Goal: Task Accomplishment & Management: Use online tool/utility

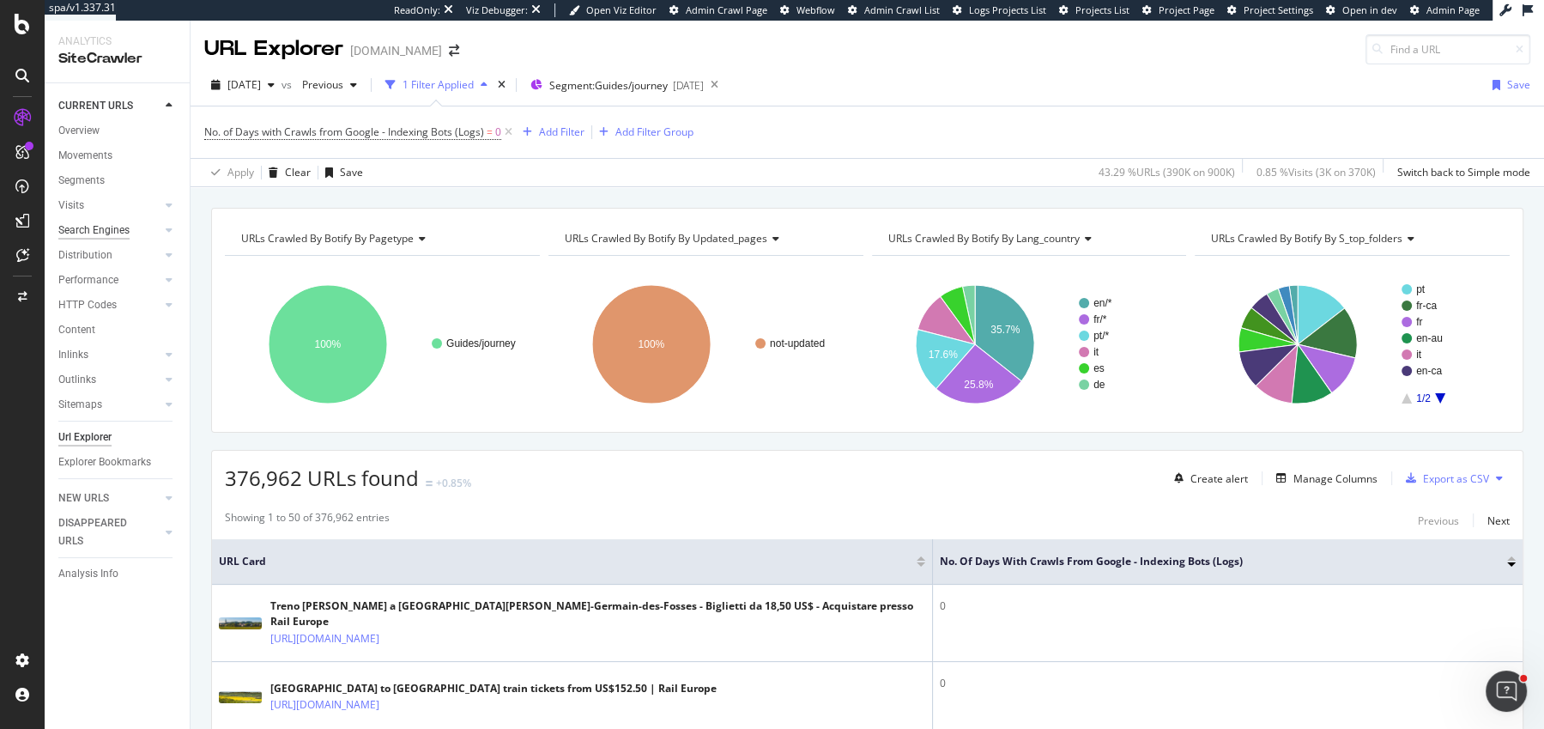
click at [92, 228] on div "Search Engines" at bounding box center [93, 230] width 71 height 18
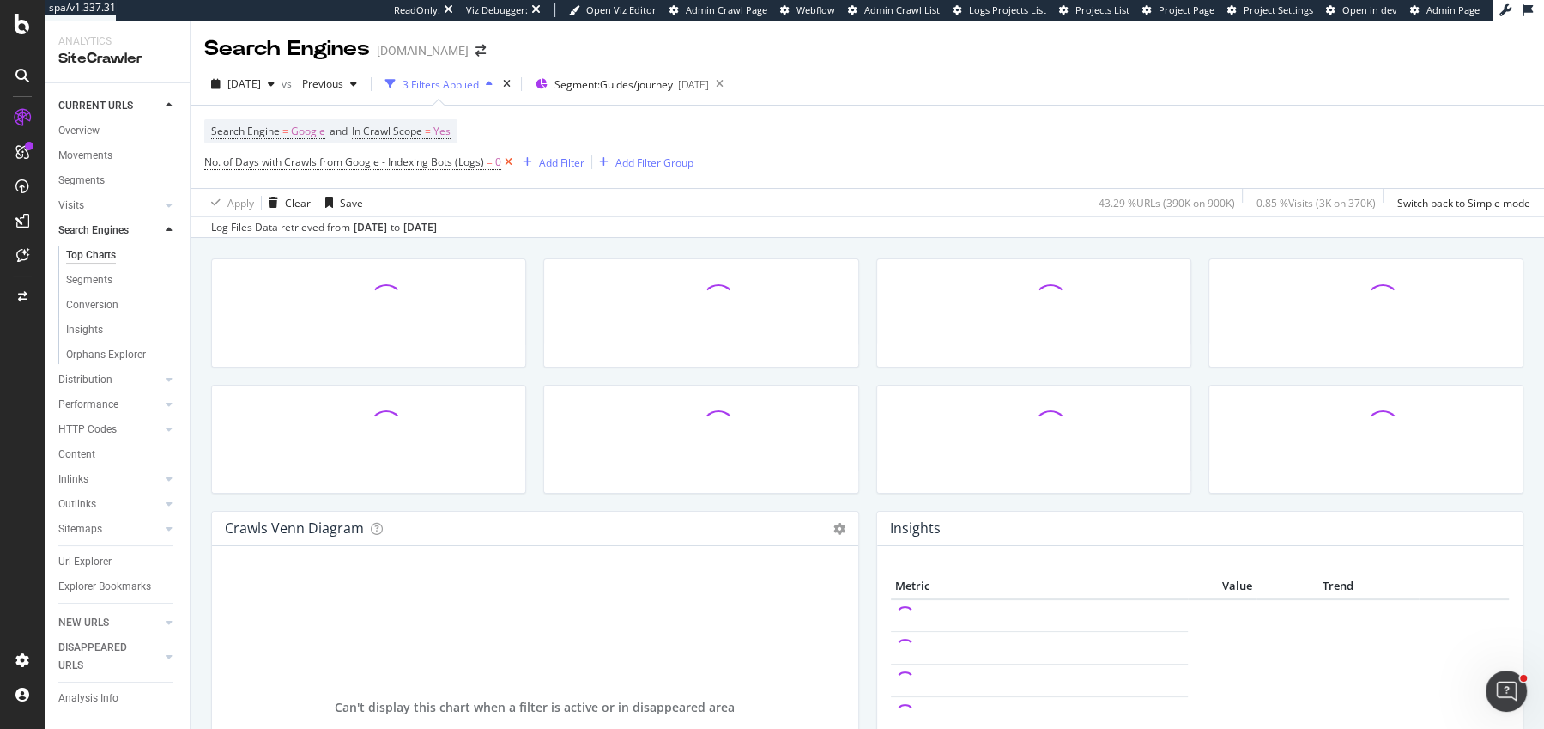
click at [513, 164] on icon at bounding box center [508, 162] width 15 height 17
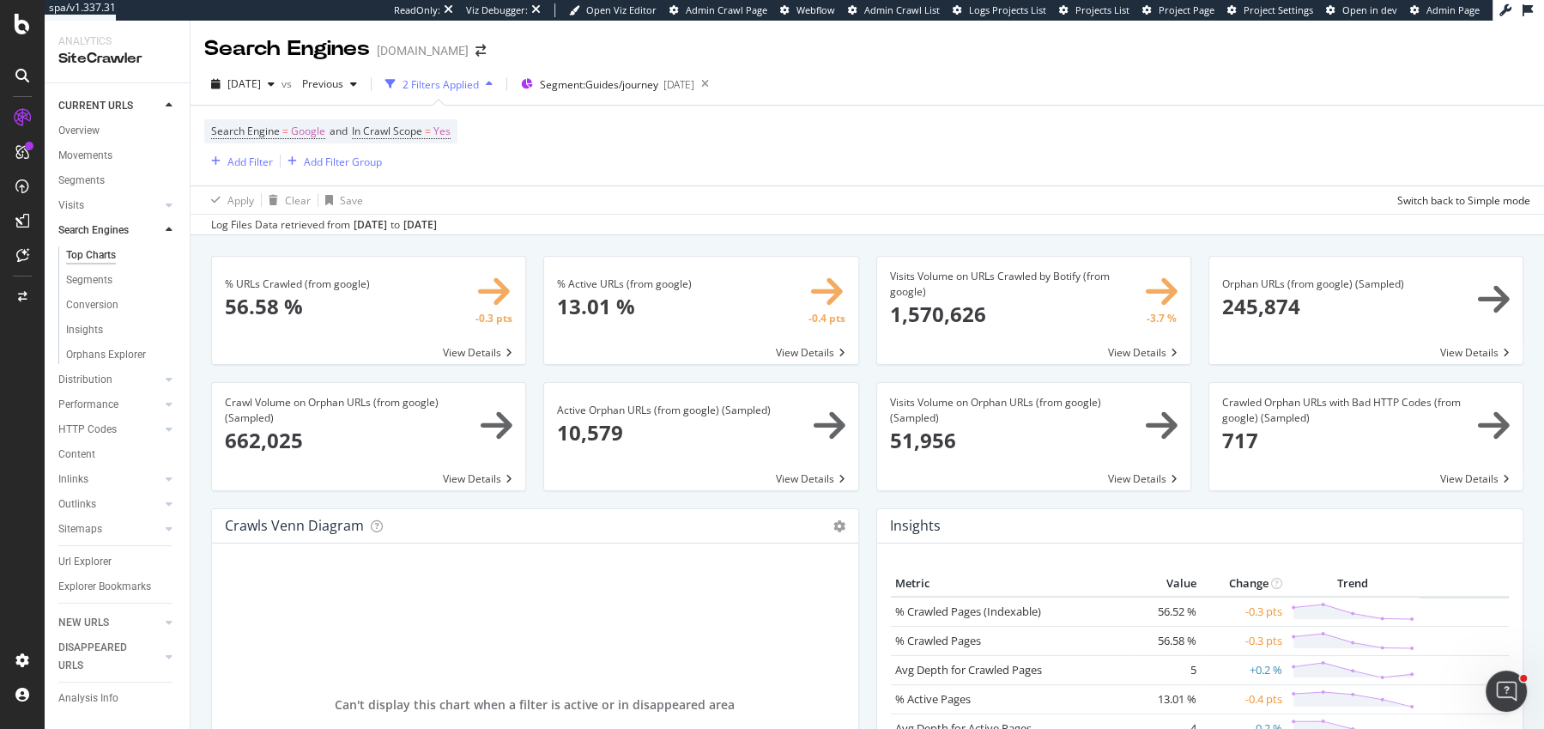
scroll to position [2008, 0]
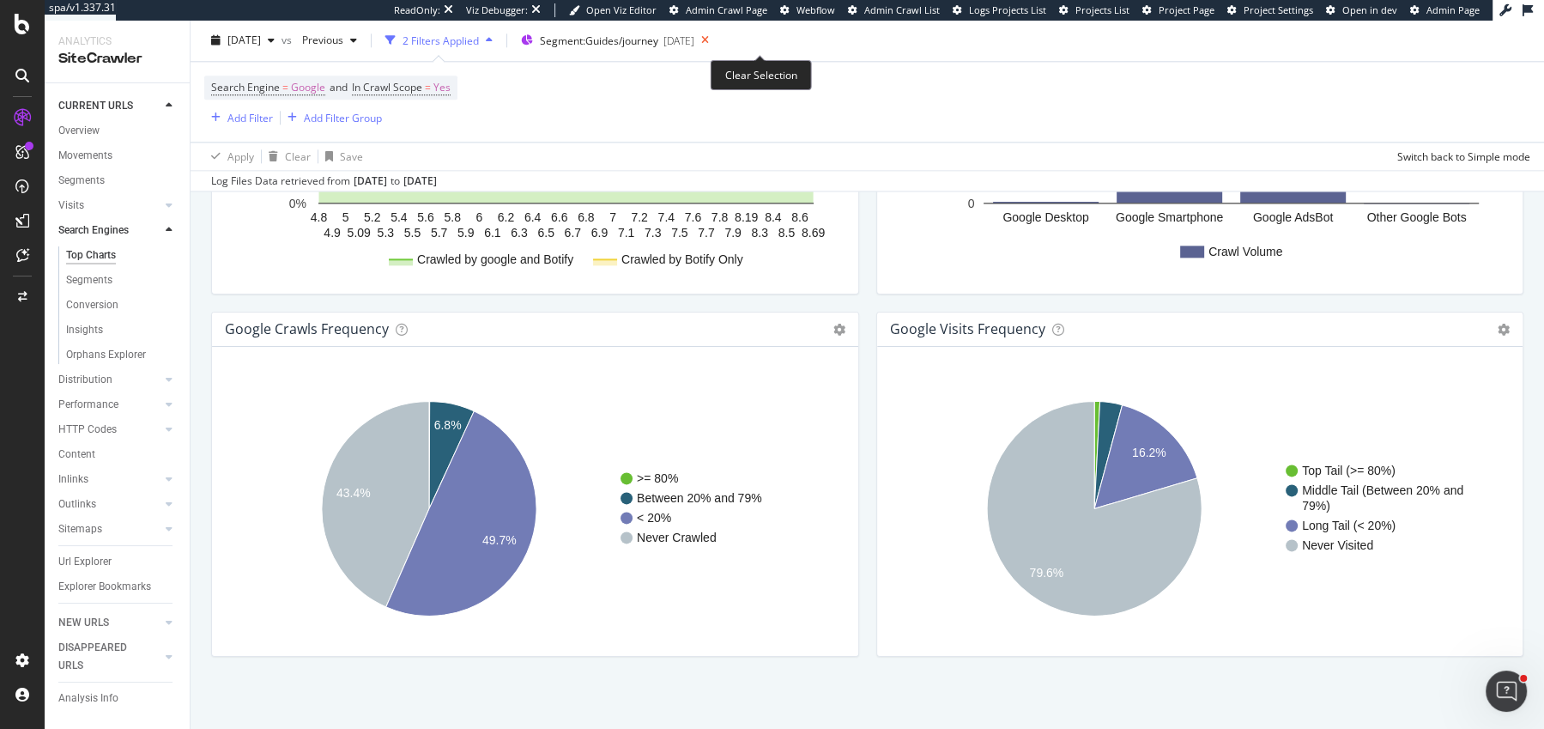
click at [716, 41] on icon at bounding box center [704, 41] width 21 height 24
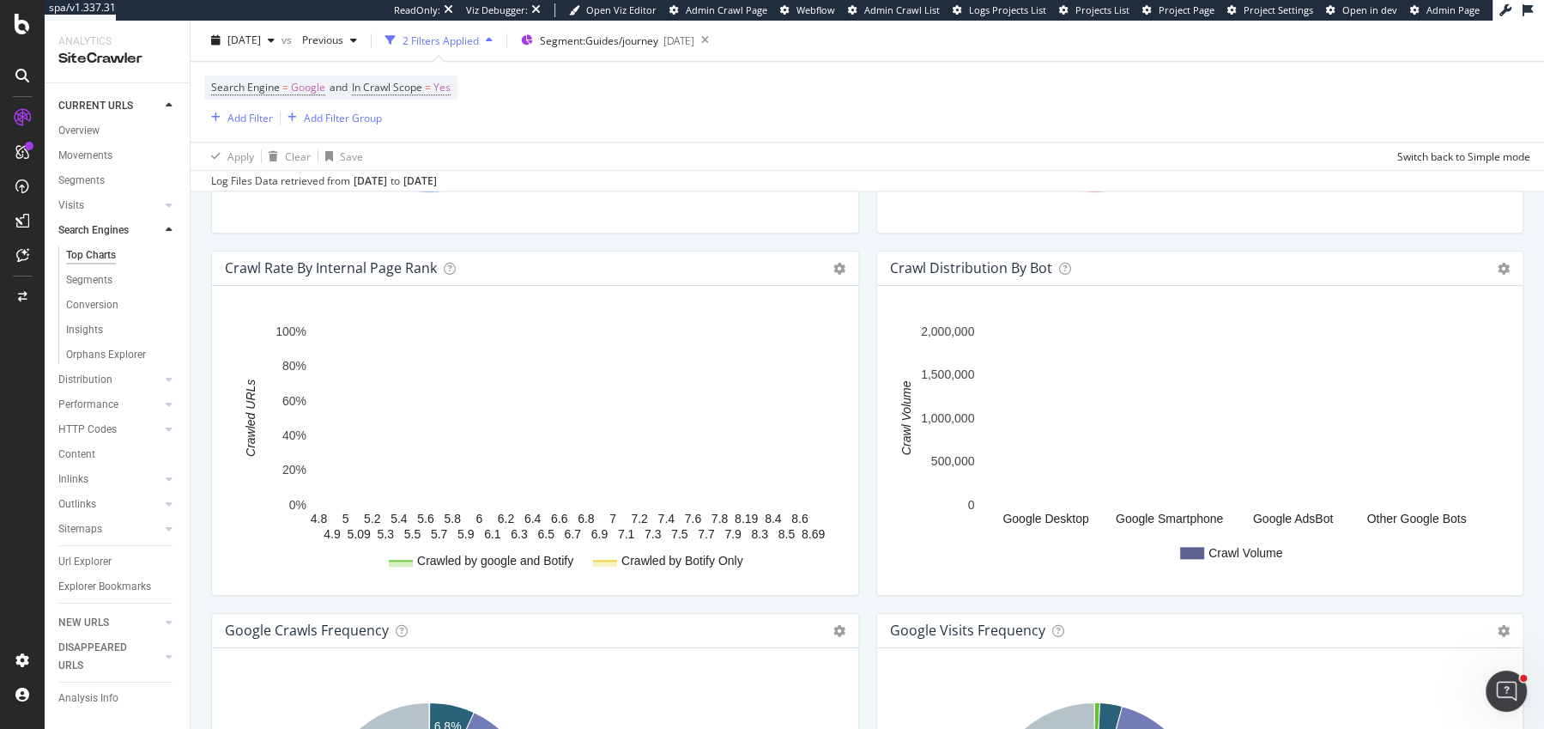
scroll to position [2008, 0]
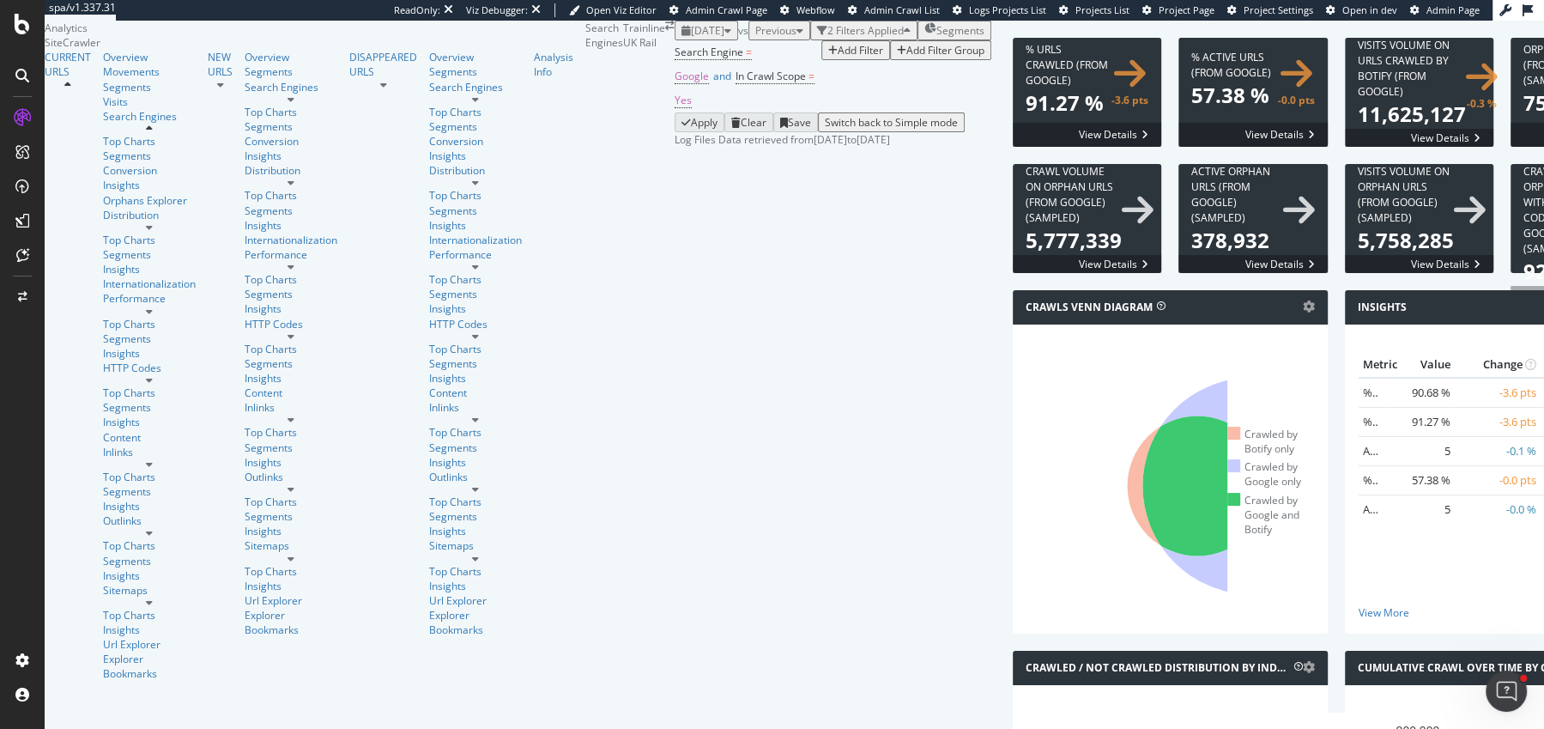
click at [675, 40] on div "2025 Sep. 2nd vs Previous 2 Filters Applied Segments" at bounding box center [833, 31] width 317 height 20
click at [936, 38] on span "Segments" at bounding box center [960, 30] width 48 height 15
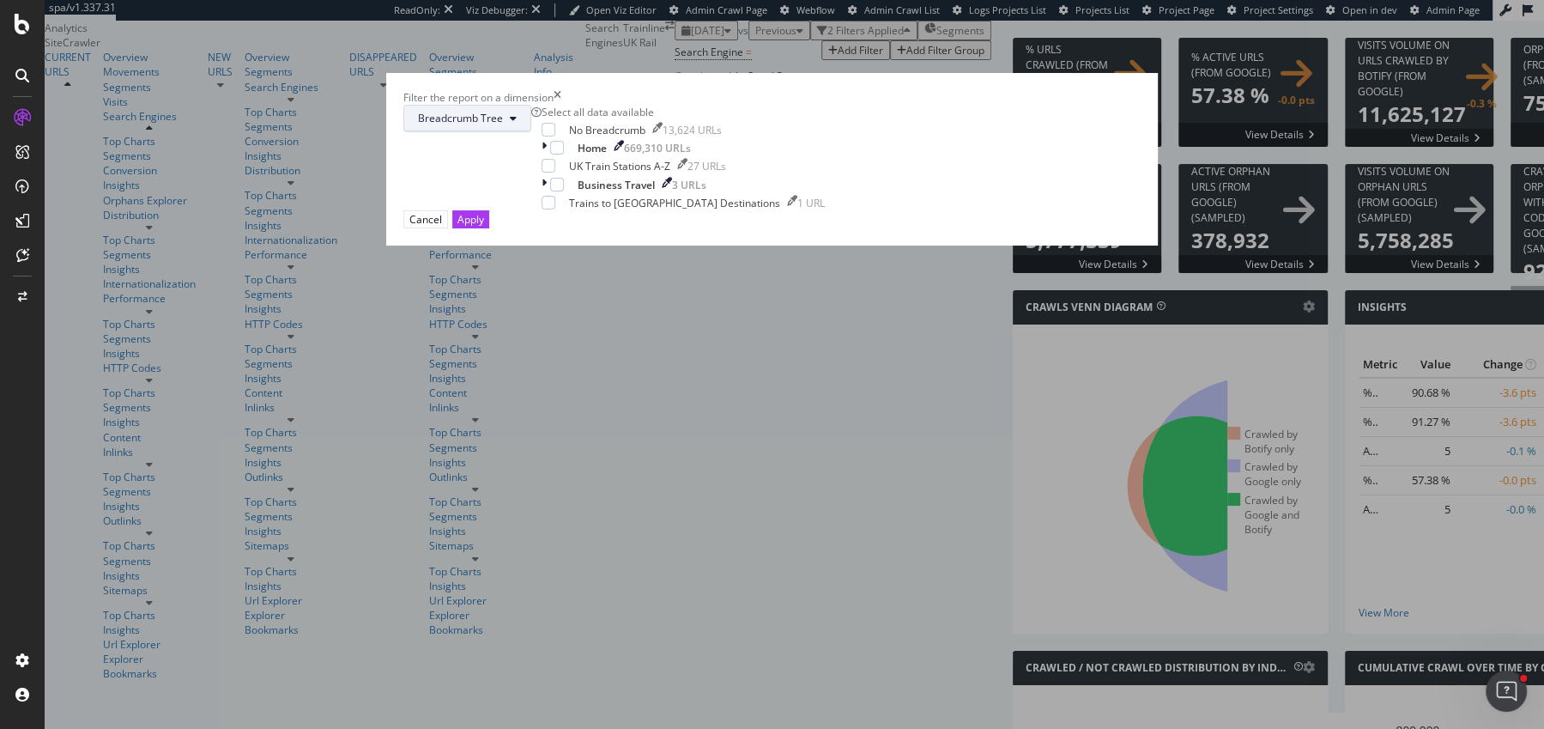
click at [531, 132] on button "Breadcrumb Tree" at bounding box center [467, 118] width 128 height 27
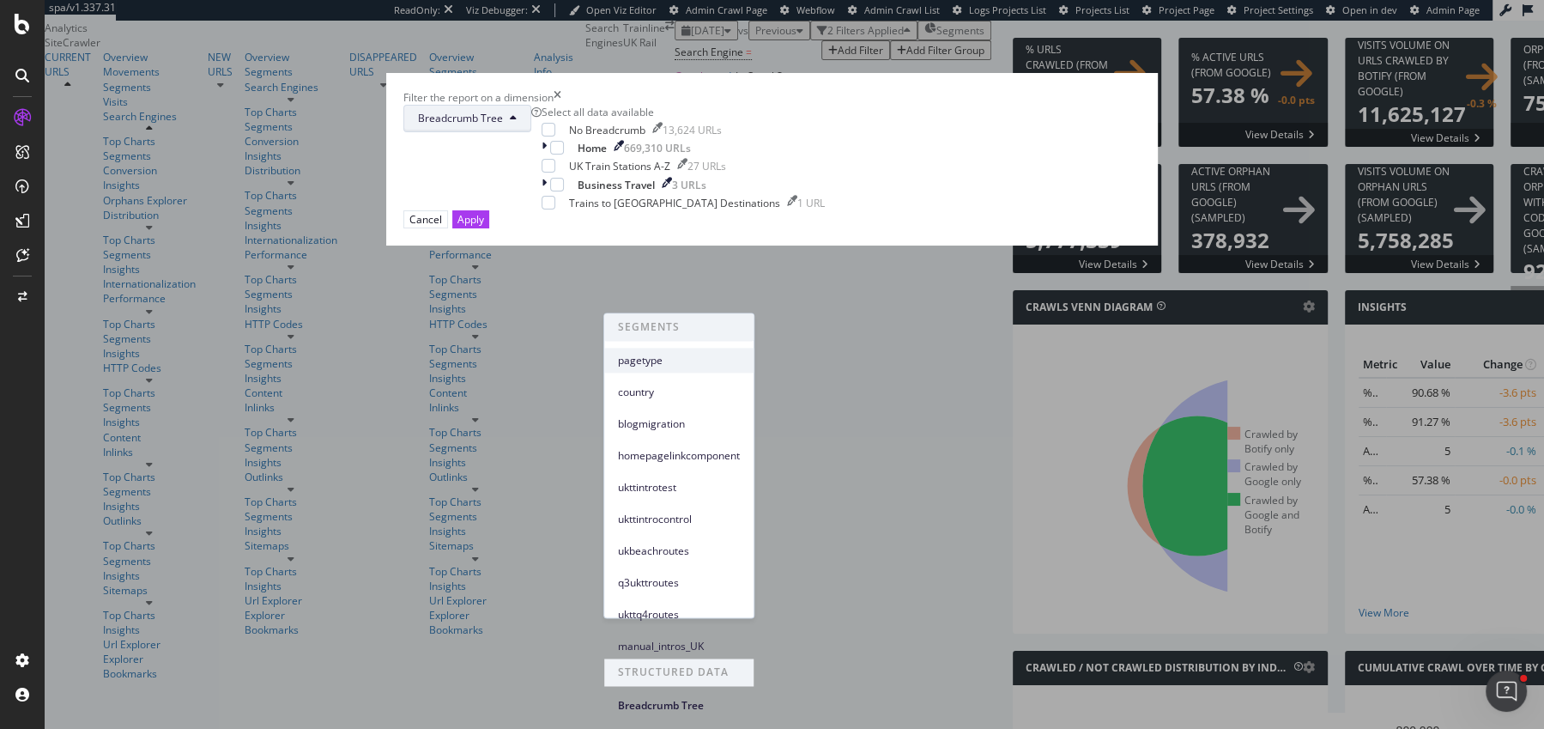
click at [678, 359] on span "pagetype" at bounding box center [679, 360] width 122 height 15
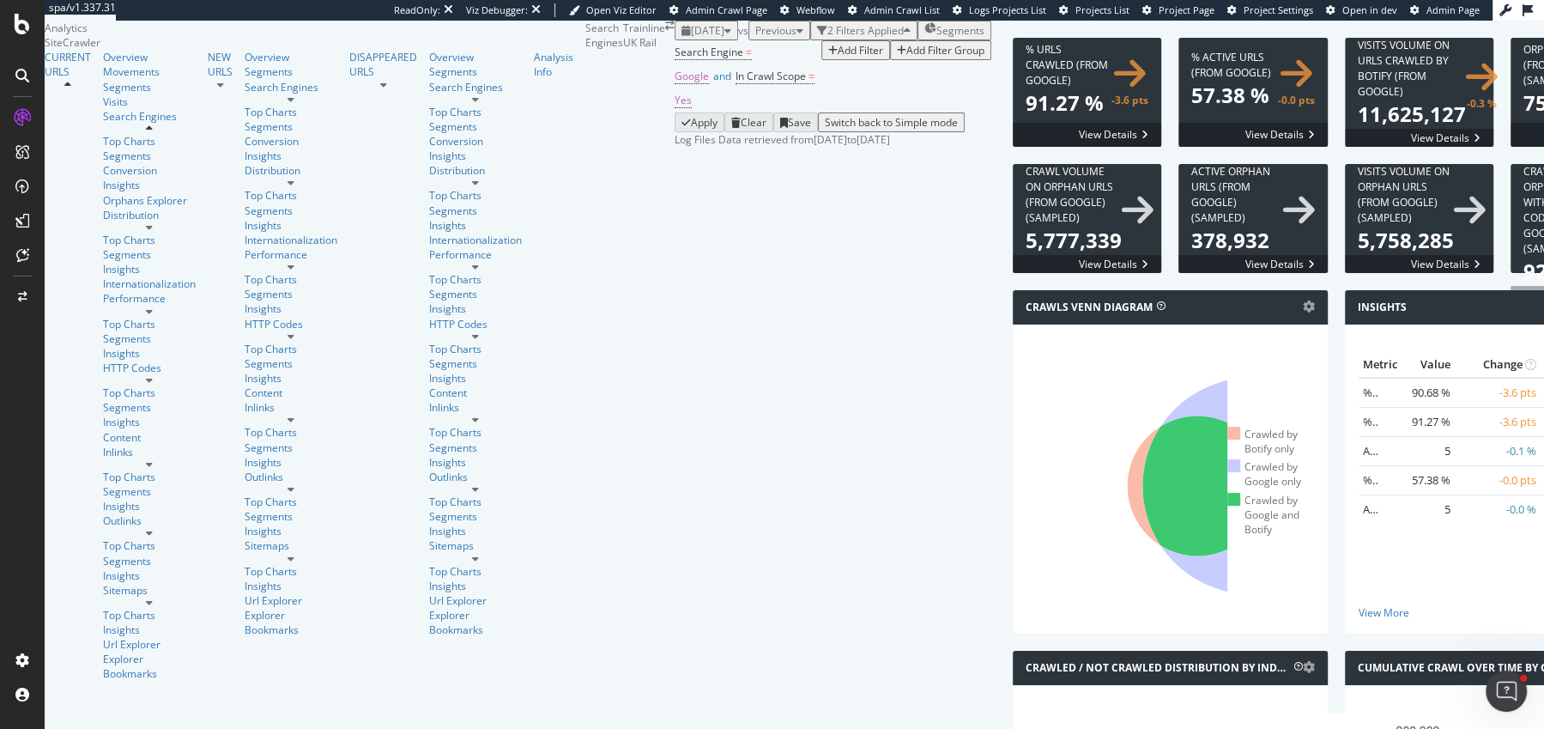
scroll to position [1988, 0]
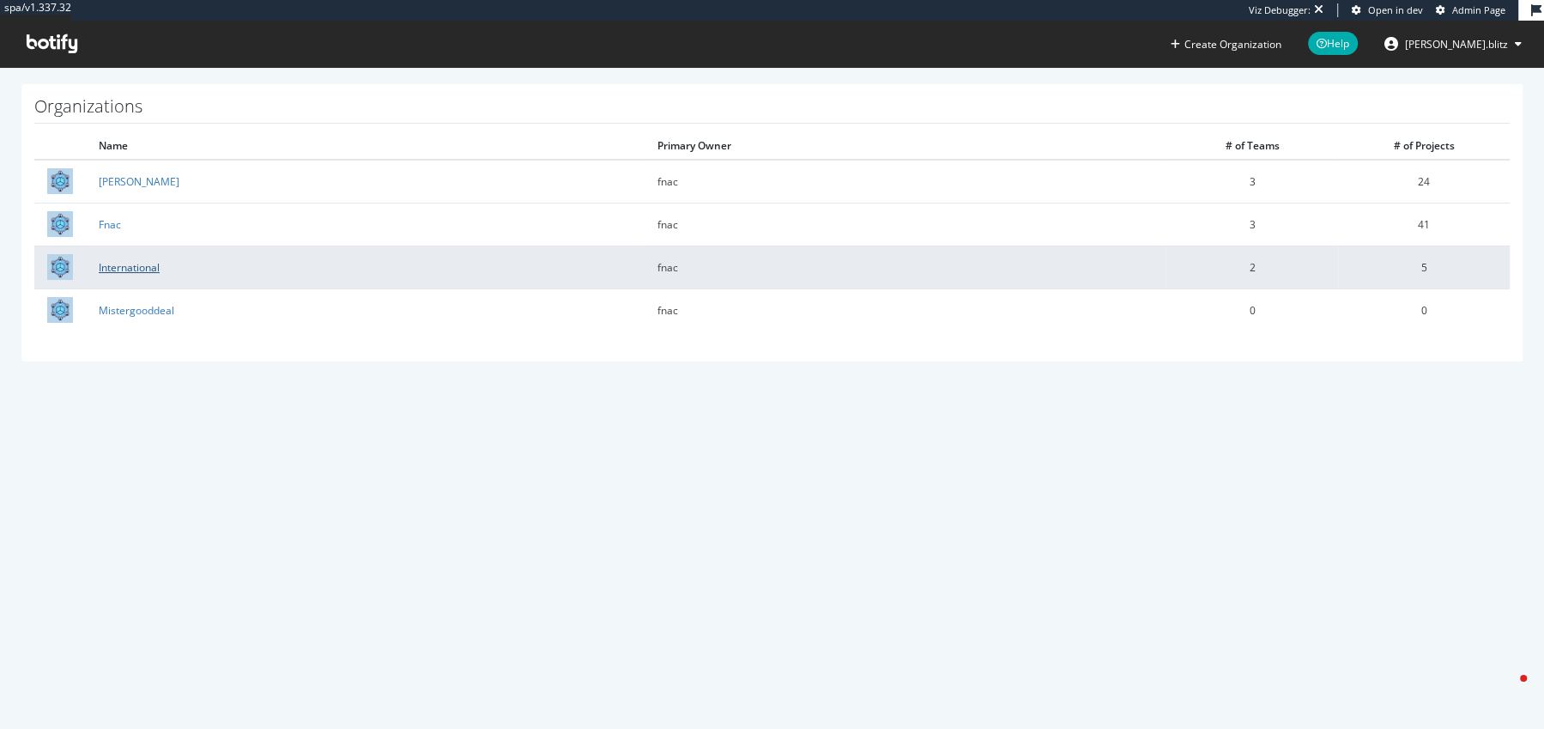
click at [121, 266] on link "International" at bounding box center [129, 267] width 61 height 15
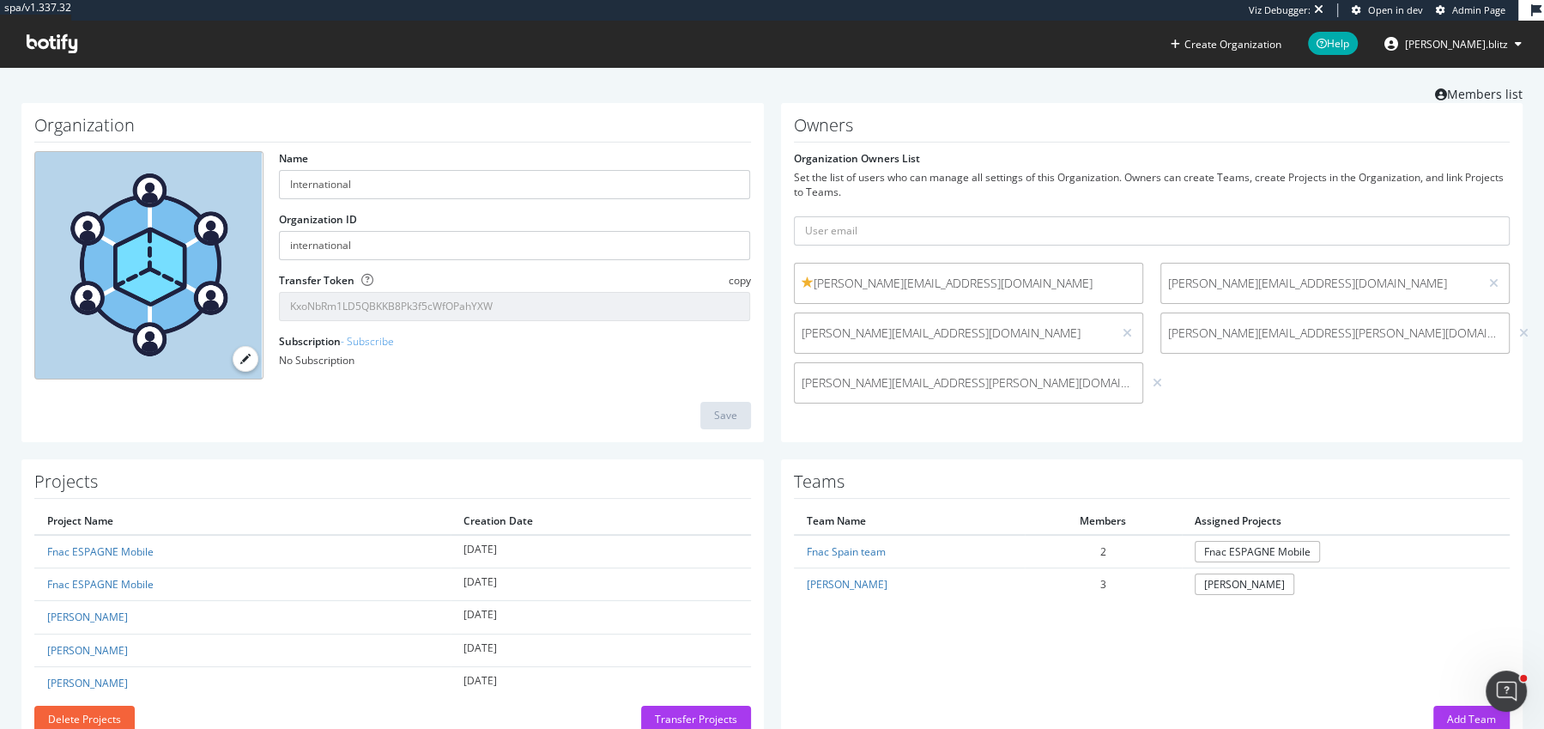
scroll to position [50, 0]
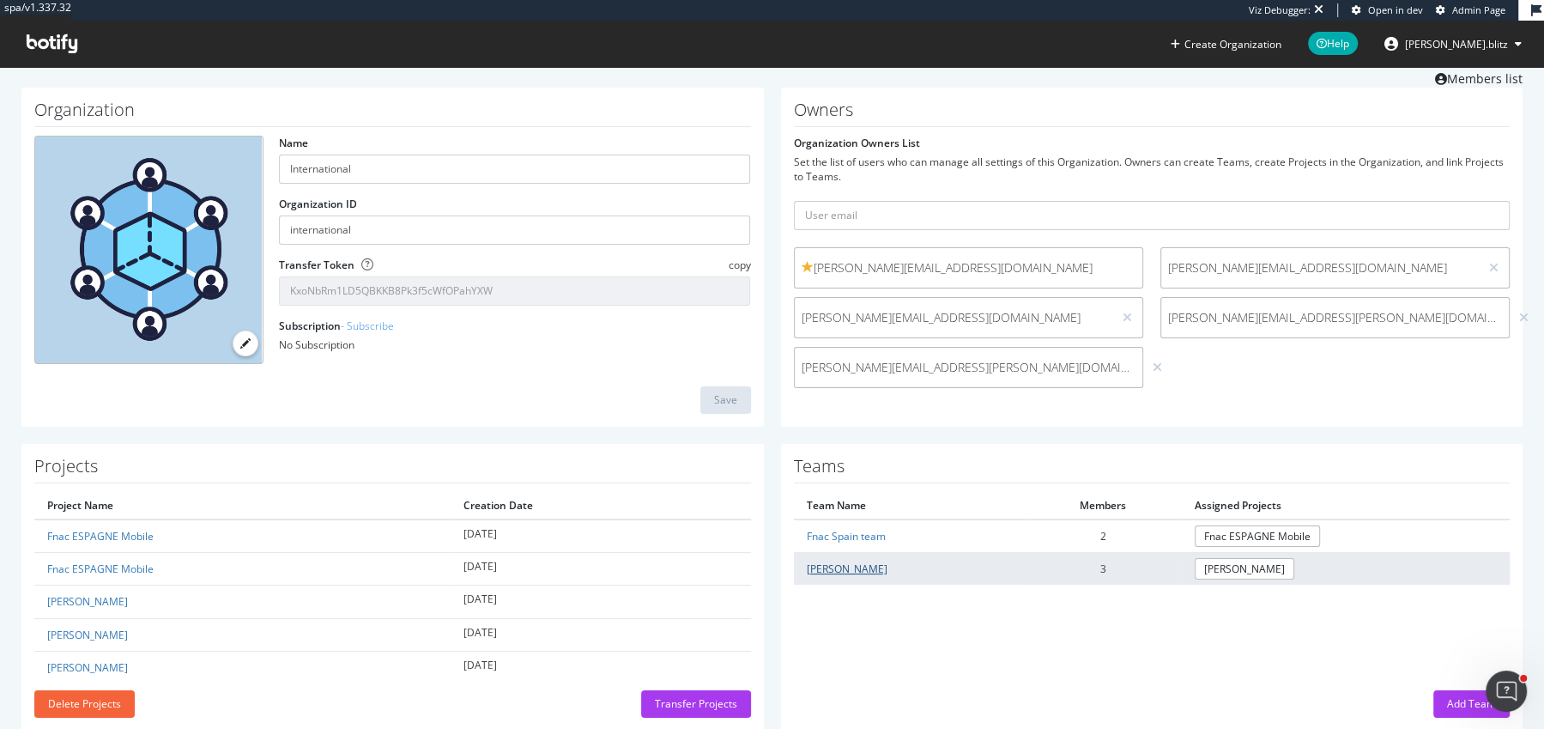
click at [839, 567] on link "Vanden Borre" at bounding box center [847, 568] width 81 height 15
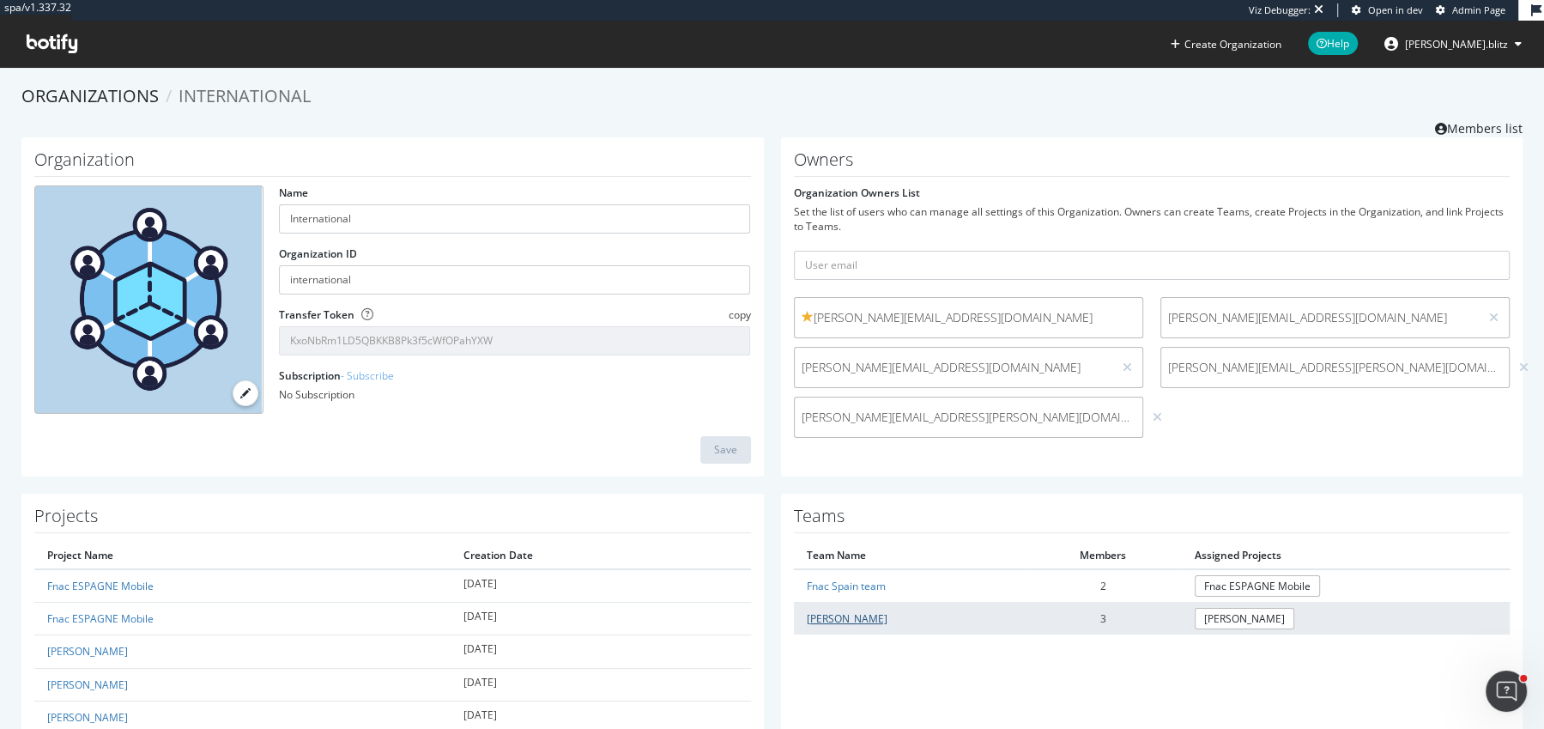
scroll to position [83, 0]
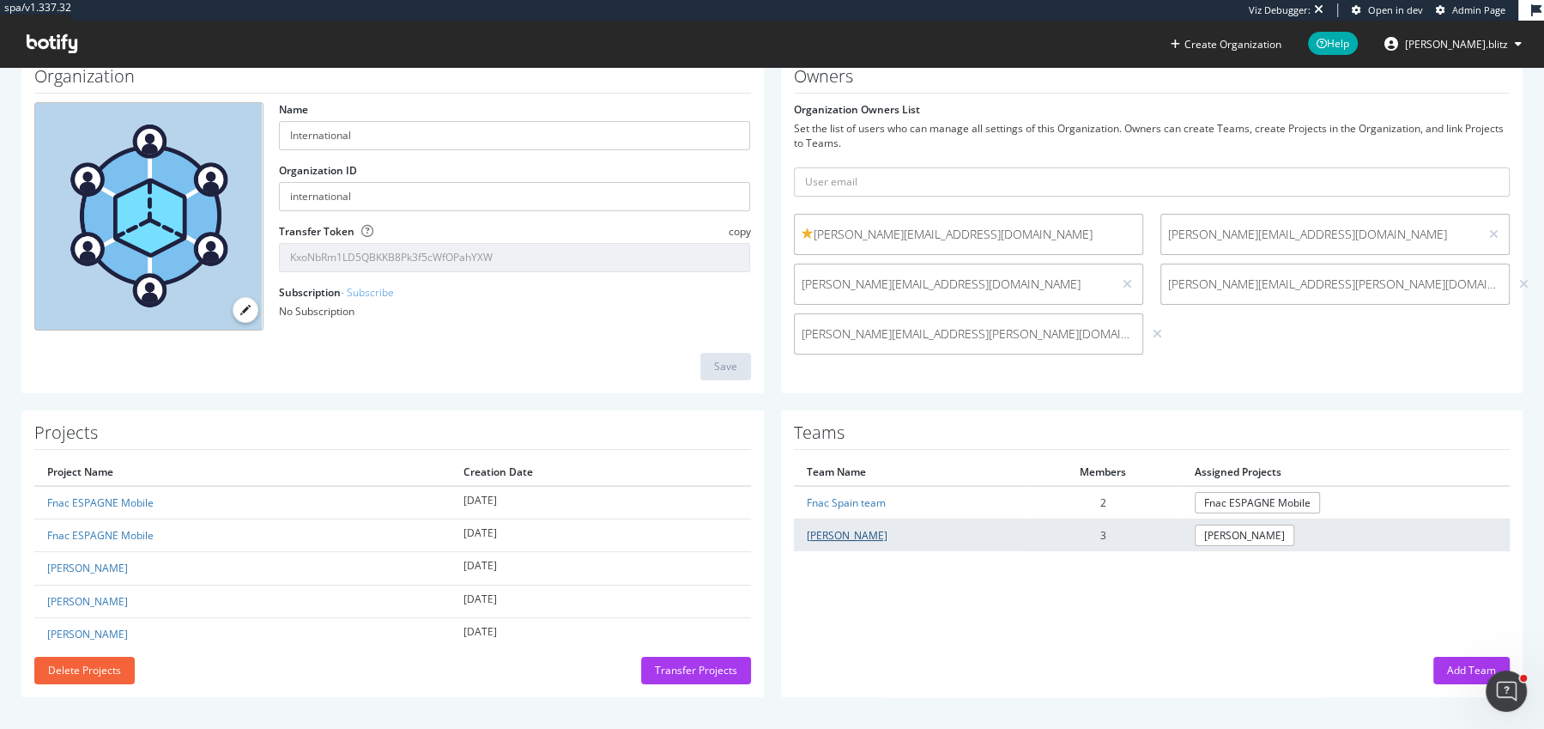
click at [816, 533] on link "Vanden Borre" at bounding box center [847, 535] width 81 height 15
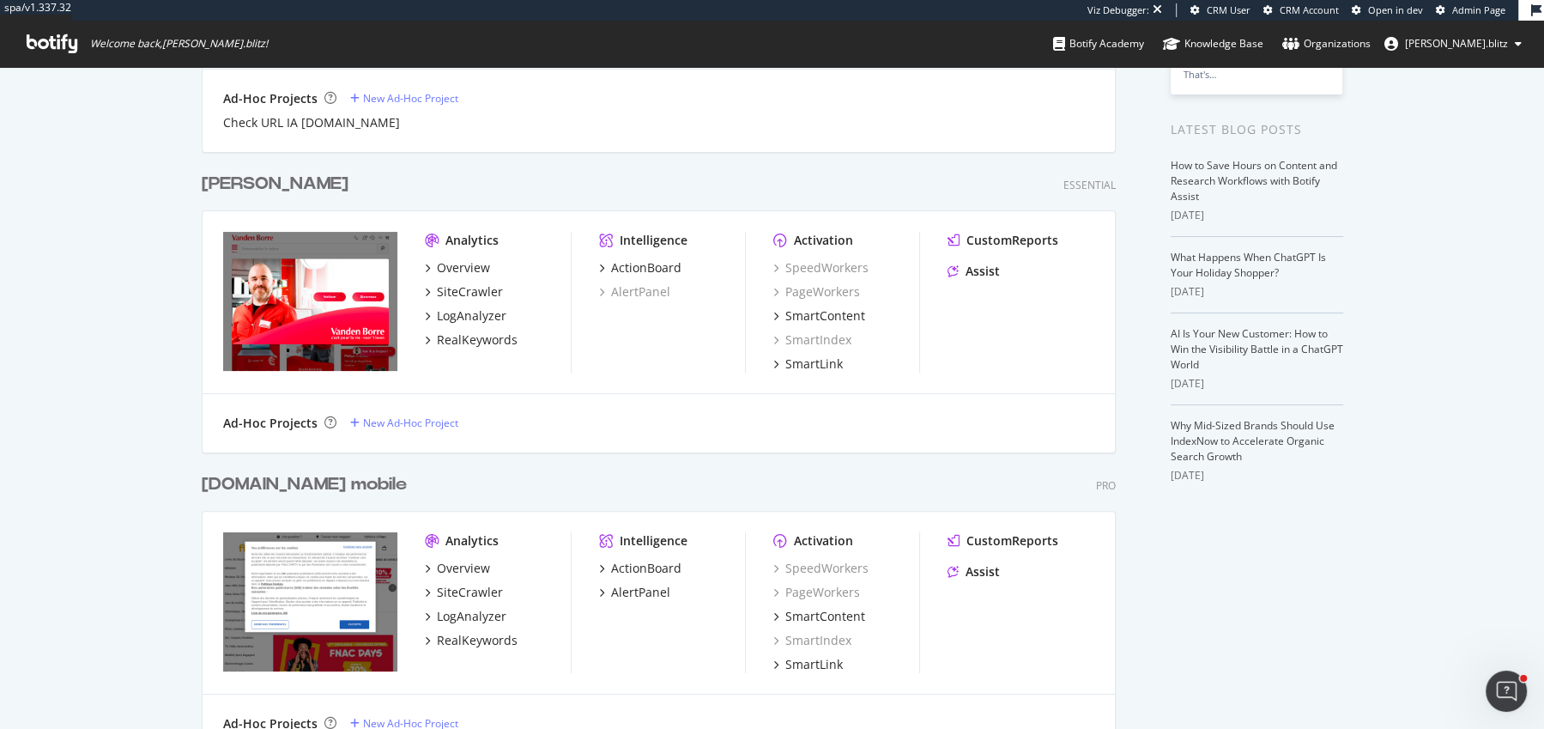
scroll to position [301, 0]
click at [822, 332] on div "SmartIndex" at bounding box center [812, 340] width 78 height 17
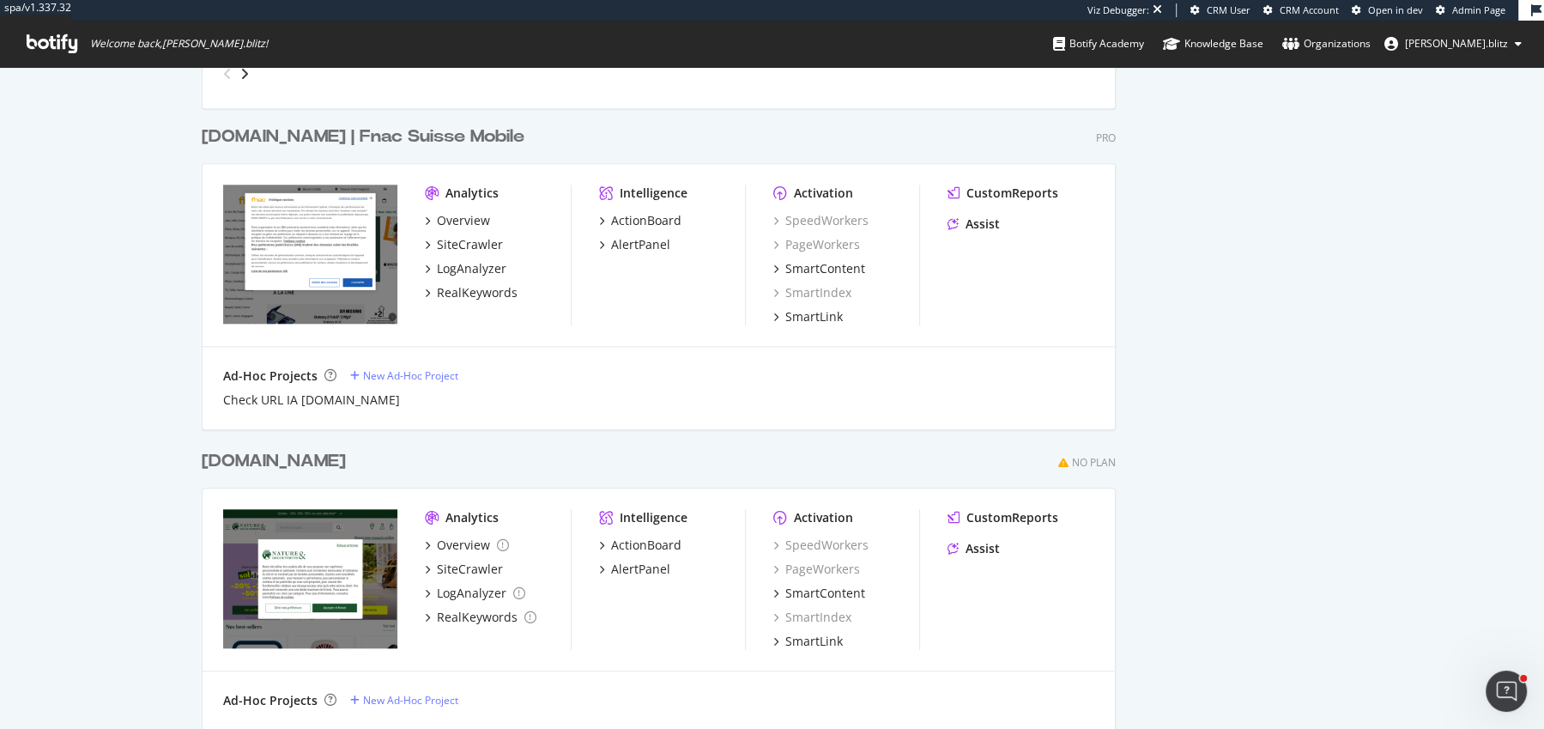
scroll to position [1857, 0]
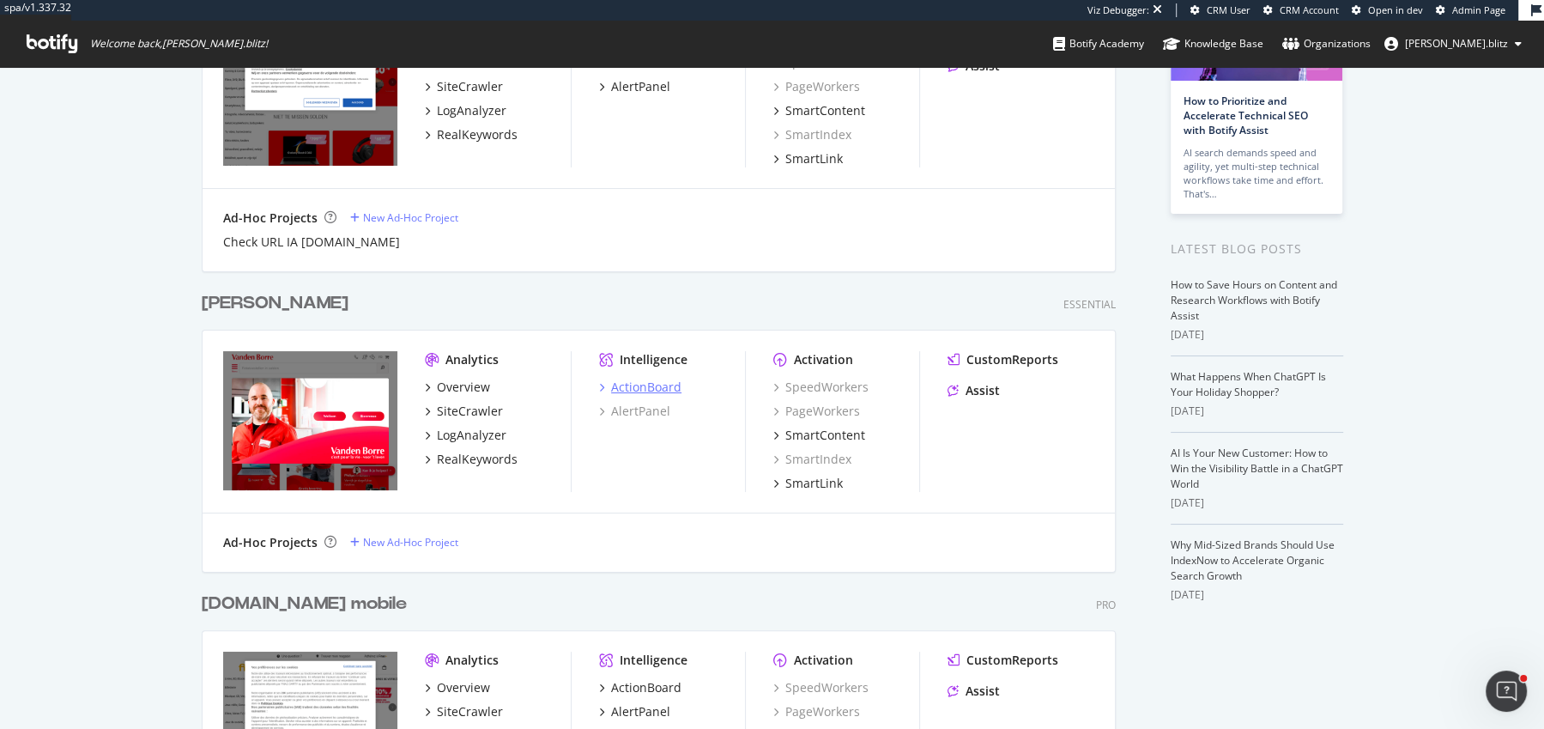
scroll to position [211, 0]
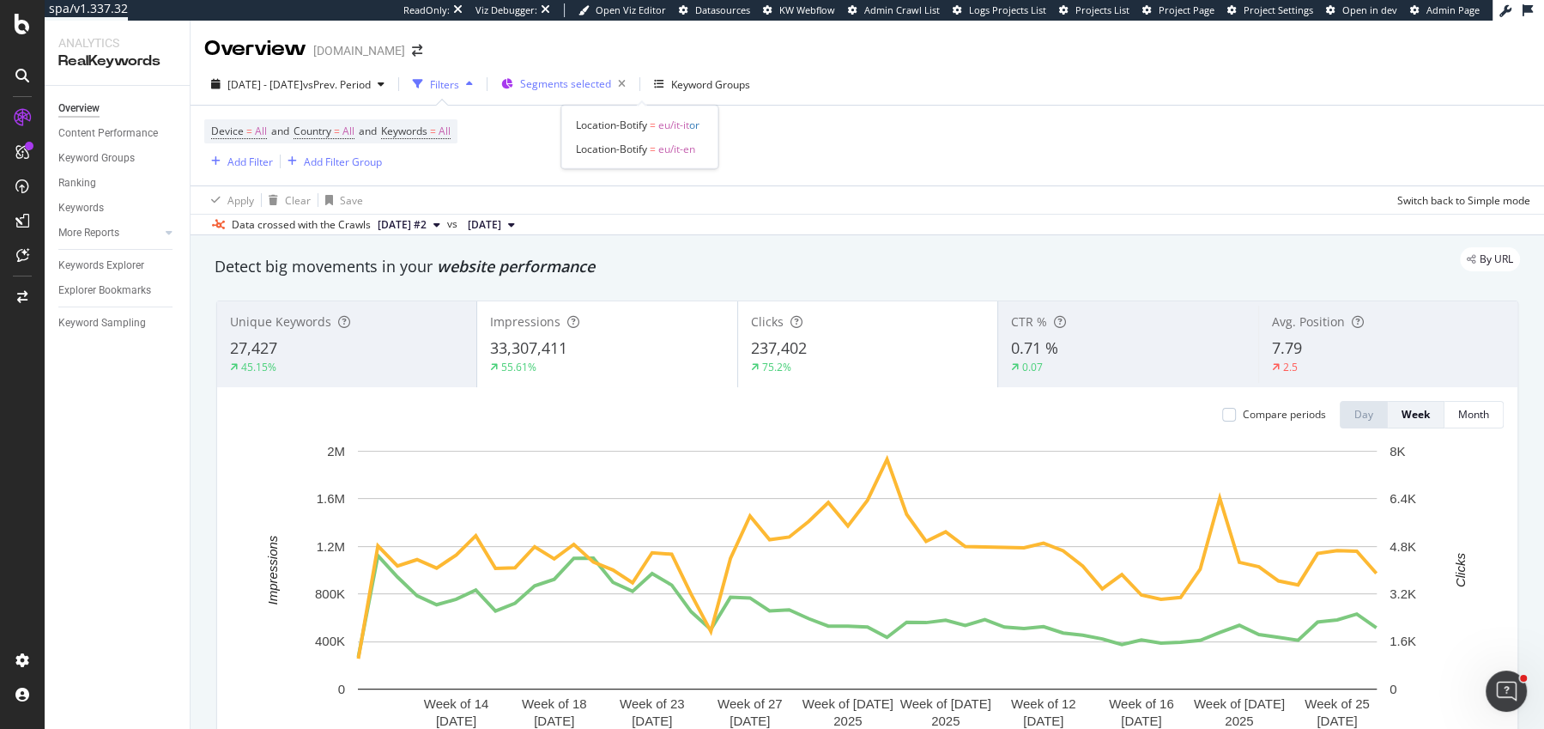
click at [611, 84] on span "Segments selected" at bounding box center [565, 83] width 91 height 15
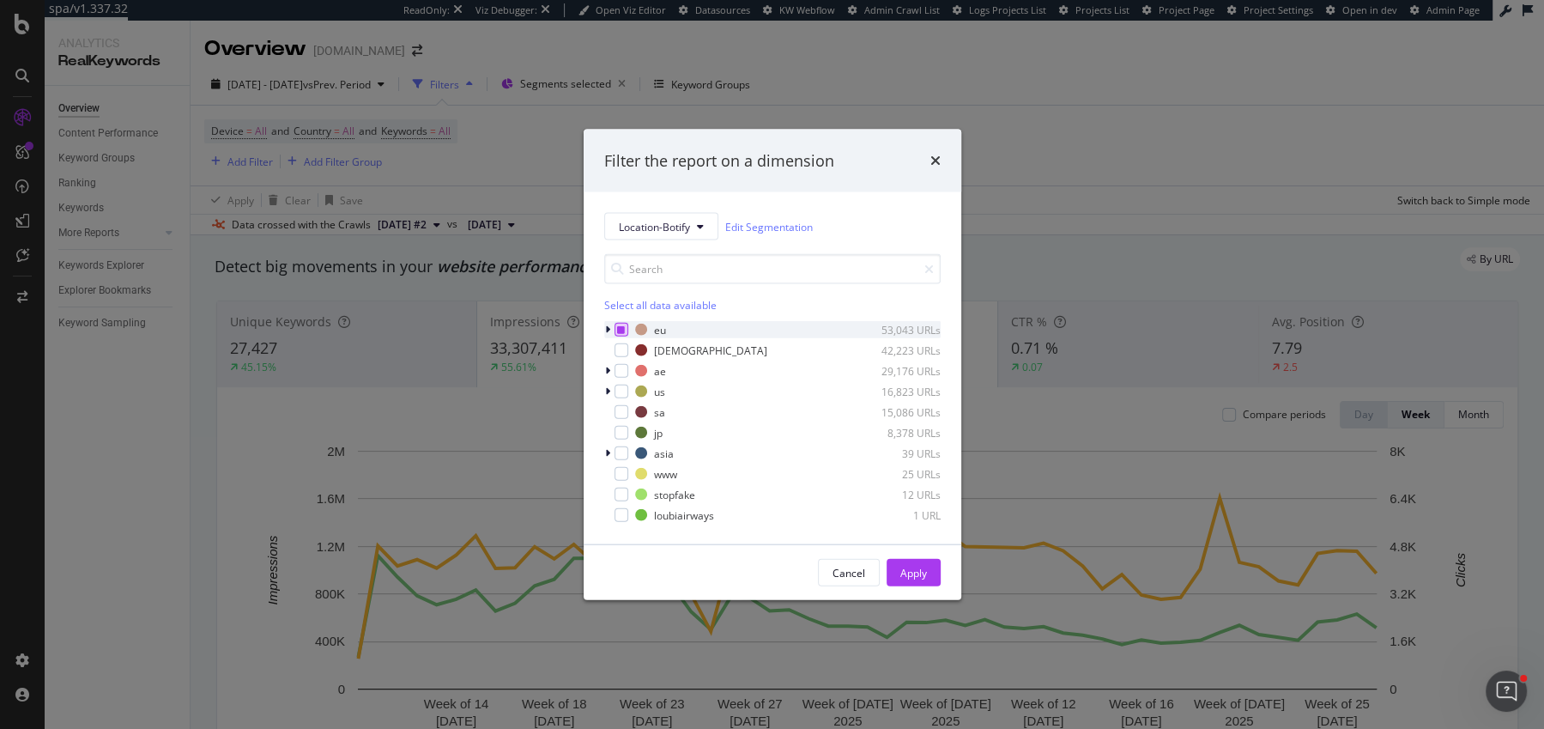
click at [624, 325] on div "modal" at bounding box center [622, 330] width 14 height 14
click at [623, 372] on div "modal" at bounding box center [622, 371] width 14 height 14
click at [623, 415] on div "modal" at bounding box center [622, 412] width 14 height 14
click at [615, 409] on div "modal" at bounding box center [622, 412] width 14 height 14
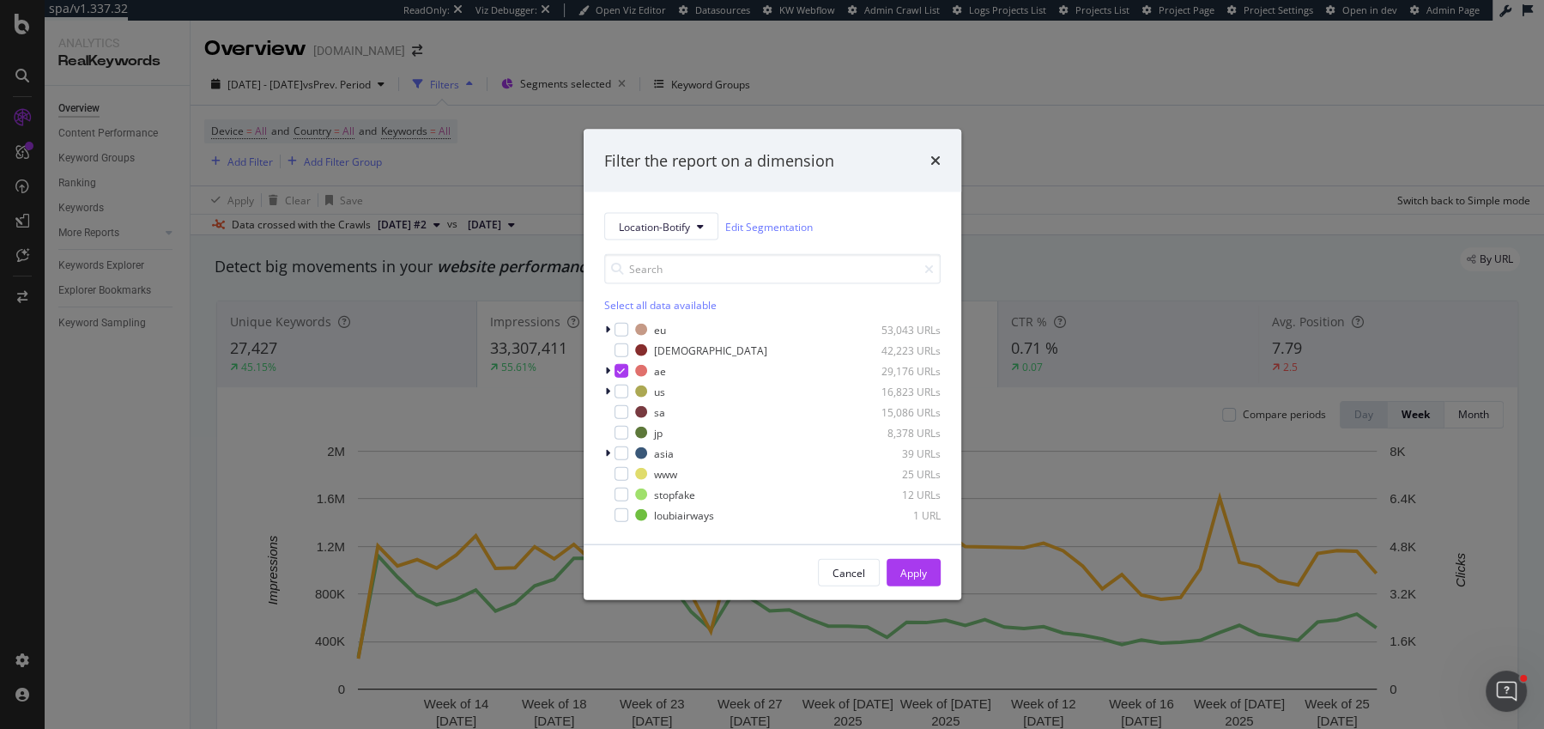
drag, startPoint x: 915, startPoint y: 574, endPoint x: 687, endPoint y: 0, distance: 618.0
click at [915, 574] on div "Apply" at bounding box center [913, 572] width 27 height 15
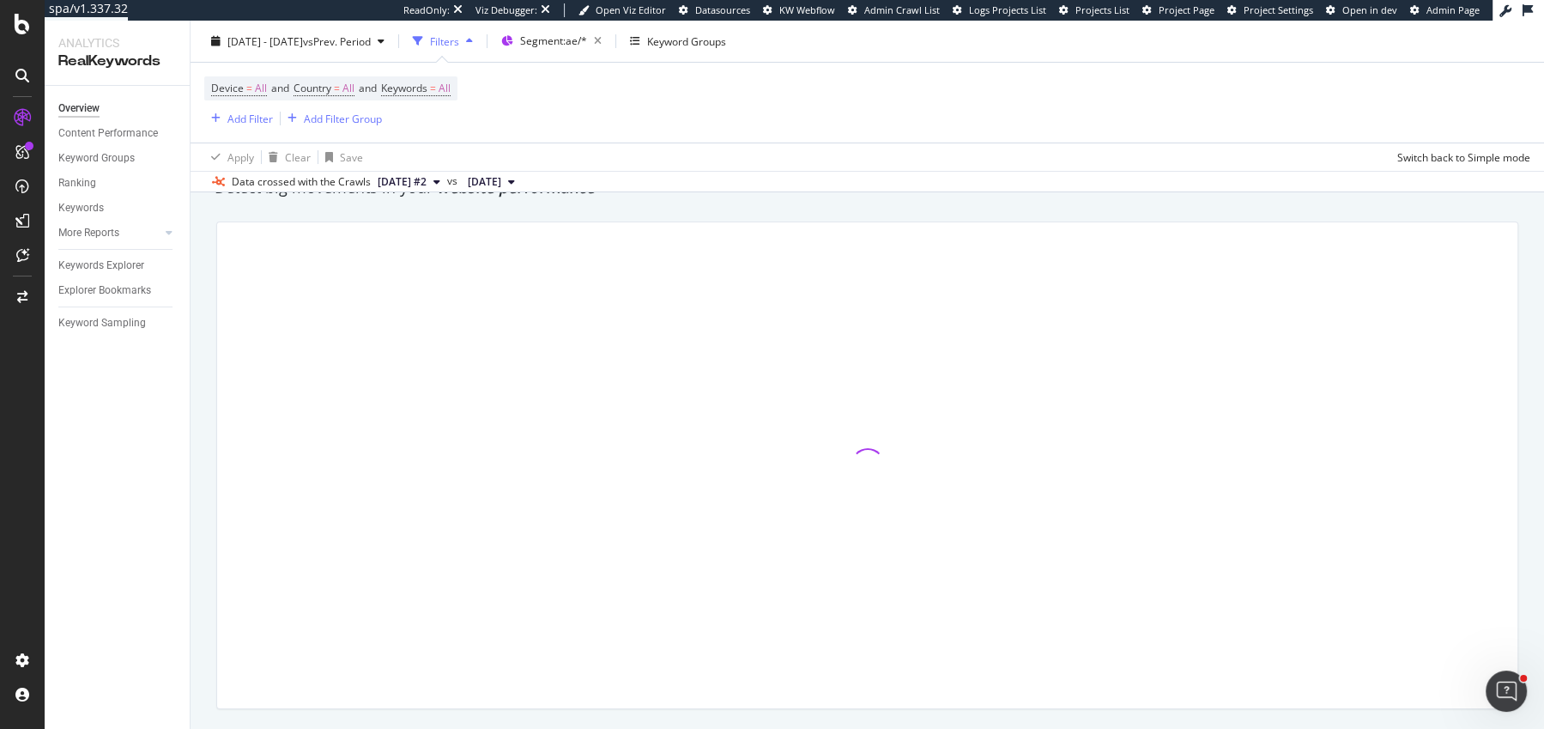
scroll to position [52, 0]
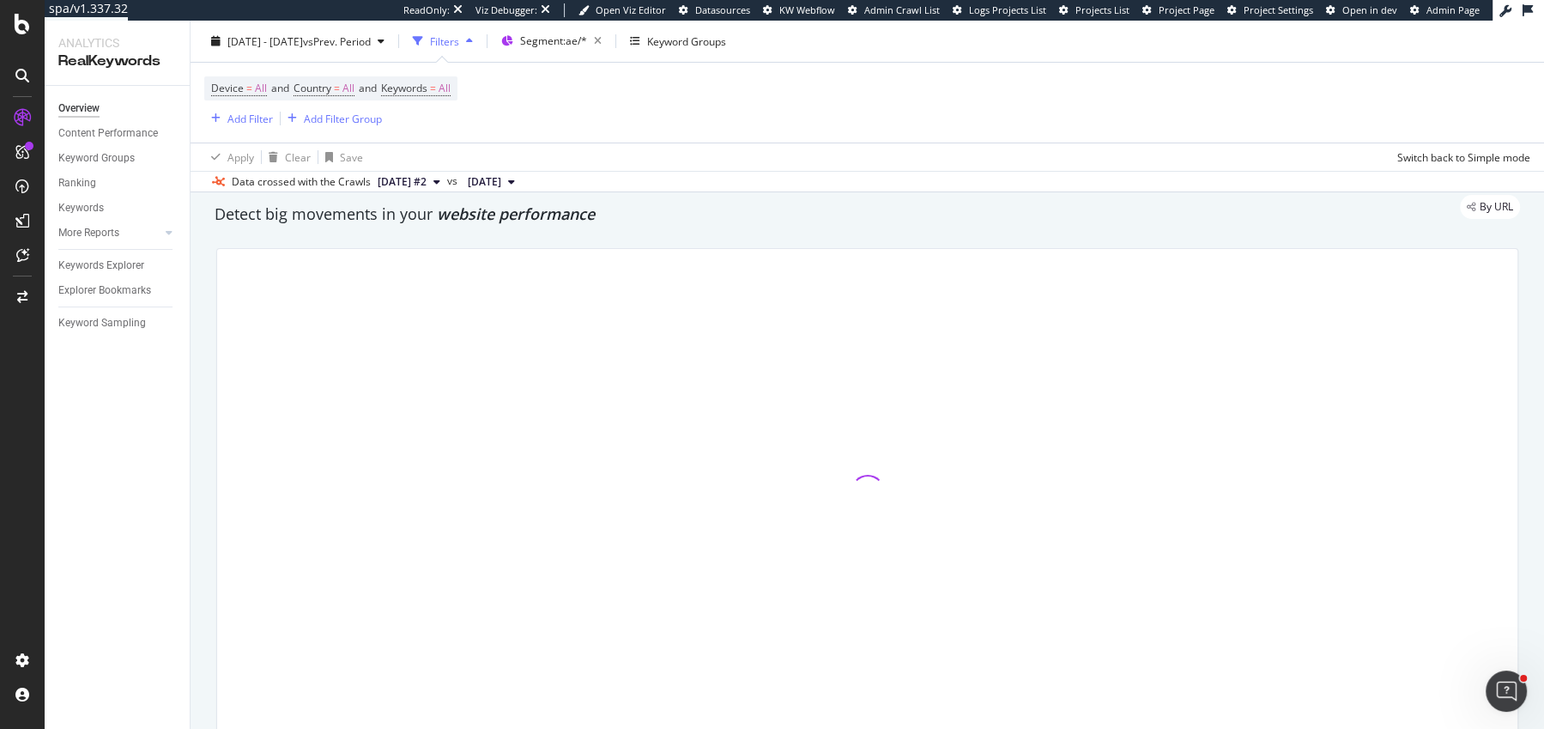
click at [591, 220] on span "website performance" at bounding box center [516, 213] width 158 height 21
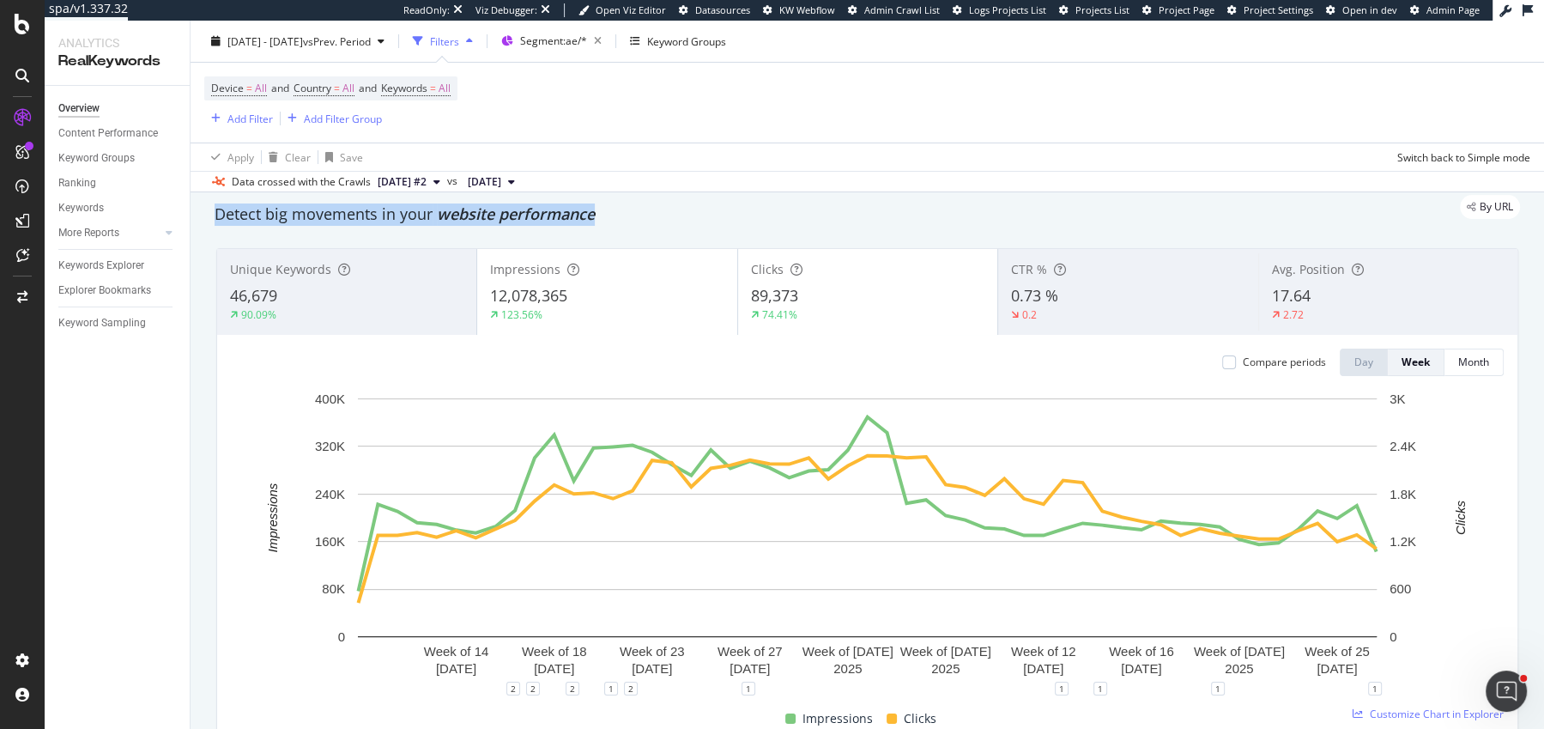
click at [595, 220] on div "Detect big movements in your website performance" at bounding box center [868, 214] width 1306 height 22
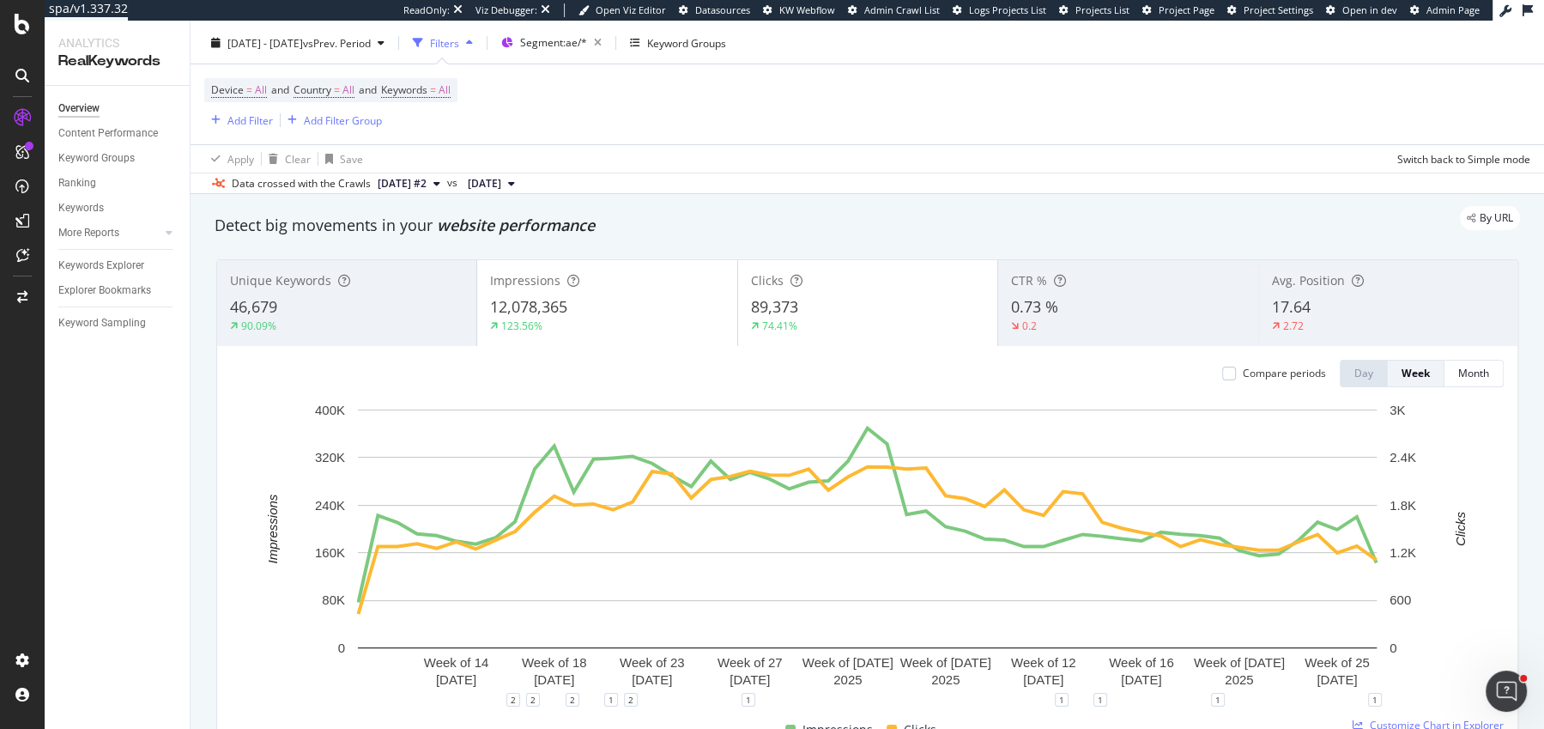
scroll to position [44, 0]
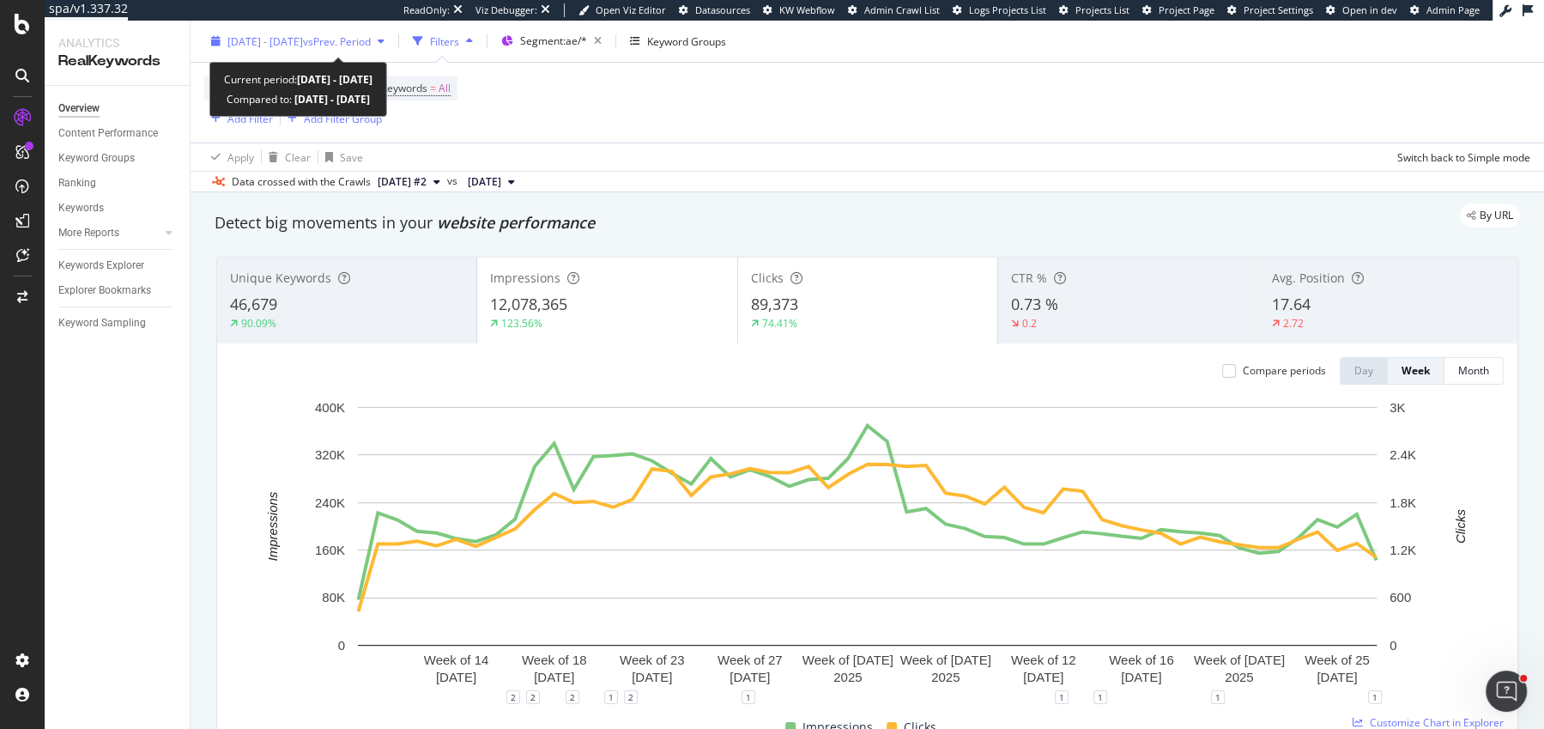
click at [266, 39] on span "[DATE] - [DATE]" at bounding box center [265, 40] width 76 height 15
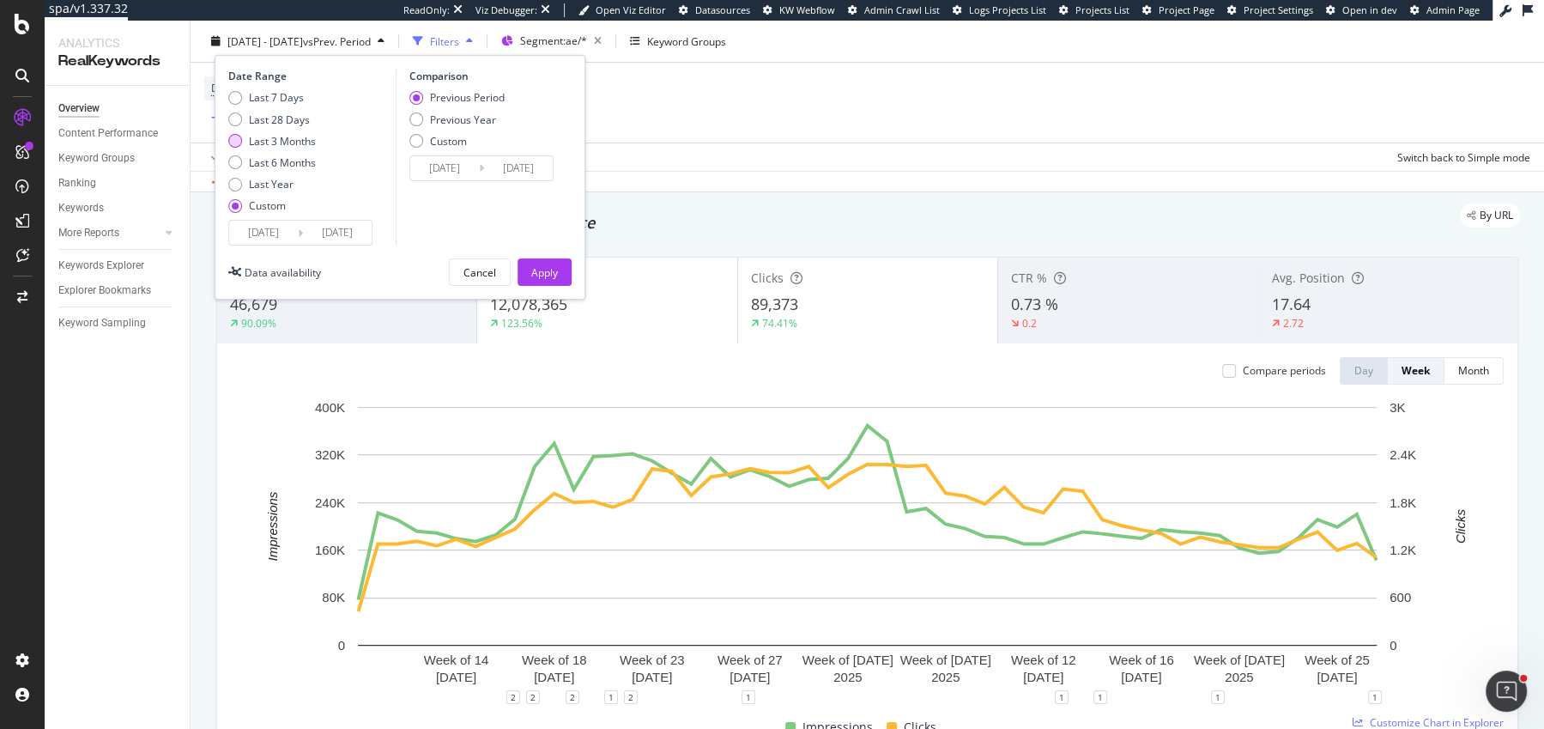
click at [263, 138] on div "Last 3 Months" at bounding box center [282, 140] width 67 height 15
type input "2025/06/15"
type input "2025/09/14"
type input "2025/03/15"
type input "2025/06/14"
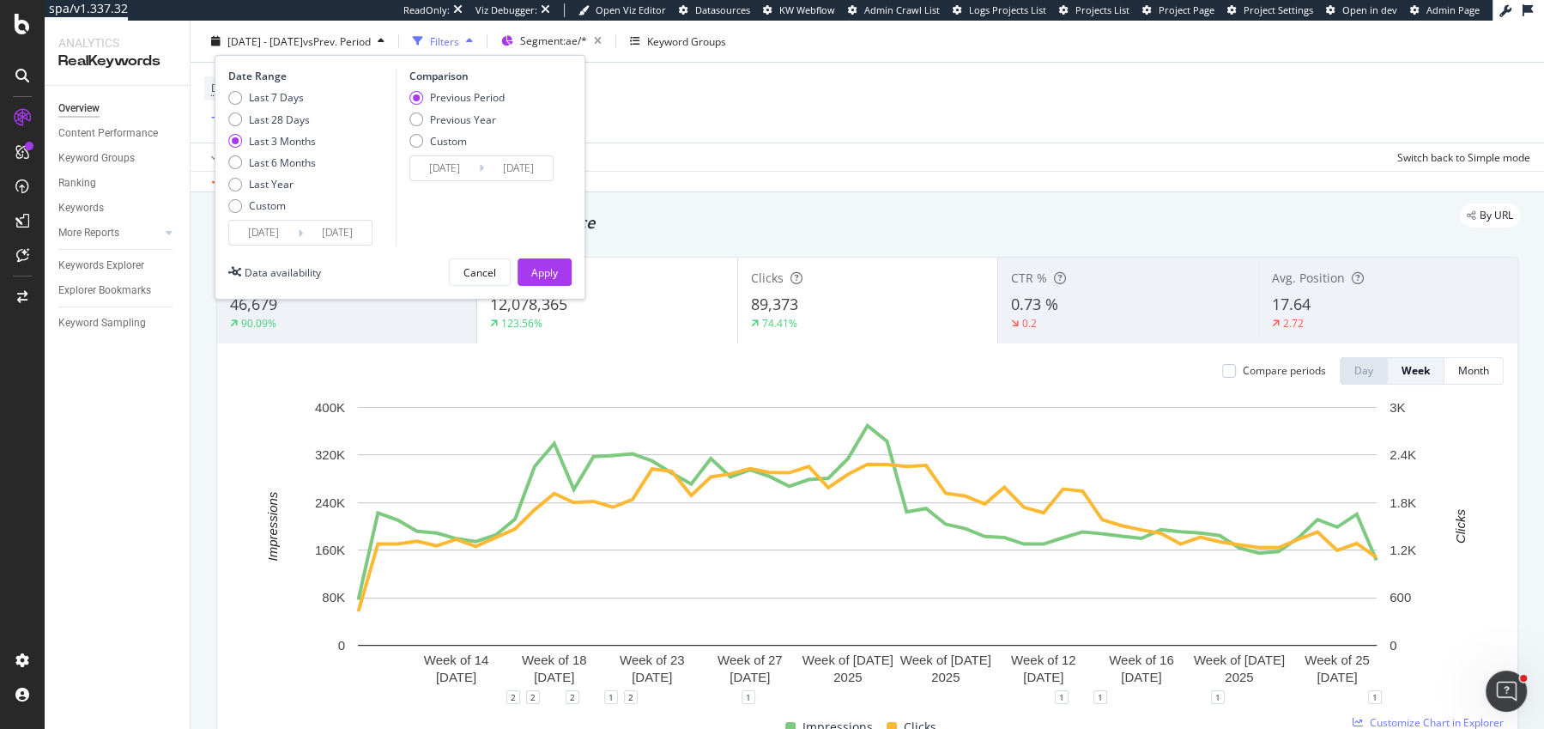
click at [255, 241] on input "2025/06/15" at bounding box center [263, 233] width 69 height 24
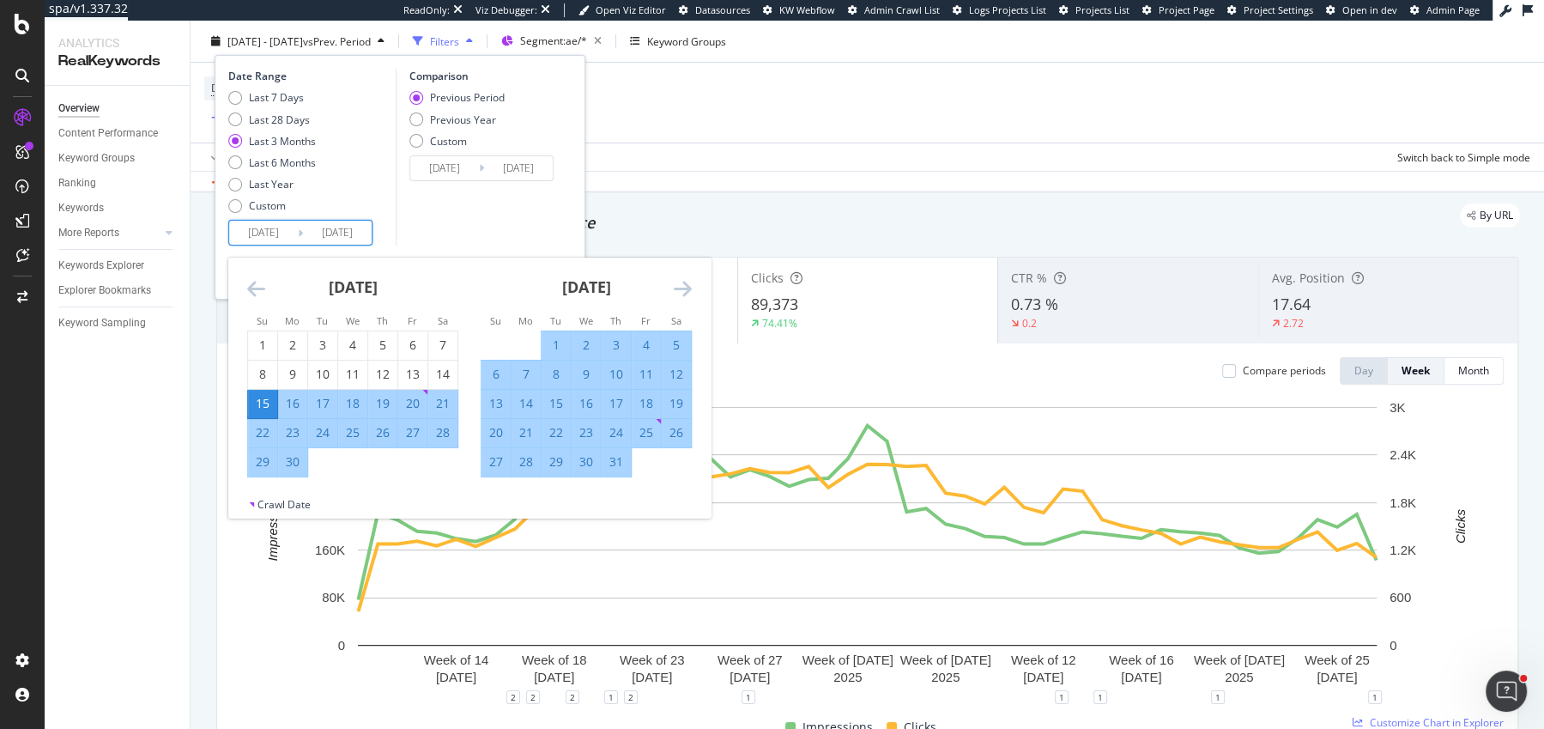
click at [548, 341] on div "1" at bounding box center [556, 344] width 29 height 17
type input "2025/07/01"
type input "2025/04/16"
type input "2025/06/30"
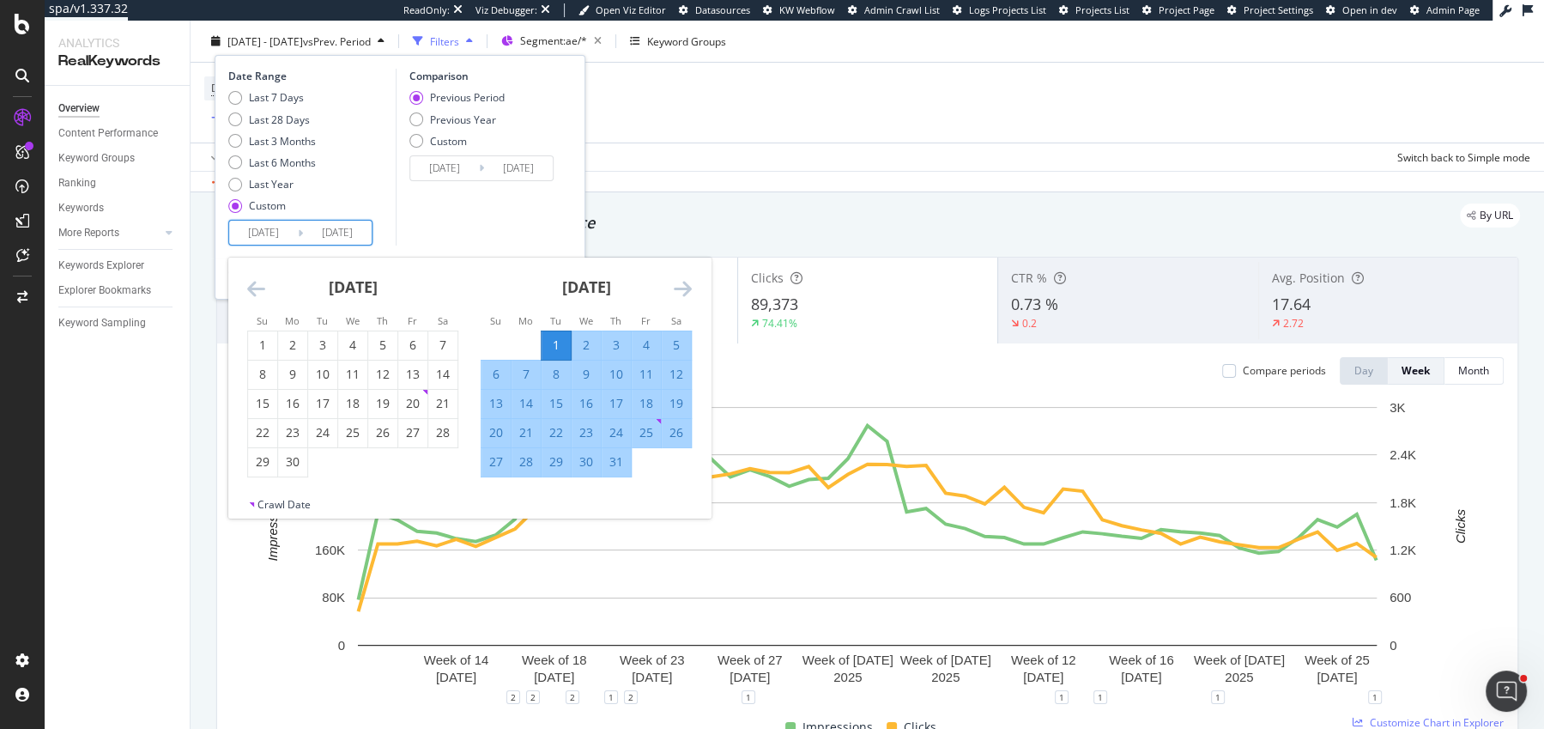
click at [686, 293] on icon "Move forward to switch to the next month." at bounding box center [683, 288] width 18 height 21
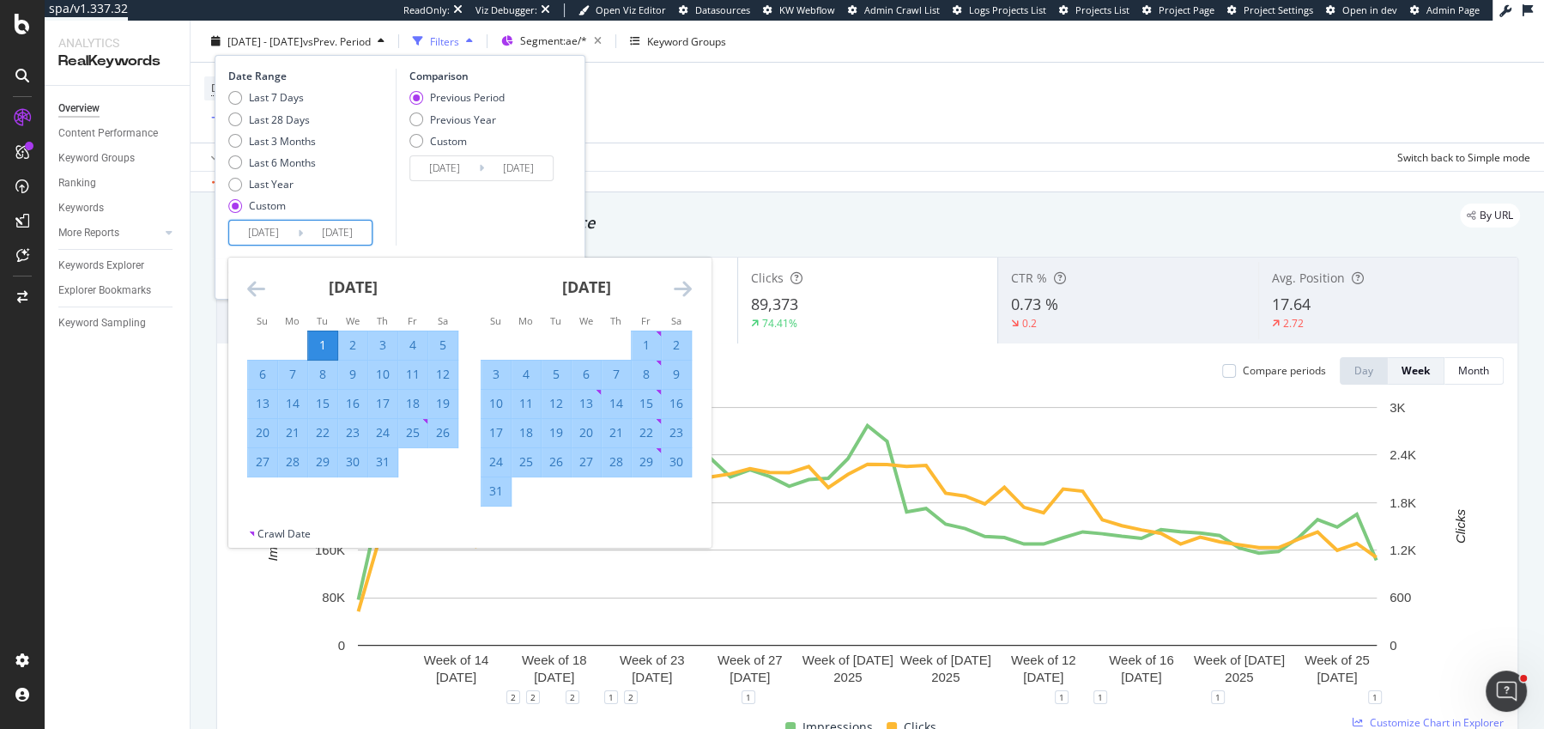
click at [494, 494] on div "31" at bounding box center [496, 490] width 29 height 17
type input "2025/08/31"
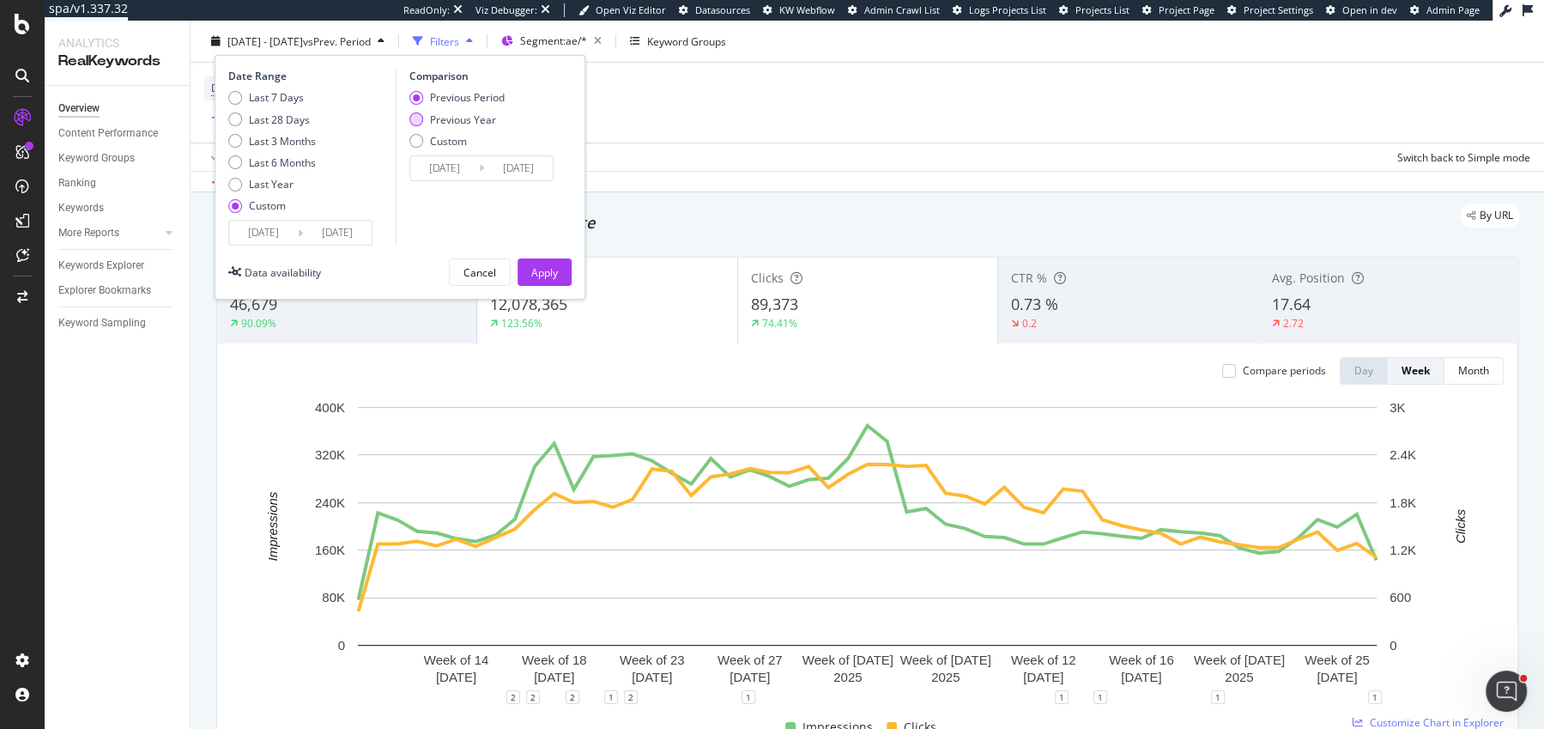
click at [465, 124] on div "Previous Year" at bounding box center [463, 119] width 66 height 15
type input "2024/07/02"
type input "2024/09/01"
click at [543, 276] on div "Apply" at bounding box center [544, 271] width 27 height 15
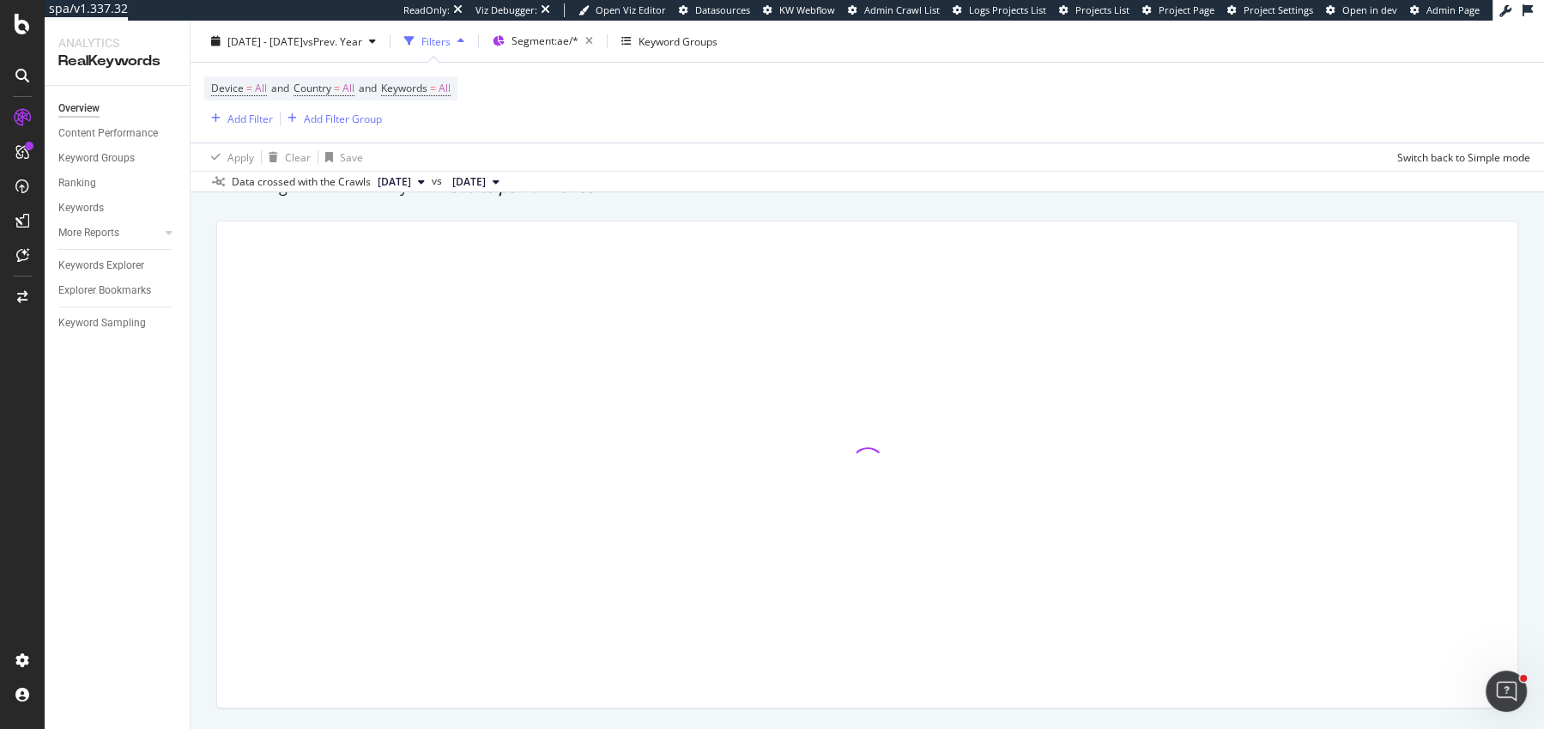
scroll to position [100, 0]
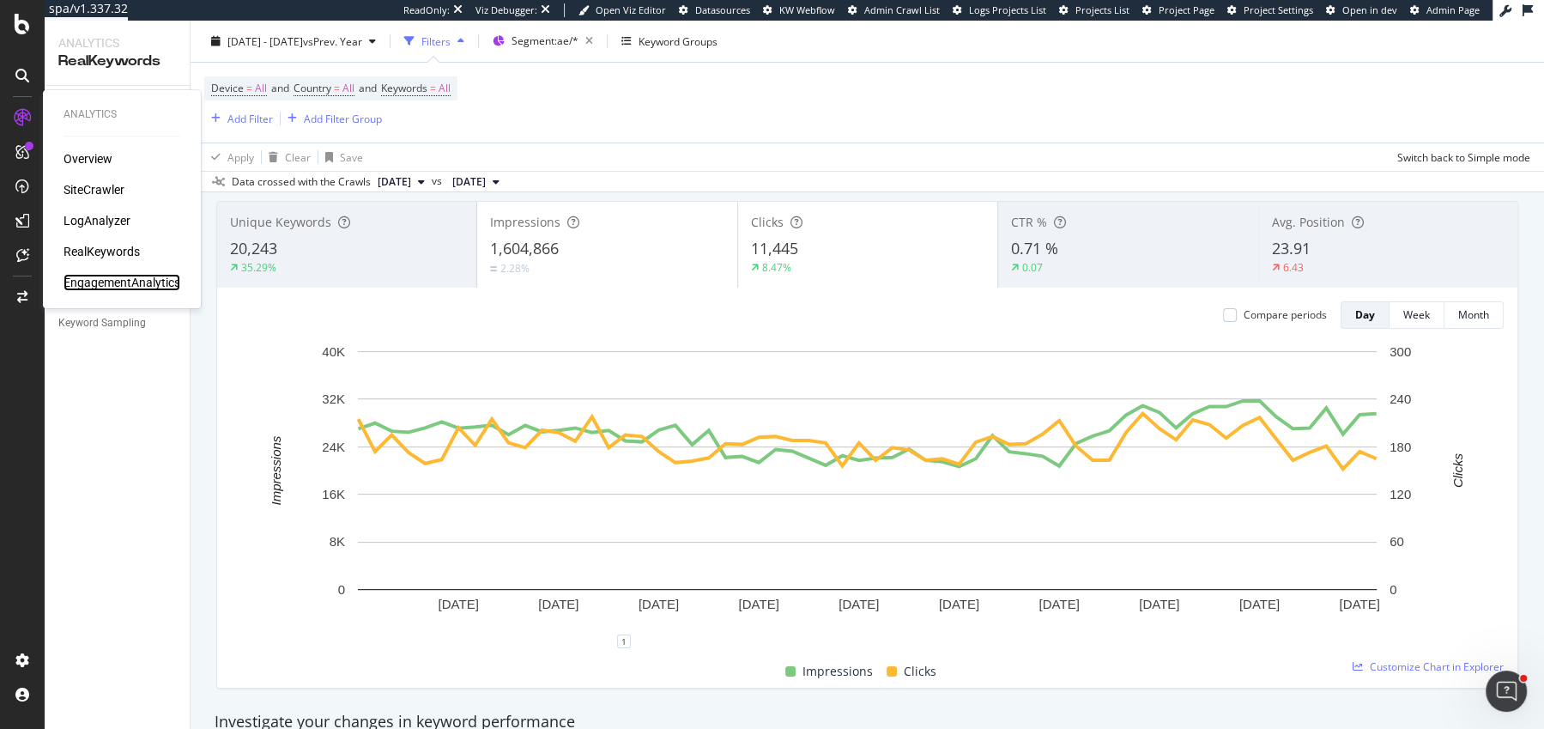
click at [101, 281] on div "EngagementAnalytics" at bounding box center [122, 282] width 117 height 17
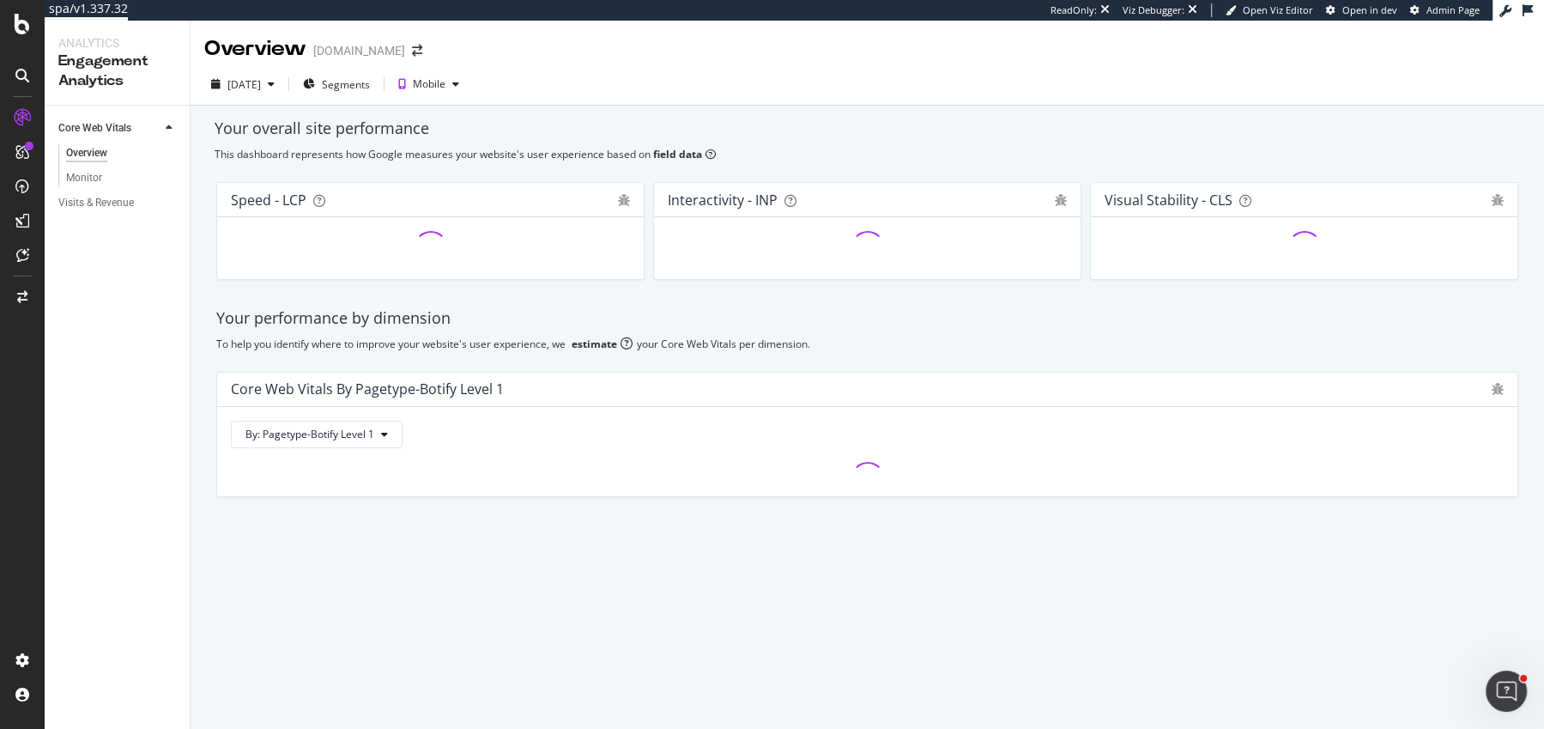
click at [101, 191] on div "Visits & Revenue" at bounding box center [123, 203] width 131 height 25
click at [101, 197] on div "Visits & Revenue" at bounding box center [96, 203] width 76 height 18
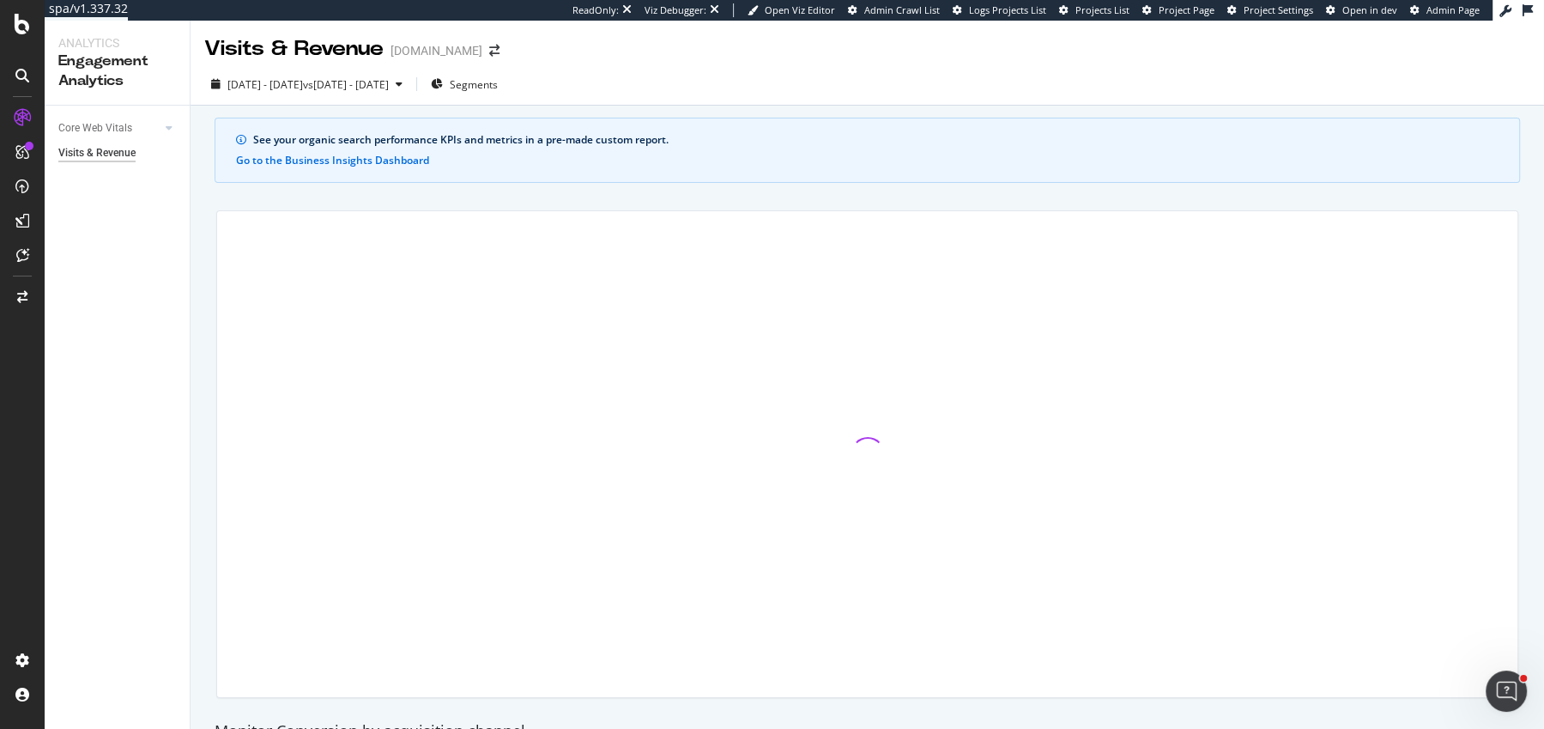
click at [290, 64] on div "2025 Aug. 18th - Sep. 14th vs 2025 Jul. 21st - Aug. 17th Segments" at bounding box center [868, 85] width 1354 height 42
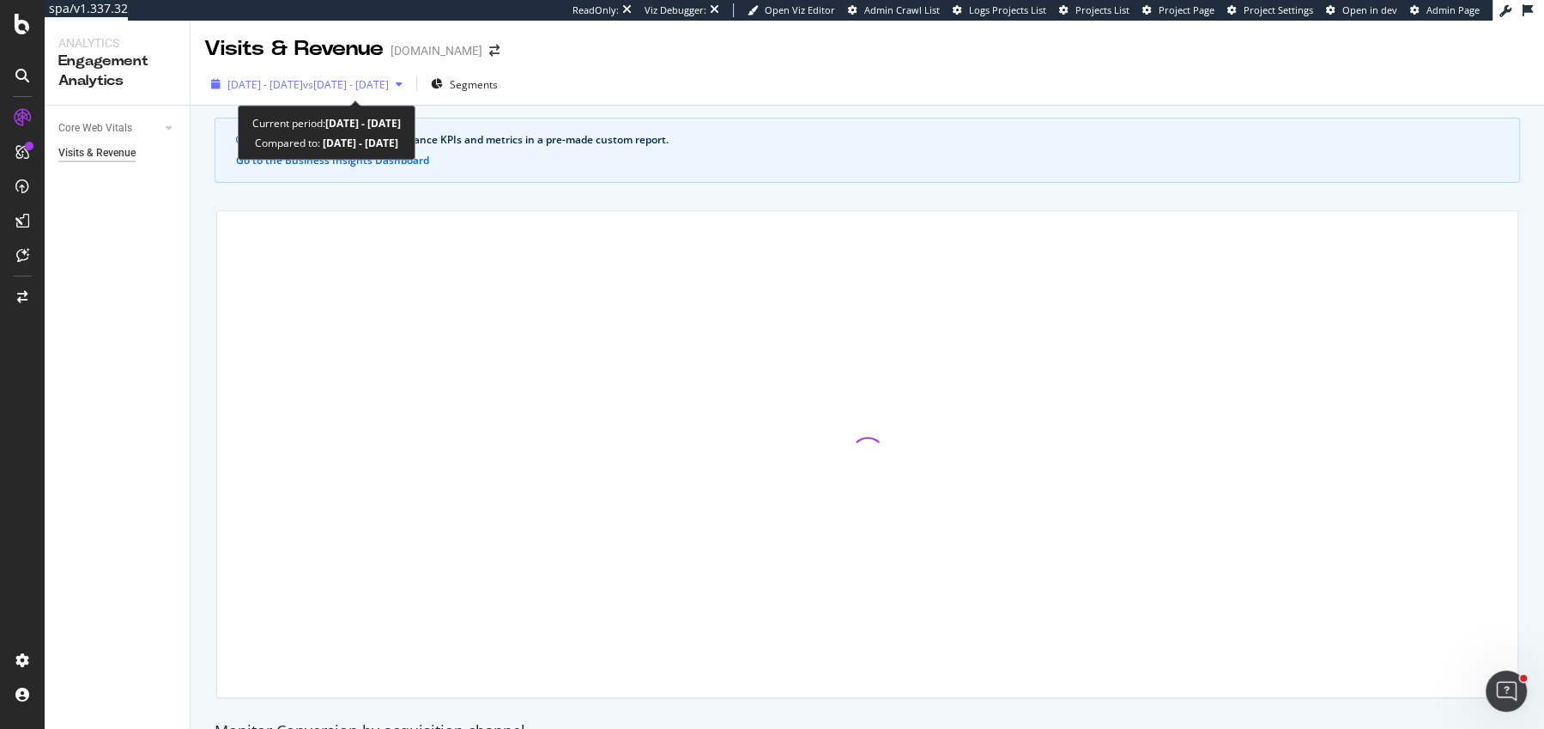
click at [288, 76] on div "2025 Aug. 18th - Sep. 14th vs 2025 Jul. 21st - Aug. 17th" at bounding box center [306, 84] width 205 height 26
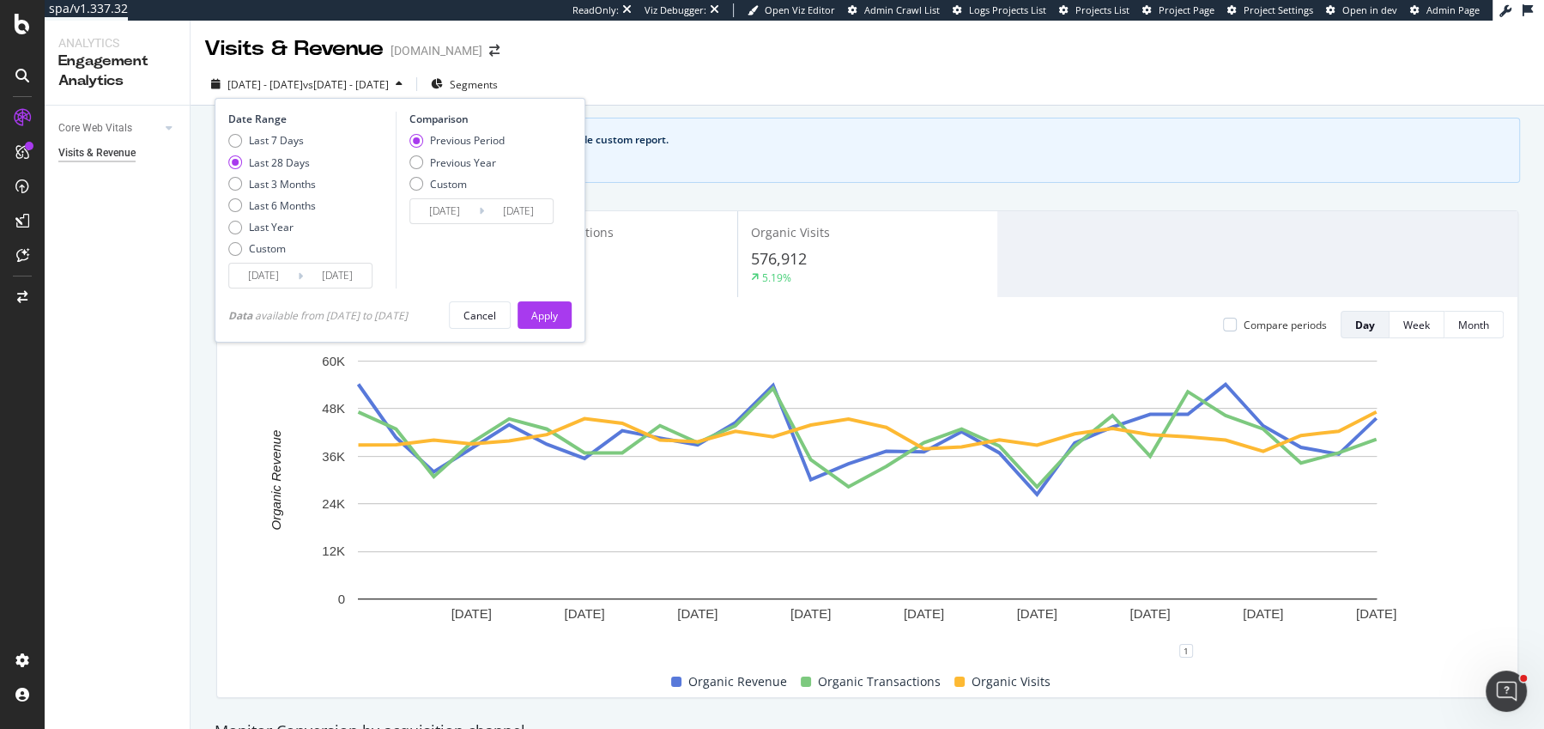
click at [253, 293] on div "Date Range Last 7 Days Last 28 Days Last 3 Months Last 6 Months Last Year Custo…" at bounding box center [400, 220] width 371 height 245
click at [253, 286] on input "[DATE]" at bounding box center [263, 276] width 69 height 24
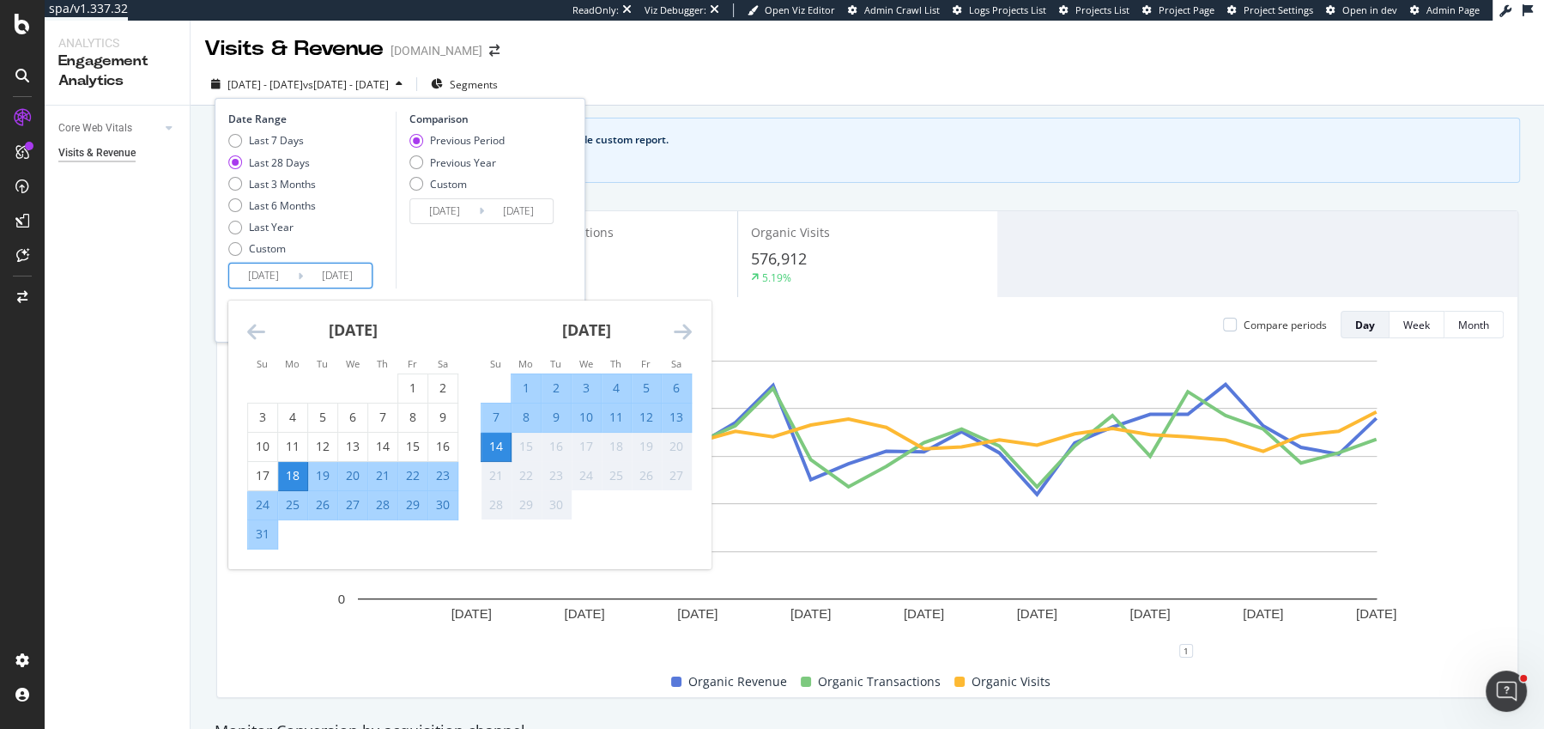
click at [258, 321] on icon "Move backward to switch to the previous month." at bounding box center [256, 331] width 18 height 21
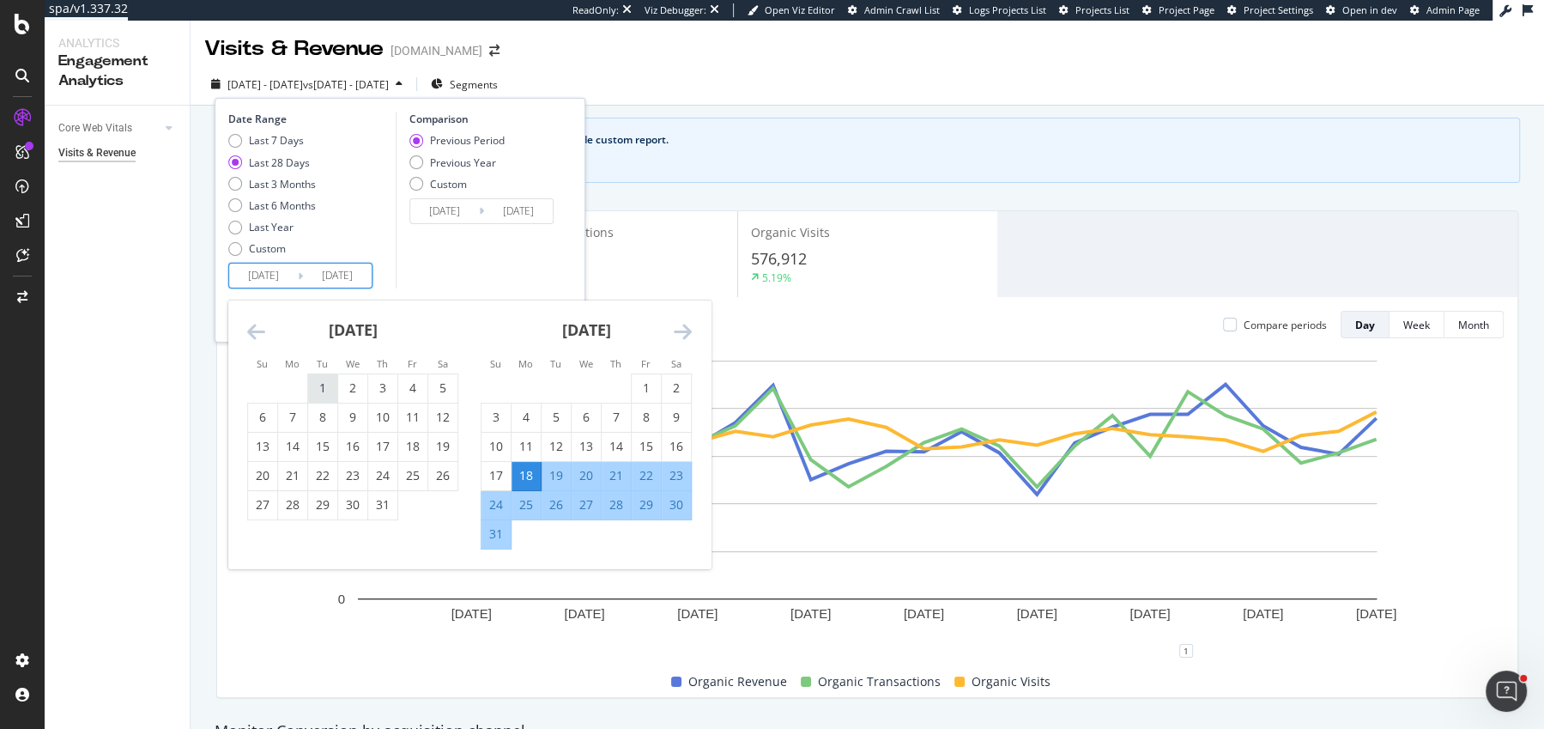
click at [324, 394] on div "1" at bounding box center [322, 387] width 29 height 17
type input "2025/07/01"
type input "2025/04/16"
type input "2025/06/30"
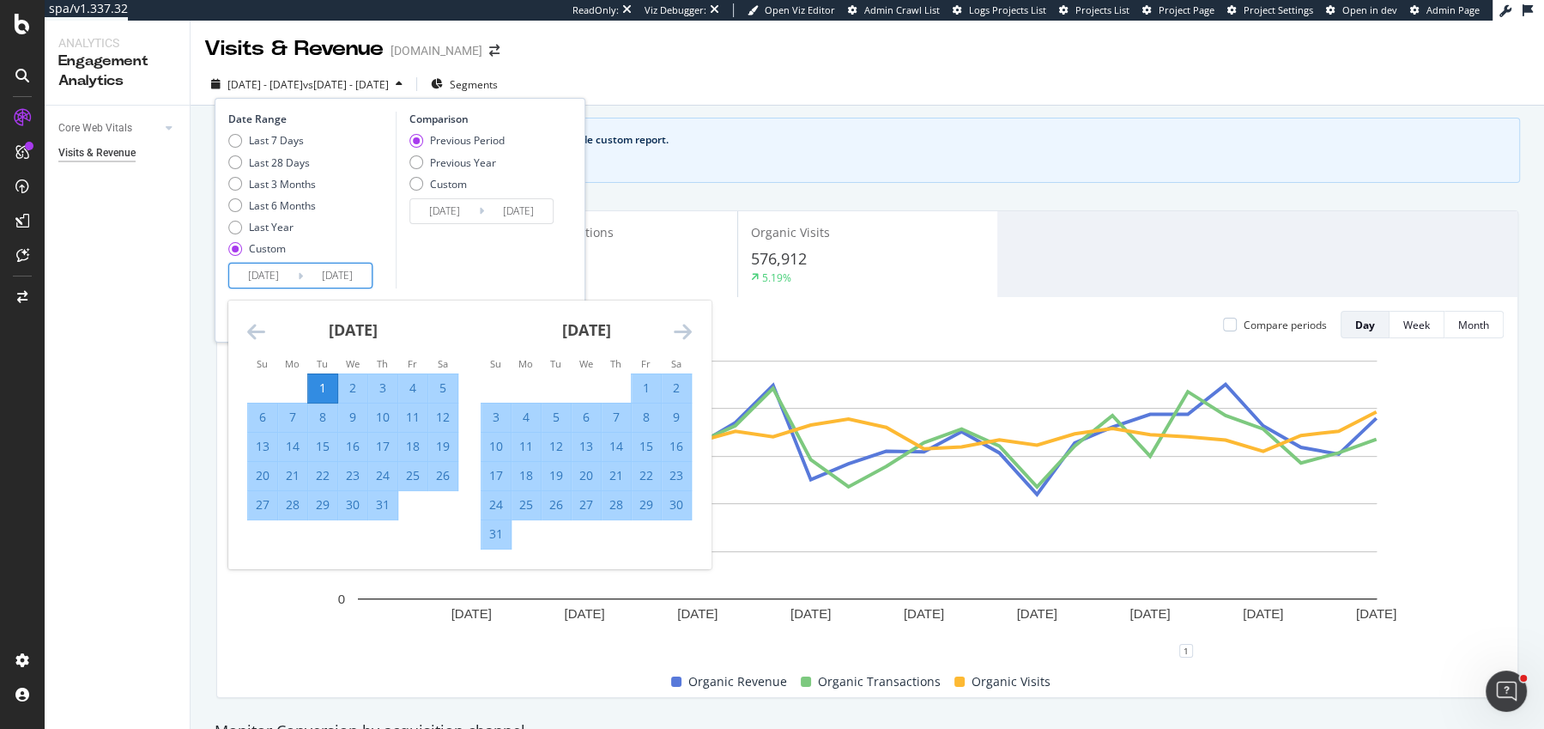
click at [493, 529] on div "31" at bounding box center [496, 533] width 29 height 17
type input "2025/08/31"
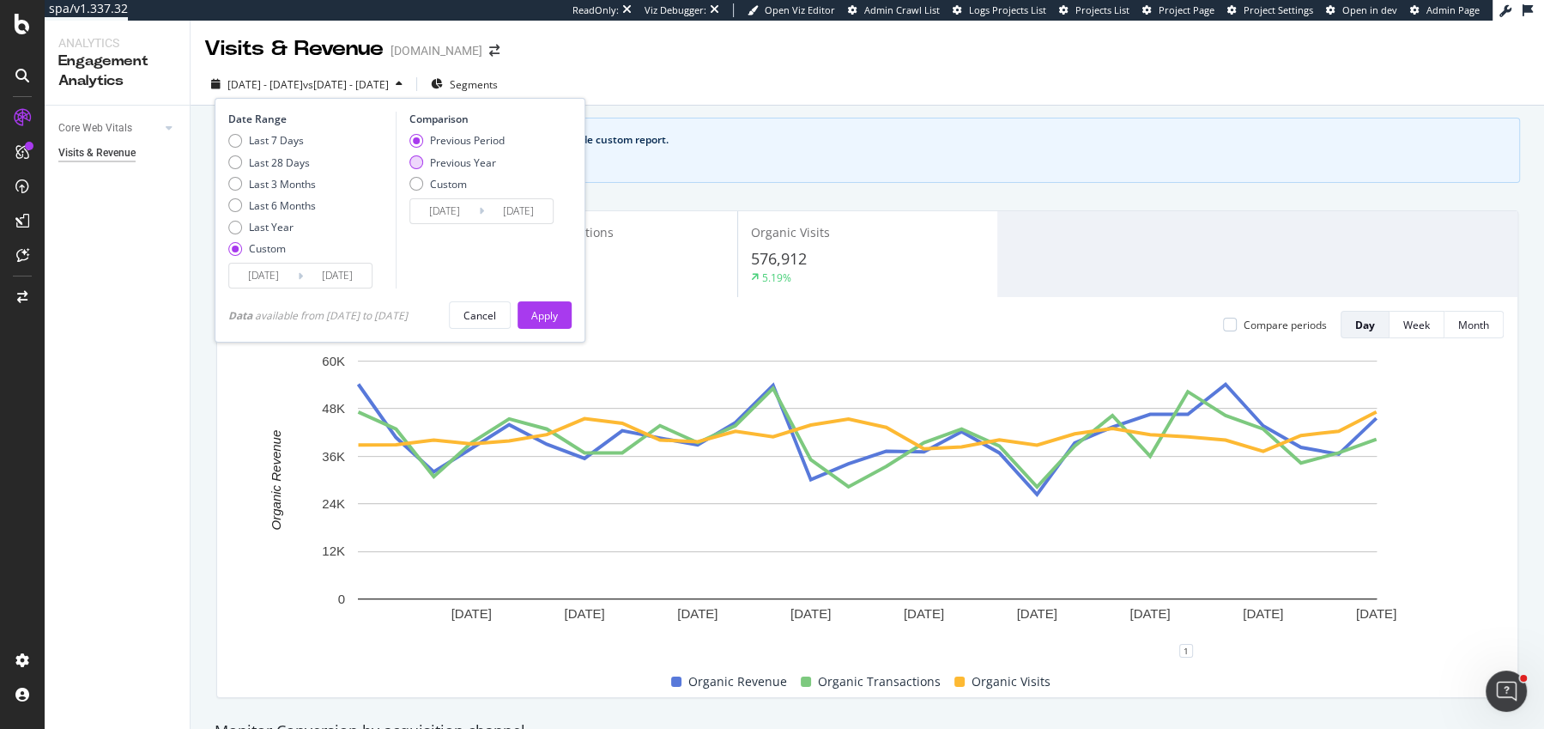
click at [482, 167] on div "Previous Year" at bounding box center [463, 162] width 66 height 15
type input "2024/07/02"
type input "2024/09/01"
click at [557, 327] on div "Cancel Apply" at bounding box center [510, 314] width 123 height 27
click at [557, 327] on button "Apply" at bounding box center [545, 314] width 54 height 27
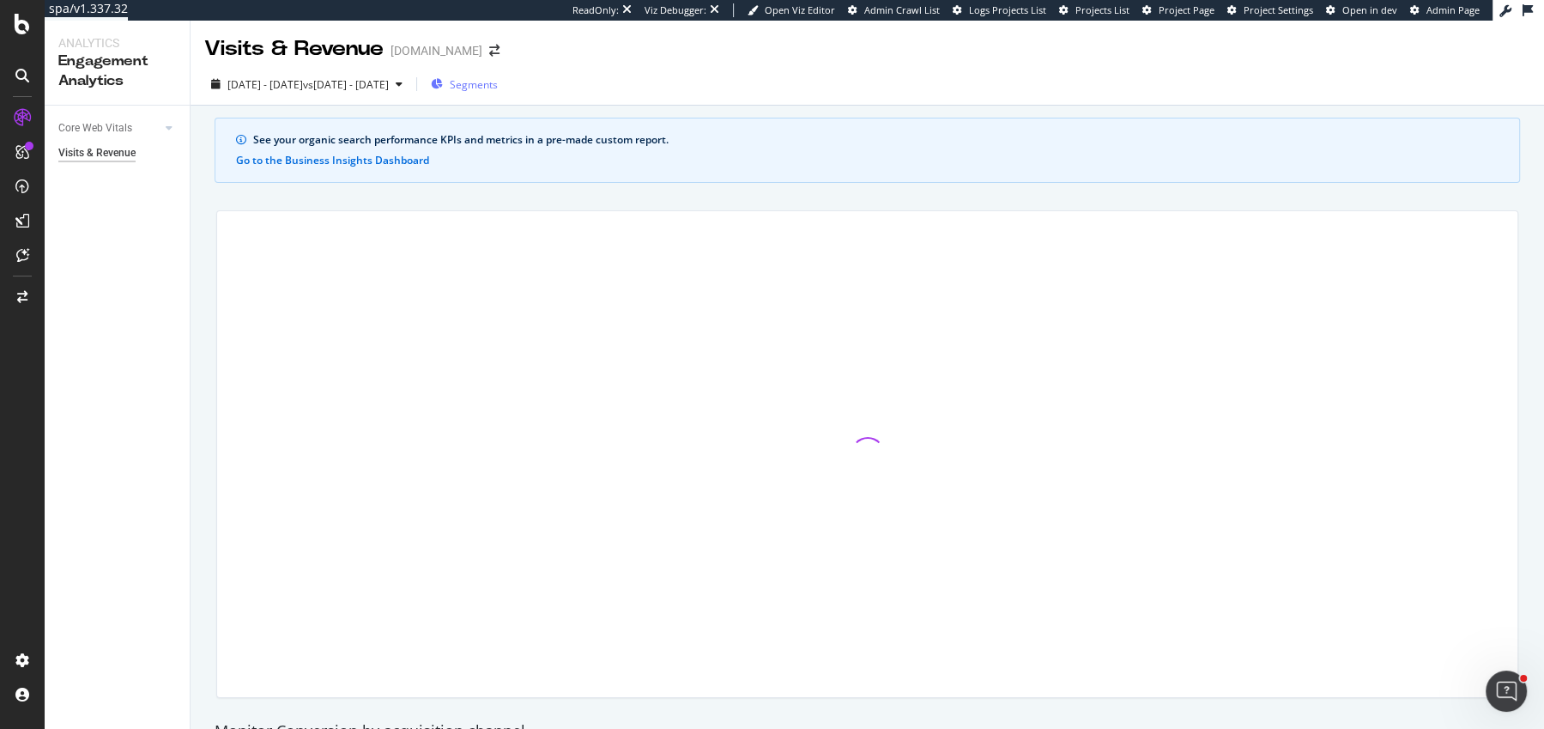
click at [498, 88] on span "Segments" at bounding box center [474, 84] width 48 height 15
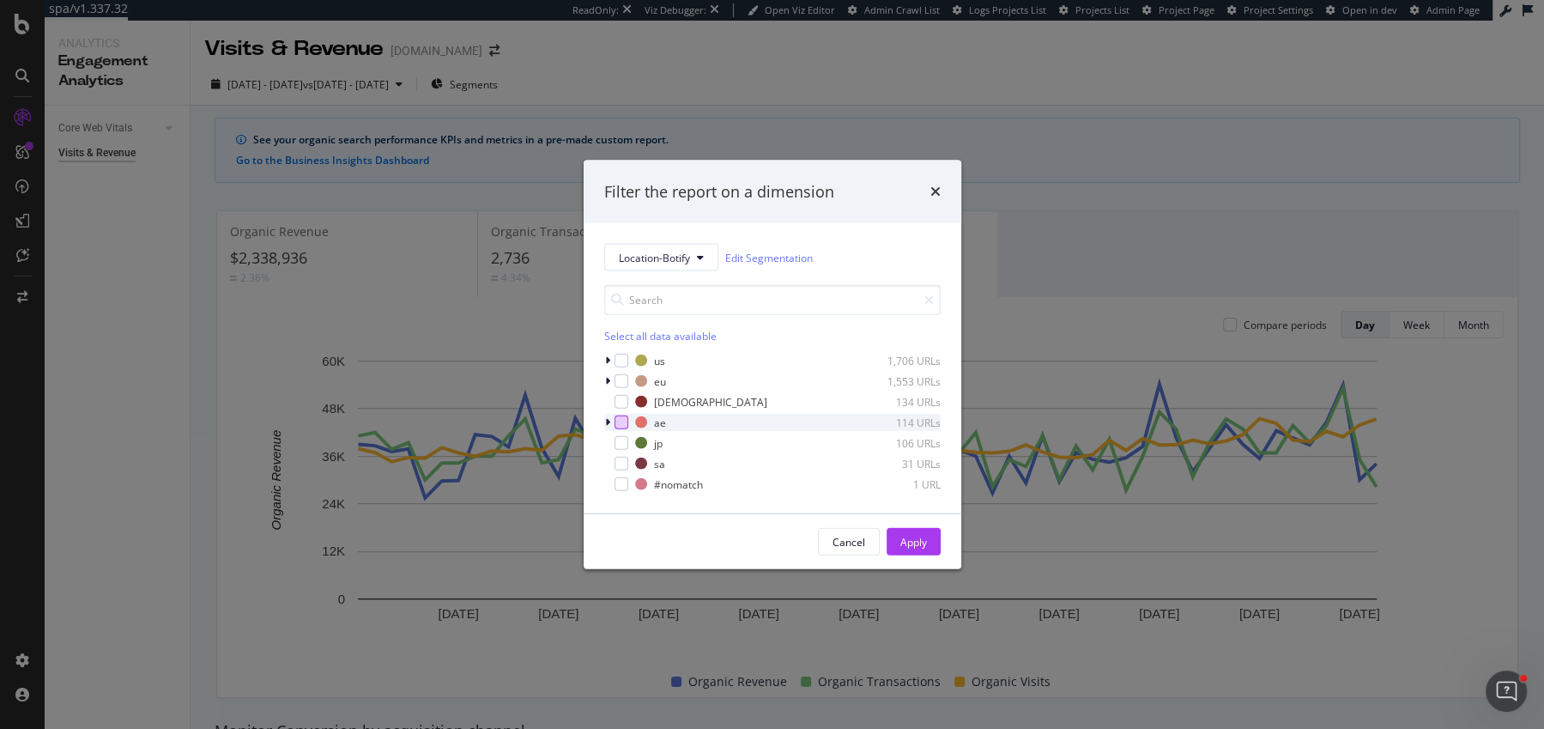
click at [617, 421] on div "modal" at bounding box center [622, 422] width 14 height 14
click at [611, 418] on div "modal" at bounding box center [609, 422] width 10 height 17
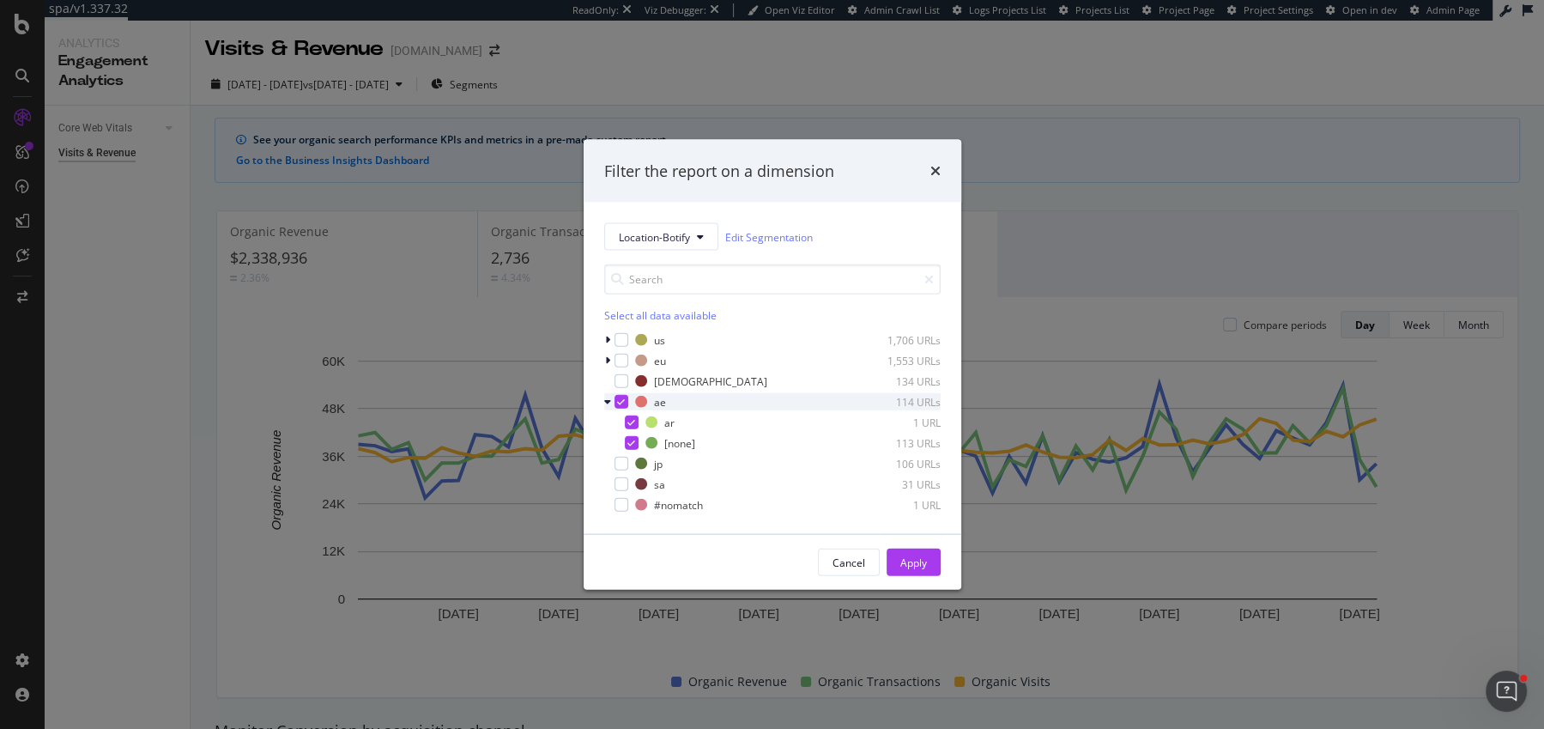
click at [608, 400] on icon "modal" at bounding box center [607, 402] width 7 height 10
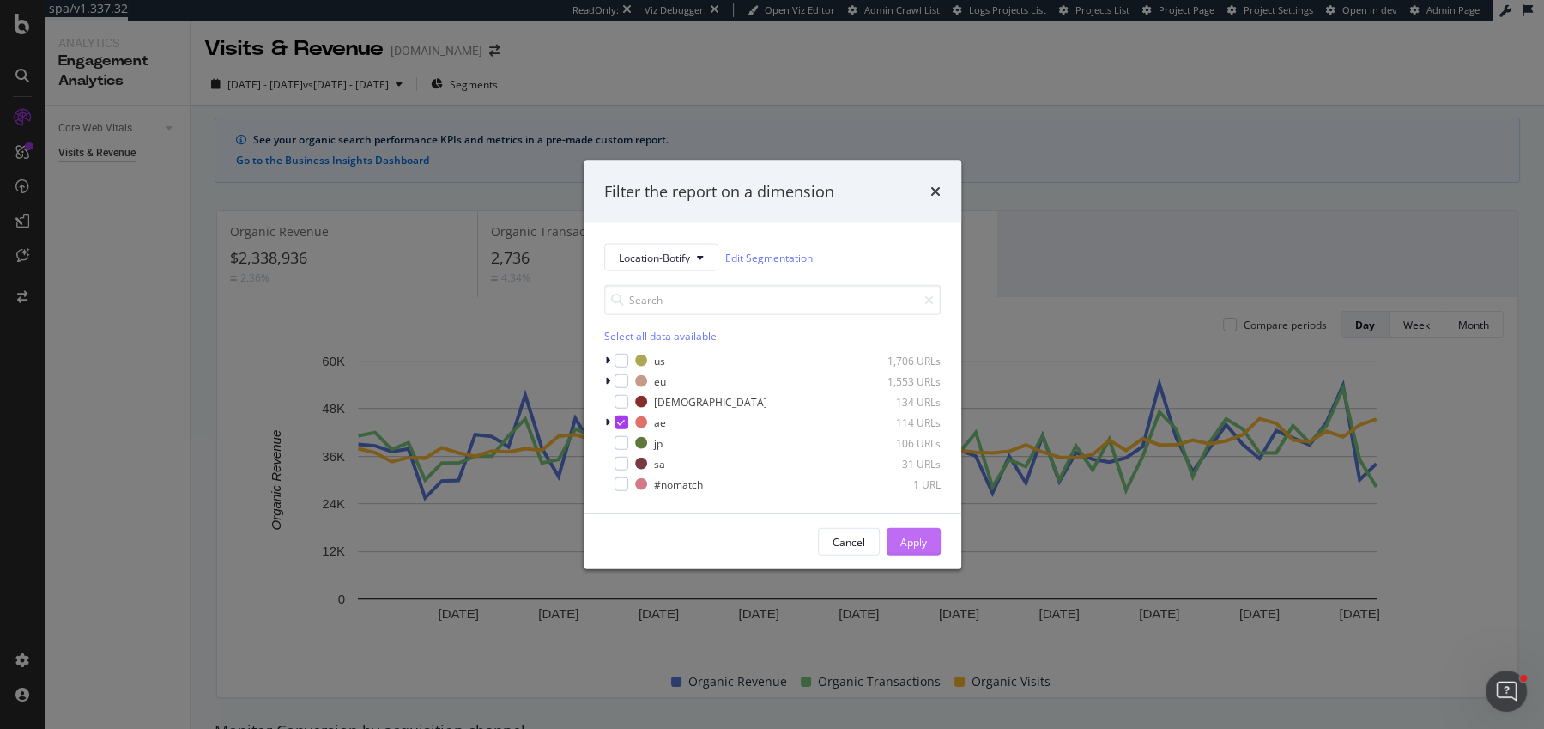
click at [897, 528] on button "Apply" at bounding box center [914, 541] width 54 height 27
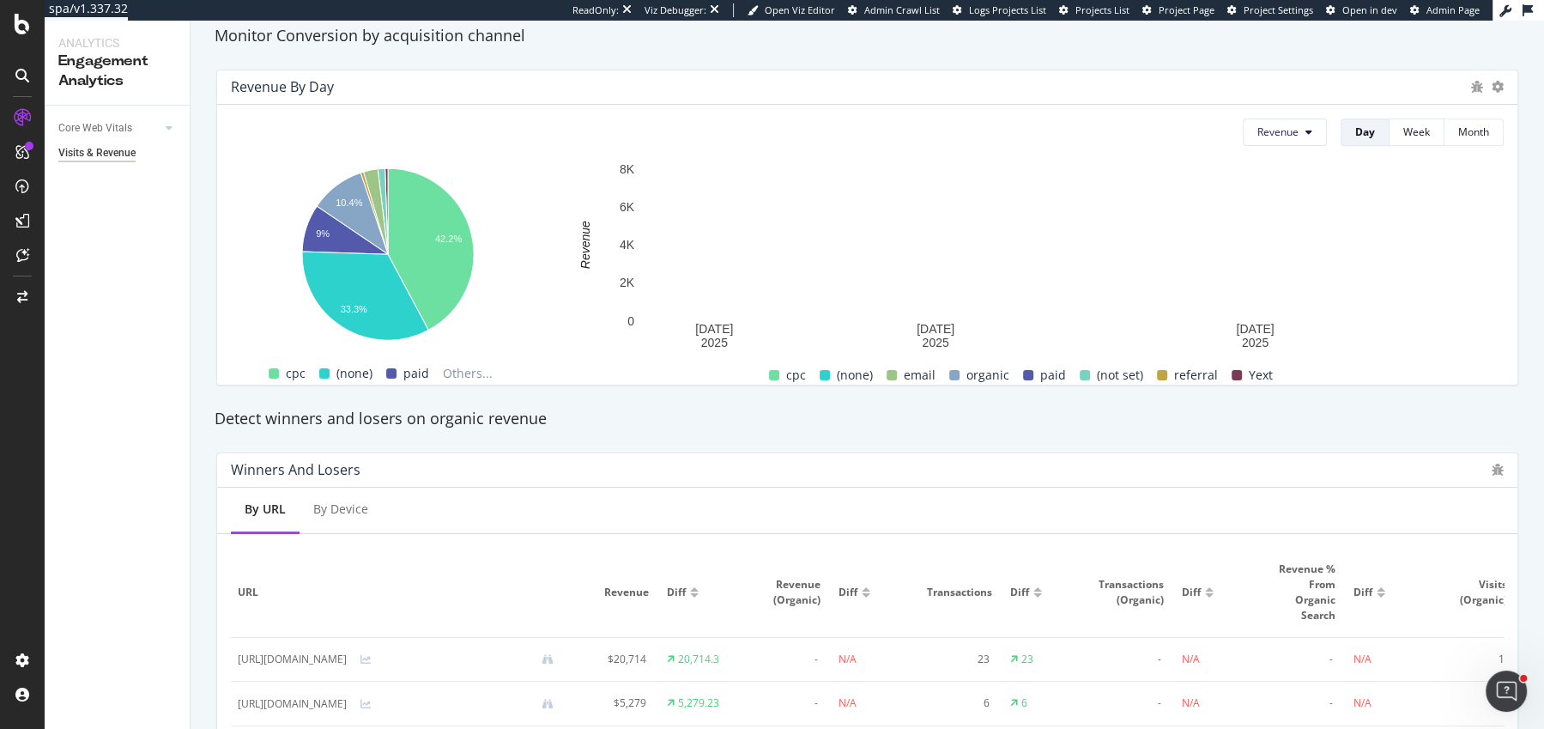
scroll to position [962, 0]
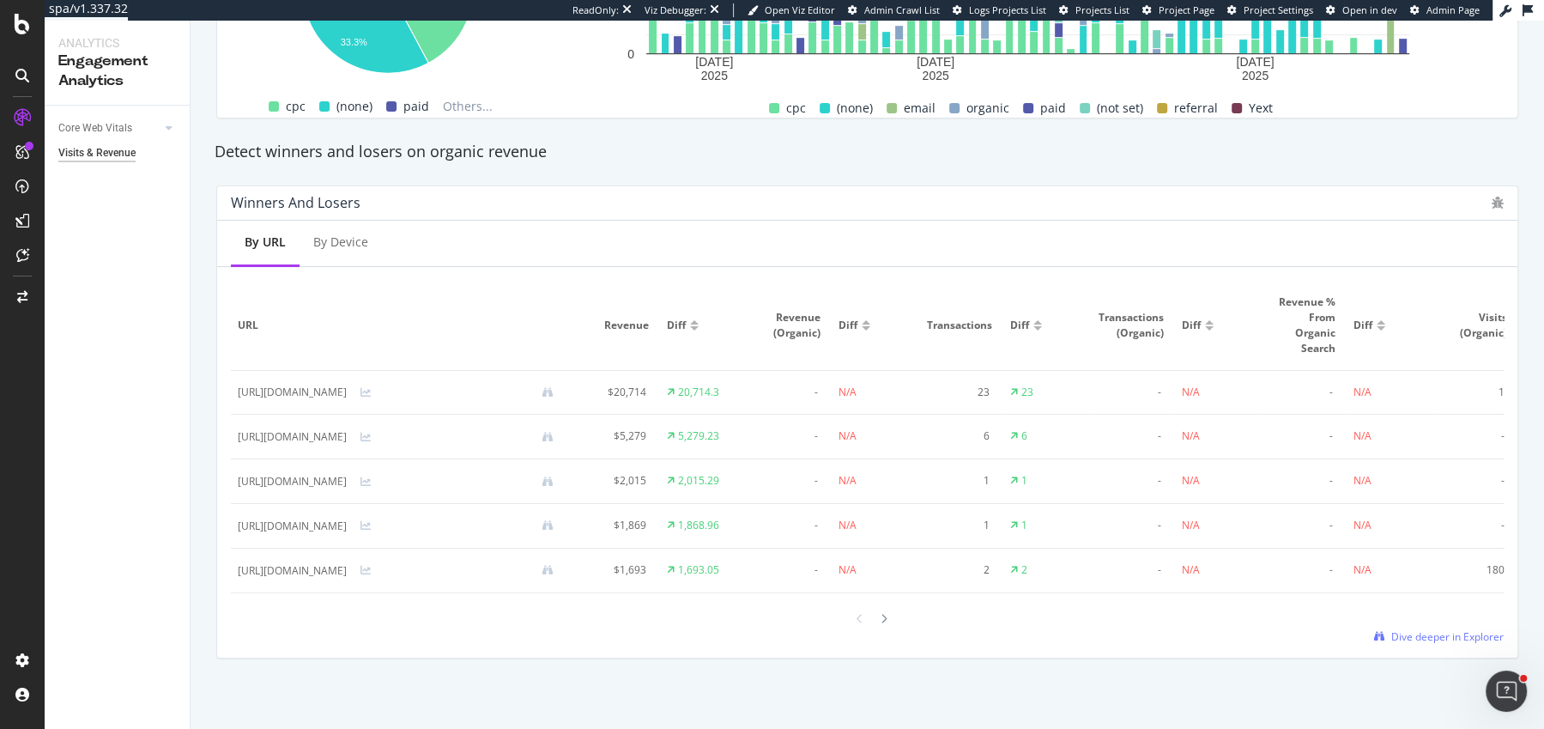
click at [1448, 645] on div "By URL By Device URL Revenue Diff Revenue (Organic) Diff Transactions Diff Tran…" at bounding box center [867, 439] width 1300 height 437
click at [1448, 638] on span "Dive deeper in Explorer" at bounding box center [1447, 636] width 112 height 15
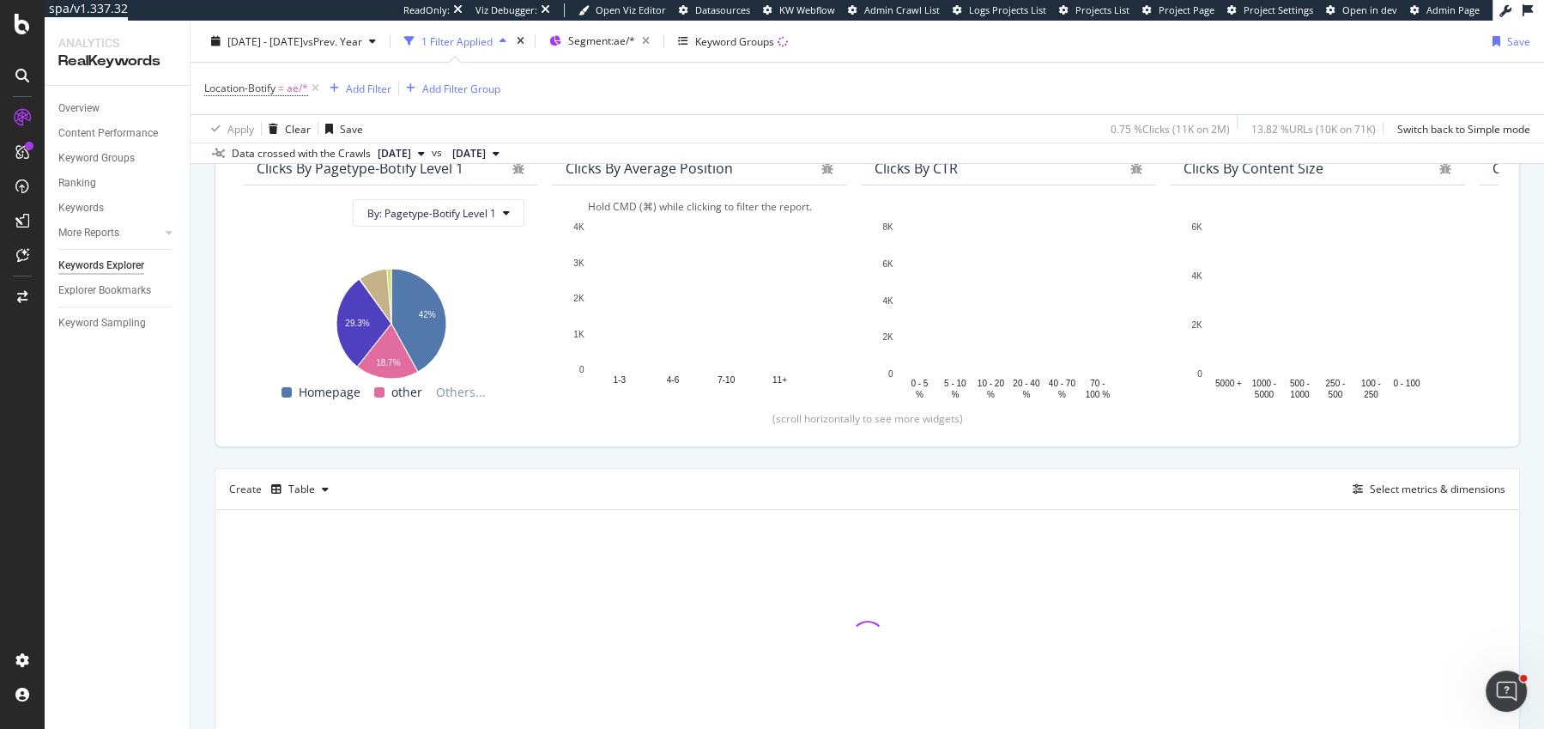
scroll to position [263, 0]
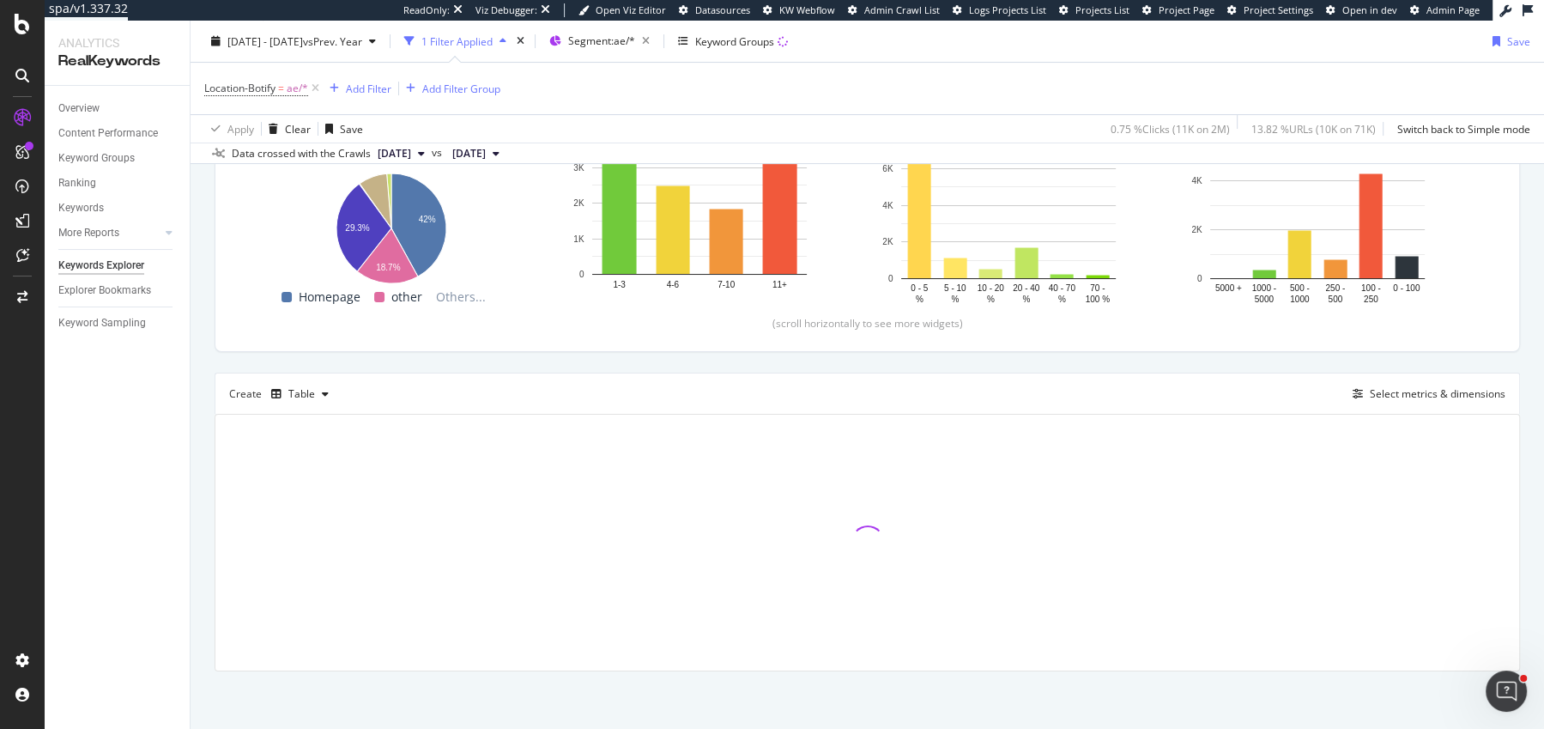
click at [736, 351] on div "Top Charts Clicks By Pagetype-Botify Level 1 By: Pagetype-Botify Level 1 Hold C…" at bounding box center [868, 332] width 1306 height 677
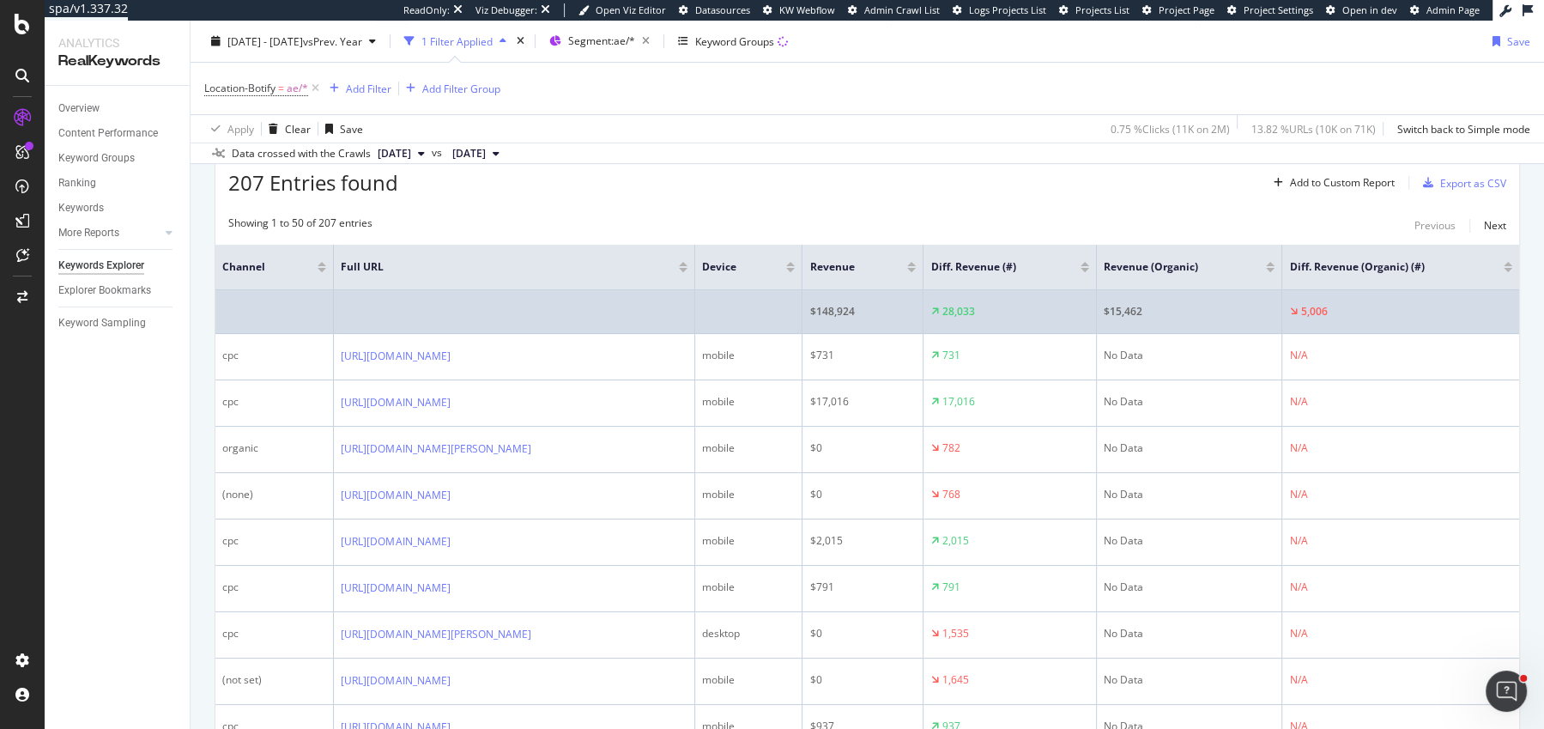
scroll to position [520, 0]
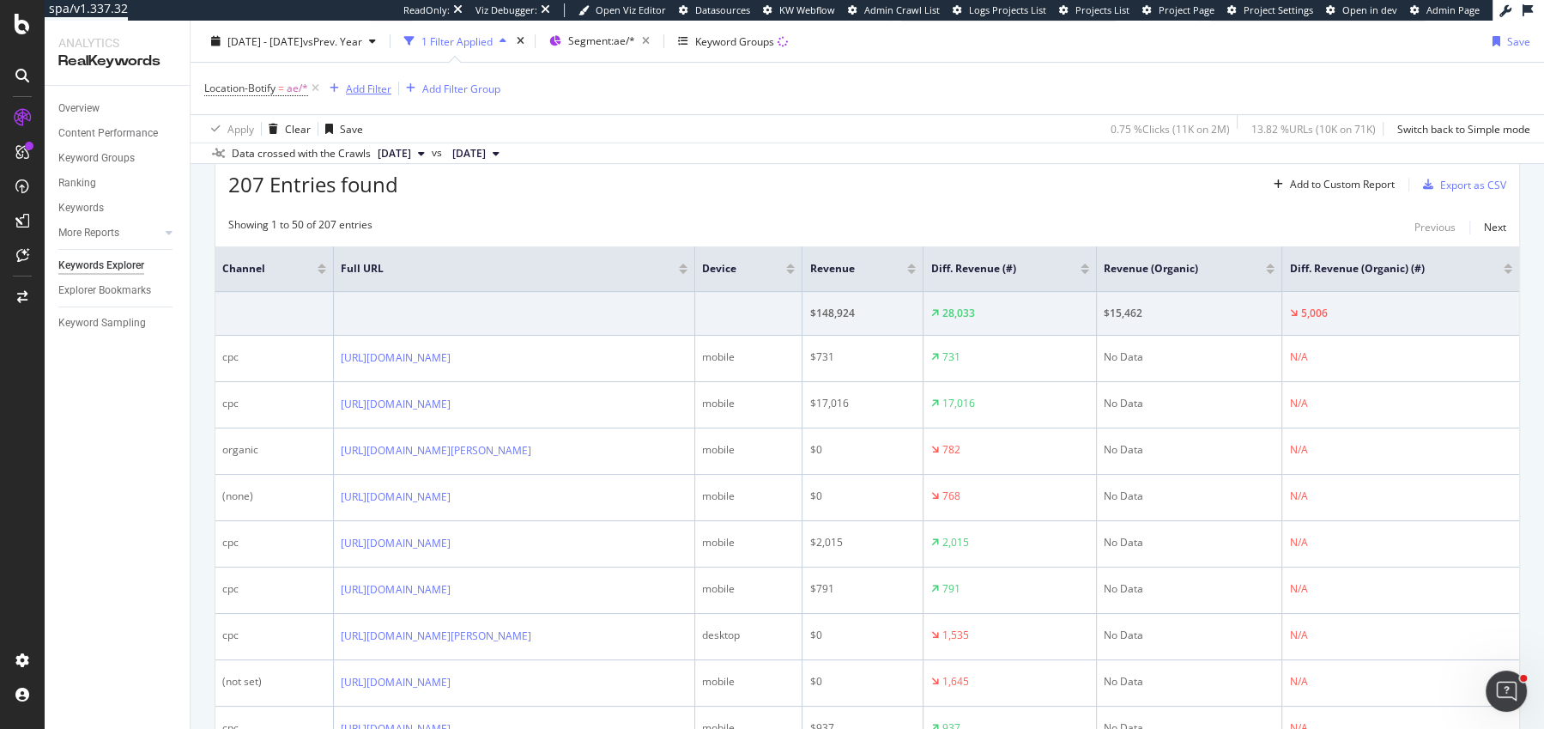
click at [357, 86] on div "Add Filter" at bounding box center [368, 88] width 45 height 15
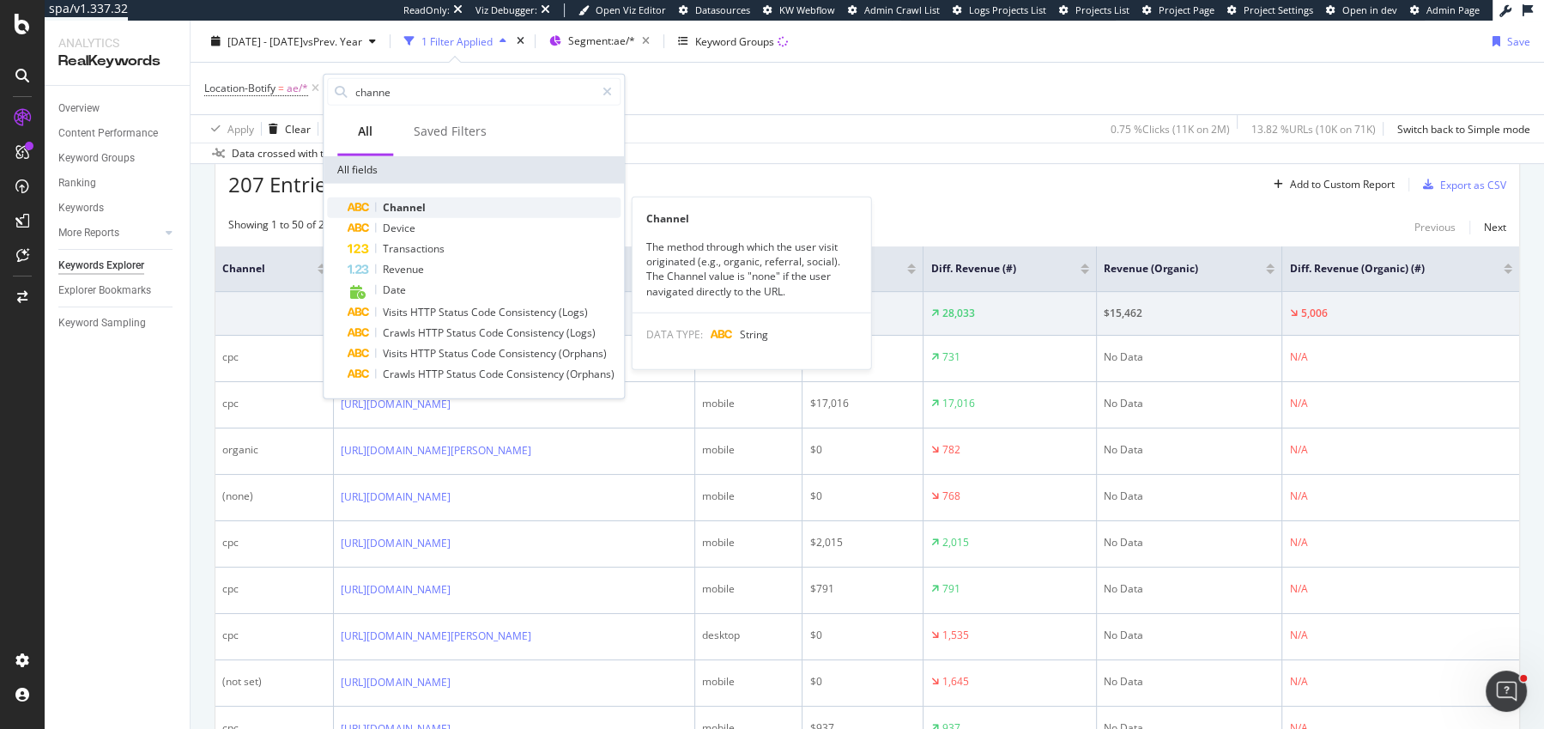
type input "channe"
click at [423, 205] on span "Channel" at bounding box center [404, 207] width 43 height 15
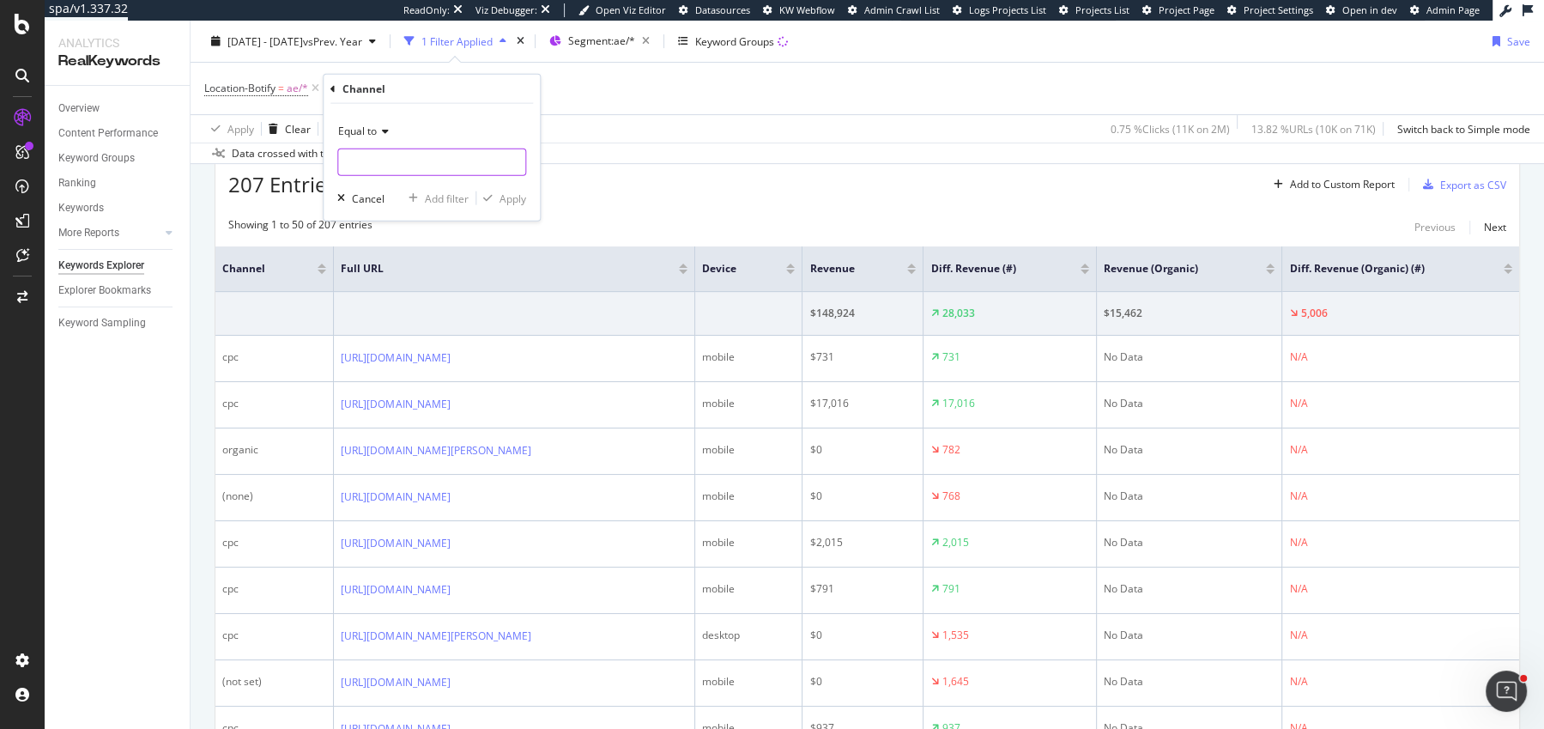
click at [379, 165] on input "text" at bounding box center [431, 161] width 187 height 27
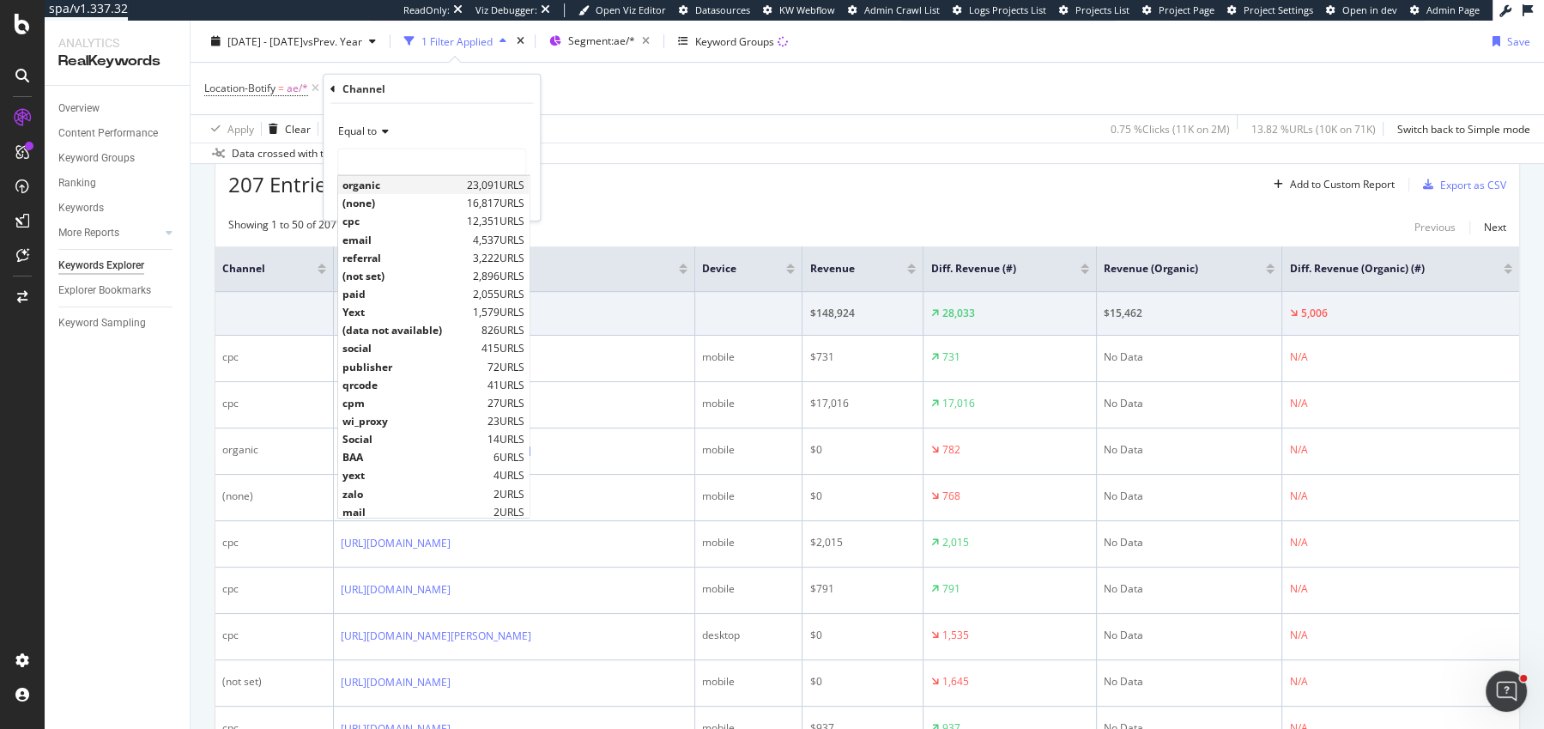
click at [409, 180] on span "organic" at bounding box center [402, 185] width 120 height 15
type input "organic"
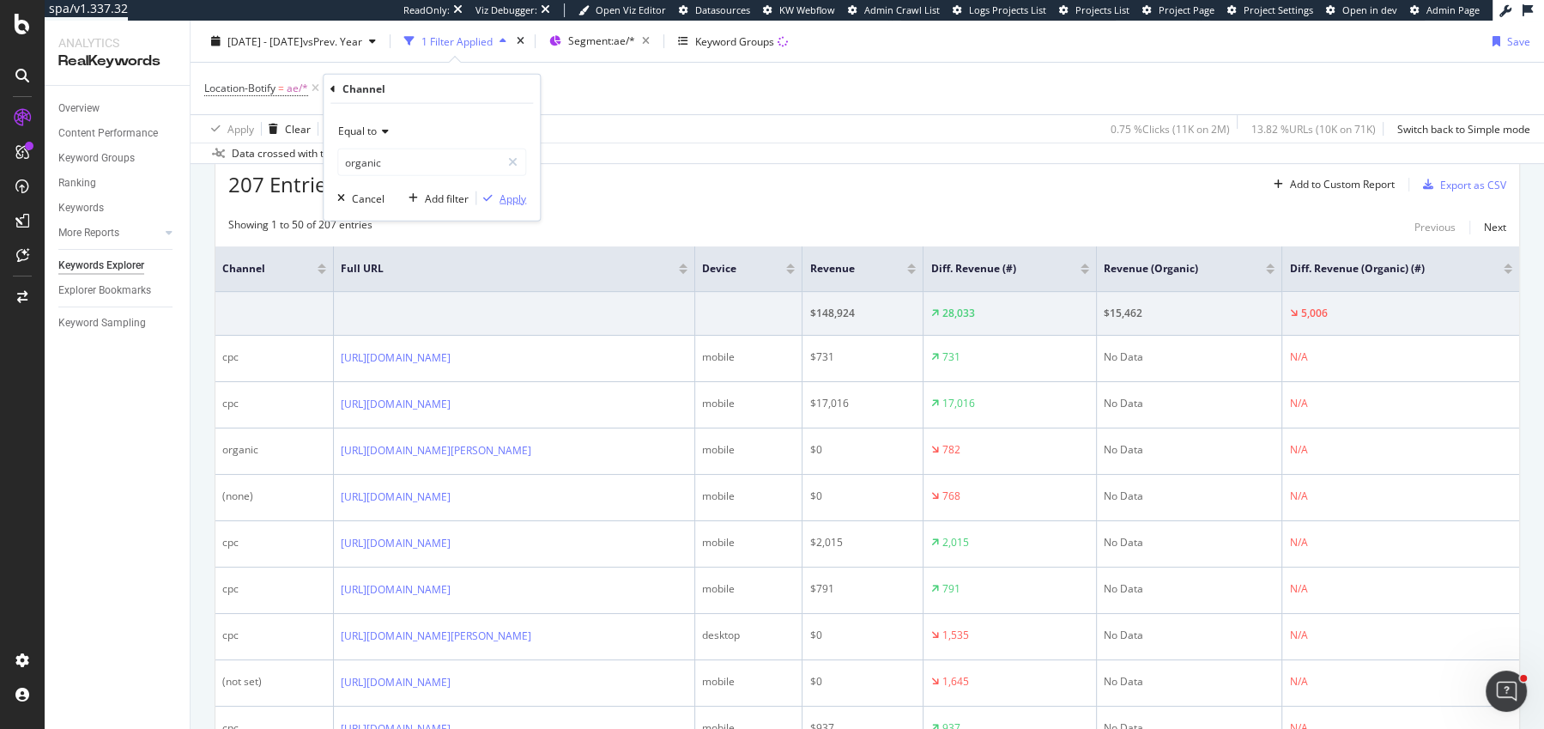
click at [516, 191] on div "Apply" at bounding box center [513, 198] width 27 height 15
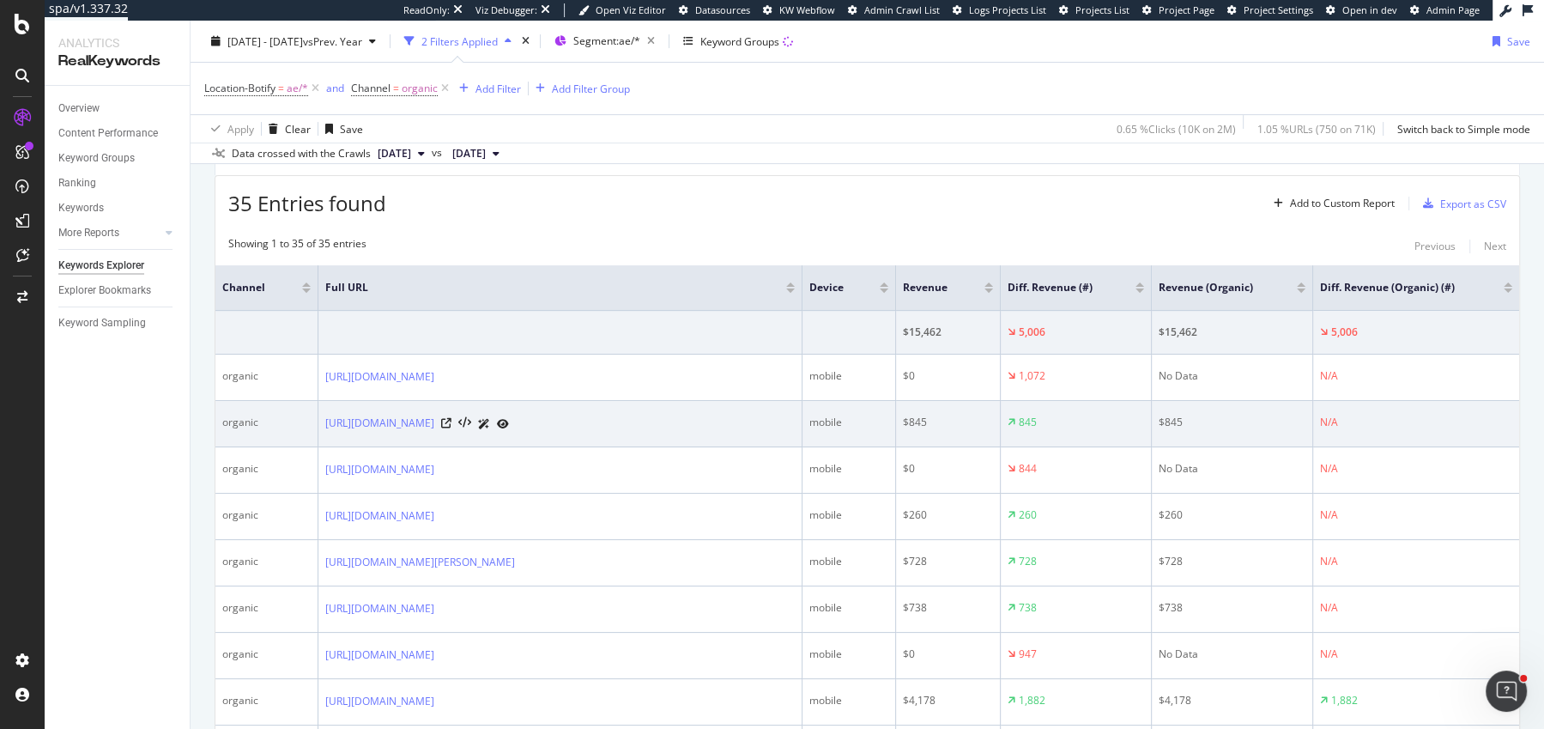
scroll to position [510, 0]
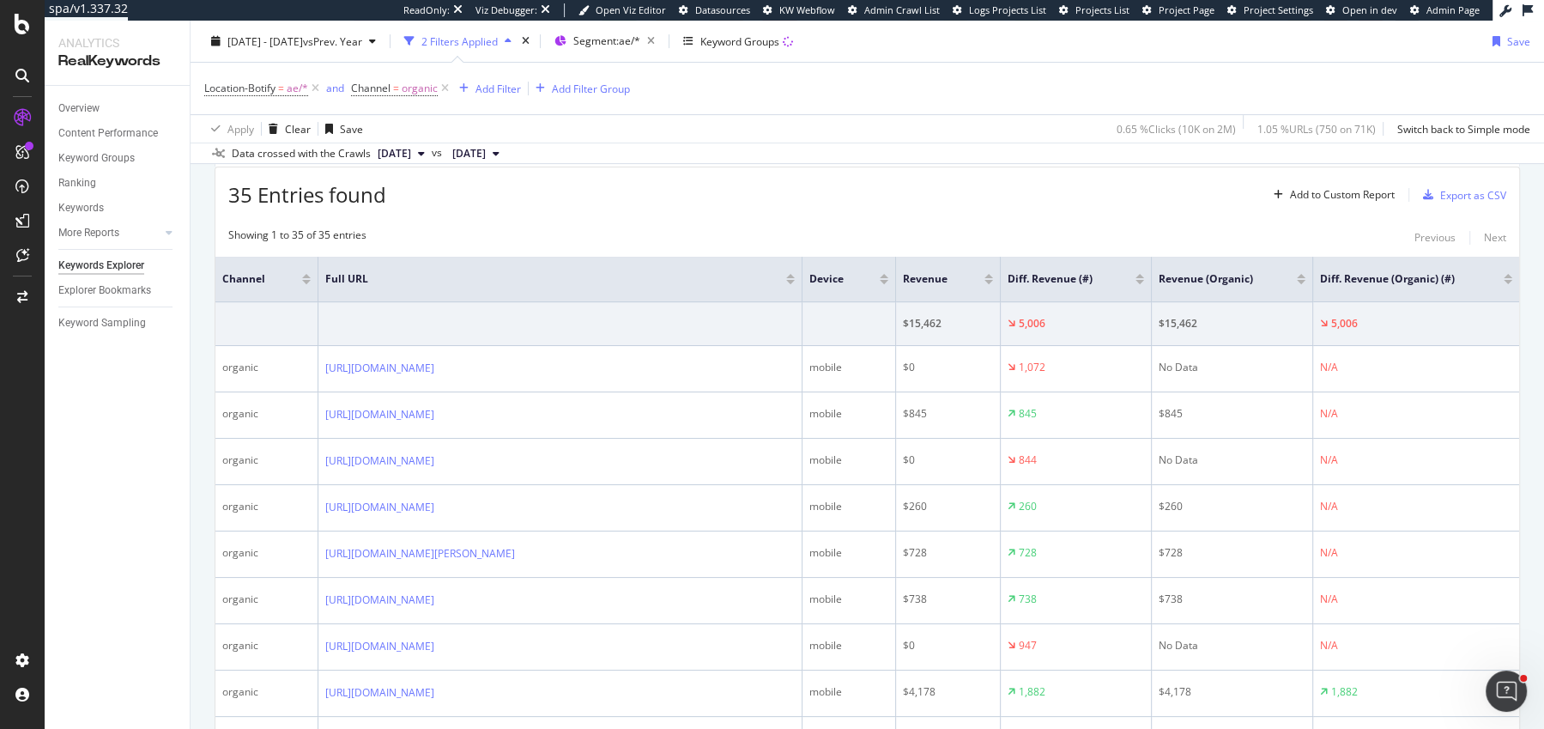
click at [991, 280] on div at bounding box center [989, 282] width 9 height 4
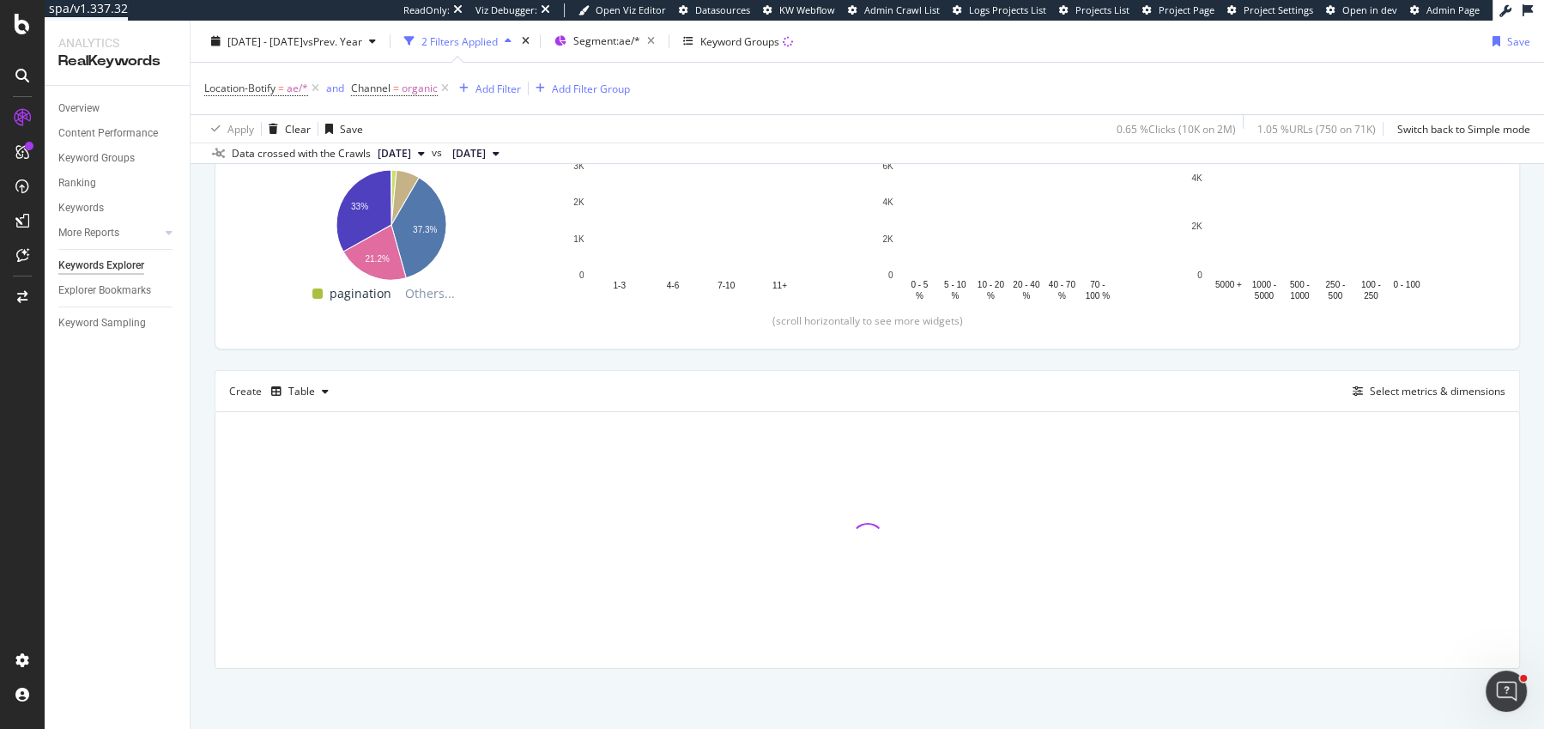
scroll to position [263, 0]
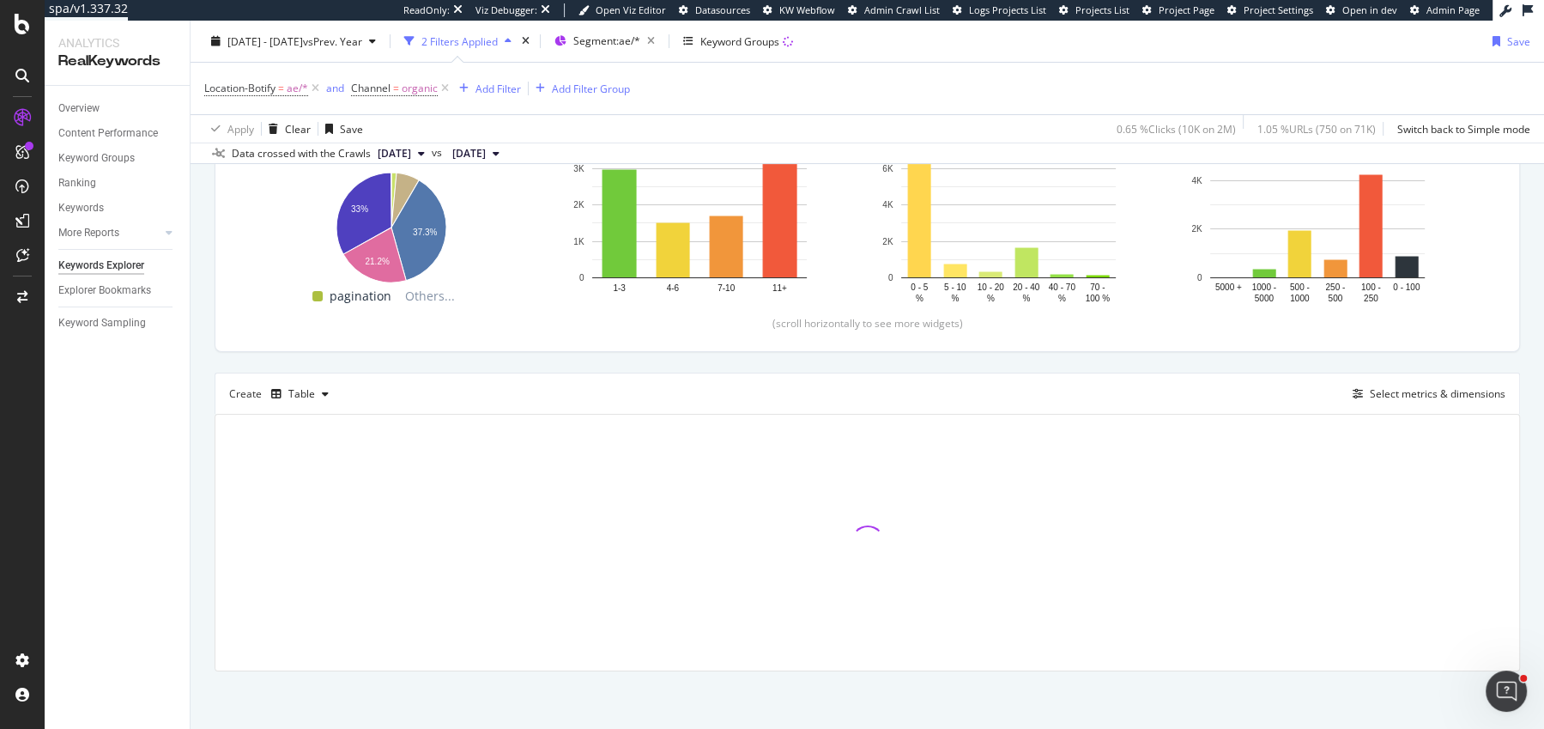
click at [711, 356] on div "Top Charts Clicks By Pagetype-Botify Level 1 By: Pagetype-Botify Level 1 Hold C…" at bounding box center [868, 332] width 1306 height 677
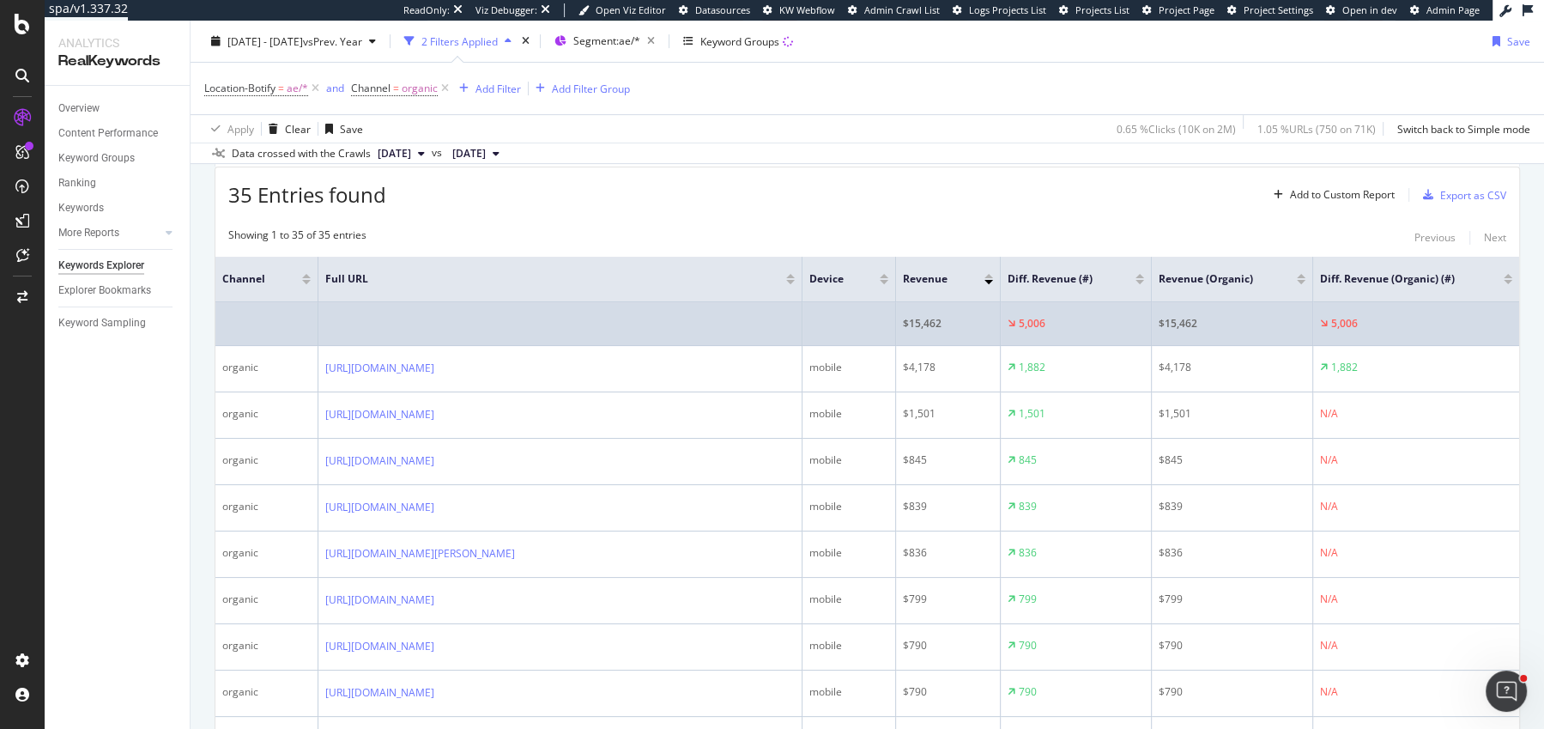
scroll to position [518, 0]
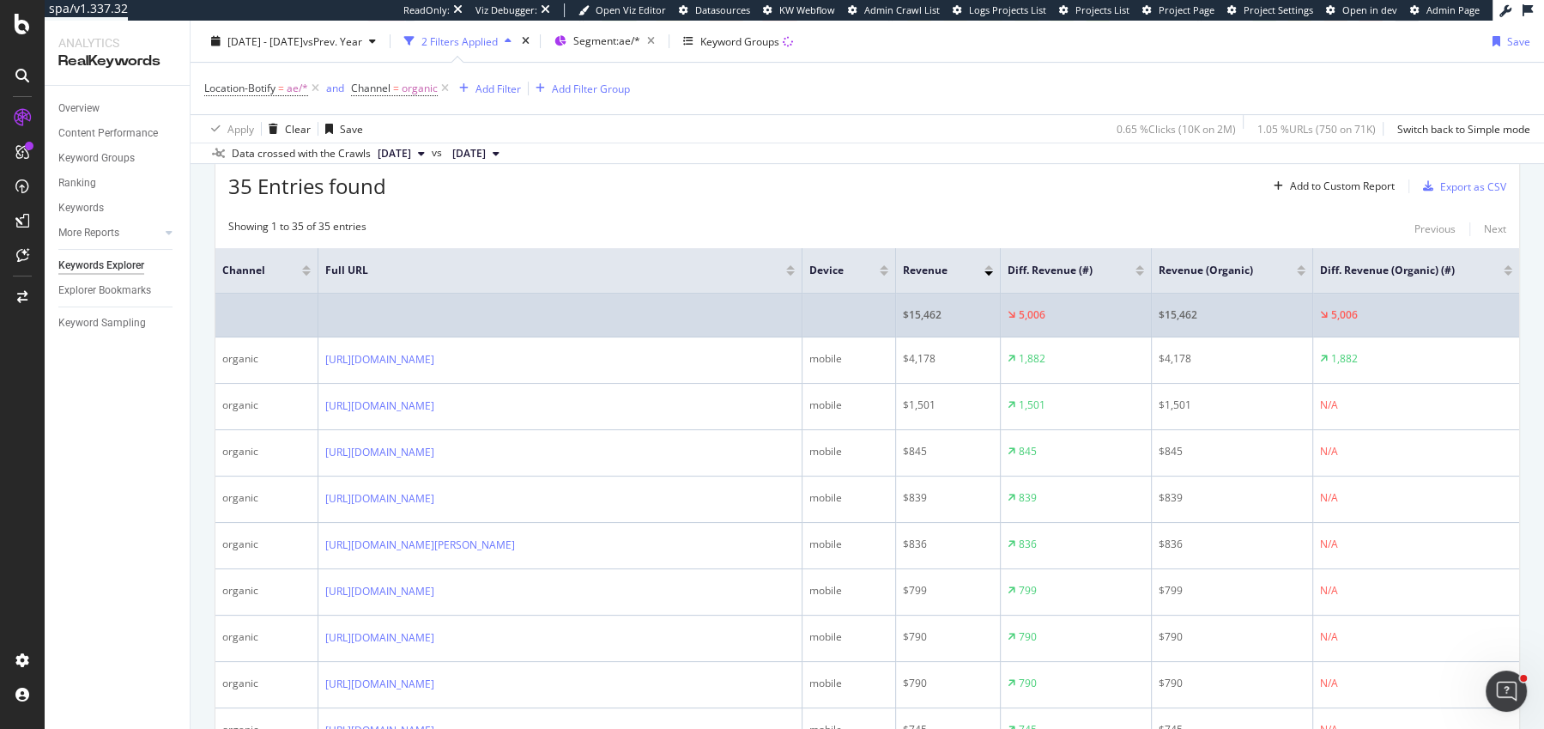
click at [548, 318] on td at bounding box center [560, 316] width 484 height 44
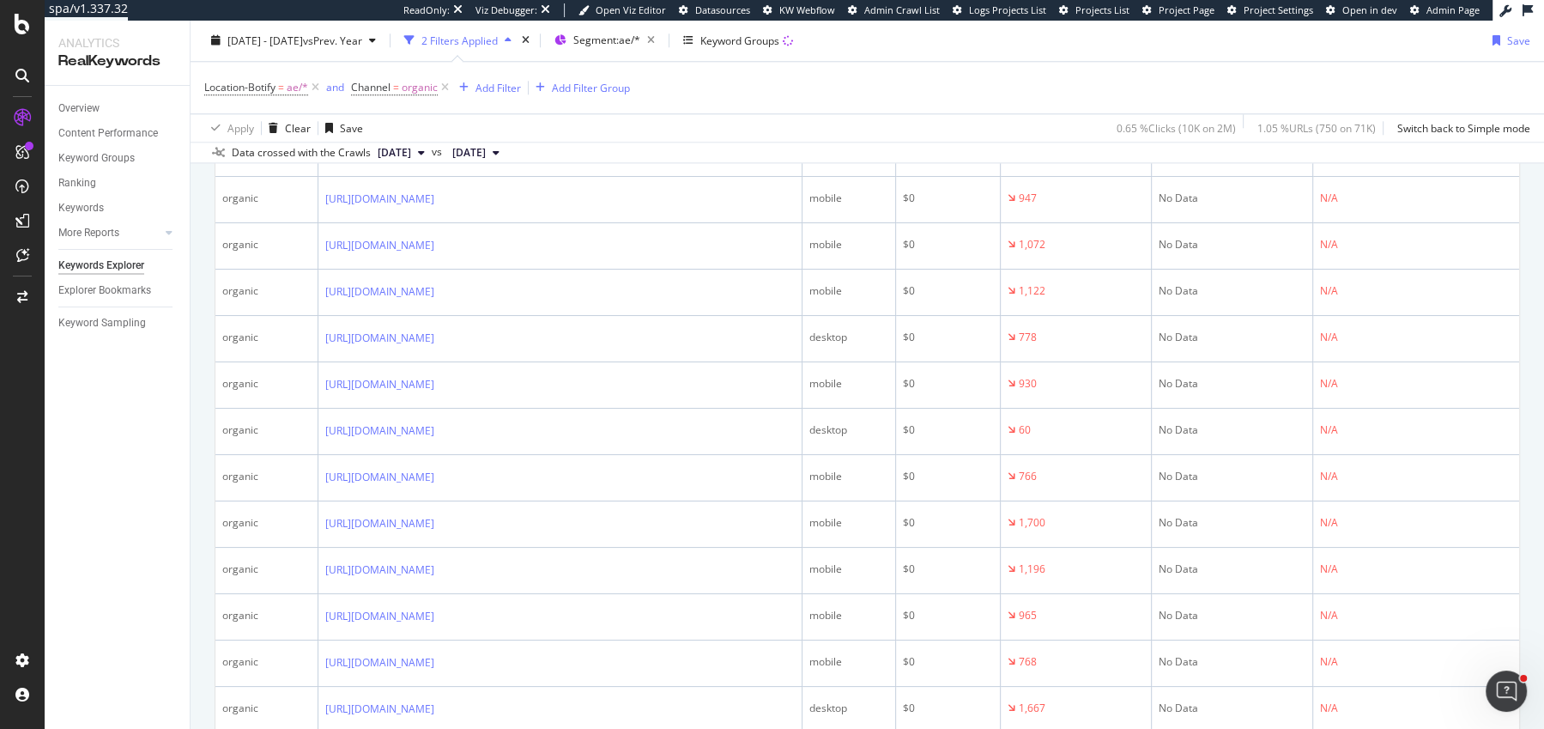
scroll to position [1779, 0]
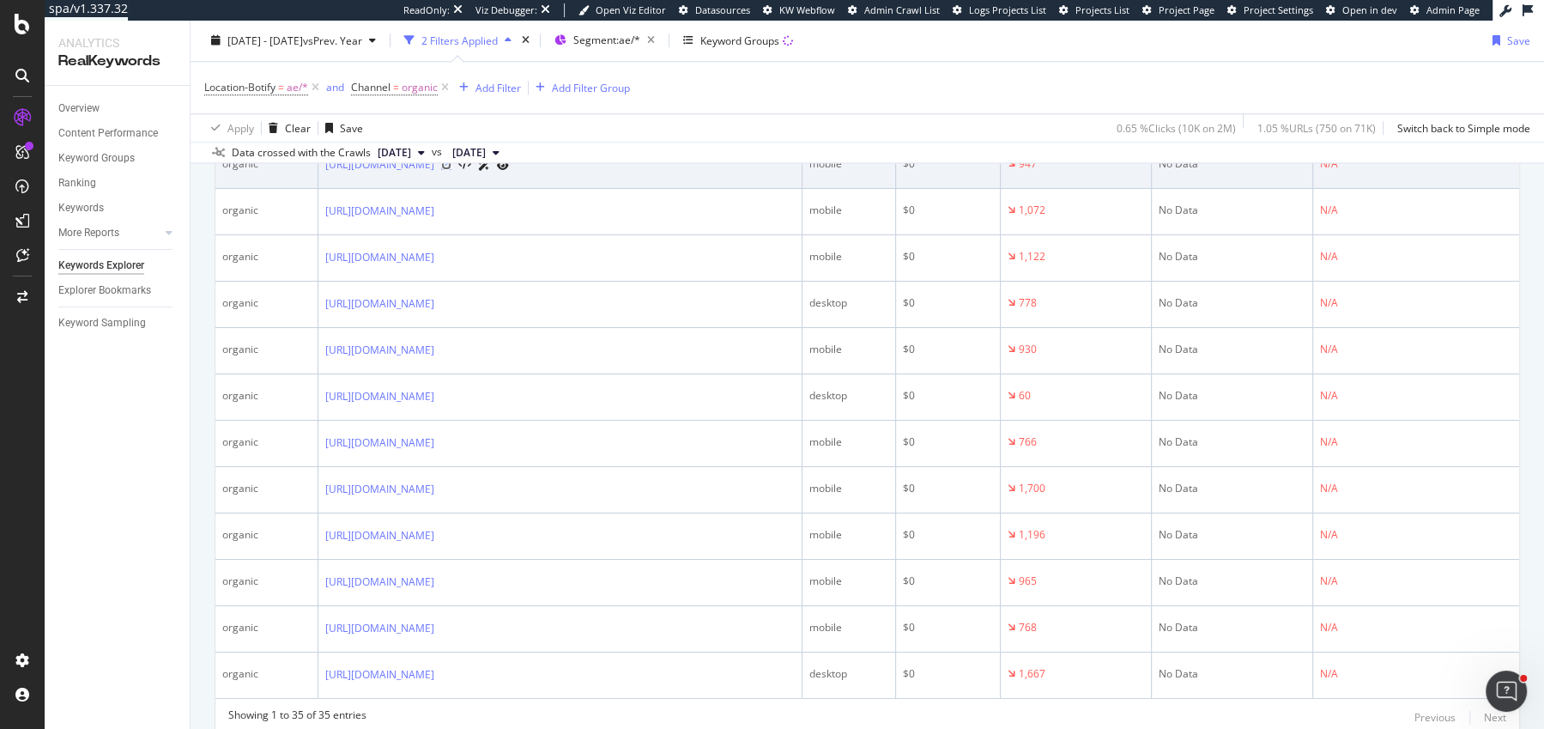
click at [451, 170] on icon at bounding box center [446, 165] width 10 height 10
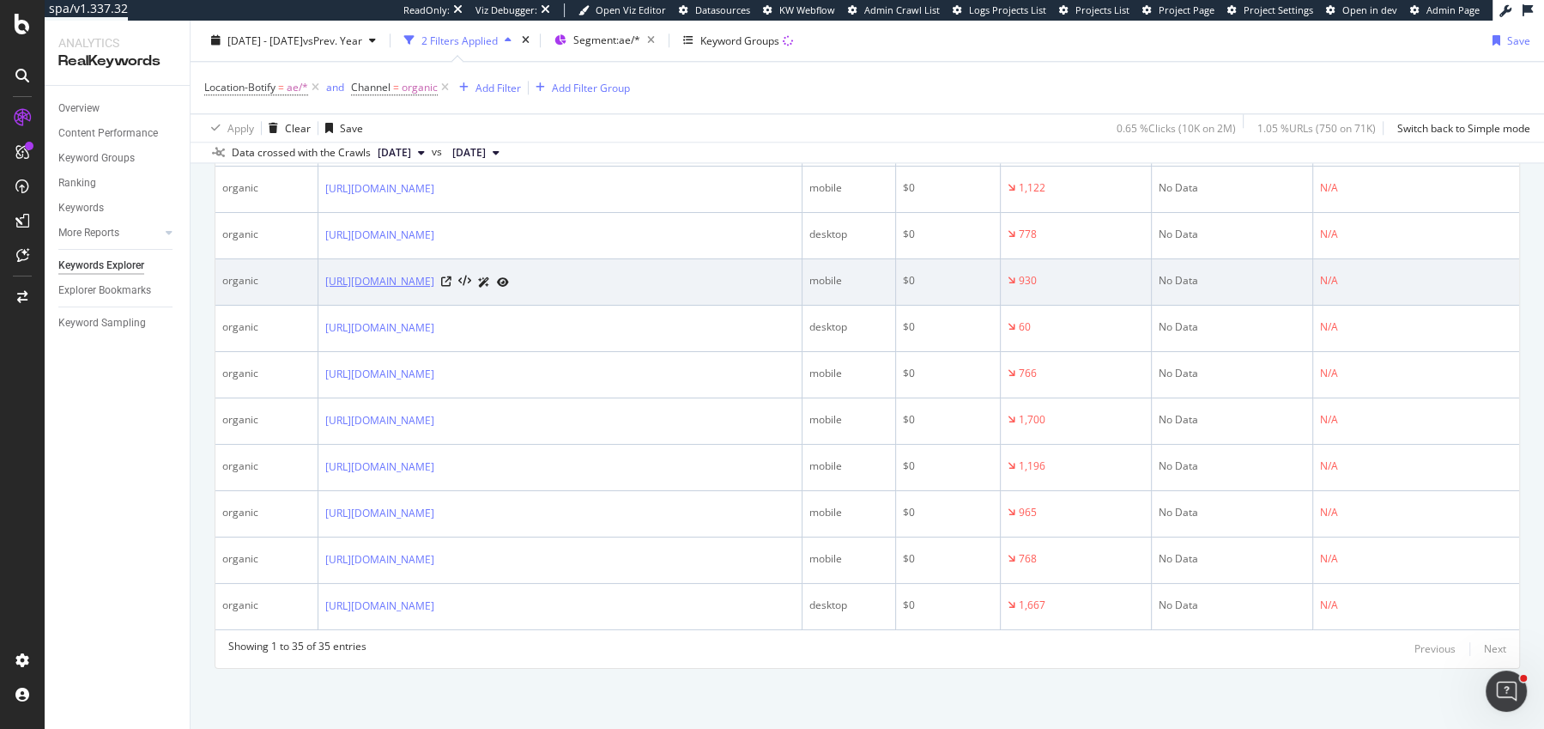
scroll to position [1953, 0]
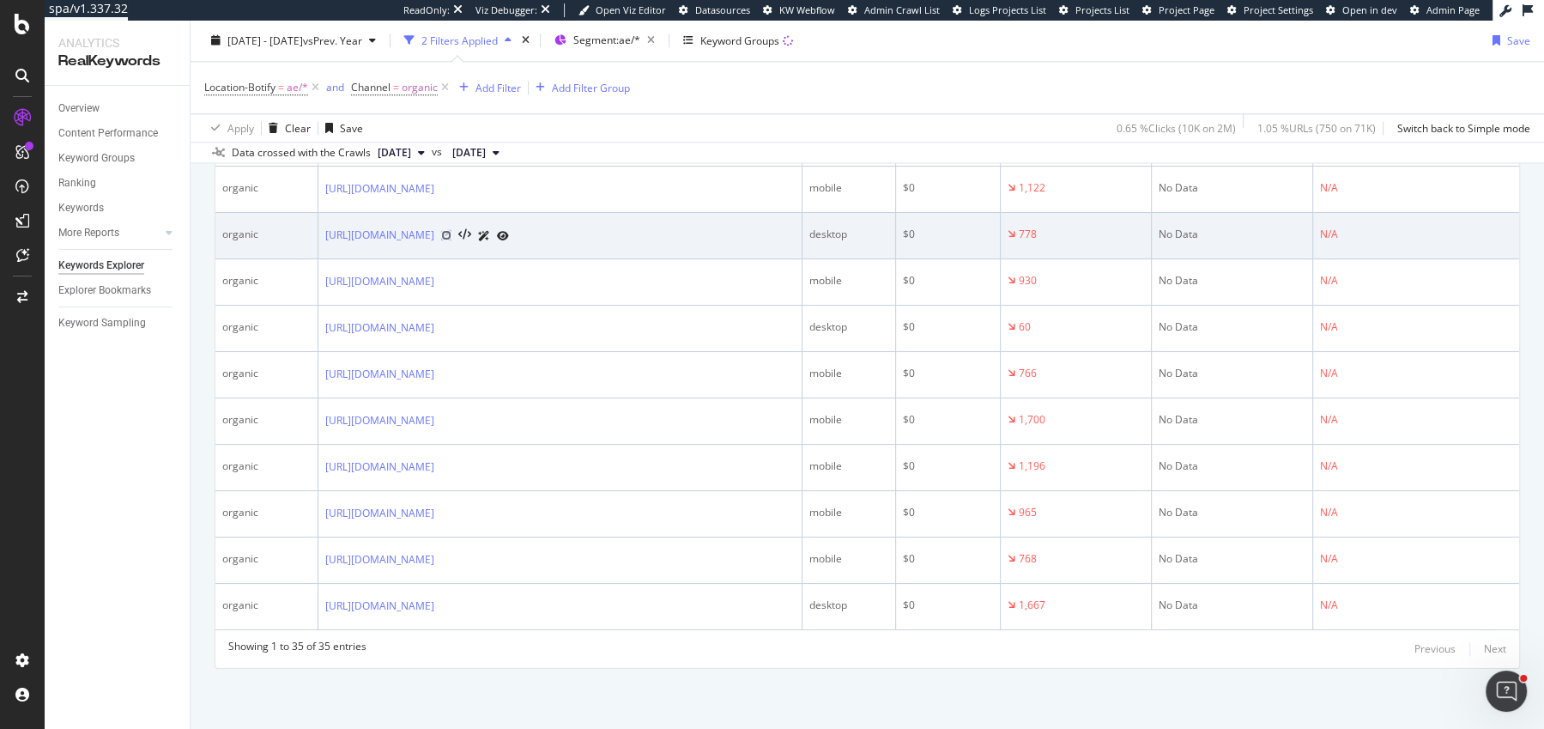
click at [451, 240] on icon at bounding box center [446, 235] width 10 height 10
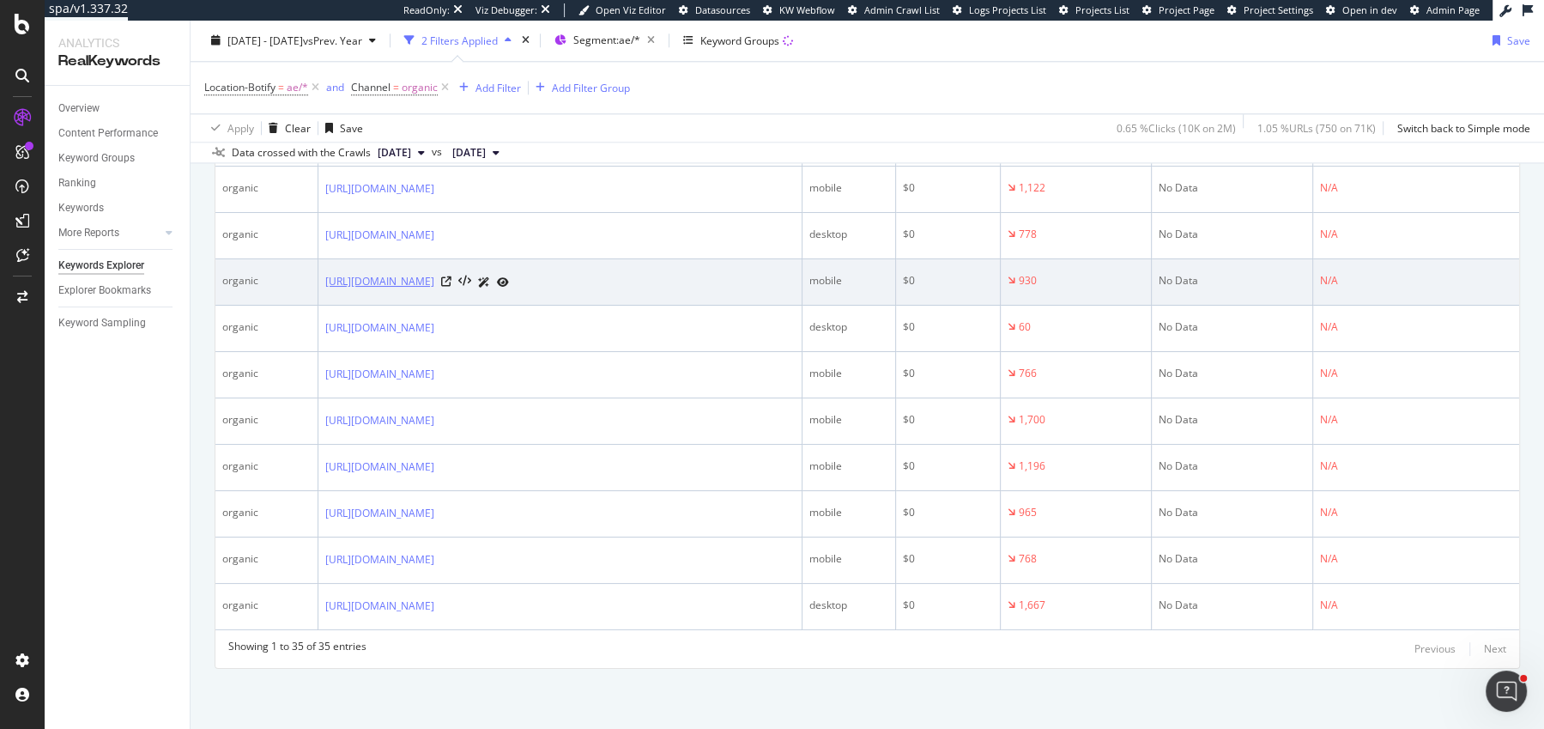
scroll to position [2140, 0]
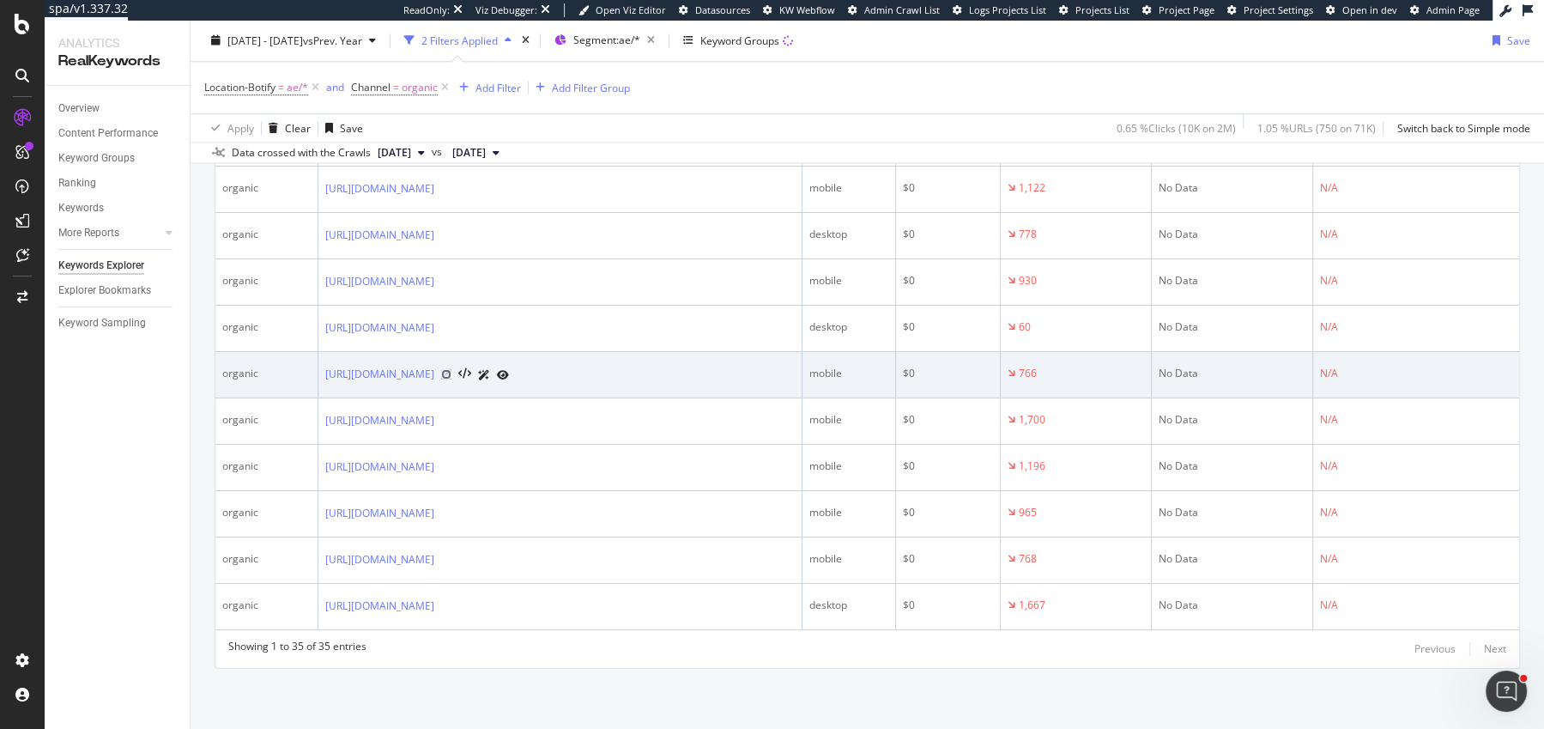
click at [451, 379] on icon at bounding box center [446, 374] width 10 height 10
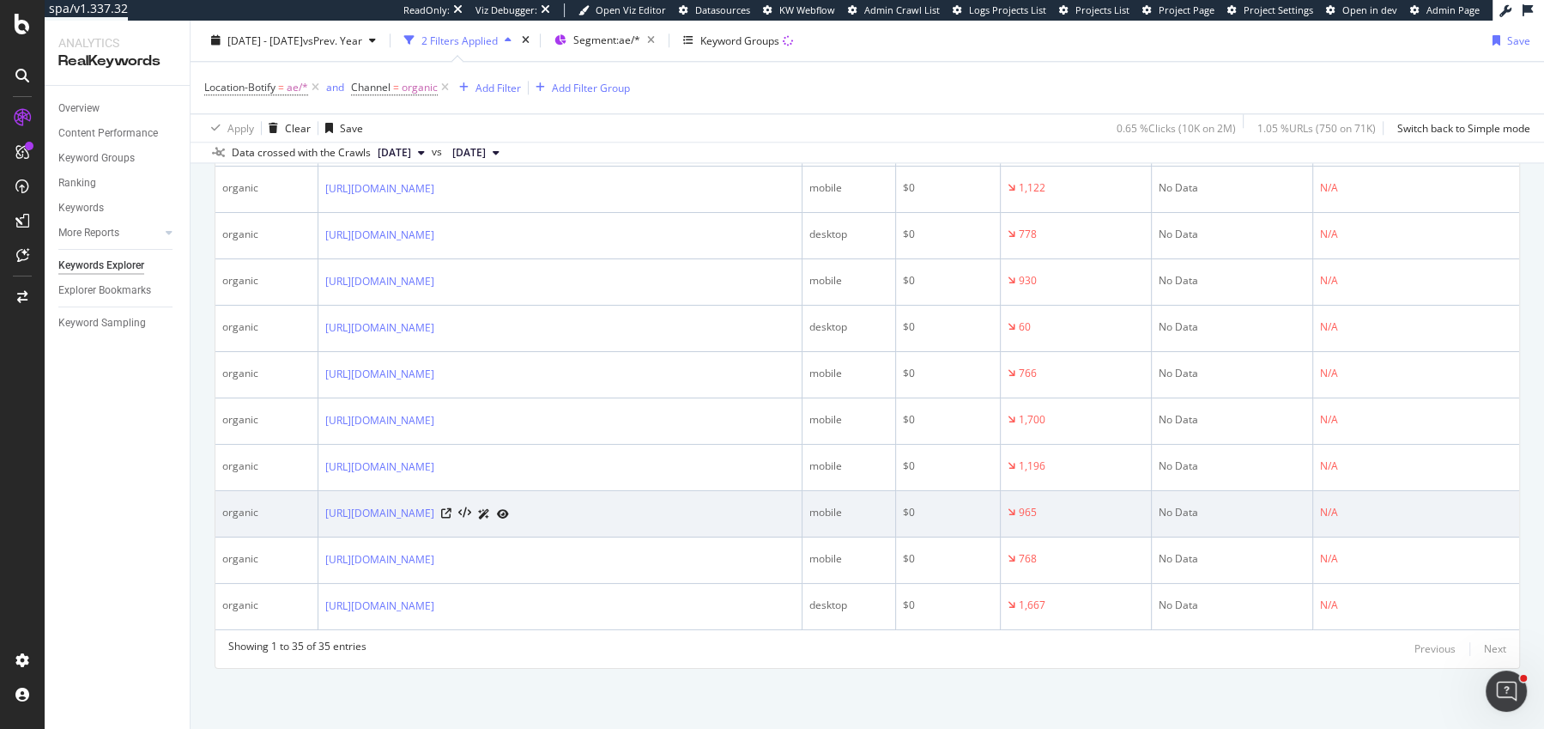
scroll to position [2279, 0]
click at [451, 509] on icon at bounding box center [446, 513] width 10 height 10
click at [451, 508] on icon at bounding box center [446, 513] width 10 height 10
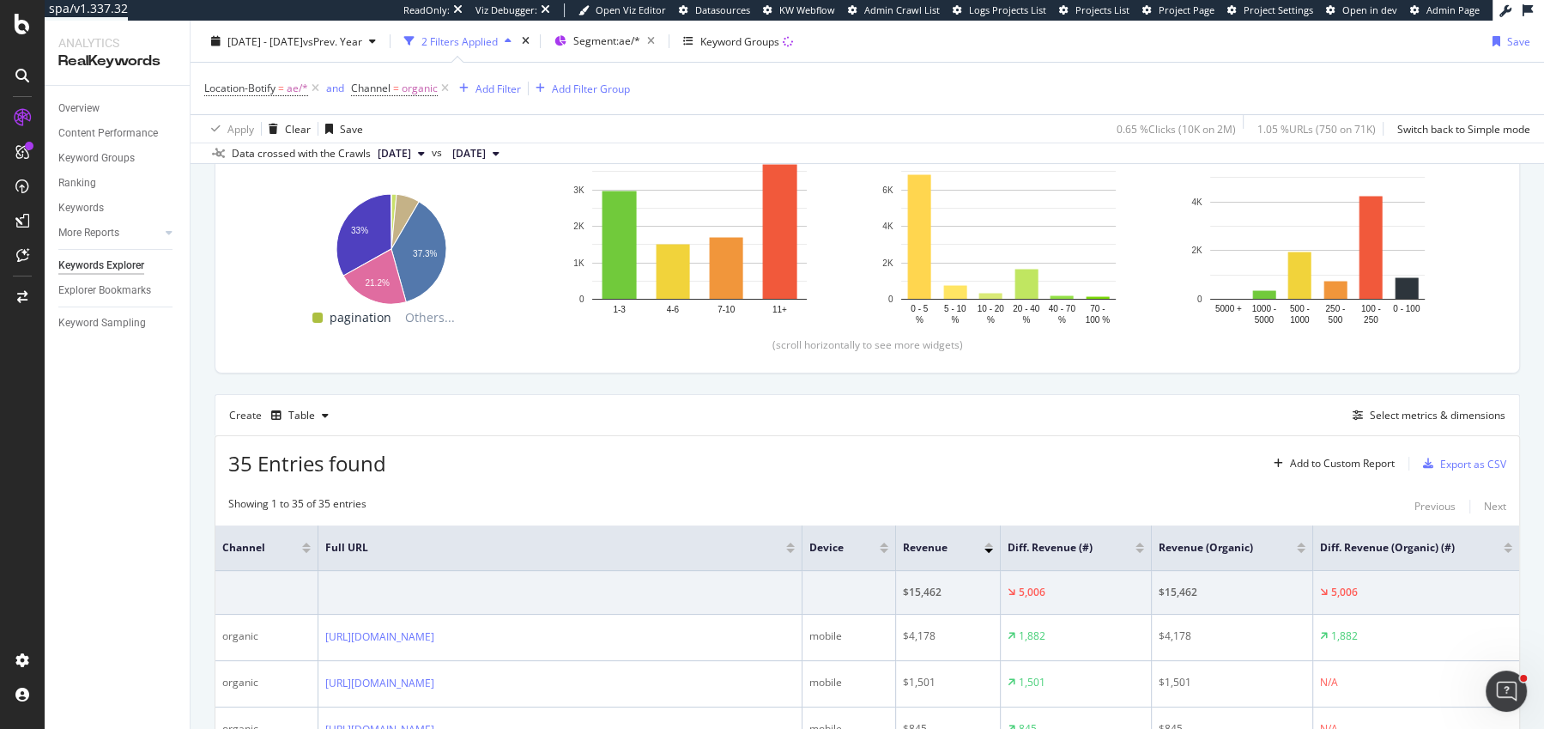
scroll to position [211, 0]
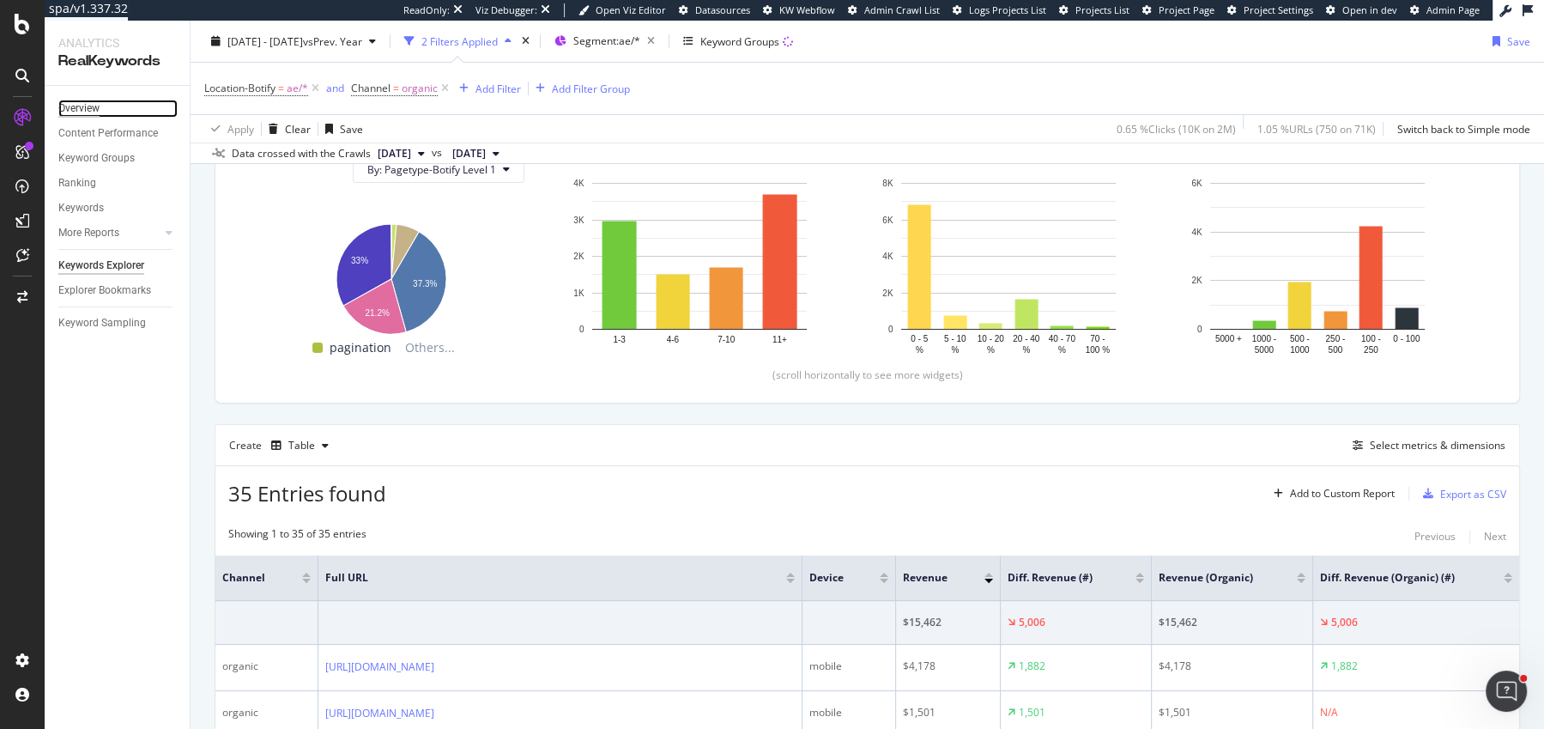
click at [87, 103] on div "Overview" at bounding box center [78, 109] width 41 height 18
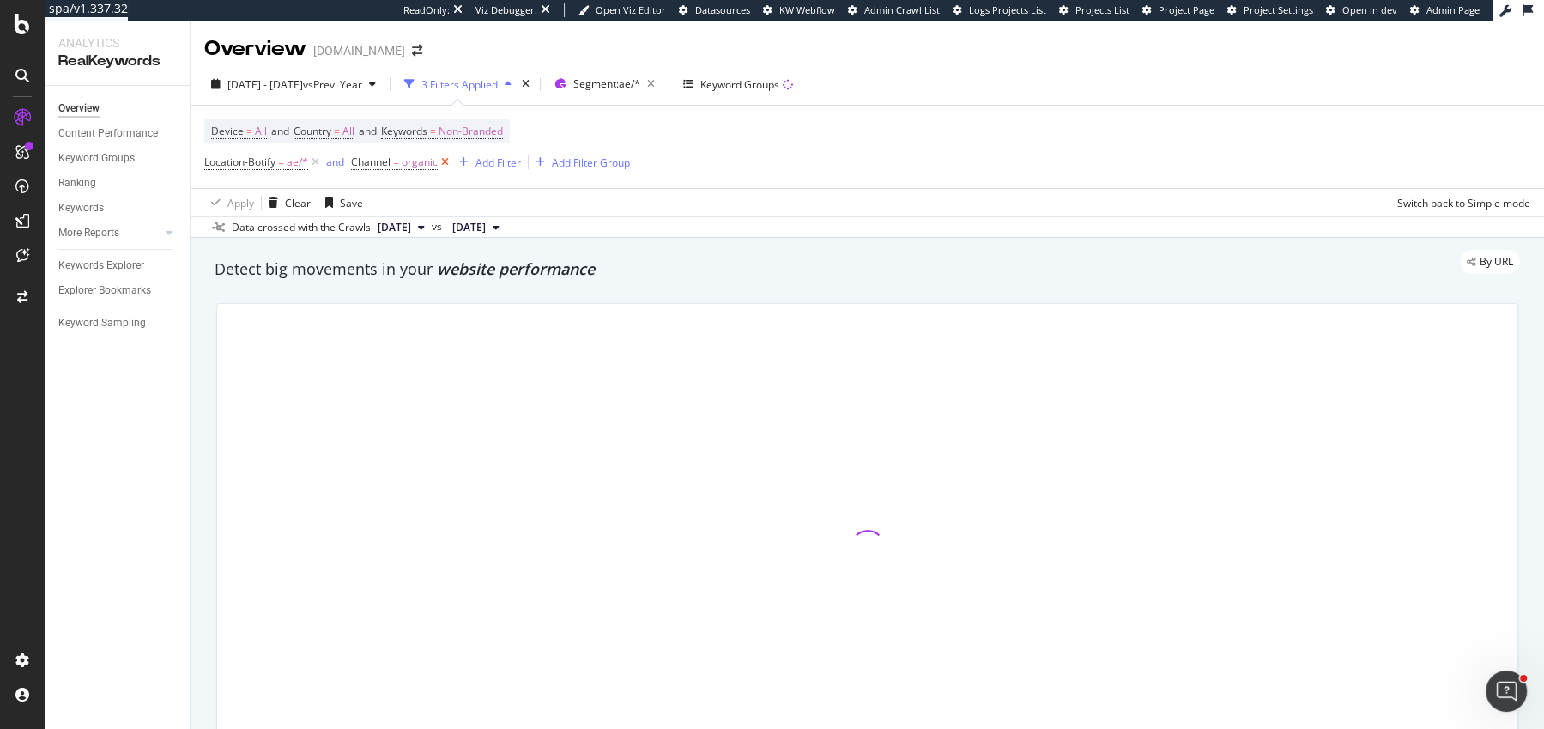
click at [445, 162] on icon at bounding box center [445, 162] width 15 height 17
click at [436, 135] on span "=" at bounding box center [433, 131] width 6 height 15
click at [445, 163] on div "Non-Branded" at bounding box center [452, 172] width 92 height 26
click at [465, 177] on span "Non-Branded" at bounding box center [441, 171] width 71 height 15
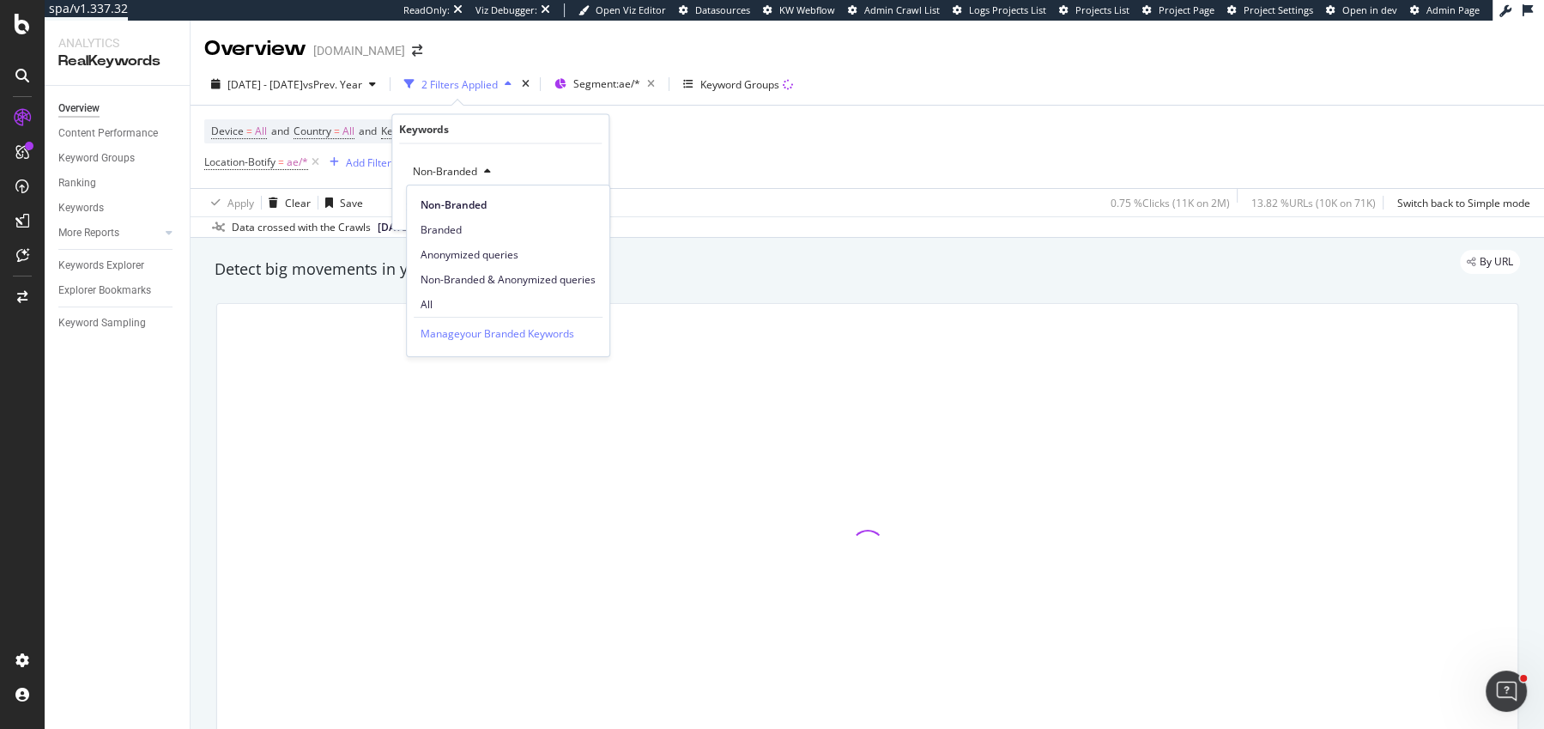
click at [459, 303] on span "All" at bounding box center [508, 304] width 175 height 15
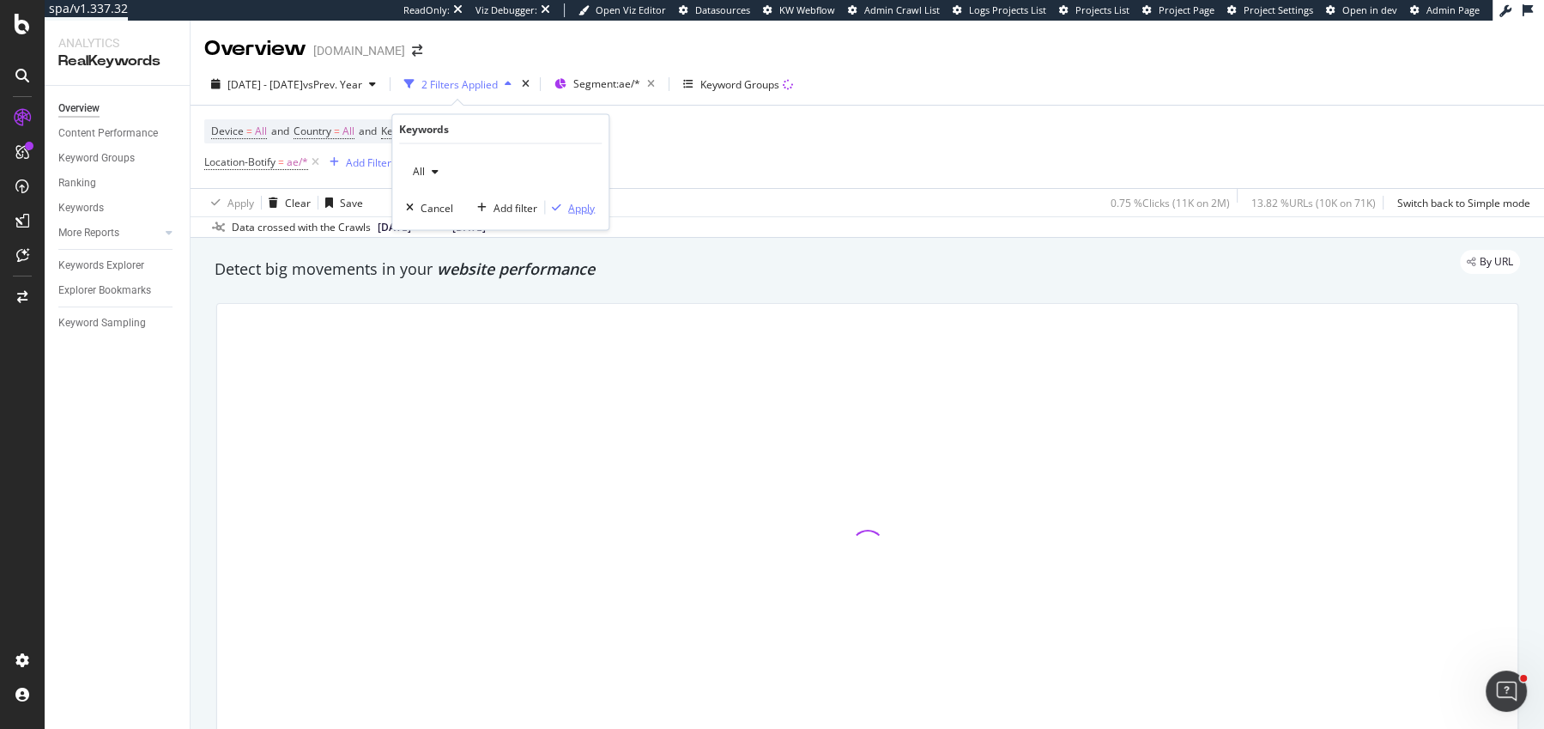
click at [575, 210] on div "Apply" at bounding box center [581, 207] width 27 height 15
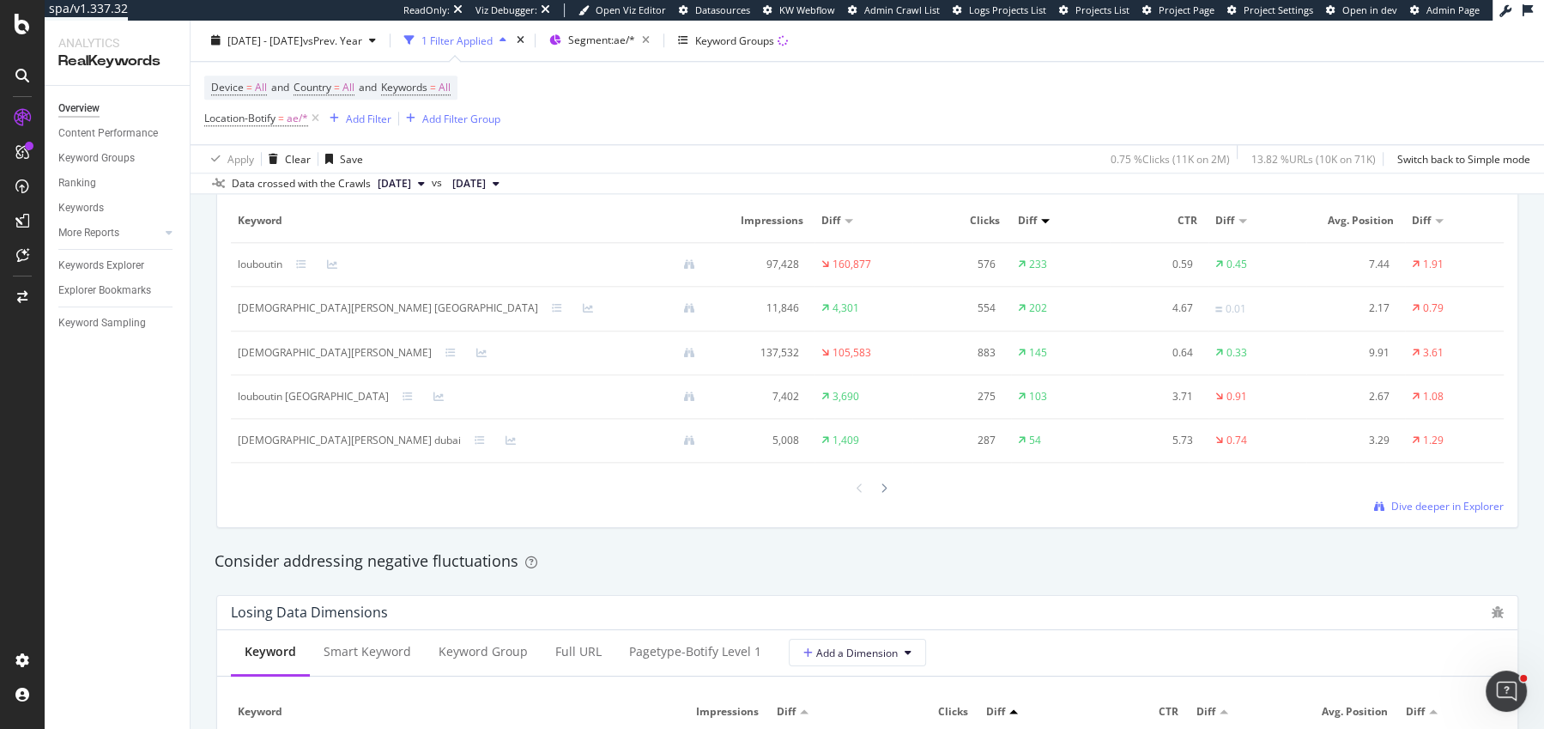
scroll to position [1641, 0]
click at [886, 493] on div at bounding box center [883, 490] width 15 height 23
click at [861, 491] on icon at bounding box center [860, 490] width 7 height 10
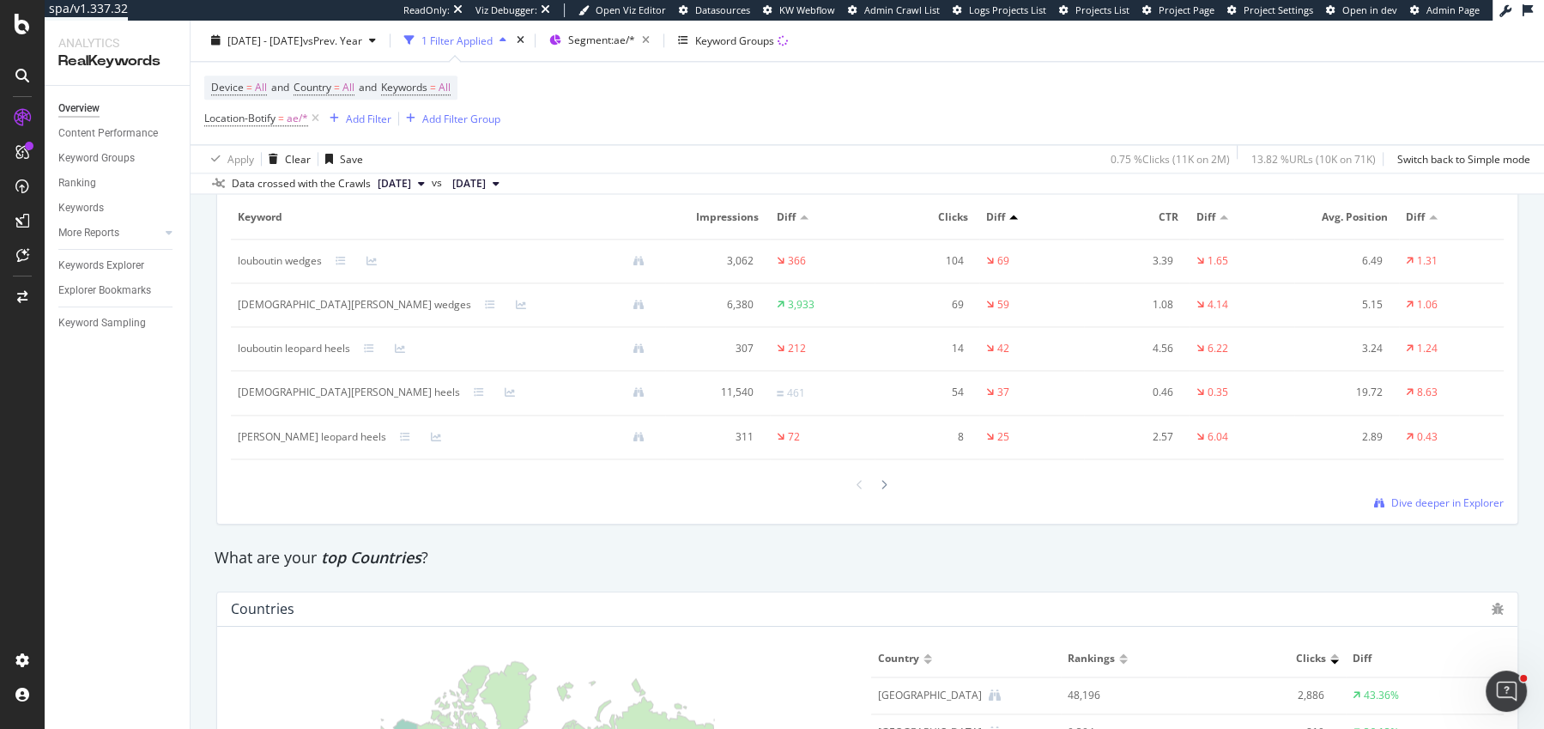
scroll to position [2125, 0]
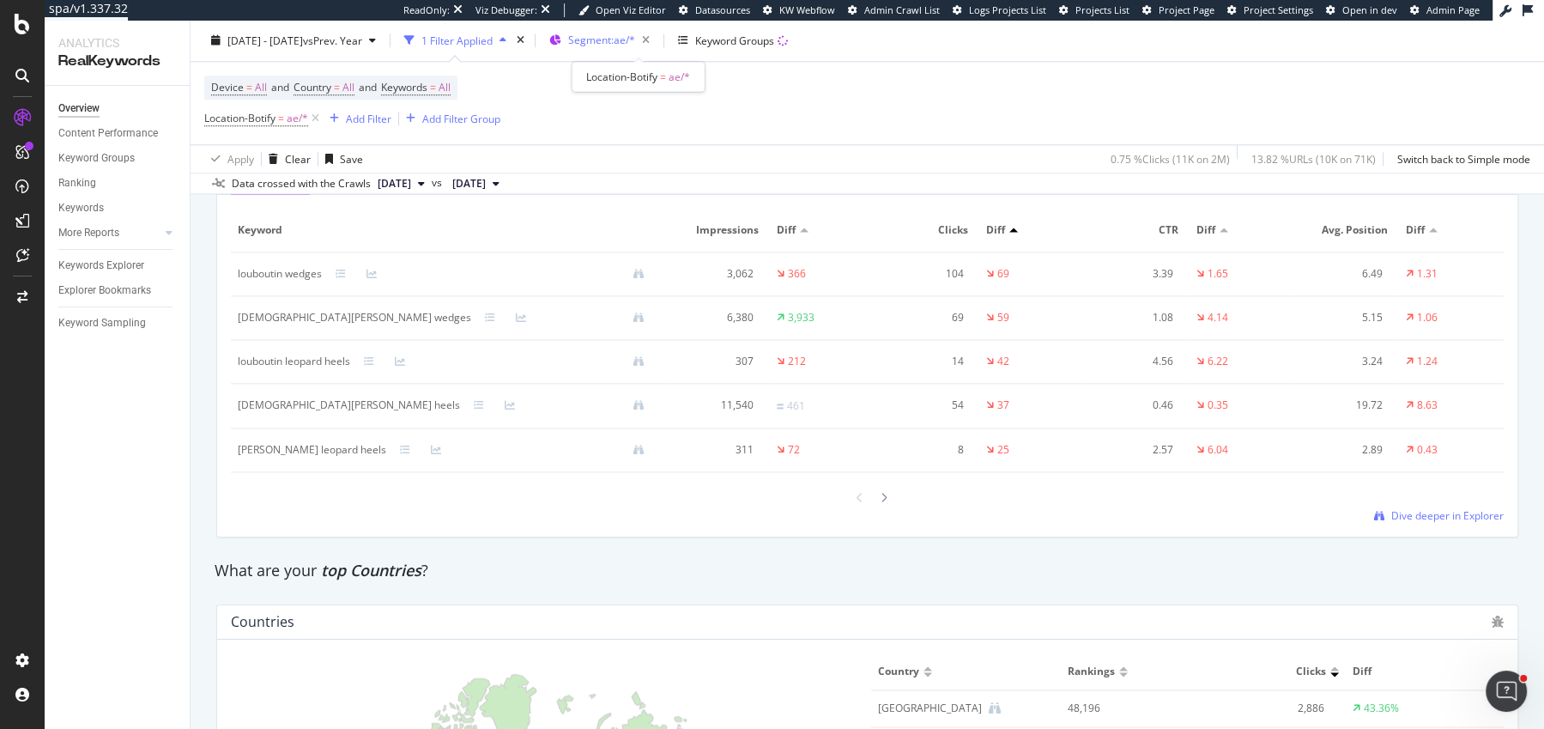
click at [635, 42] on span "Segment: ae/*" at bounding box center [601, 40] width 67 height 15
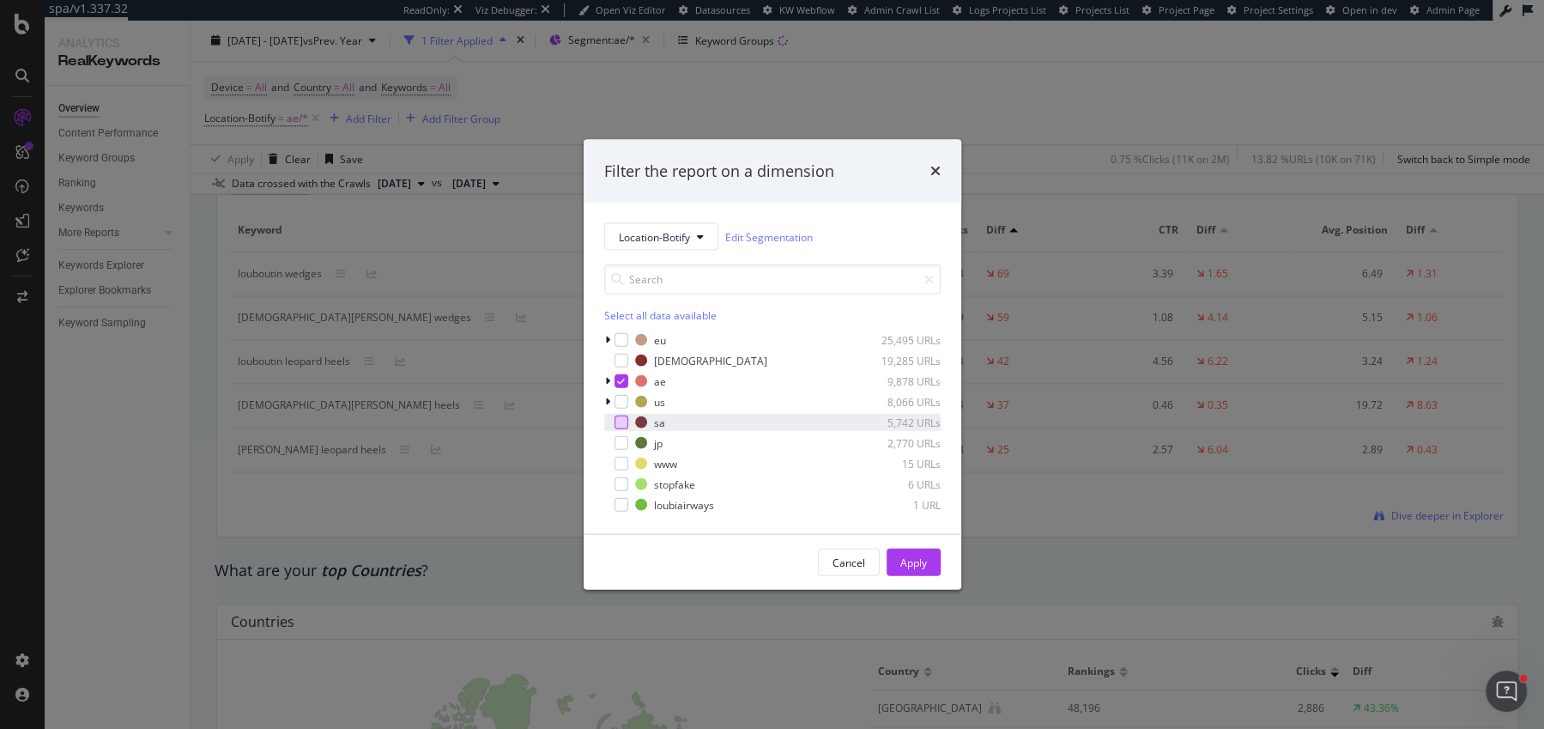
click at [623, 422] on div "modal" at bounding box center [622, 422] width 14 height 14
click at [935, 576] on div "Cancel Apply" at bounding box center [773, 562] width 378 height 55
click at [930, 556] on button "Apply" at bounding box center [914, 561] width 54 height 27
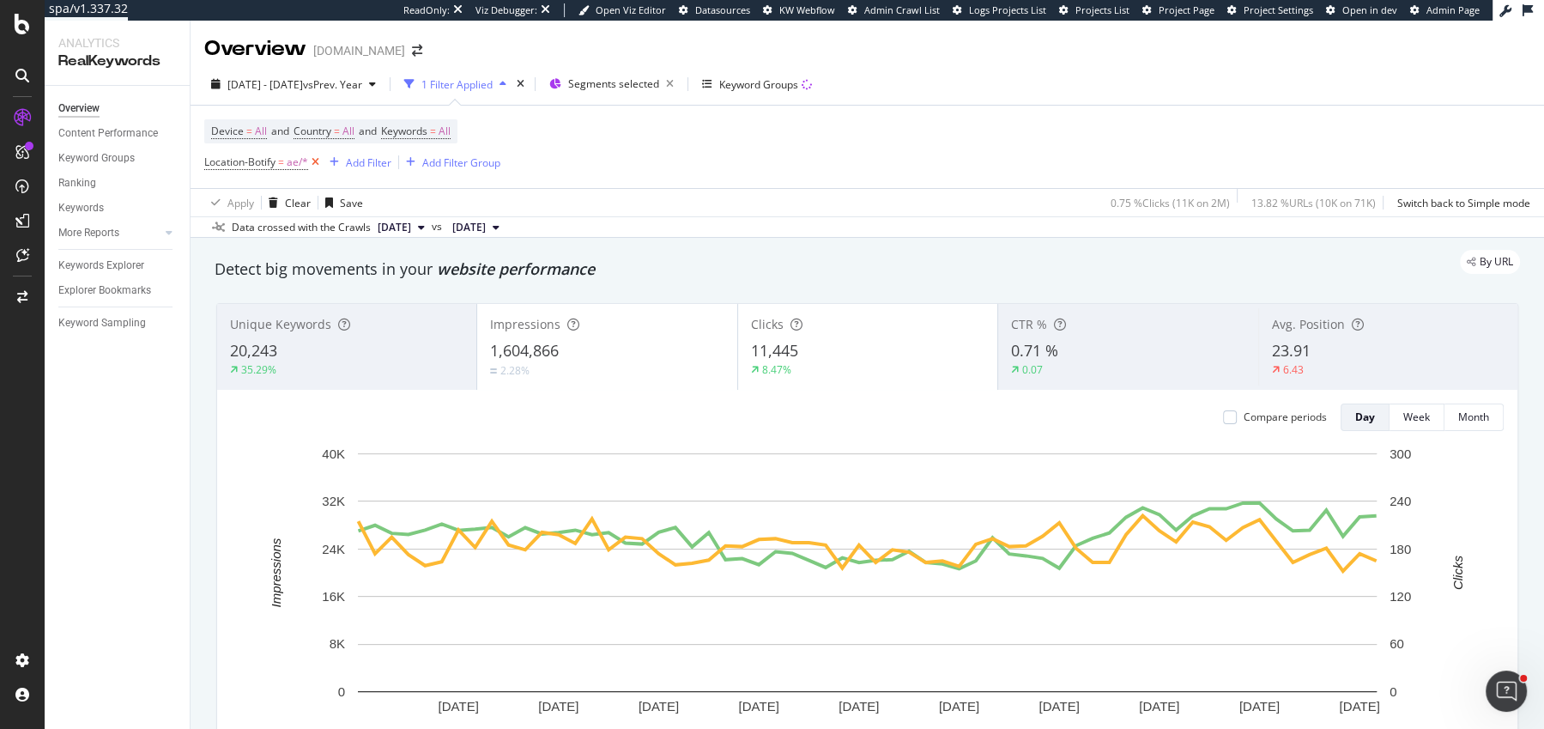
click at [315, 165] on icon at bounding box center [315, 162] width 15 height 17
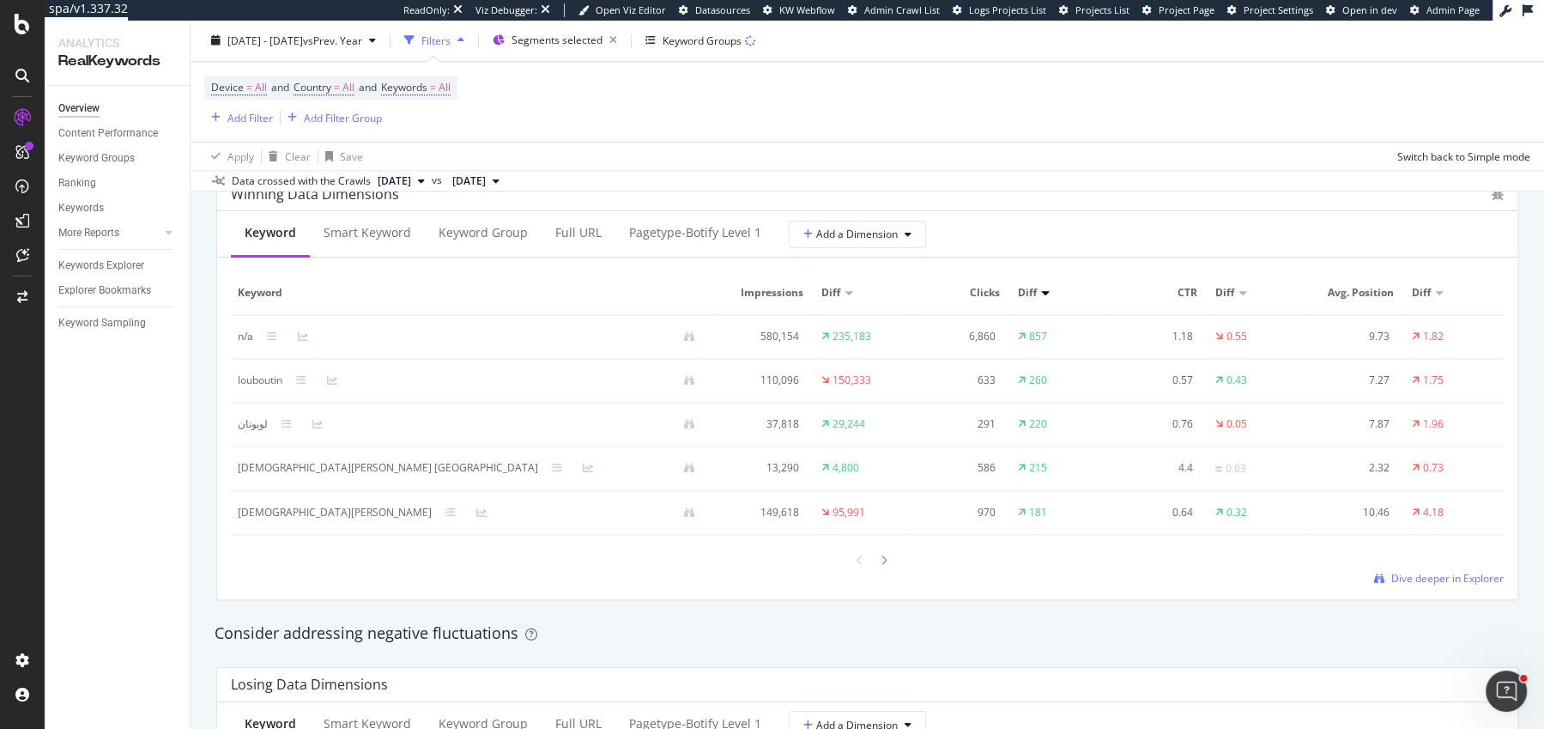
scroll to position [1542, 0]
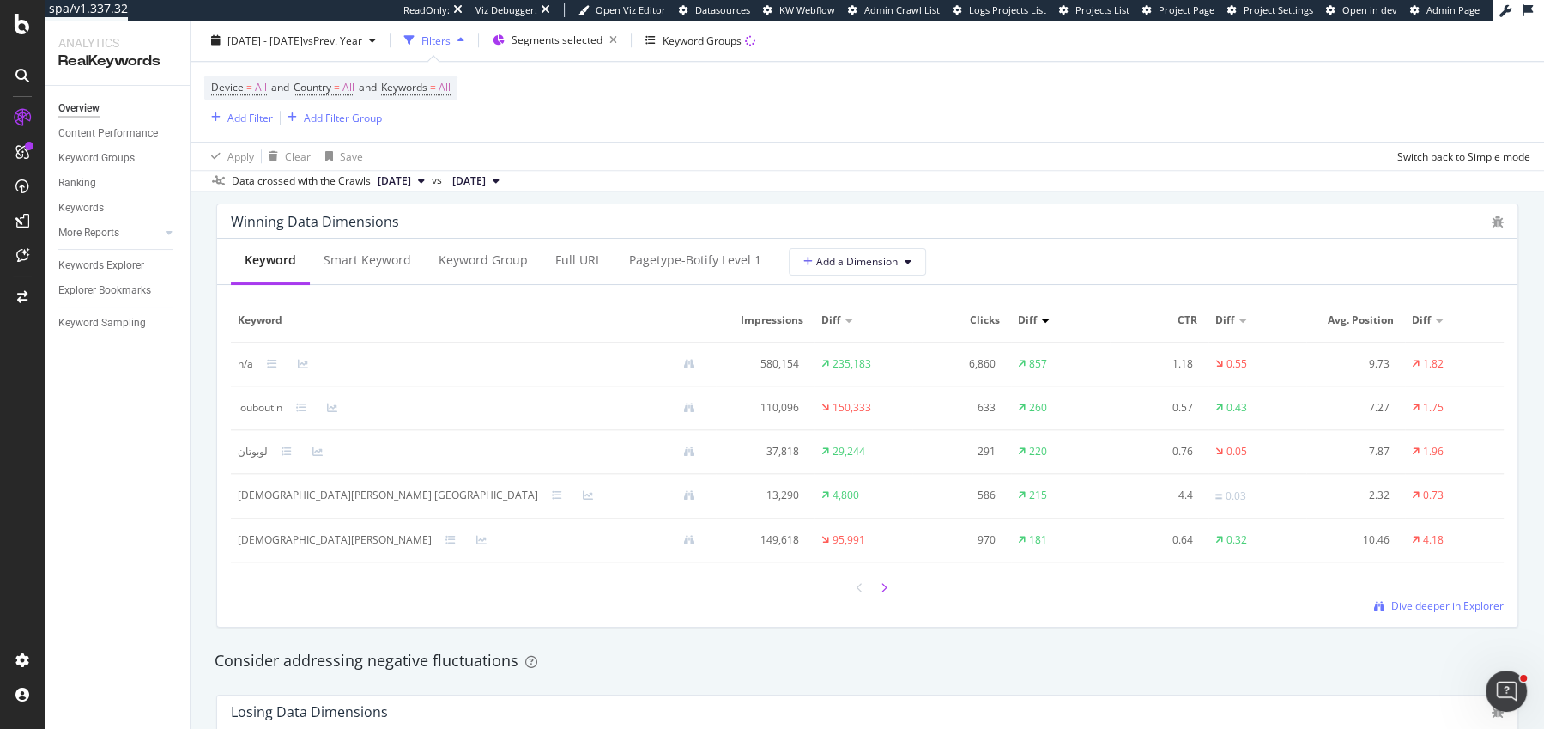
click at [889, 588] on div at bounding box center [883, 587] width 15 height 23
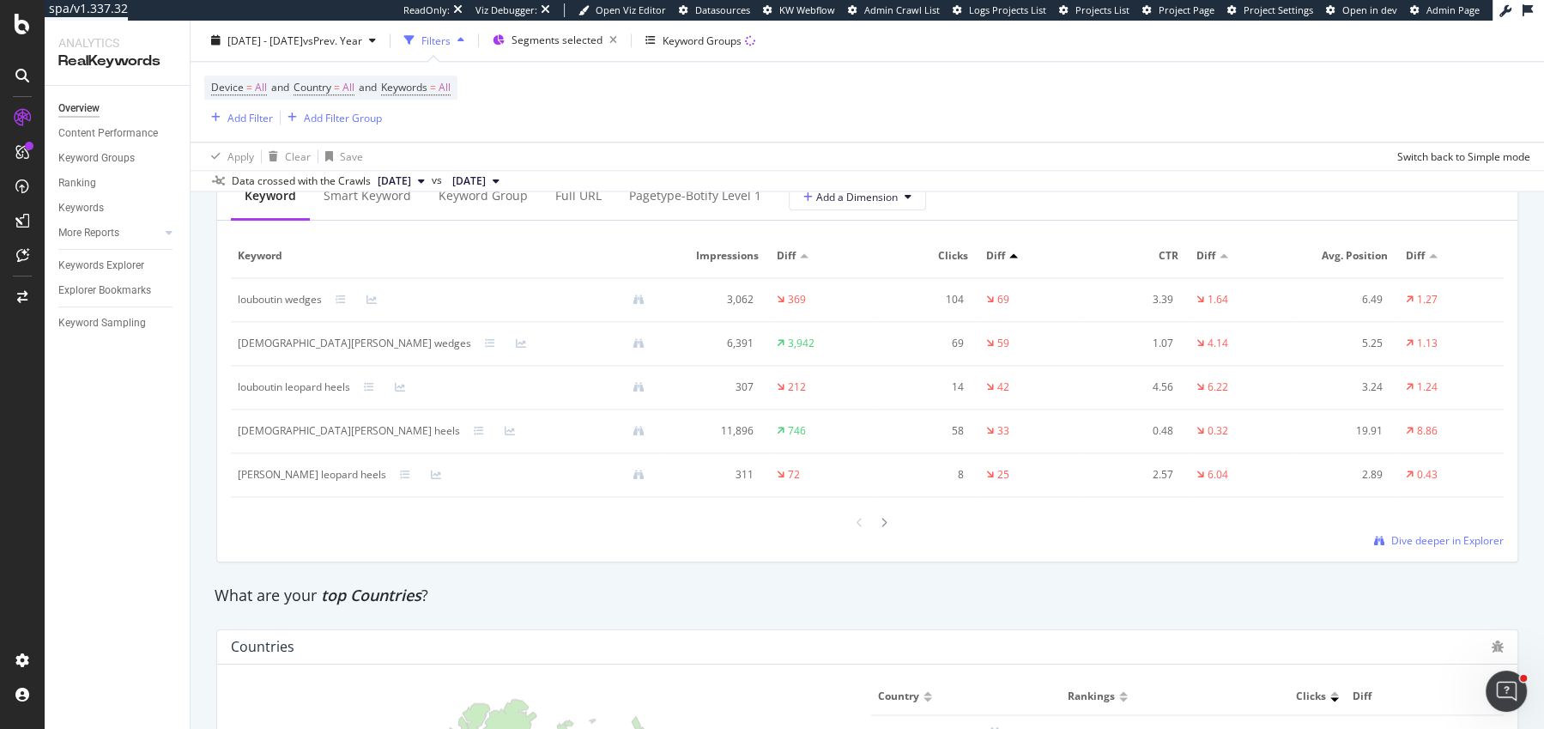
scroll to position [2095, 0]
click at [603, 42] on span "Segments selected" at bounding box center [557, 40] width 91 height 15
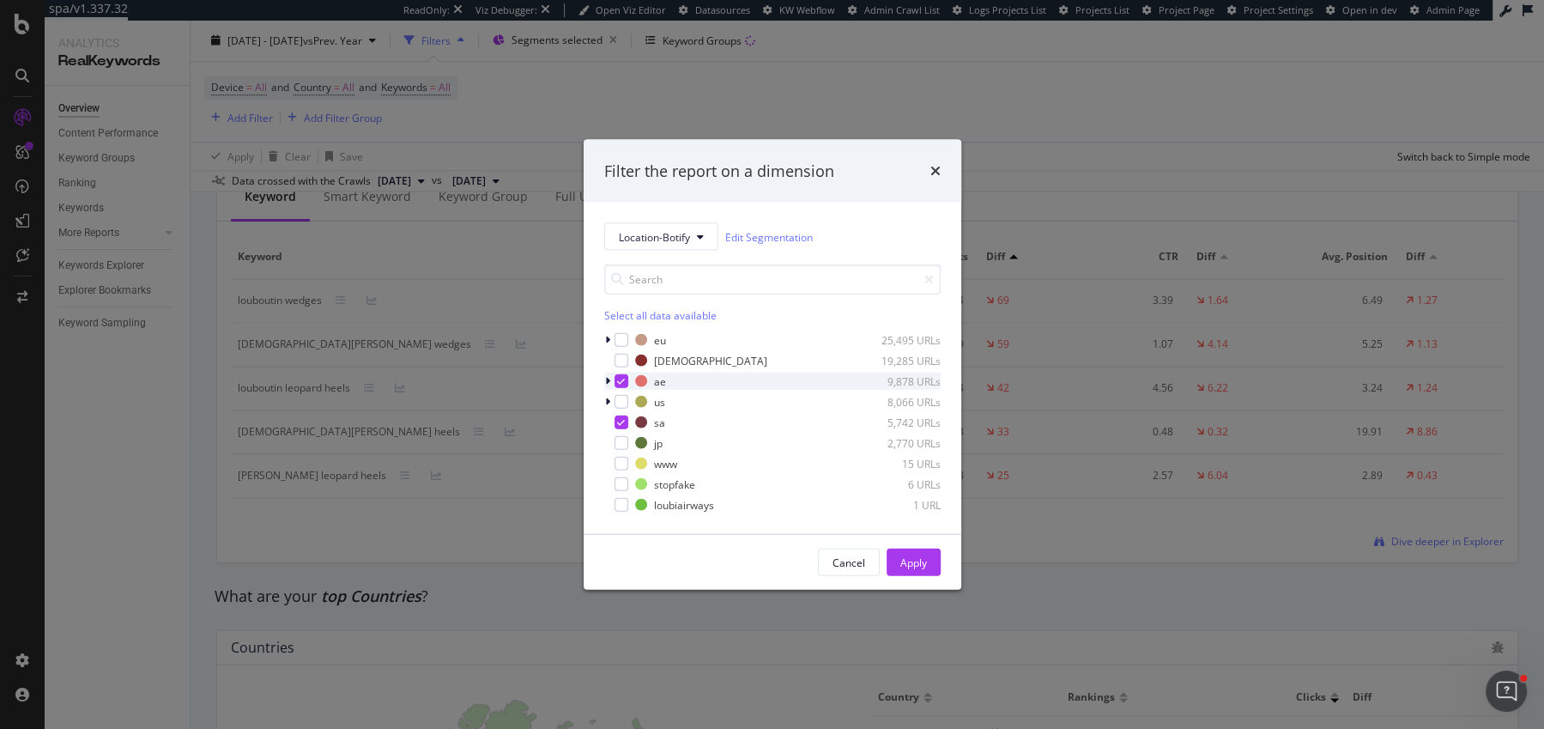
click at [620, 385] on div "modal" at bounding box center [622, 381] width 14 height 14
click at [620, 415] on div "modal" at bounding box center [622, 422] width 14 height 14
click at [620, 438] on div "modal" at bounding box center [622, 443] width 14 height 14
click at [903, 544] on div "Cancel Apply" at bounding box center [773, 562] width 378 height 55
click at [903, 555] on div "Apply" at bounding box center [913, 561] width 27 height 15
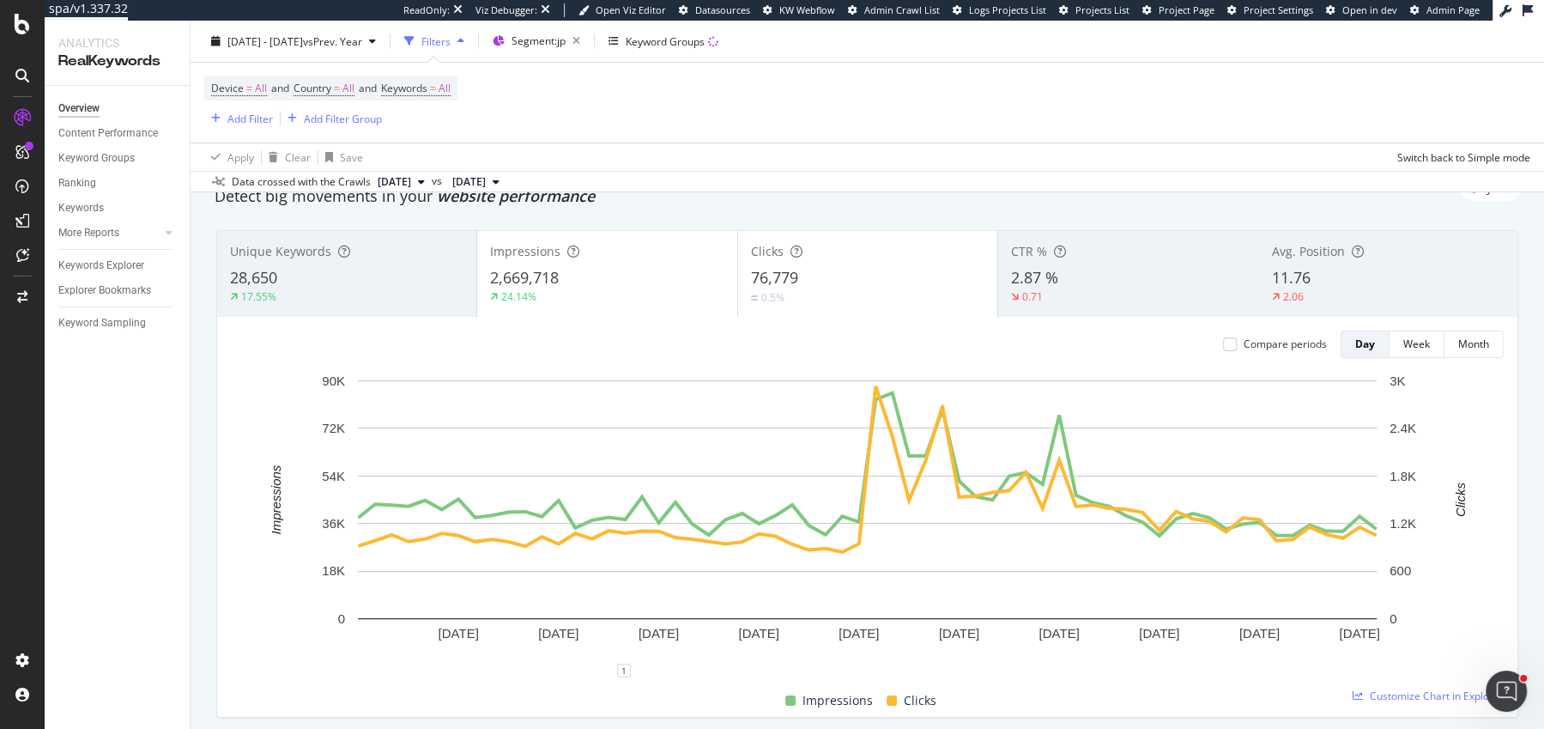
scroll to position [78, 0]
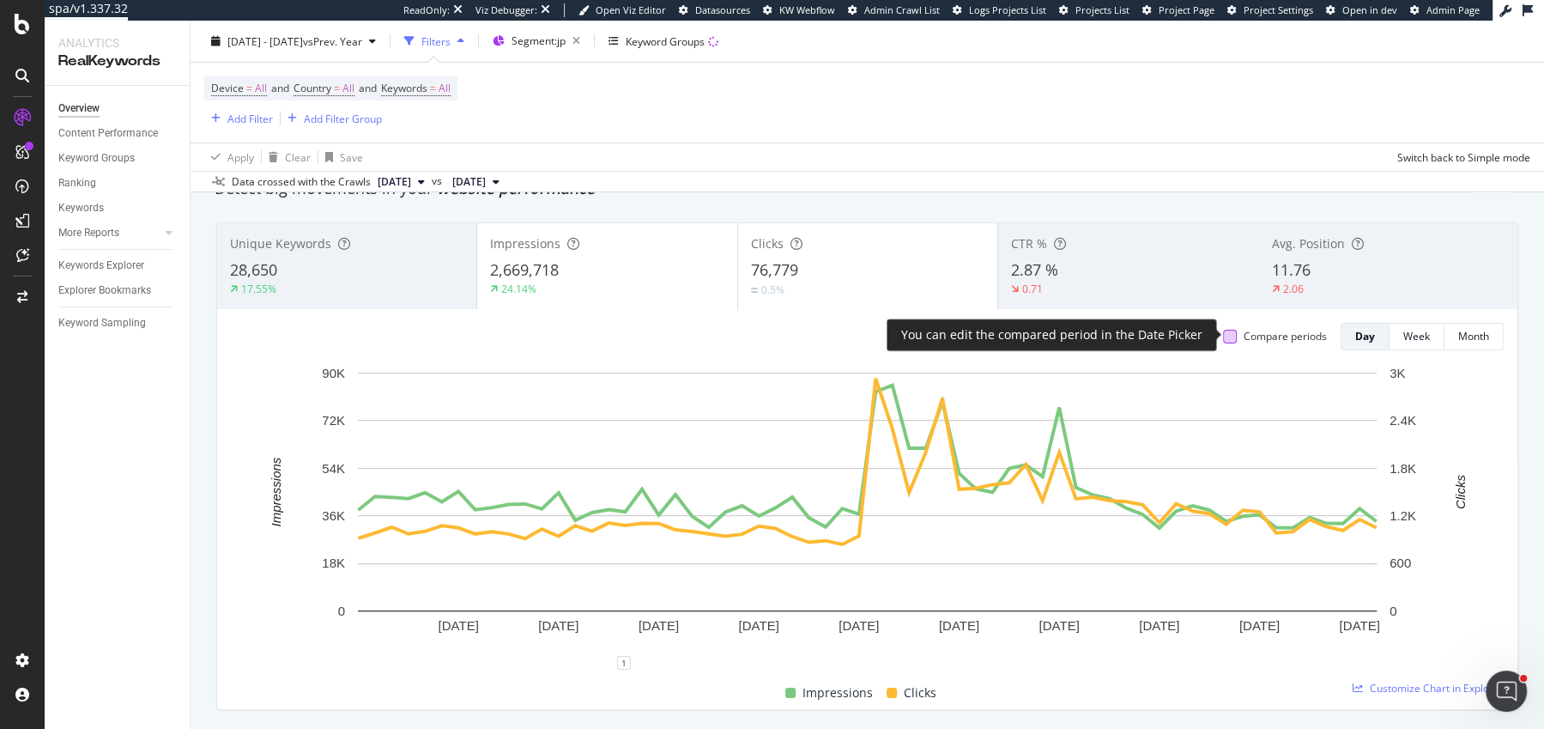
click at [1227, 333] on div at bounding box center [1230, 337] width 14 height 14
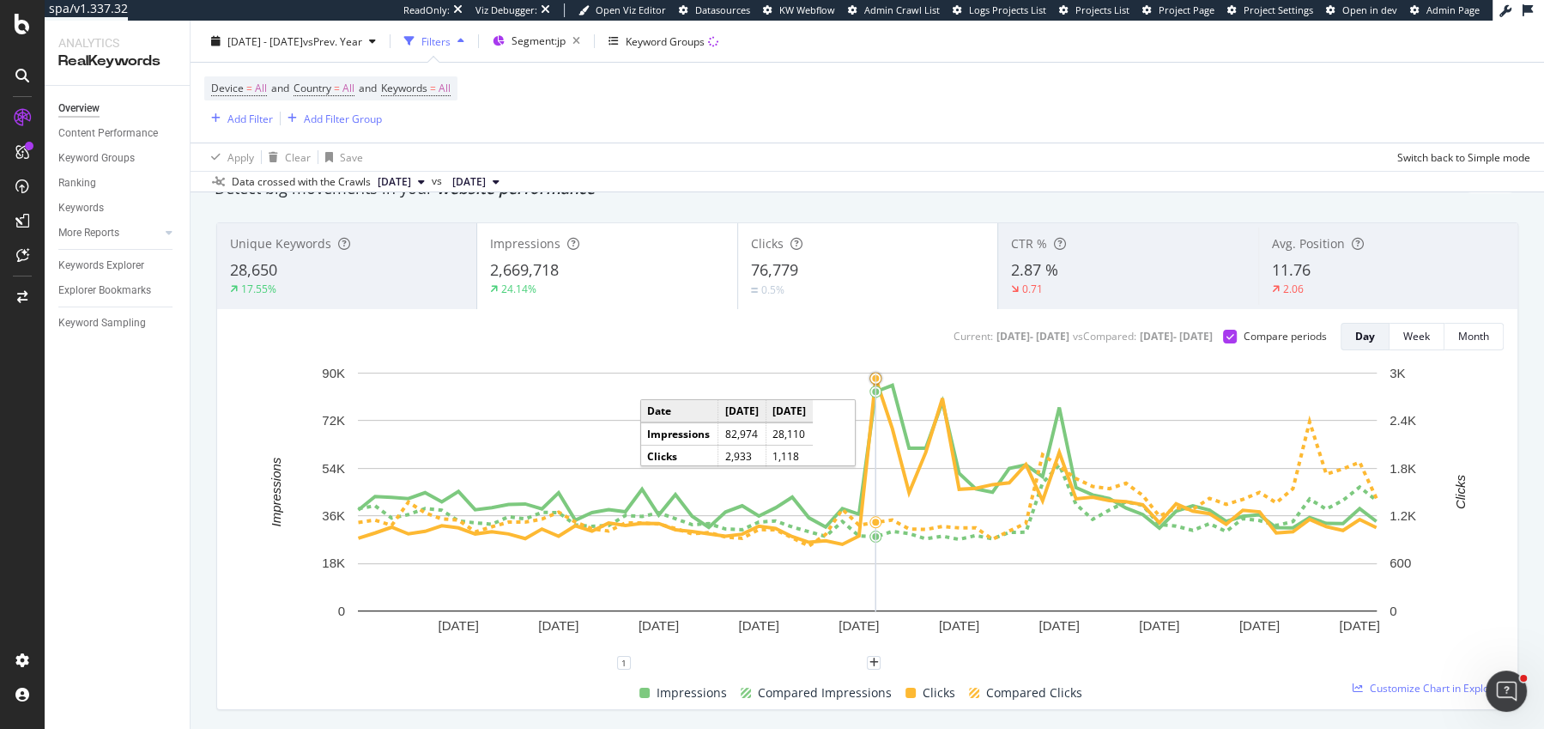
click at [876, 375] on circle "A chart." at bounding box center [875, 378] width 7 height 7
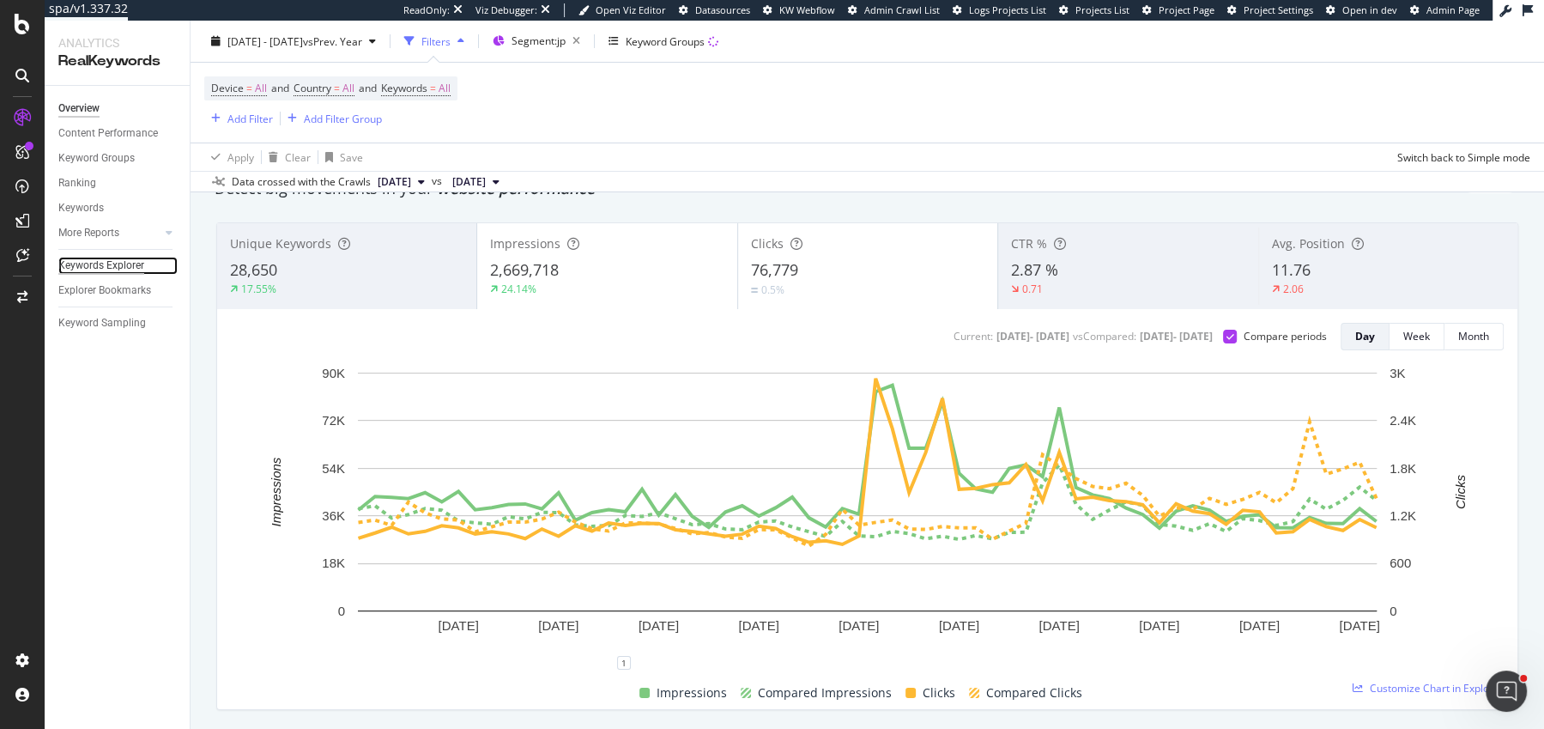
click at [95, 261] on div "Keywords Explorer" at bounding box center [101, 266] width 86 height 18
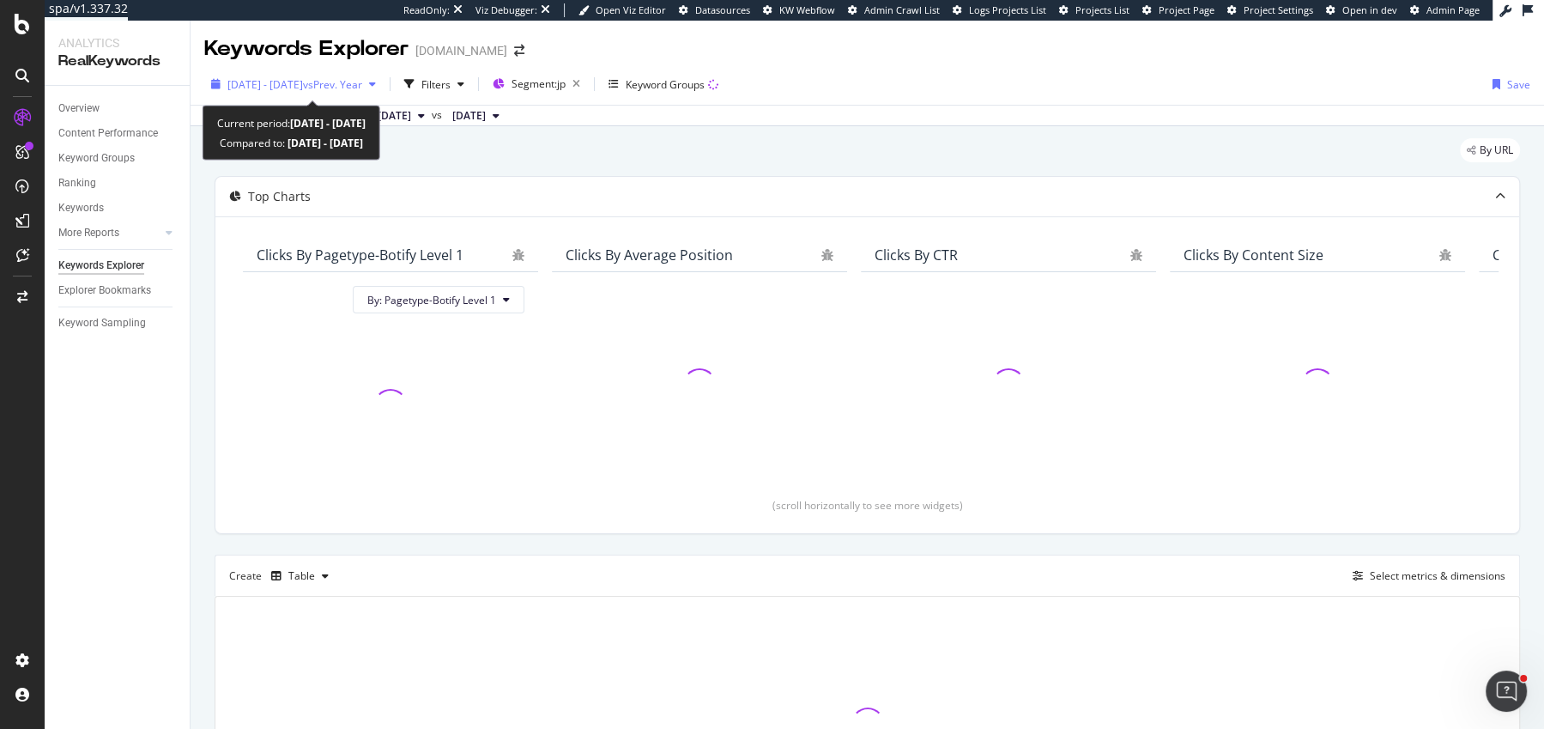
click at [299, 84] on span "2025 Jul. 1st - Aug. 31st" at bounding box center [265, 84] width 76 height 15
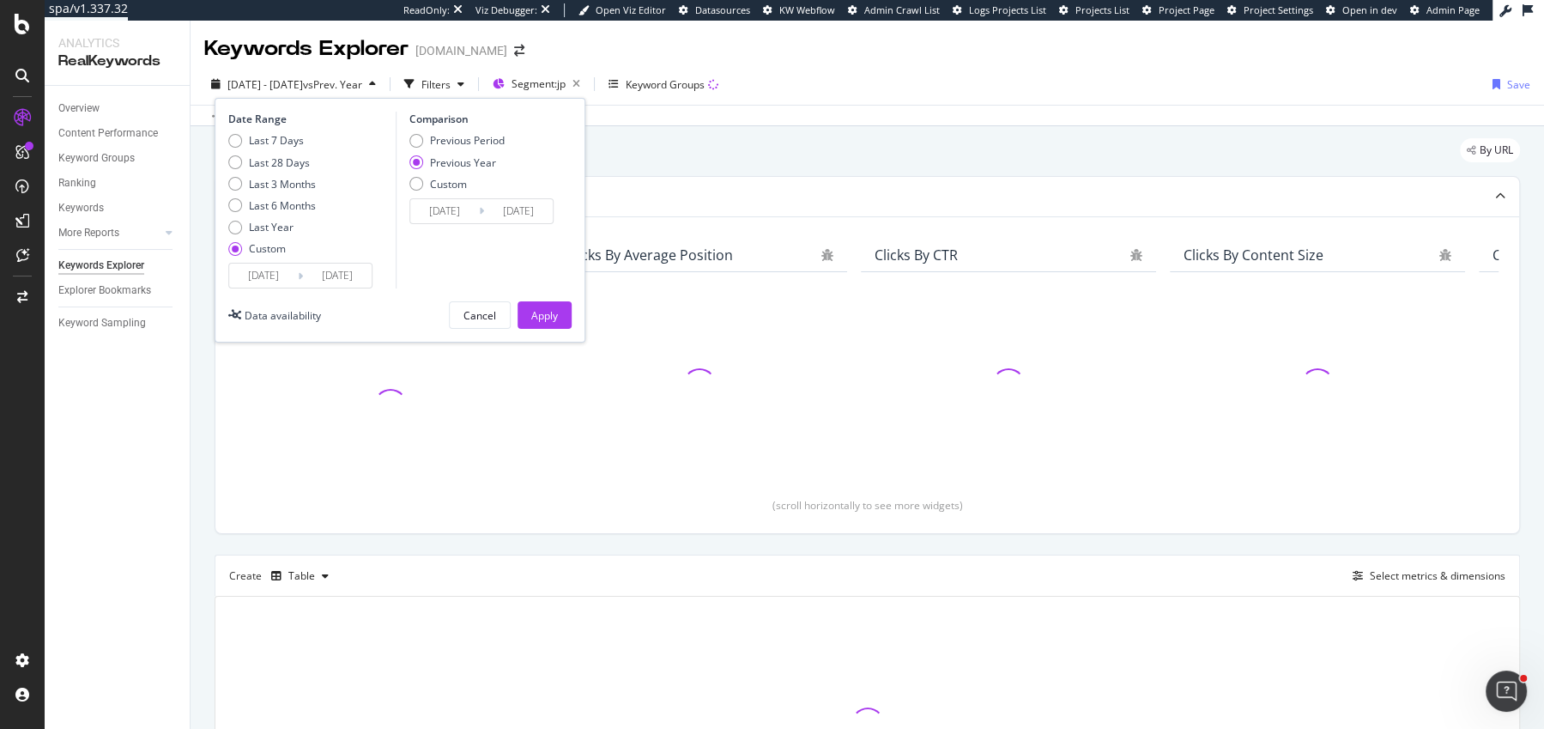
click at [260, 269] on input "2025/07/01" at bounding box center [263, 276] width 69 height 24
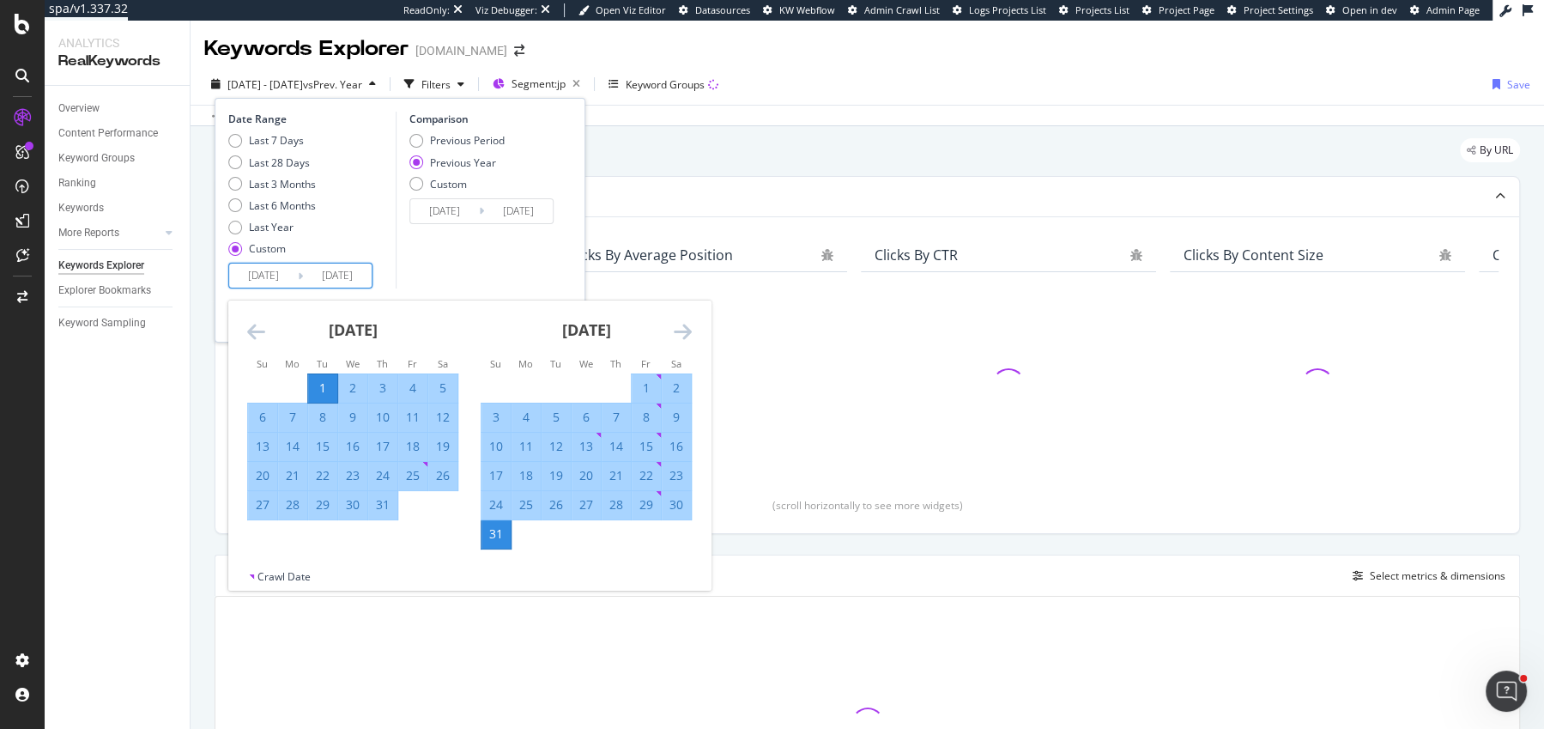
click at [642, 385] on div "1" at bounding box center [646, 387] width 29 height 17
type input "2025/08/01"
type input "2024/08/02"
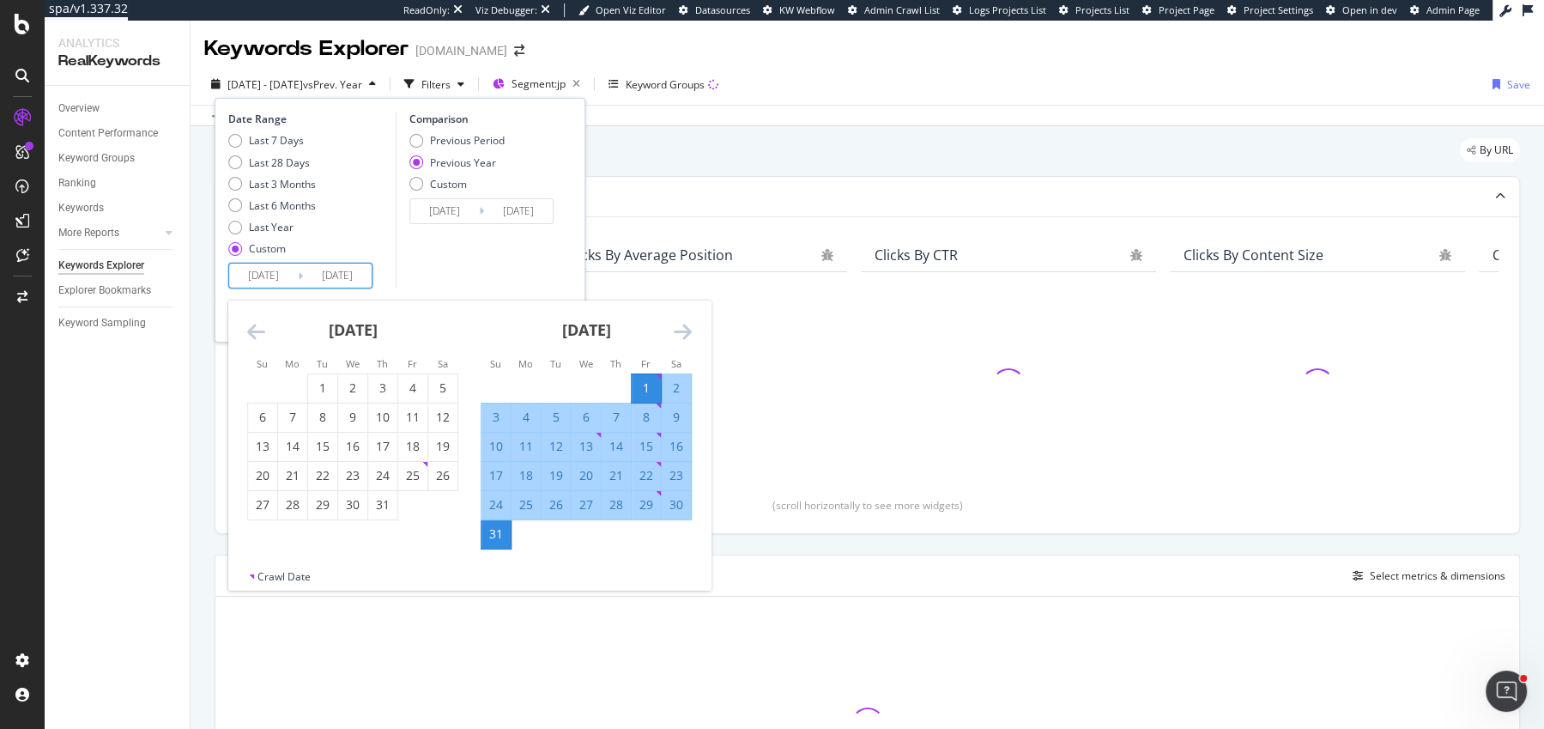
click at [560, 441] on div "12" at bounding box center [556, 446] width 29 height 17
type input "2025/08/12"
type input "2024/08/13"
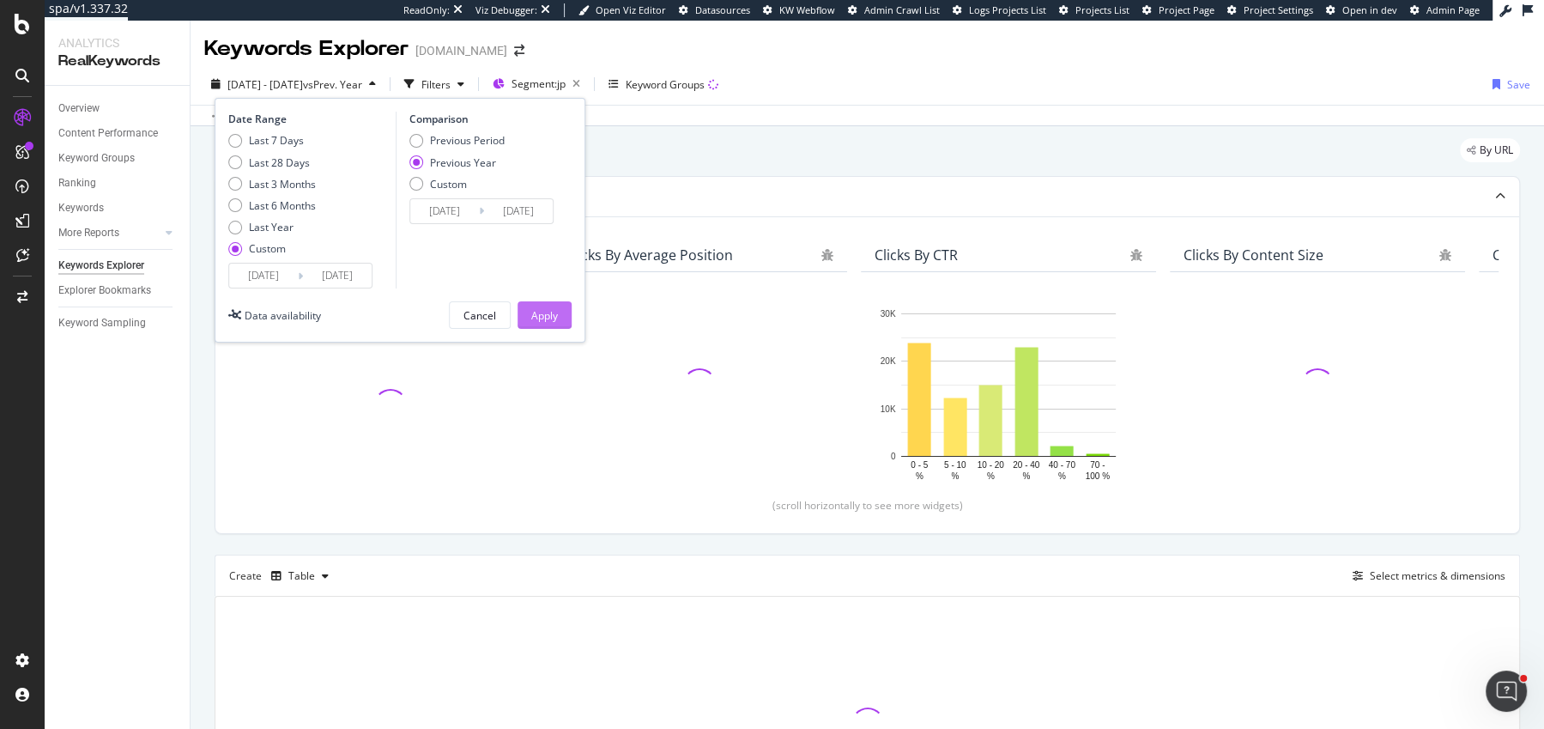
click at [552, 313] on div "Apply" at bounding box center [544, 315] width 27 height 15
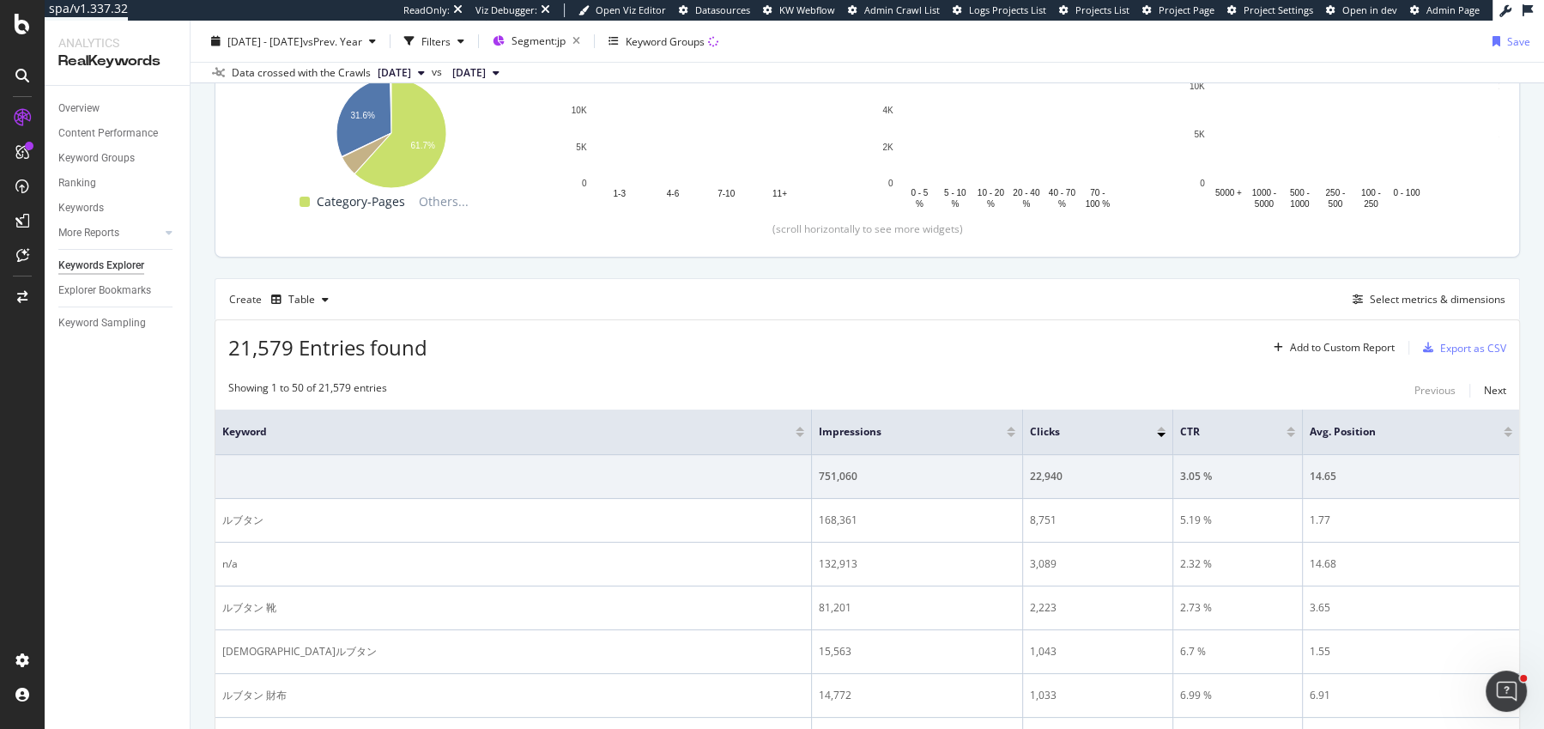
scroll to position [331, 0]
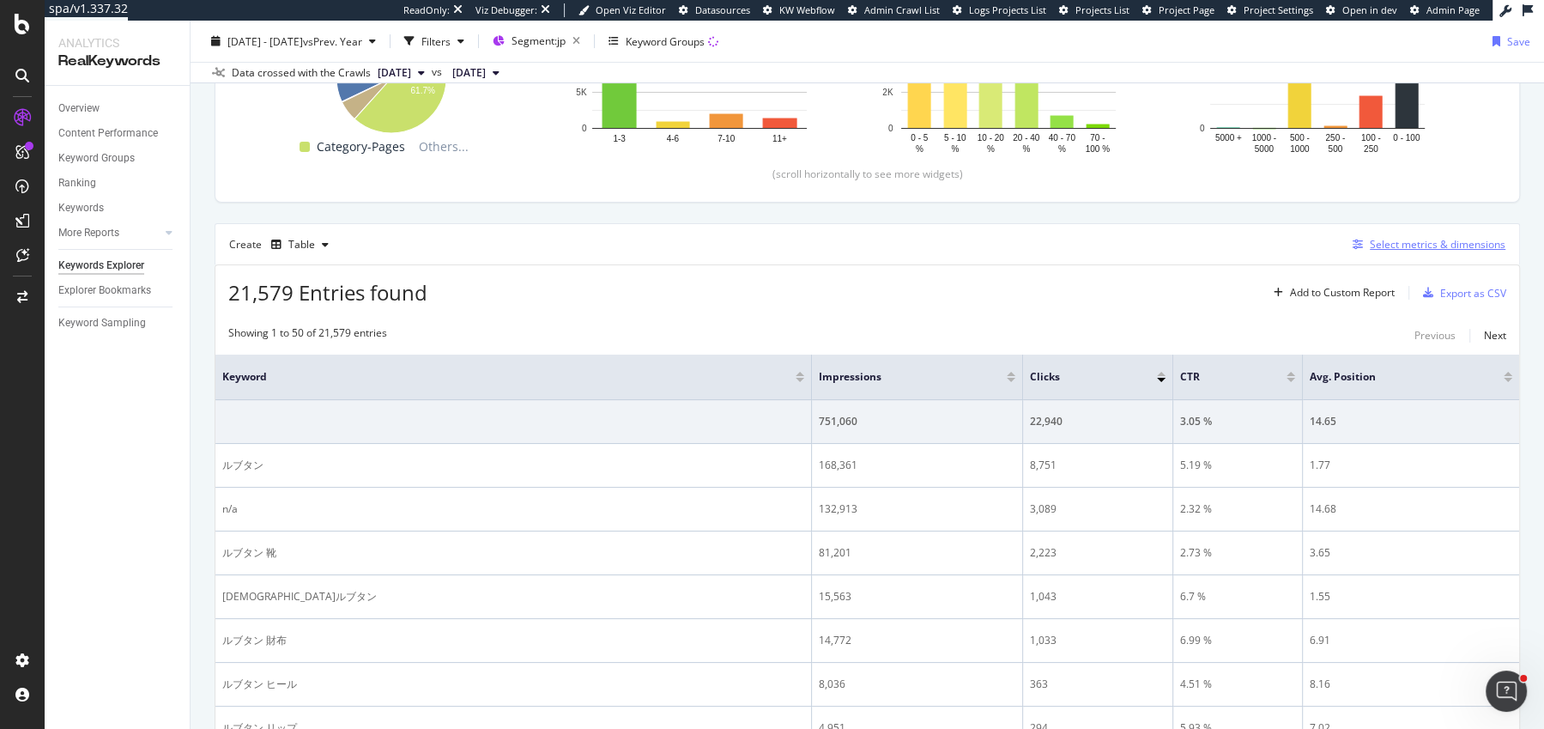
click at [1418, 245] on div "Select metrics & dimensions" at bounding box center [1438, 244] width 136 height 15
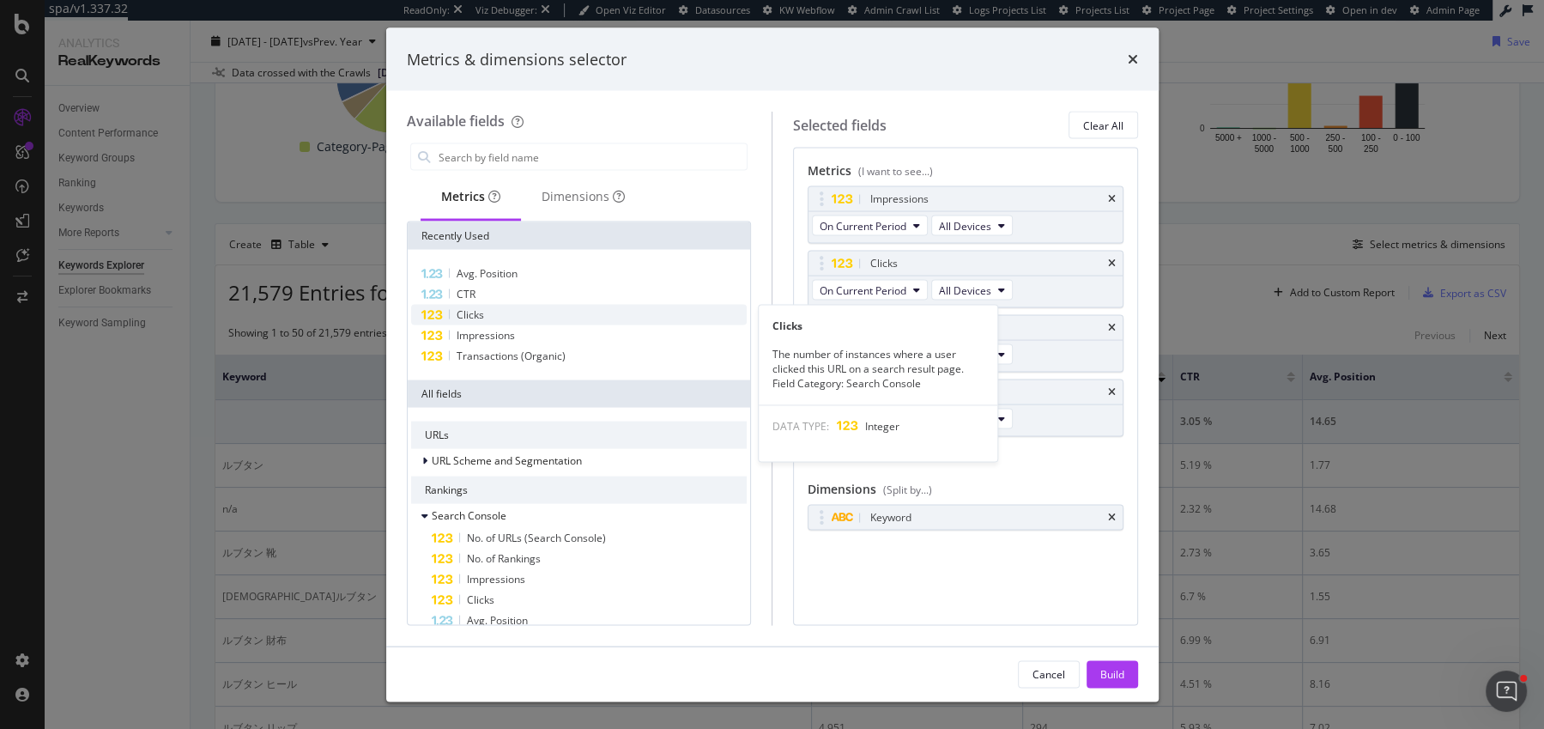
click at [483, 310] on div "Clicks" at bounding box center [579, 315] width 336 height 21
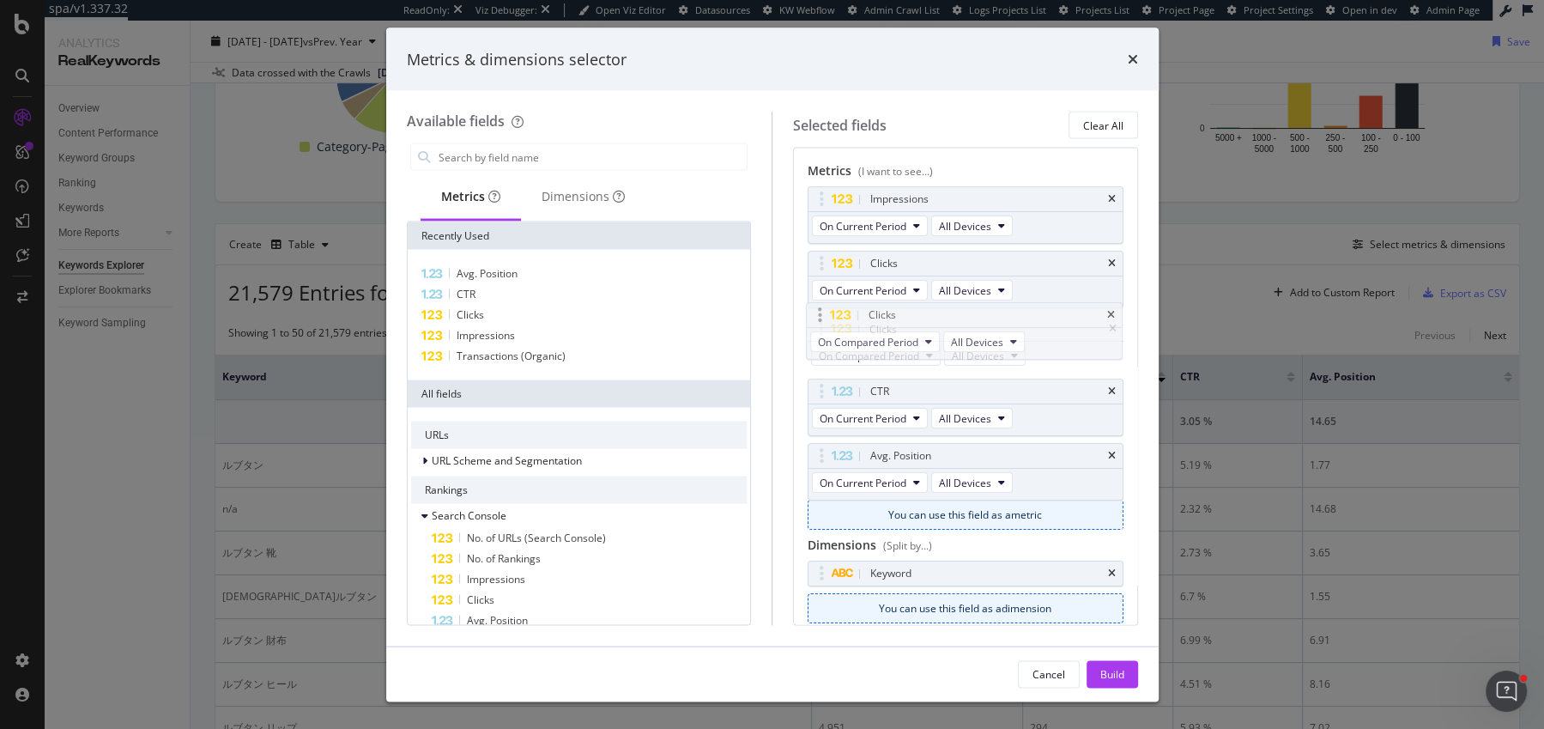
drag, startPoint x: 821, startPoint y: 452, endPoint x: 821, endPoint y: 314, distance: 138.2
click at [821, 314] on body "spa/v1.337.32 ReadOnly: Viz Debugger: Open Viz Editor Datasources KW Webflow Ad…" at bounding box center [772, 364] width 1544 height 729
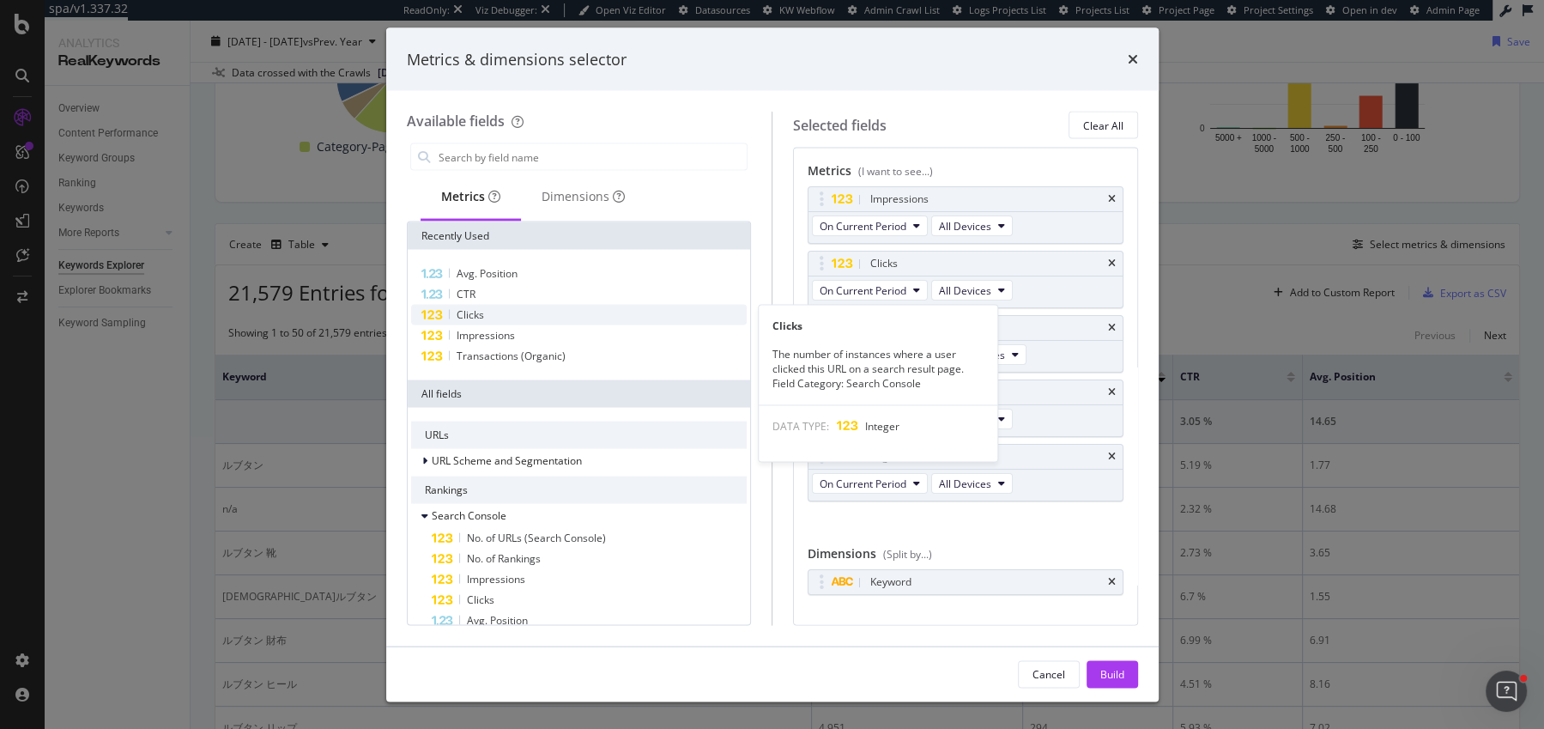
click at [475, 307] on span "Clicks" at bounding box center [470, 314] width 27 height 15
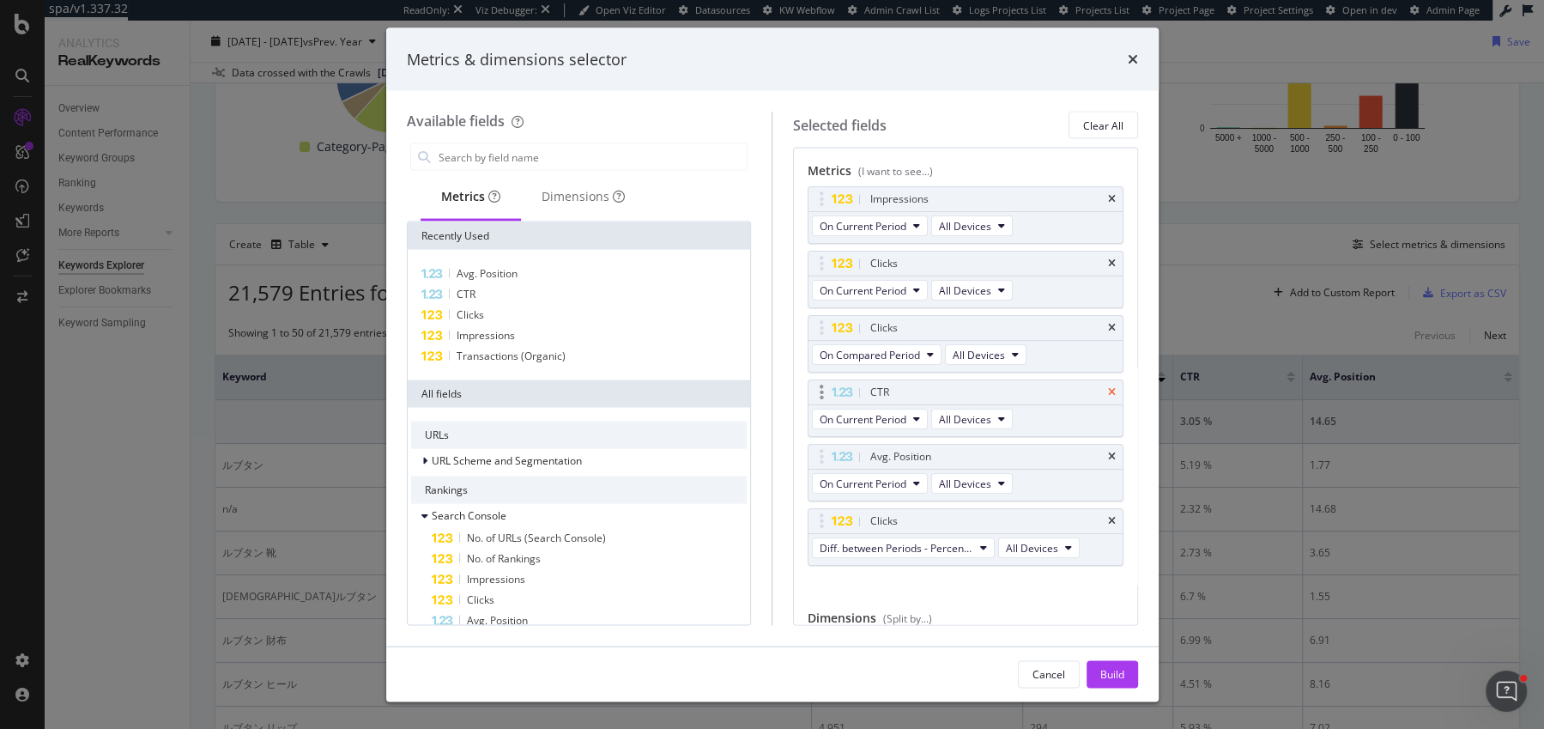
click at [1115, 387] on icon "times" at bounding box center [1112, 392] width 8 height 10
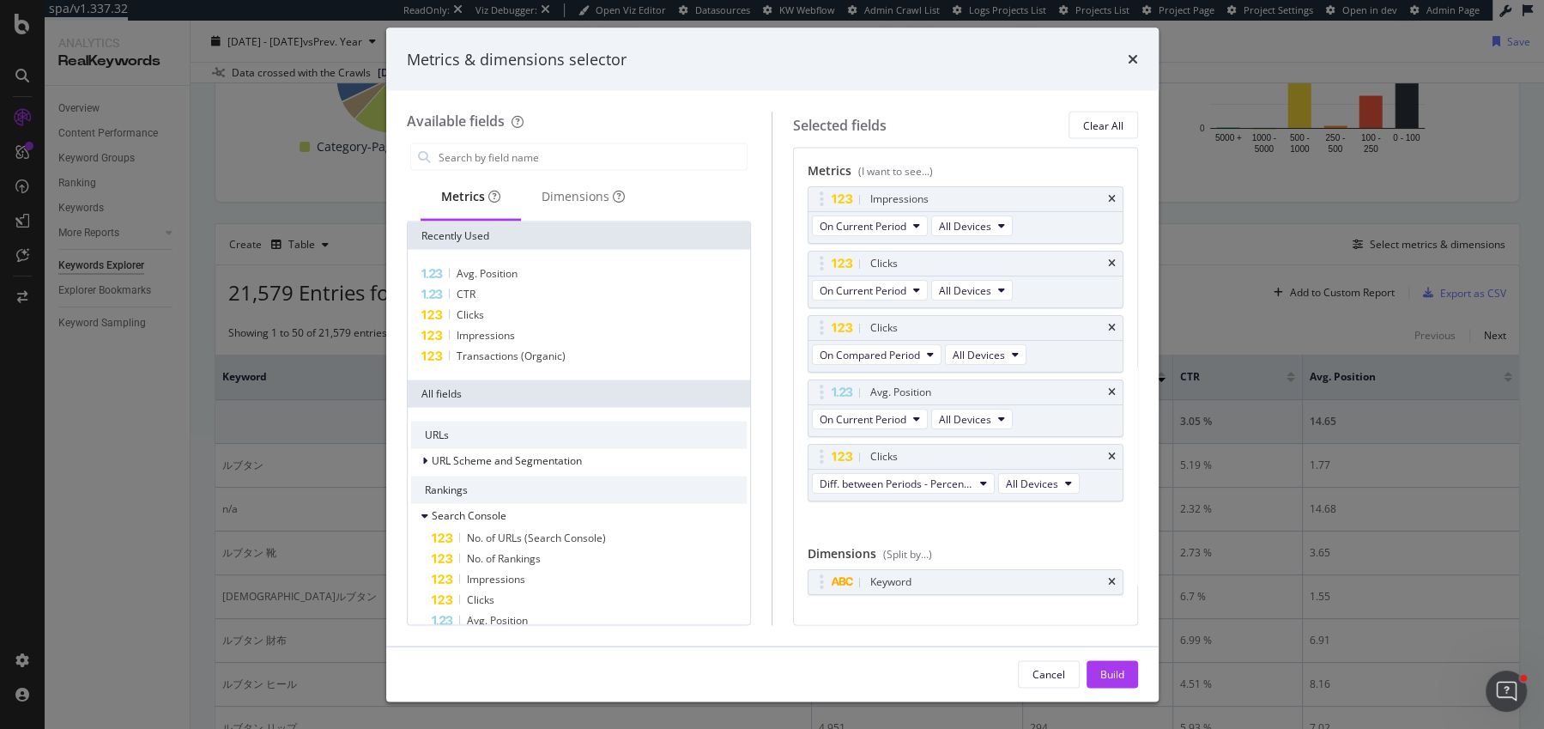
click at [1115, 387] on icon "times" at bounding box center [1112, 392] width 8 height 10
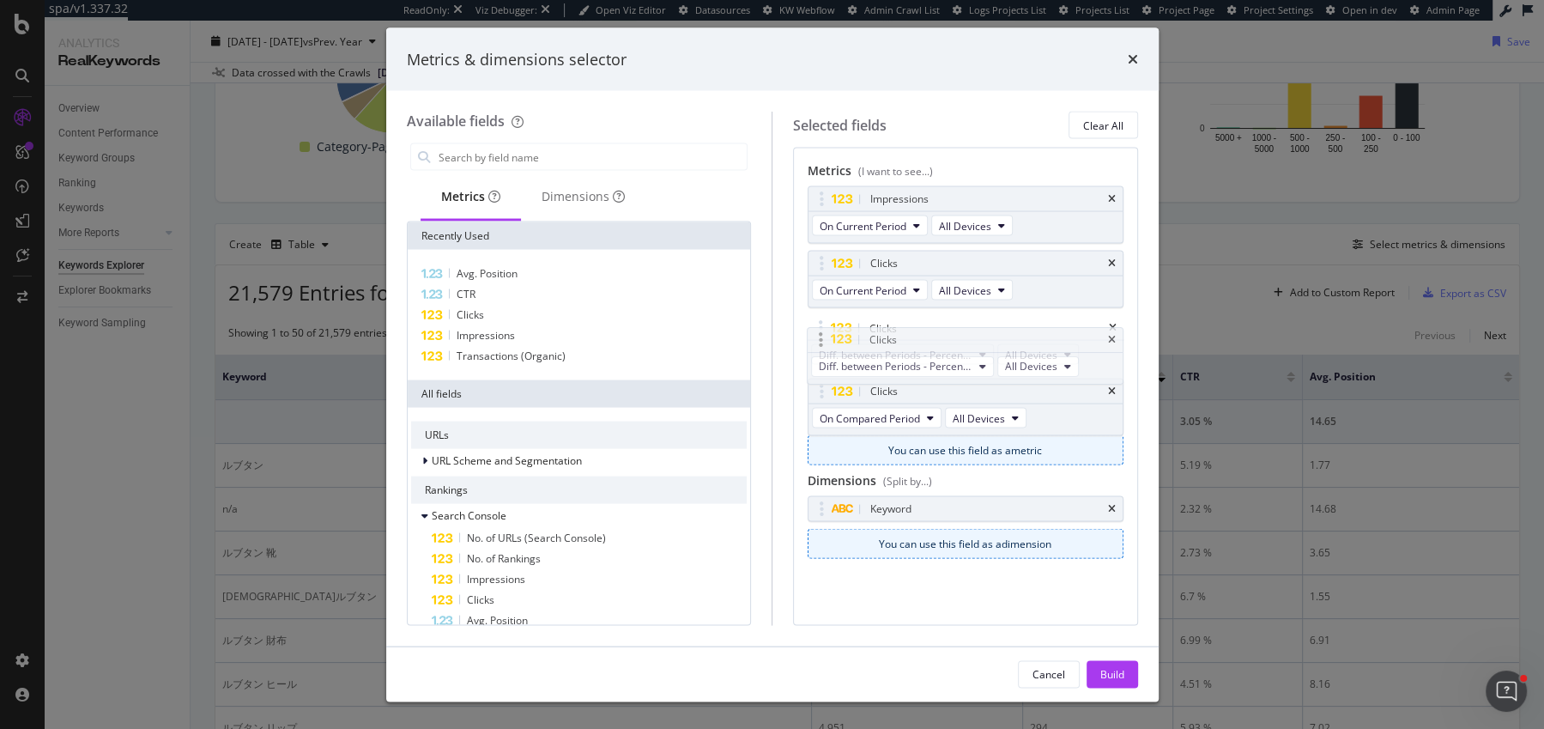
drag, startPoint x: 816, startPoint y: 392, endPoint x: 816, endPoint y: 332, distance: 60.1
click at [816, 332] on body "spa/v1.337.32 ReadOnly: Viz Debugger: Open Viz Editor Datasources KW Webflow Ad…" at bounding box center [772, 364] width 1544 height 729
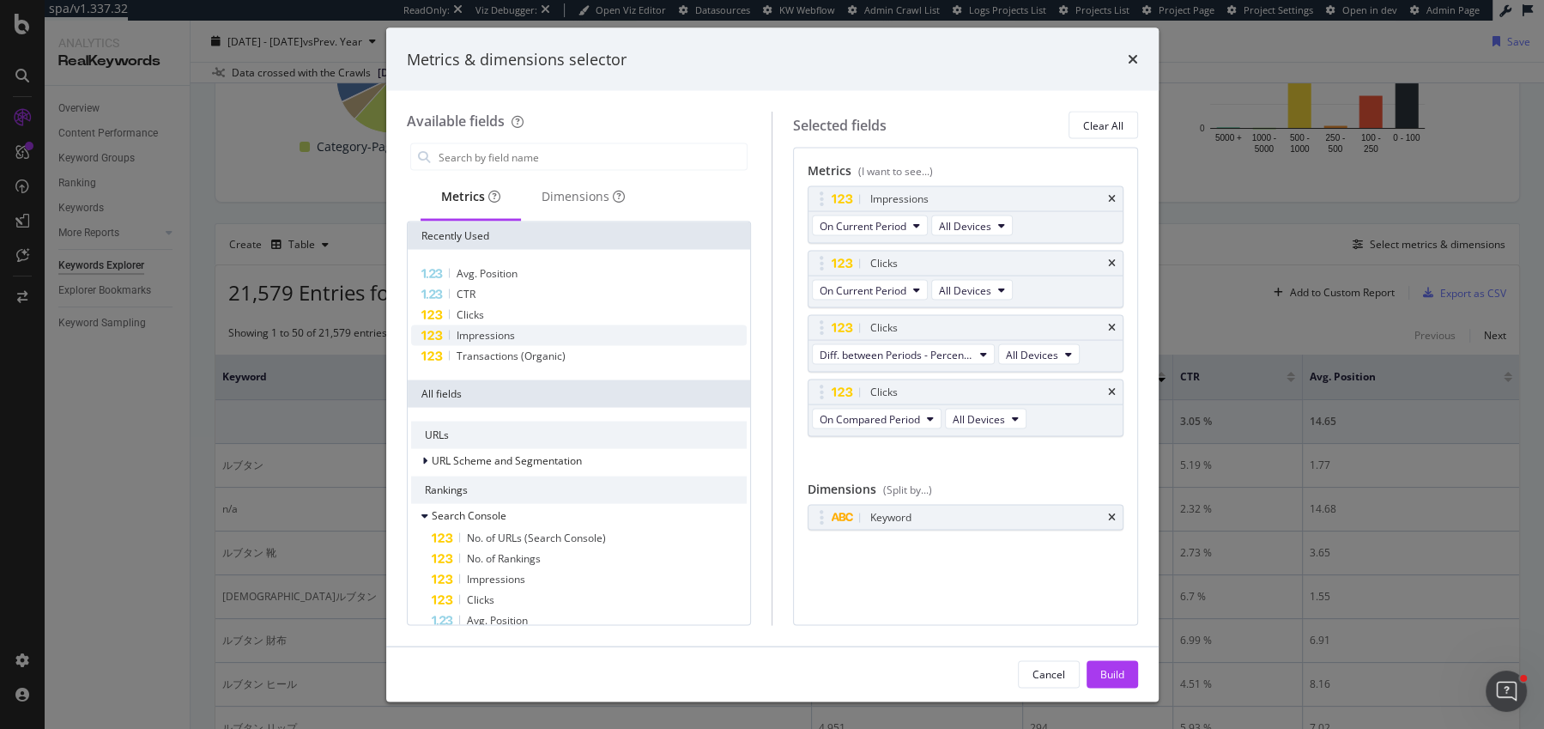
click at [524, 340] on div "Impressions" at bounding box center [579, 335] width 336 height 21
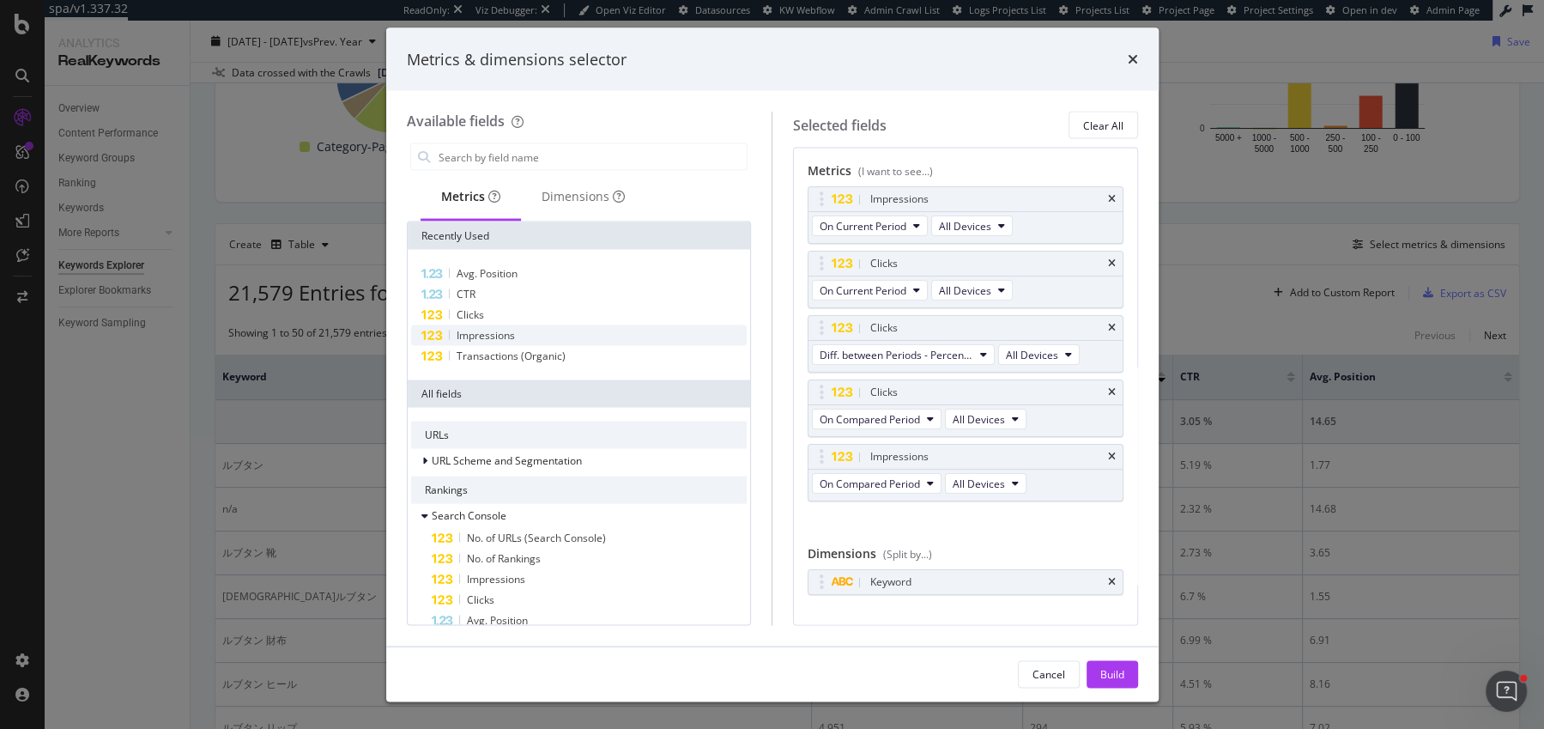
click at [524, 340] on div "Impressions" at bounding box center [579, 335] width 336 height 21
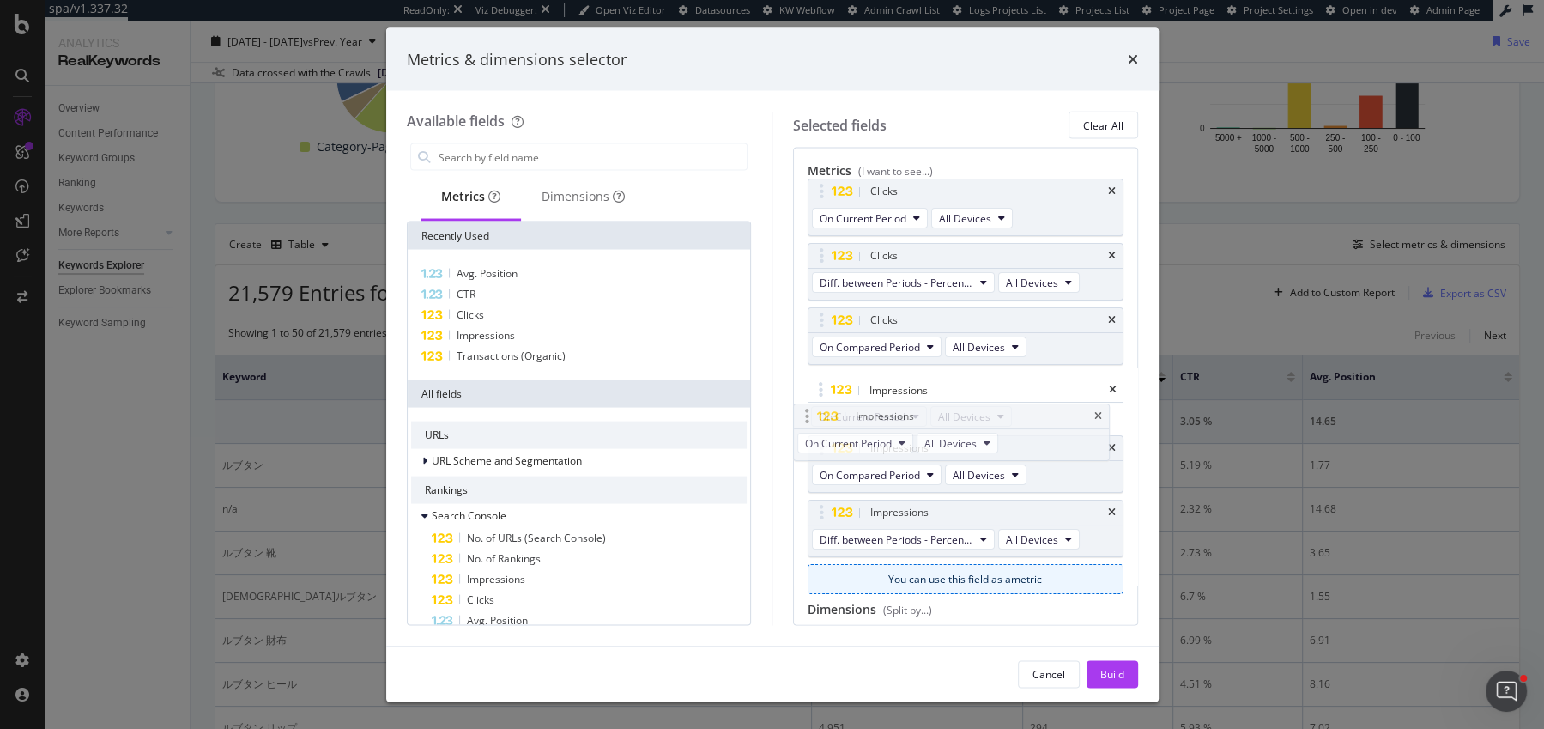
drag, startPoint x: 824, startPoint y: 203, endPoint x: 810, endPoint y: 421, distance: 218.5
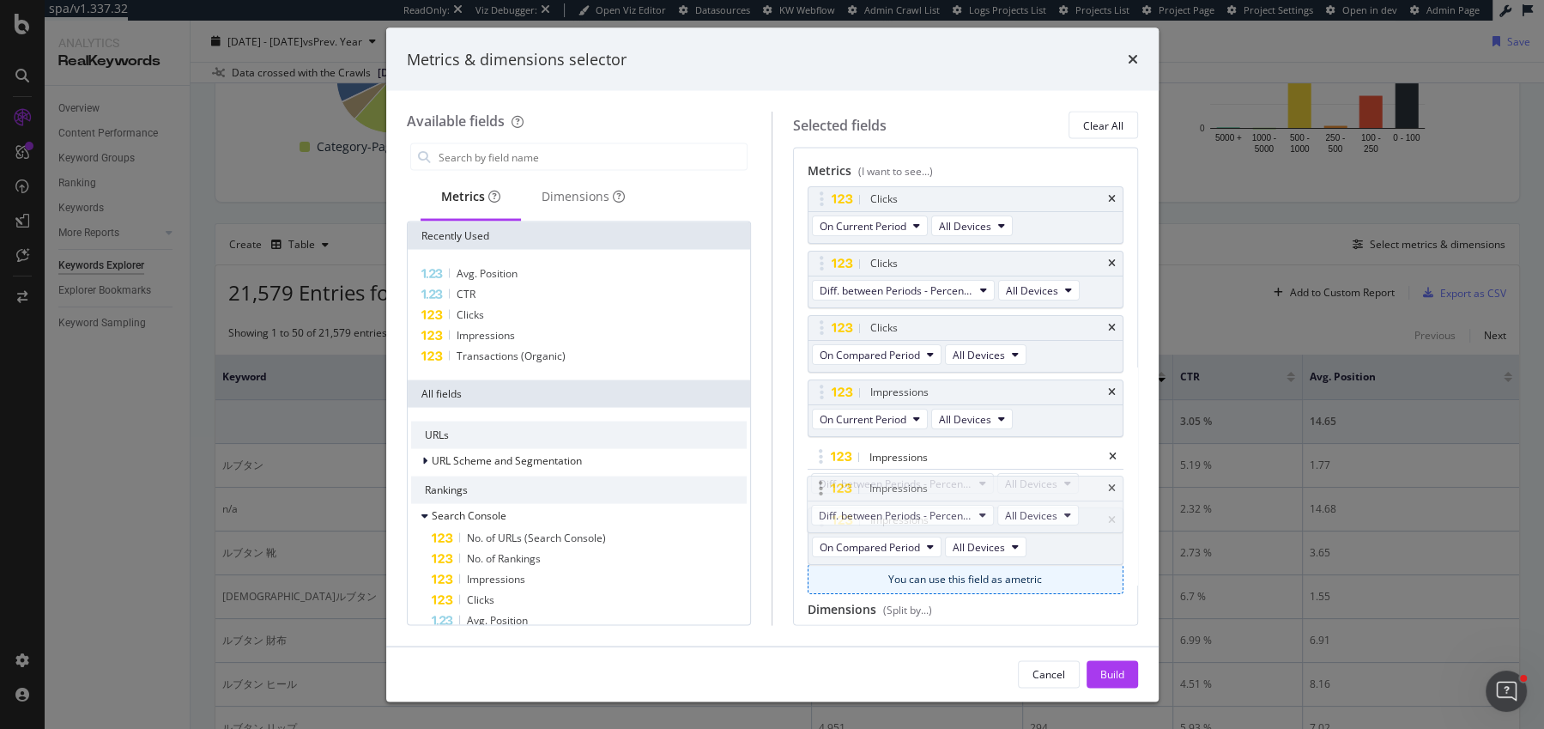
drag, startPoint x: 815, startPoint y: 510, endPoint x: 815, endPoint y: 465, distance: 44.6
click at [815, 465] on body "spa/v1.337.32 ReadOnly: Viz Debugger: Open Viz Editor Datasources KW Webflow Ad…" at bounding box center [772, 364] width 1544 height 729
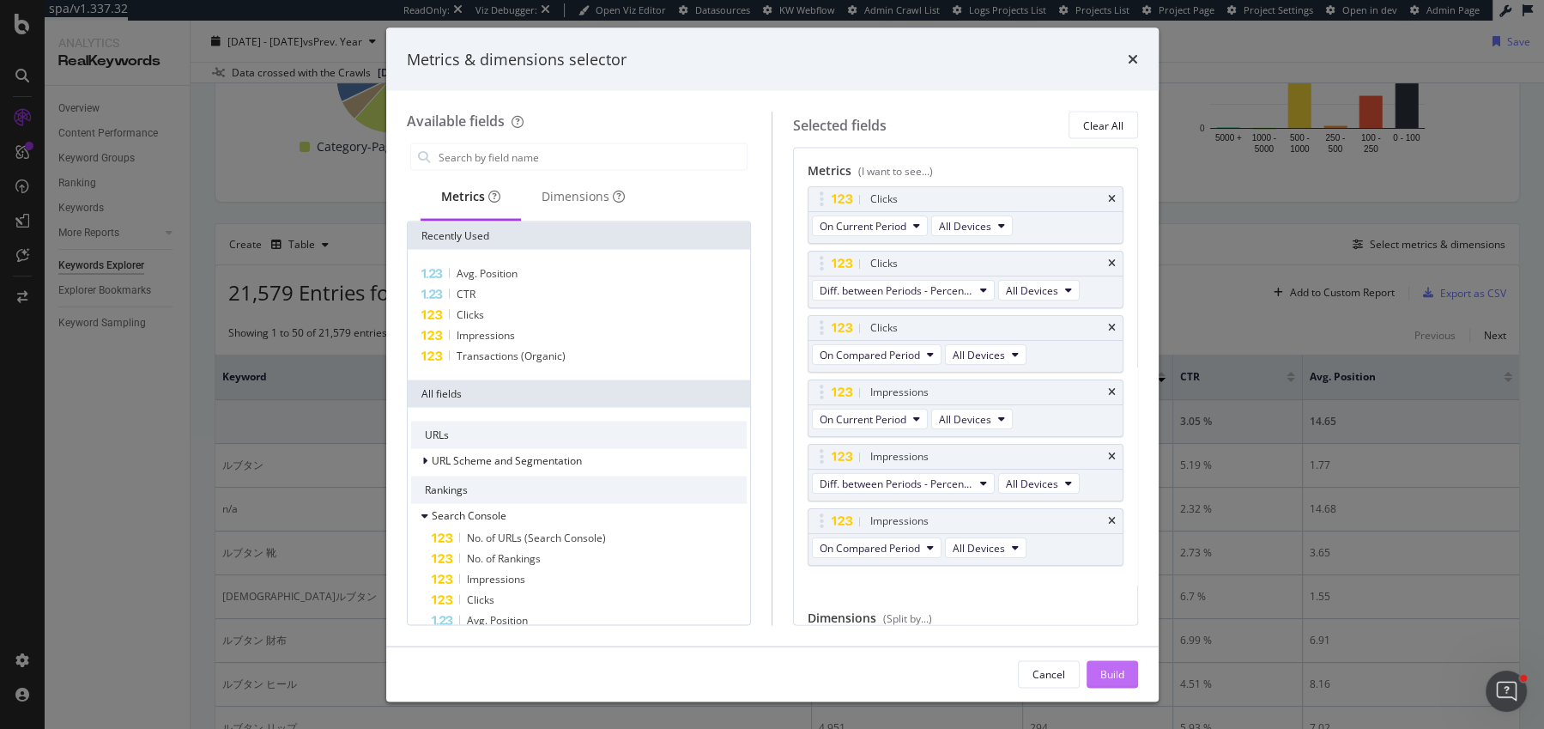
click at [1094, 669] on button "Build" at bounding box center [1113, 673] width 52 height 27
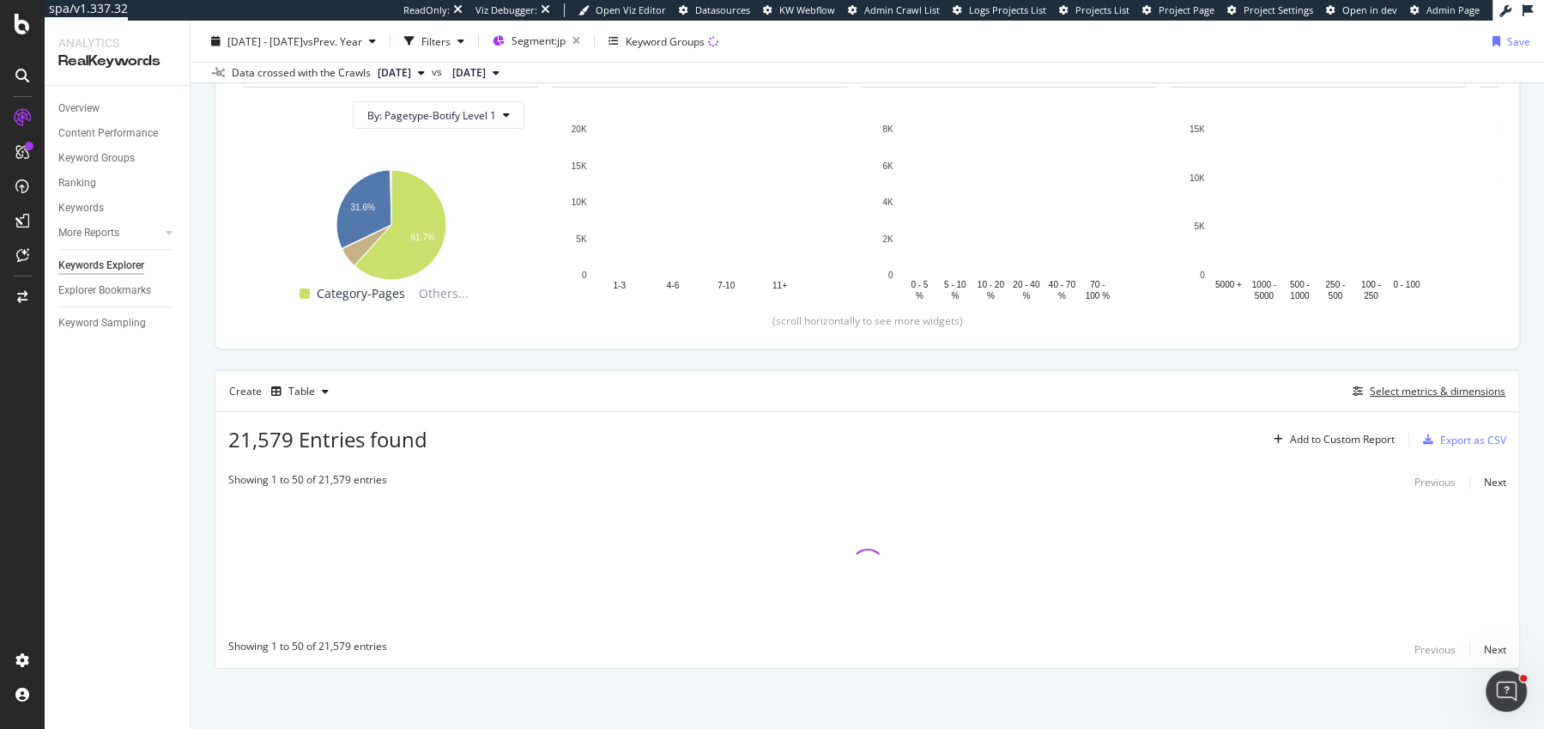
scroll to position [183, 0]
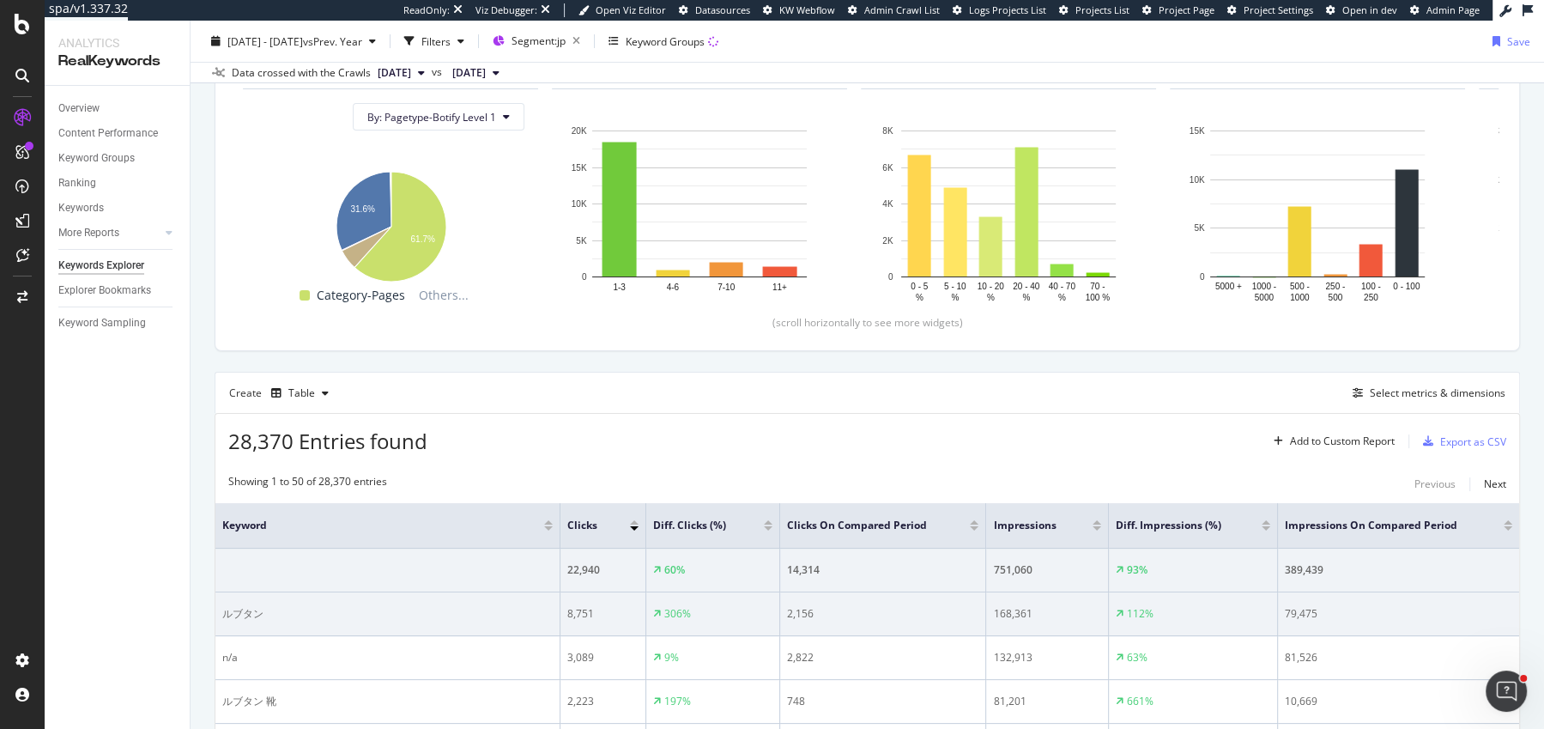
click at [258, 608] on div "ルブタン" at bounding box center [387, 613] width 330 height 15
copy div "ルブタン"
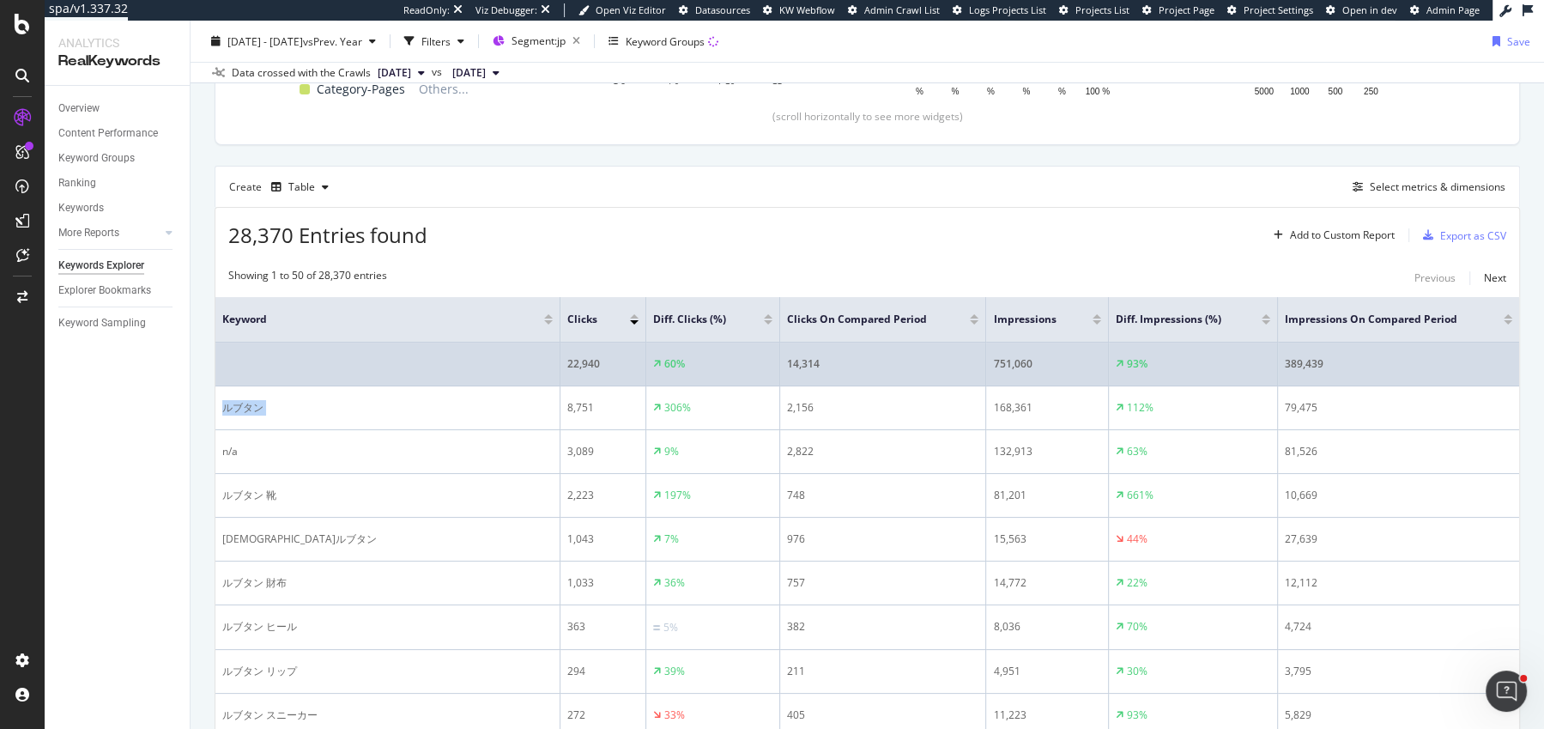
scroll to position [392, 0]
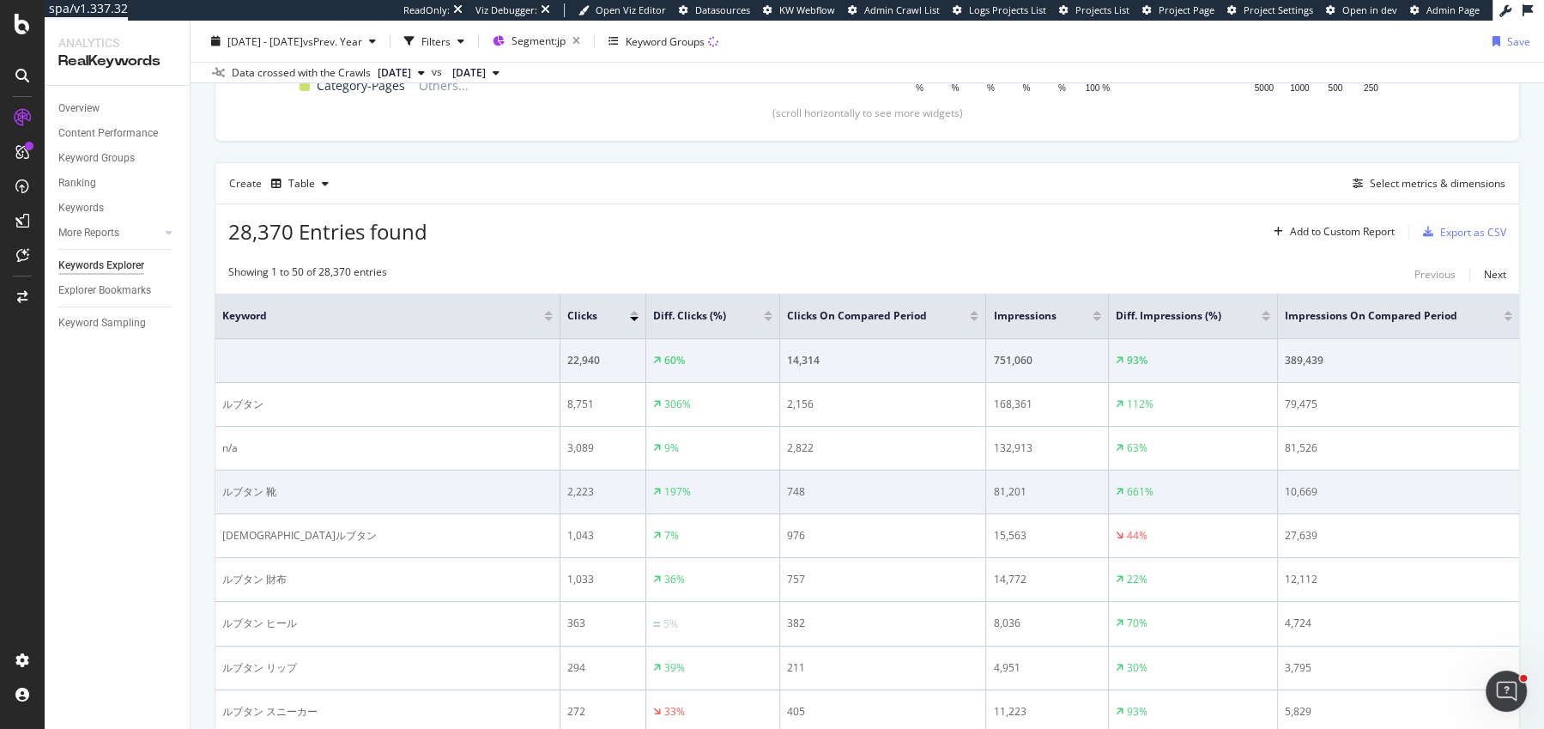
click at [233, 491] on div "ルブタン 靴" at bounding box center [387, 491] width 330 height 15
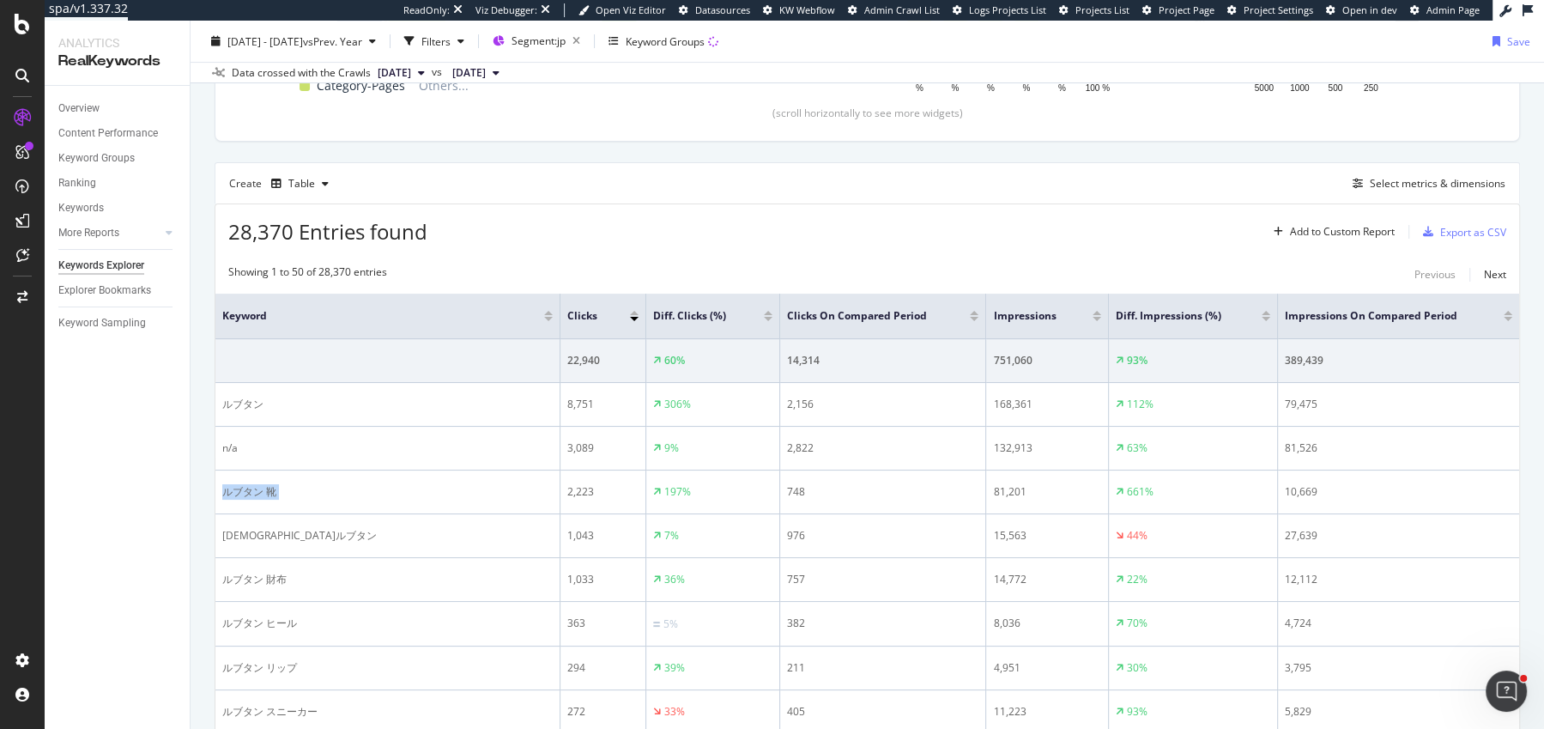
copy div "ルブタン 靴"
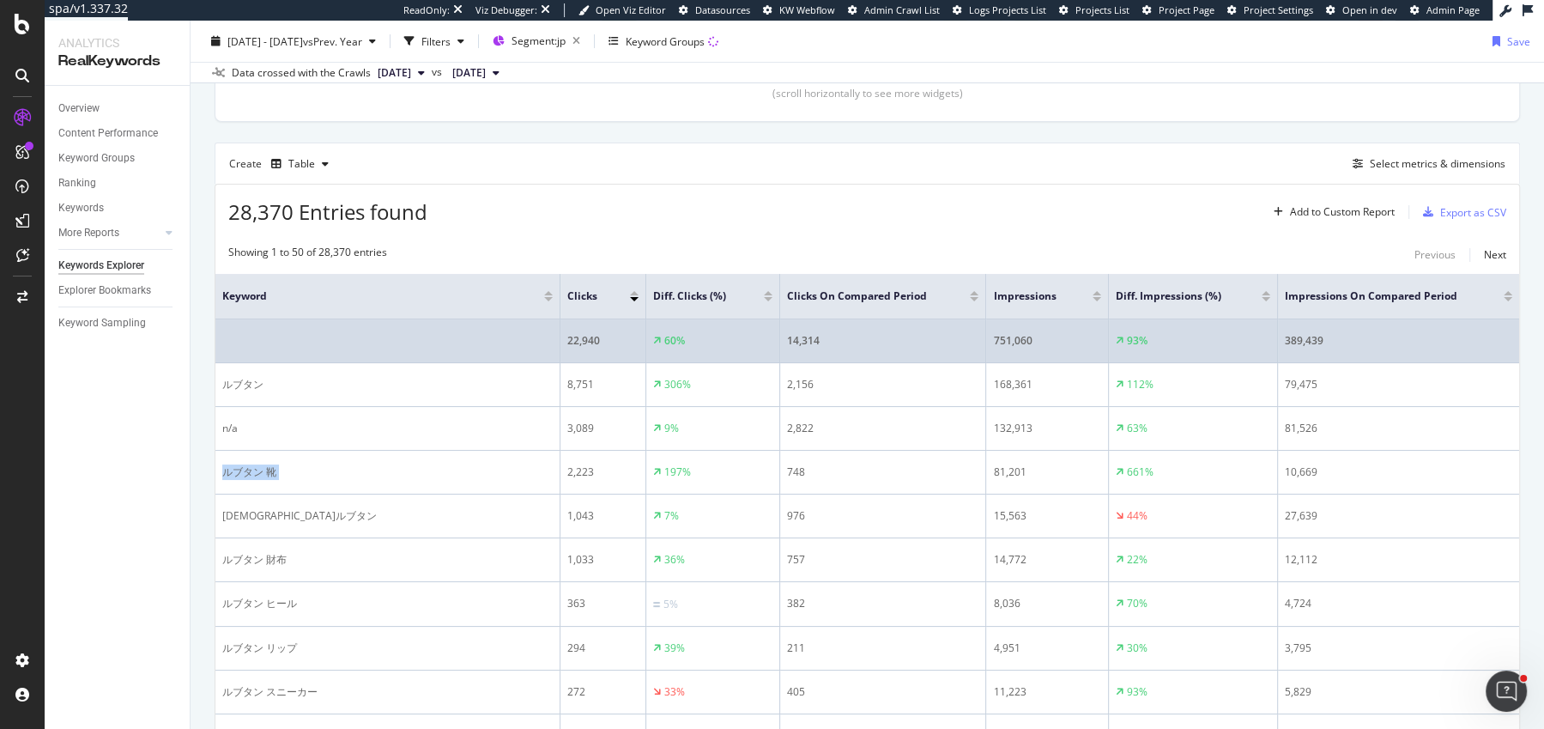
scroll to position [409, 0]
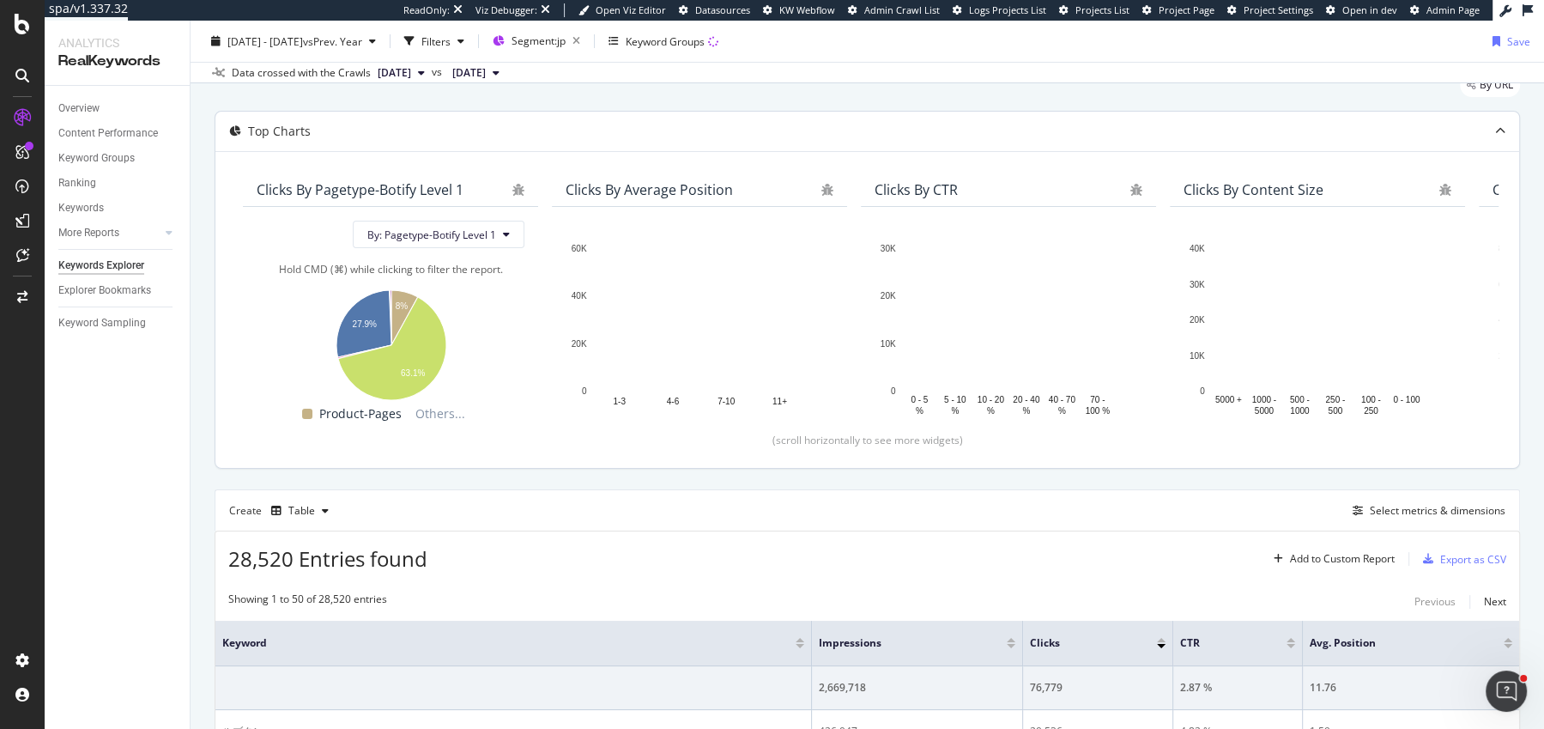
scroll to position [157, 0]
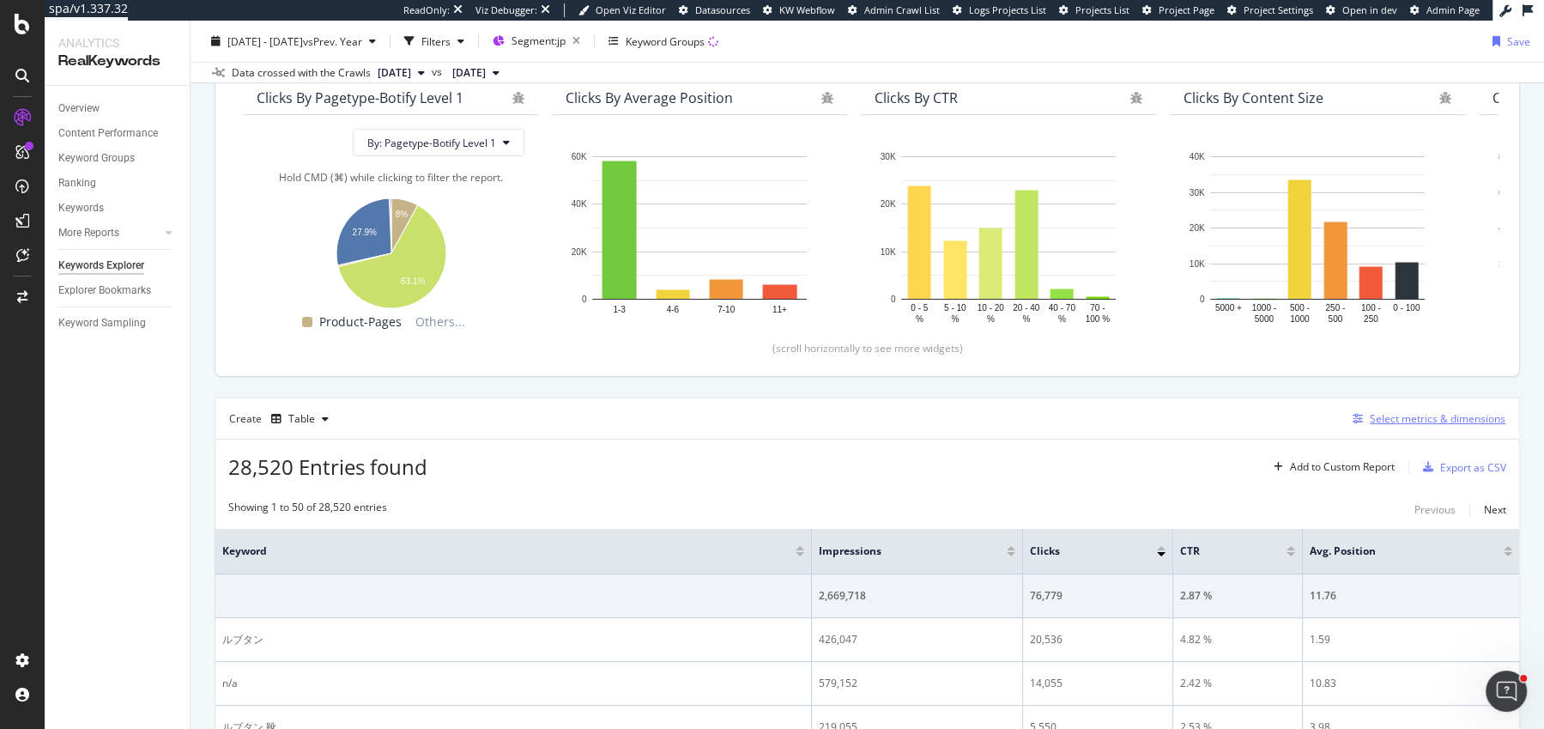
click at [1396, 409] on div "Select metrics & dimensions" at bounding box center [1426, 418] width 160 height 19
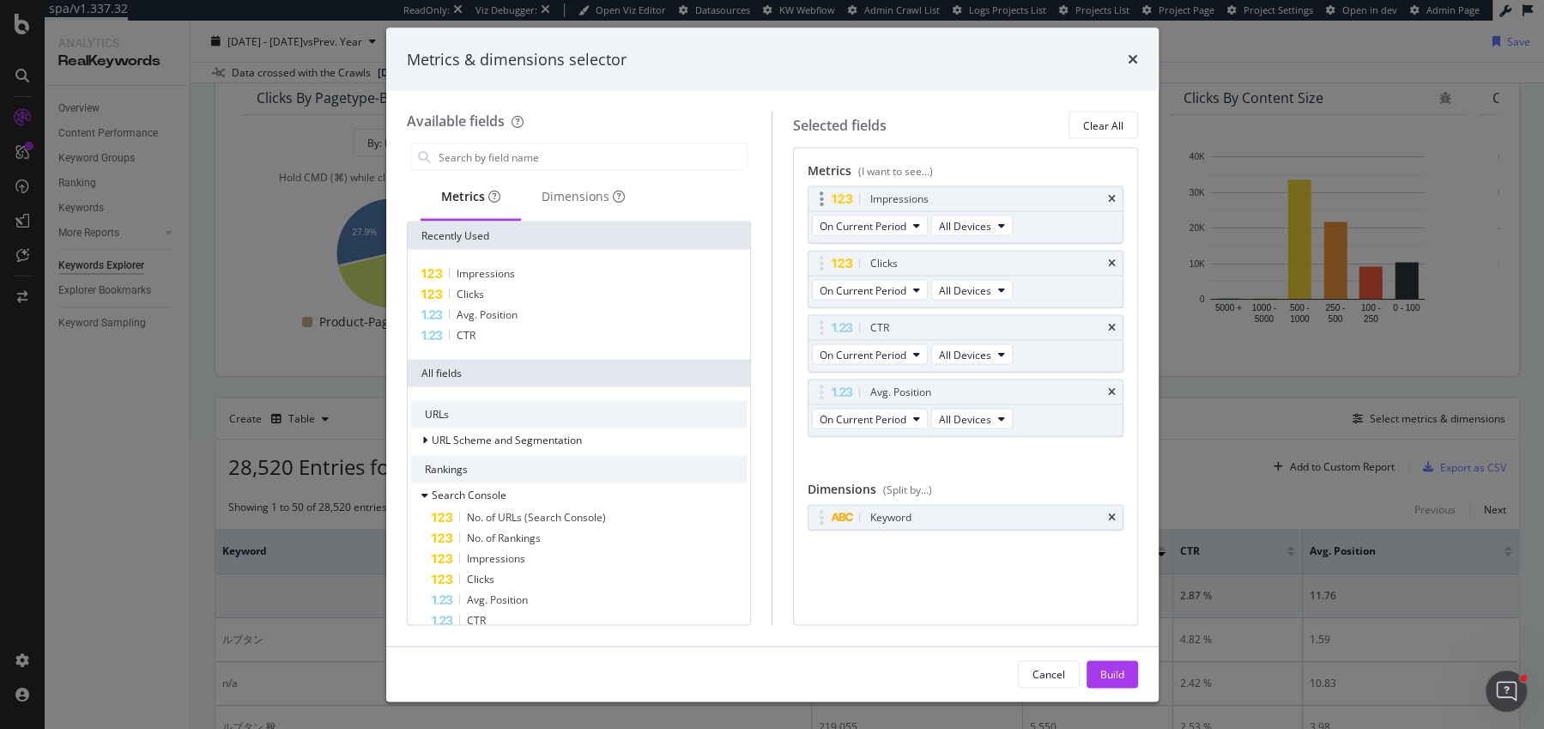
click at [1112, 191] on div "Impressions" at bounding box center [966, 199] width 314 height 24
click at [1112, 196] on icon "times" at bounding box center [1112, 199] width 8 height 10
click at [1112, 258] on icon "times" at bounding box center [1112, 263] width 8 height 10
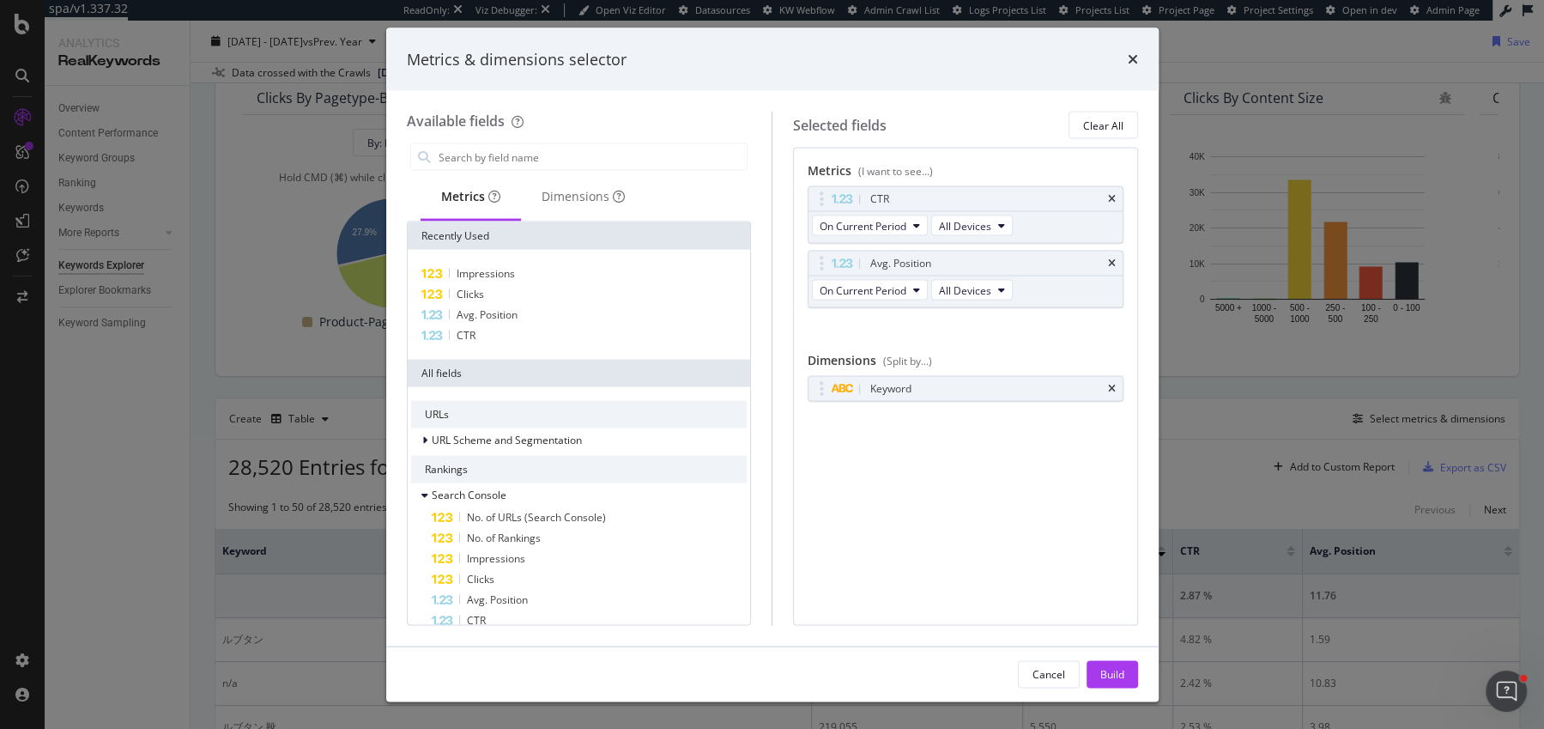
click at [1112, 196] on icon "times" at bounding box center [1112, 199] width 8 height 10
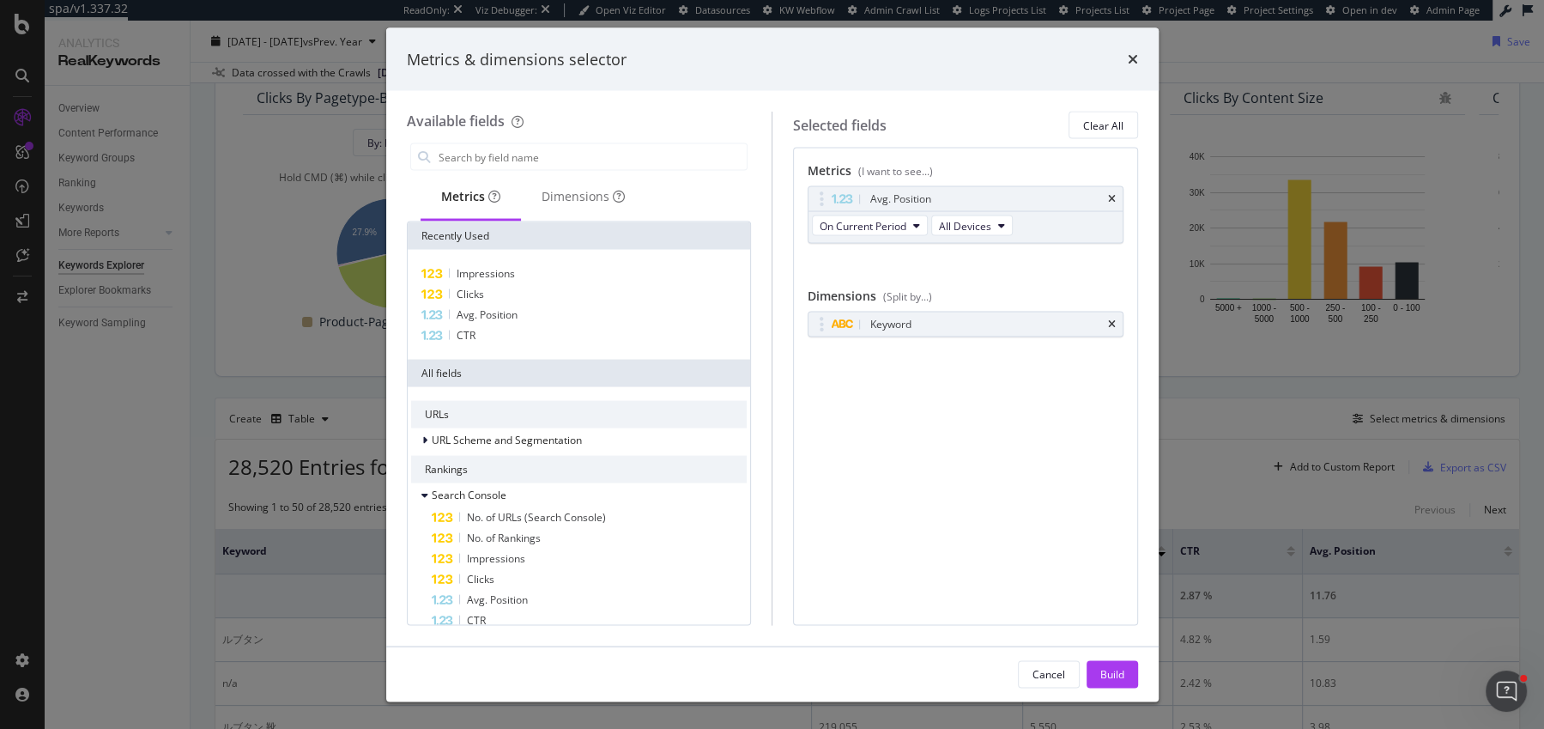
click at [1112, 196] on icon "times" at bounding box center [1112, 199] width 8 height 10
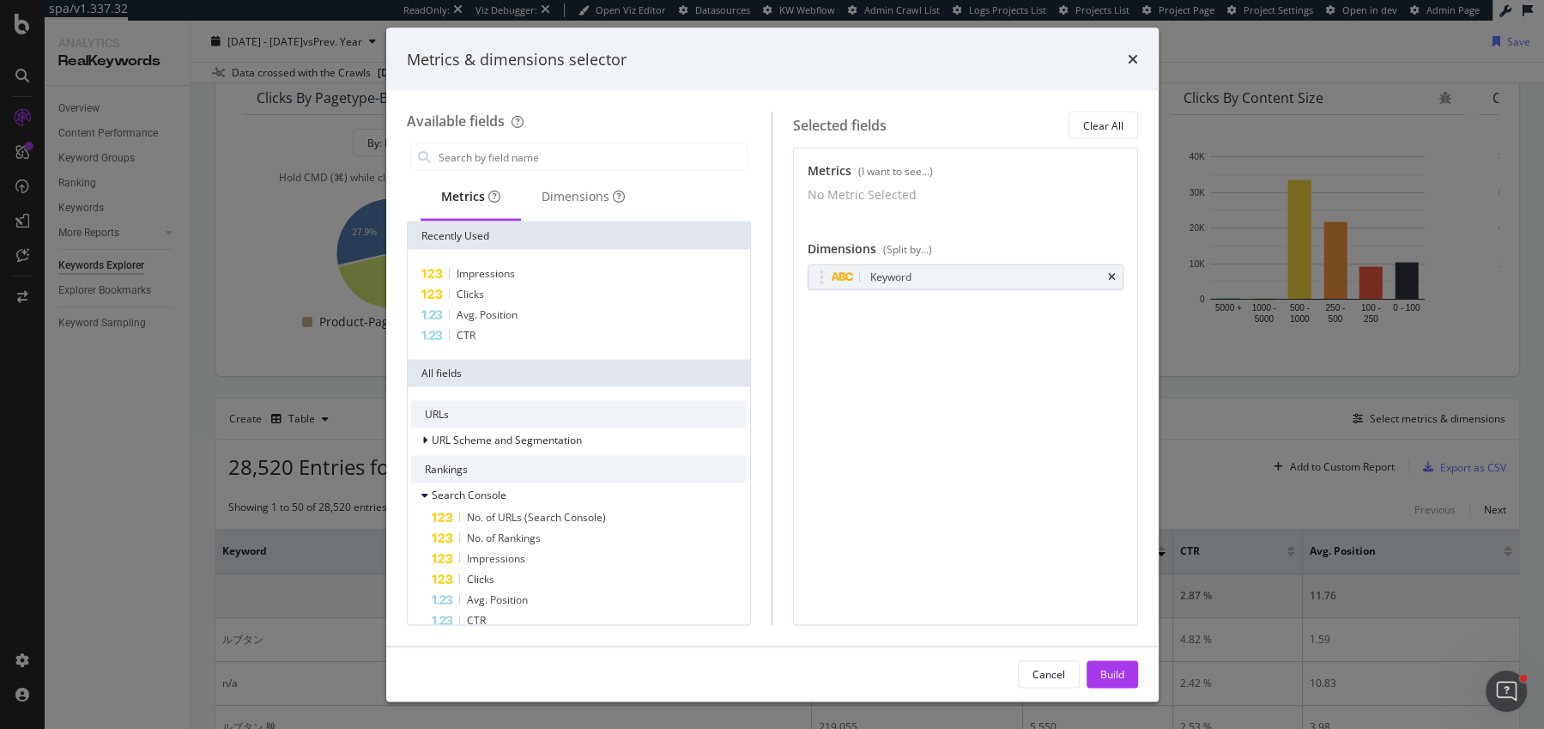
click at [1112, 196] on div "No Metric Selected" at bounding box center [966, 194] width 316 height 17
click at [1113, 282] on icon "times" at bounding box center [1112, 277] width 8 height 10
click at [543, 156] on input "modal" at bounding box center [592, 157] width 311 height 26
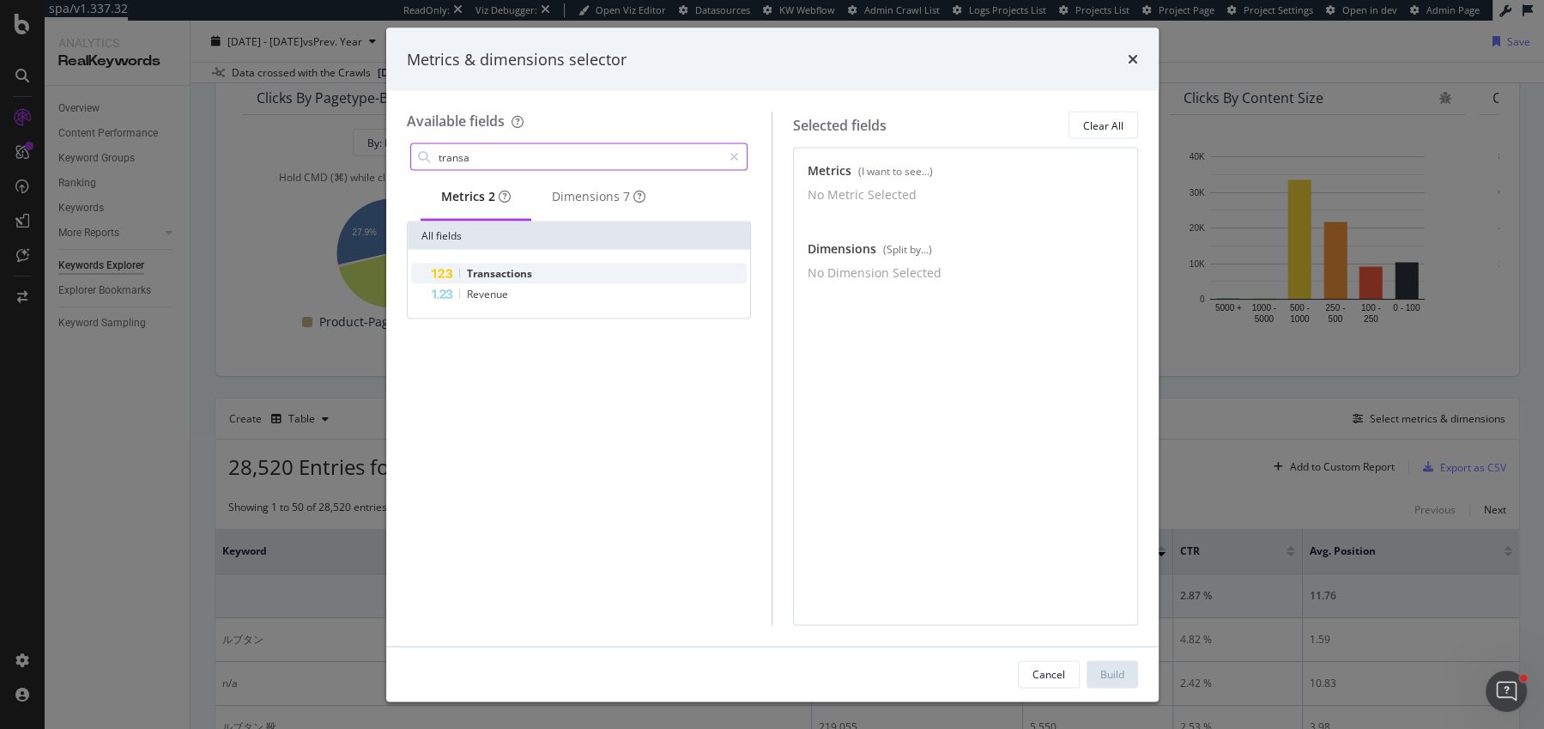
type input "transa"
click at [506, 279] on span "Transactions" at bounding box center [499, 273] width 65 height 15
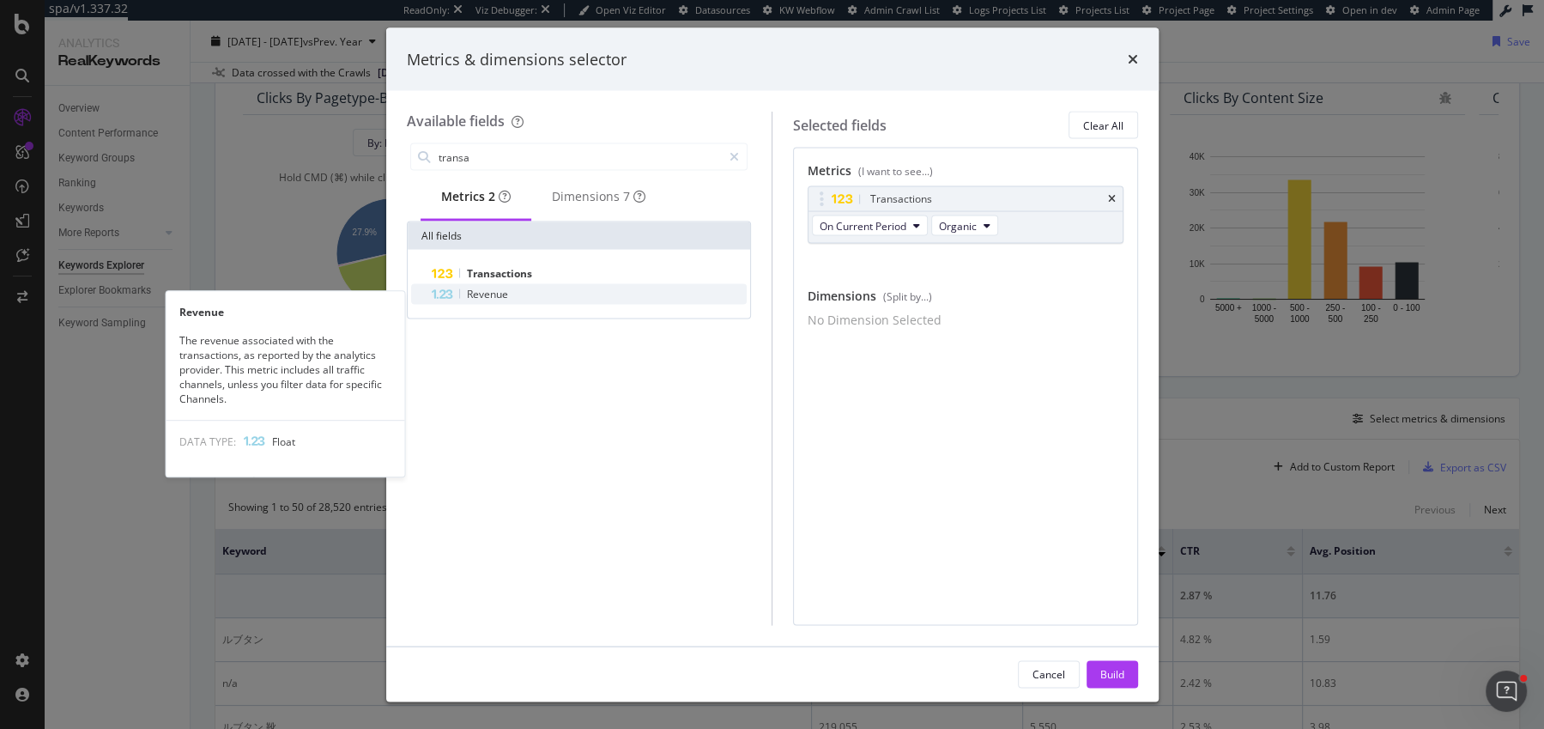
click at [491, 301] on span "Revenue" at bounding box center [487, 294] width 41 height 15
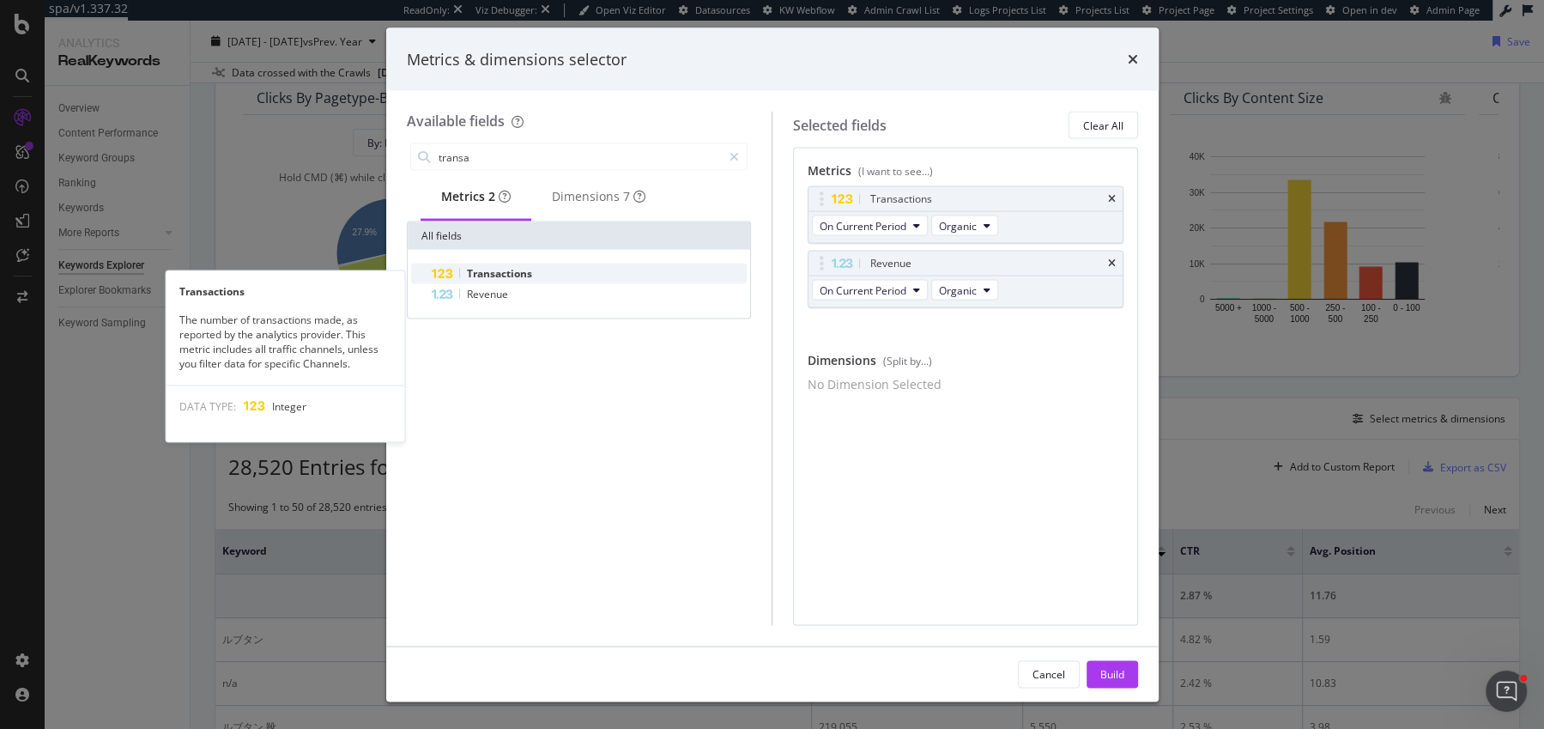
click at [502, 281] on span "Transactions" at bounding box center [499, 273] width 65 height 15
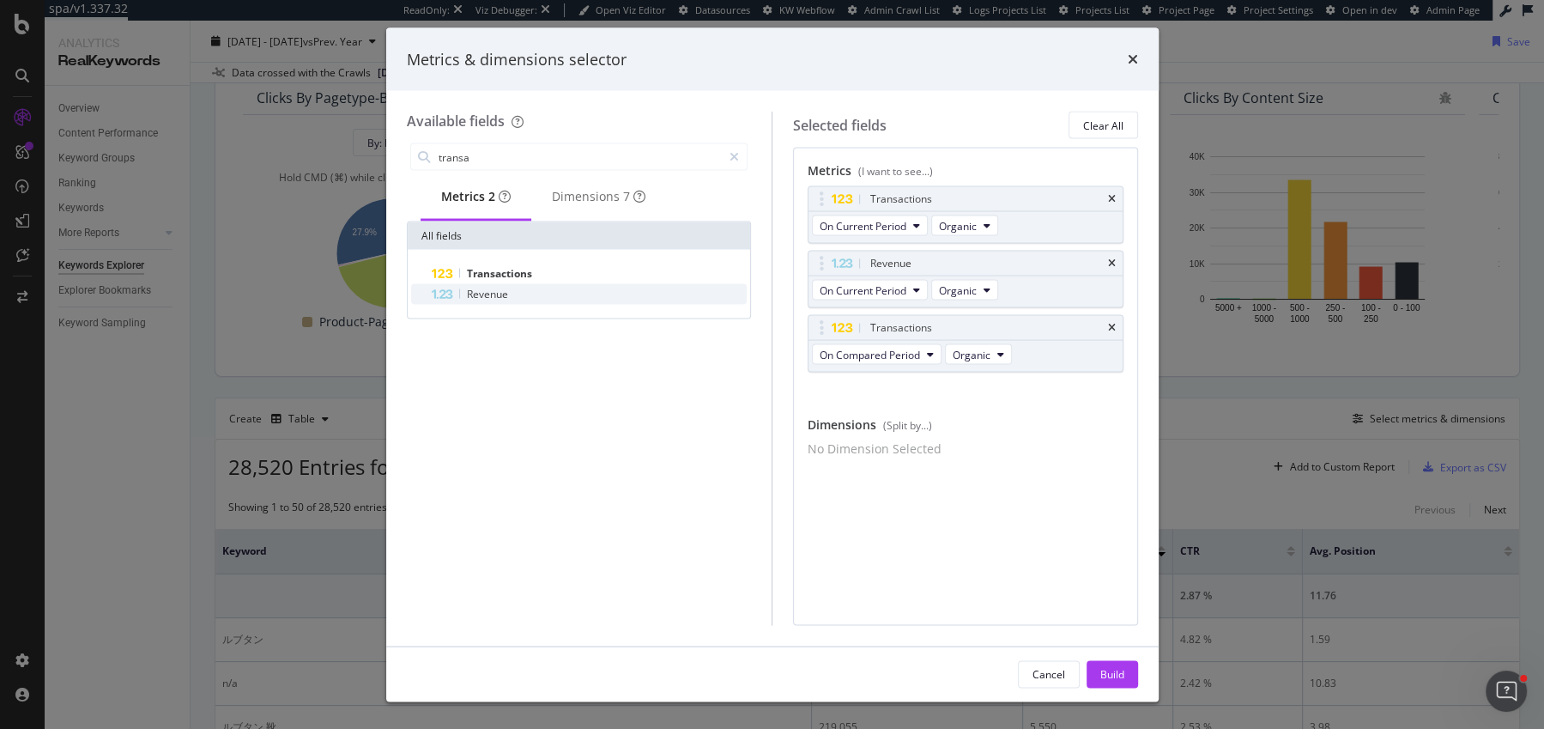
click at [502, 298] on span "Revenue" at bounding box center [487, 294] width 41 height 15
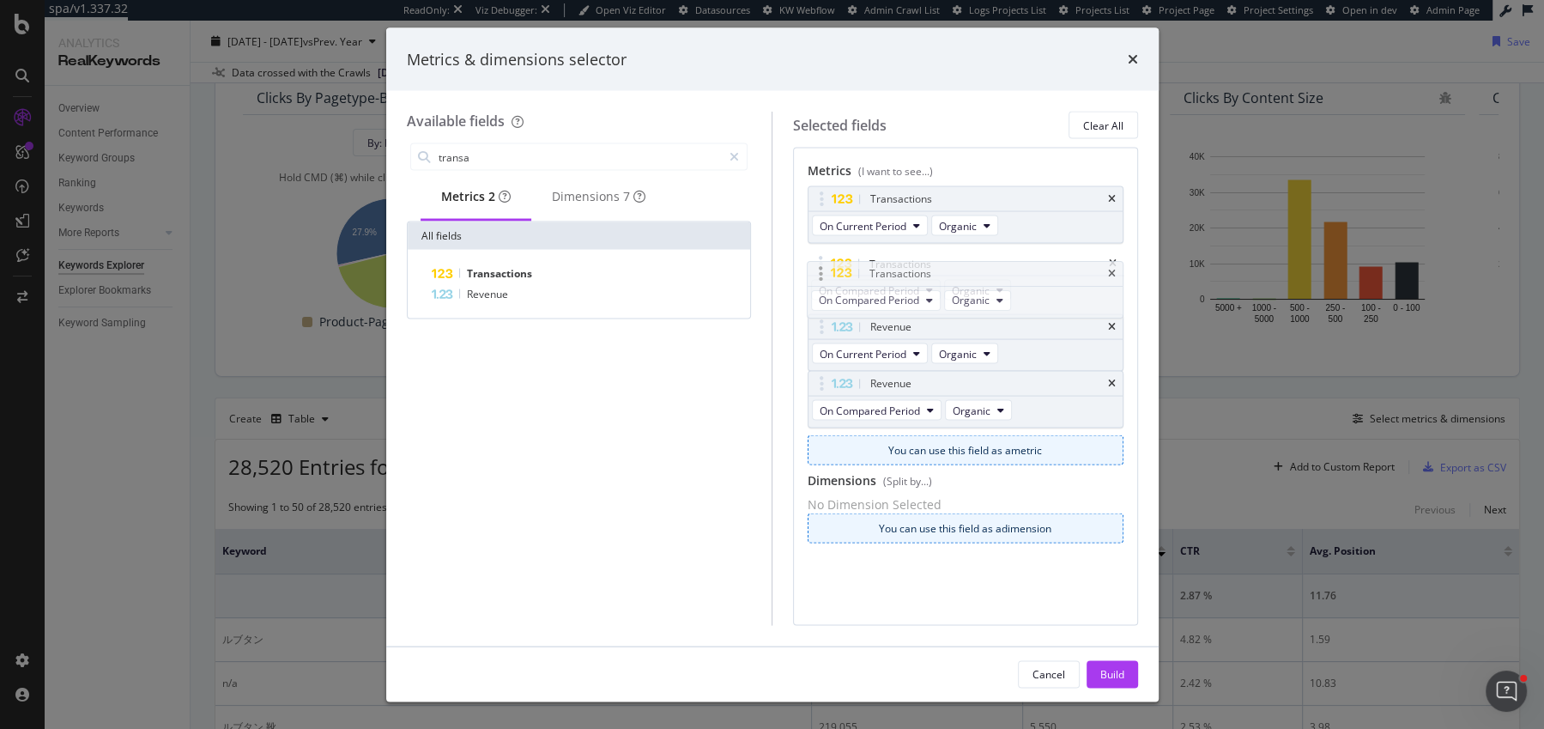
drag, startPoint x: 822, startPoint y: 330, endPoint x: 822, endPoint y: 271, distance: 58.4
click at [822, 271] on body "spa/v1.337.32 ReadOnly: Viz Debugger: Open Viz Editor Datasources KW Webflow Ad…" at bounding box center [772, 364] width 1544 height 729
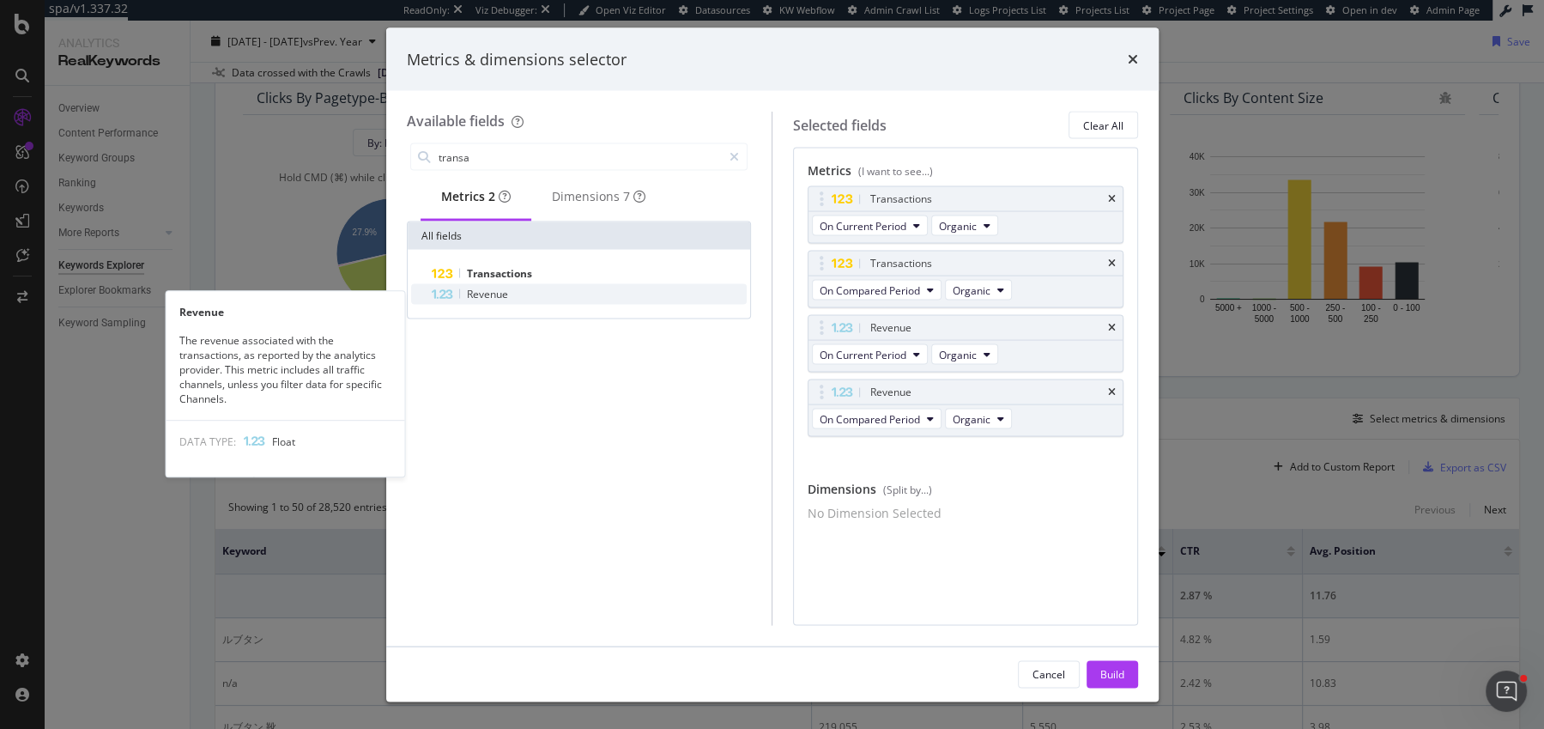
click at [473, 293] on span "Revenue" at bounding box center [487, 294] width 41 height 15
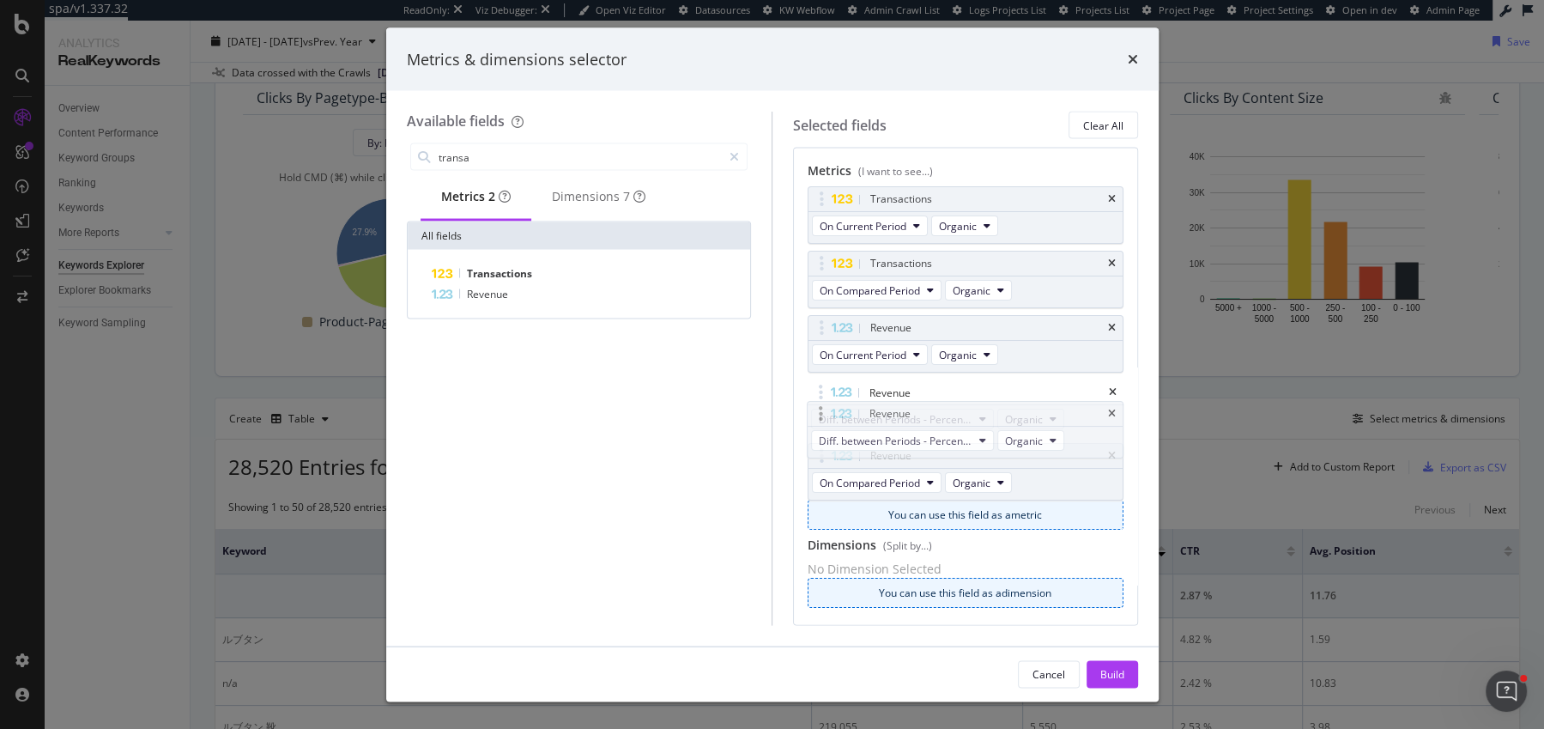
drag, startPoint x: 823, startPoint y: 444, endPoint x: 823, endPoint y: 403, distance: 40.3
click at [823, 403] on body "spa/v1.337.32 ReadOnly: Viz Debugger: Open Viz Editor Datasources KW Webflow Ad…" at bounding box center [772, 364] width 1544 height 729
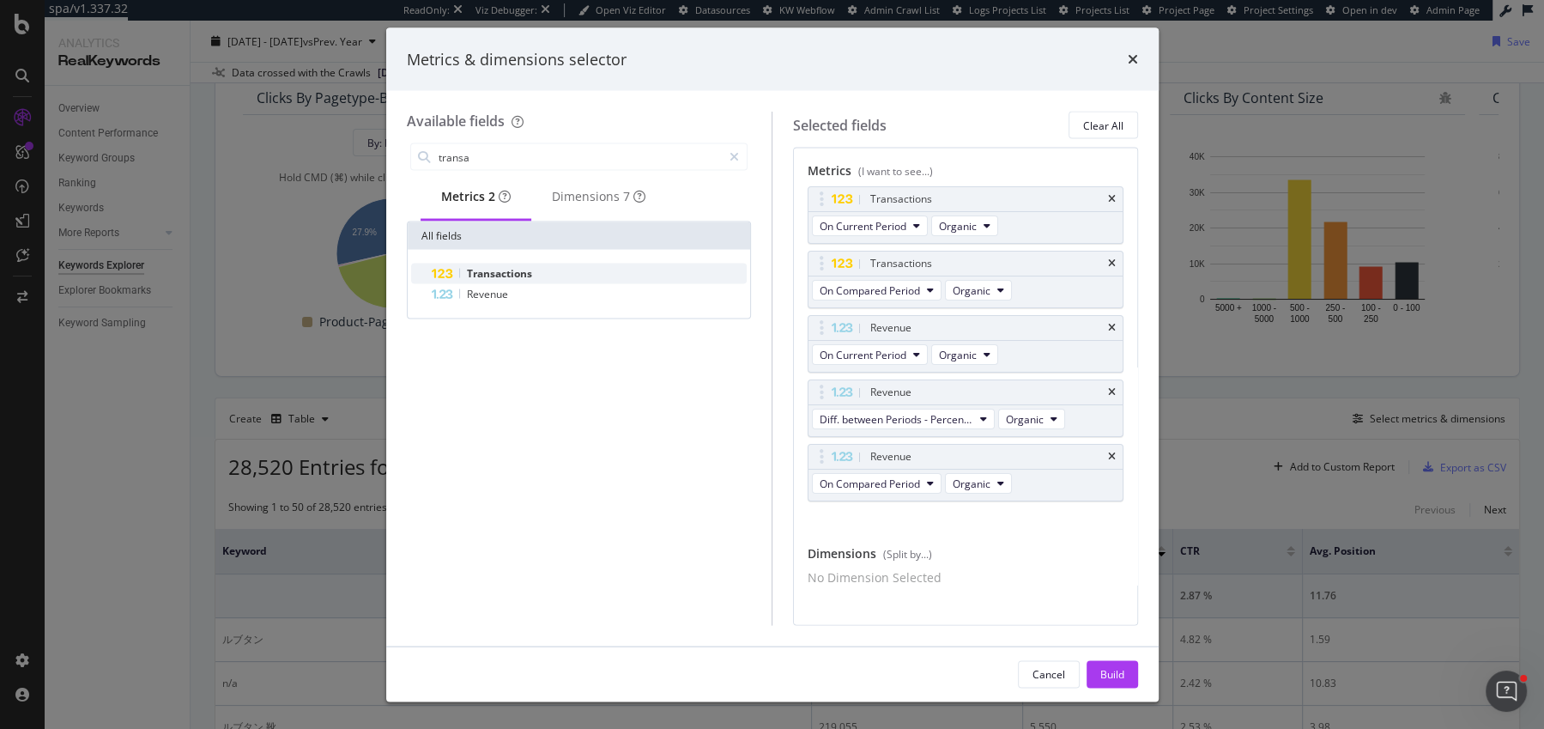
click at [548, 284] on div "Transactions" at bounding box center [590, 274] width 316 height 21
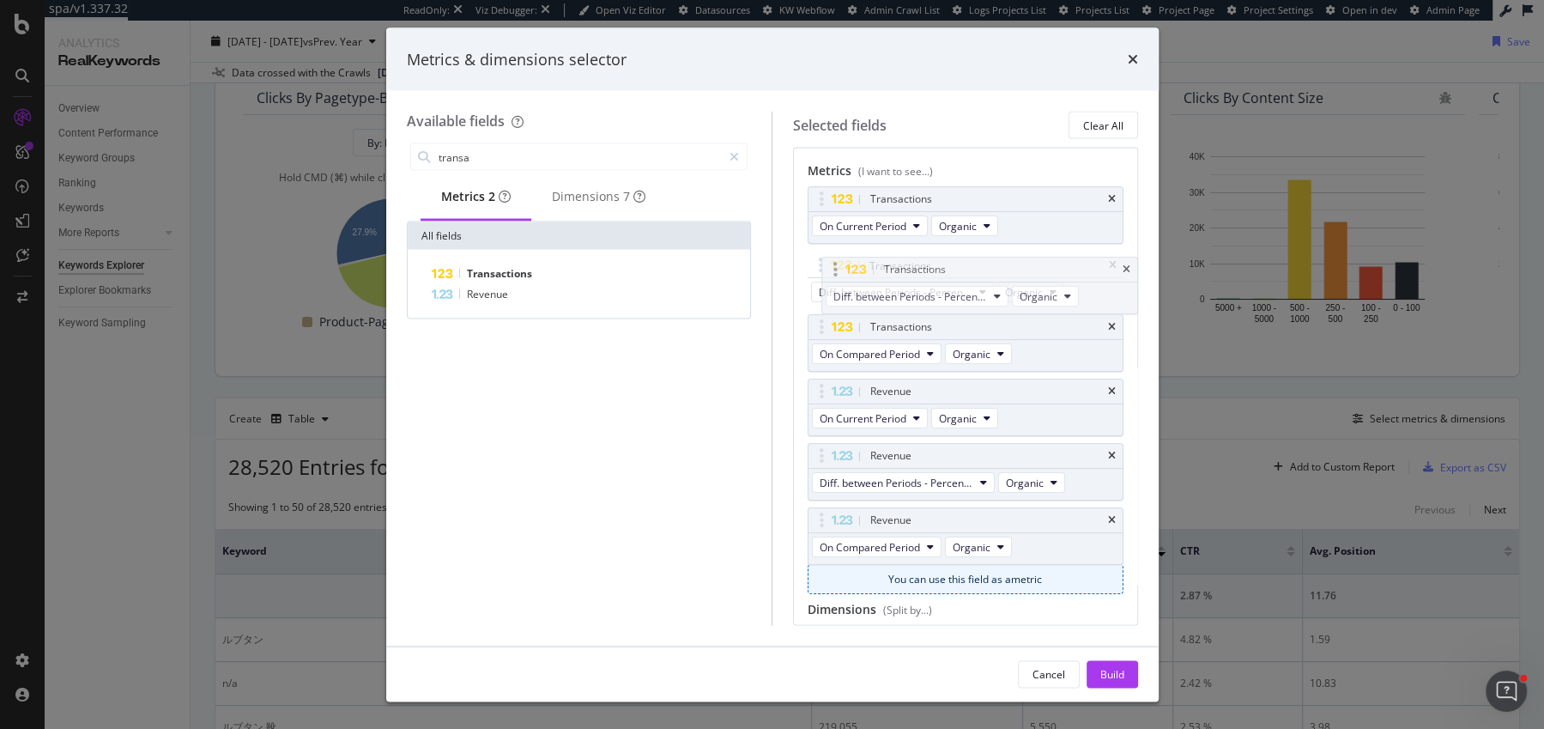
drag, startPoint x: 812, startPoint y: 522, endPoint x: 827, endPoint y: 274, distance: 248.5
click at [827, 274] on body "spa/v1.337.32 ReadOnly: Viz Debugger: Open Viz Editor Datasources KW Webflow Ad…" at bounding box center [772, 364] width 1544 height 729
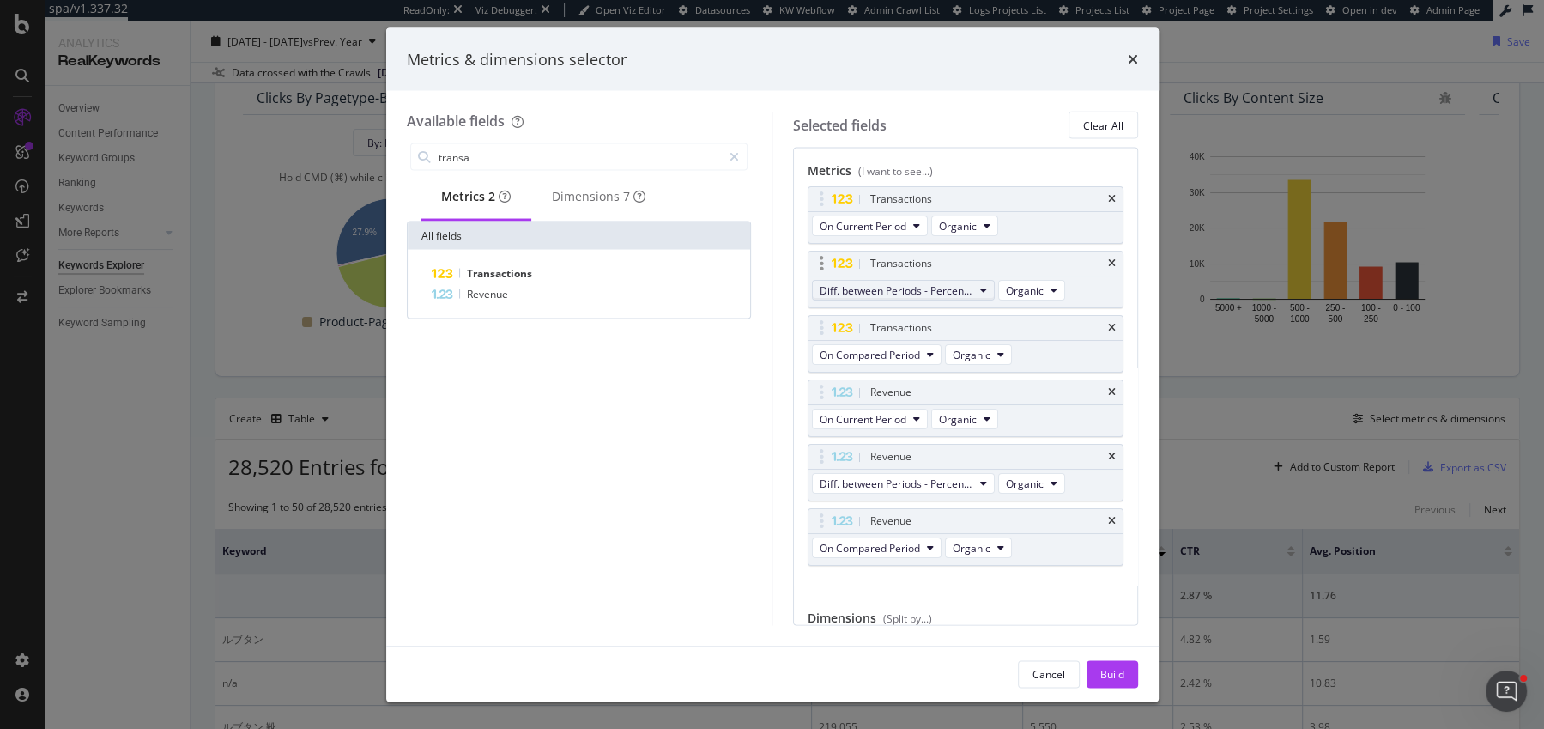
click at [876, 294] on span "Diff. between Periods - Percentage" at bounding box center [897, 289] width 154 height 15
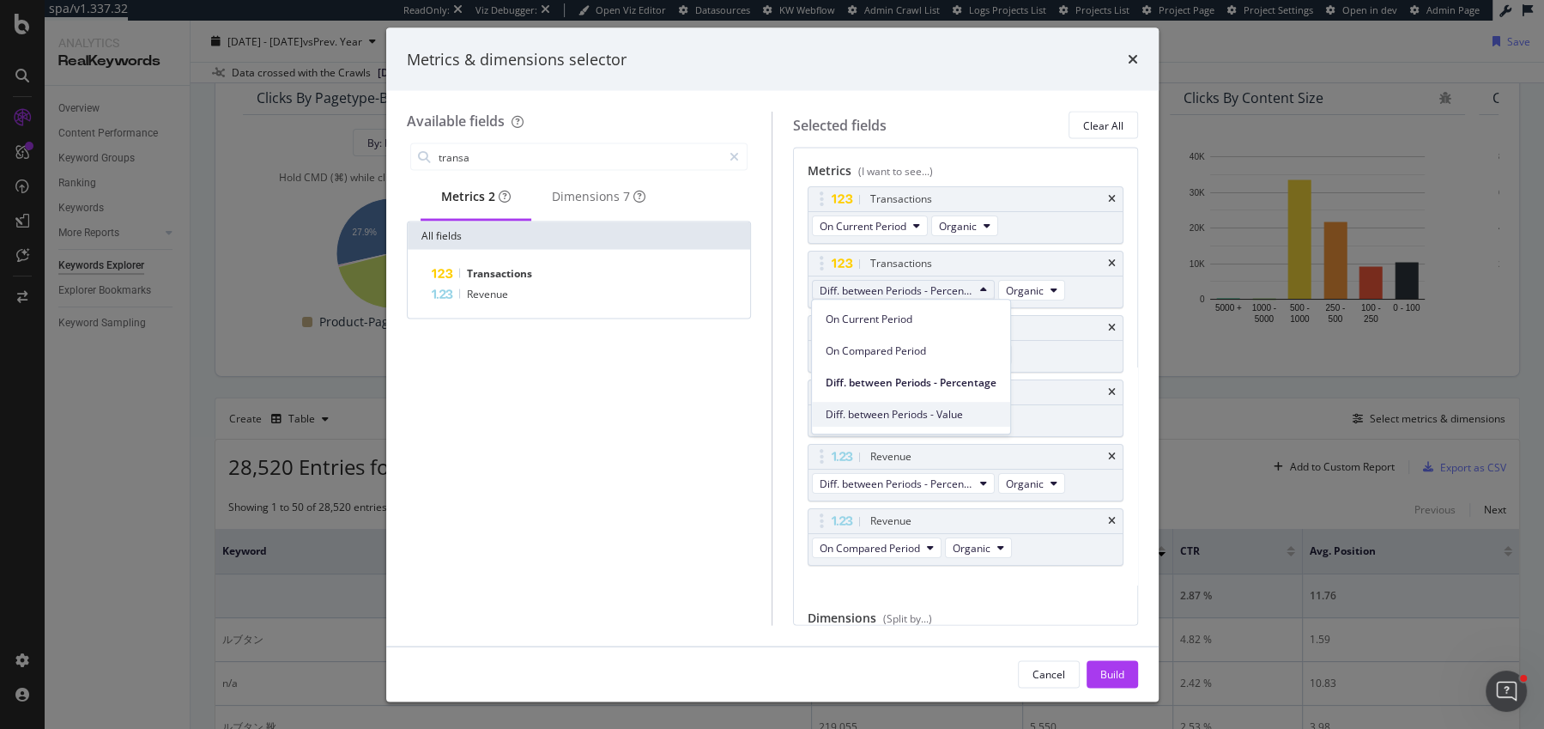
click at [910, 421] on div "Diff. between Periods - Value" at bounding box center [911, 414] width 198 height 25
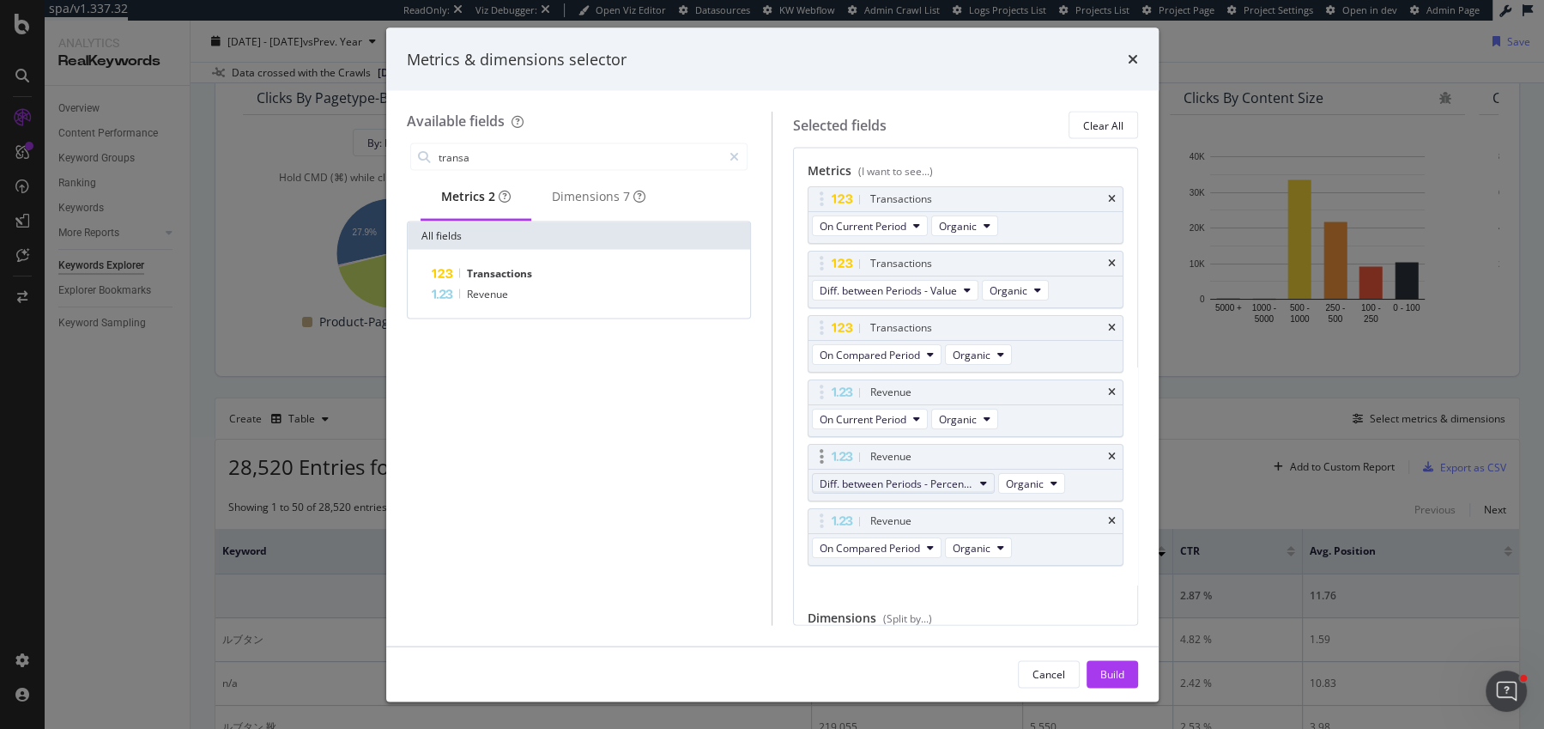
click at [893, 485] on span "Diff. between Periods - Percentage" at bounding box center [897, 483] width 154 height 15
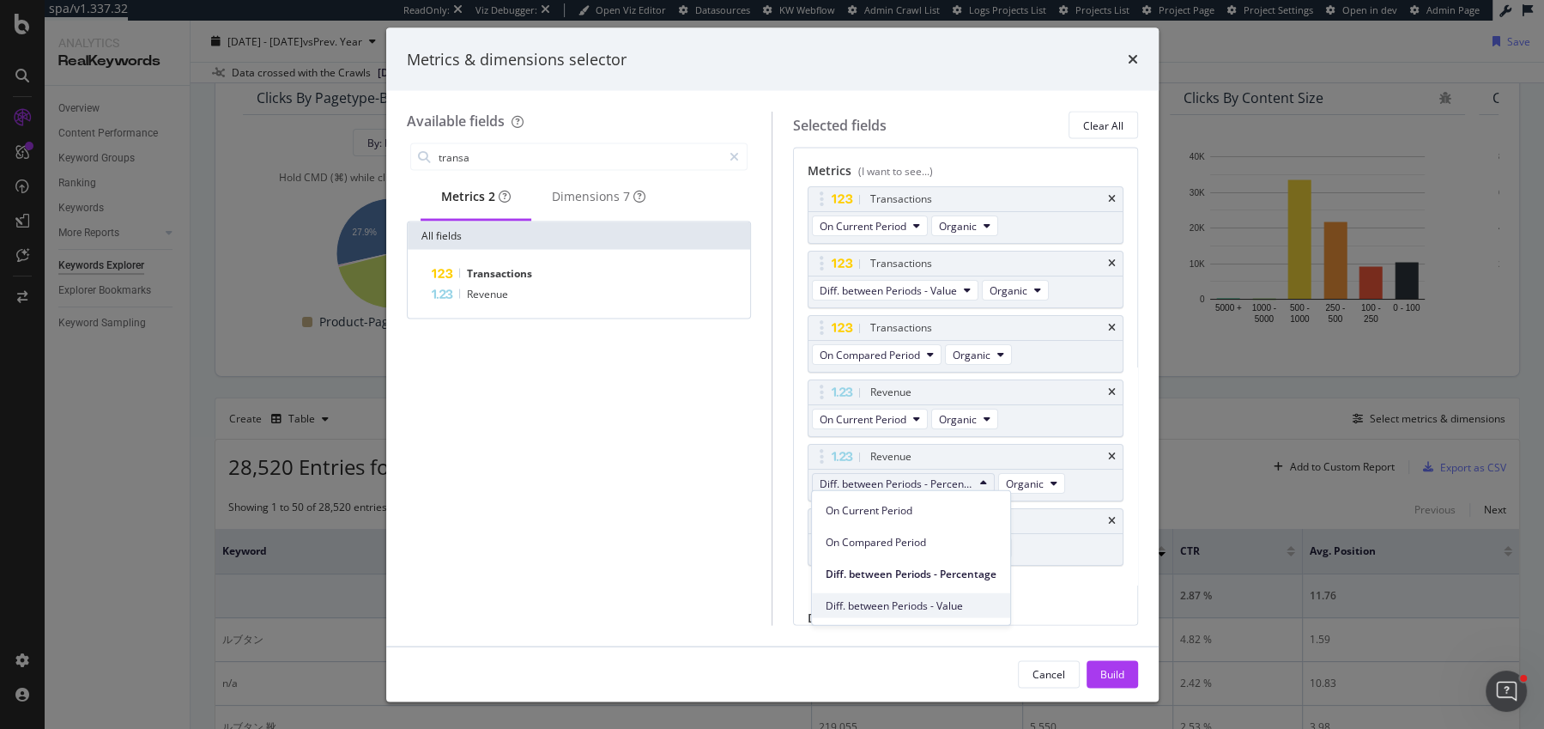
click at [896, 597] on span "Diff. between Periods - Value" at bounding box center [911, 604] width 171 height 15
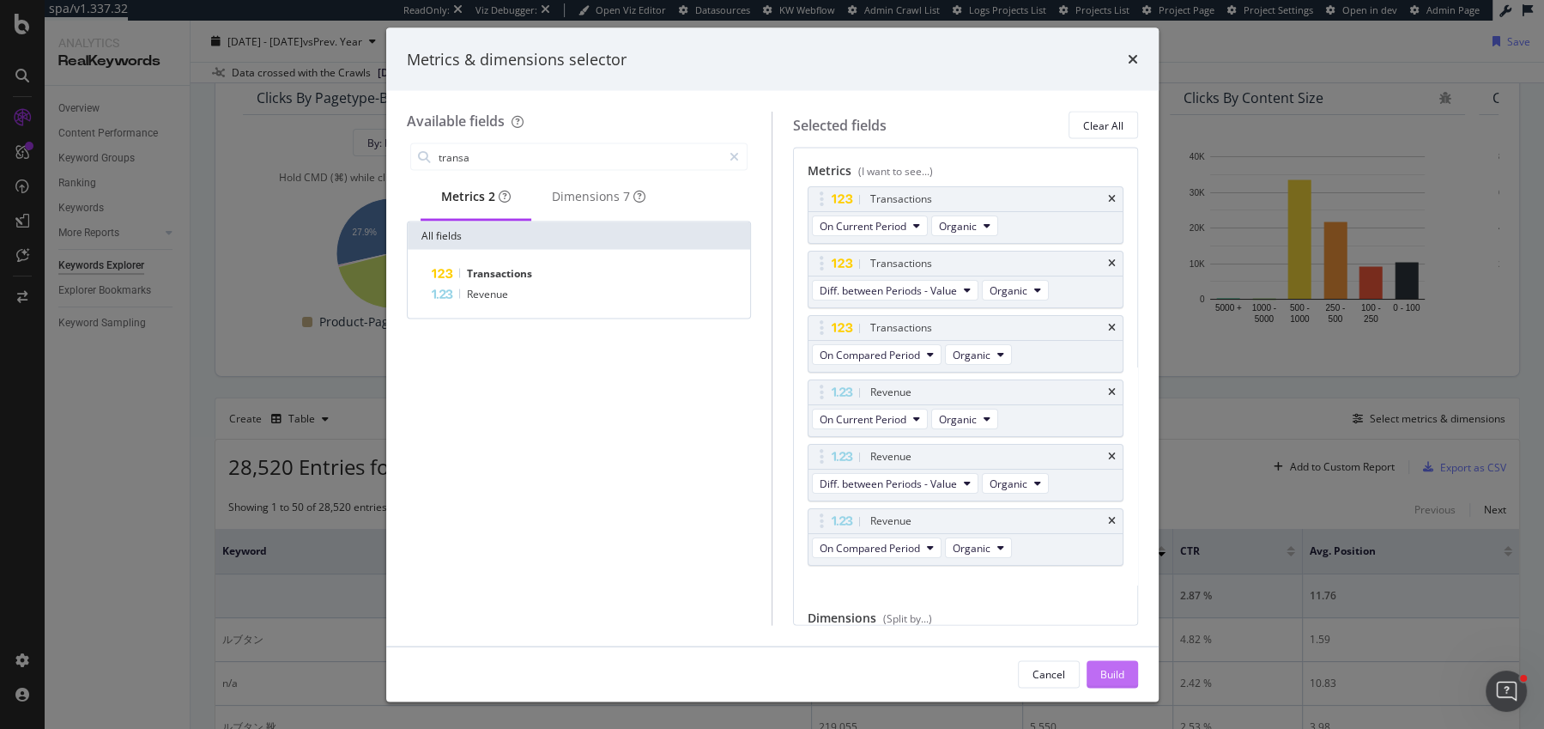
click at [1112, 675] on div "Build" at bounding box center [1112, 673] width 24 height 15
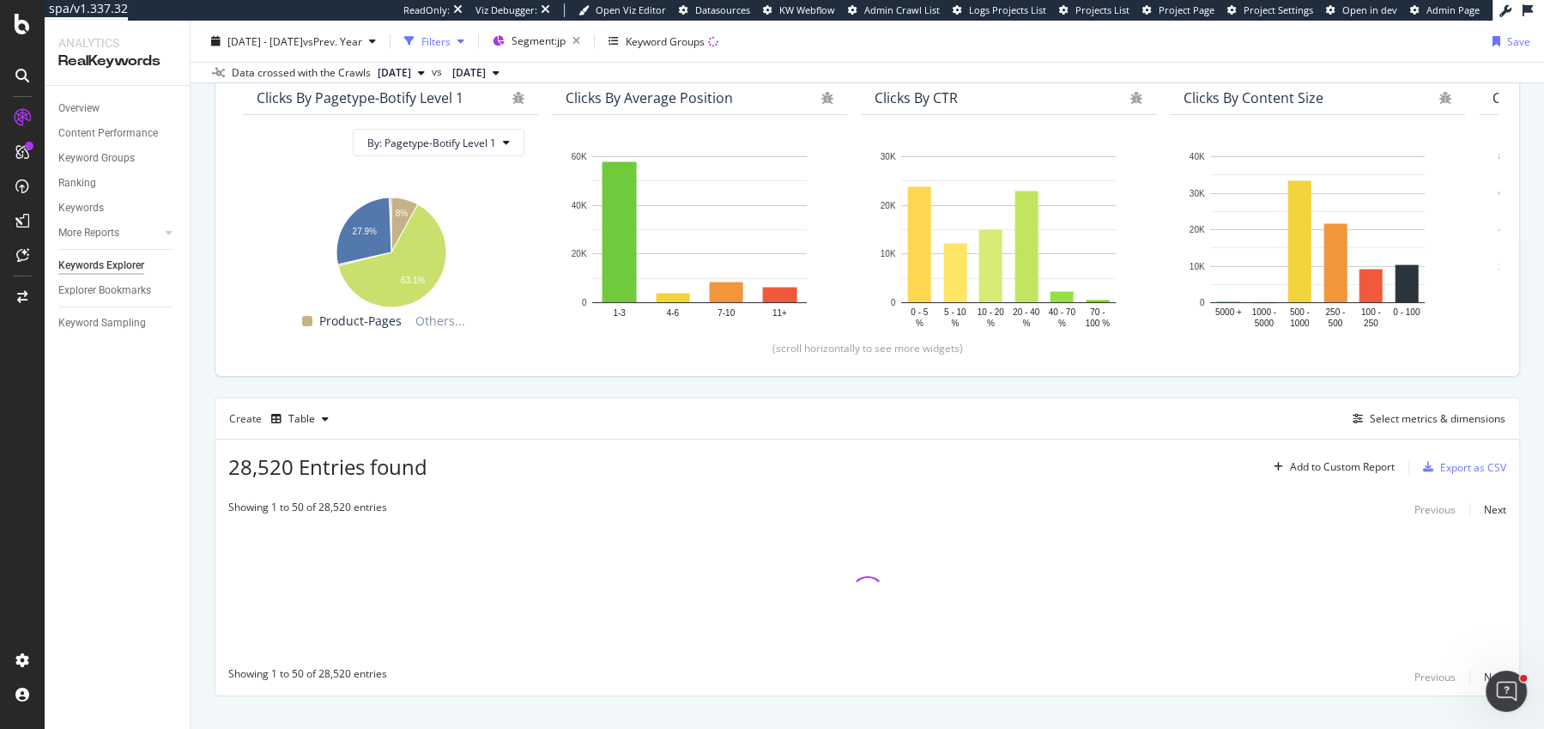
click at [451, 46] on div "Filters" at bounding box center [435, 40] width 29 height 15
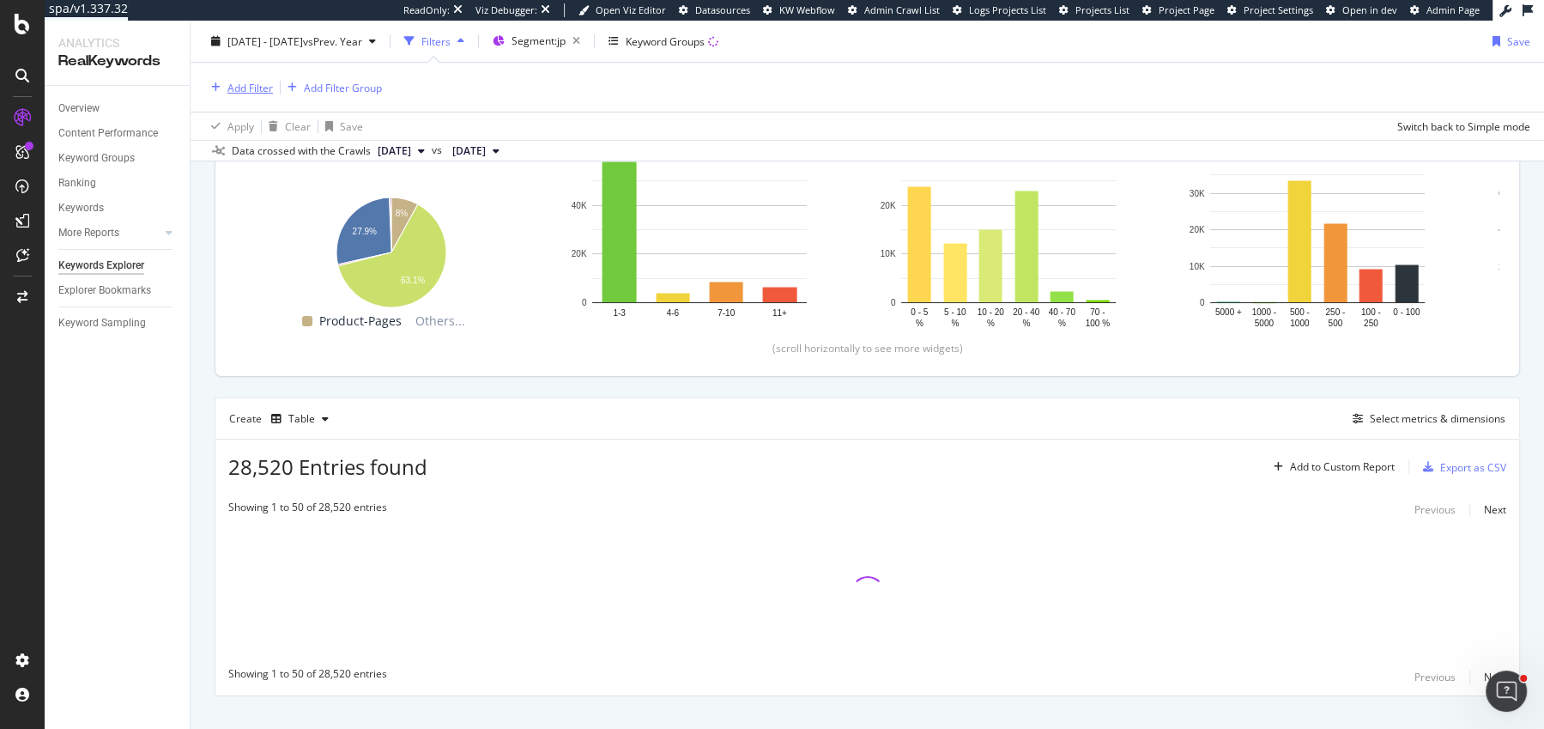
click at [255, 94] on div "Add Filter" at bounding box center [249, 87] width 45 height 15
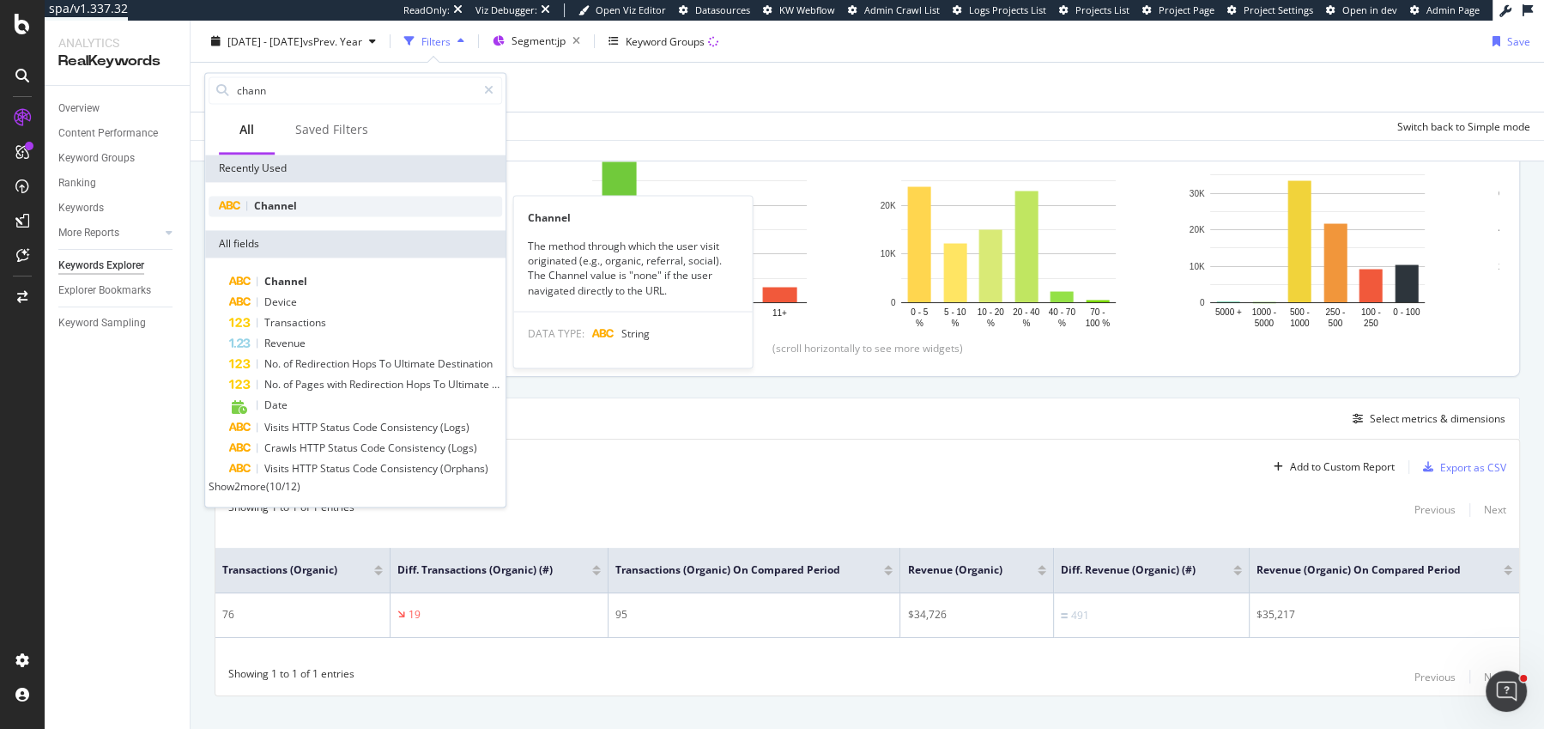
type input "chann"
click at [270, 198] on span "Channel" at bounding box center [275, 205] width 43 height 15
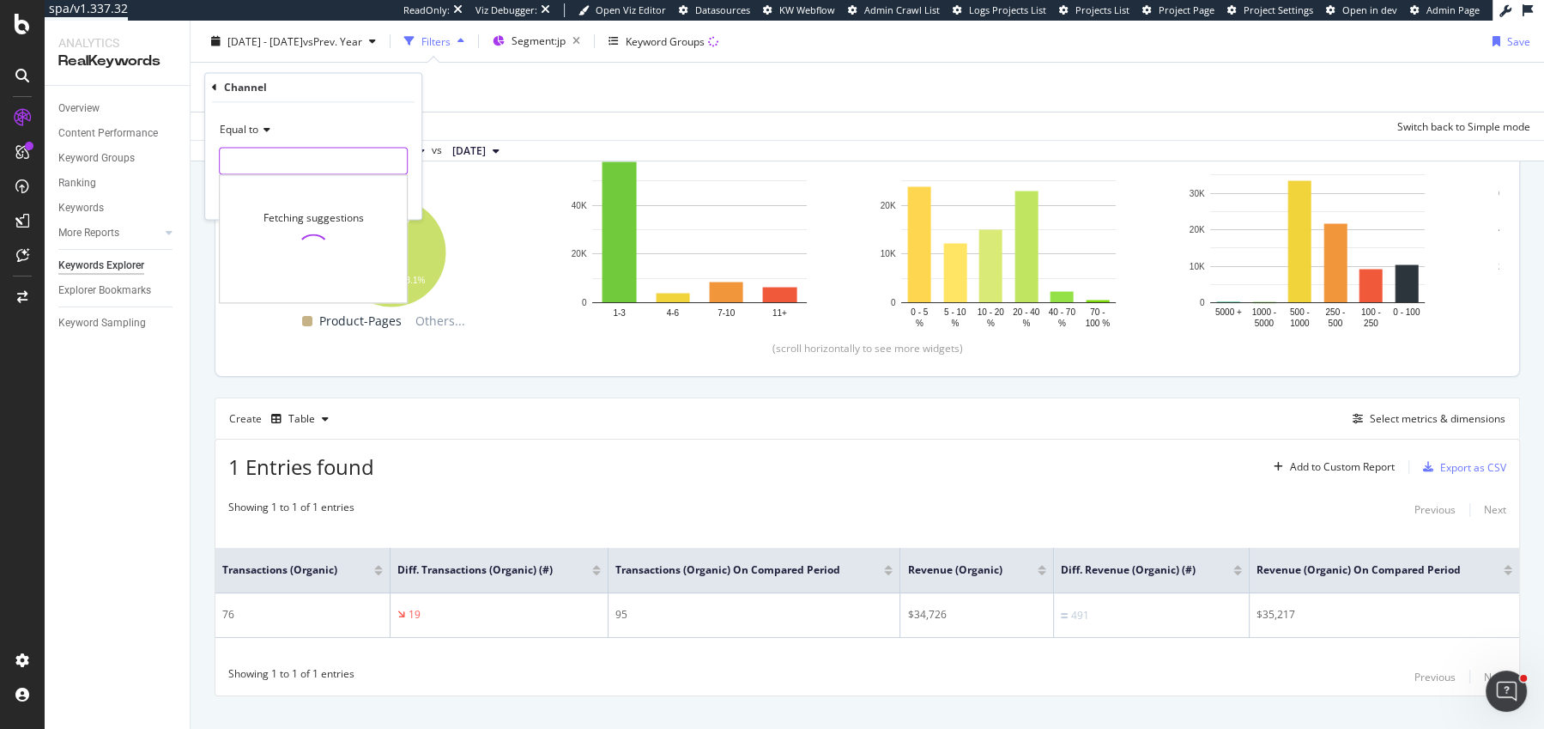
click at [291, 153] on input "text" at bounding box center [313, 161] width 187 height 27
click at [300, 178] on span "organic" at bounding box center [284, 184] width 120 height 15
type input "organic"
click at [393, 190] on div "Apply" at bounding box center [394, 197] width 27 height 15
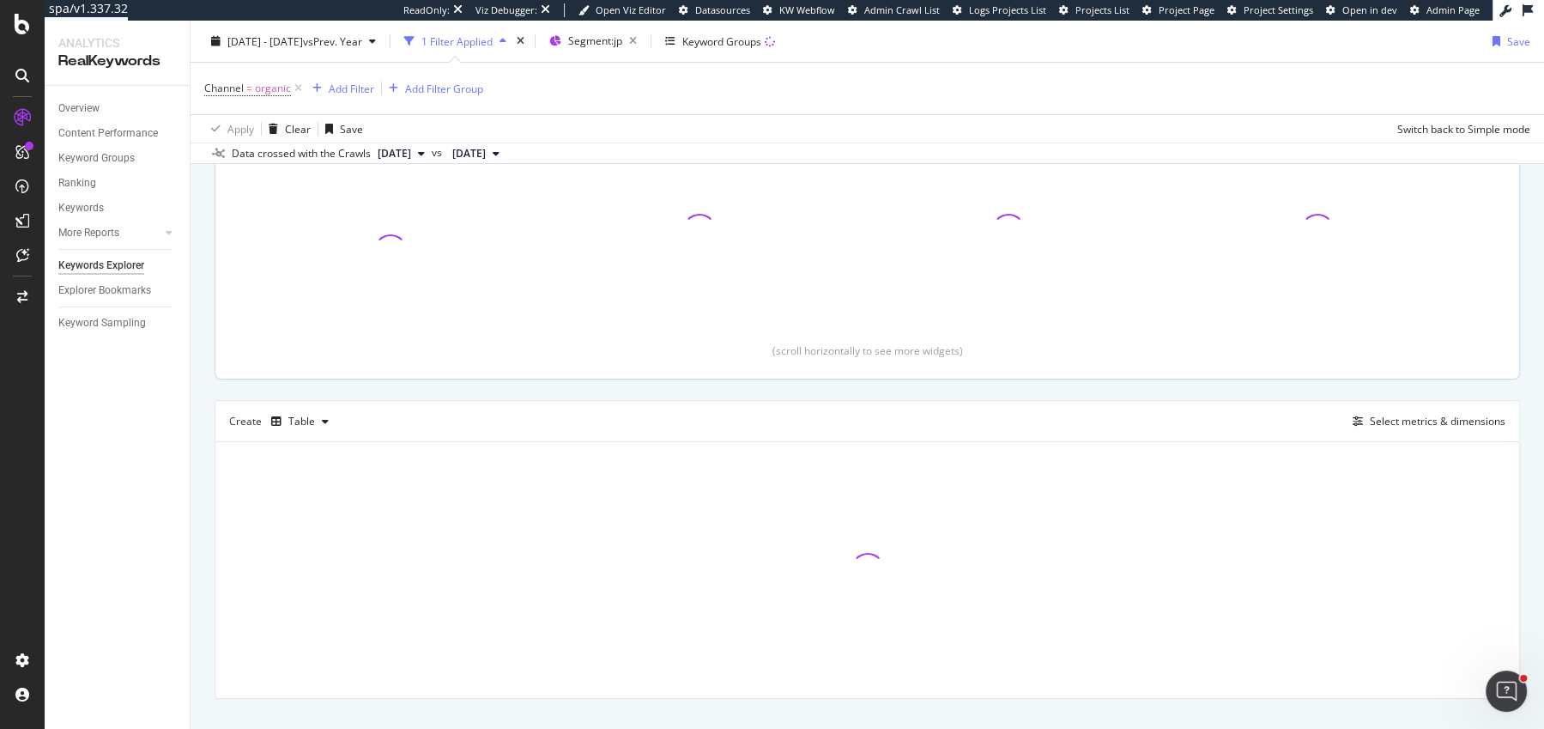
scroll to position [237, 0]
click at [1396, 421] on div "Select metrics & dimensions" at bounding box center [1438, 419] width 136 height 15
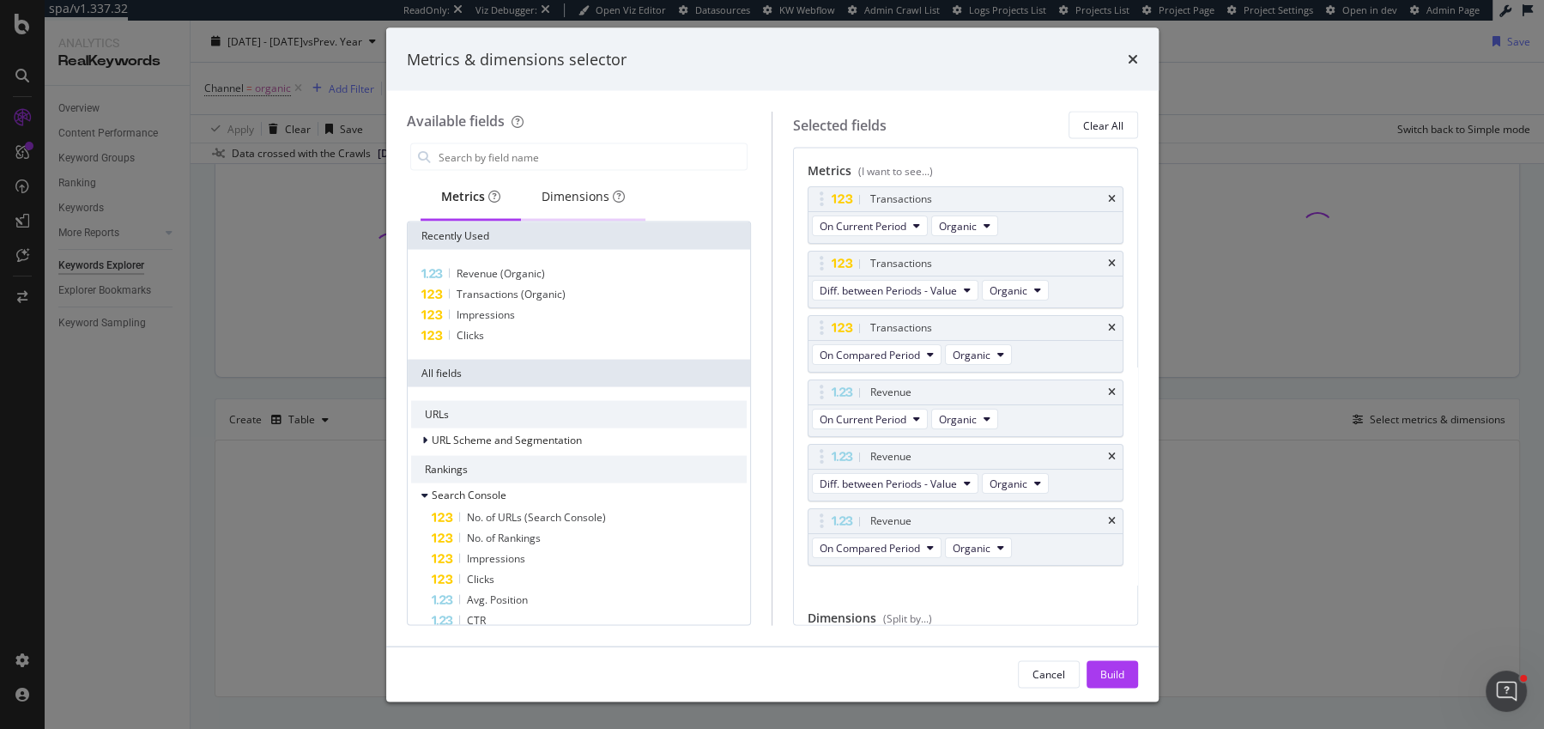
click at [556, 191] on div "Dimensions" at bounding box center [583, 196] width 83 height 17
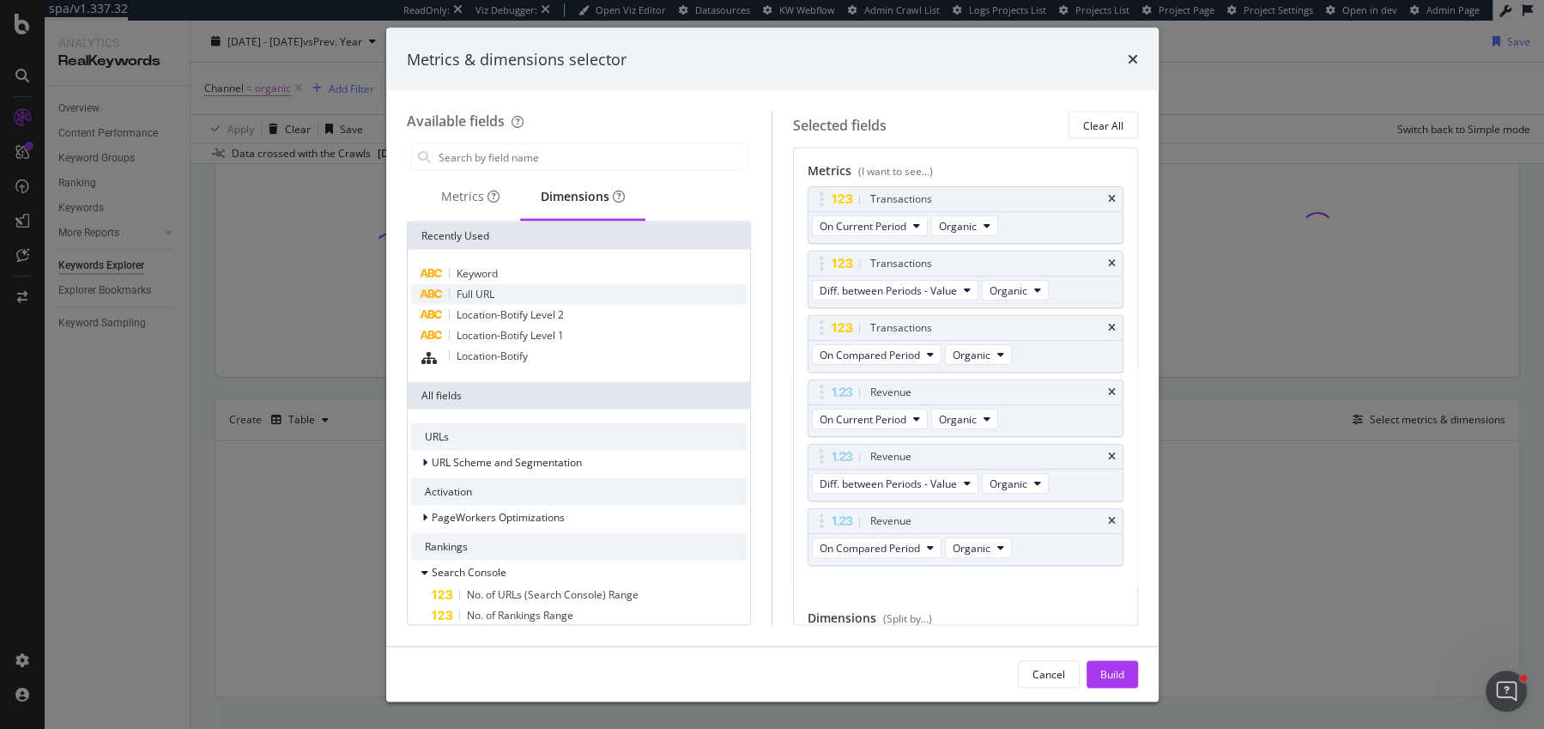
click at [473, 295] on span "Full URL" at bounding box center [476, 294] width 38 height 15
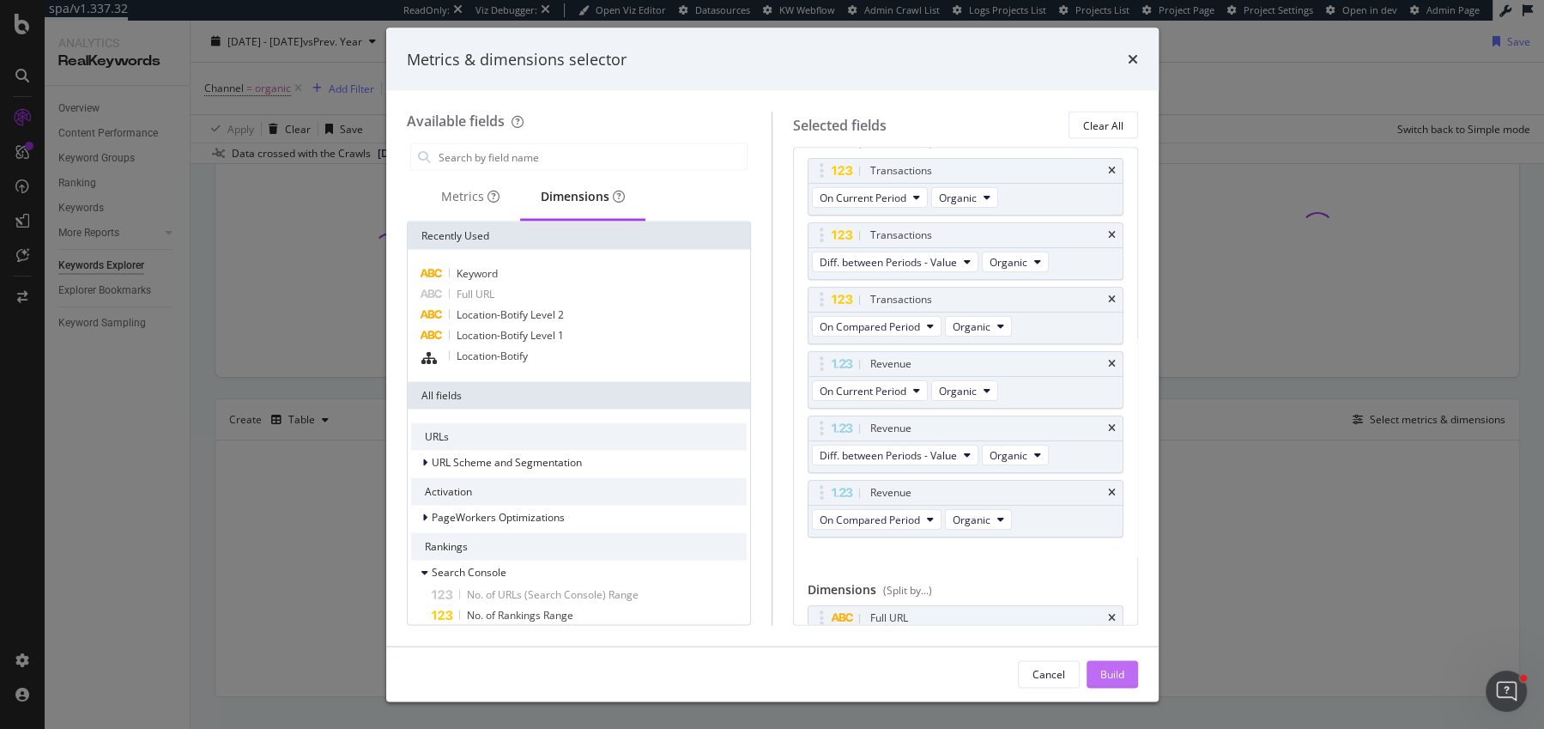
click at [1106, 672] on div "Build" at bounding box center [1112, 673] width 24 height 15
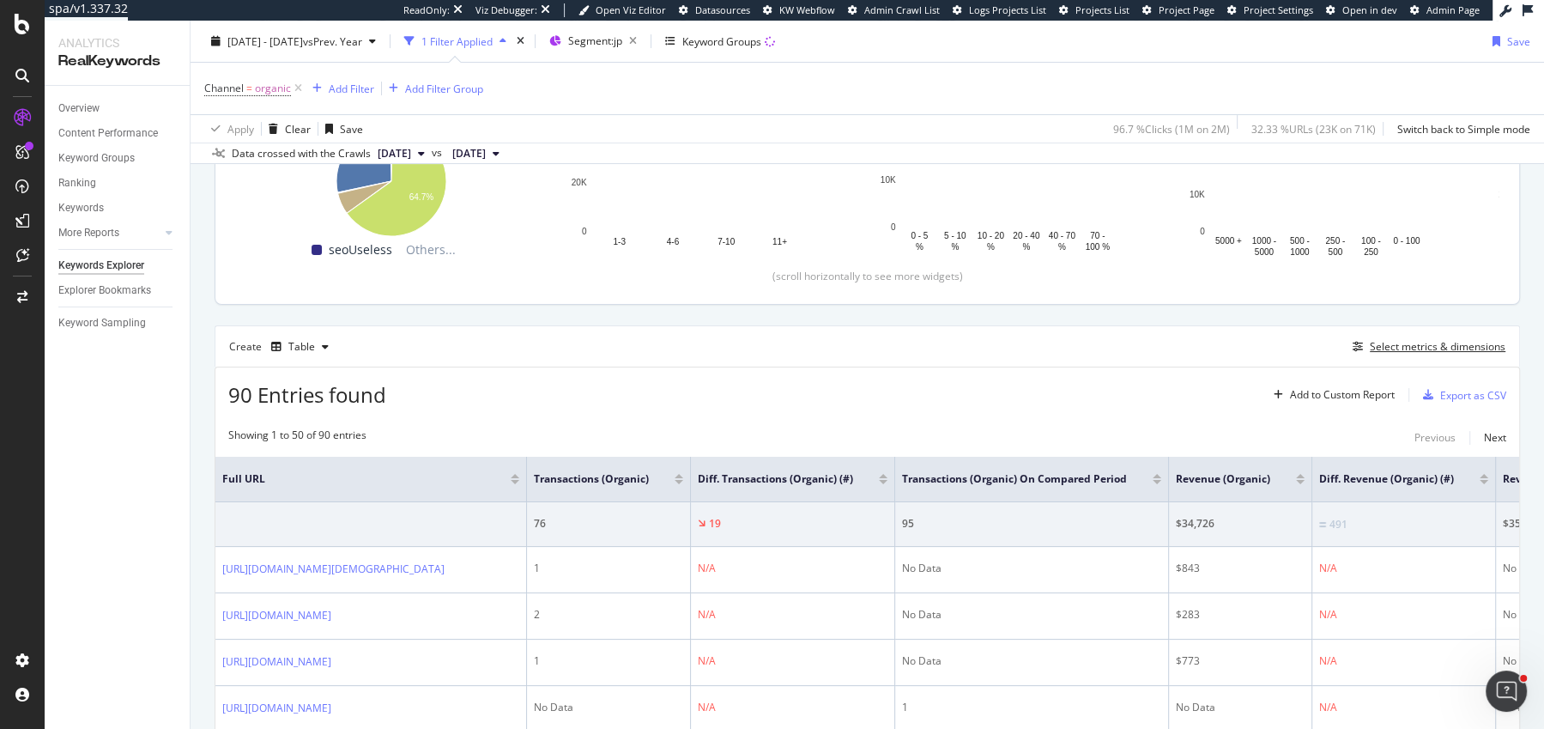
scroll to position [419, 0]
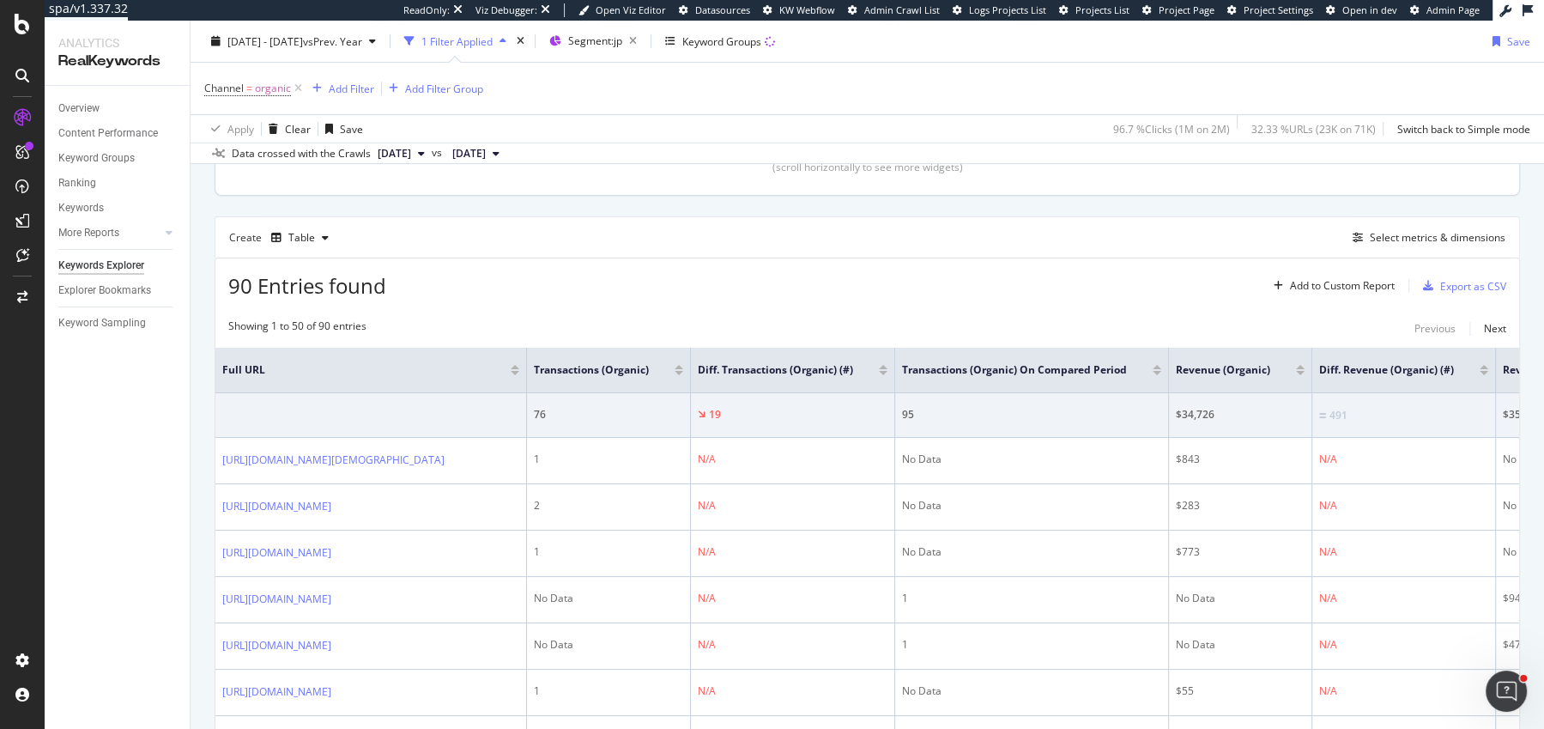
click at [888, 372] on div "Diff. Transactions (Organic) (#)" at bounding box center [793, 369] width 190 height 17
click at [888, 371] on div at bounding box center [883, 373] width 9 height 4
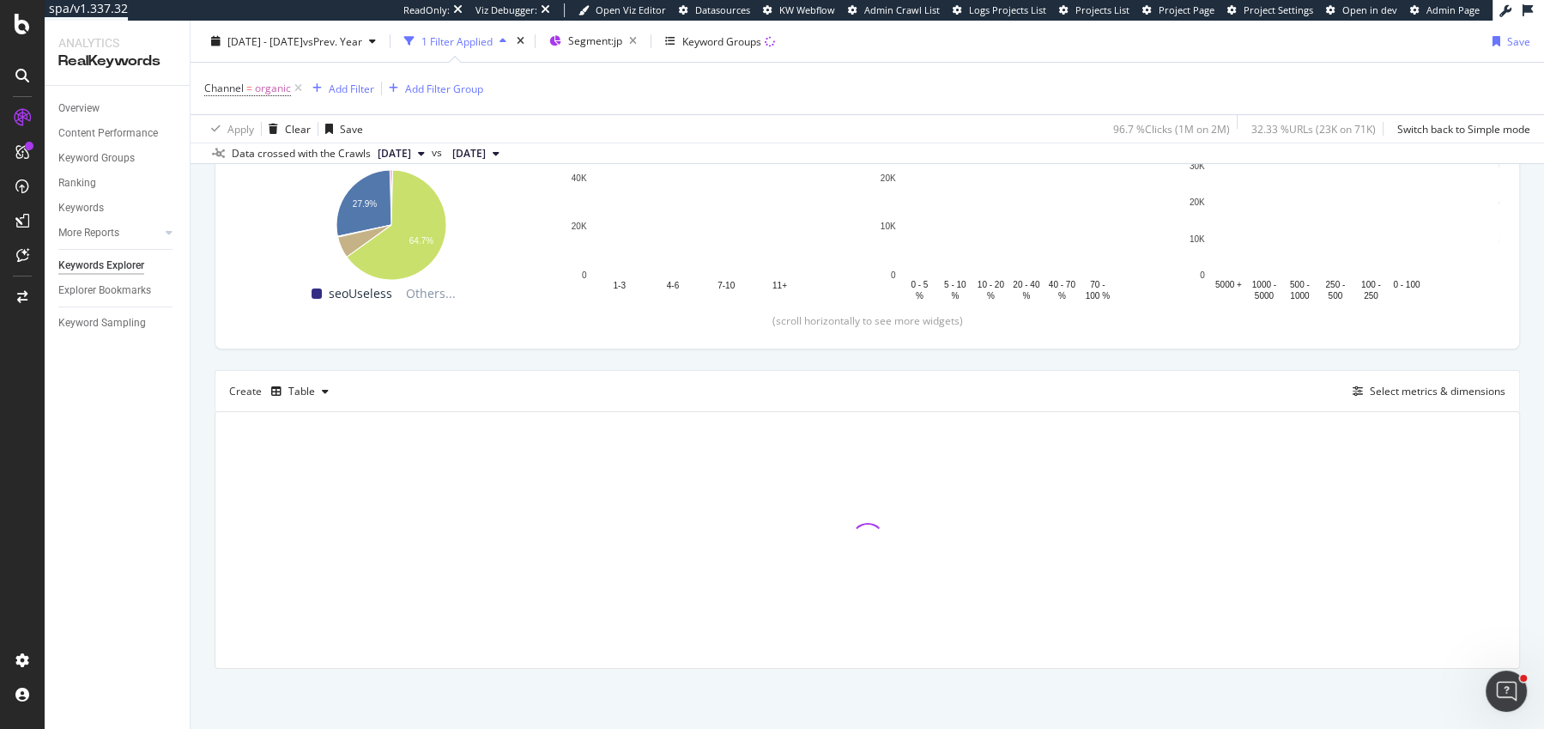
scroll to position [263, 0]
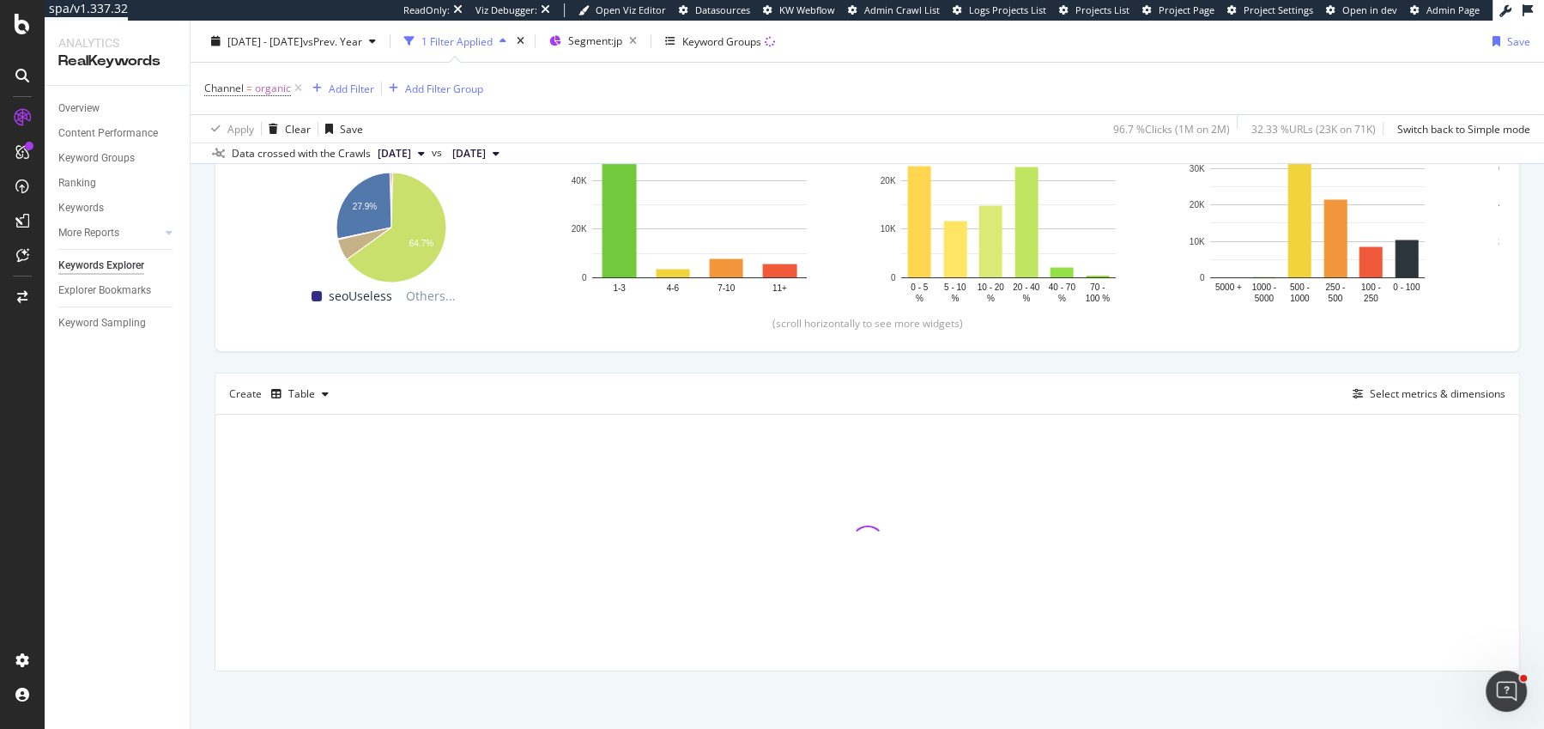
click at [199, 351] on div "By URL Top Charts Clicks By Pagetype-Botify Level 1 By: Pagetype-Botify Level 1…" at bounding box center [868, 337] width 1354 height 787
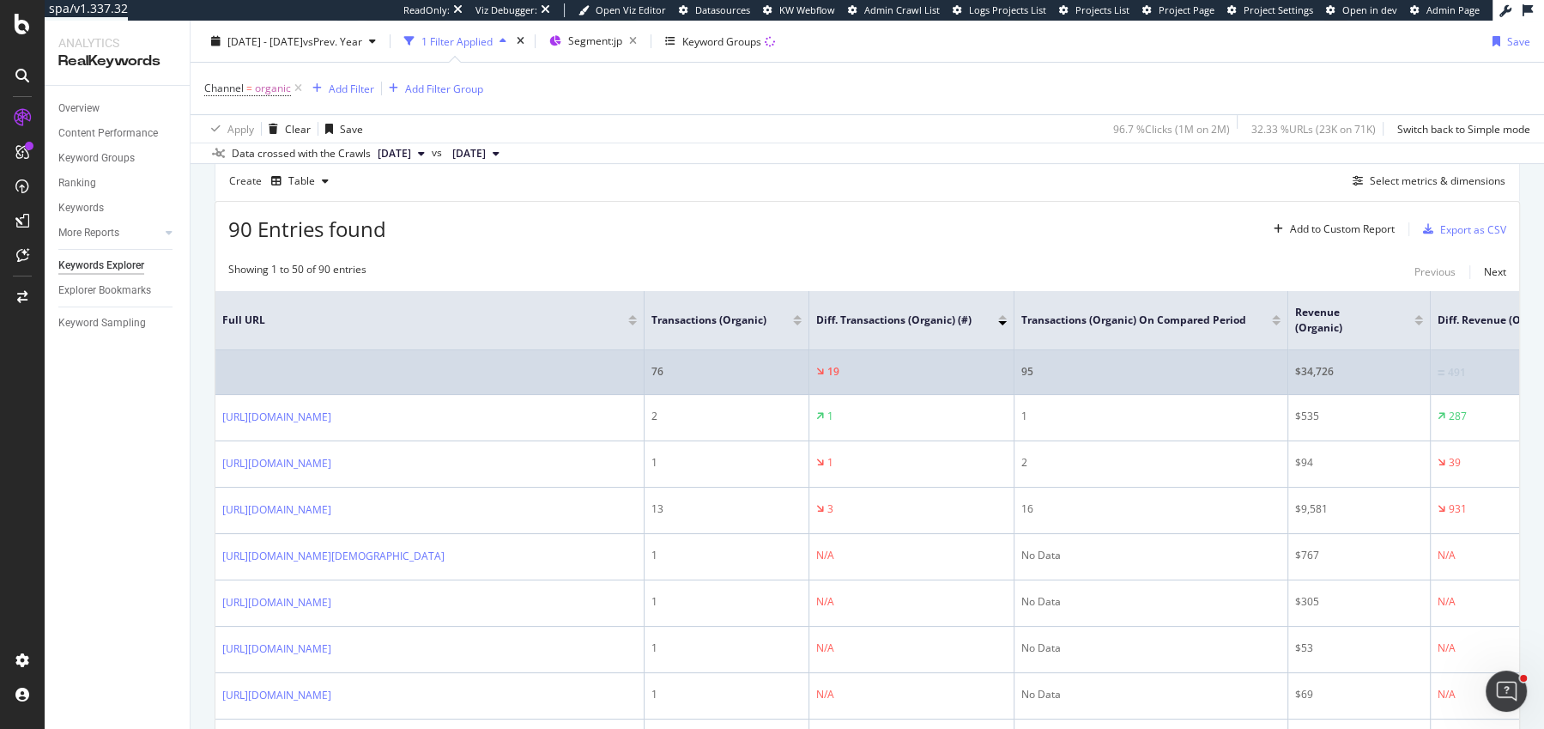
scroll to position [476, 0]
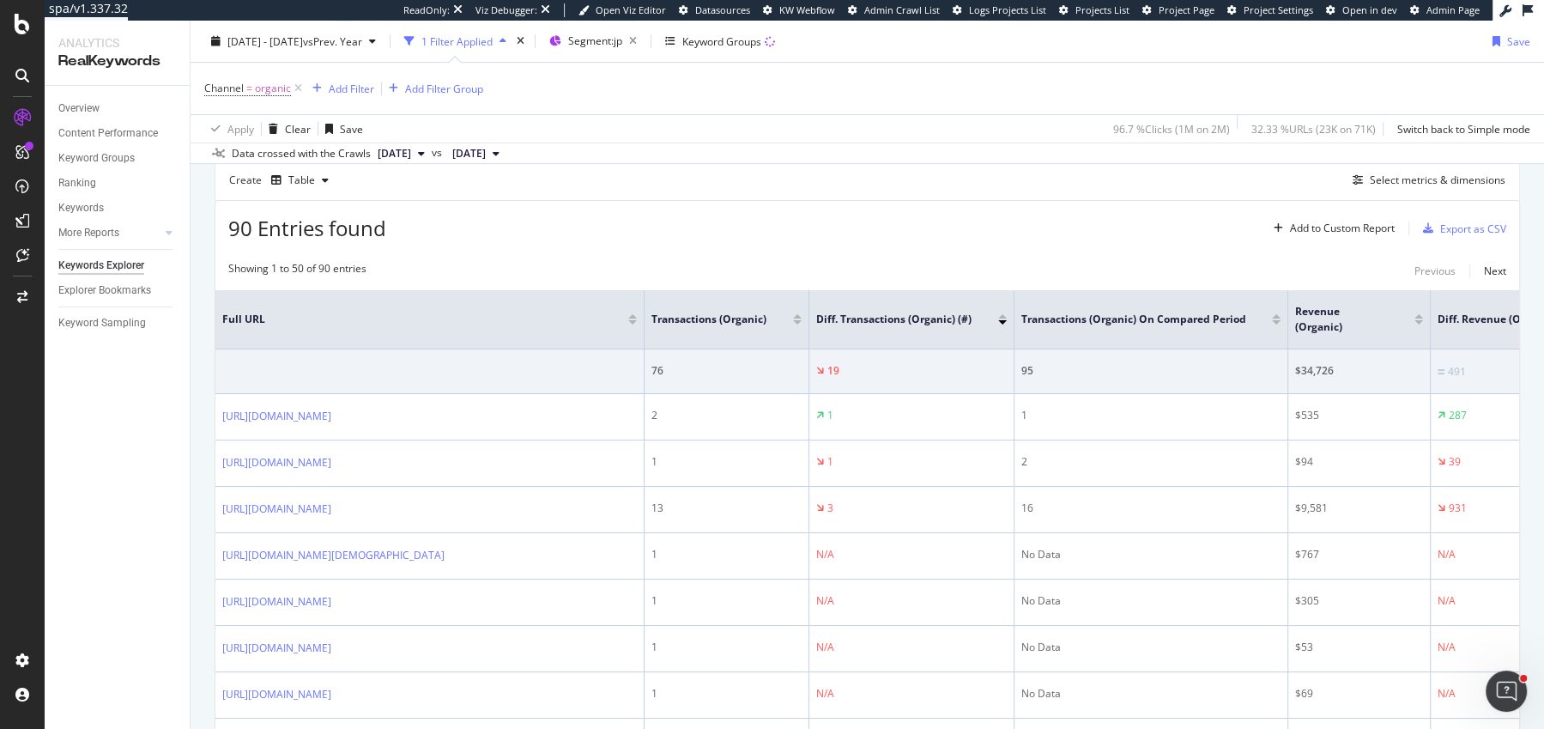
click at [797, 320] on div at bounding box center [797, 322] width 9 height 4
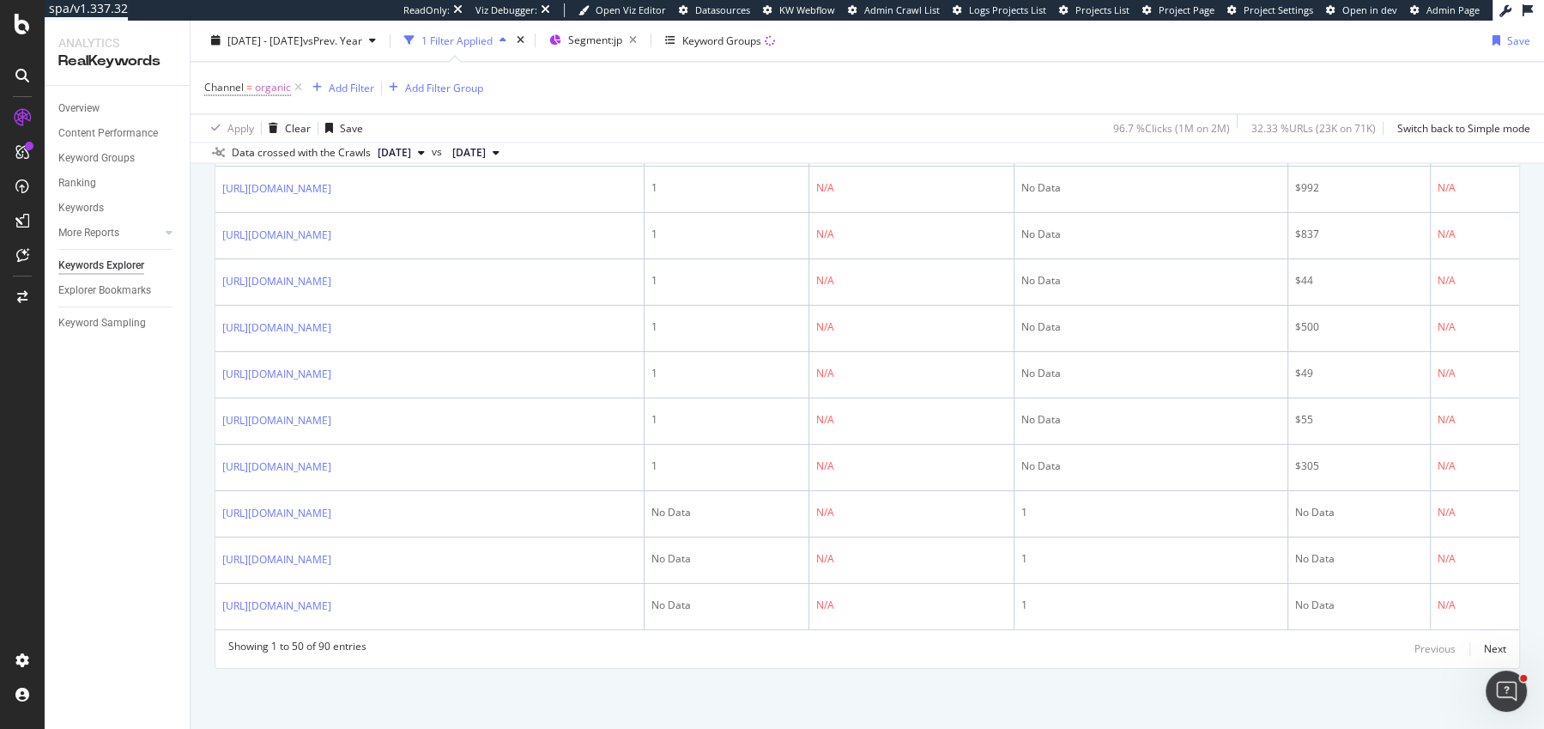
scroll to position [3027, 0]
click at [1496, 651] on div "Next" at bounding box center [1495, 648] width 22 height 15
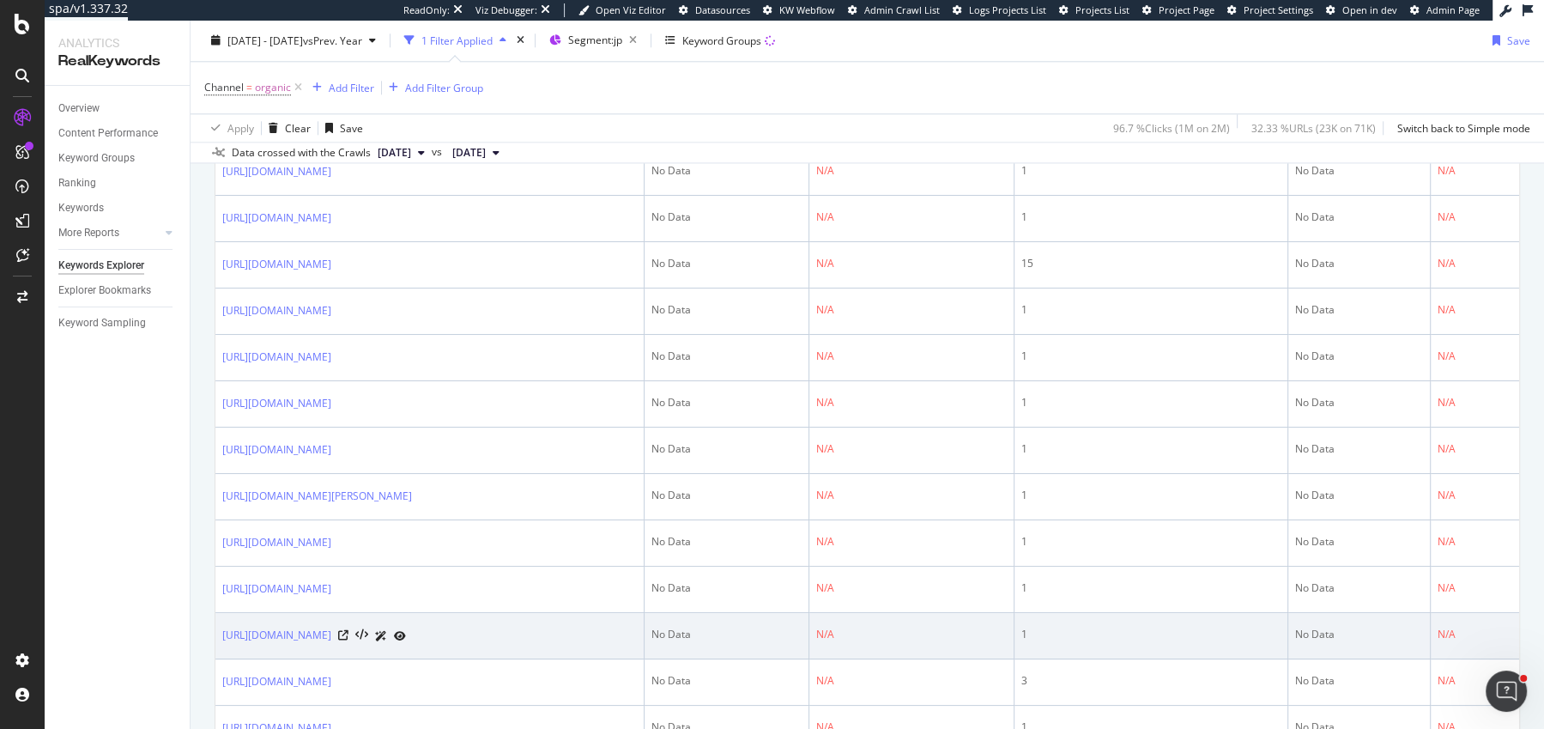
scroll to position [1865, 0]
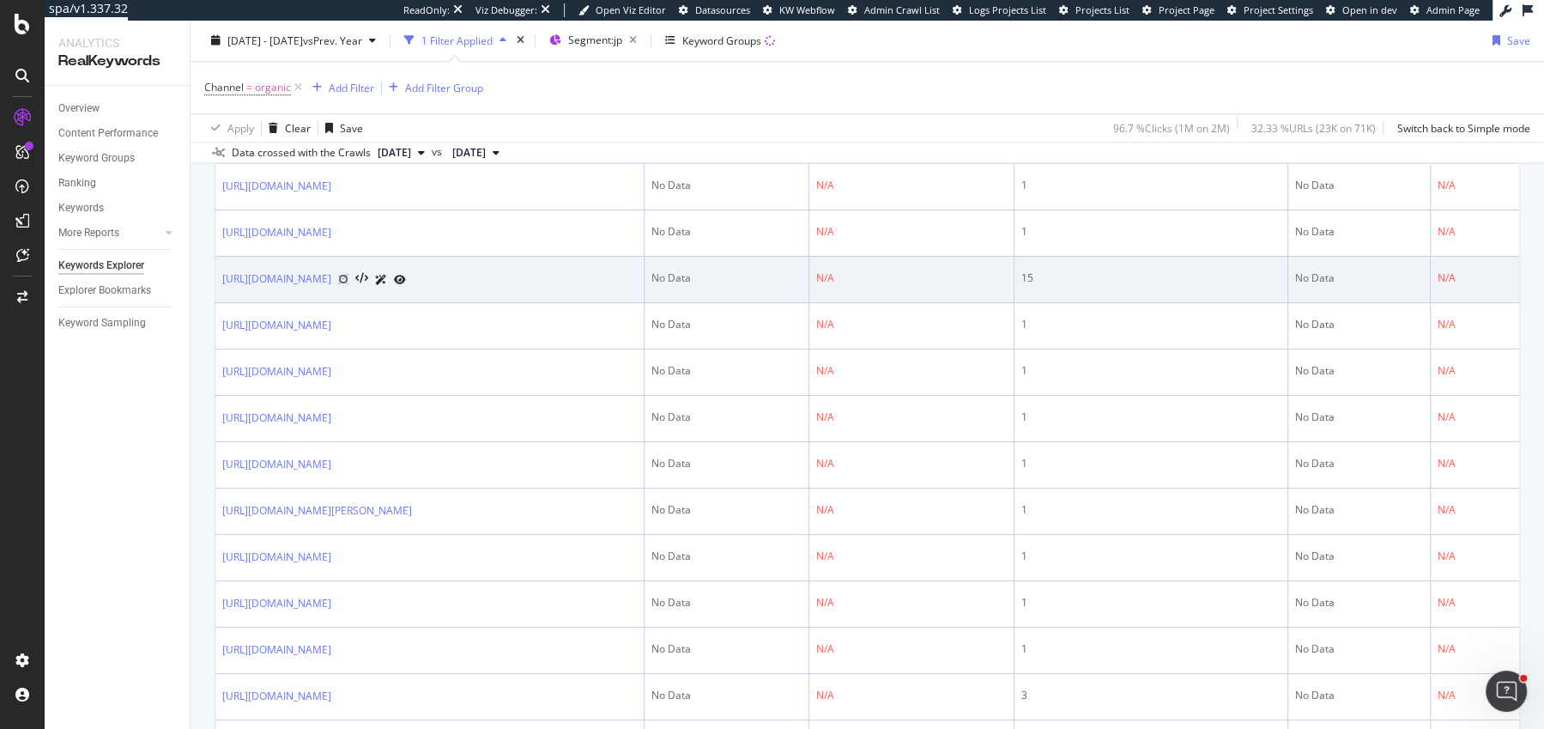
click at [348, 284] on icon at bounding box center [343, 279] width 10 height 10
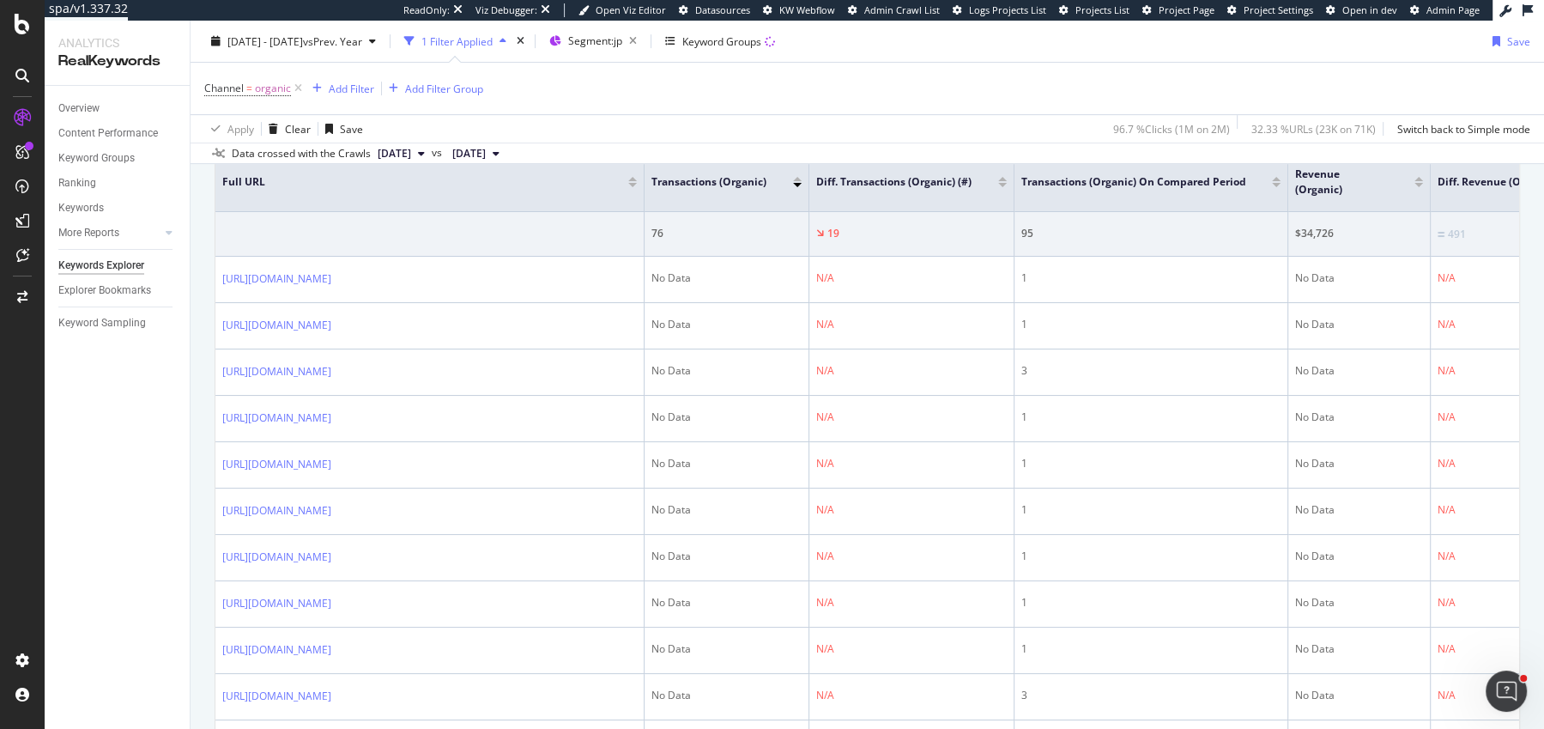
scroll to position [0, 0]
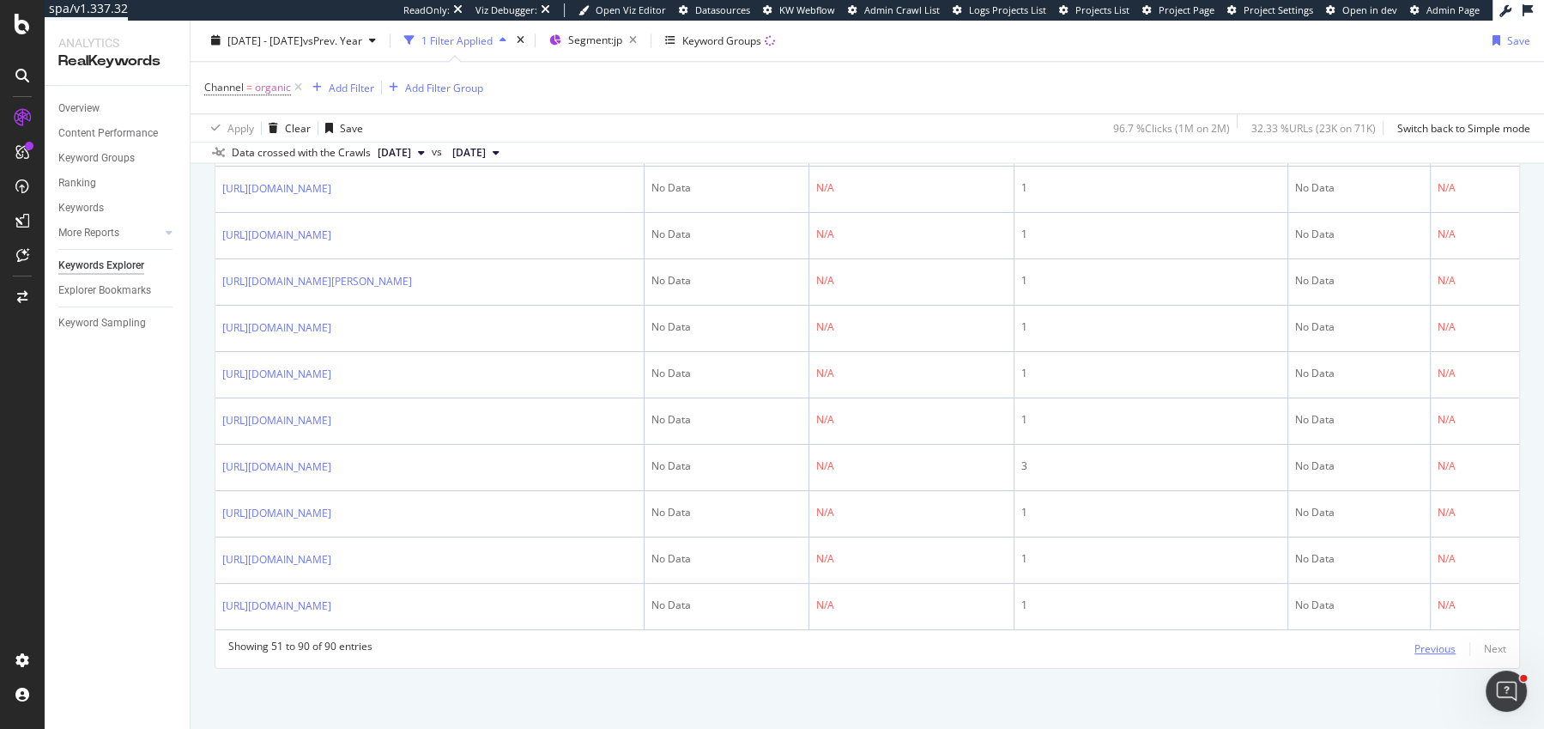
click at [1425, 648] on div "Previous" at bounding box center [1435, 648] width 41 height 15
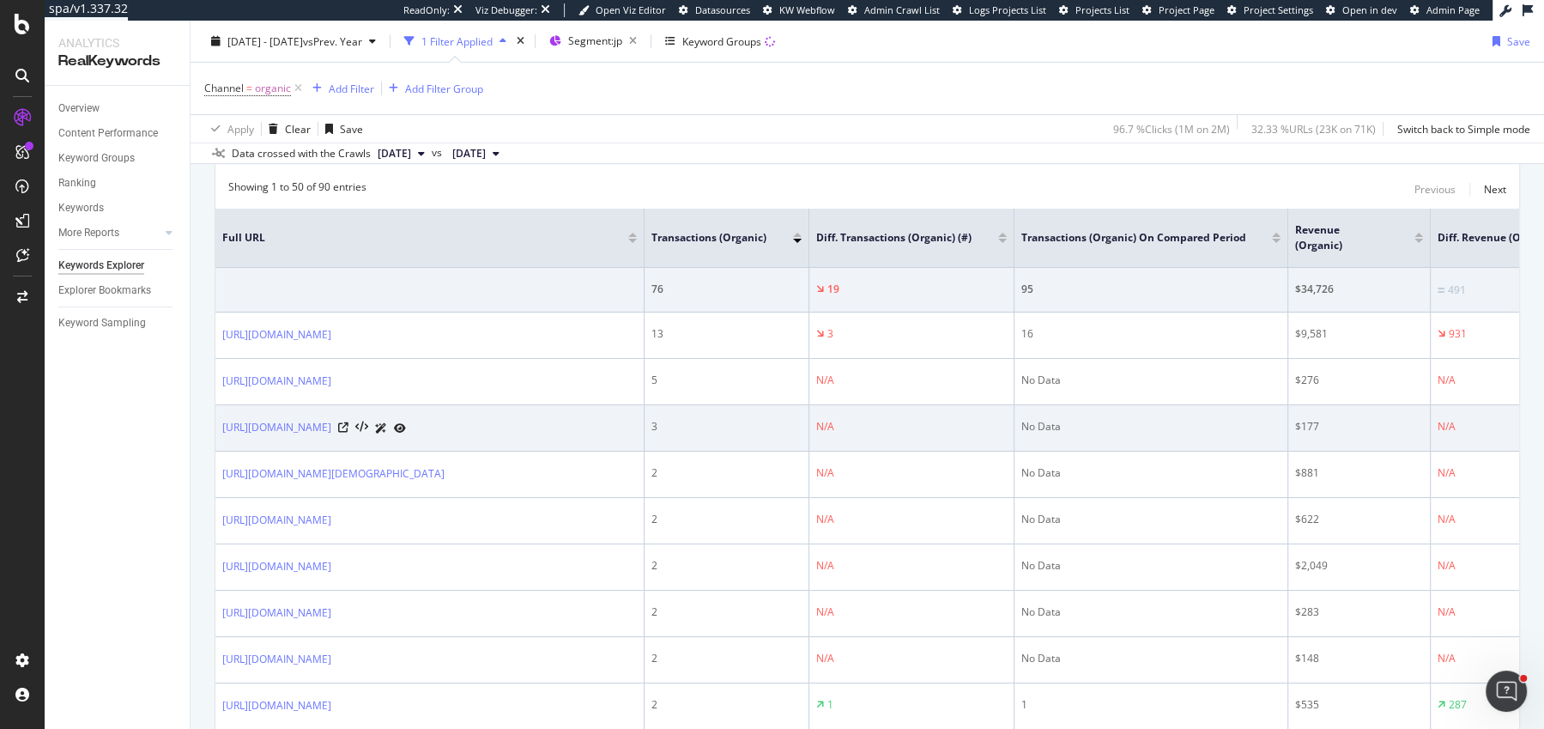
scroll to position [573, 0]
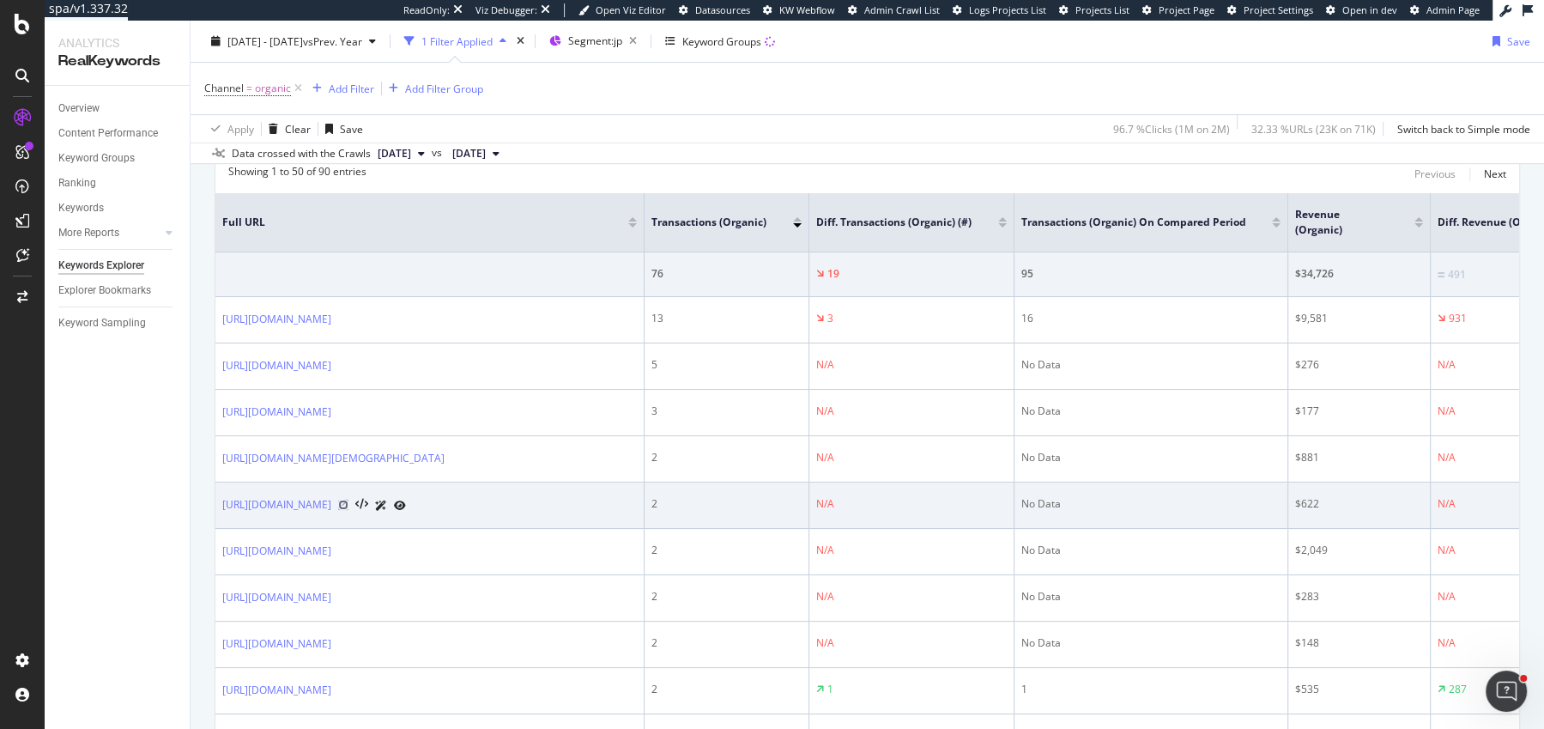
click at [348, 506] on icon at bounding box center [343, 505] width 10 height 10
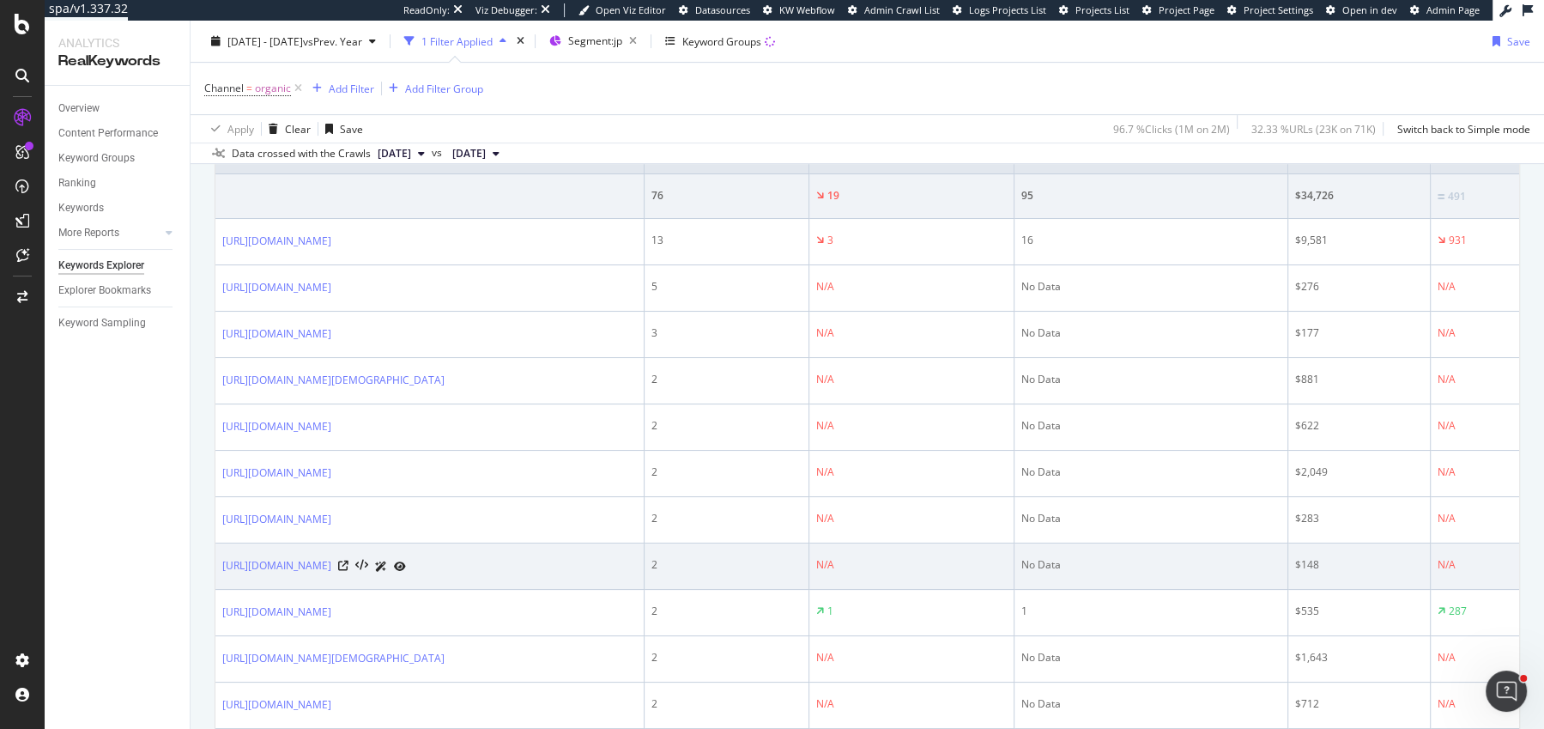
scroll to position [643, 0]
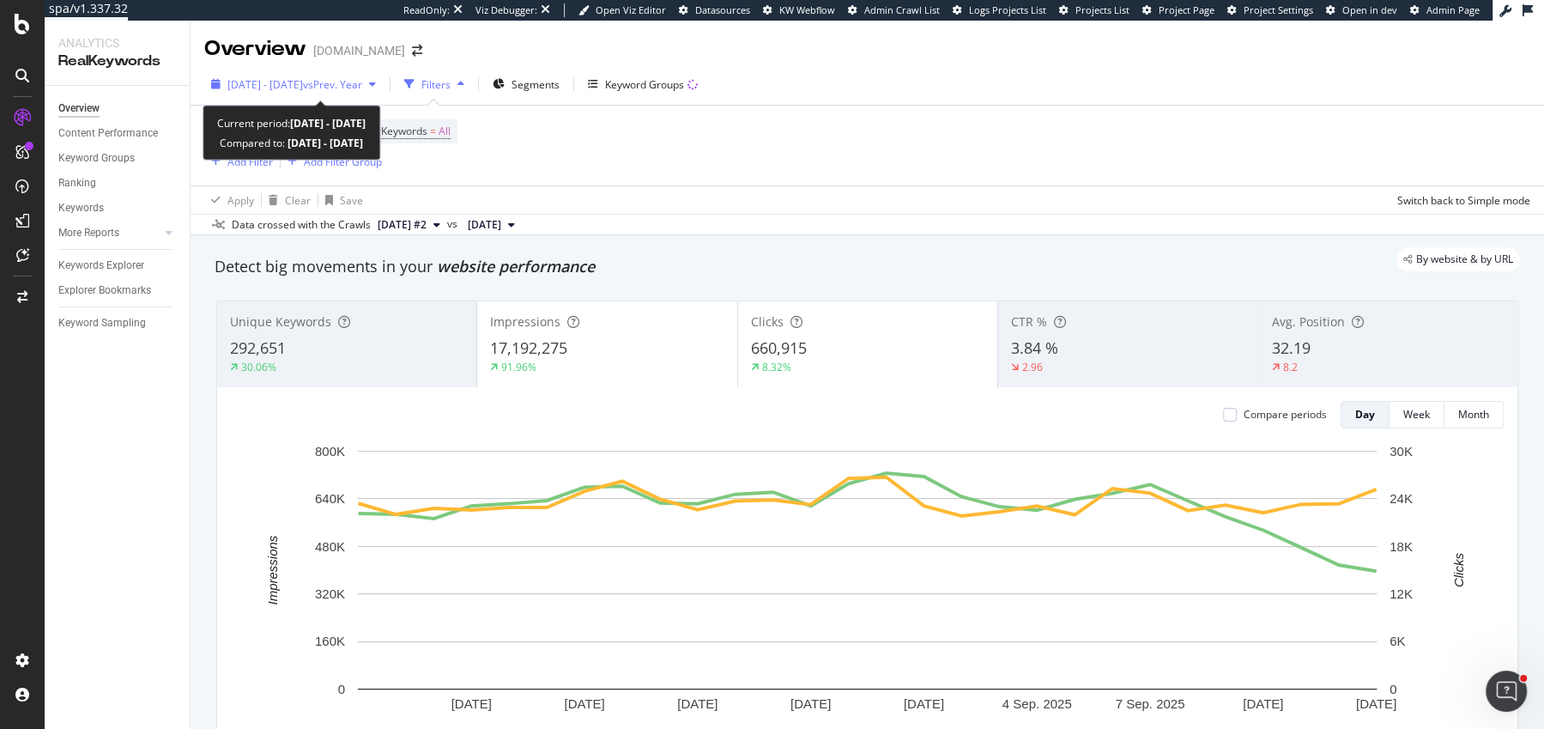
click at [267, 77] on span "2025 Aug. 17th - Sep. 13th" at bounding box center [265, 84] width 76 height 15
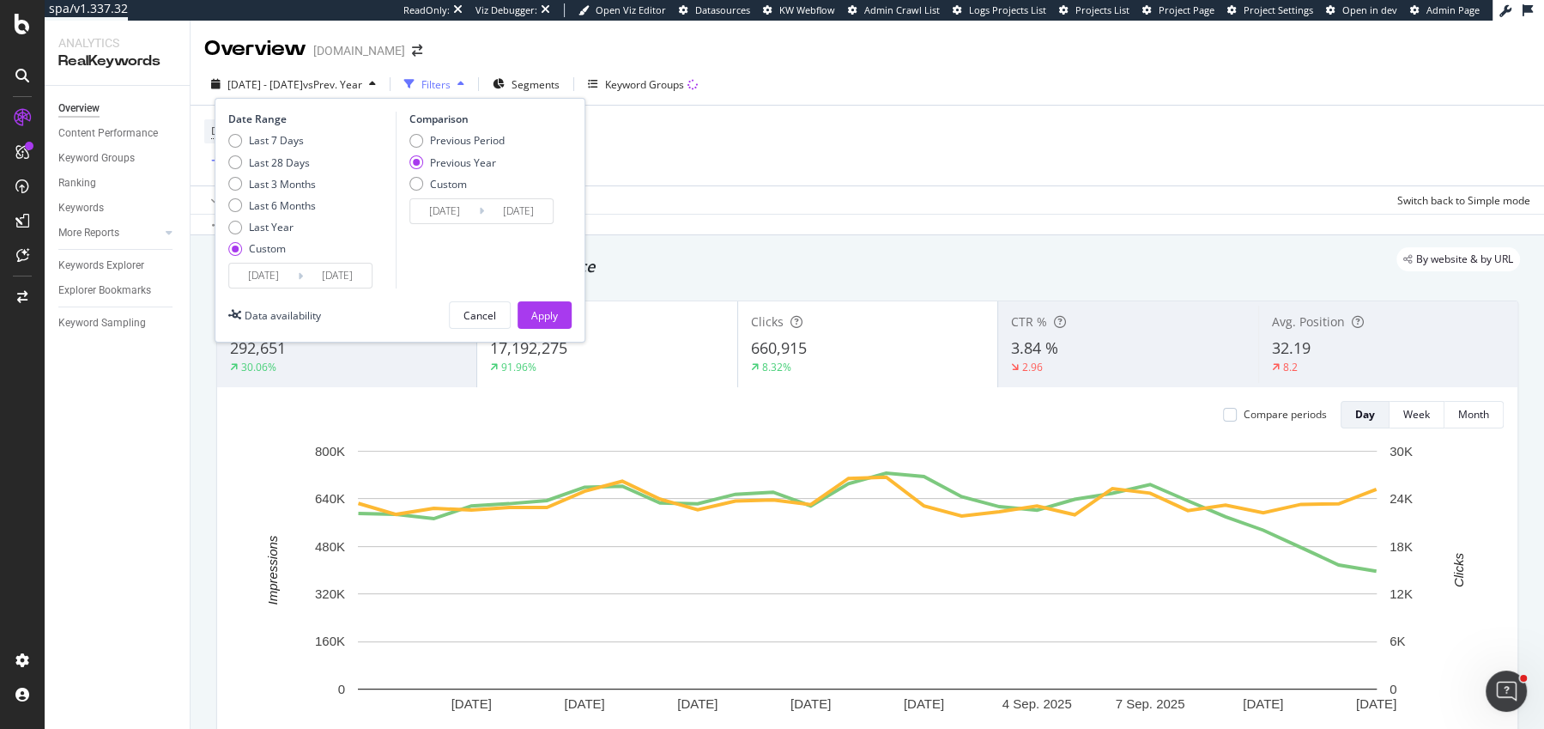
click at [264, 273] on input "[DATE]" at bounding box center [263, 276] width 69 height 24
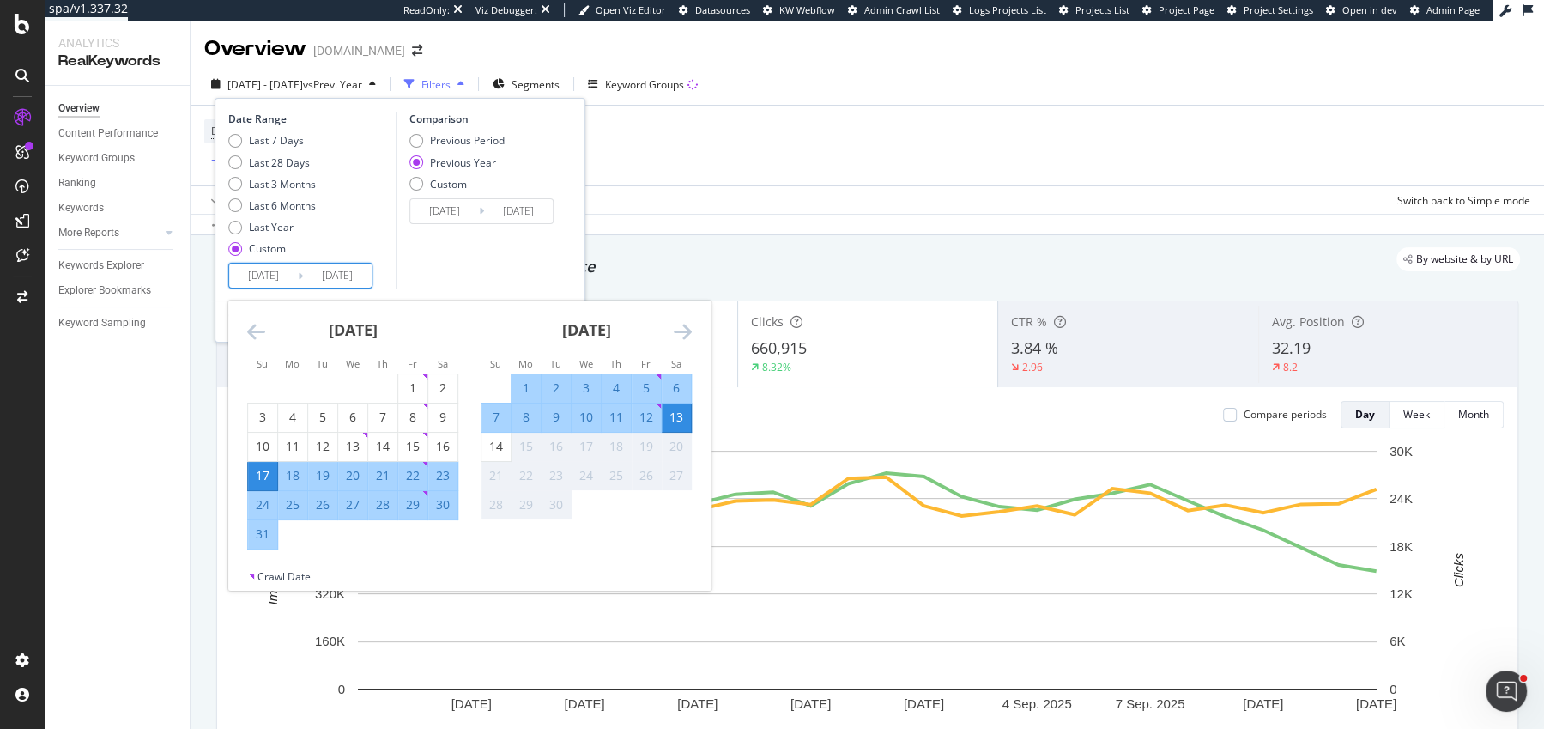
click at [251, 330] on icon "Move backward to switch to the previous month." at bounding box center [256, 331] width 18 height 21
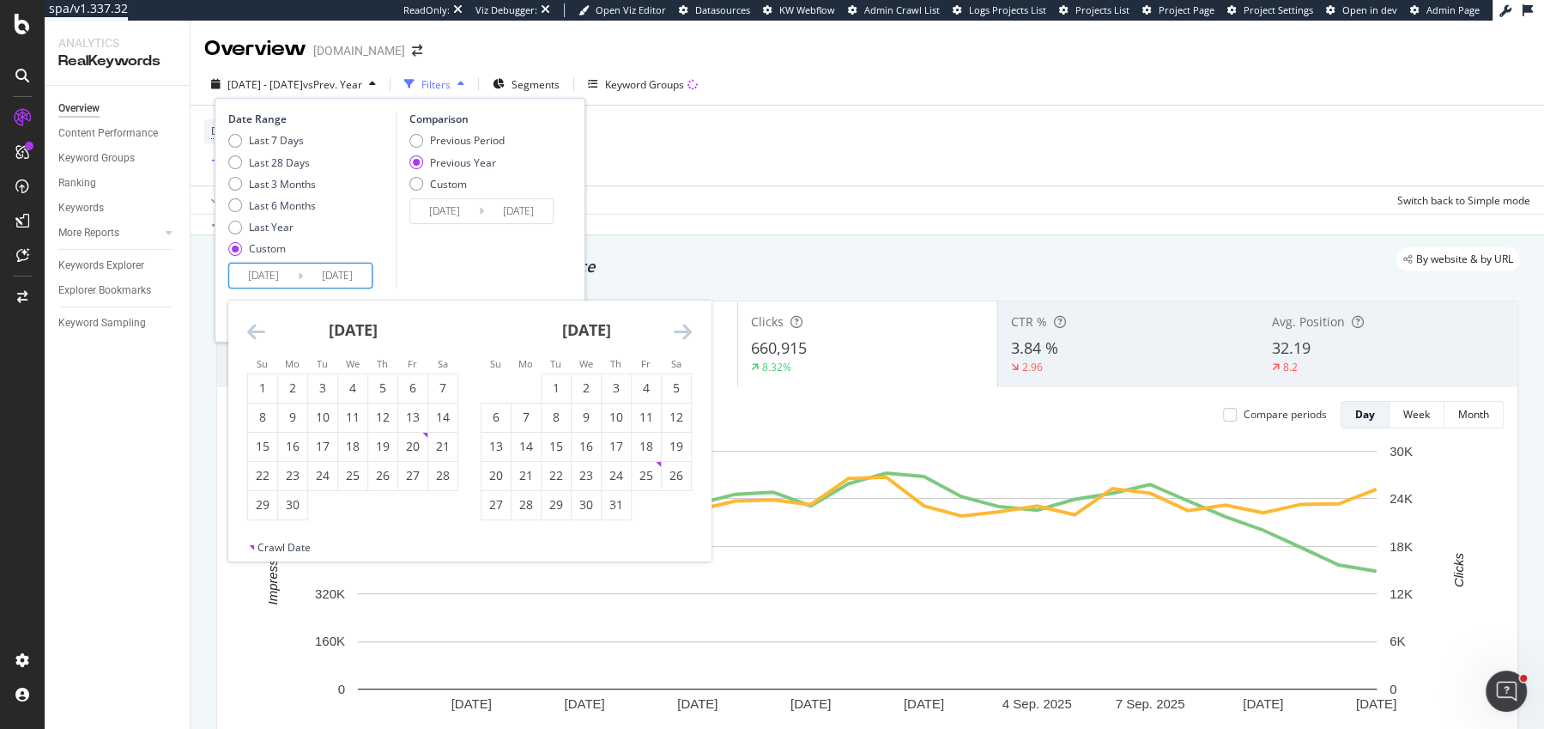
click at [251, 330] on icon "Move backward to switch to the previous month." at bounding box center [256, 331] width 18 height 21
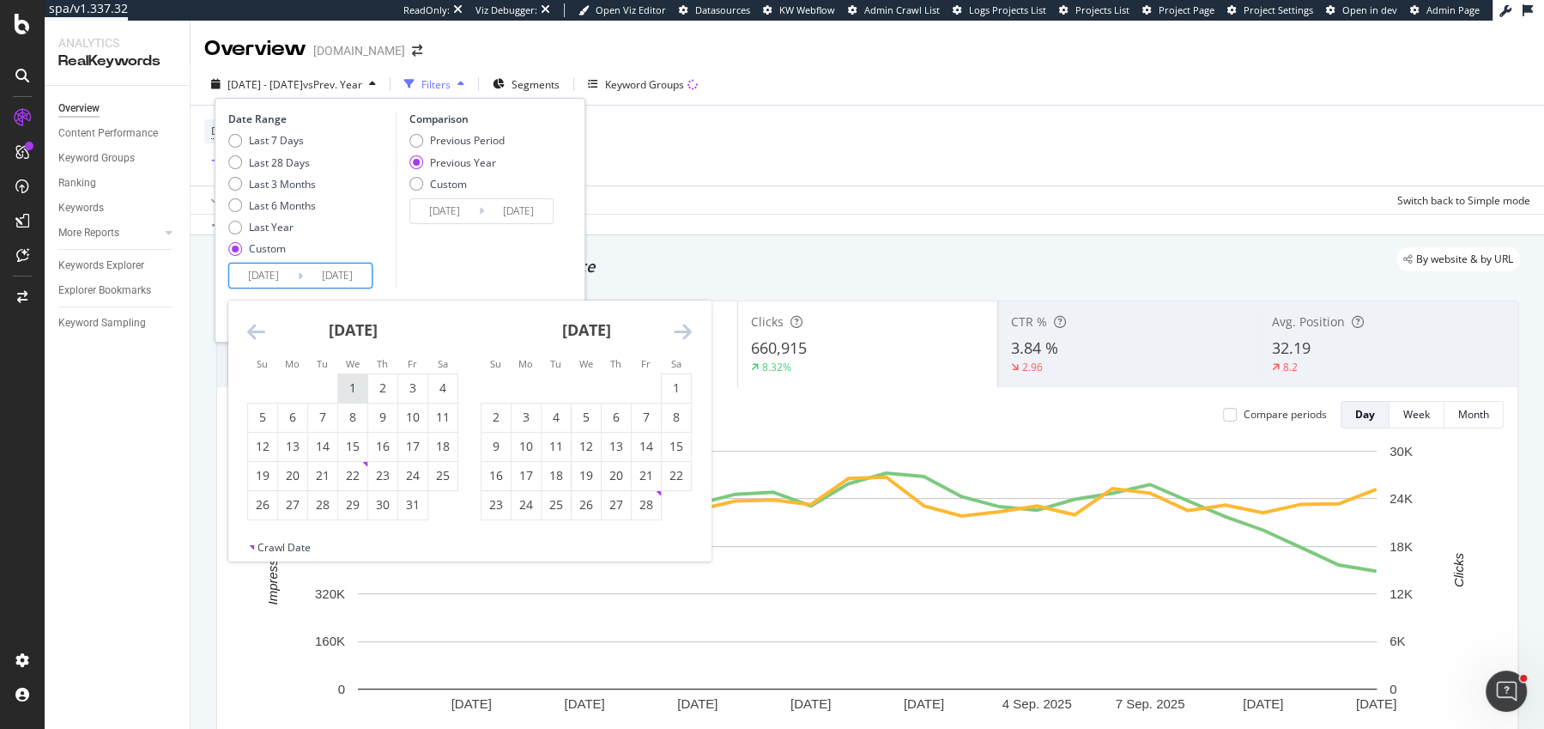
click at [354, 378] on div "1" at bounding box center [352, 388] width 29 height 28
type input "2025/01/01"
type input "2024/01/03"
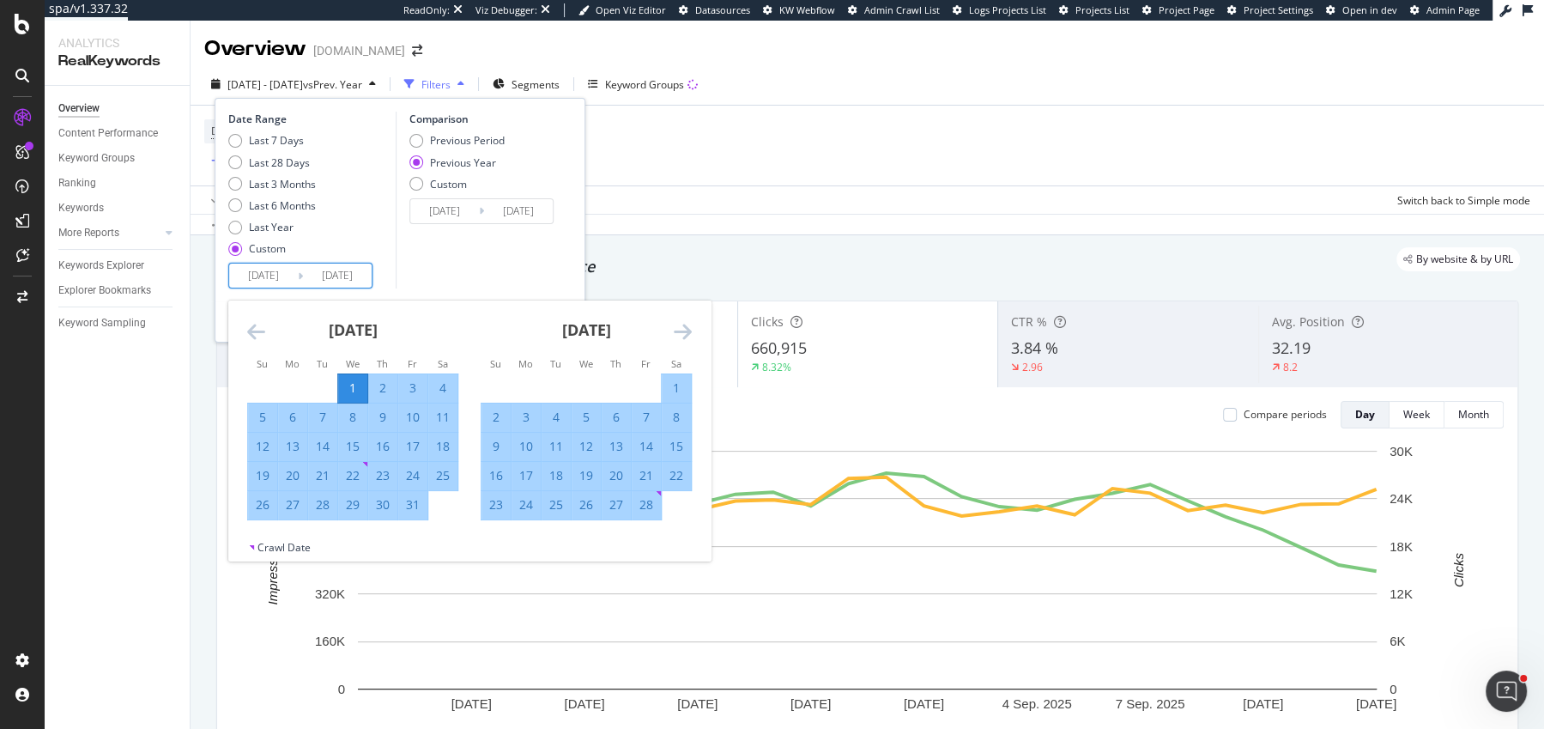
click at [506, 277] on div "Comparison Previous Period Previous Year Custom 2024/01/03 Navigate forward to …" at bounding box center [477, 200] width 163 height 177
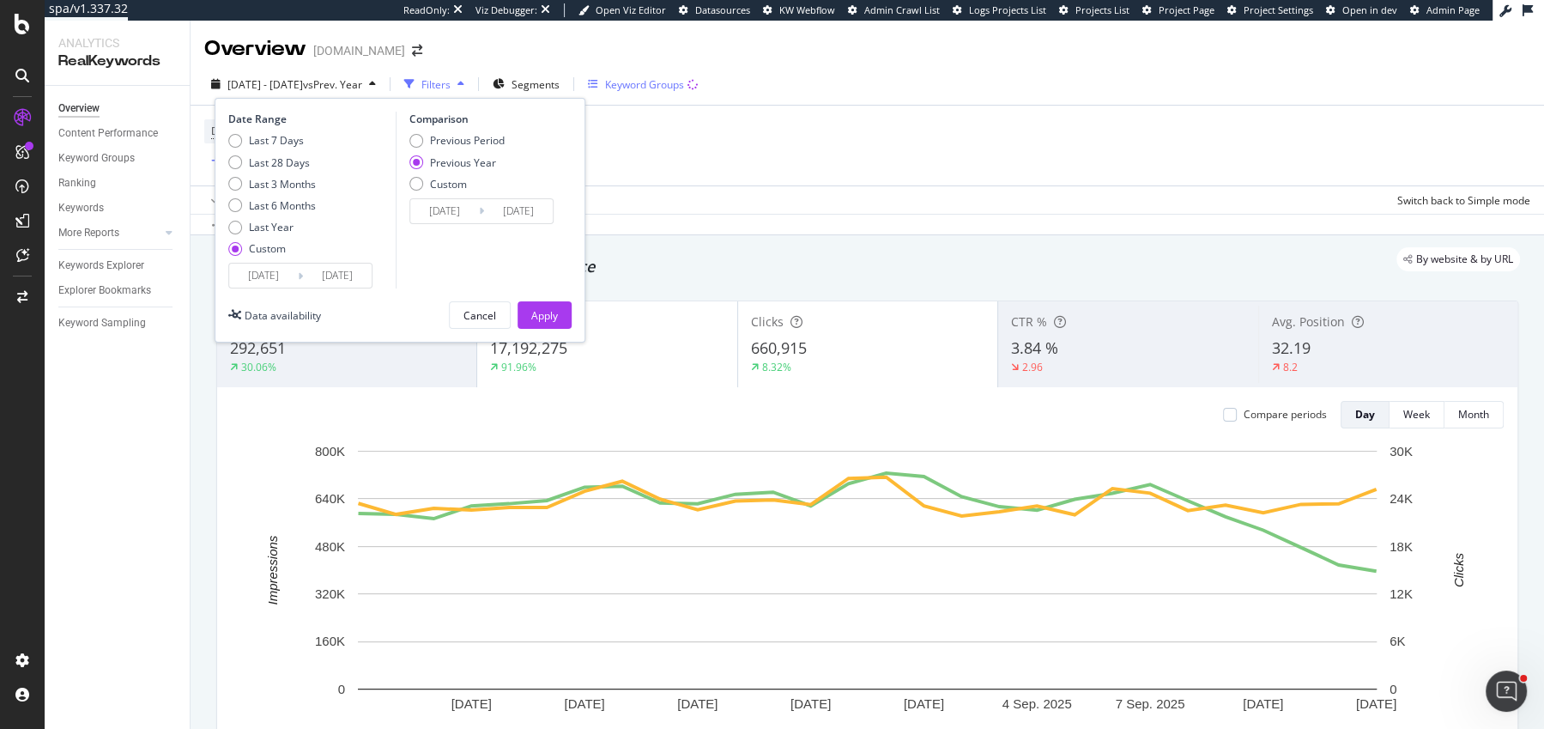
drag, startPoint x: 549, startPoint y: 313, endPoint x: 694, endPoint y: 88, distance: 268.3
click at [550, 313] on div "Apply" at bounding box center [544, 315] width 27 height 15
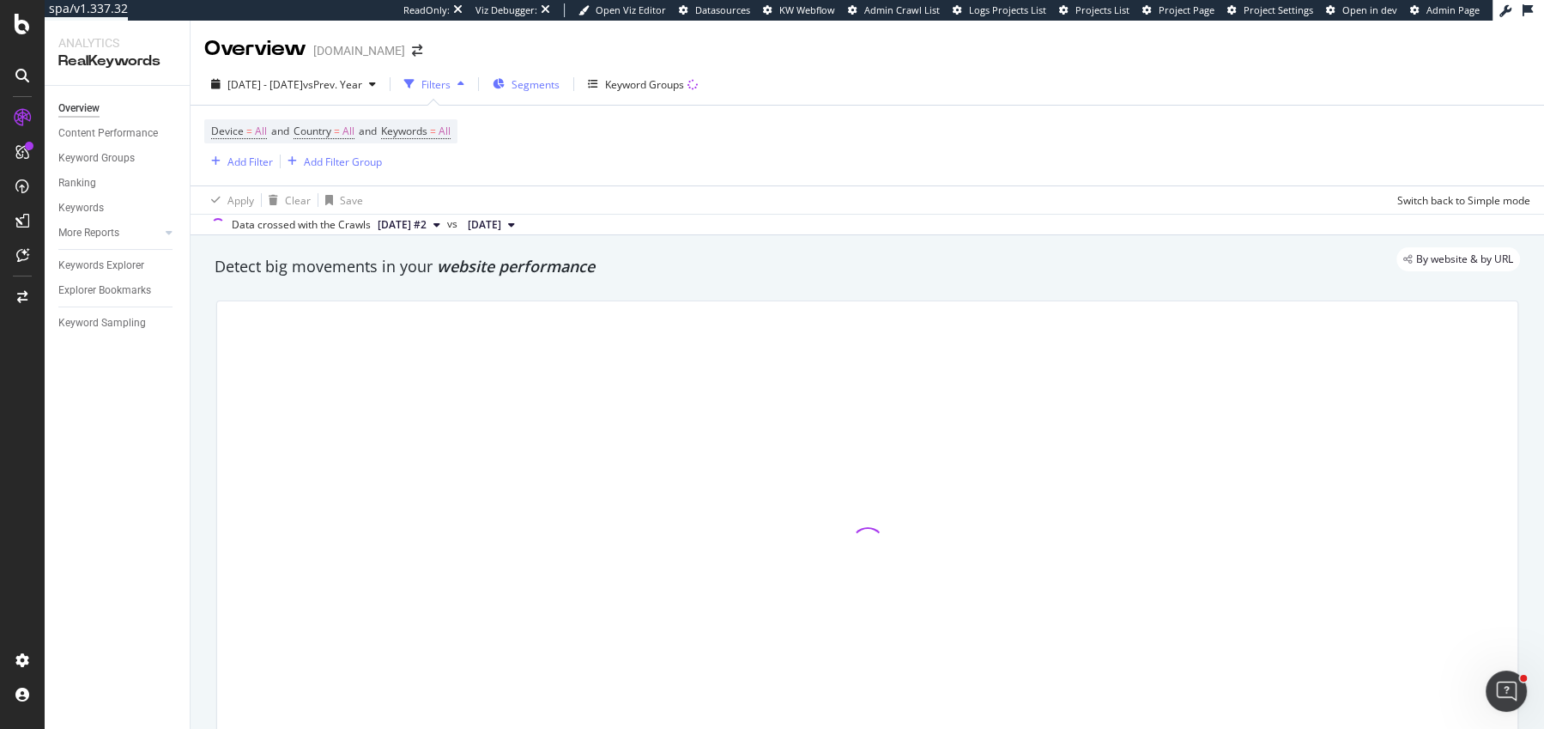
click at [560, 83] on span "Segments" at bounding box center [536, 84] width 48 height 15
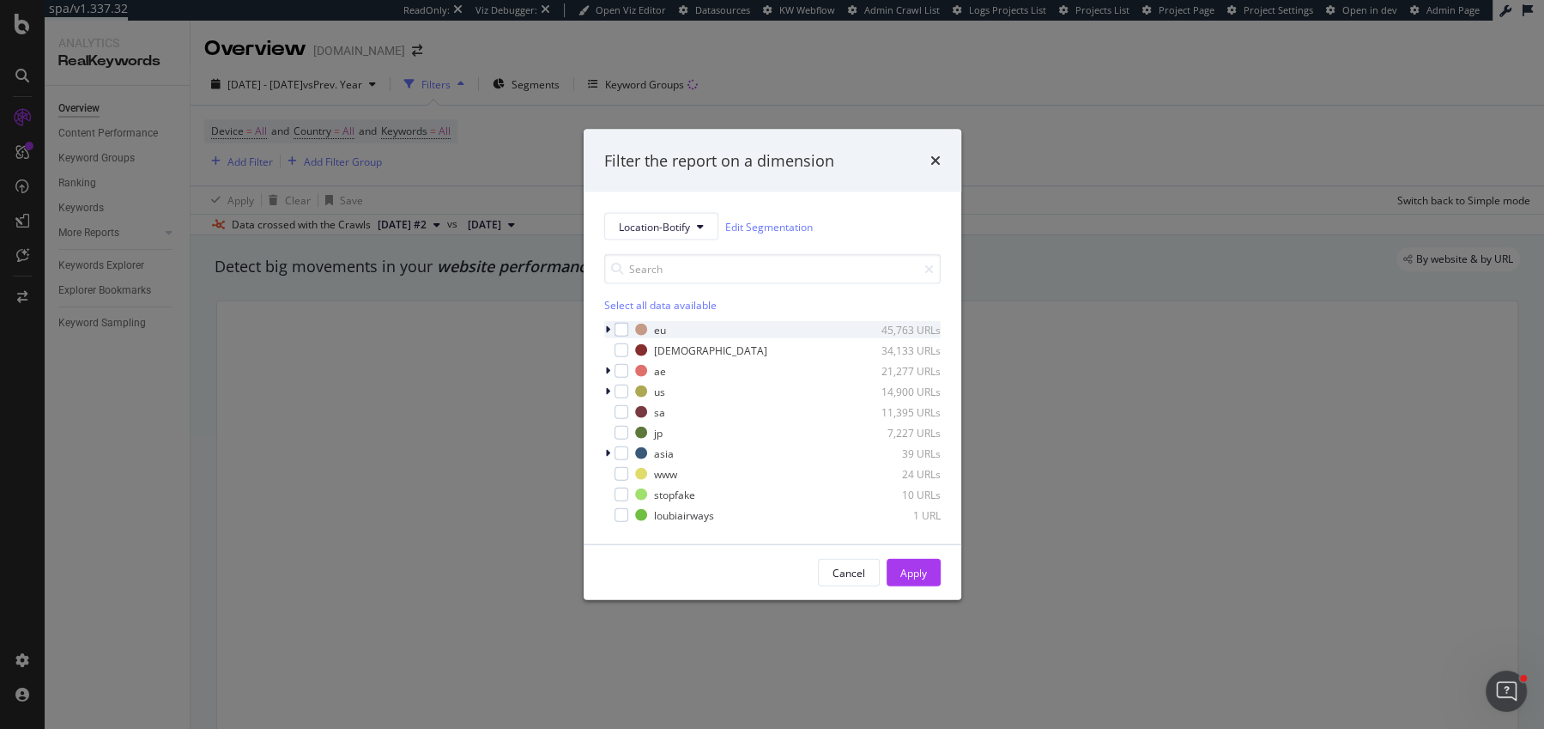
click at [609, 329] on icon "modal" at bounding box center [607, 329] width 5 height 10
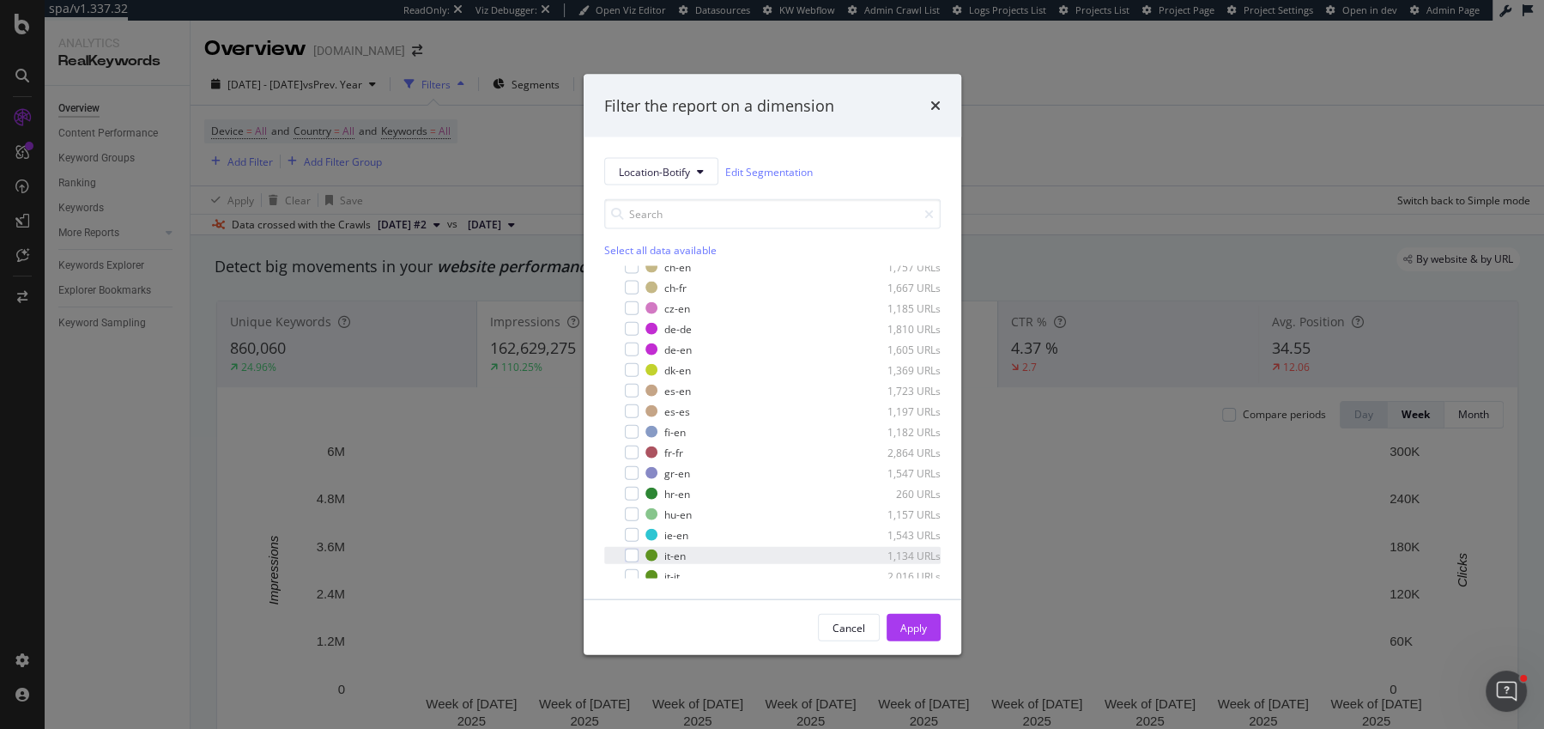
scroll to position [91, 0]
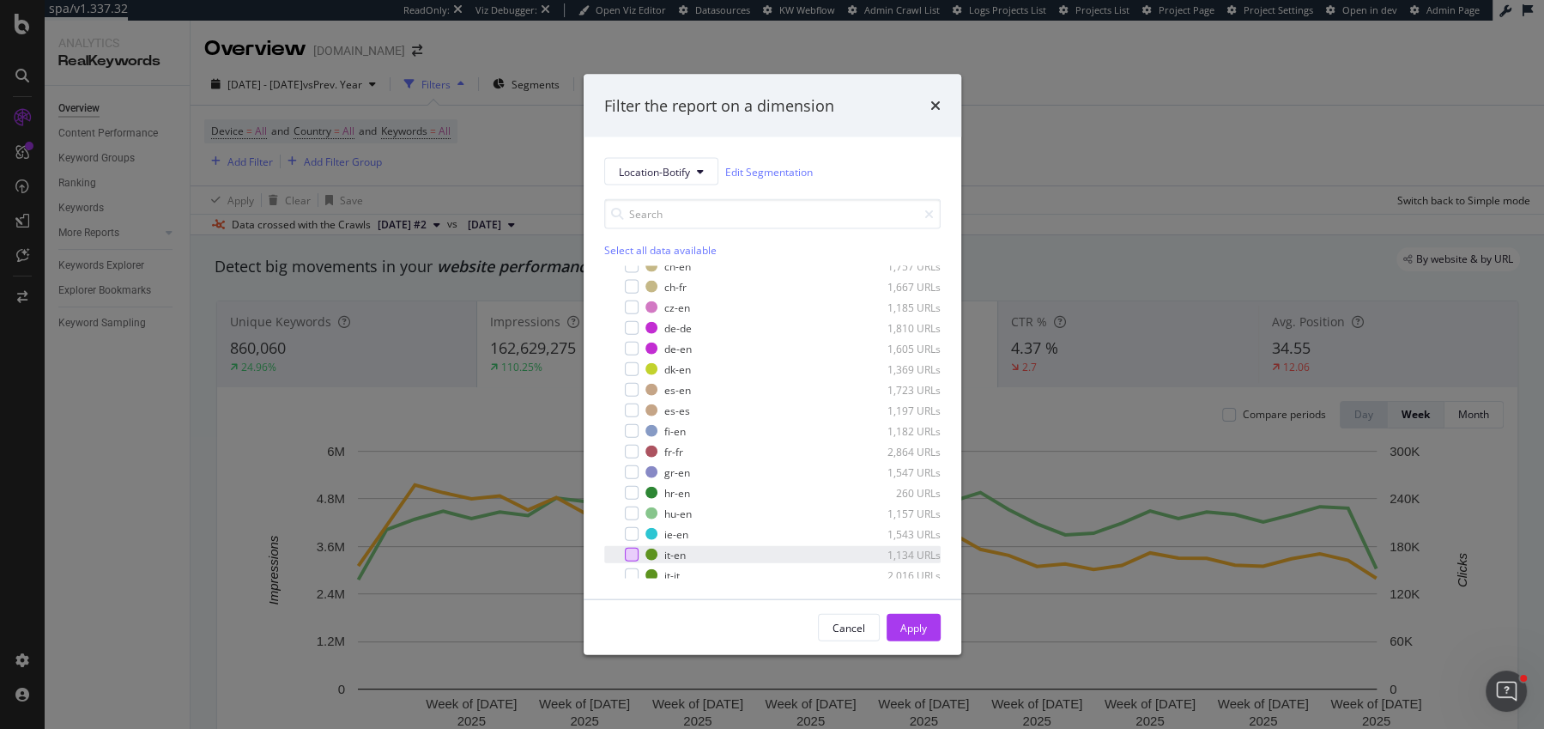
click at [636, 548] on div "modal" at bounding box center [632, 555] width 14 height 14
click at [636, 569] on div "modal" at bounding box center [632, 575] width 14 height 14
click at [933, 619] on button "Apply" at bounding box center [914, 627] width 54 height 27
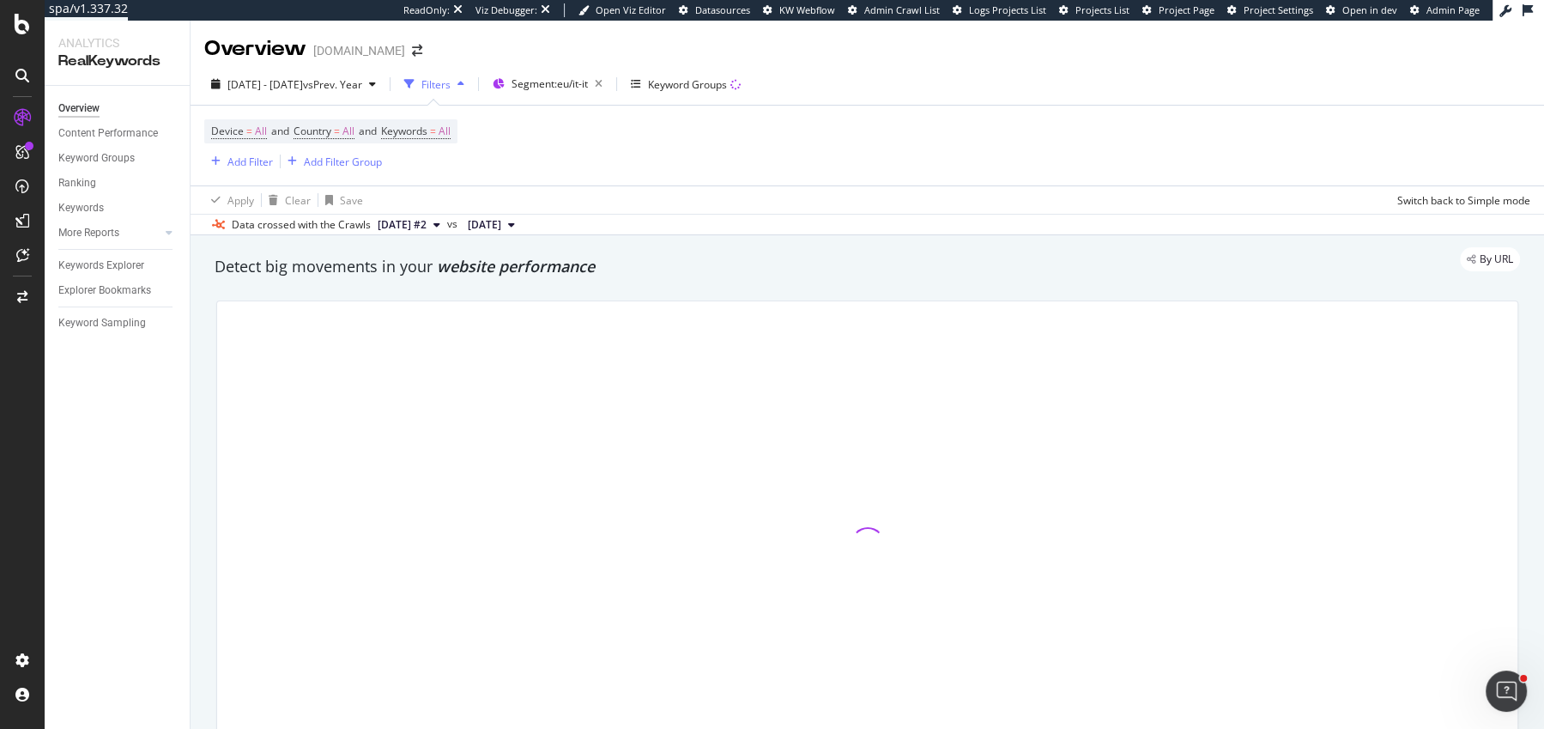
click at [510, 271] on span "website performance" at bounding box center [516, 266] width 158 height 21
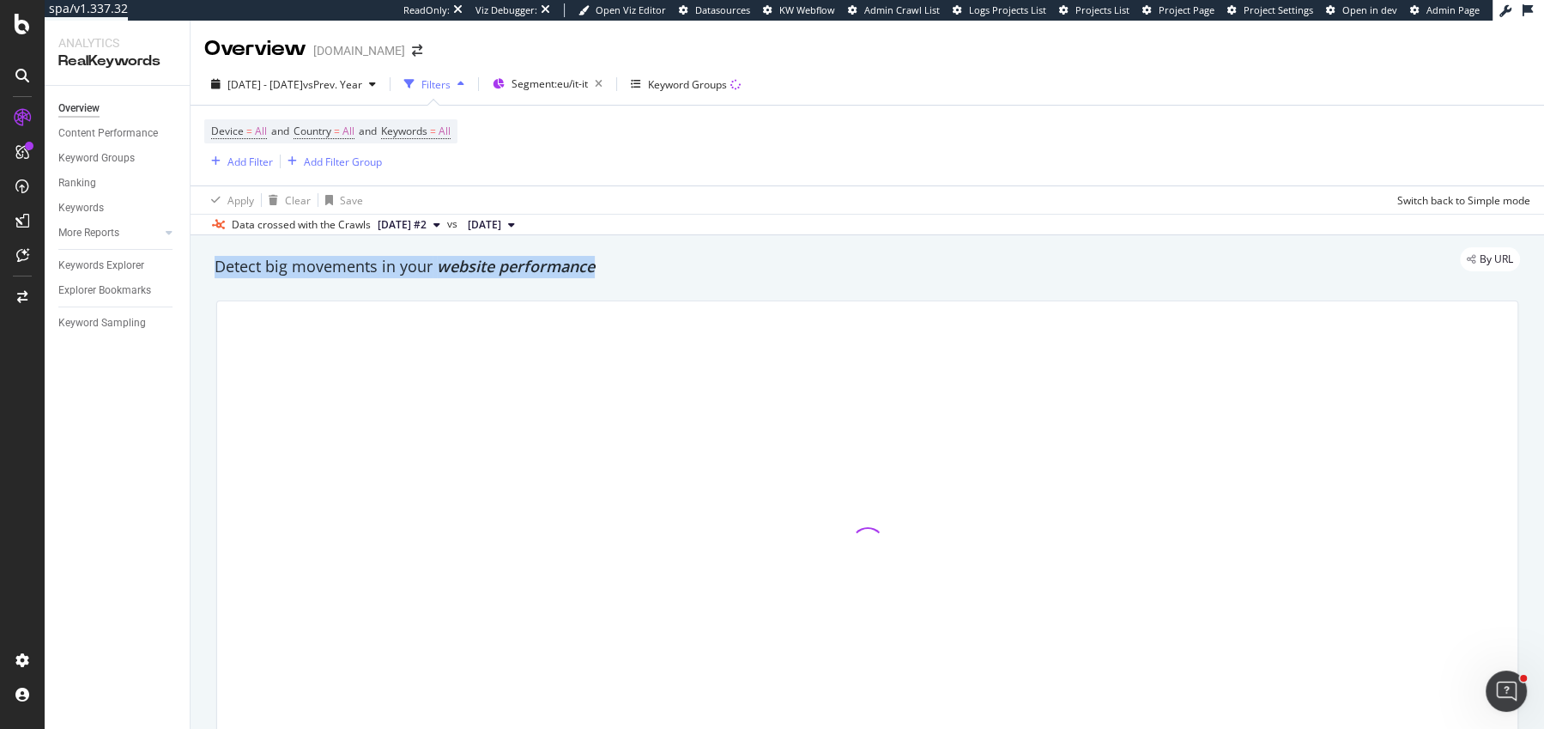
click at [510, 271] on span "website performance" at bounding box center [516, 266] width 158 height 21
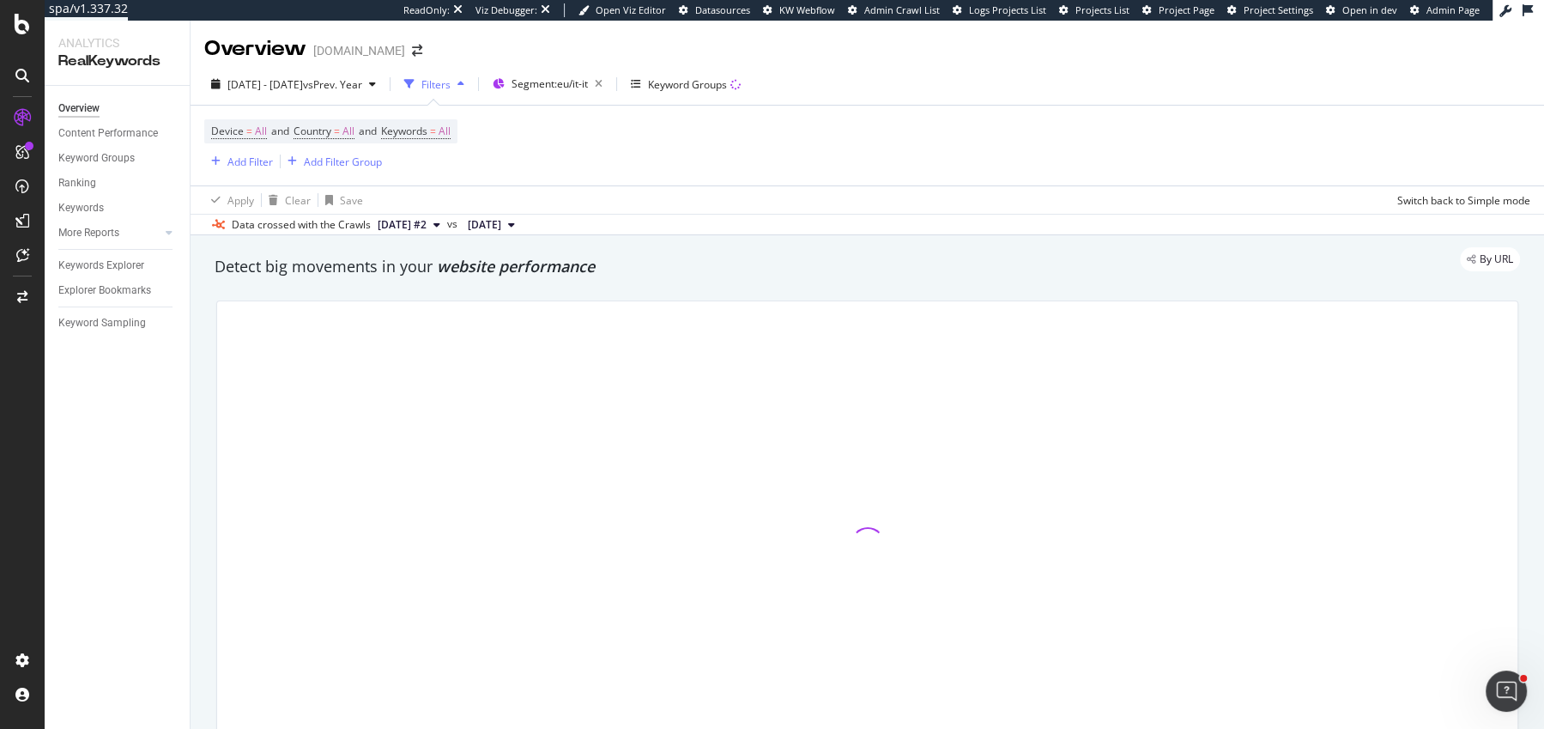
click at [563, 271] on span "website performance" at bounding box center [516, 266] width 158 height 21
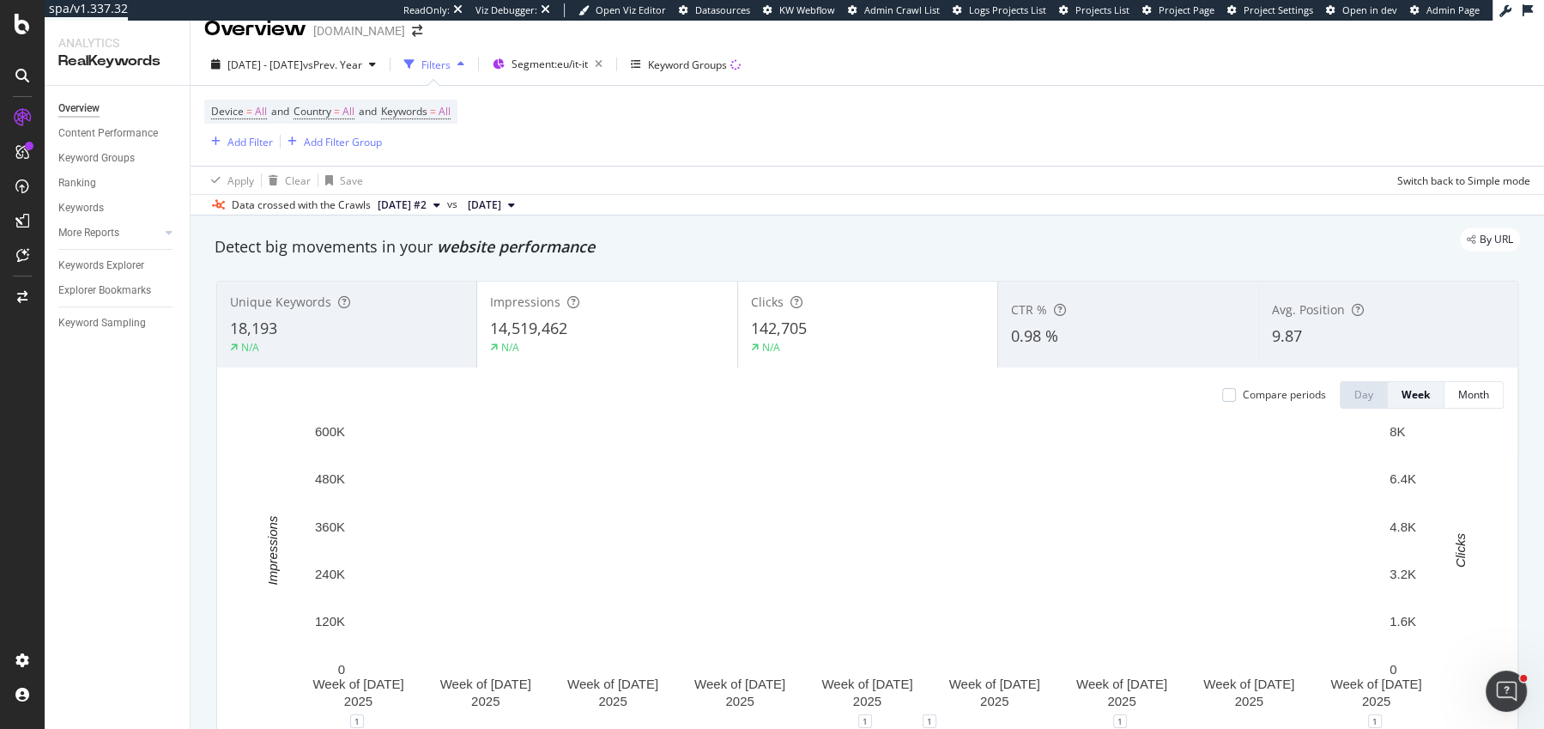
scroll to position [80, 0]
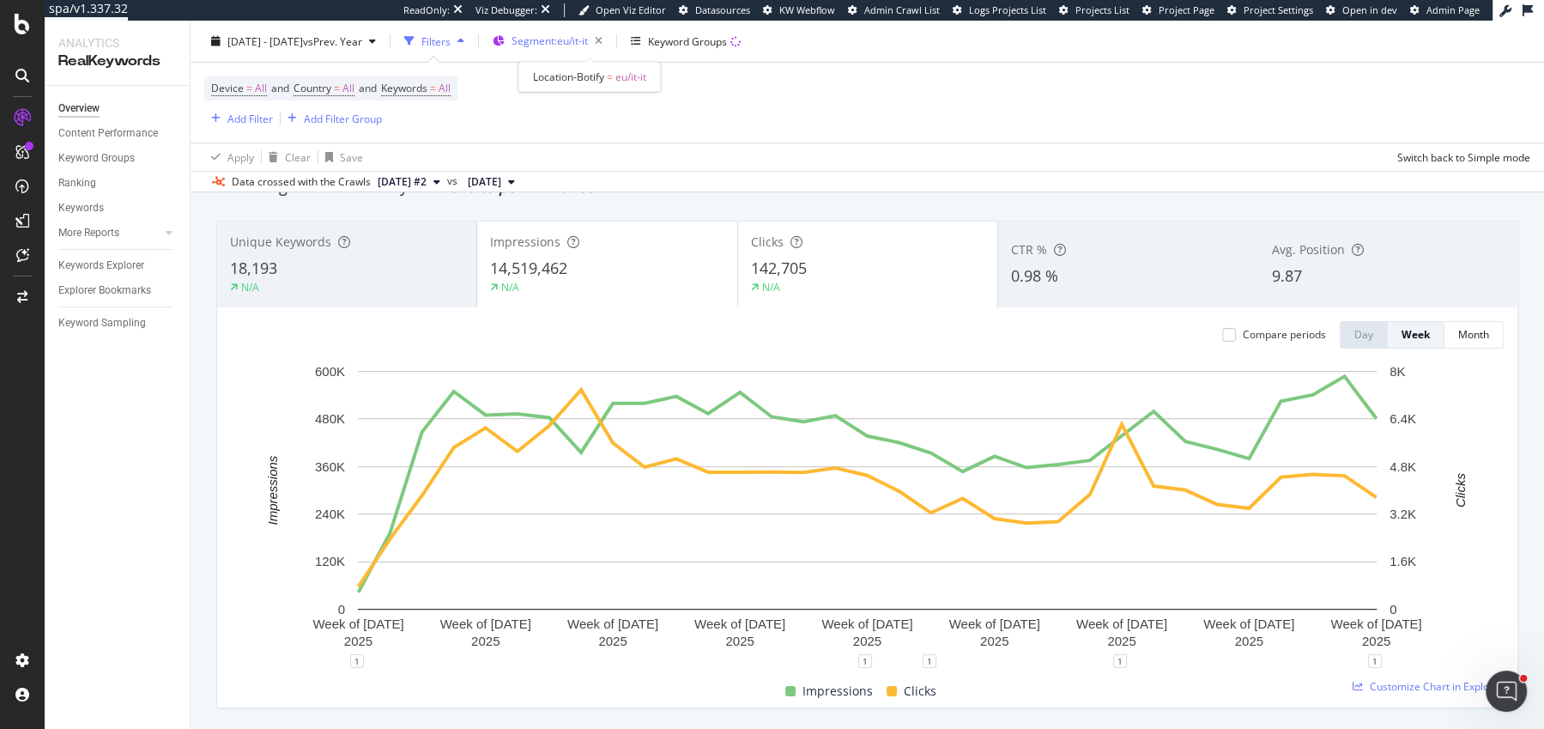
click at [571, 45] on span "Segment: eu/it-it" at bounding box center [550, 40] width 76 height 15
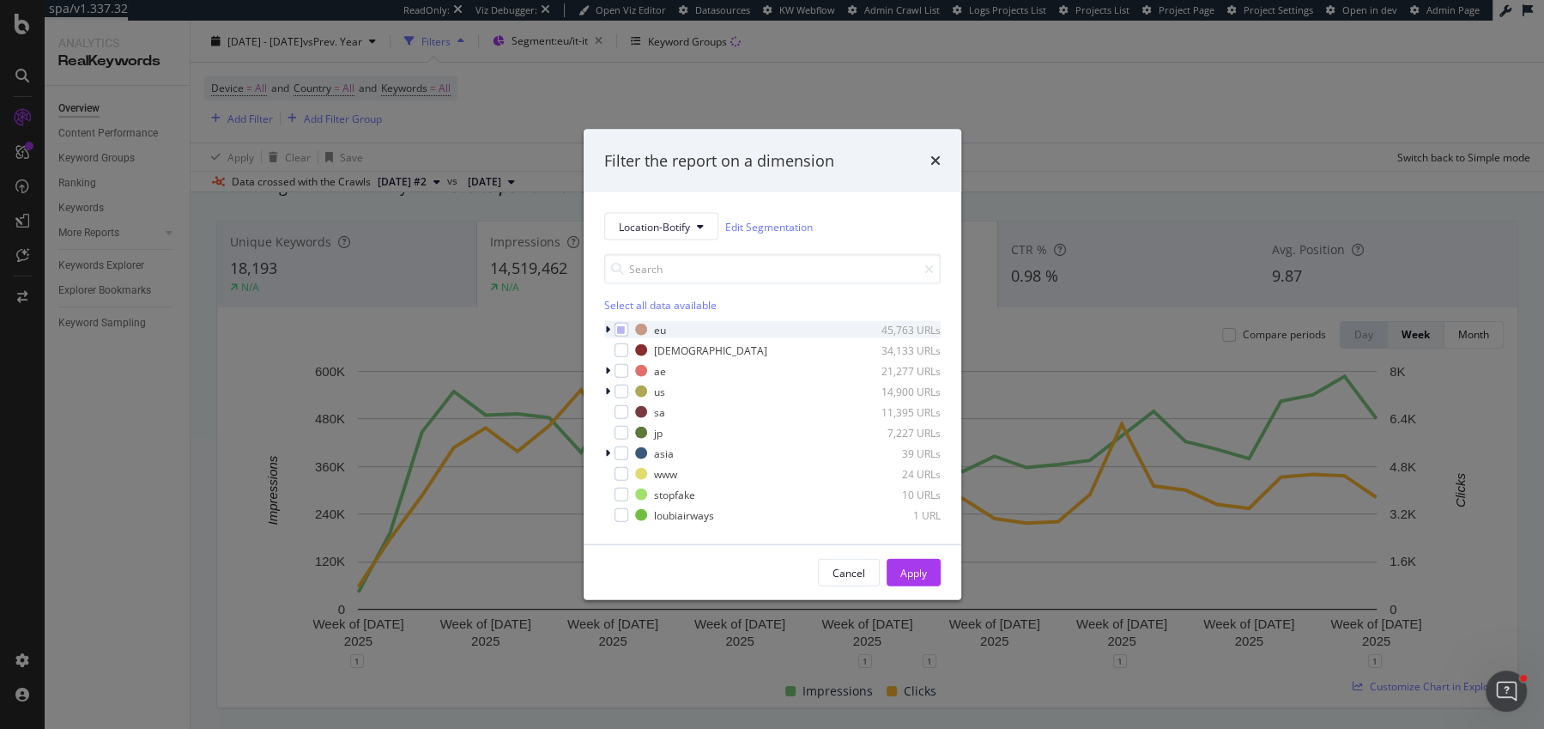
click at [608, 326] on icon "modal" at bounding box center [607, 329] width 5 height 10
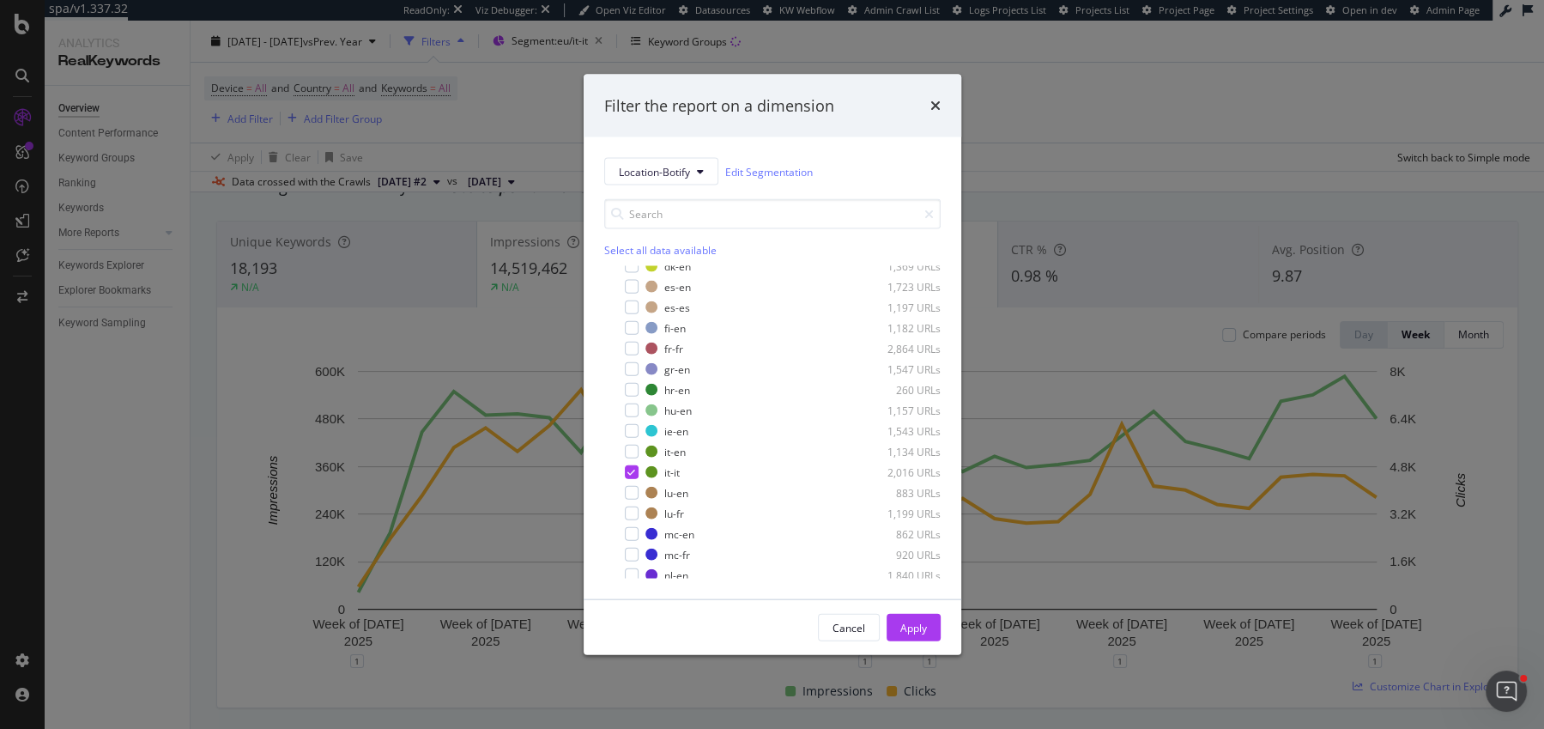
scroll to position [211, 0]
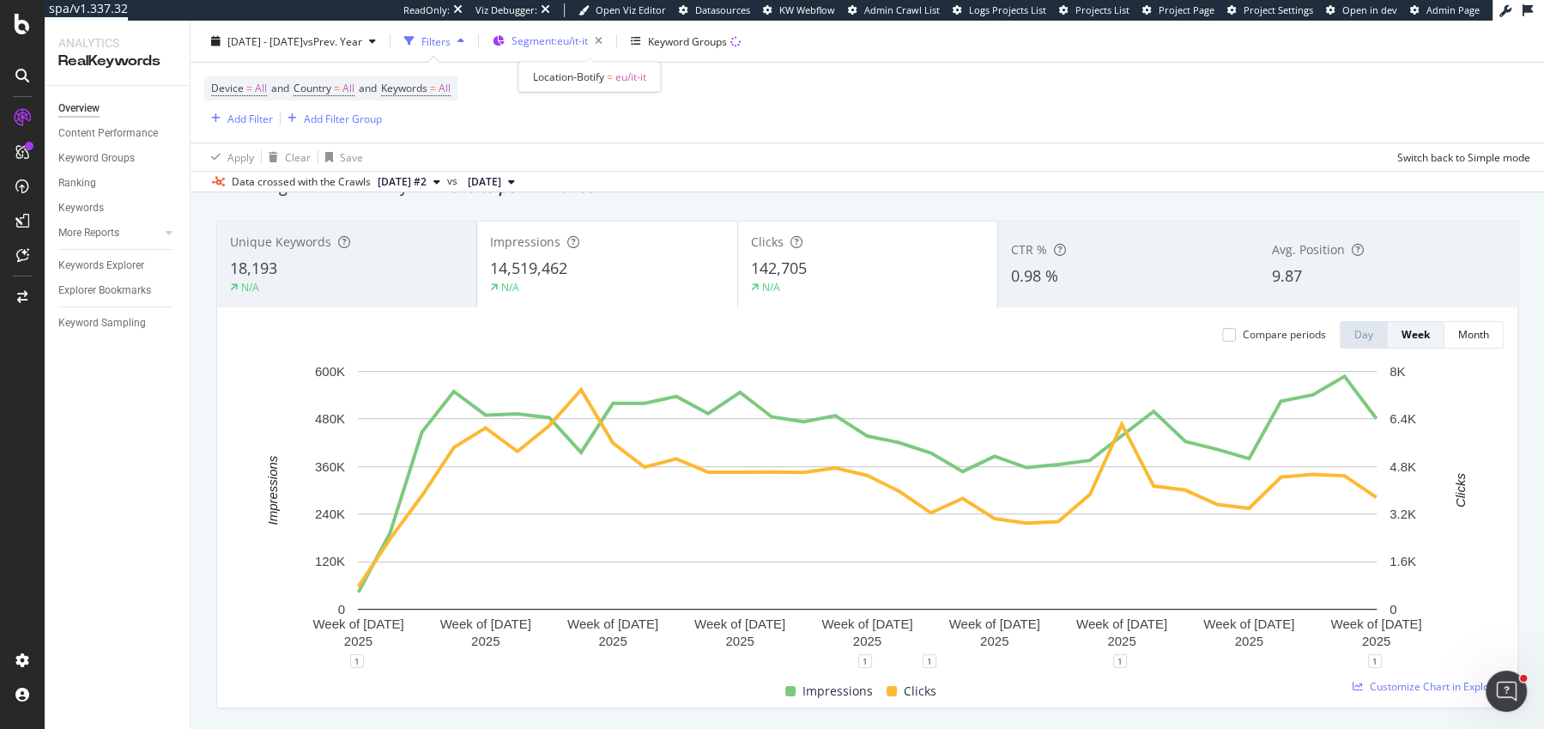
click at [572, 42] on span "Segment: eu/it-it" at bounding box center [550, 40] width 76 height 15
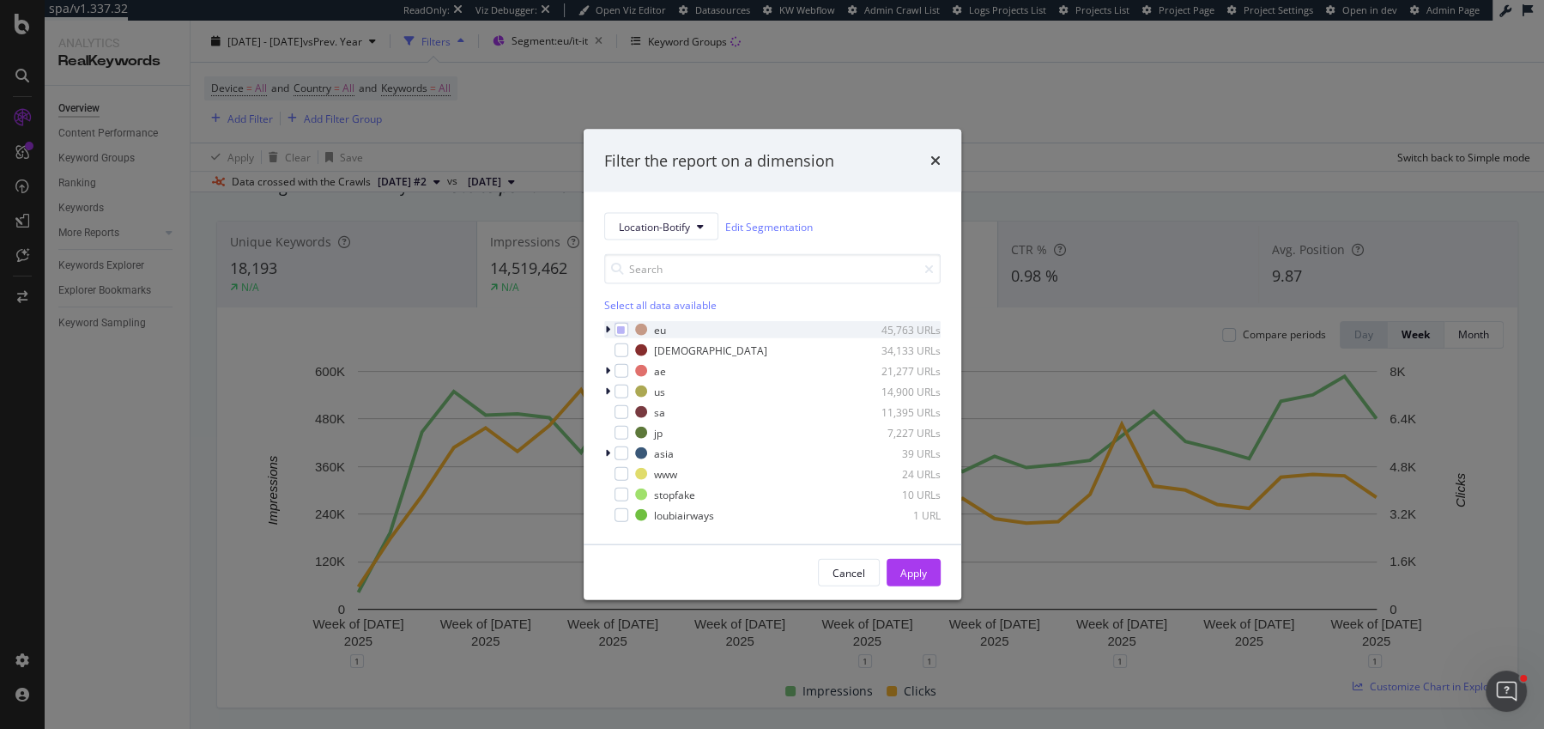
click at [609, 331] on div "modal" at bounding box center [609, 329] width 10 height 17
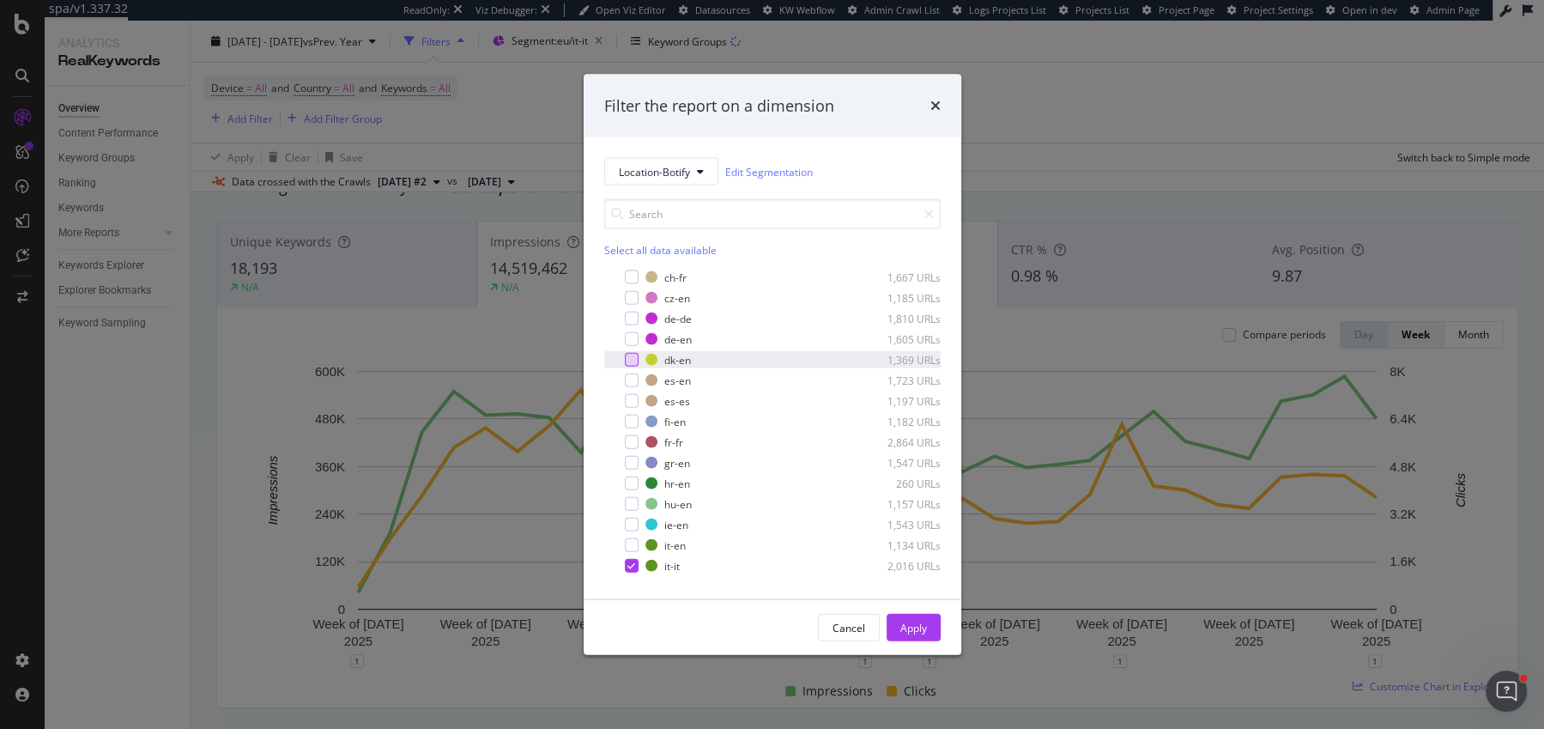
scroll to position [190, 0]
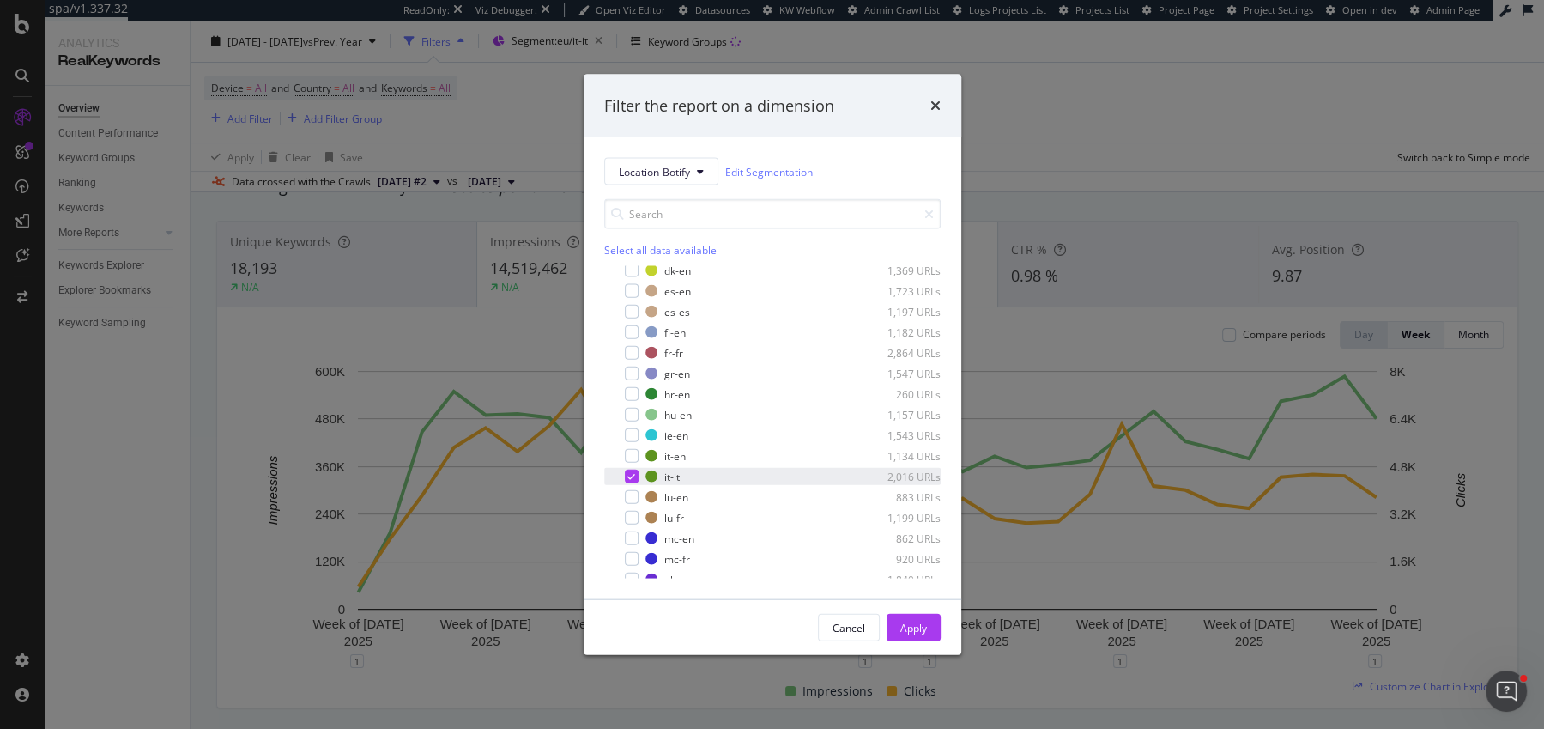
click at [631, 477] on icon "modal" at bounding box center [631, 476] width 8 height 9
click at [631, 455] on div "modal" at bounding box center [632, 456] width 14 height 14
click at [920, 627] on div "Apply" at bounding box center [913, 627] width 27 height 15
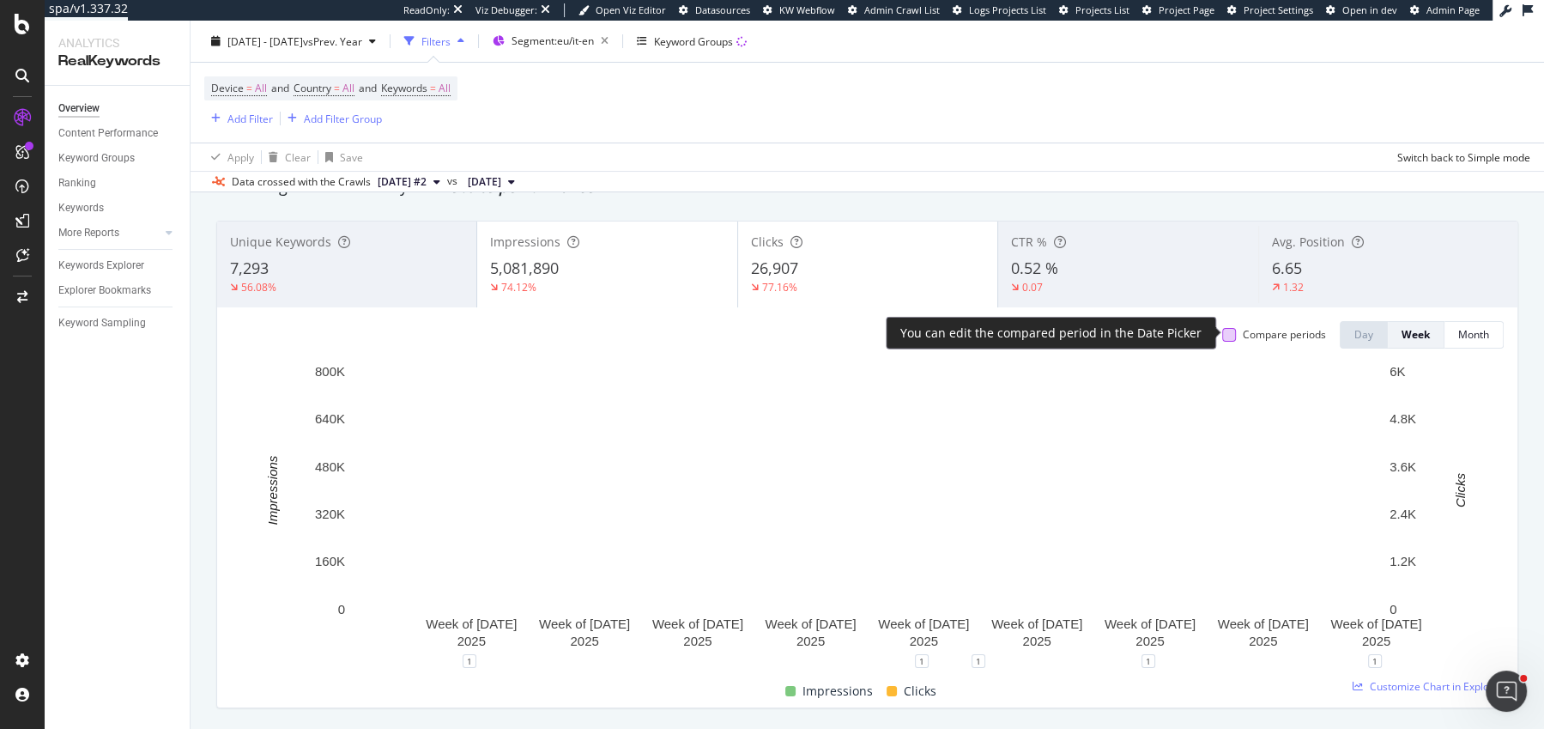
click at [1233, 328] on div at bounding box center [1229, 335] width 14 height 14
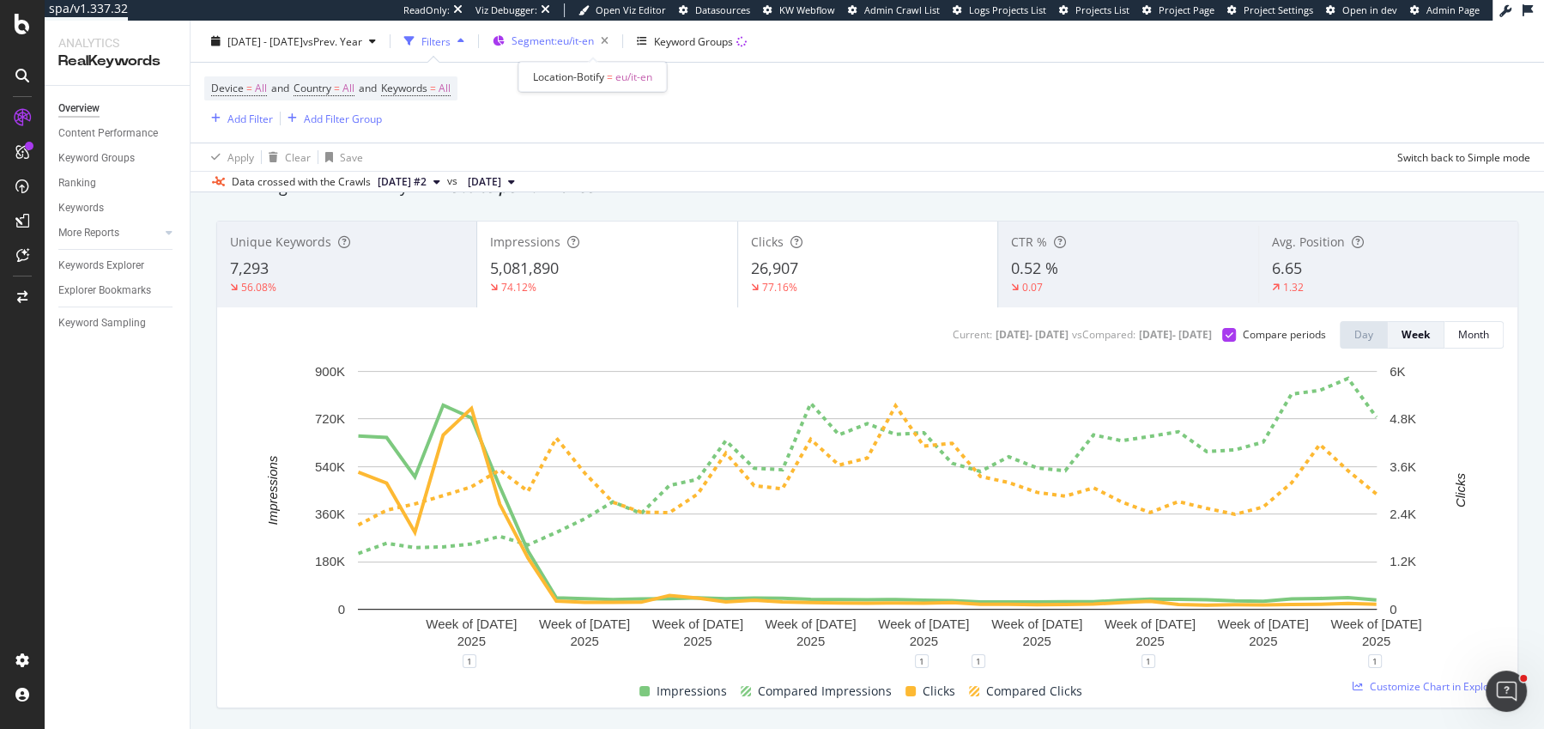
click at [588, 48] on div "Segment: eu/it-en" at bounding box center [564, 41] width 104 height 24
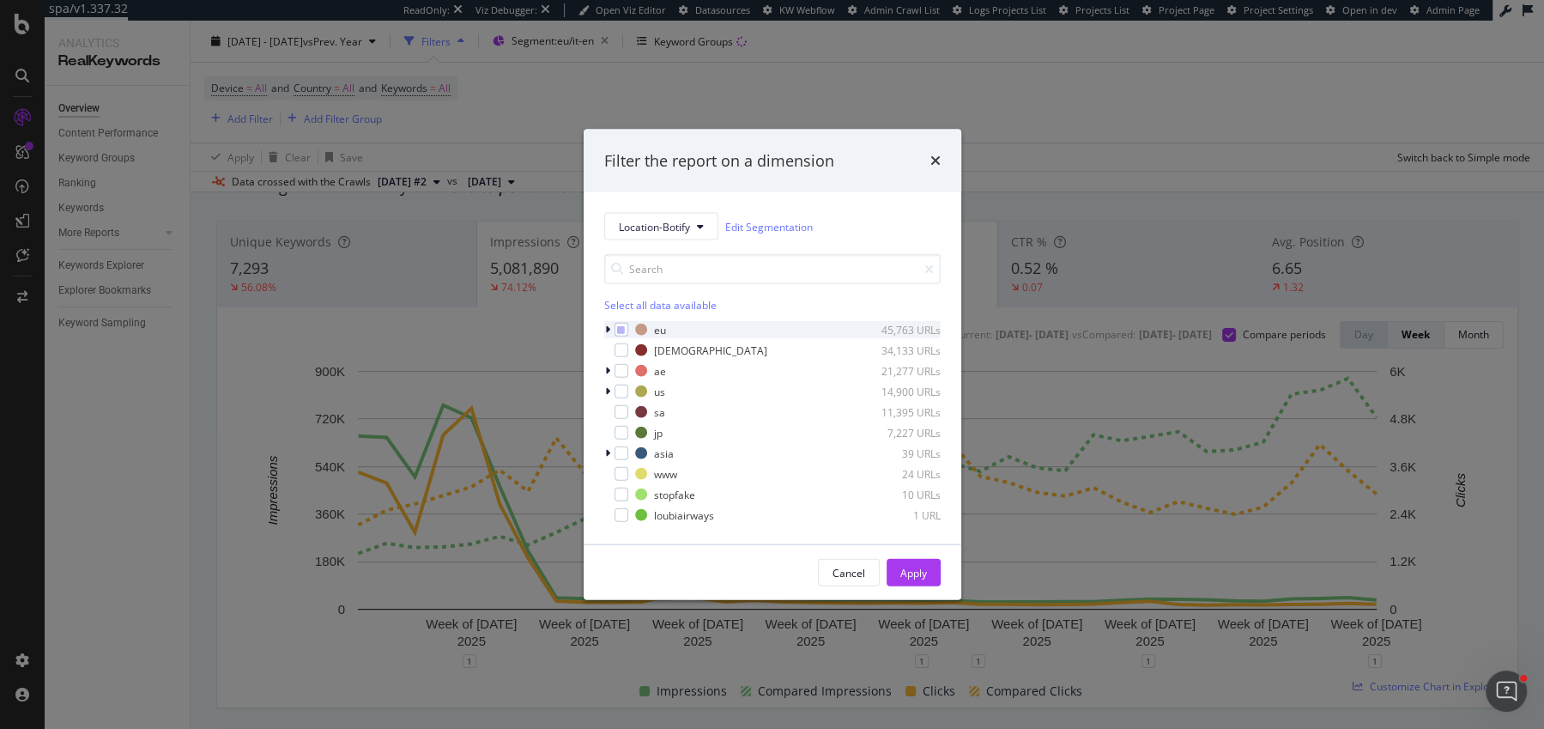
click at [609, 323] on div "modal" at bounding box center [609, 329] width 10 height 17
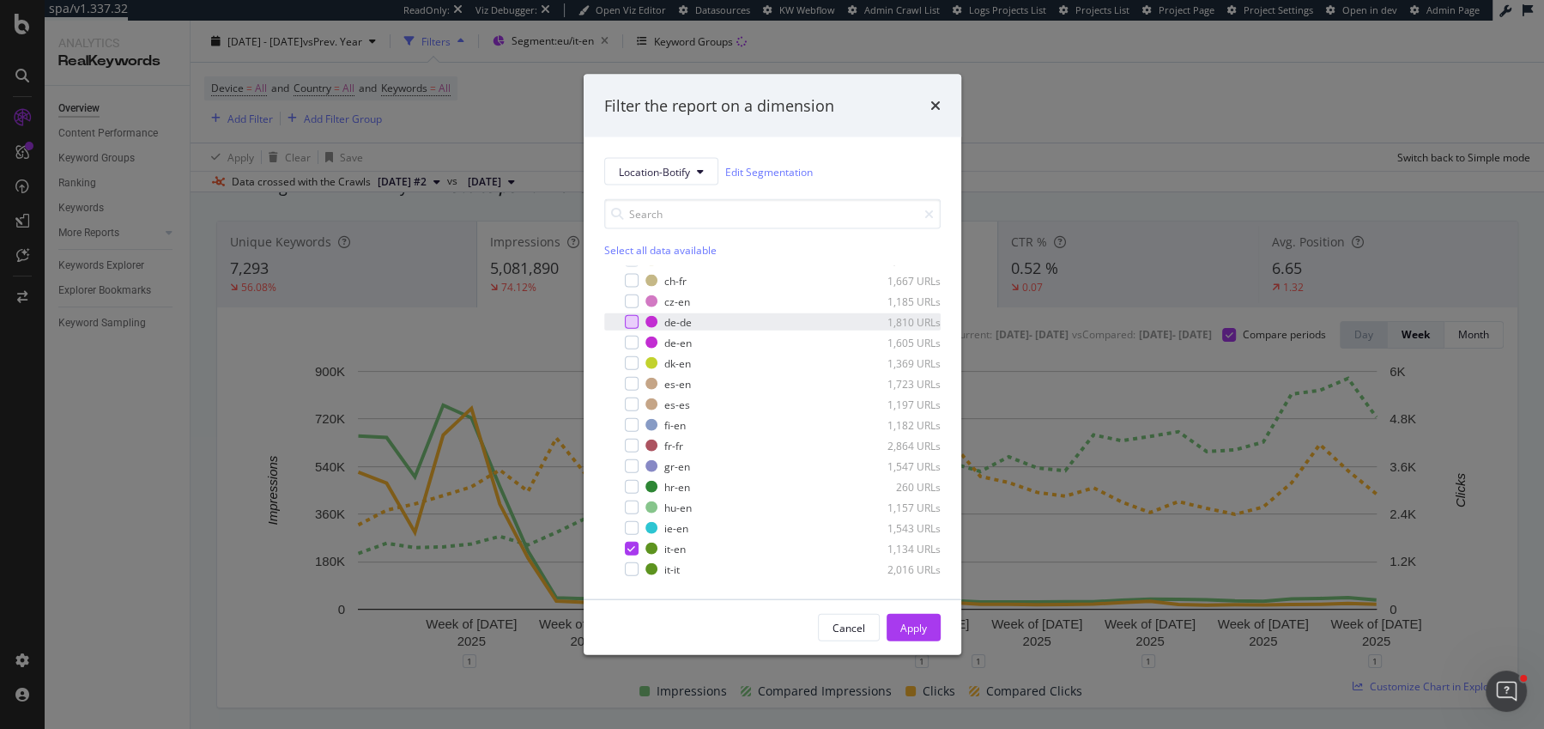
scroll to position [179, 0]
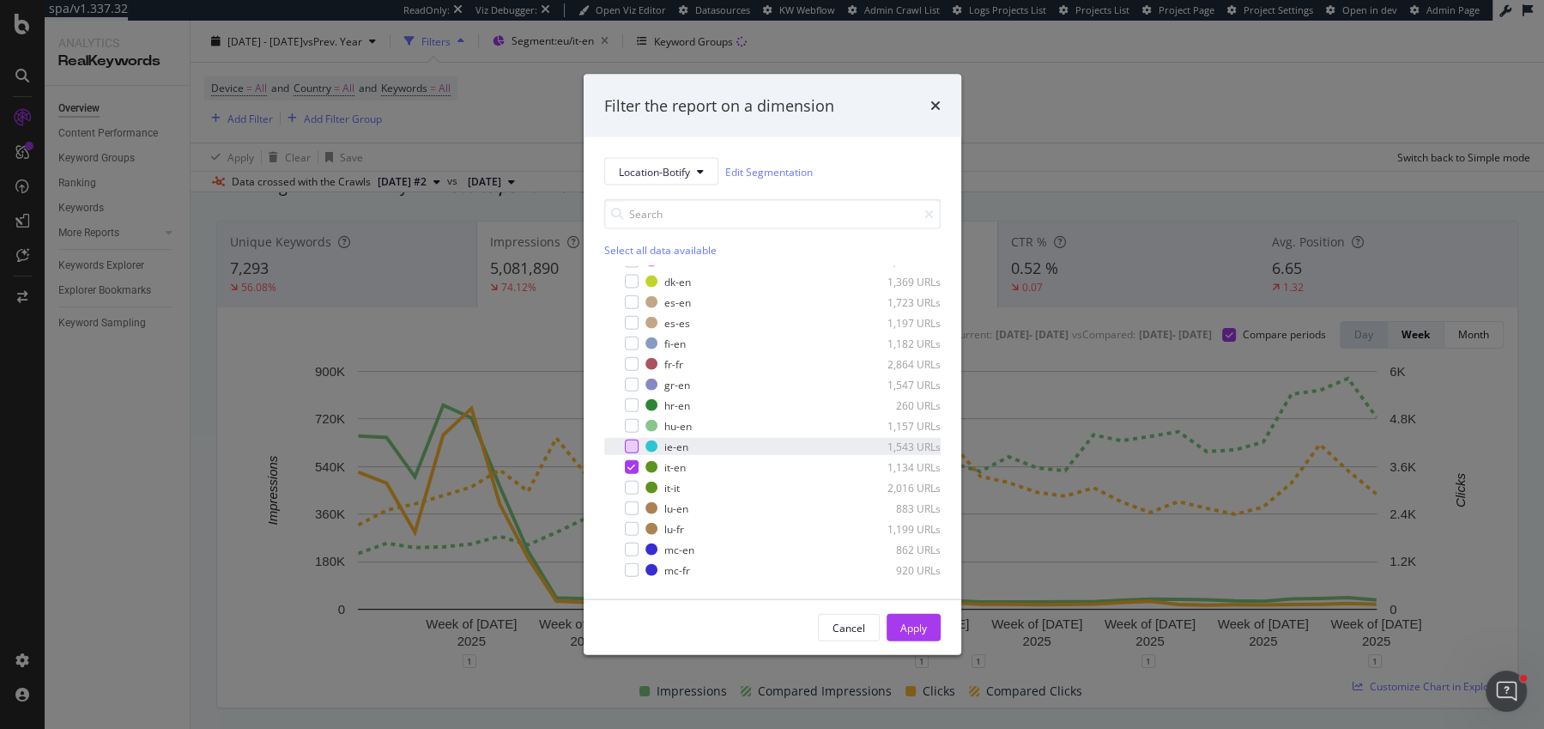
click at [633, 451] on div "modal" at bounding box center [632, 446] width 14 height 14
click at [633, 466] on icon "modal" at bounding box center [631, 467] width 8 height 9
drag, startPoint x: 631, startPoint y: 446, endPoint x: 631, endPoint y: 457, distance: 10.3
click at [631, 445] on icon "modal" at bounding box center [631, 446] width 8 height 9
click at [631, 482] on div "modal" at bounding box center [632, 488] width 14 height 14
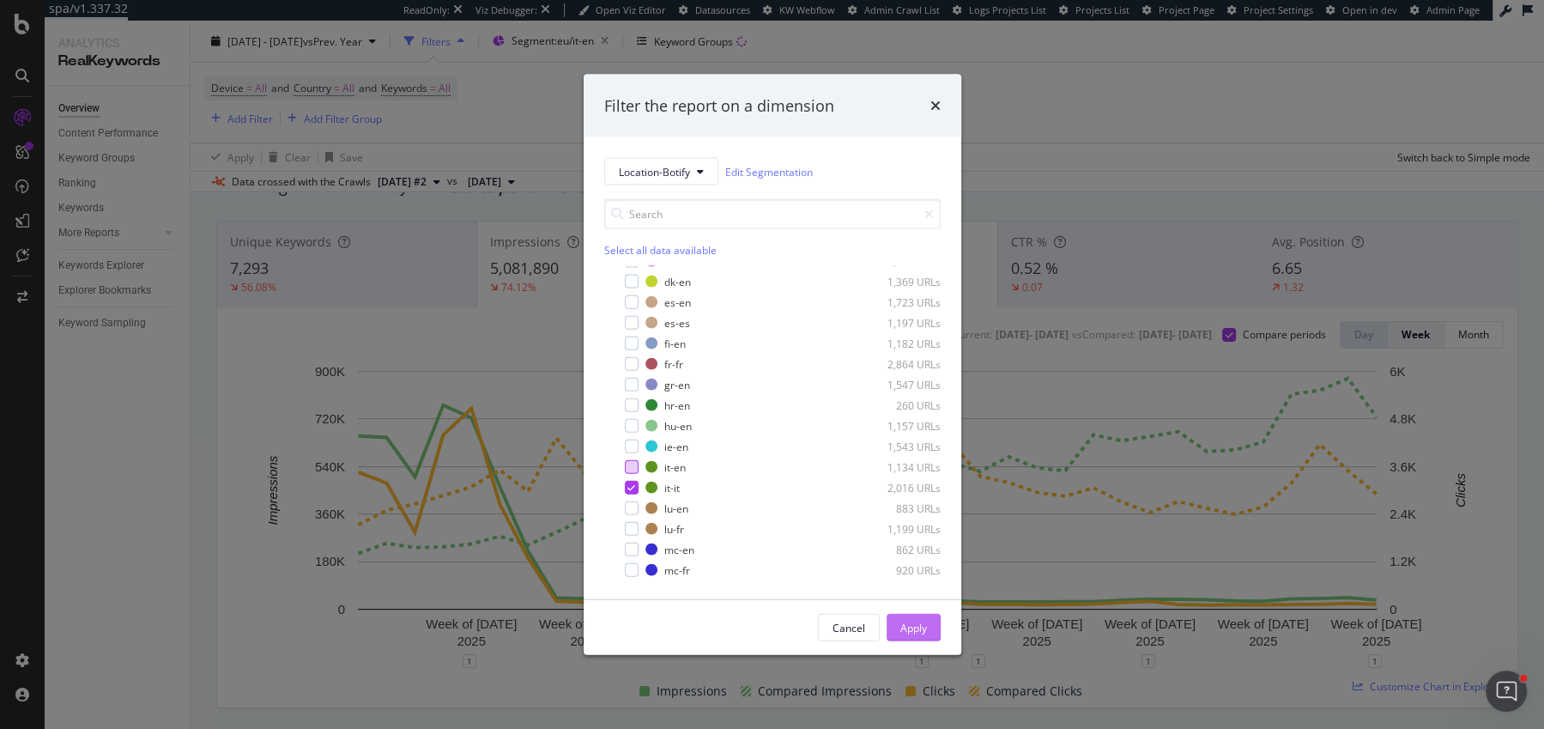
click at [906, 615] on div "Apply" at bounding box center [913, 628] width 27 height 26
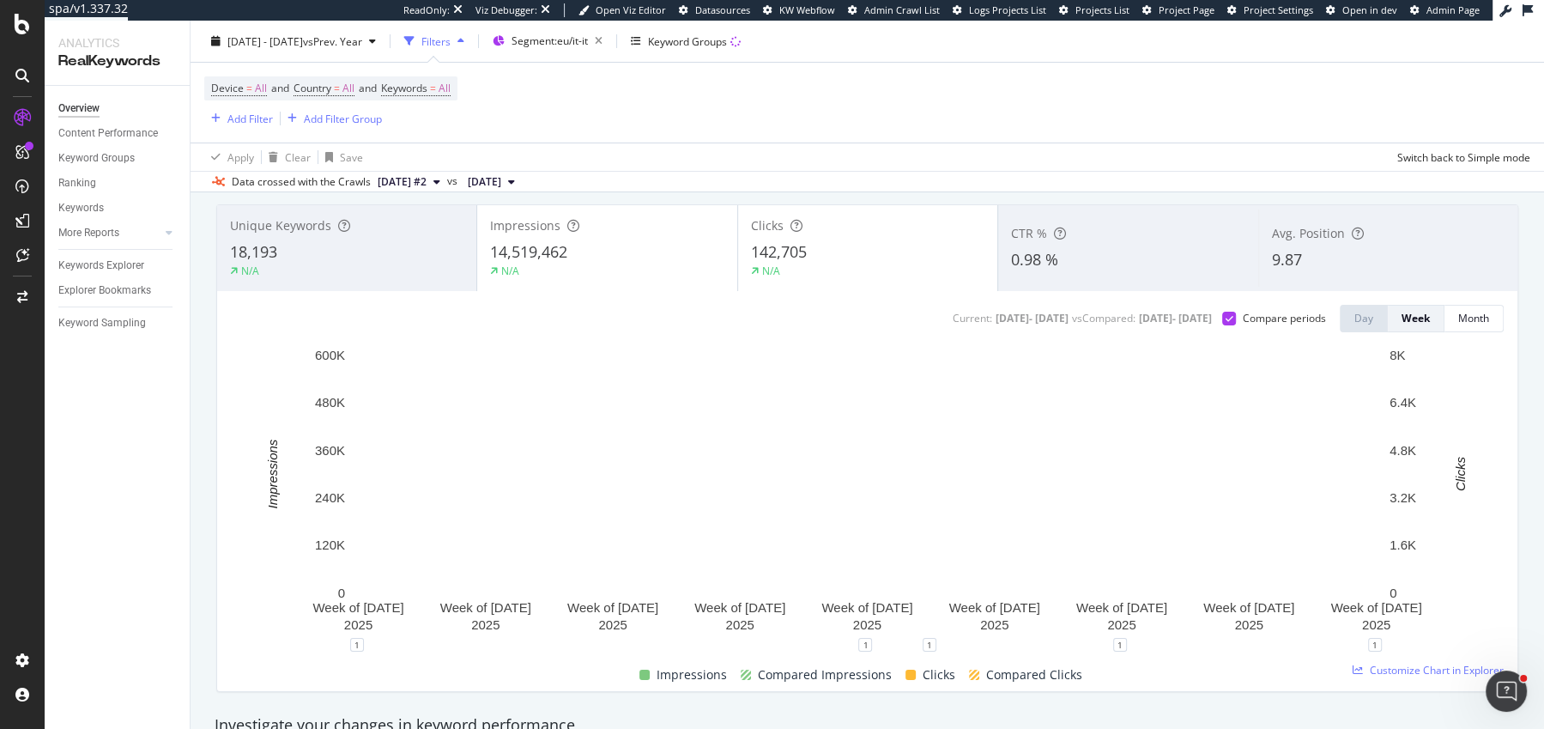
scroll to position [92, 0]
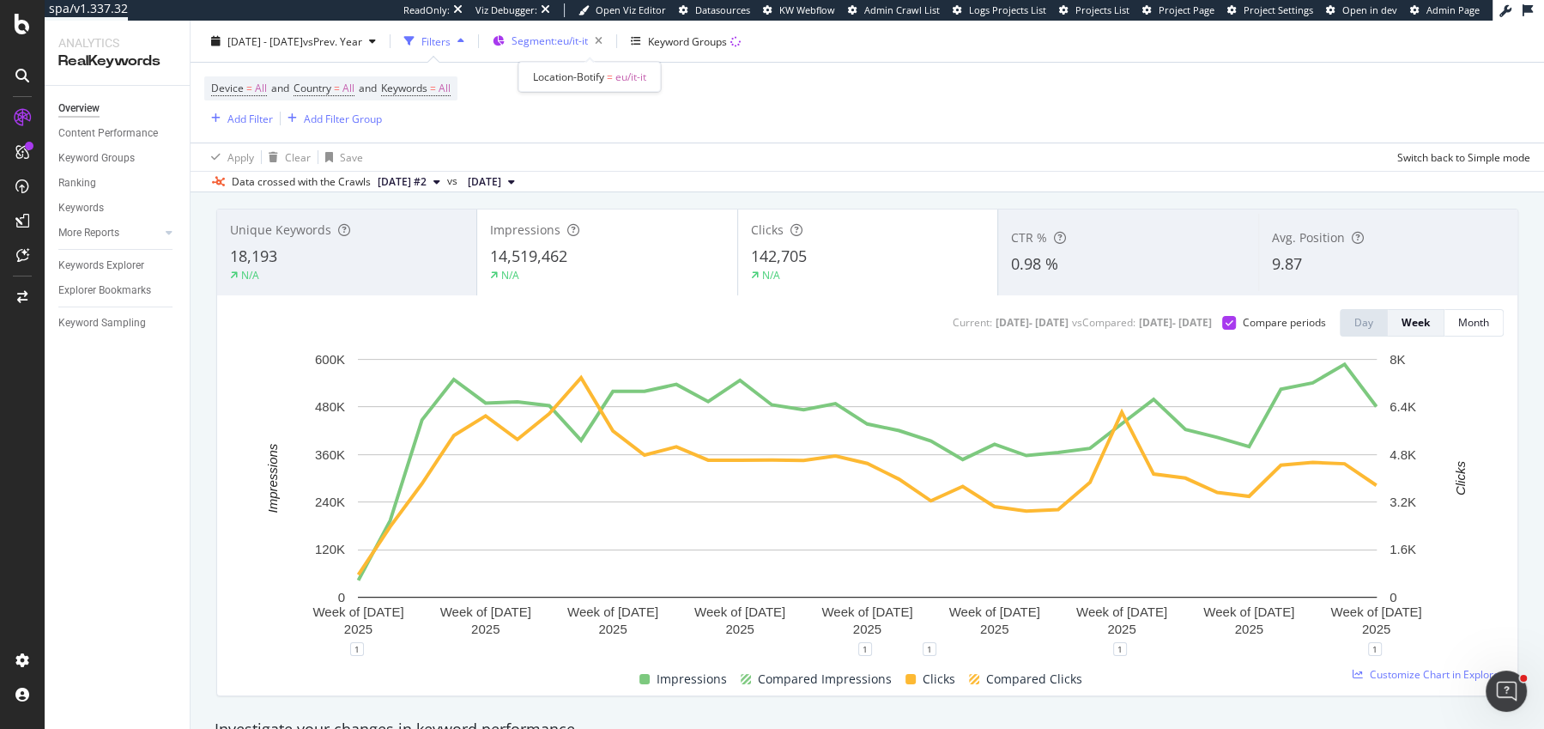
click at [556, 44] on span "Segment: eu/it-it" at bounding box center [550, 40] width 76 height 15
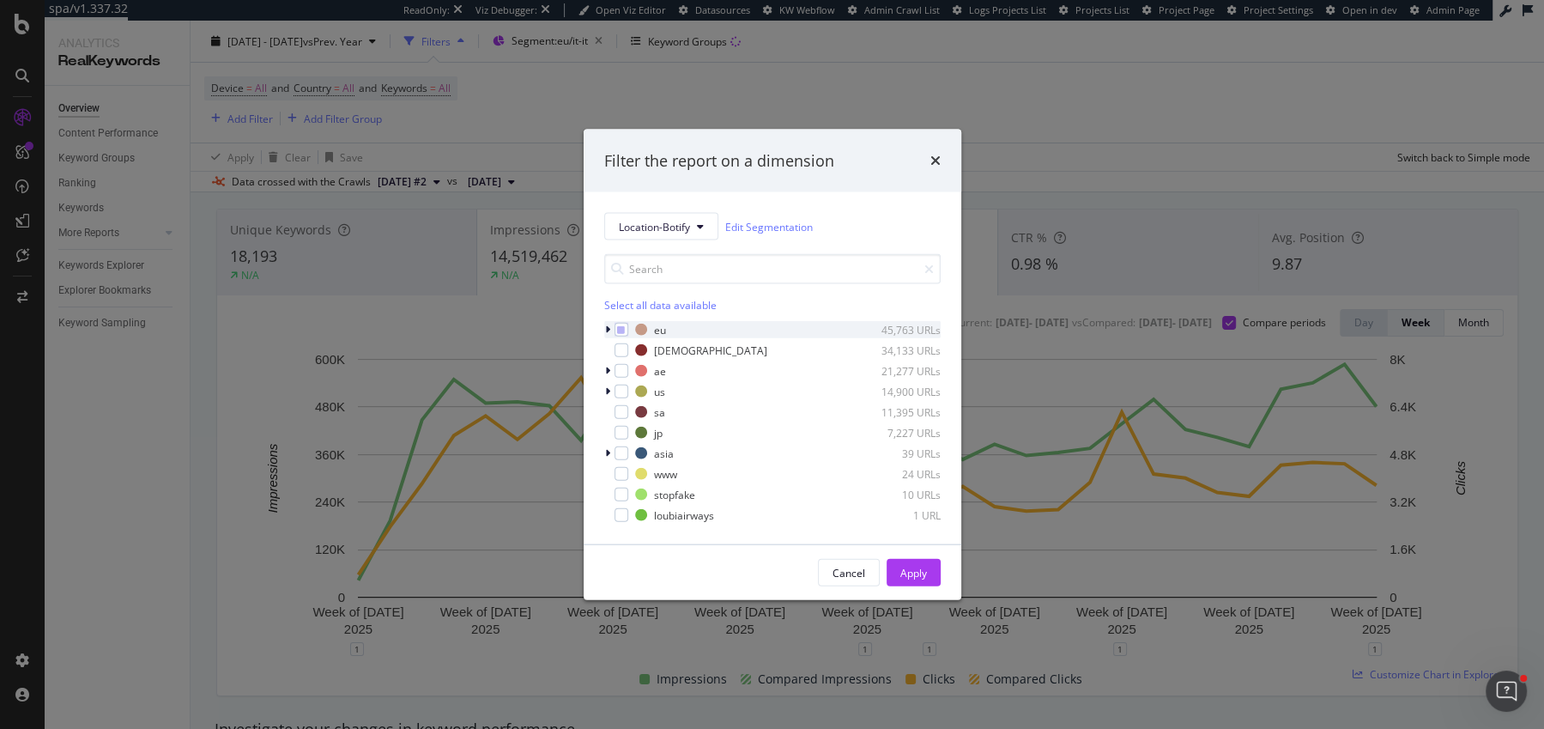
click at [607, 329] on icon "modal" at bounding box center [607, 329] width 5 height 10
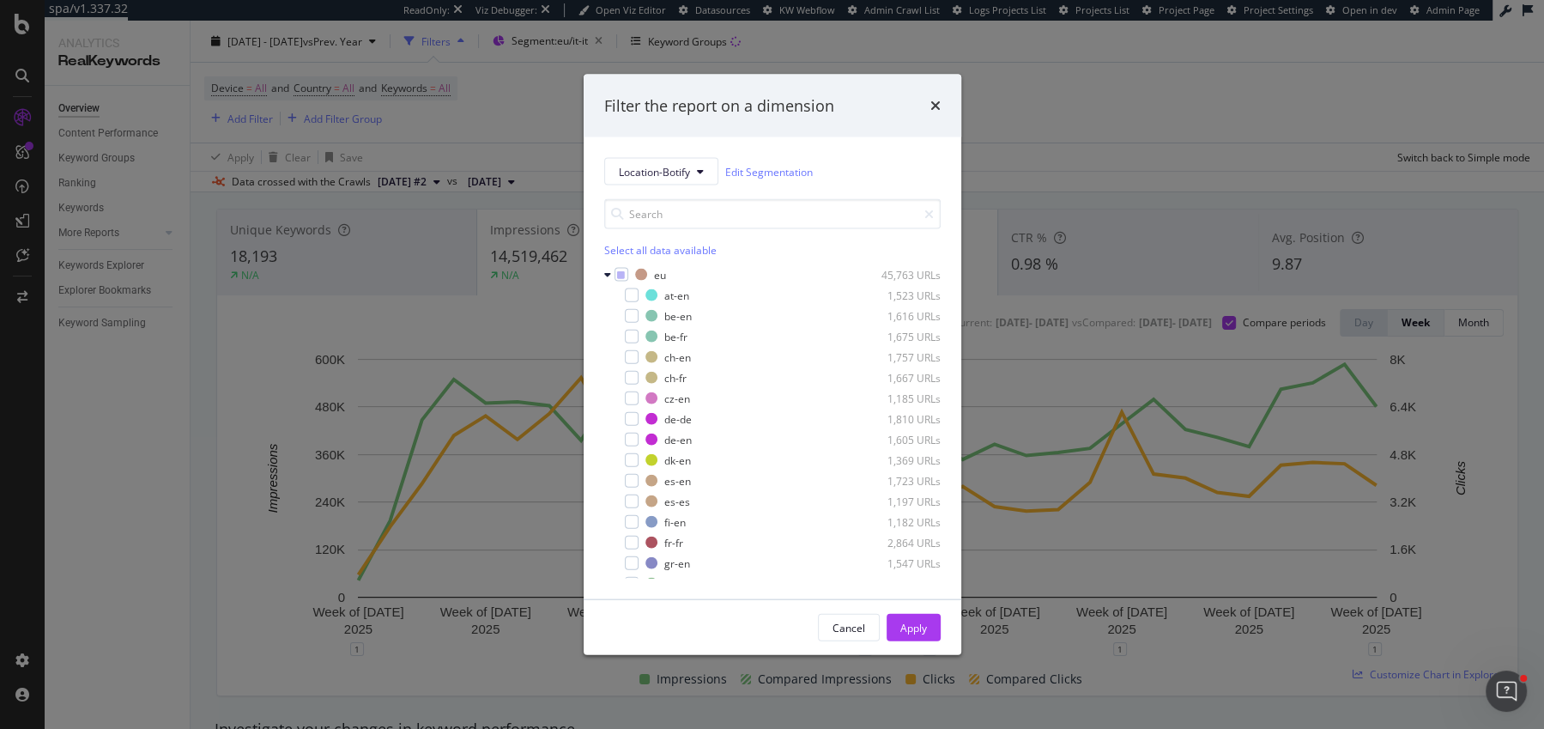
scroll to position [187, 0]
click at [631, 484] on div "modal" at bounding box center [632, 479] width 14 height 14
click at [633, 458] on div "modal" at bounding box center [632, 458] width 14 height 14
click at [900, 628] on div "Apply" at bounding box center [913, 627] width 27 height 15
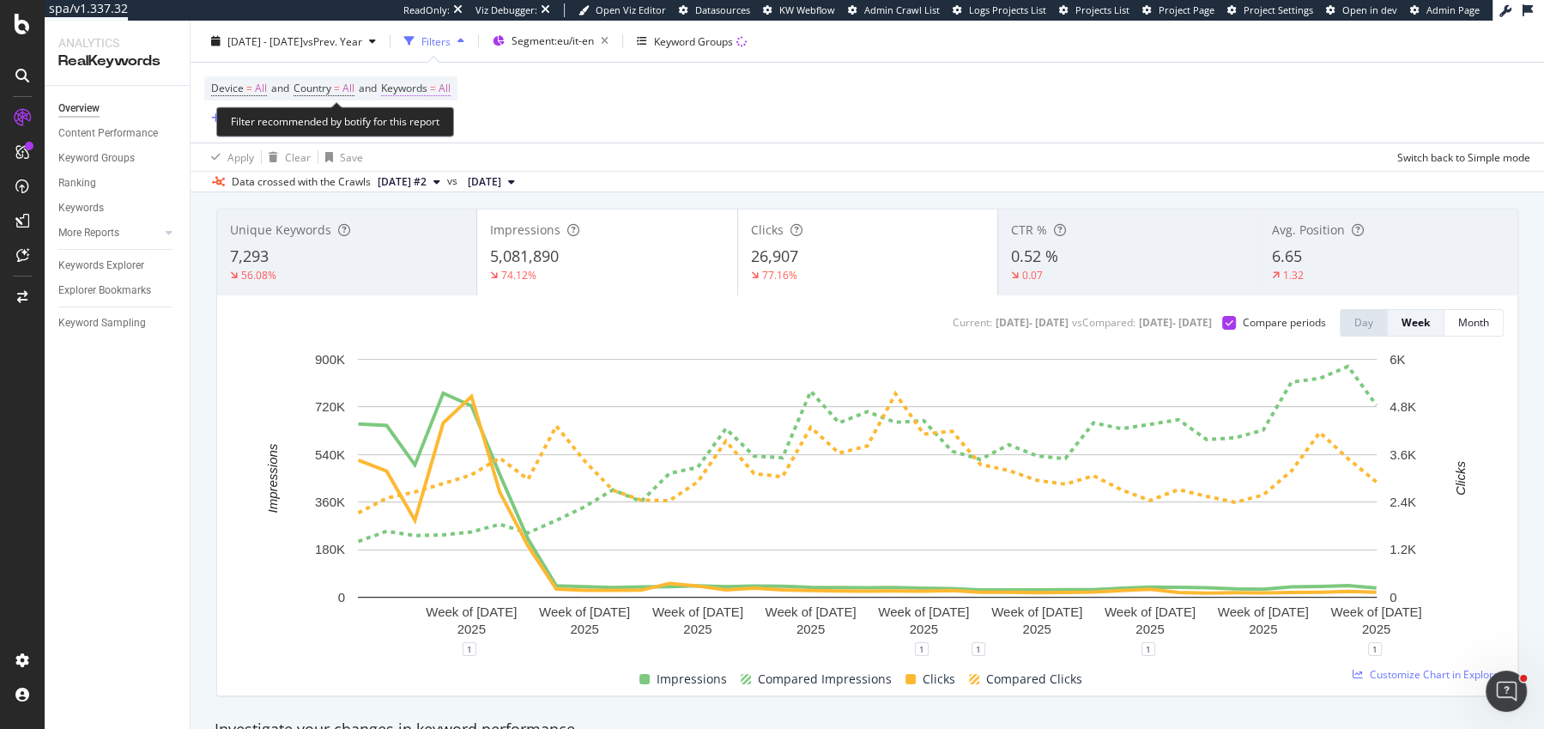
click at [411, 94] on span "Keywords" at bounding box center [404, 88] width 46 height 15
click at [413, 117] on div "All" at bounding box center [425, 128] width 39 height 26
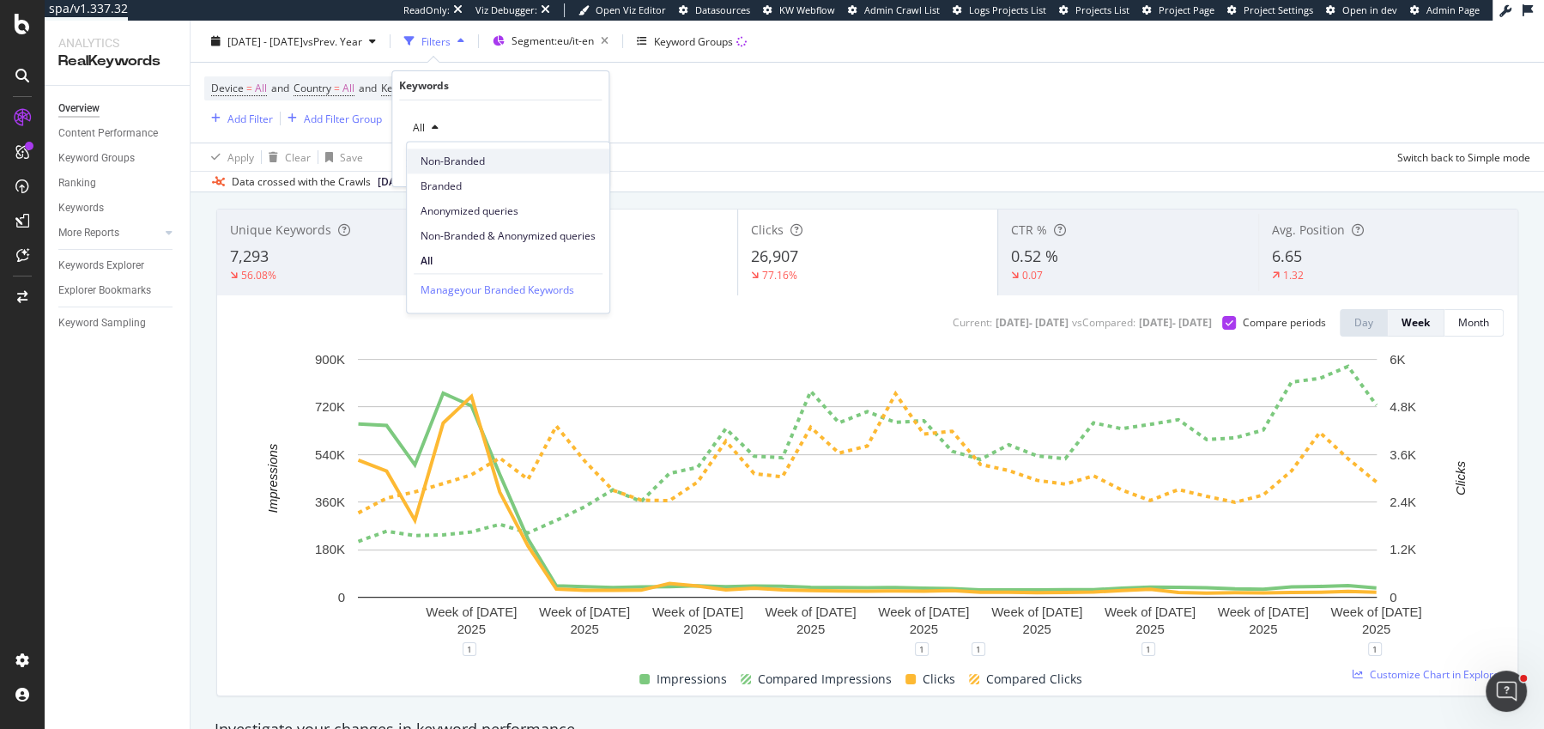
click at [466, 161] on span "Non-Branded" at bounding box center [508, 161] width 175 height 15
click at [579, 160] on div "Apply" at bounding box center [581, 163] width 27 height 15
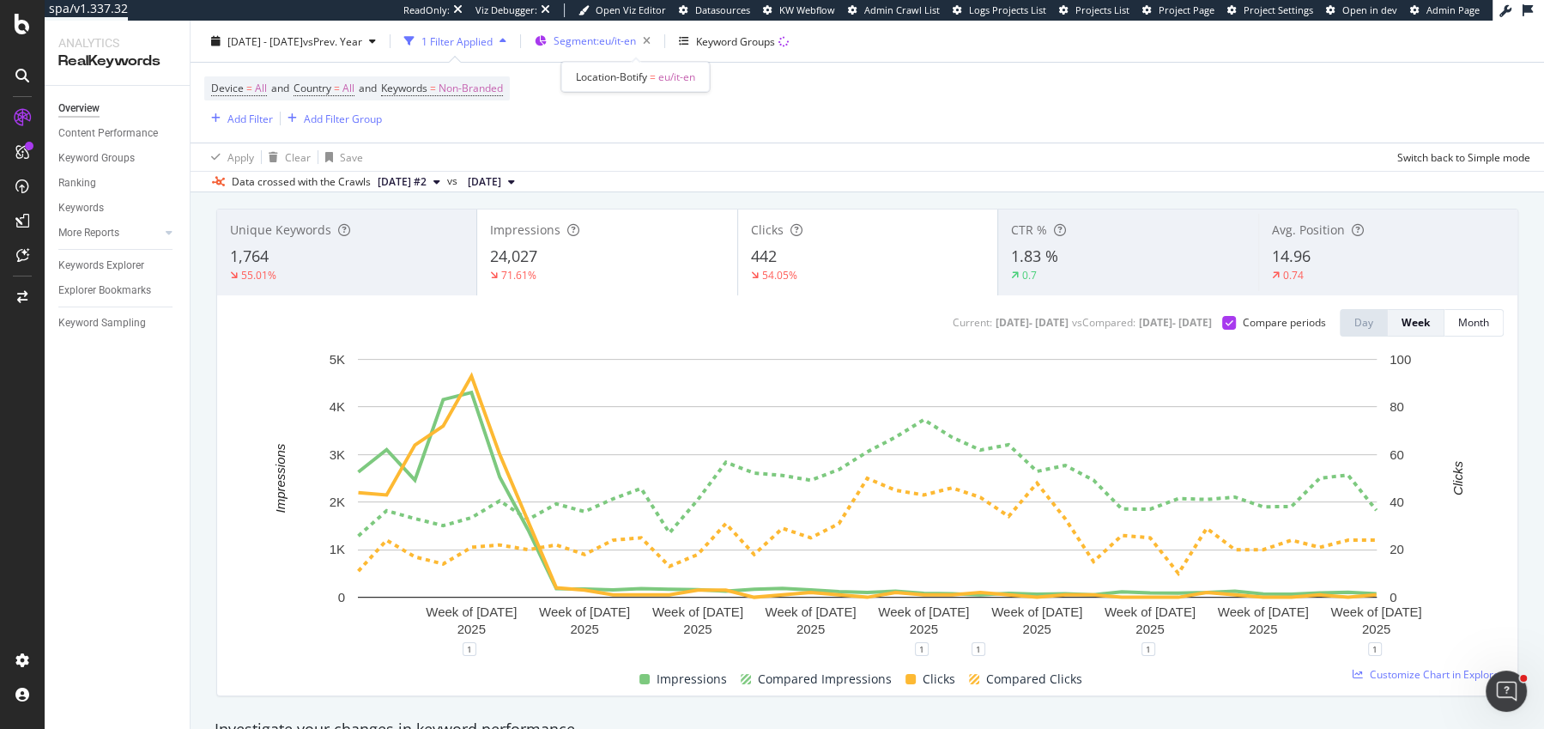
click at [652, 52] on div "Segment: eu/it-en" at bounding box center [606, 41] width 104 height 24
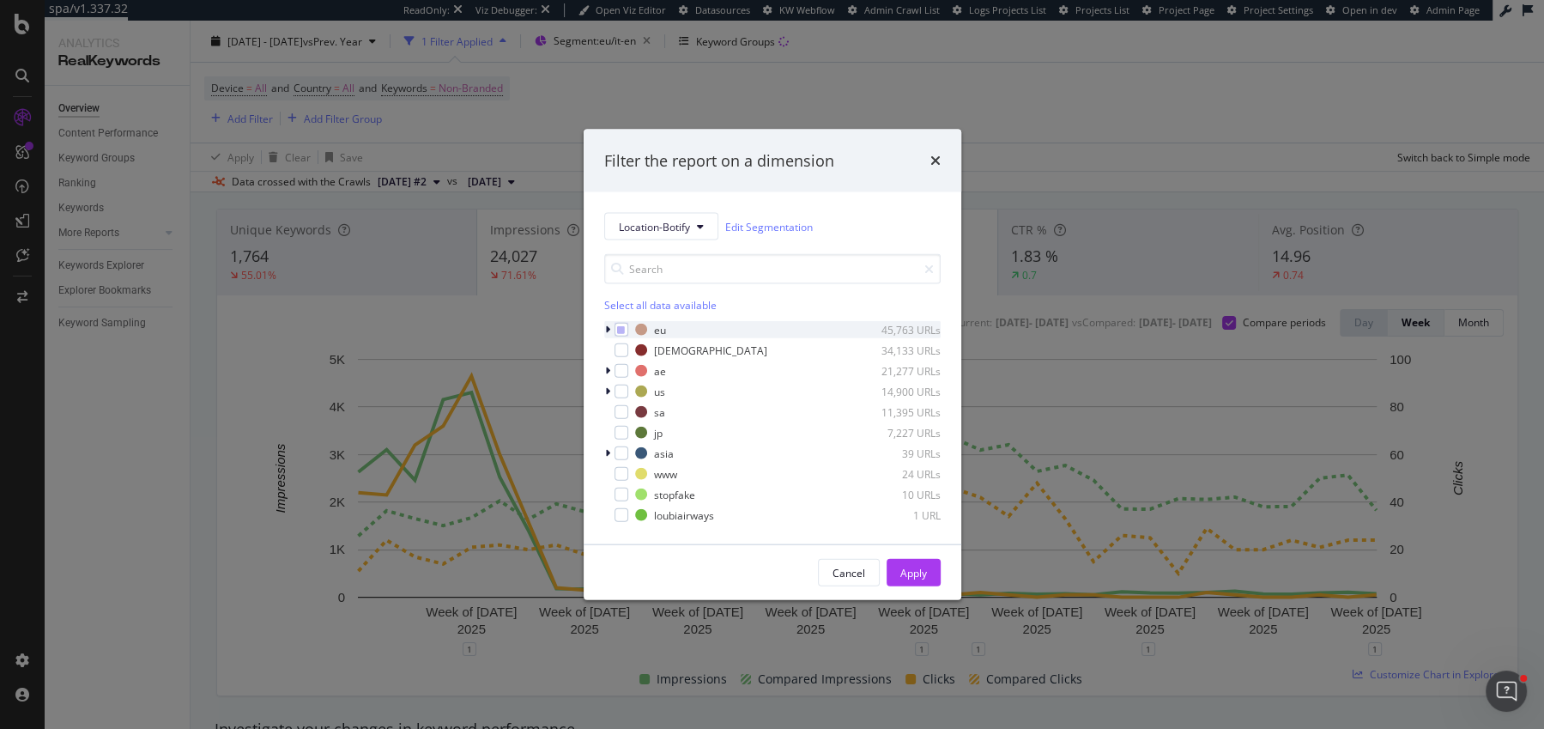
click at [609, 323] on div "modal" at bounding box center [609, 329] width 10 height 17
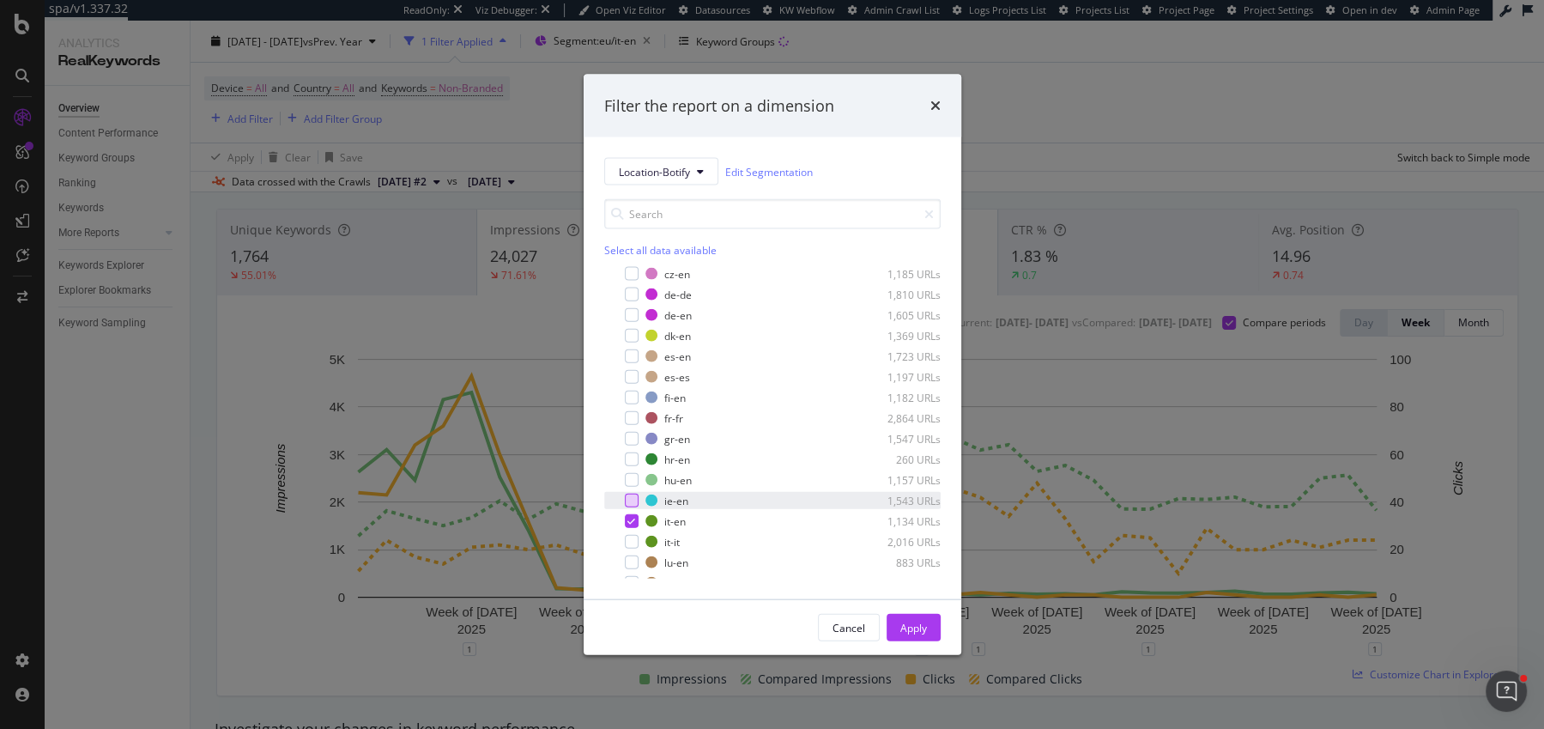
scroll to position [207, 0]
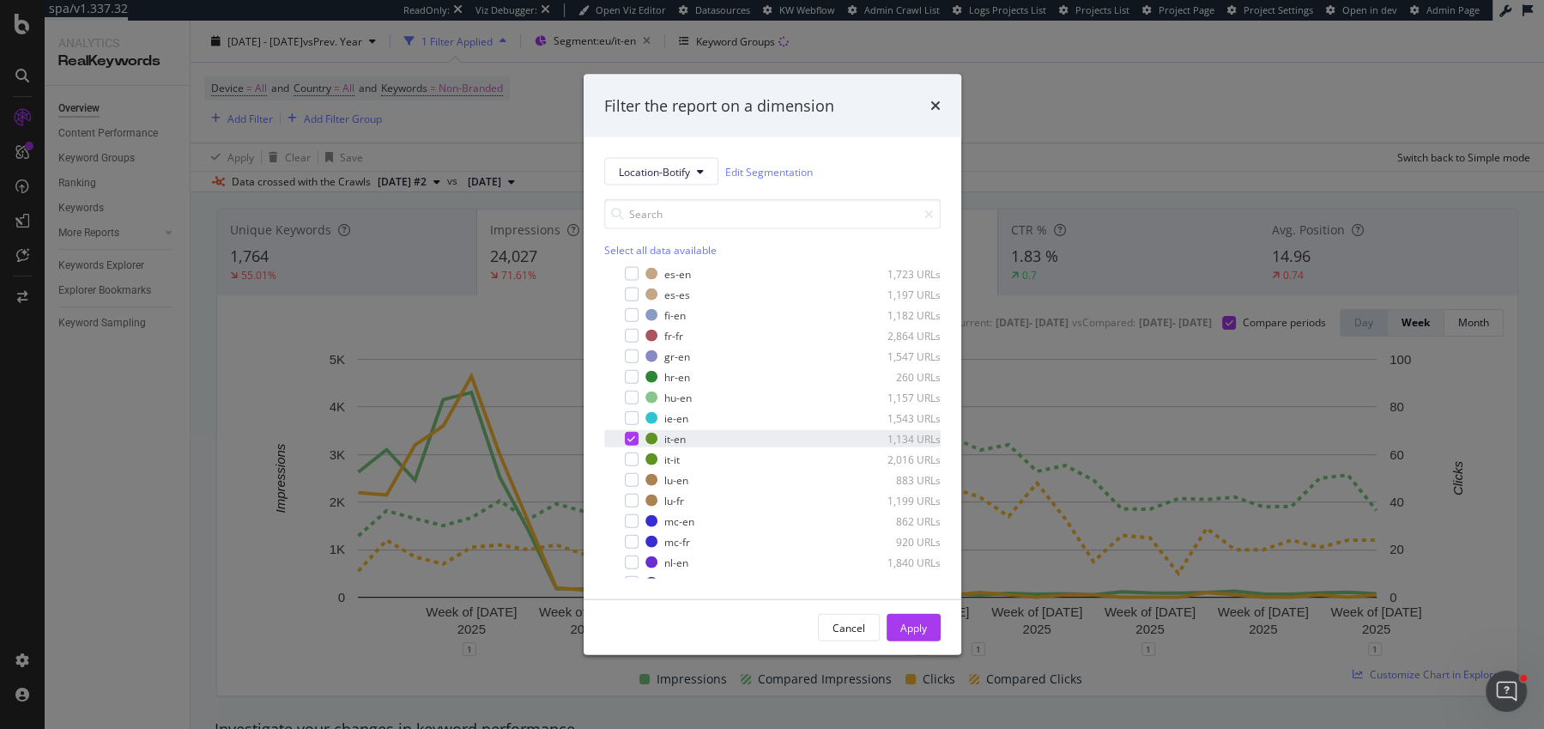
click at [630, 432] on div "modal" at bounding box center [632, 439] width 14 height 14
click at [630, 452] on div "modal" at bounding box center [632, 459] width 14 height 14
click at [909, 626] on div "Apply" at bounding box center [913, 627] width 27 height 15
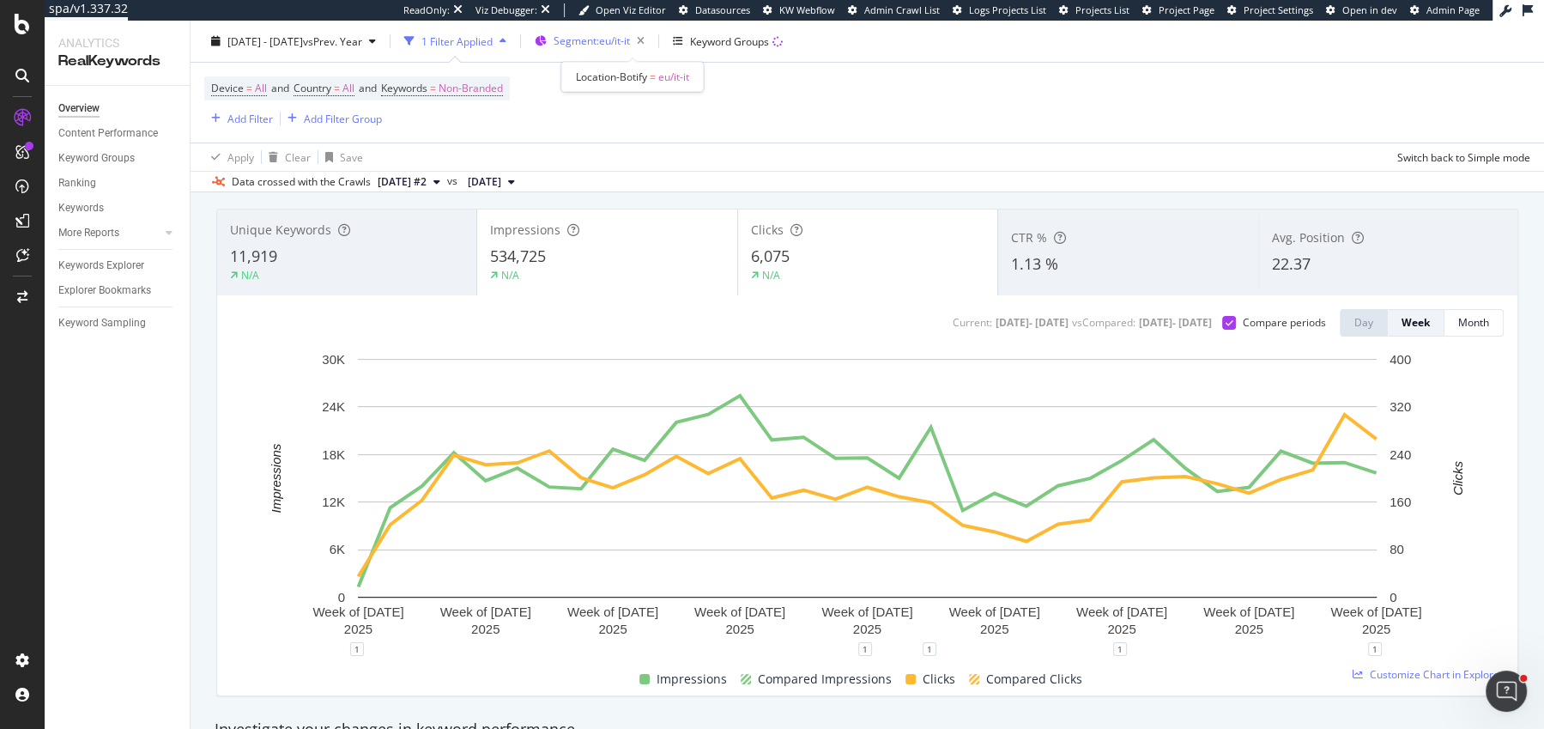
click at [630, 38] on span "Segment: eu/it-it" at bounding box center [592, 40] width 76 height 15
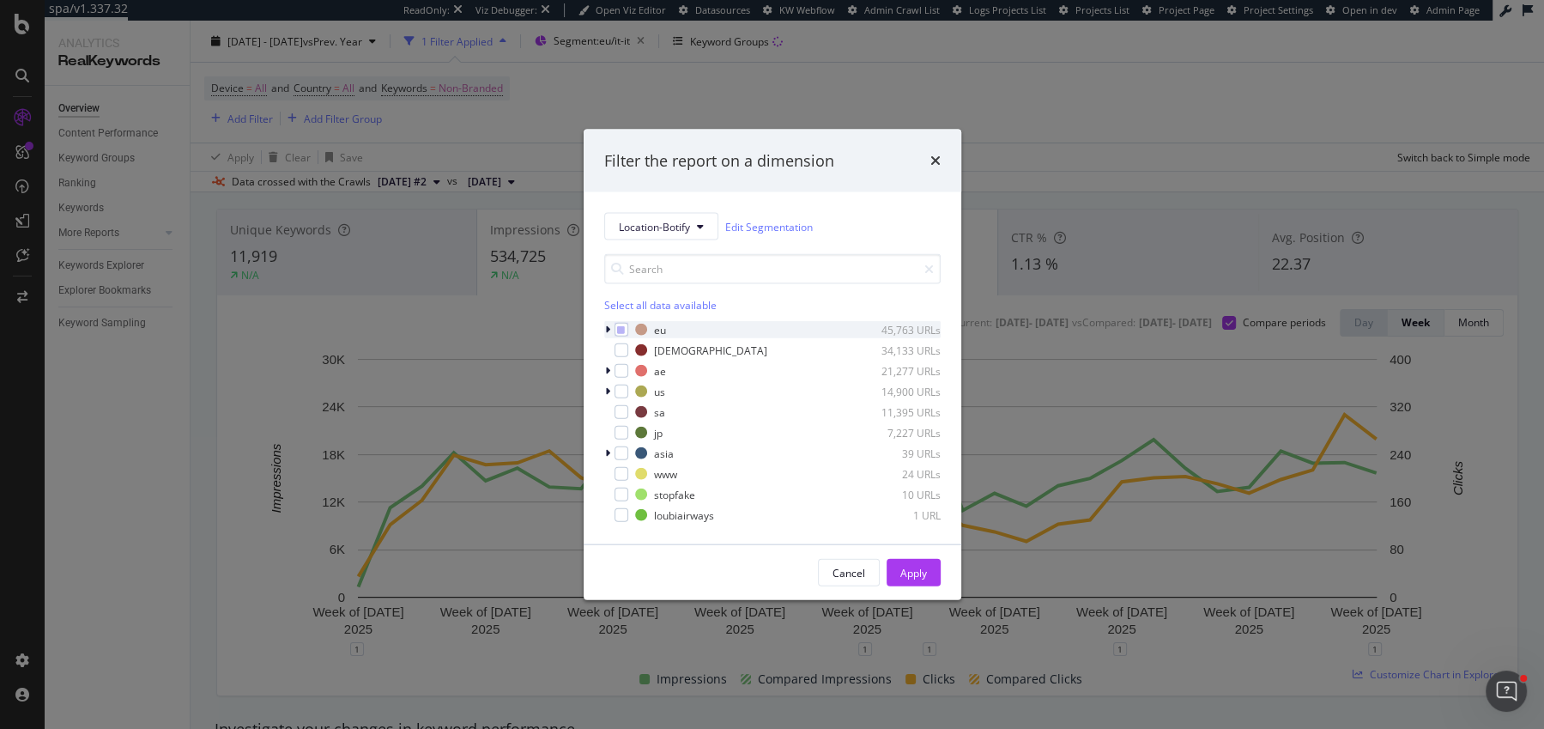
click at [609, 330] on icon "modal" at bounding box center [607, 329] width 5 height 10
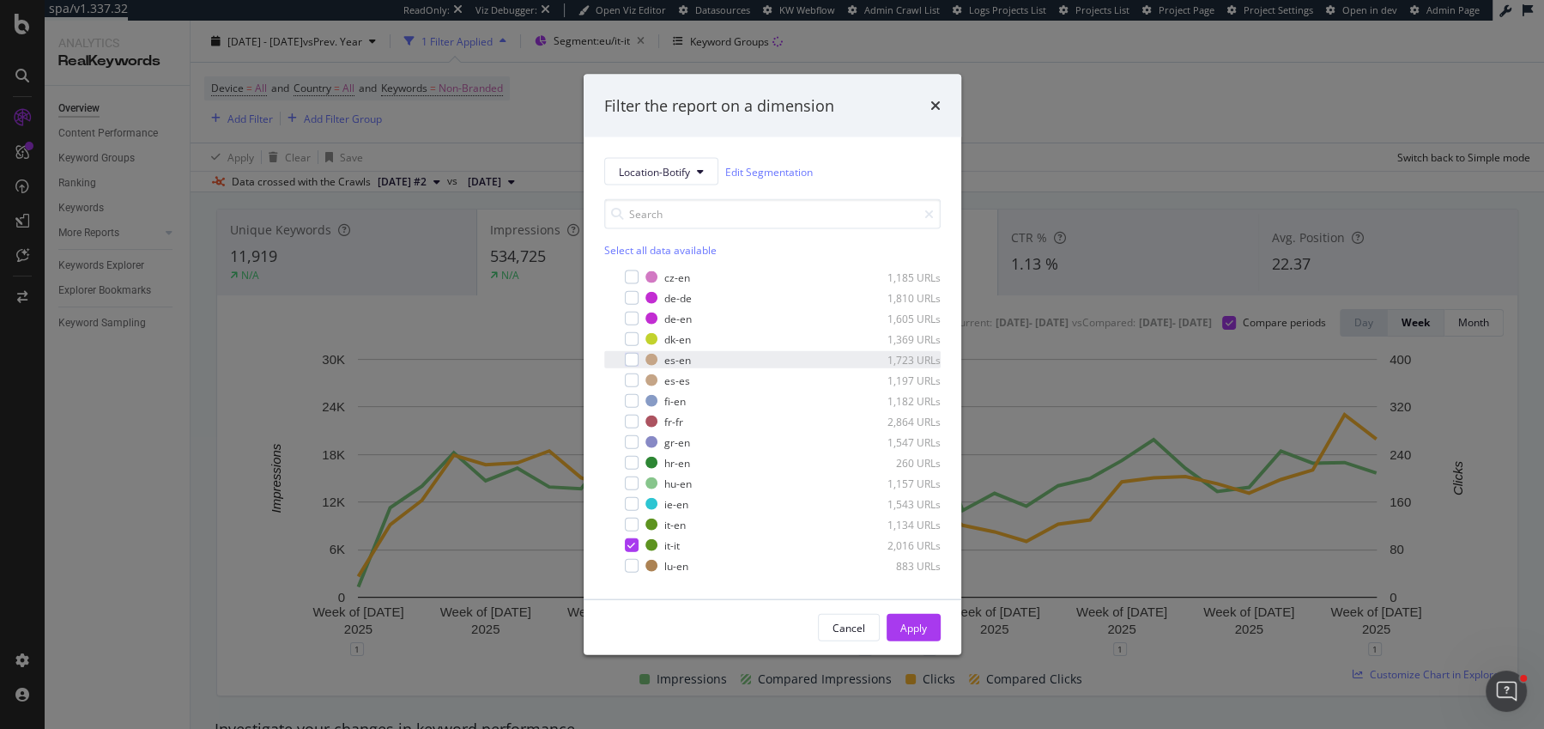
scroll to position [124, 0]
click at [628, 542] on icon "modal" at bounding box center [631, 541] width 8 height 9
click at [609, 272] on icon "modal" at bounding box center [607, 275] width 7 height 10
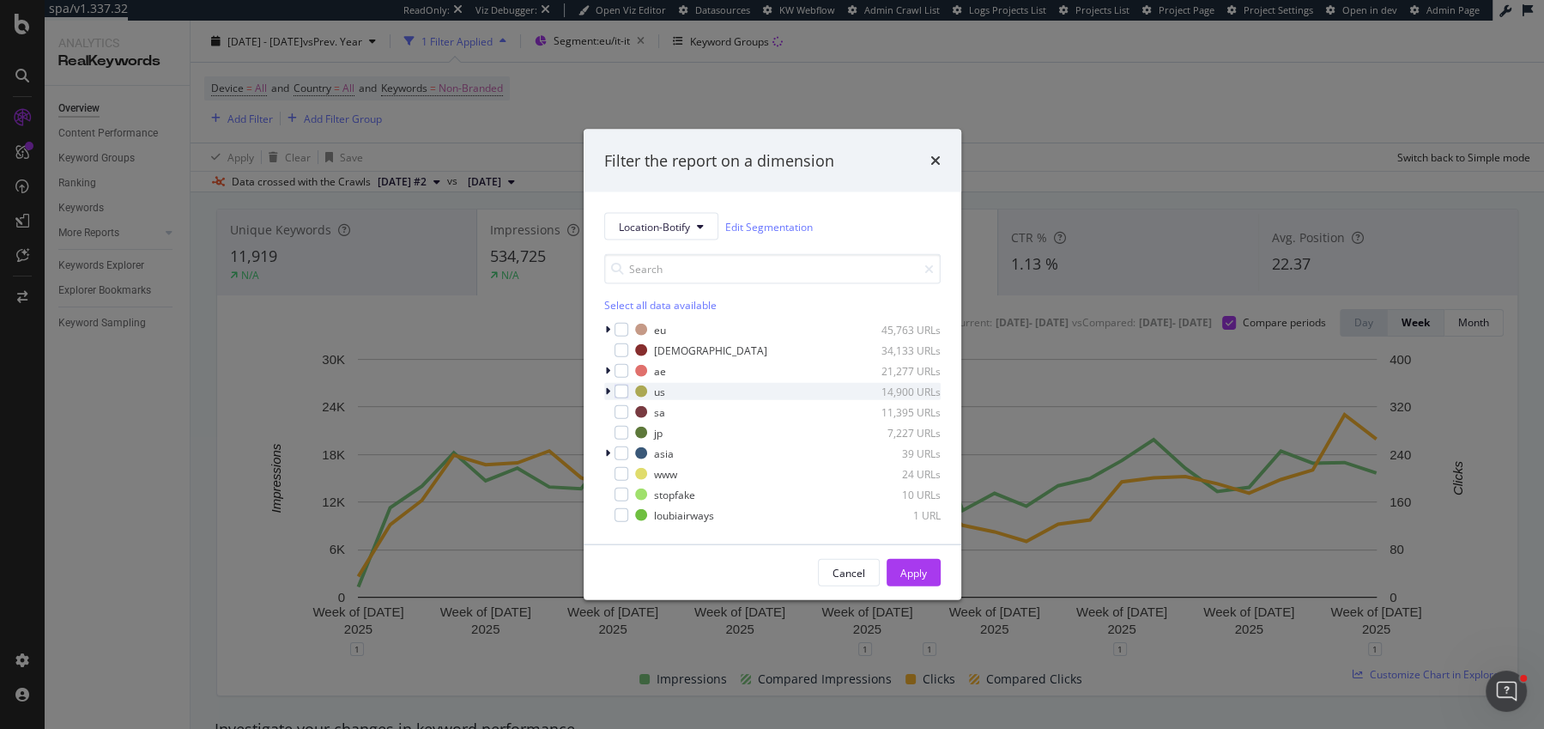
click at [612, 385] on div "modal" at bounding box center [609, 391] width 10 height 17
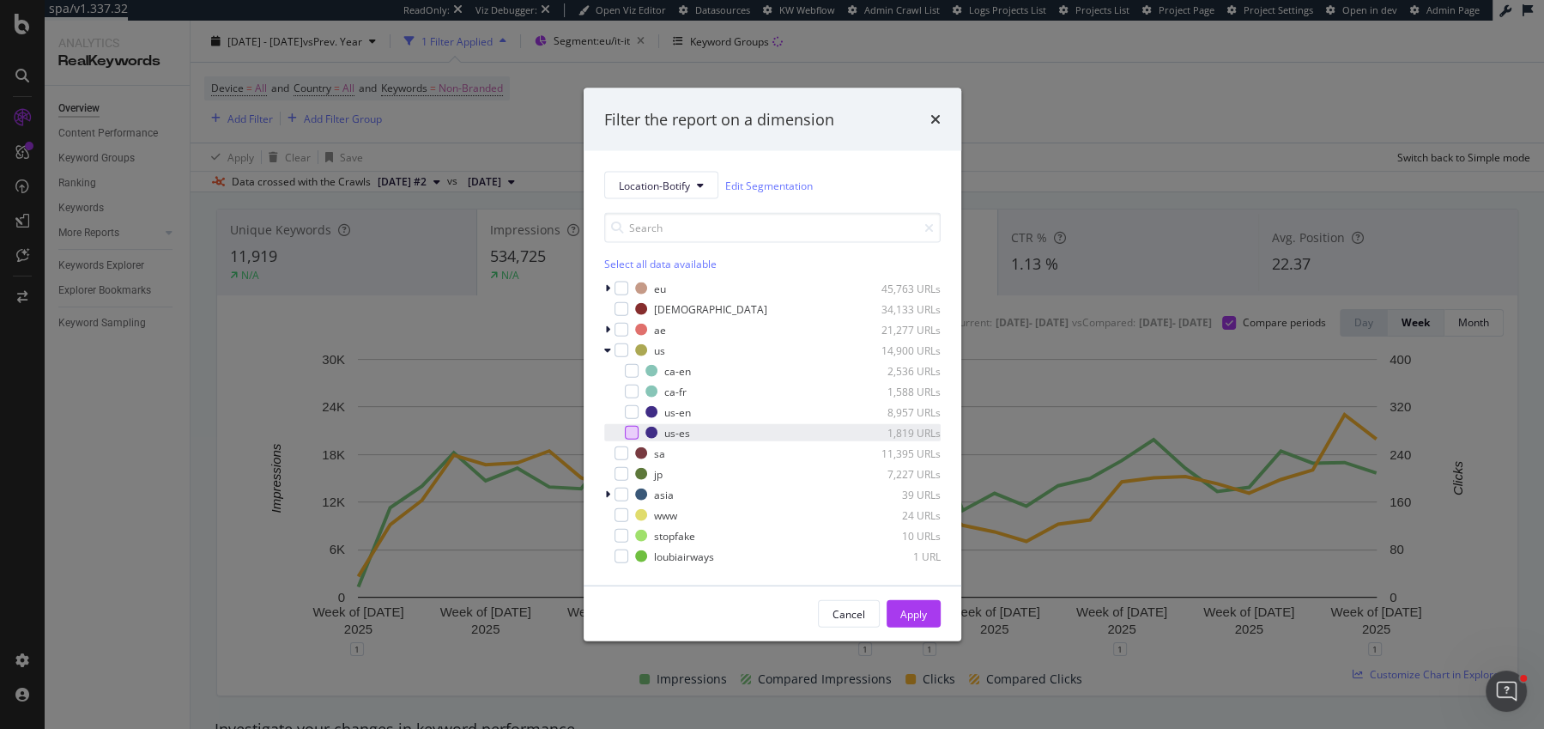
click at [633, 433] on div "modal" at bounding box center [632, 433] width 14 height 14
click at [918, 603] on div "Apply" at bounding box center [913, 614] width 27 height 26
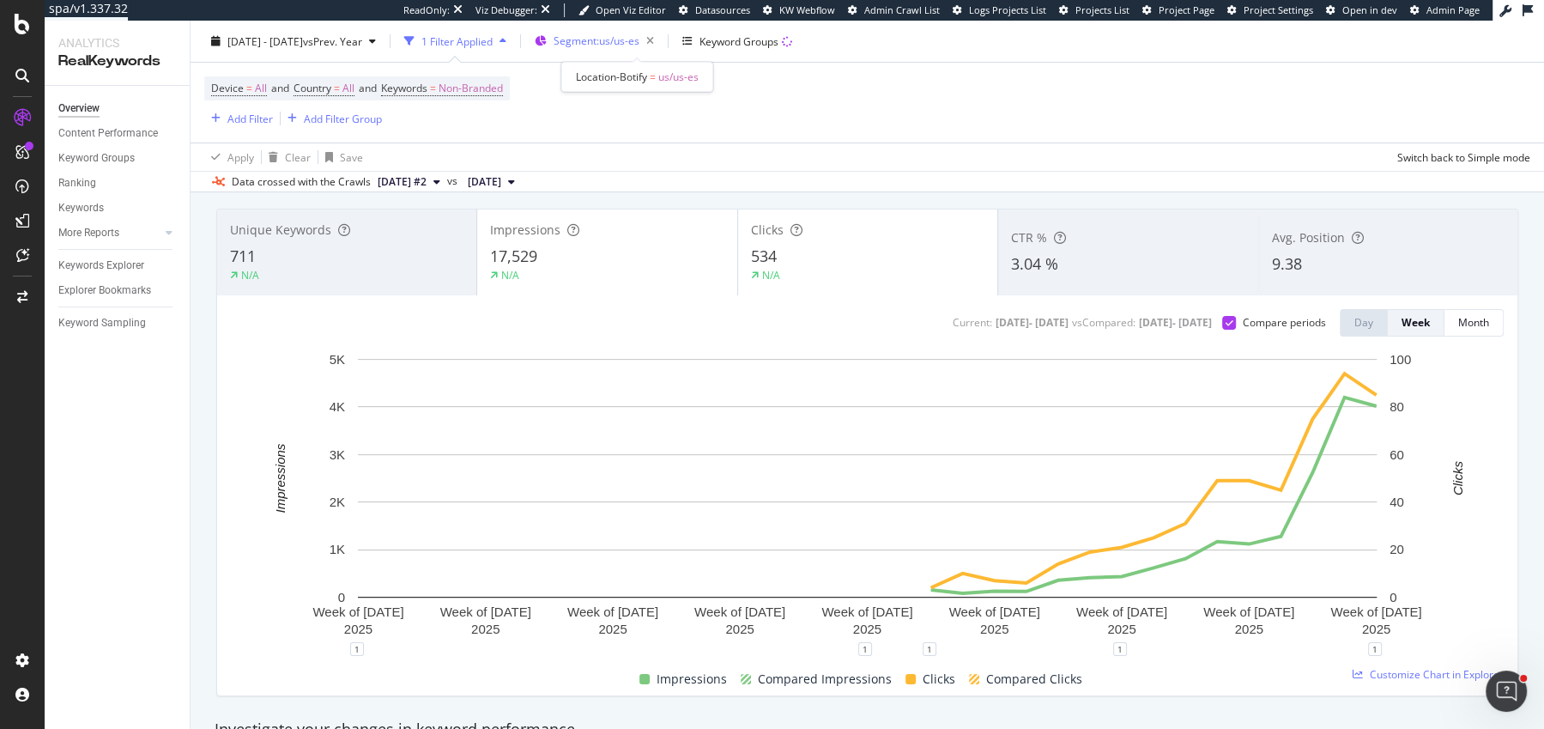
click at [604, 37] on span "Segment: us/us-es" at bounding box center [597, 40] width 86 height 15
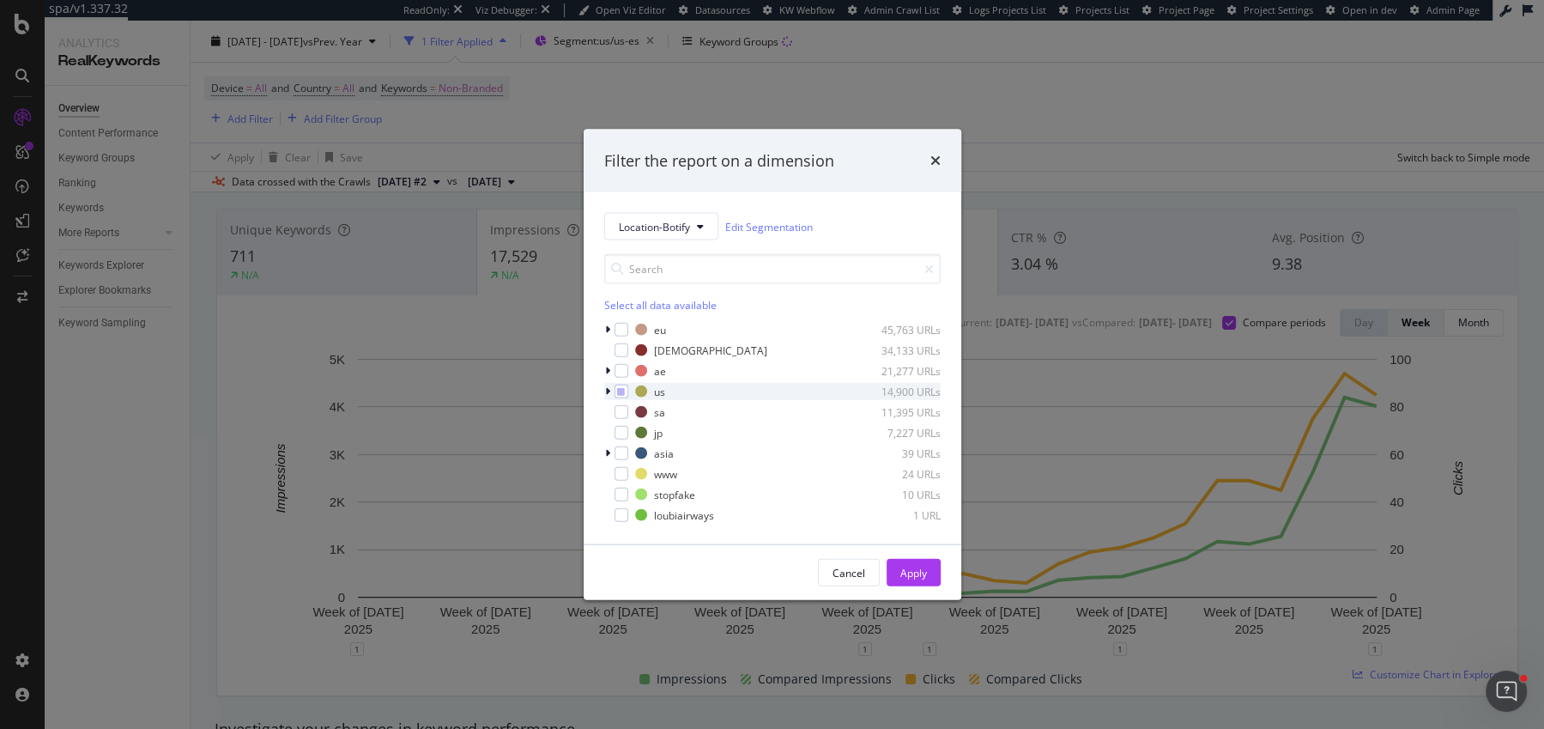
click at [609, 388] on icon "modal" at bounding box center [607, 391] width 5 height 10
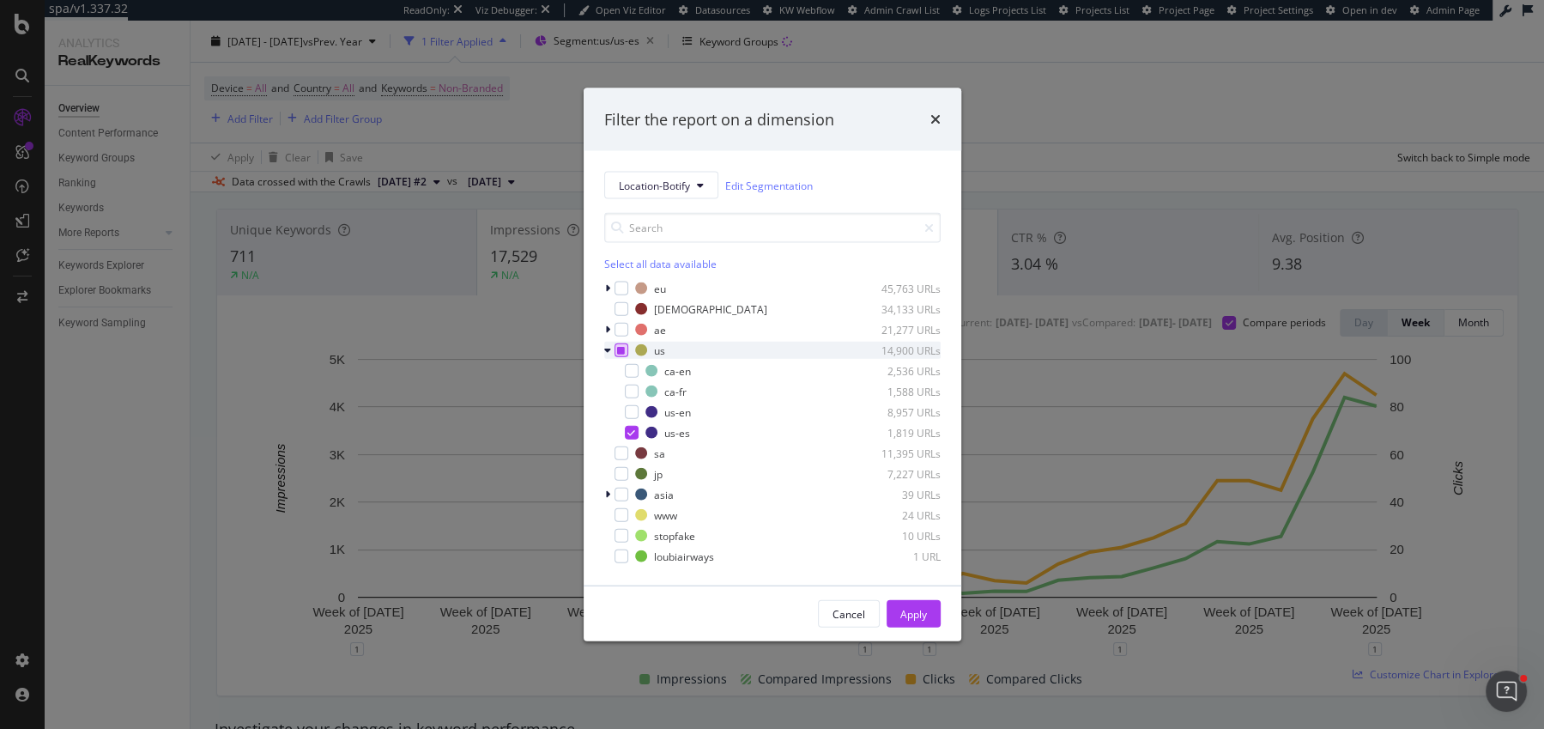
click at [624, 350] on icon "modal" at bounding box center [621, 350] width 8 height 9
click at [622, 350] on icon "modal" at bounding box center [621, 350] width 8 height 9
click at [609, 350] on icon "modal" at bounding box center [607, 350] width 7 height 10
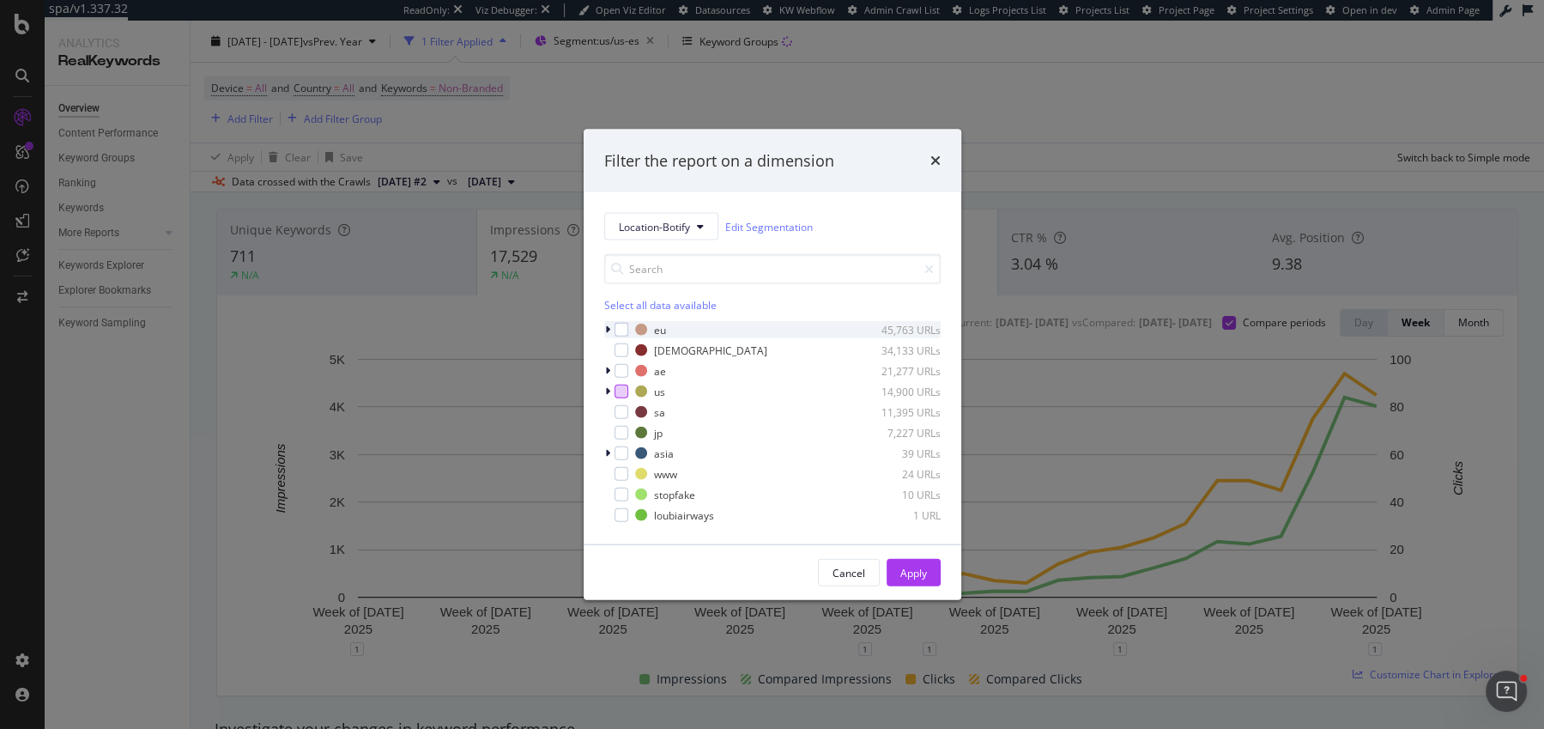
click at [608, 331] on icon "modal" at bounding box center [607, 329] width 5 height 10
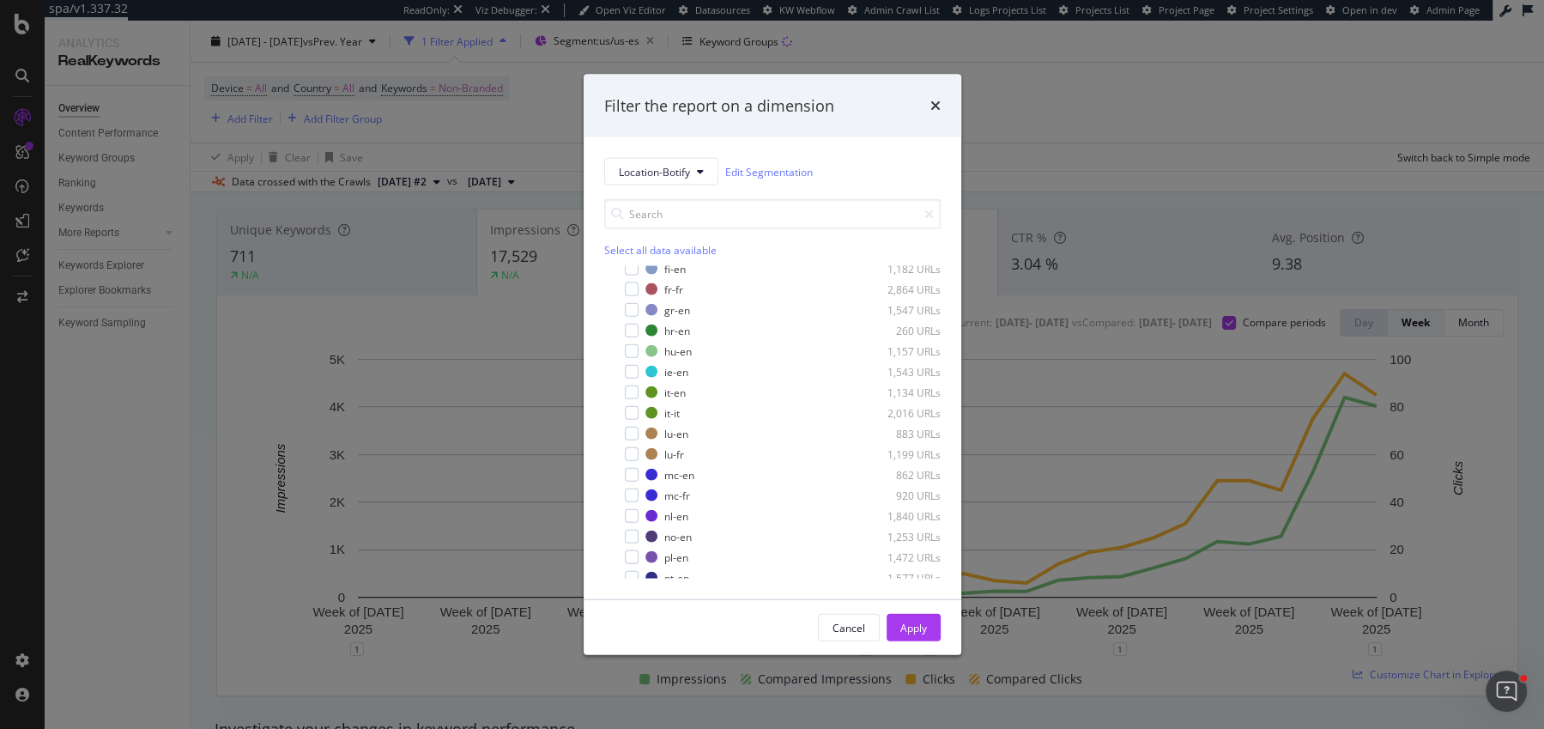
scroll to position [276, 0]
click at [633, 492] on div "modal" at bounding box center [632, 493] width 14 height 14
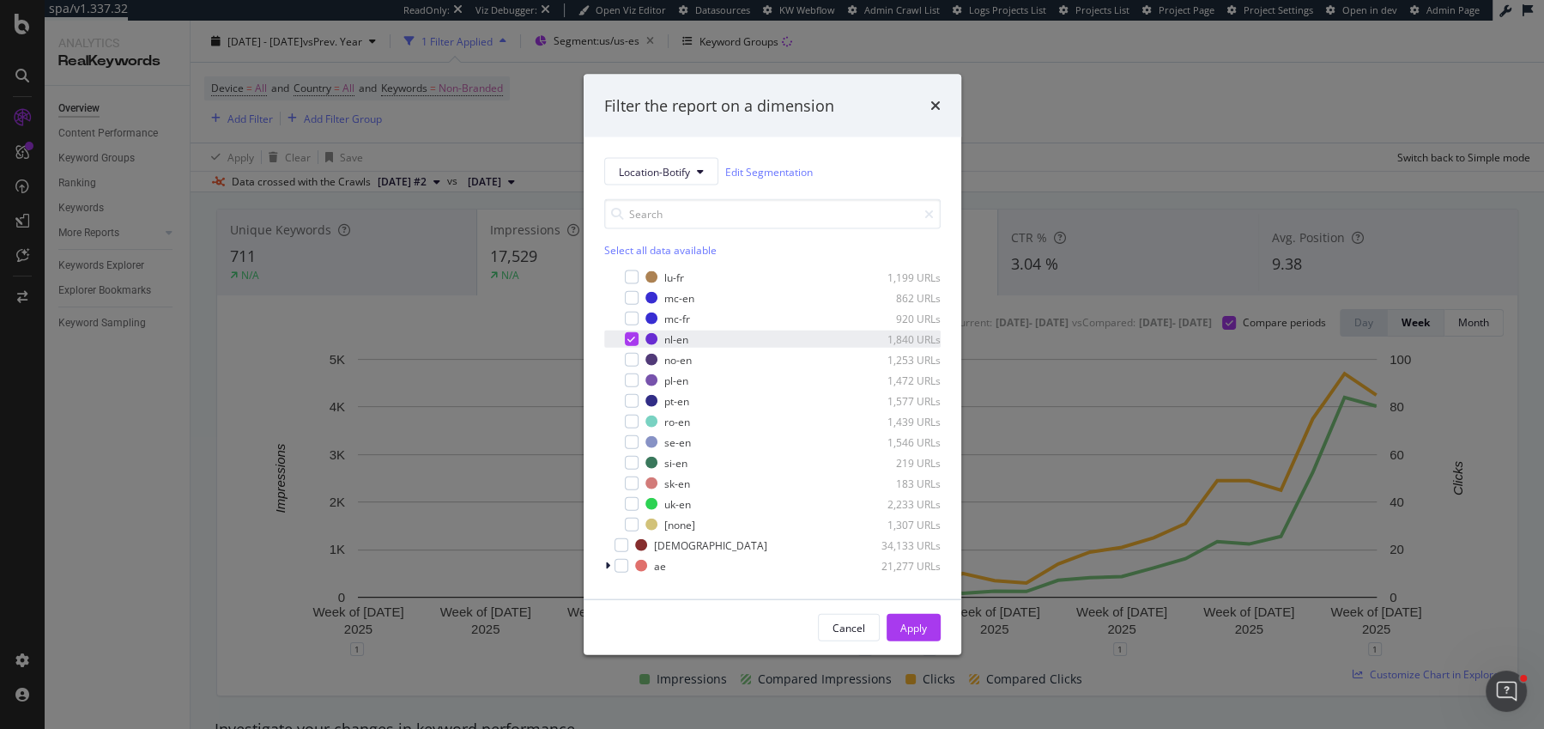
scroll to position [446, 0]
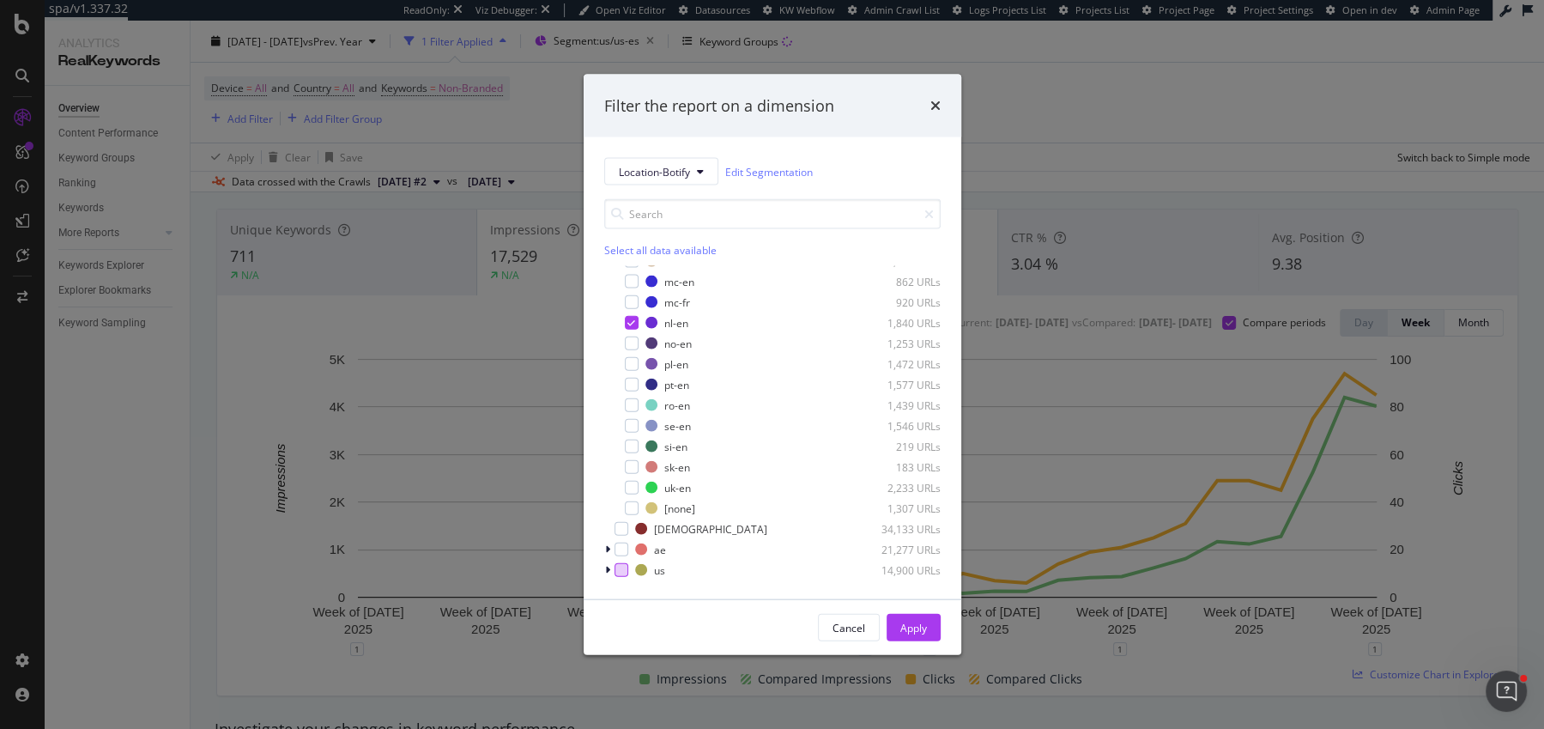
click at [938, 642] on div "Cancel Apply" at bounding box center [773, 627] width 378 height 55
click at [924, 631] on div "Apply" at bounding box center [913, 627] width 27 height 15
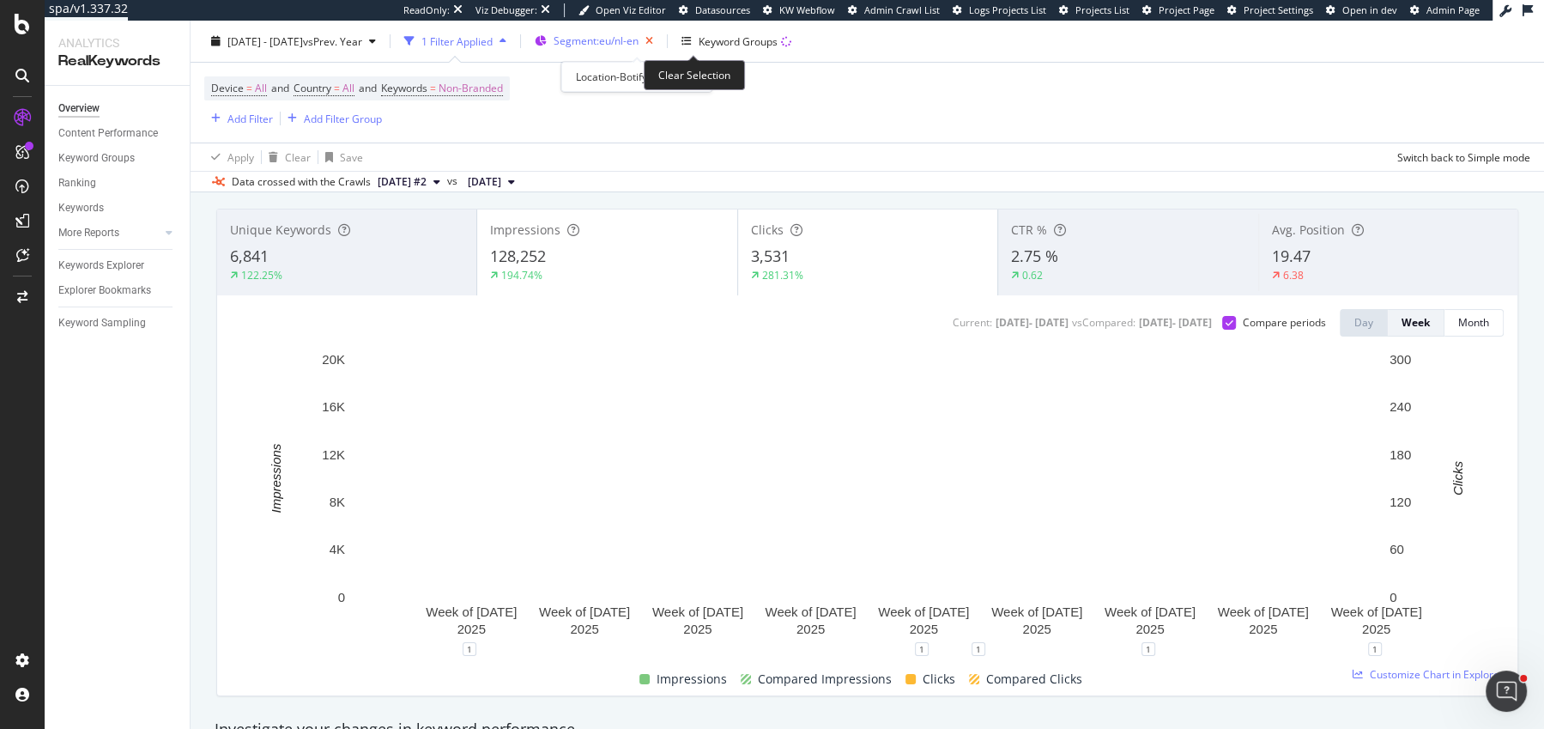
click at [660, 42] on icon "button" at bounding box center [649, 41] width 21 height 24
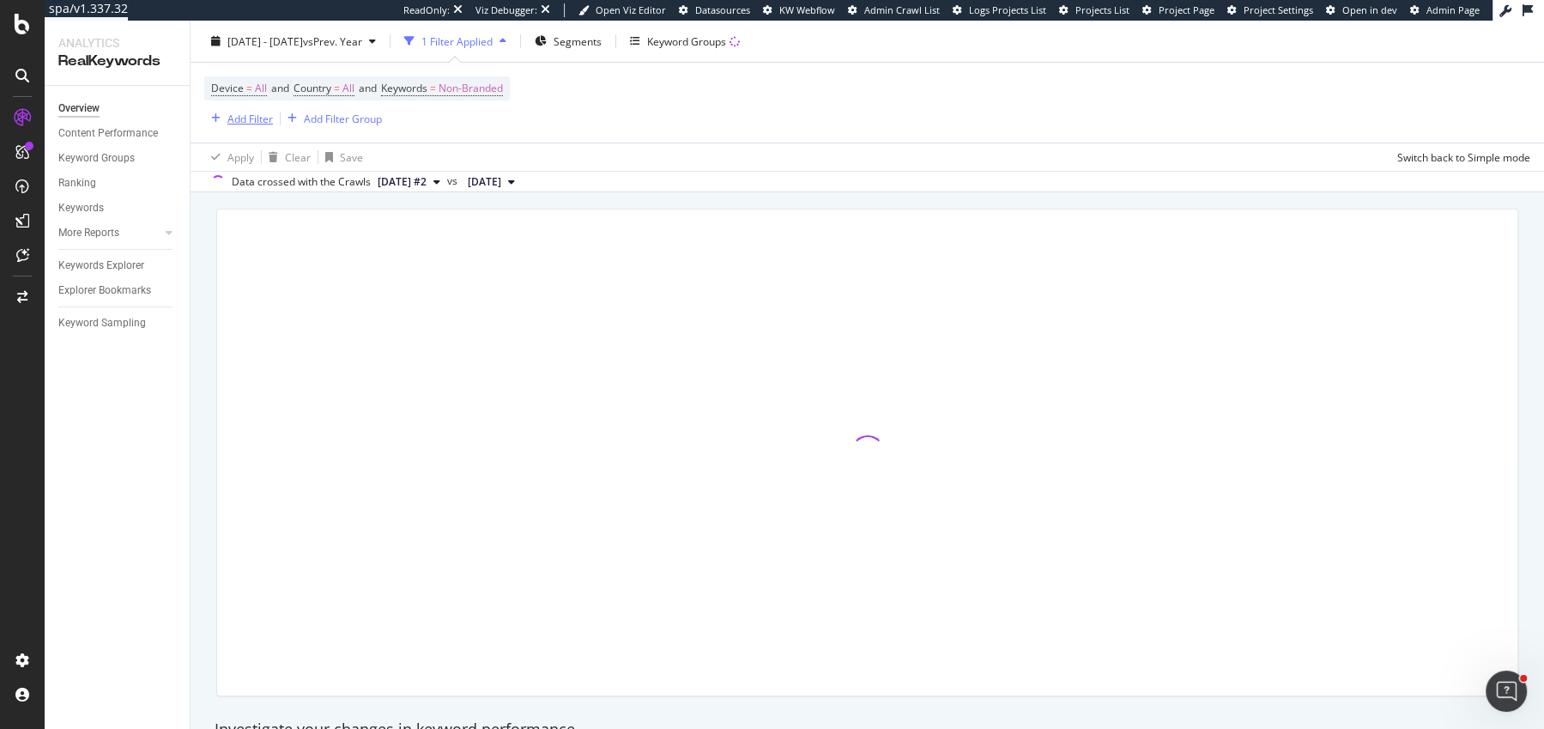
click at [251, 121] on div "Add Filter" at bounding box center [249, 118] width 45 height 15
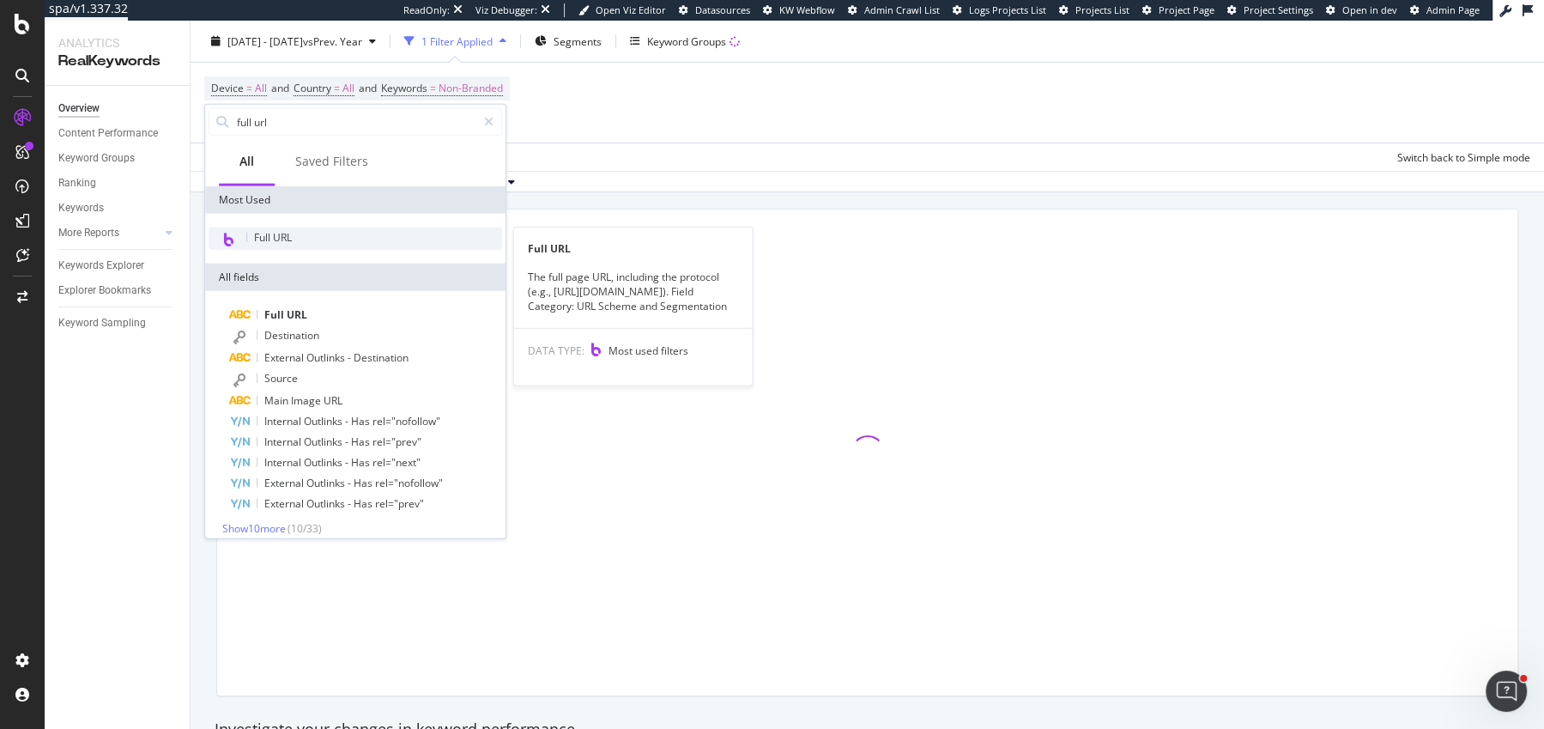
type input "full url"
click at [285, 236] on span "Full URL" at bounding box center [273, 237] width 38 height 15
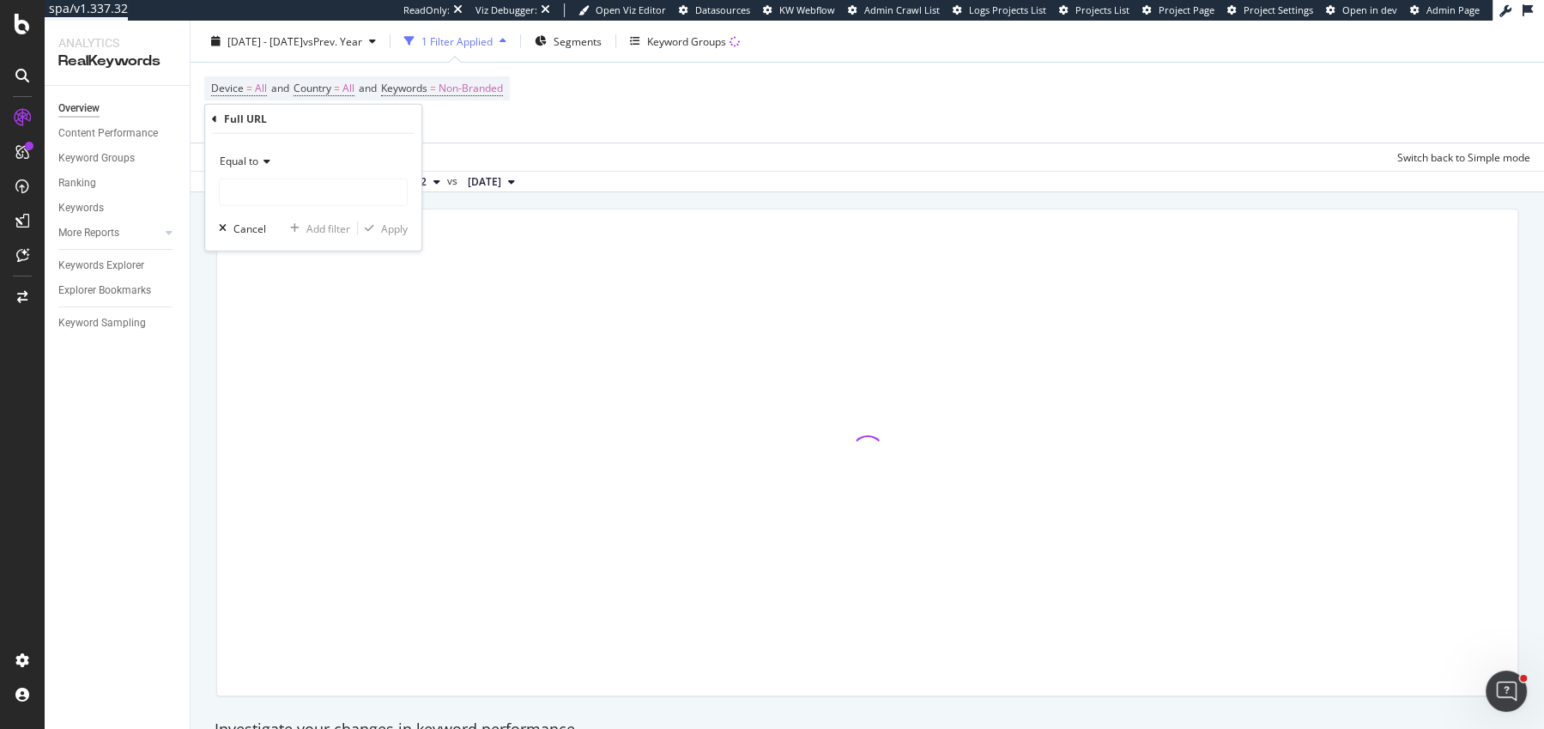
click at [269, 161] on icon at bounding box center [264, 161] width 12 height 10
click at [262, 328] on span "Contains" at bounding box center [248, 330] width 42 height 15
click at [276, 189] on input "text" at bounding box center [313, 192] width 187 height 27
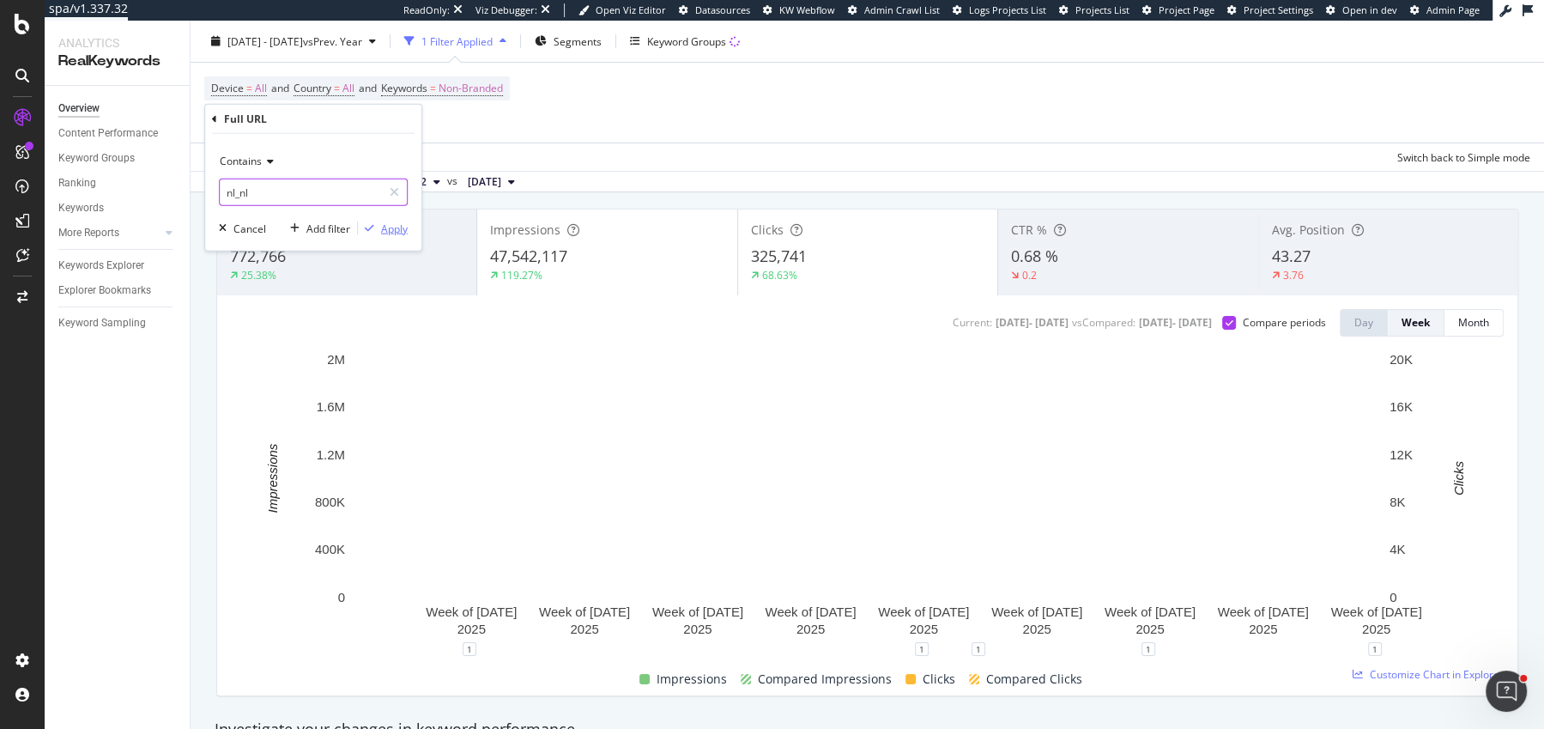
type input "nl_nl"
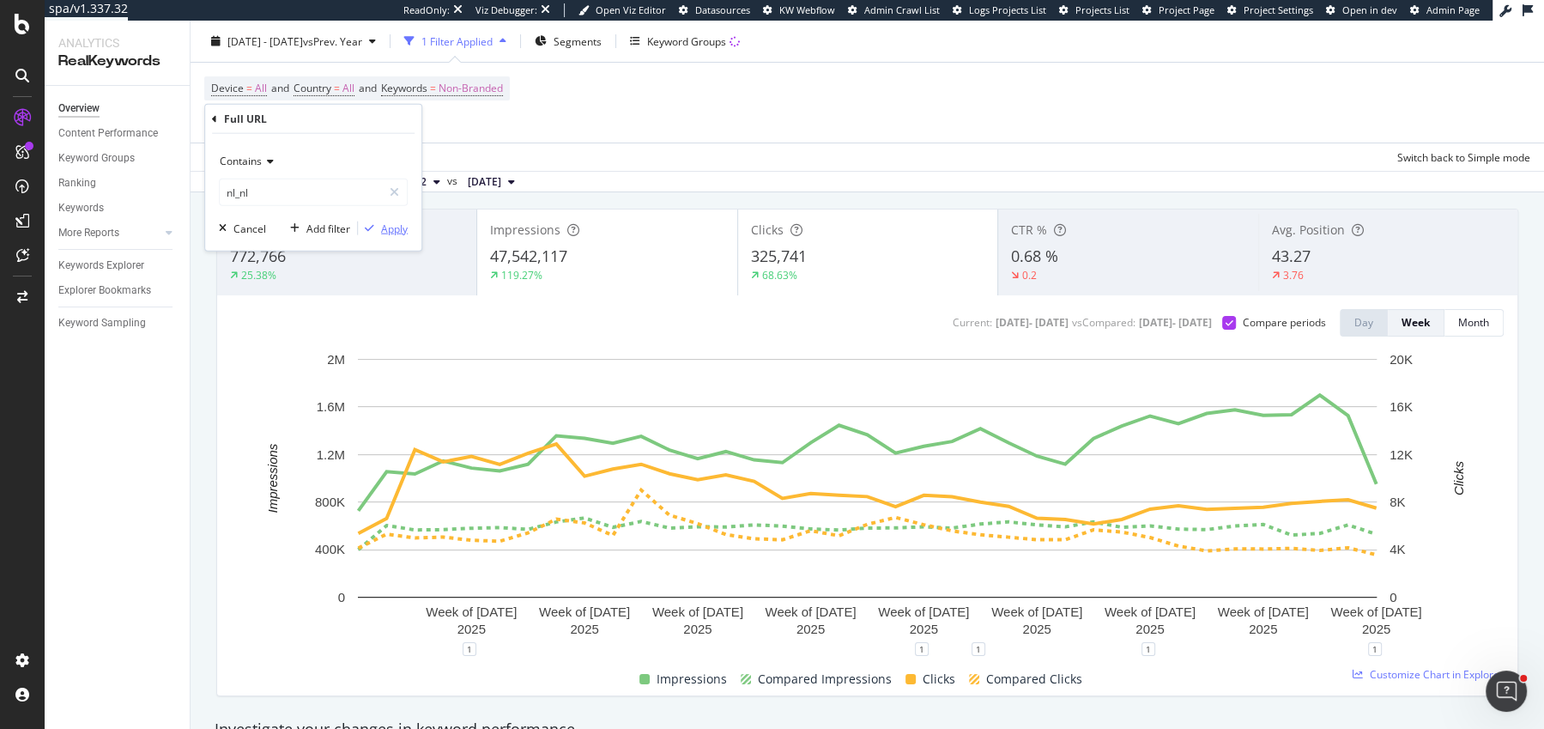
click at [372, 230] on icon "button" at bounding box center [369, 228] width 9 height 10
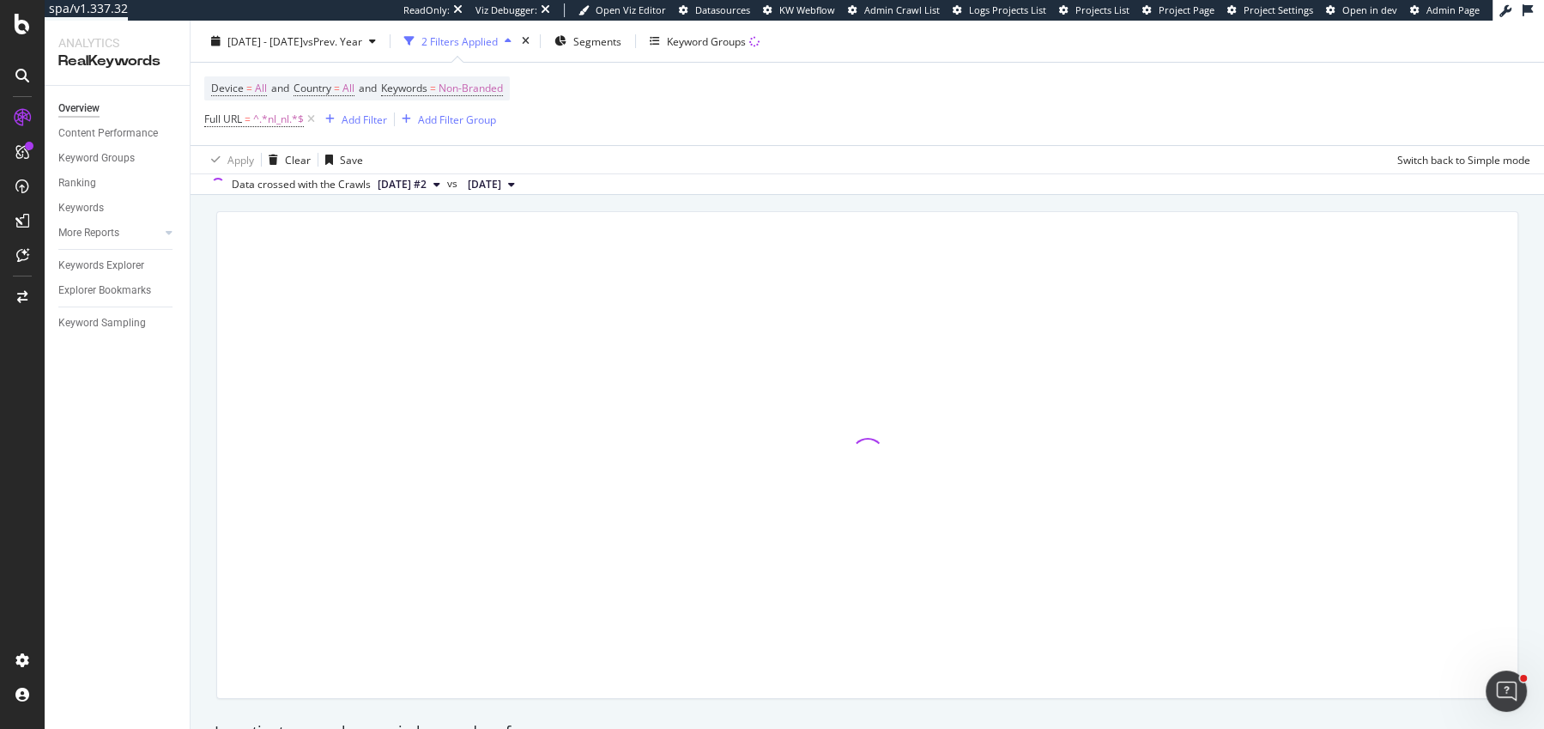
scroll to position [94, 0]
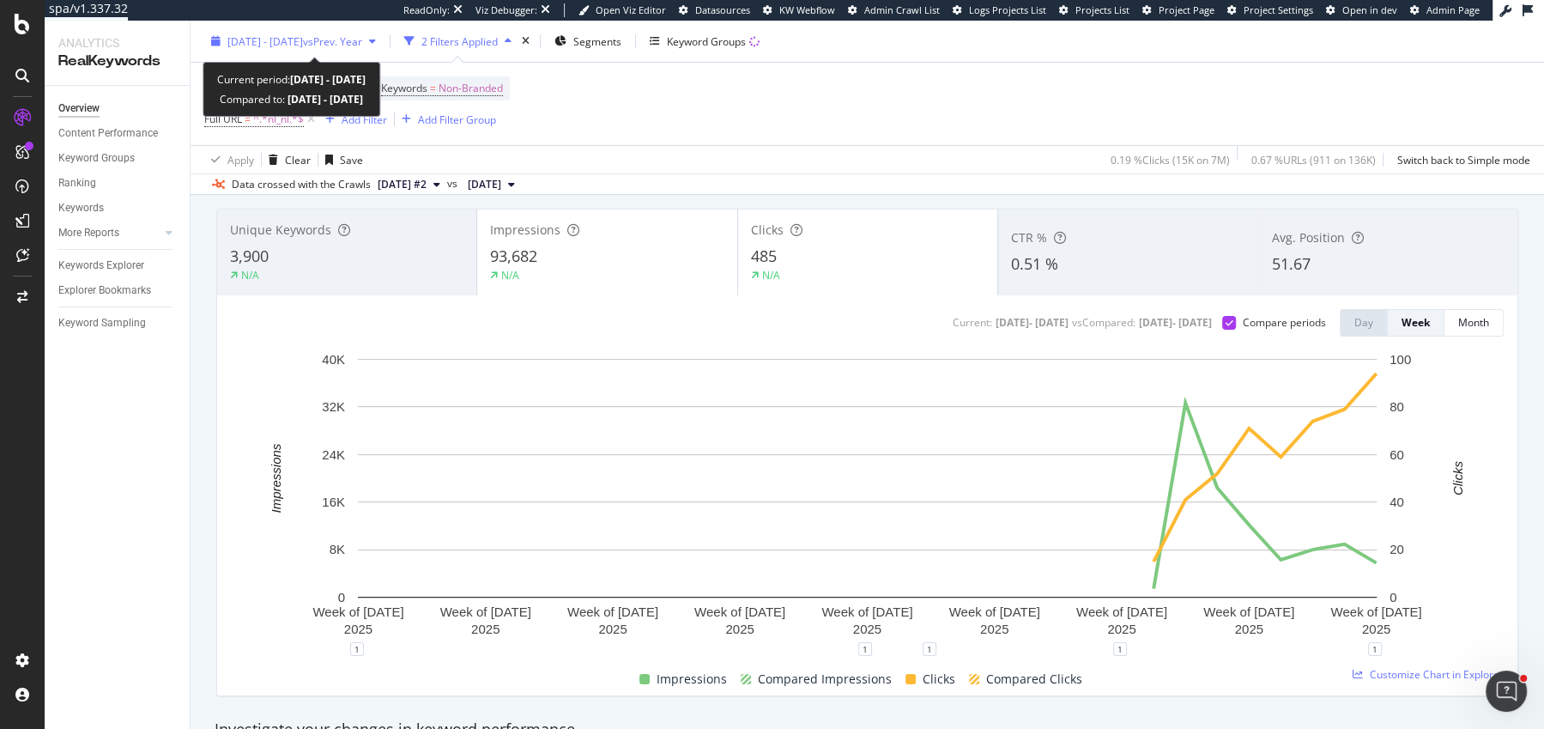
click at [300, 39] on span "2025 Jan. 1st - Sep. 13th" at bounding box center [265, 40] width 76 height 15
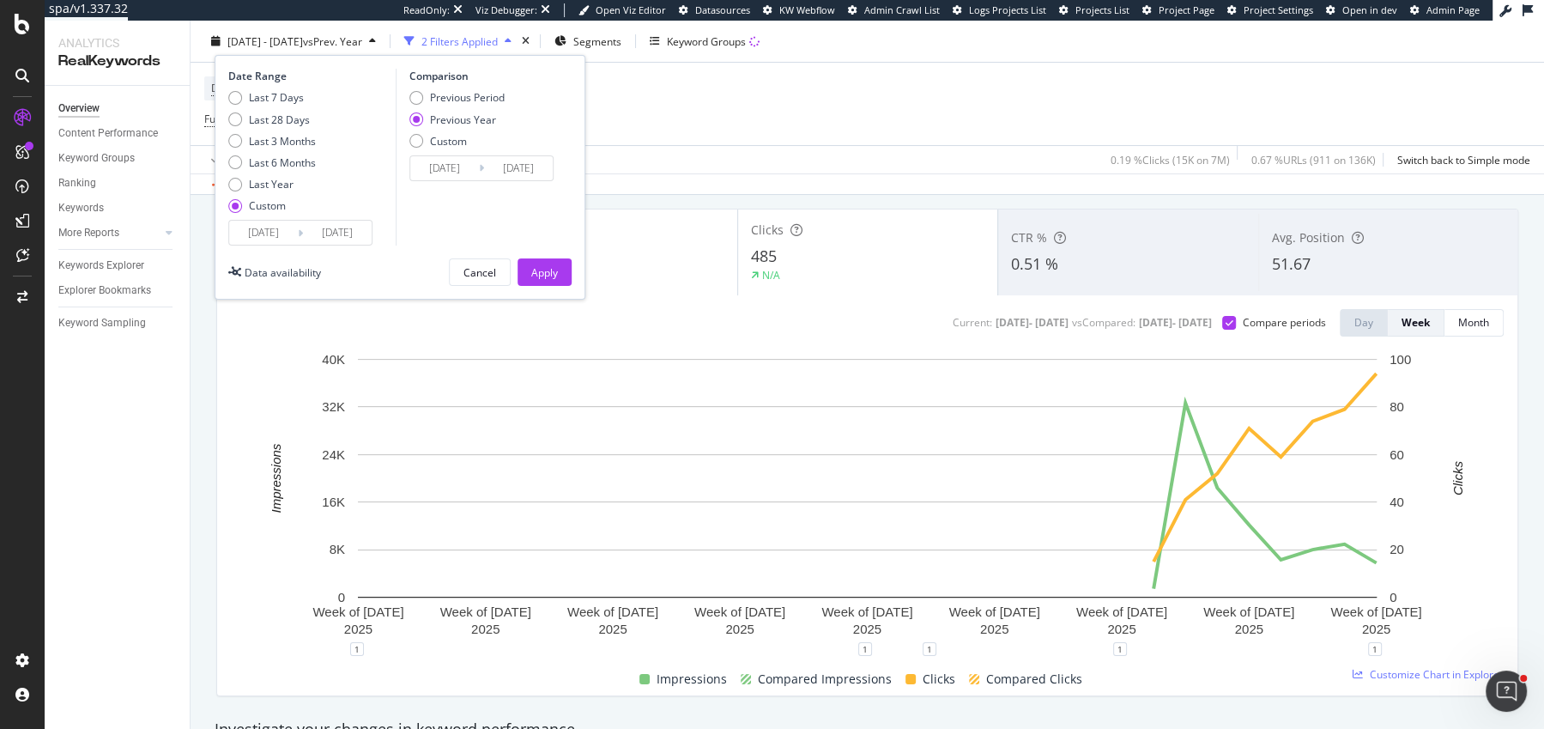
click at [256, 213] on div "Last 7 Days Last 28 Days Last 3 Months Last 6 Months Last Year Custom" at bounding box center [272, 155] width 88 height 130
click at [256, 223] on input "2025/01/01" at bounding box center [263, 233] width 69 height 24
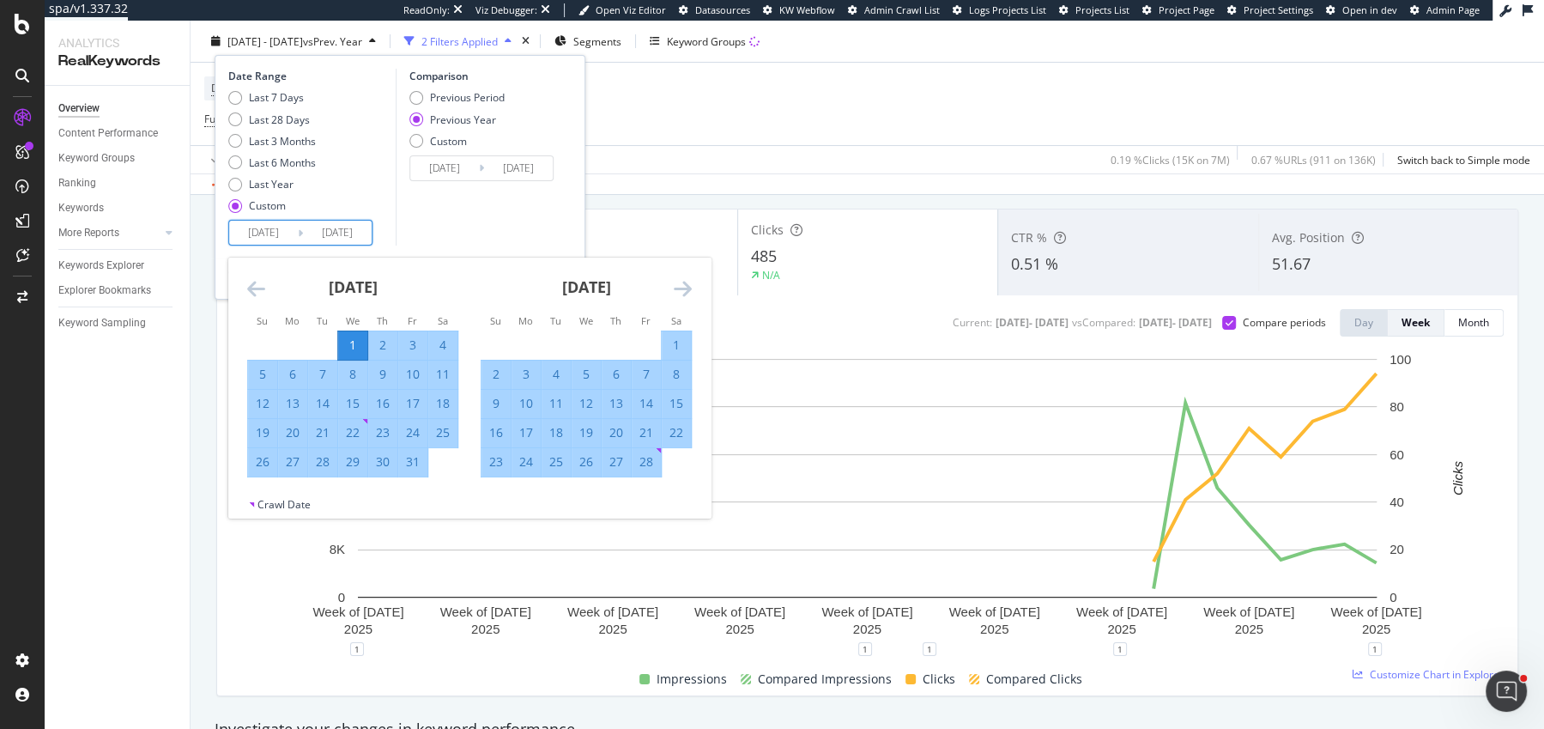
click at [688, 286] on icon "Move forward to switch to the next month." at bounding box center [683, 288] width 18 height 21
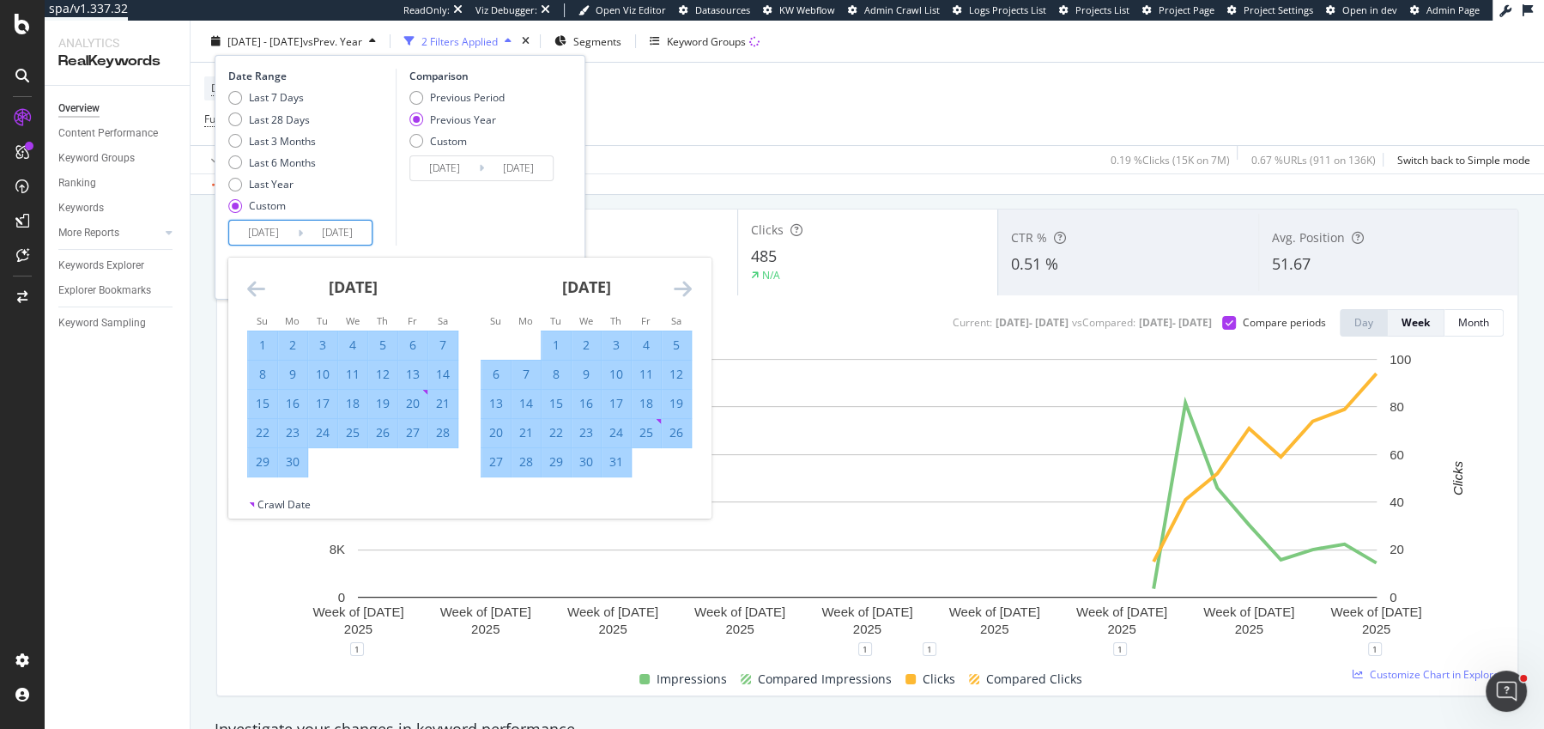
click at [688, 286] on icon "Move forward to switch to the next month." at bounding box center [683, 288] width 18 height 21
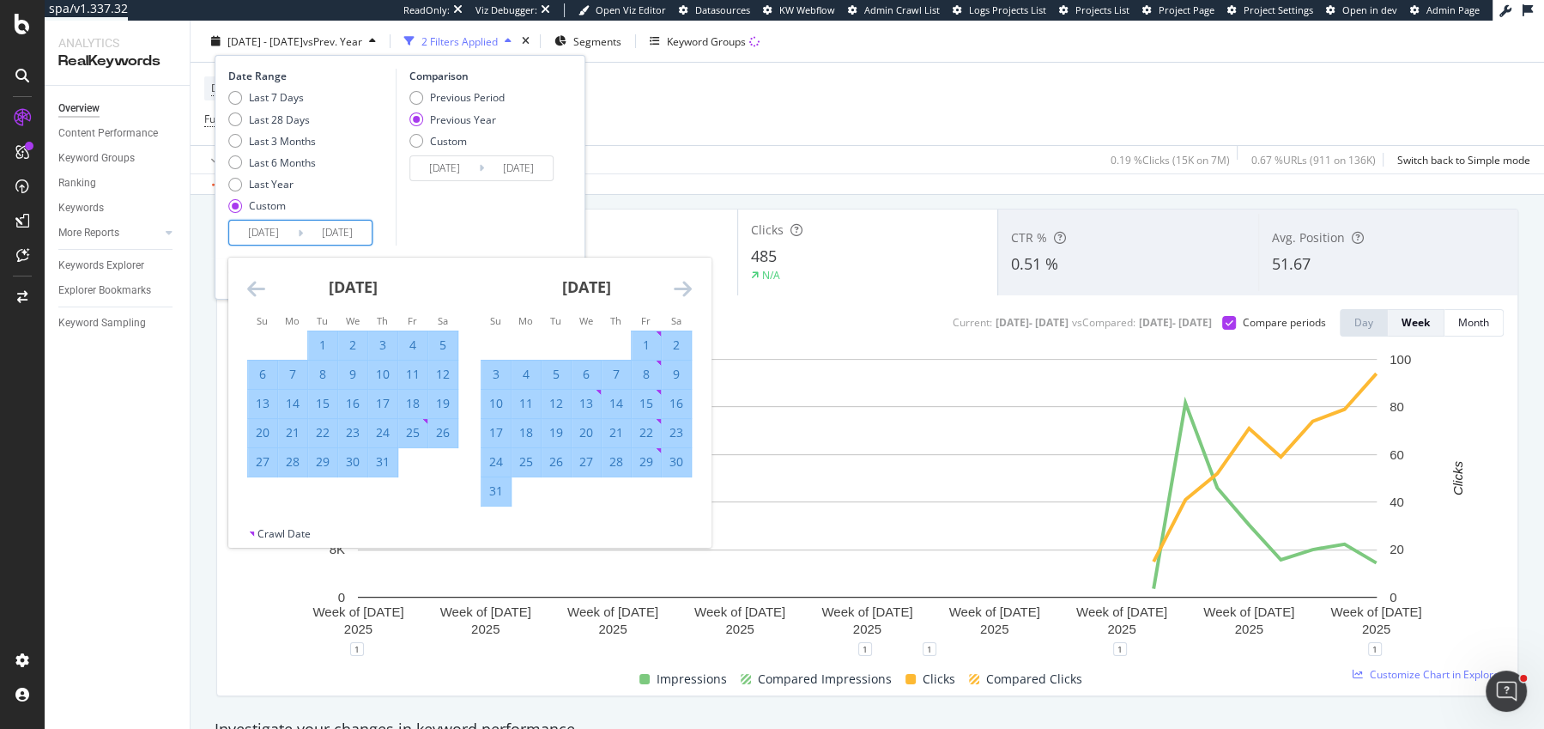
click at [381, 403] on div "17" at bounding box center [382, 403] width 29 height 17
type input "2025/07/17"
type input "2024/07/18"
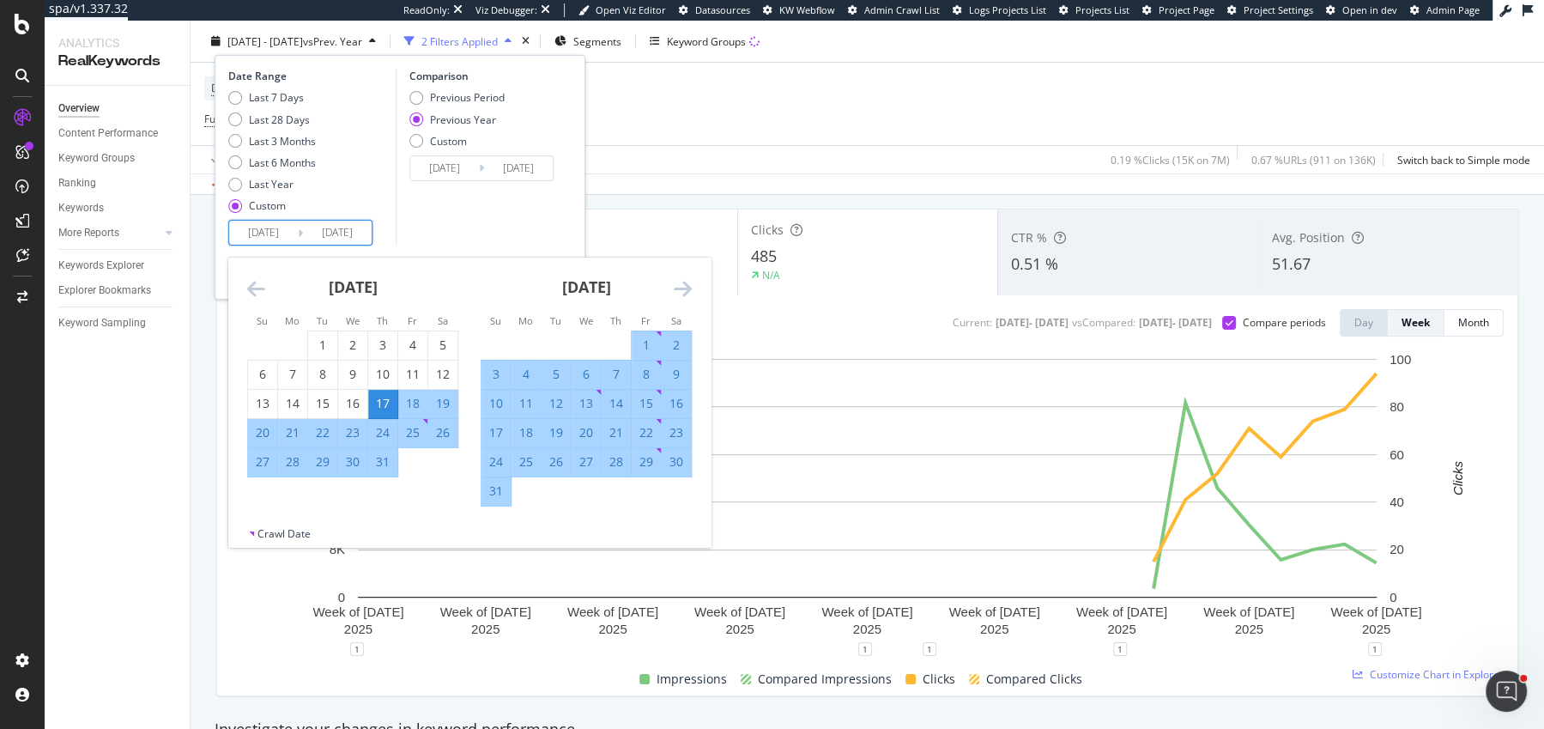
click at [536, 242] on div "Comparison Previous Period Previous Year Custom 2024/07/18 Navigate forward to …" at bounding box center [477, 157] width 163 height 177
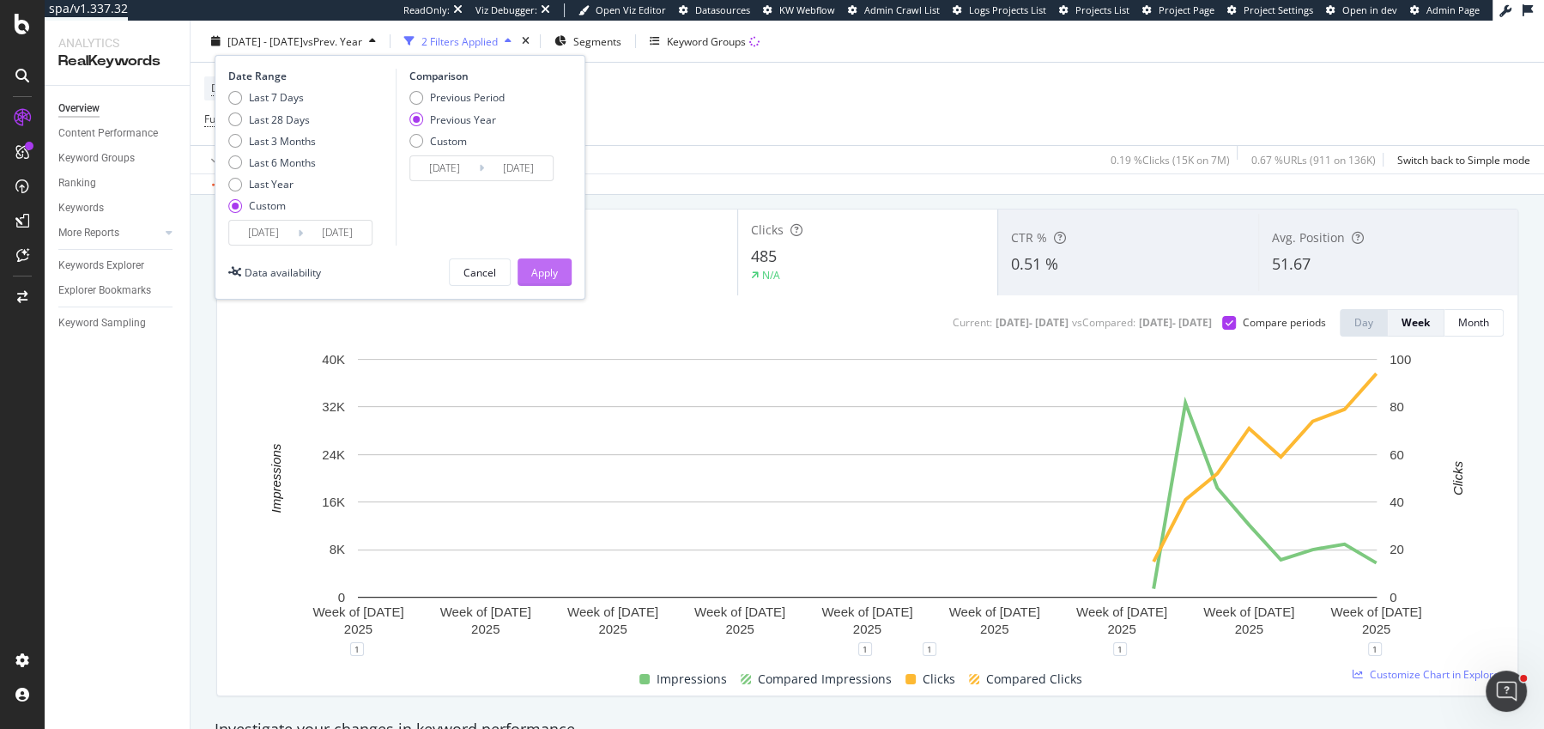
click at [559, 273] on button "Apply" at bounding box center [545, 271] width 54 height 27
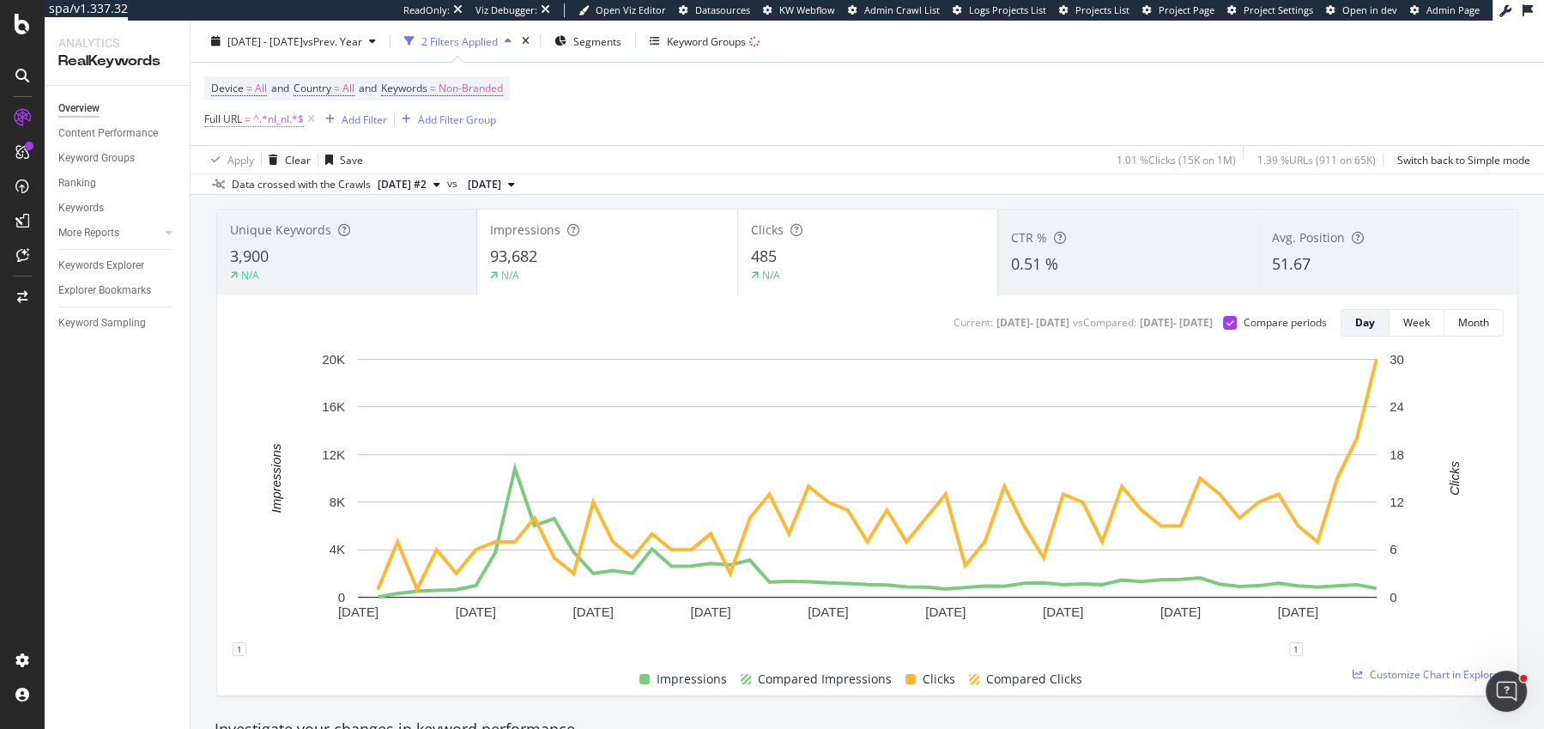
click at [280, 115] on span "^.*nl_nl.*$" at bounding box center [278, 119] width 51 height 24
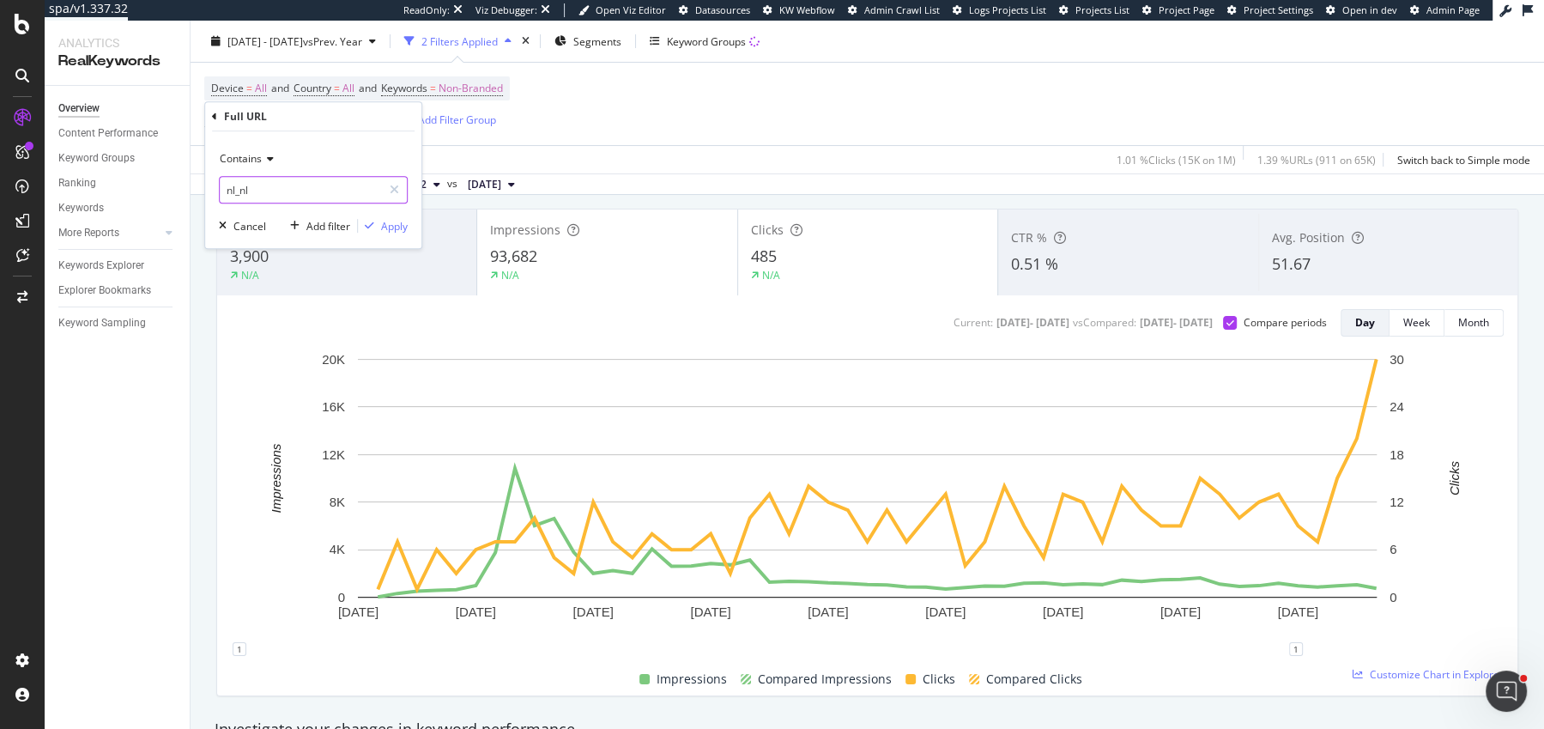
click at [260, 191] on input "nl_nl" at bounding box center [301, 189] width 162 height 27
click at [281, 191] on input "nl_nl" at bounding box center [301, 189] width 162 height 27
type input "nl_en"
click at [387, 231] on div "Apply" at bounding box center [394, 226] width 27 height 15
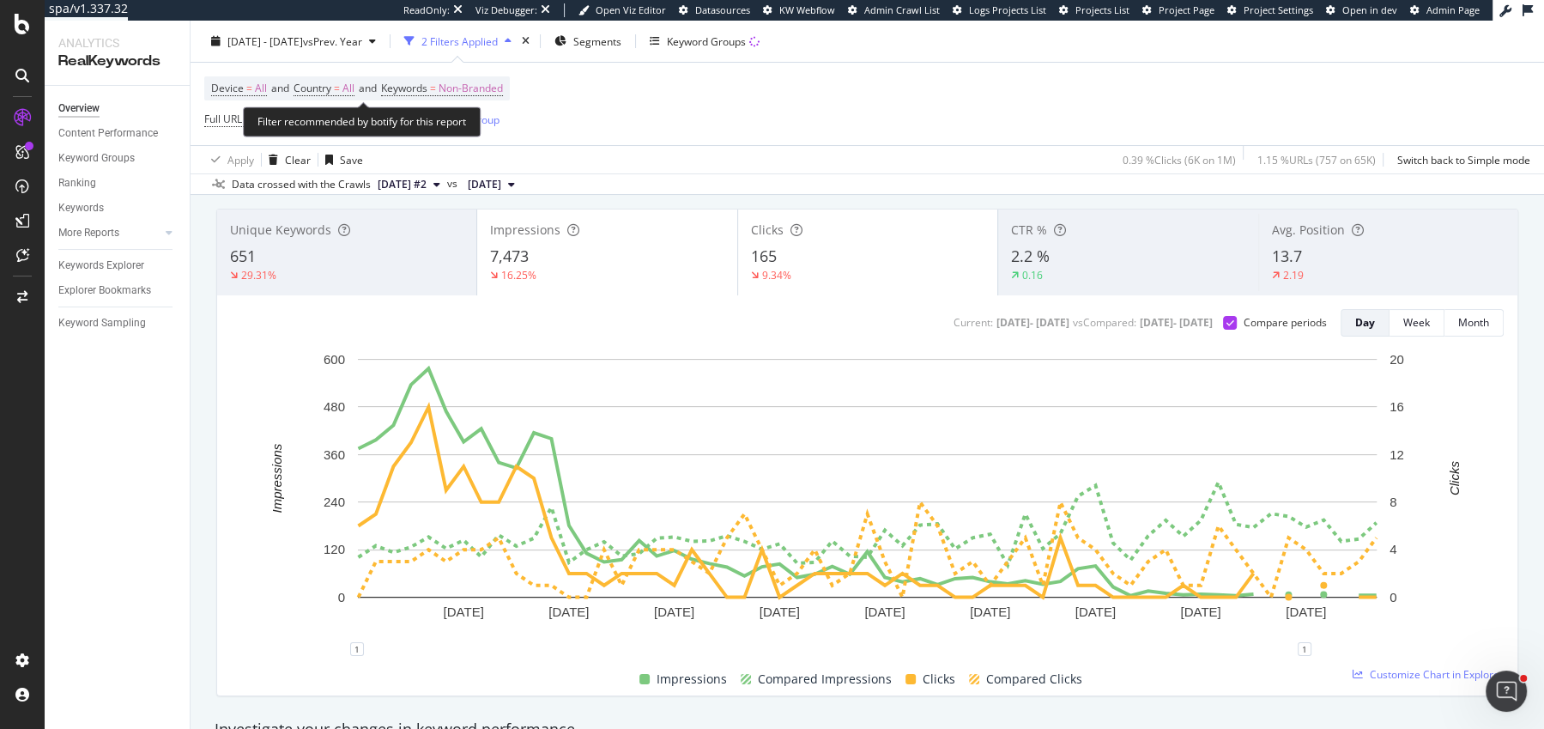
click at [270, 118] on div "Filter recommended by botify for this report" at bounding box center [362, 121] width 238 height 30
click at [236, 118] on span "Full URL" at bounding box center [223, 119] width 38 height 15
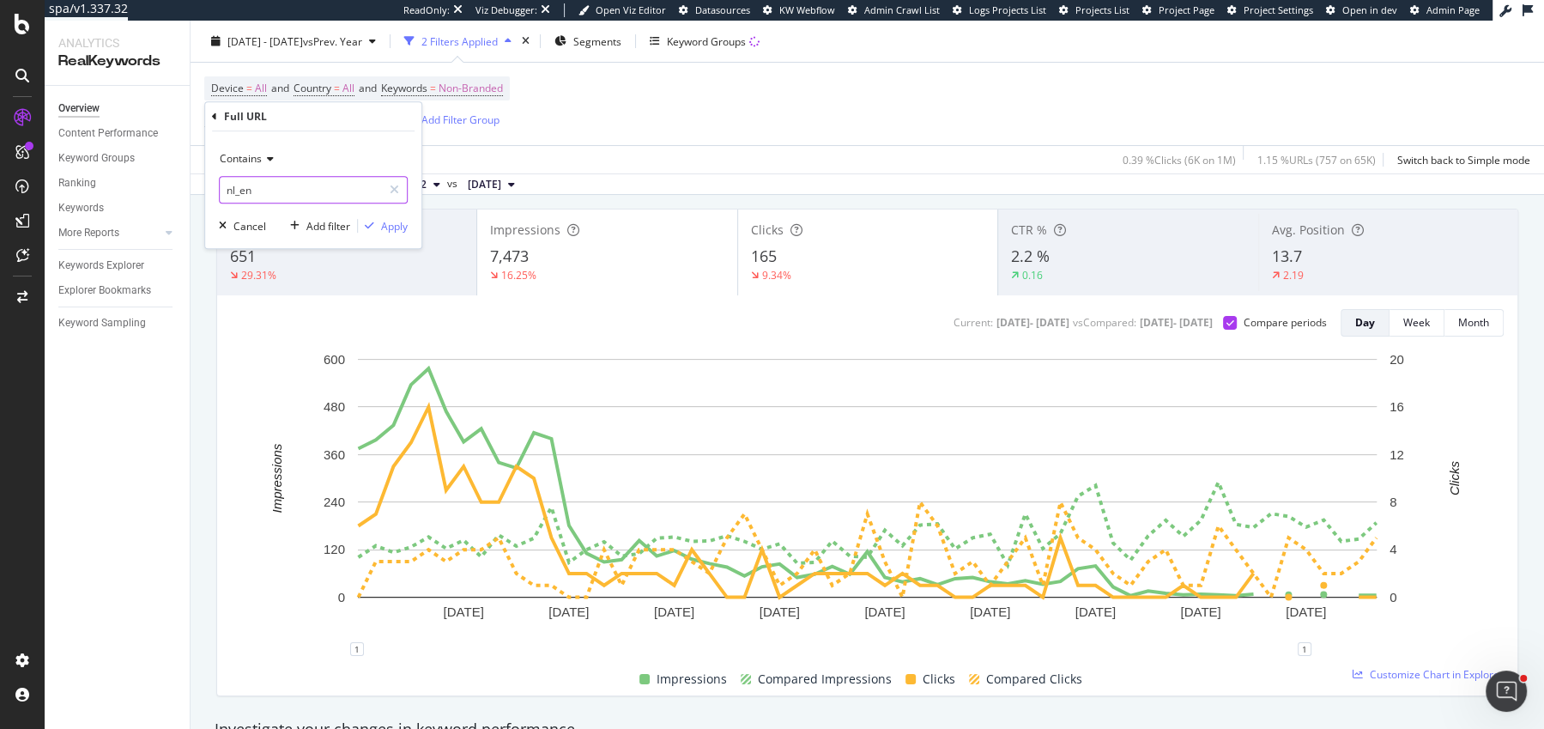
click at [318, 189] on input "nl_en" at bounding box center [301, 189] width 162 height 27
type input "nl_nl"
click at [385, 219] on div "Apply" at bounding box center [394, 226] width 27 height 15
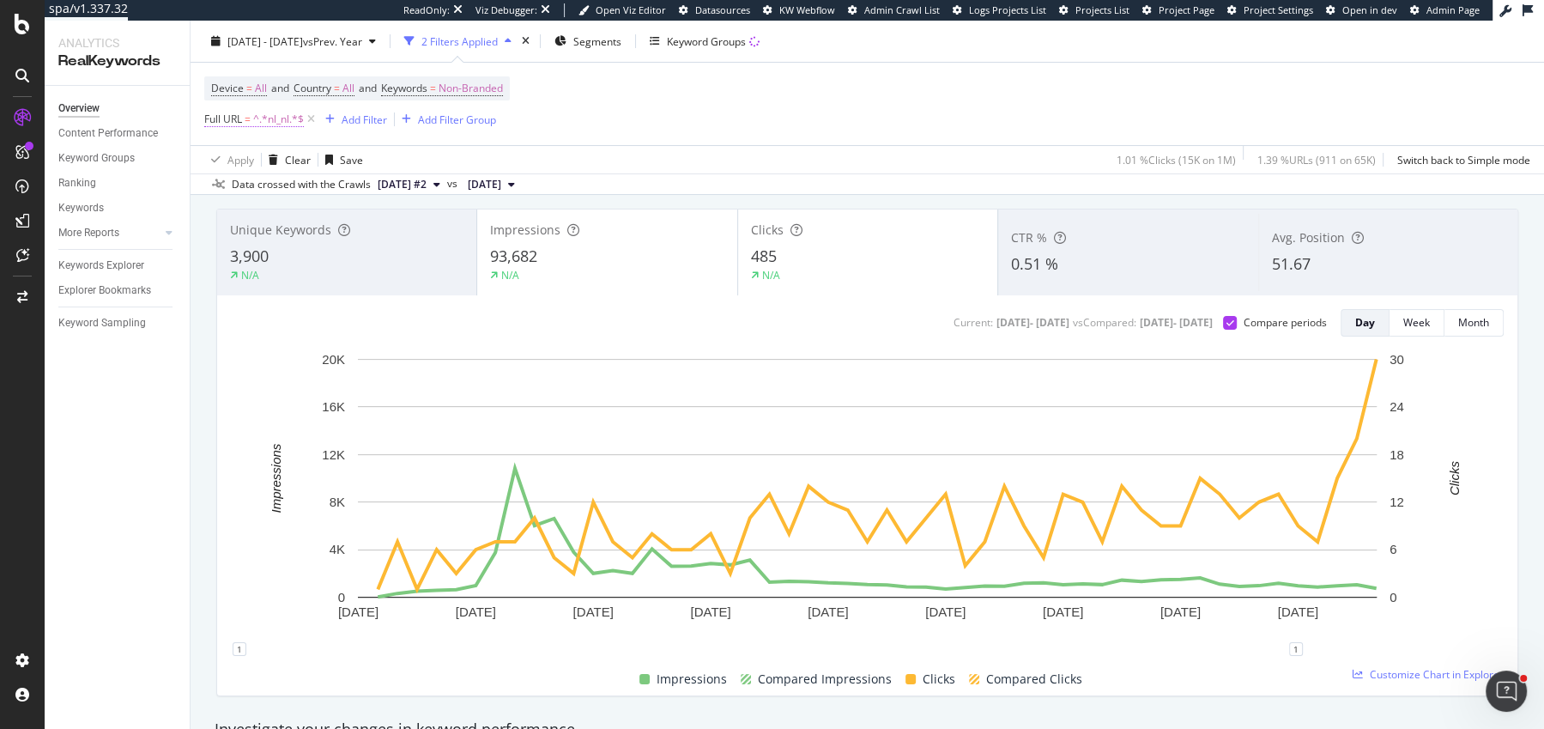
click at [282, 122] on span "^.*nl_nl.*$" at bounding box center [278, 119] width 51 height 24
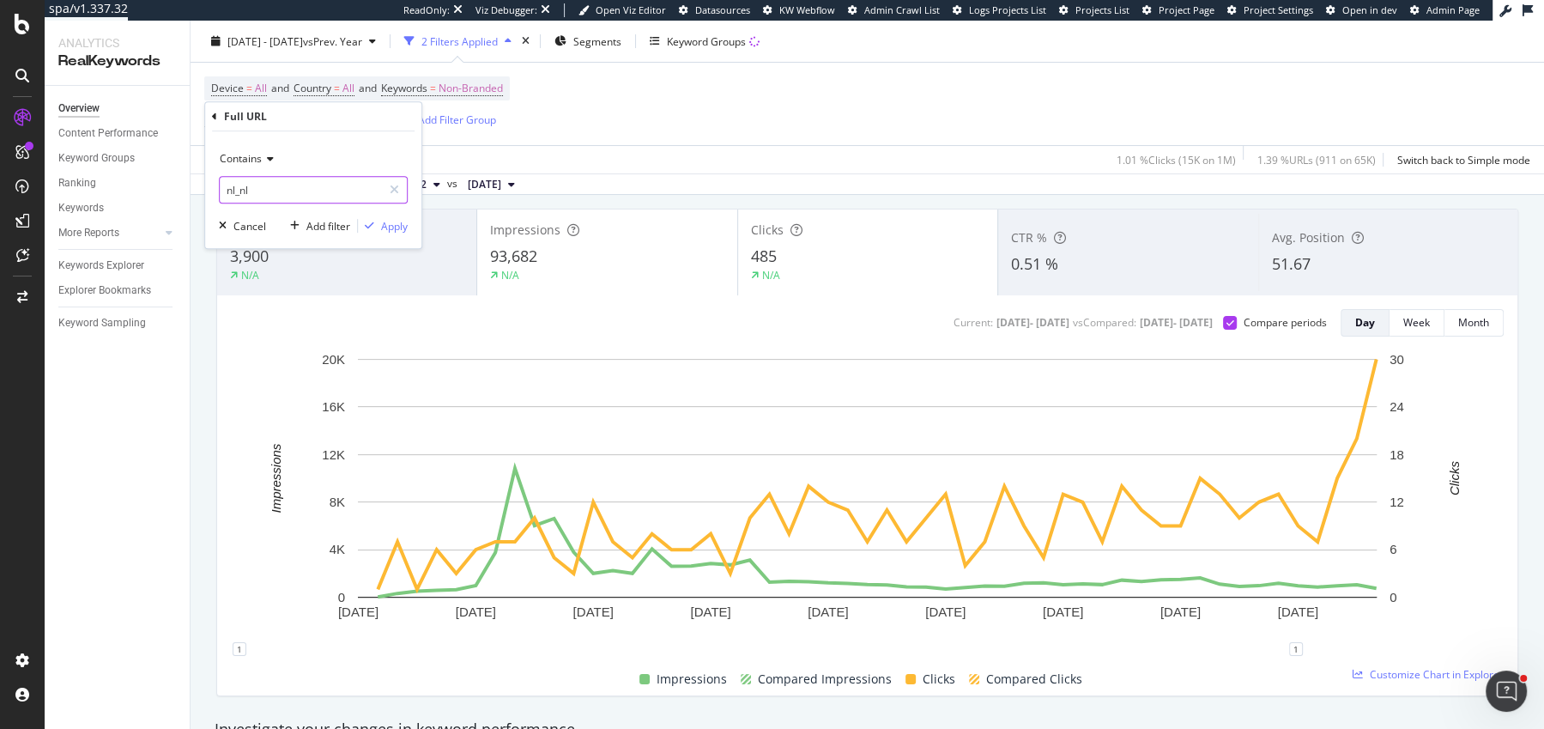
click at [253, 182] on input "nl_nl" at bounding box center [301, 189] width 162 height 27
click at [261, 183] on input "nl_nl" at bounding box center [301, 189] width 162 height 27
type input "nl_en"
click at [375, 225] on div "button" at bounding box center [369, 226] width 23 height 10
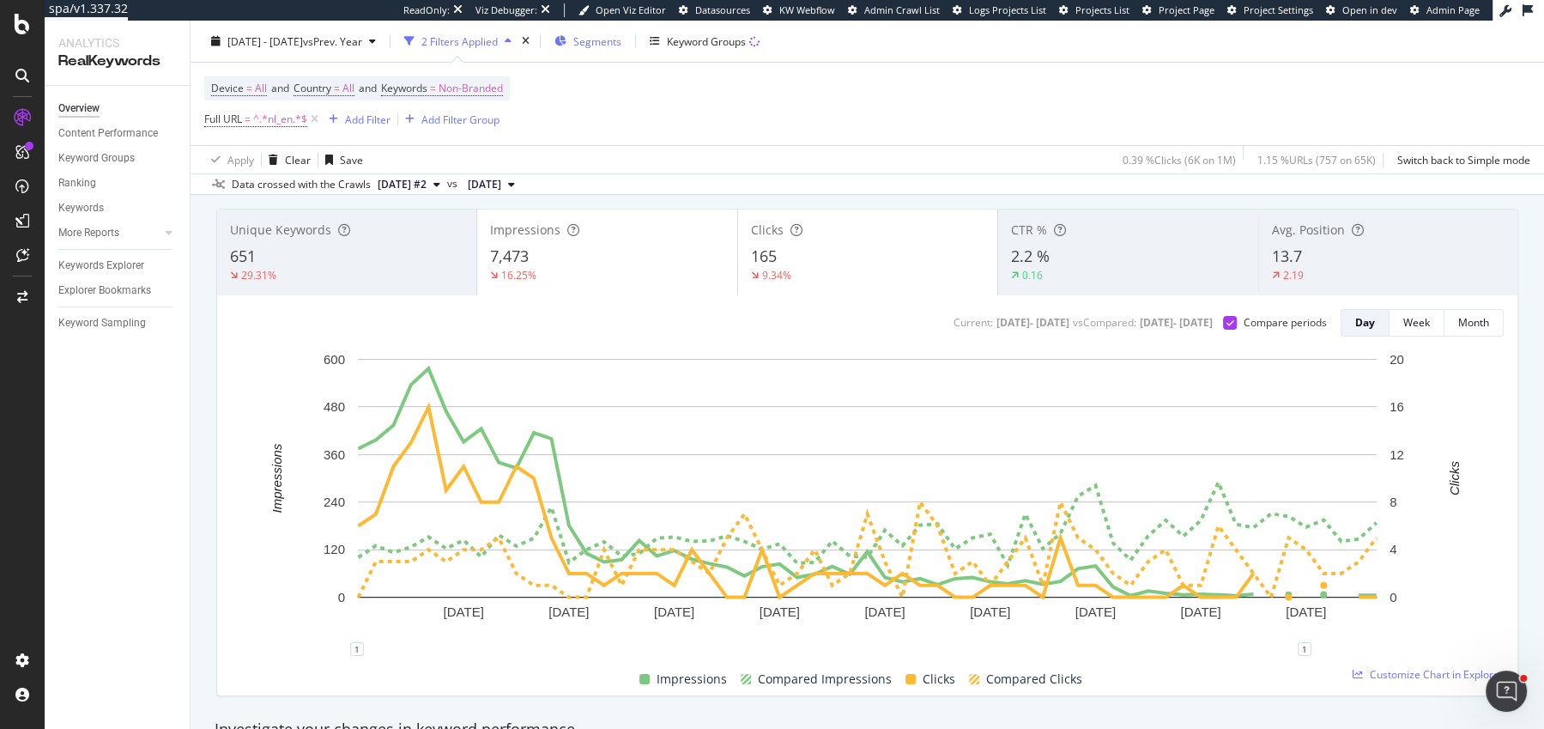
click at [621, 30] on div "Segments" at bounding box center [587, 41] width 67 height 26
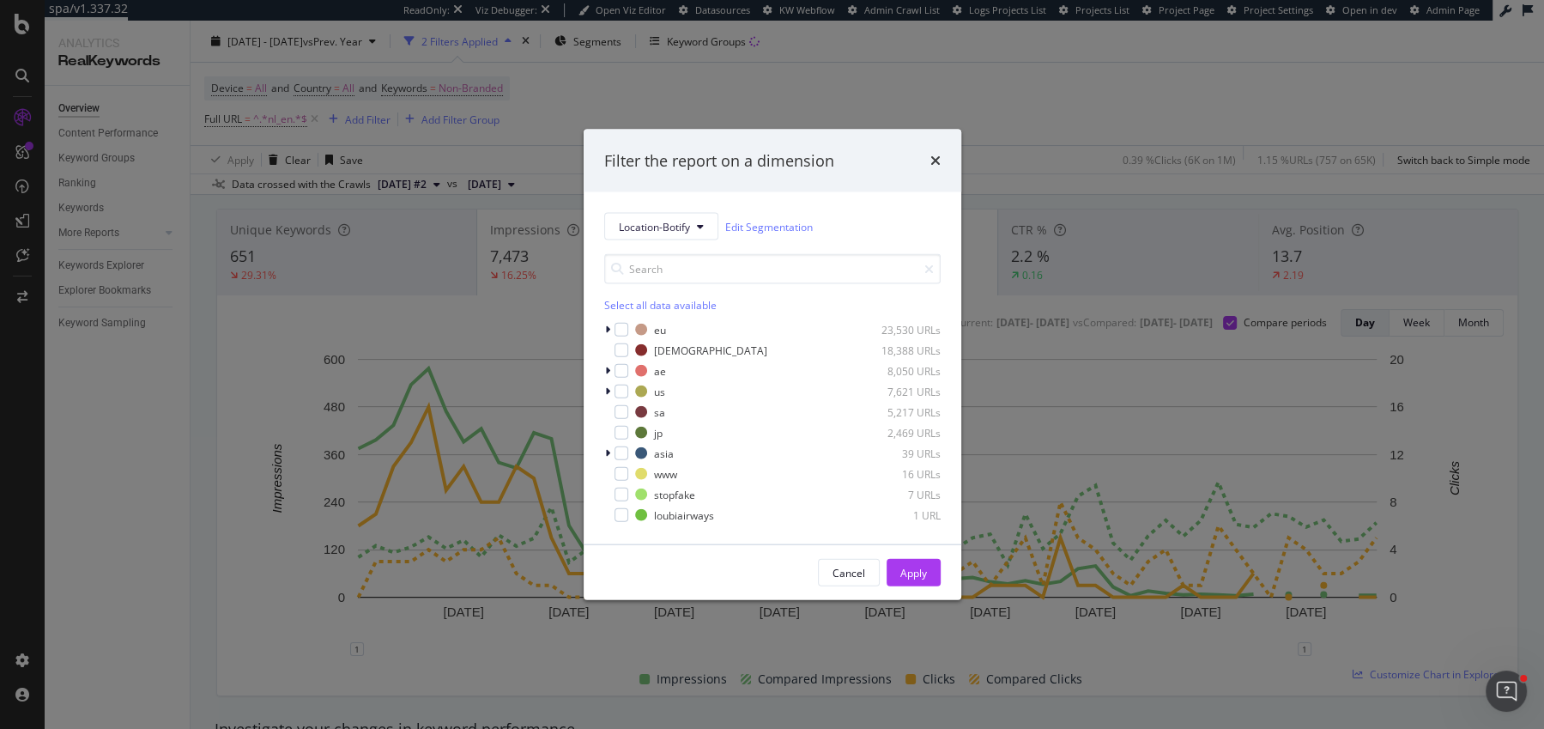
click at [296, 135] on div "Filter the report on a dimension Location-Botify Edit Segmentation Select all d…" at bounding box center [772, 364] width 1544 height 729
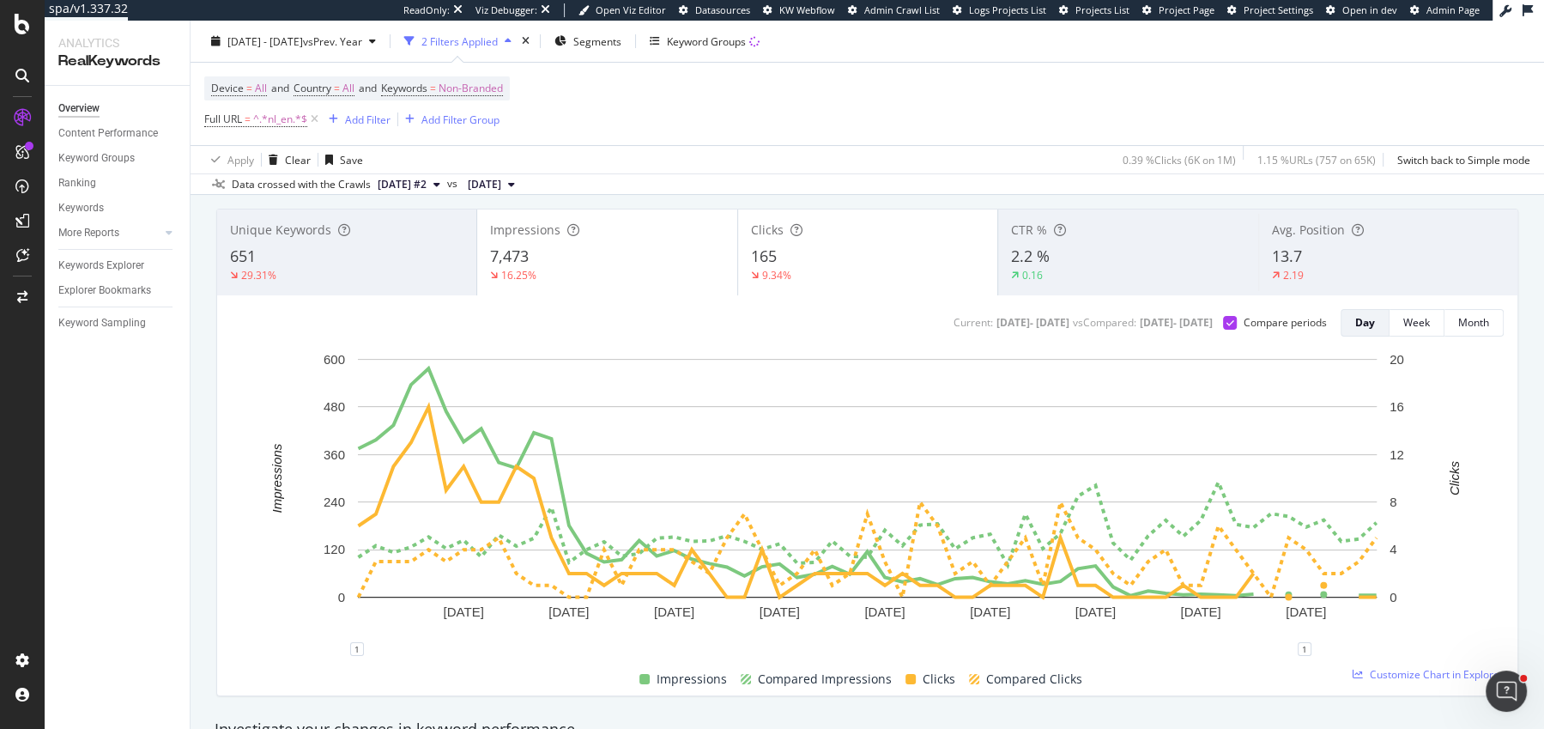
drag, startPoint x: 313, startPoint y: 121, endPoint x: 624, endPoint y: 60, distance: 316.6
click at [313, 121] on icon at bounding box center [314, 119] width 15 height 17
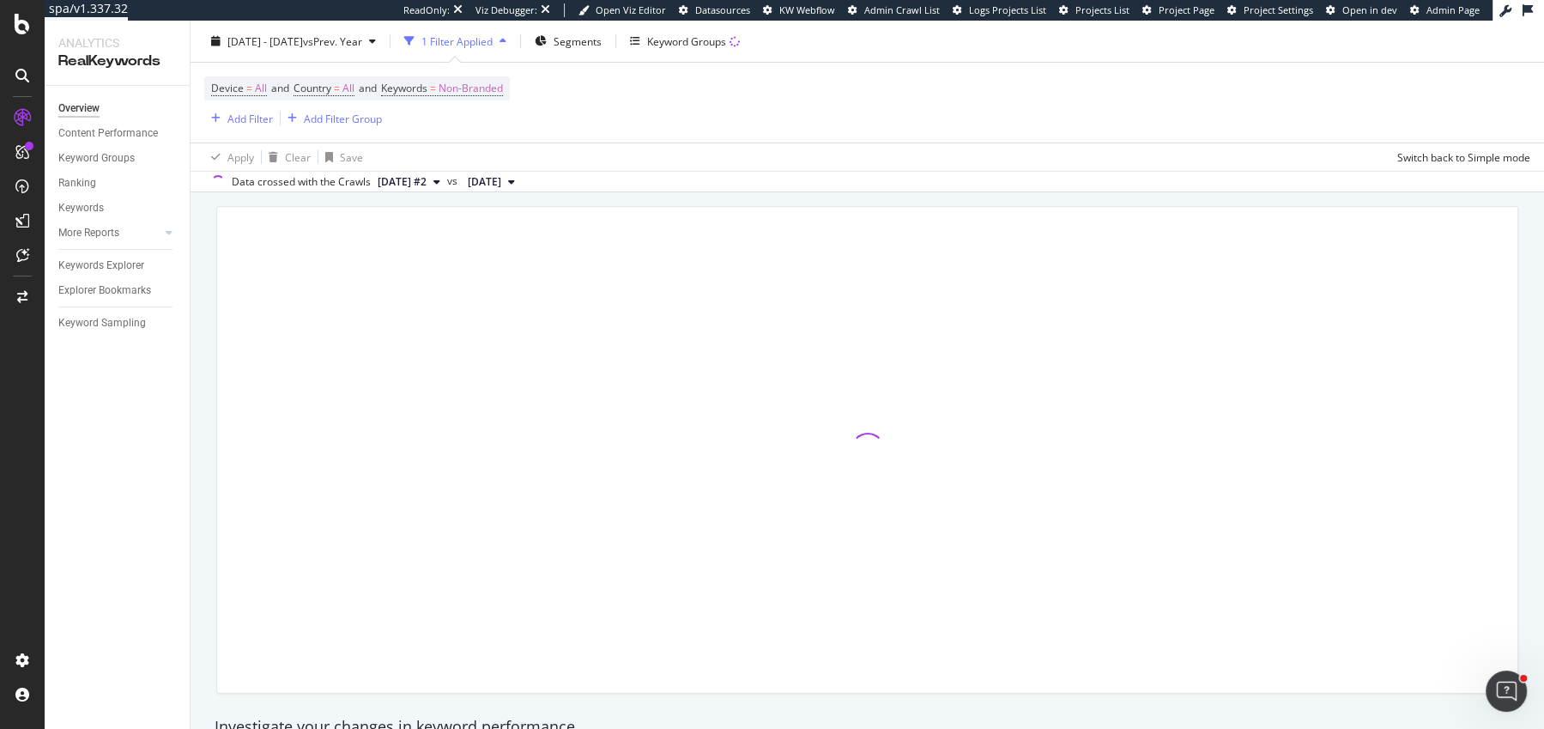
scroll to position [92, 0]
click at [624, 57] on div "2025 Jul. 17th - Sep. 13th vs Prev. Year 1 Filter Applied Segments Keyword Grou…" at bounding box center [868, 44] width 1354 height 34
click at [624, 55] on div "2025 Jul. 17th - Sep. 13th vs Prev. Year 1 Filter Applied Segments Keyword Grou…" at bounding box center [868, 44] width 1354 height 34
click at [602, 50] on div "Segments" at bounding box center [568, 41] width 67 height 26
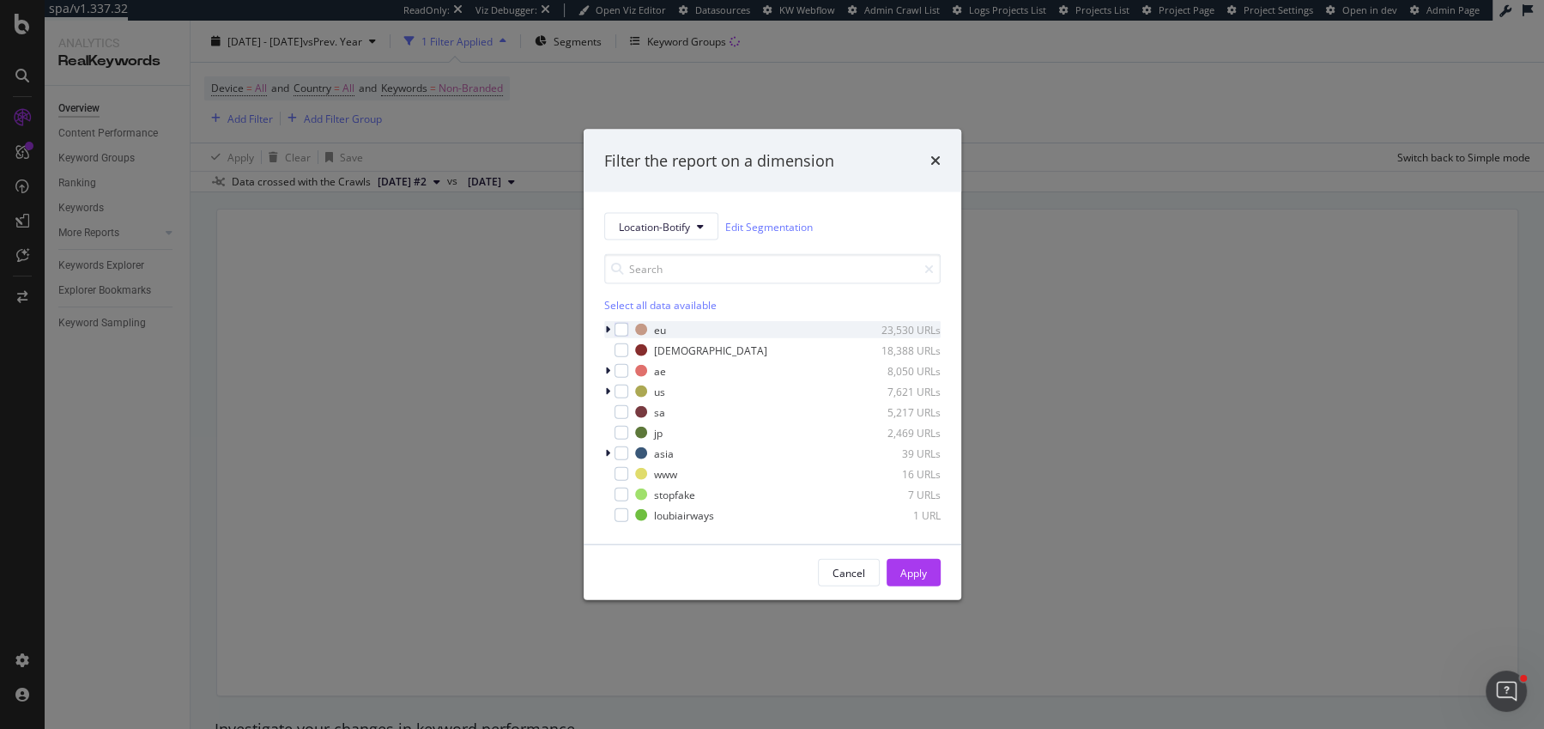
click at [610, 332] on div "modal" at bounding box center [609, 329] width 10 height 17
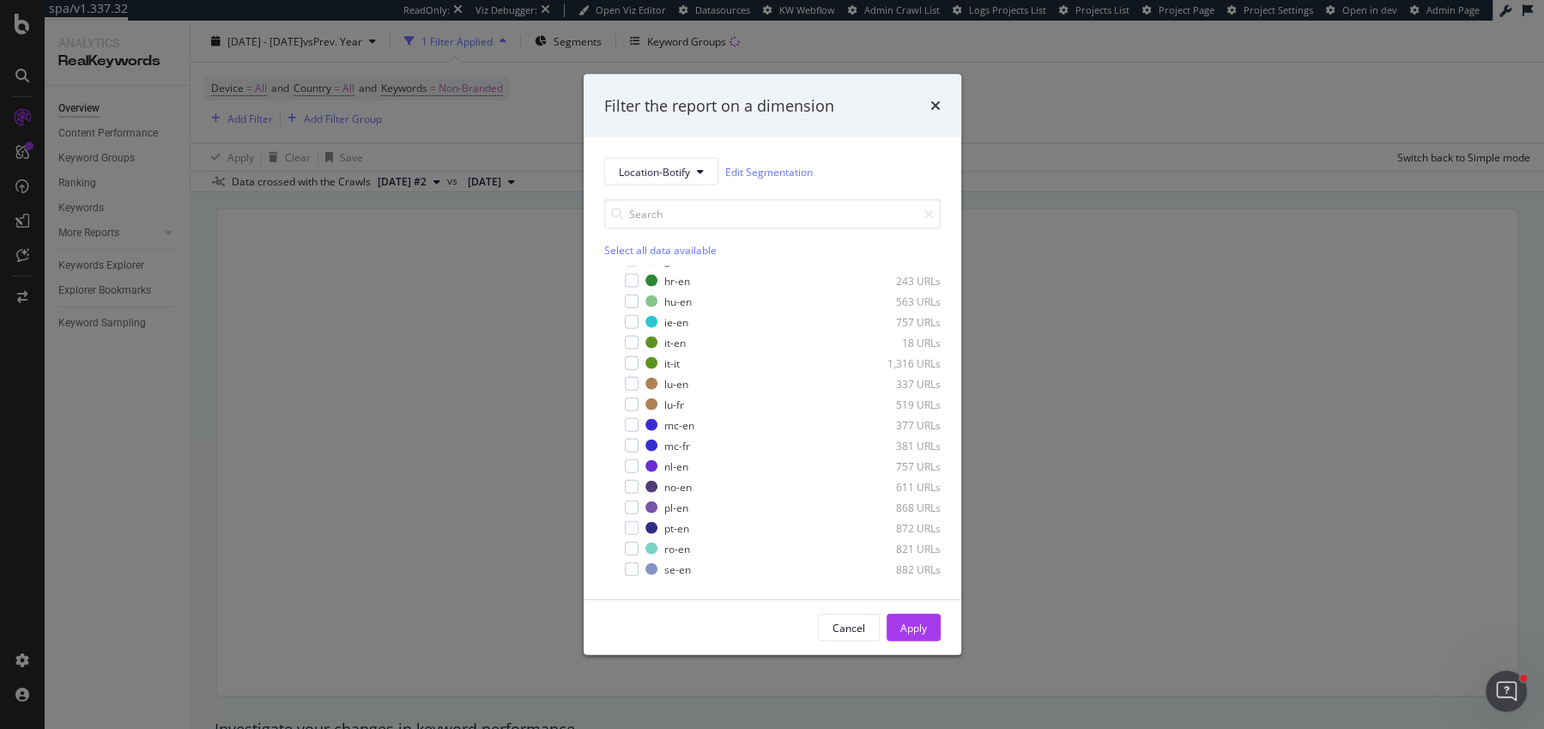
scroll to position [307, 0]
click at [629, 466] on div "modal" at bounding box center [632, 462] width 14 height 14
click at [927, 628] on button "Apply" at bounding box center [914, 627] width 54 height 27
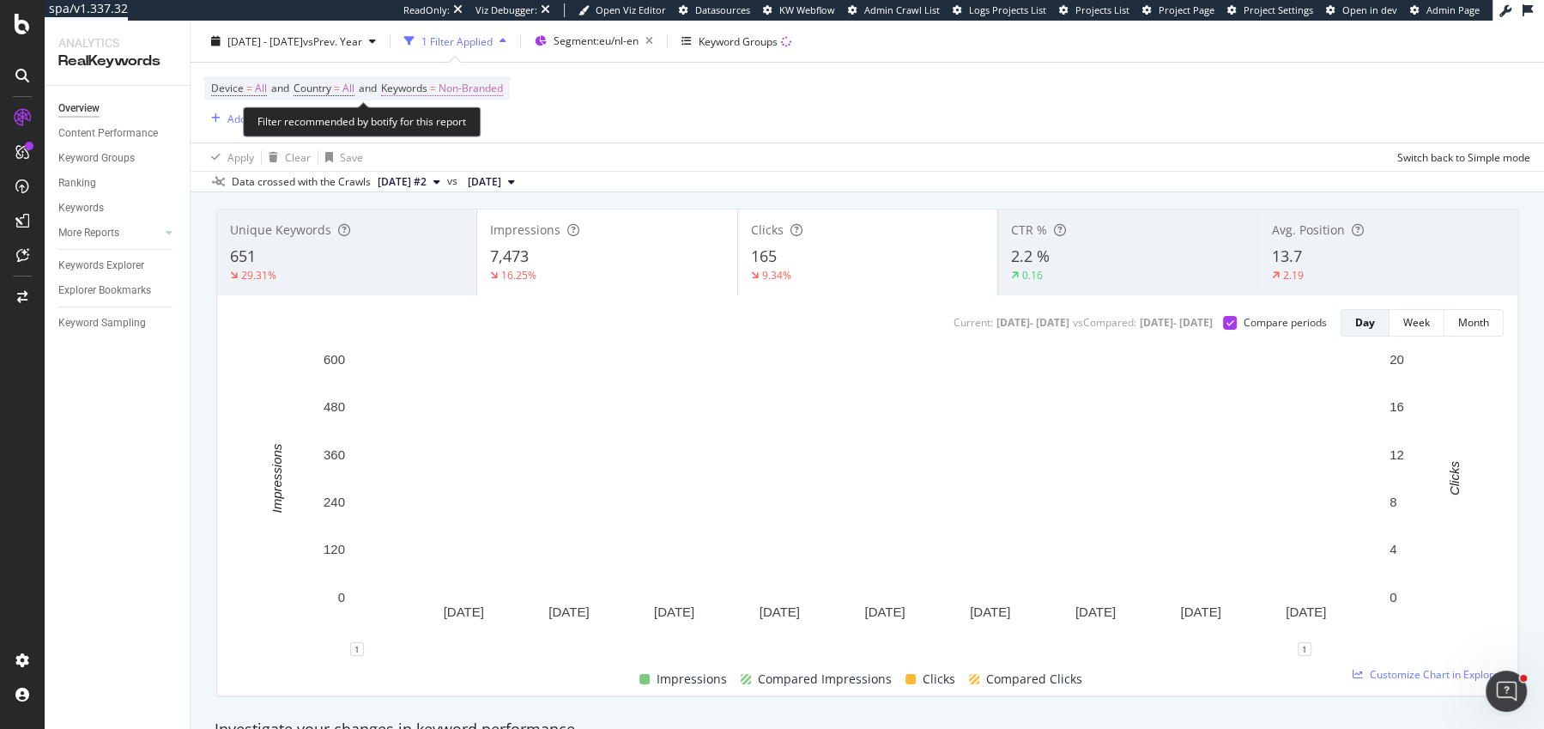
click at [464, 97] on span "Non-Branded" at bounding box center [471, 88] width 64 height 24
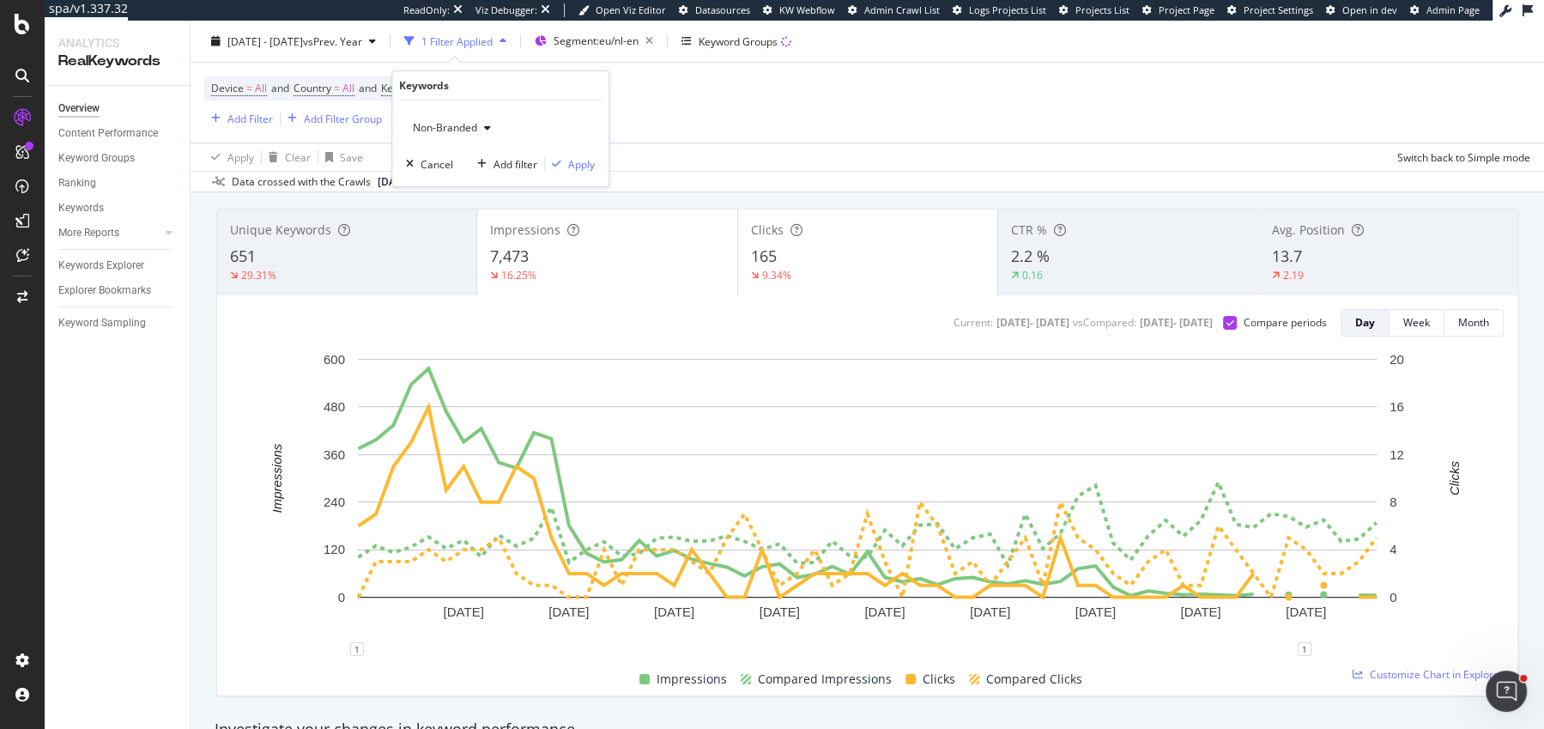
click at [488, 147] on div "Non-Branded Cancel Add filter Apply" at bounding box center [500, 143] width 216 height 86
click at [488, 128] on icon "button" at bounding box center [487, 128] width 7 height 10
click at [479, 262] on span "All" at bounding box center [508, 260] width 175 height 15
click at [576, 166] on div "Apply" at bounding box center [581, 163] width 27 height 15
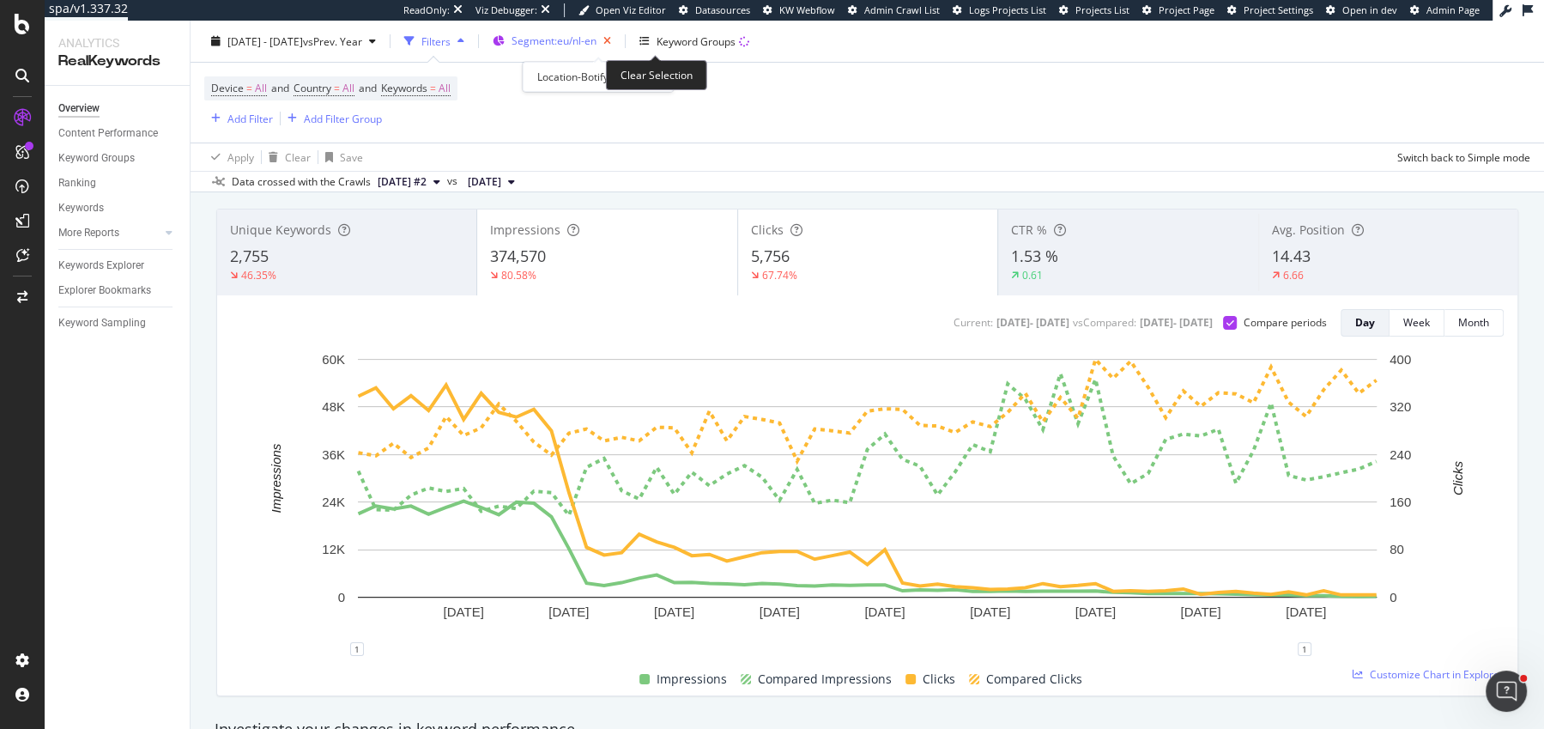
click at [618, 41] on icon "button" at bounding box center [607, 41] width 21 height 24
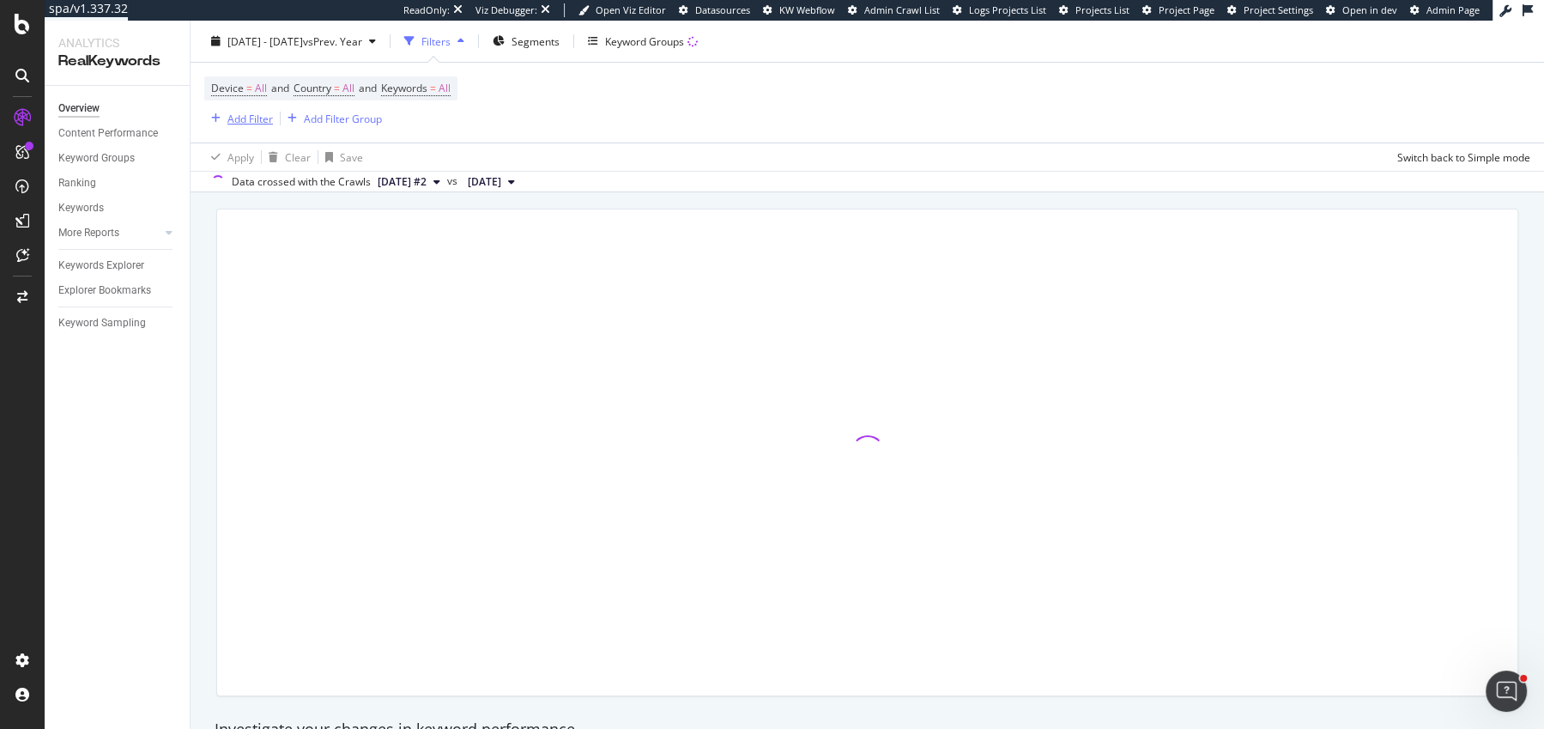
click at [230, 120] on div "Add Filter" at bounding box center [249, 118] width 45 height 15
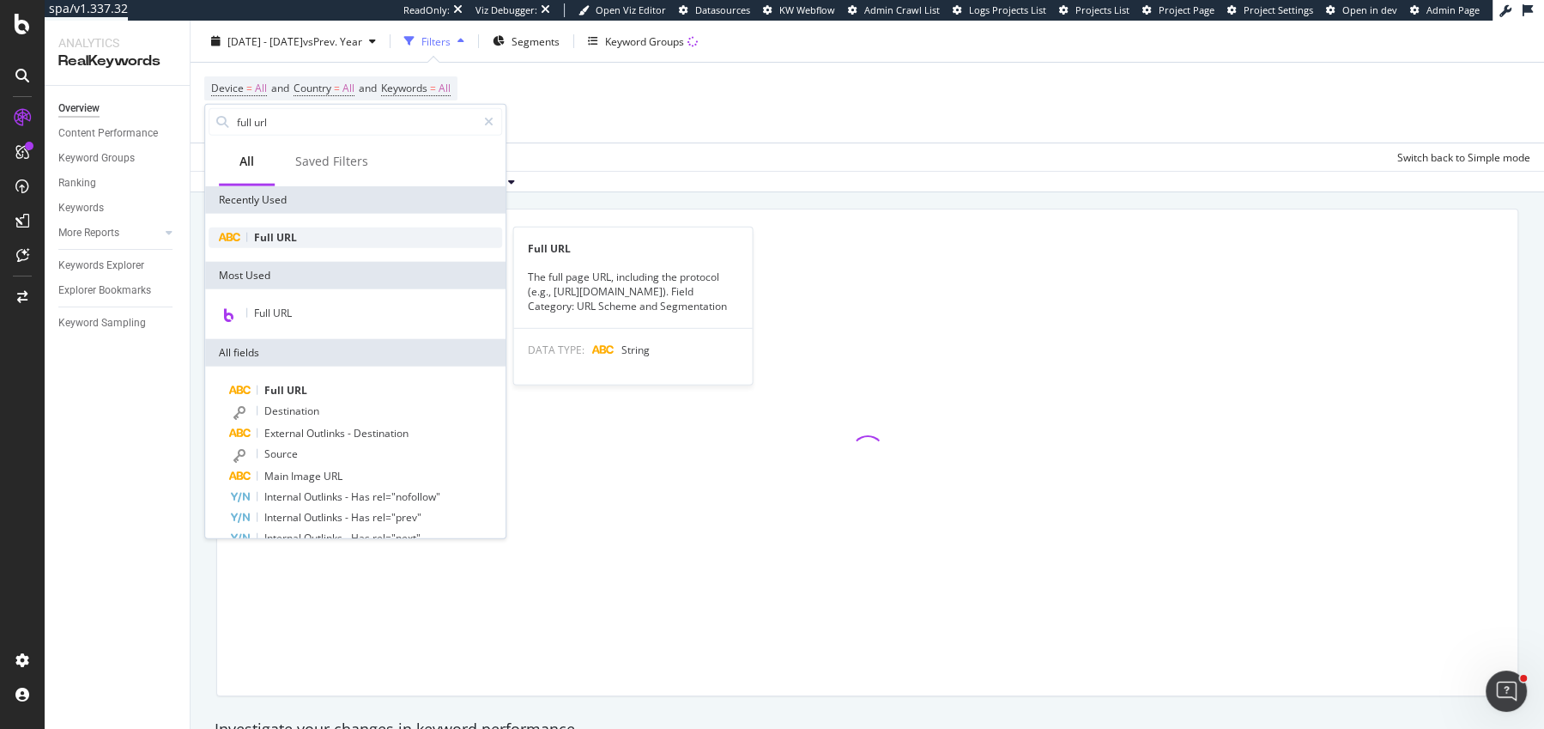
click at [282, 233] on span "URL" at bounding box center [286, 237] width 21 height 15
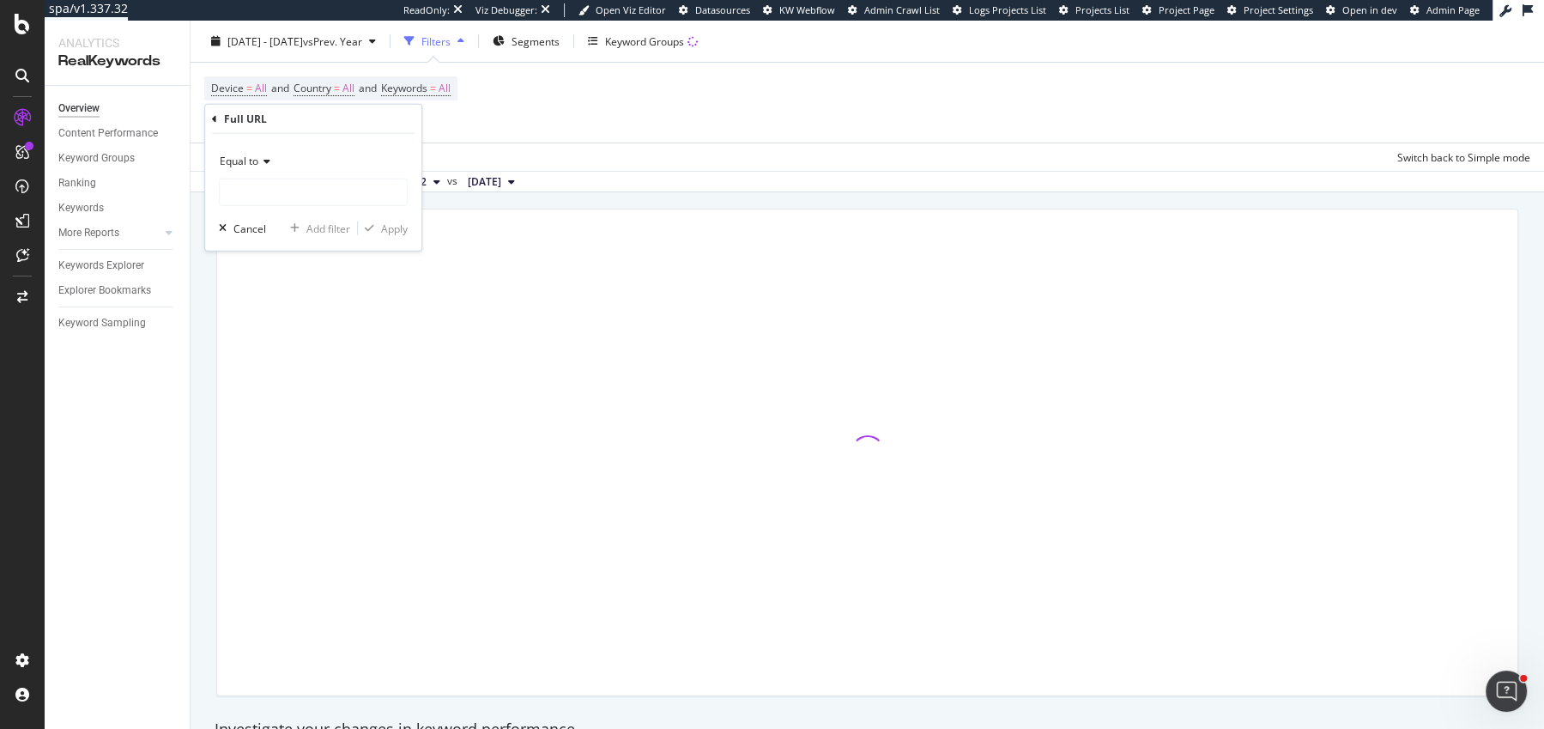
click at [294, 164] on div "Equal to" at bounding box center [313, 161] width 189 height 27
click at [277, 327] on div "Contains" at bounding box center [315, 330] width 184 height 22
click at [291, 190] on input "text" at bounding box center [313, 192] width 187 height 27
type input "nl_nl"
click at [384, 233] on div "Apply" at bounding box center [394, 228] width 27 height 15
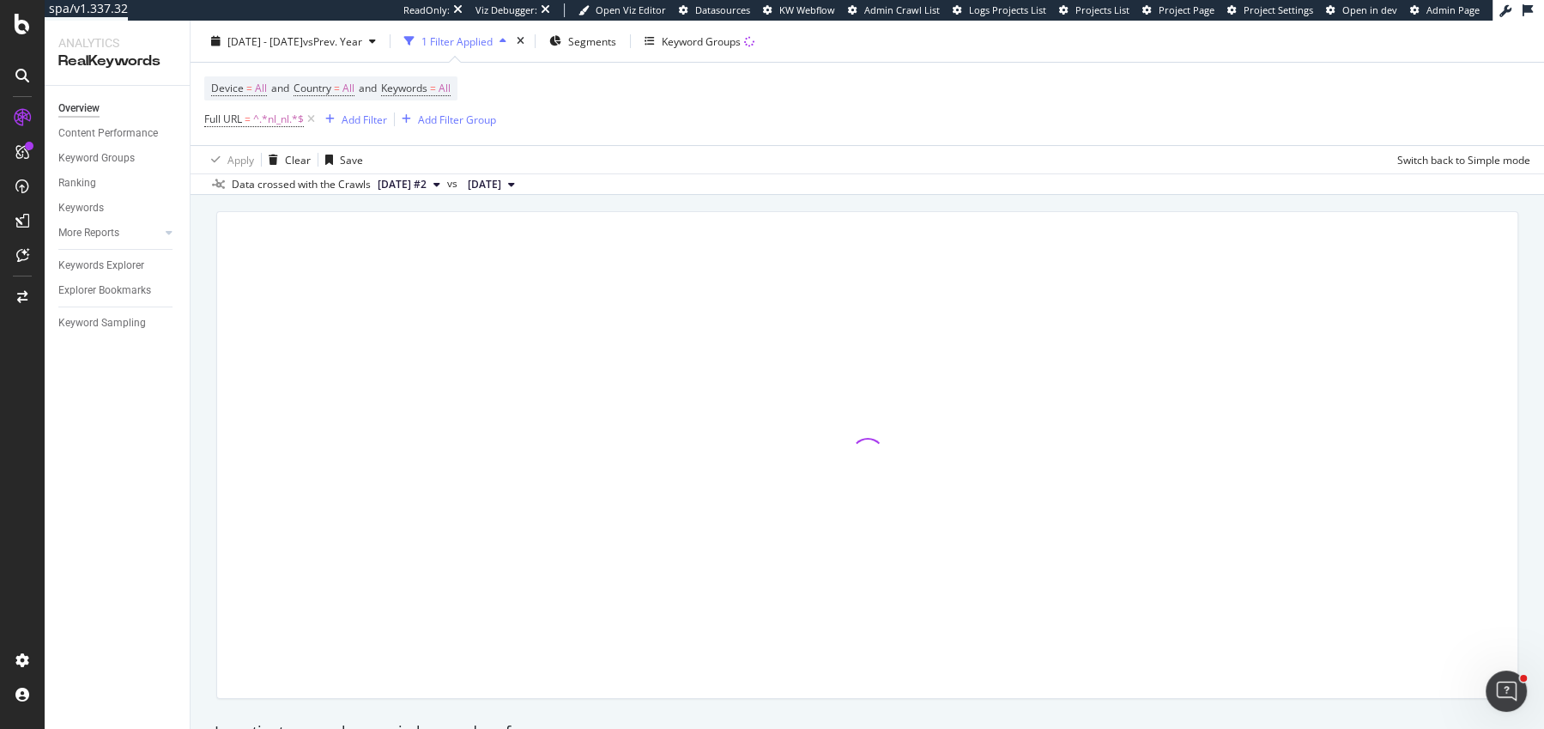
scroll to position [94, 0]
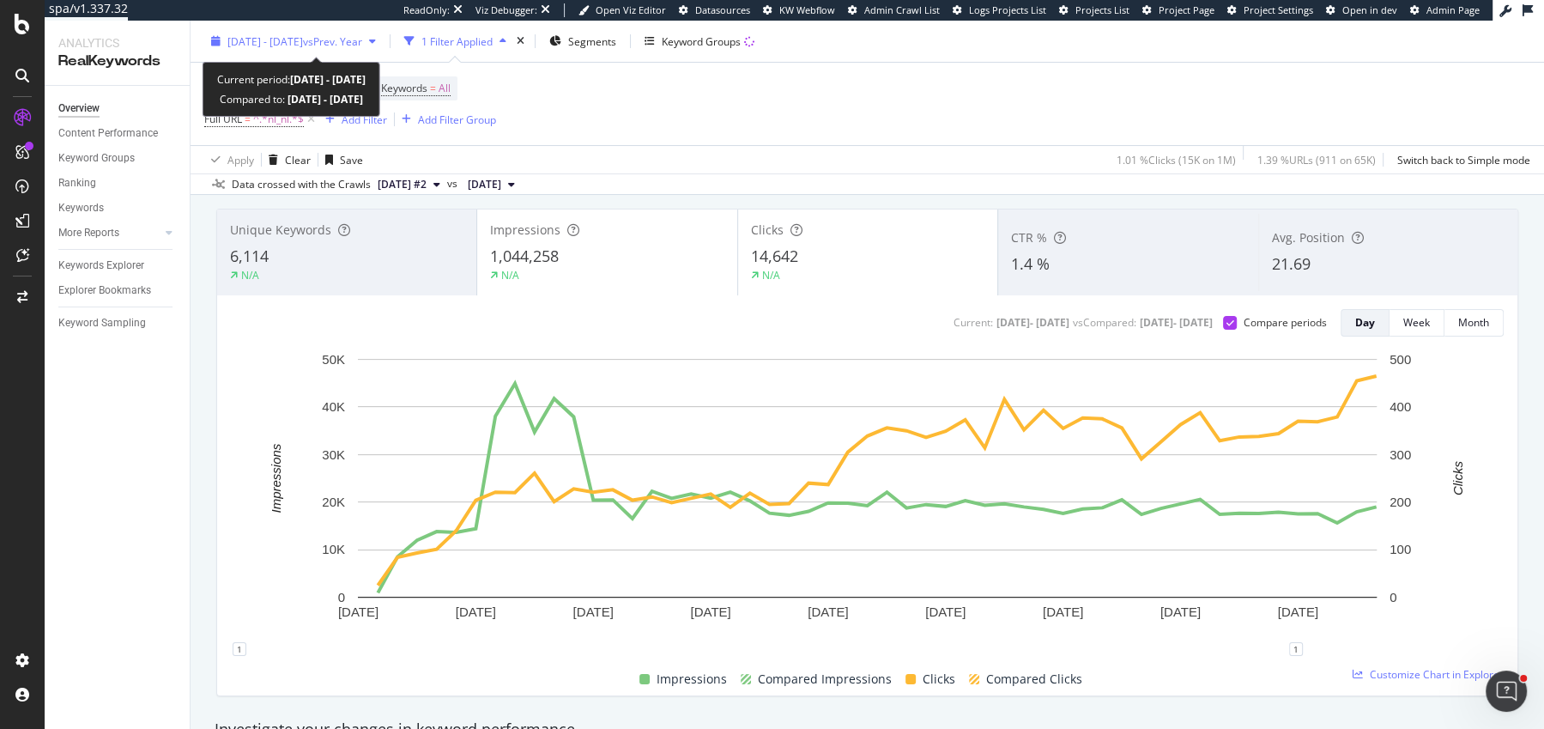
click at [297, 34] on span "2025 Jul. 17th - Sep. 13th" at bounding box center [265, 40] width 76 height 15
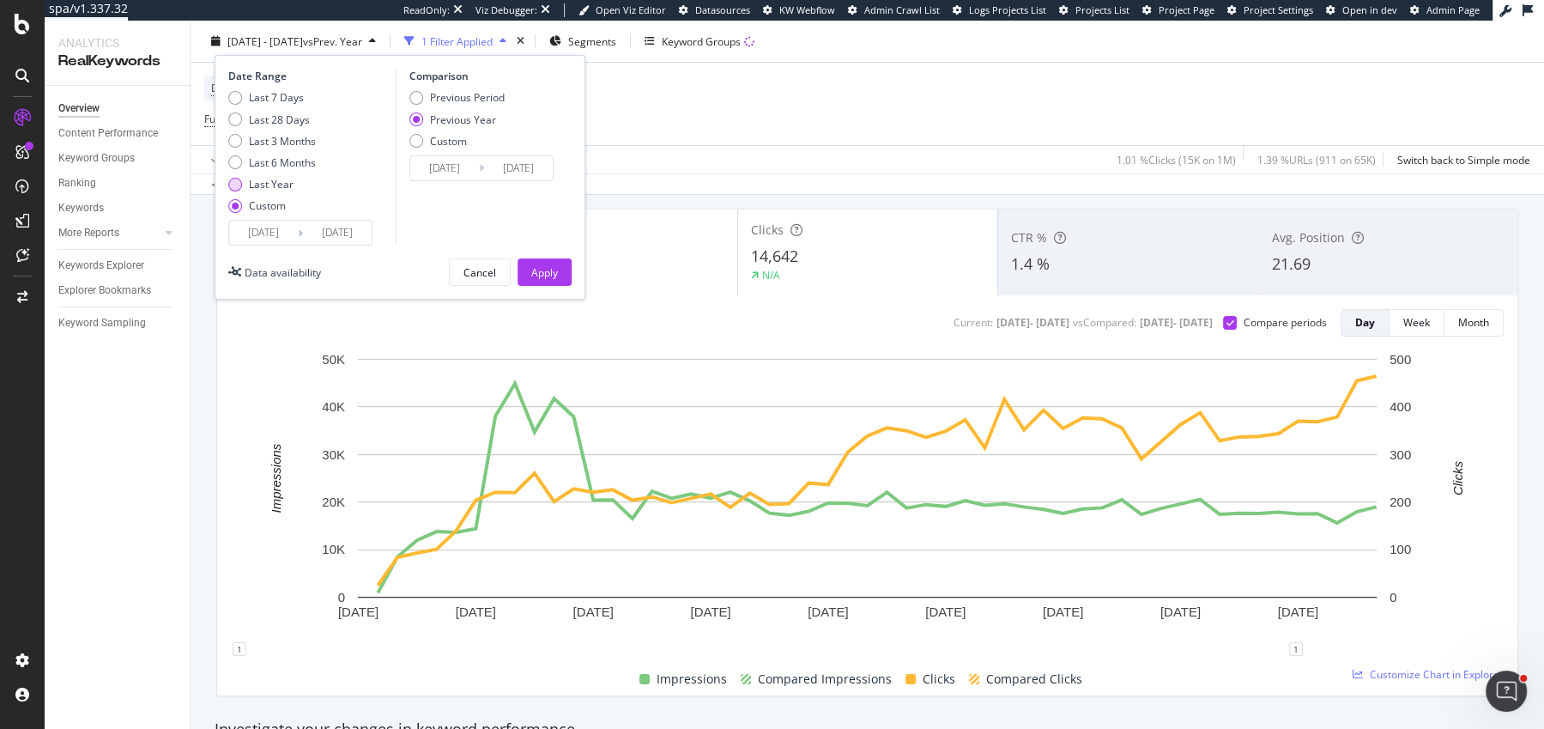
click at [262, 179] on div "Last Year" at bounding box center [271, 184] width 45 height 15
type input "2024/09/15"
type input "2025/09/14"
type input "2023/09/17"
type input "2024/09/15"
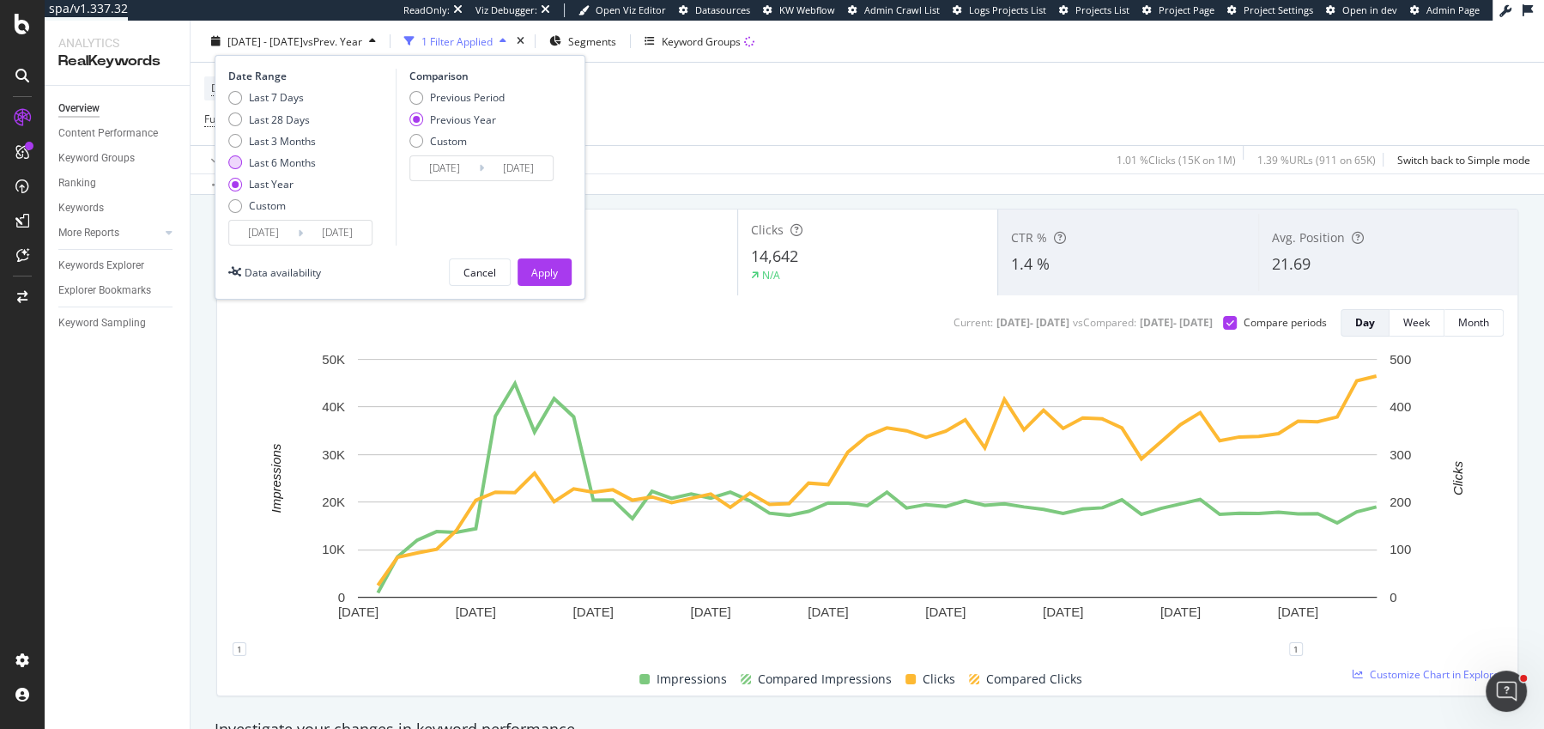
click at [250, 157] on div "Last 6 Months" at bounding box center [282, 162] width 67 height 15
type input "2025/03/15"
type input "2024/03/16"
click at [536, 254] on div "Date Range Last 7 Days Last 28 Days Last 3 Months Last 6 Months Last Year Custo…" at bounding box center [400, 177] width 371 height 245
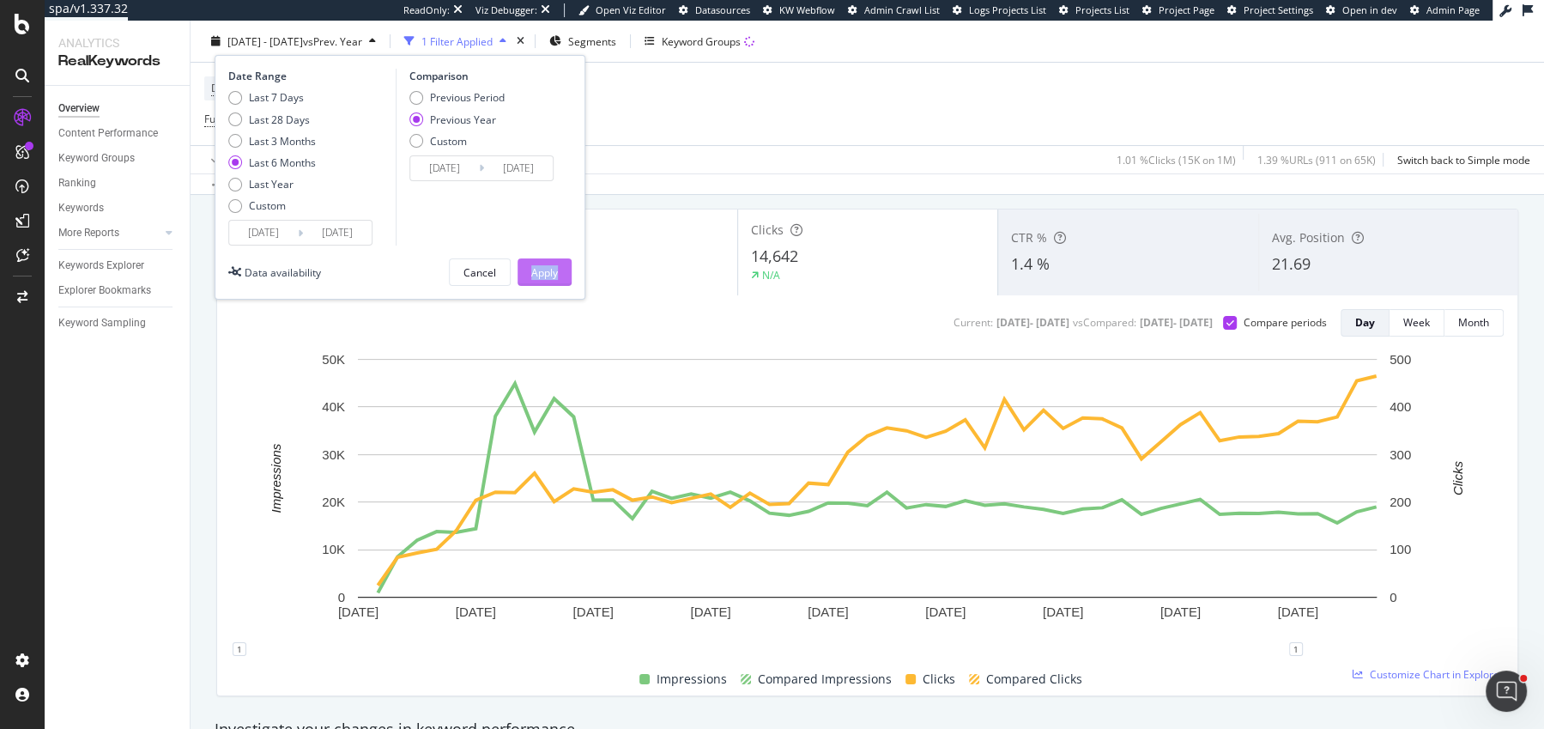
click at [551, 281] on div "Apply" at bounding box center [544, 272] width 27 height 26
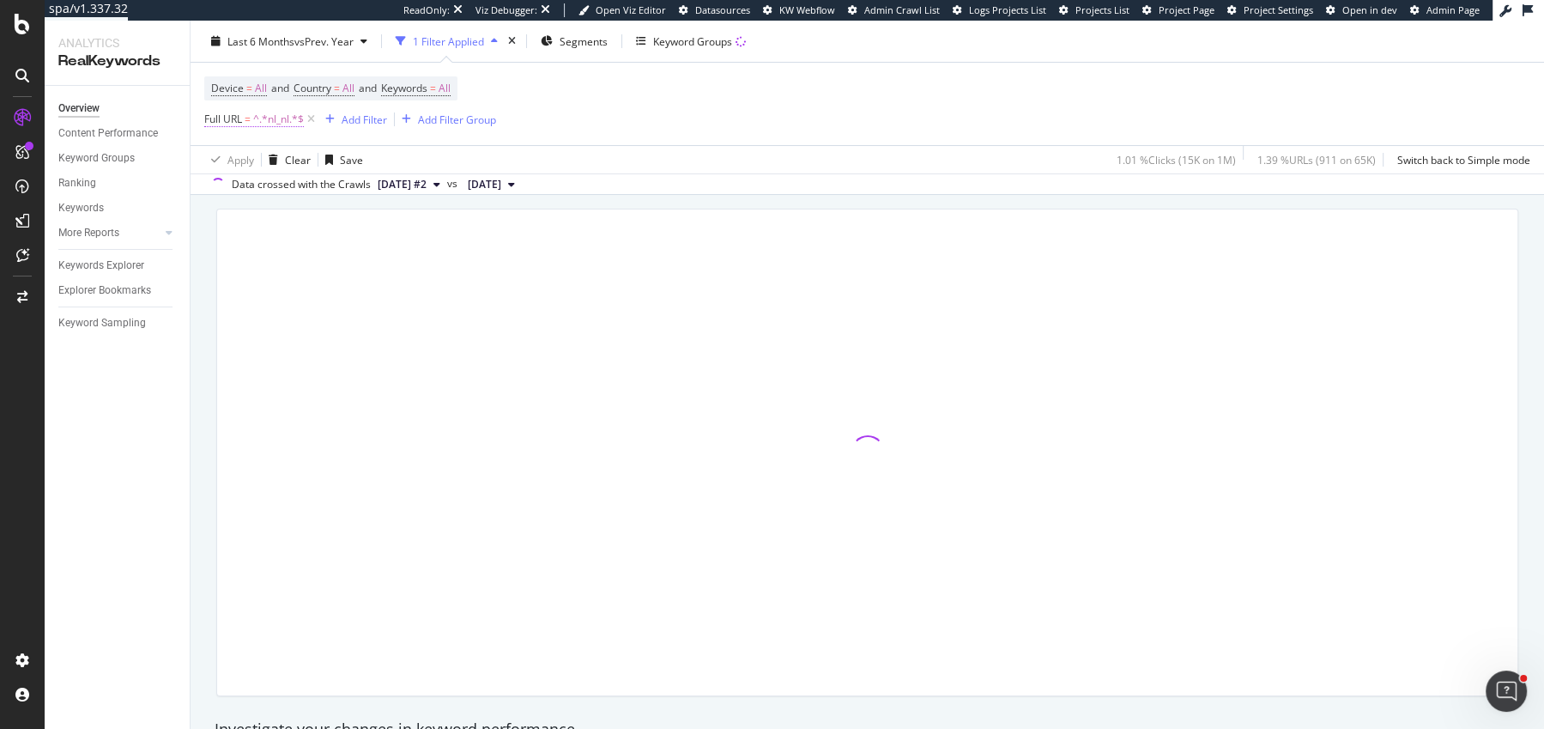
click at [221, 112] on span "Full URL" at bounding box center [223, 119] width 38 height 15
click at [282, 190] on input "nl_nl" at bounding box center [301, 189] width 162 height 27
type input "de_"
click at [330, 182] on input "de_" at bounding box center [301, 189] width 162 height 27
type input "de_de"
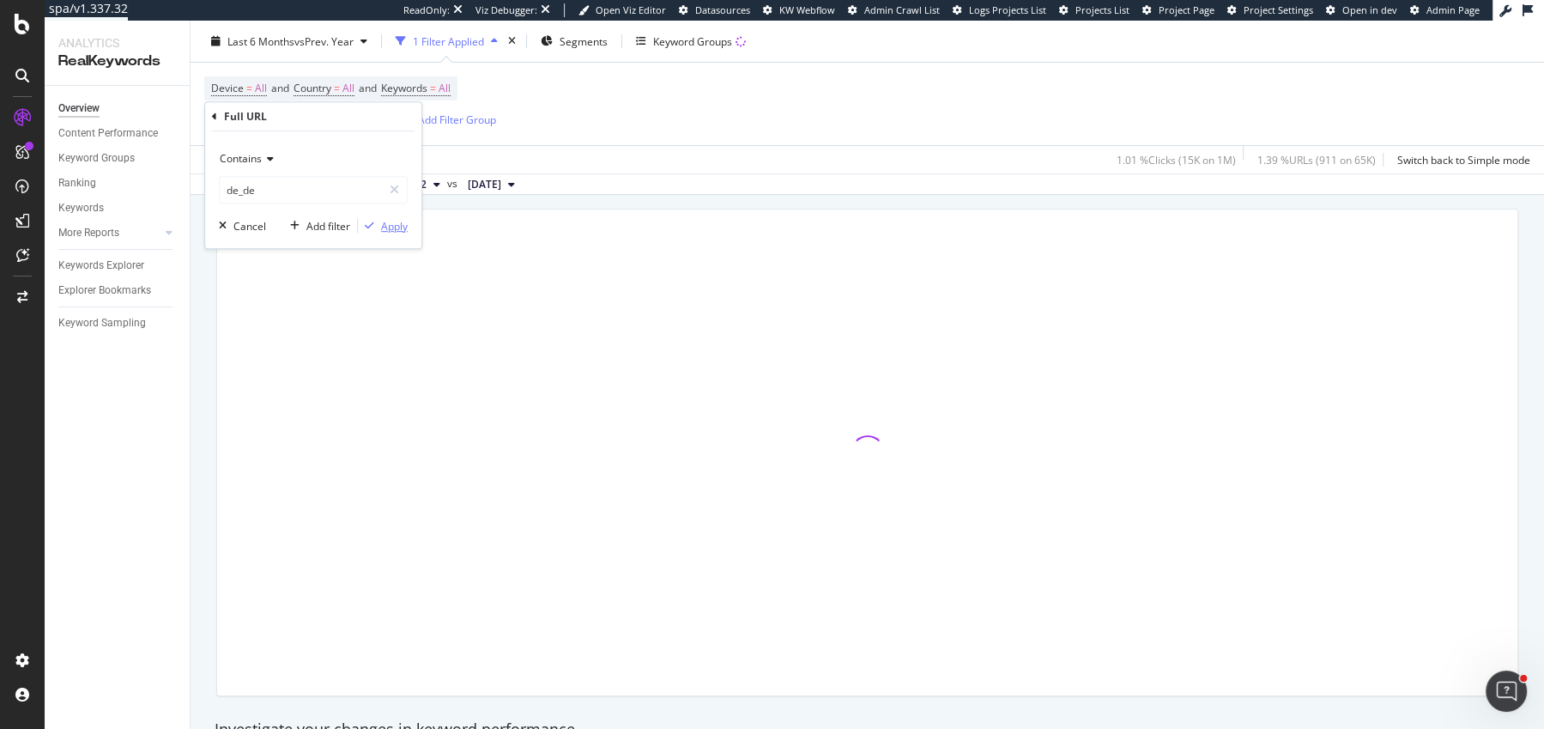
click at [387, 224] on div "Apply" at bounding box center [394, 226] width 27 height 15
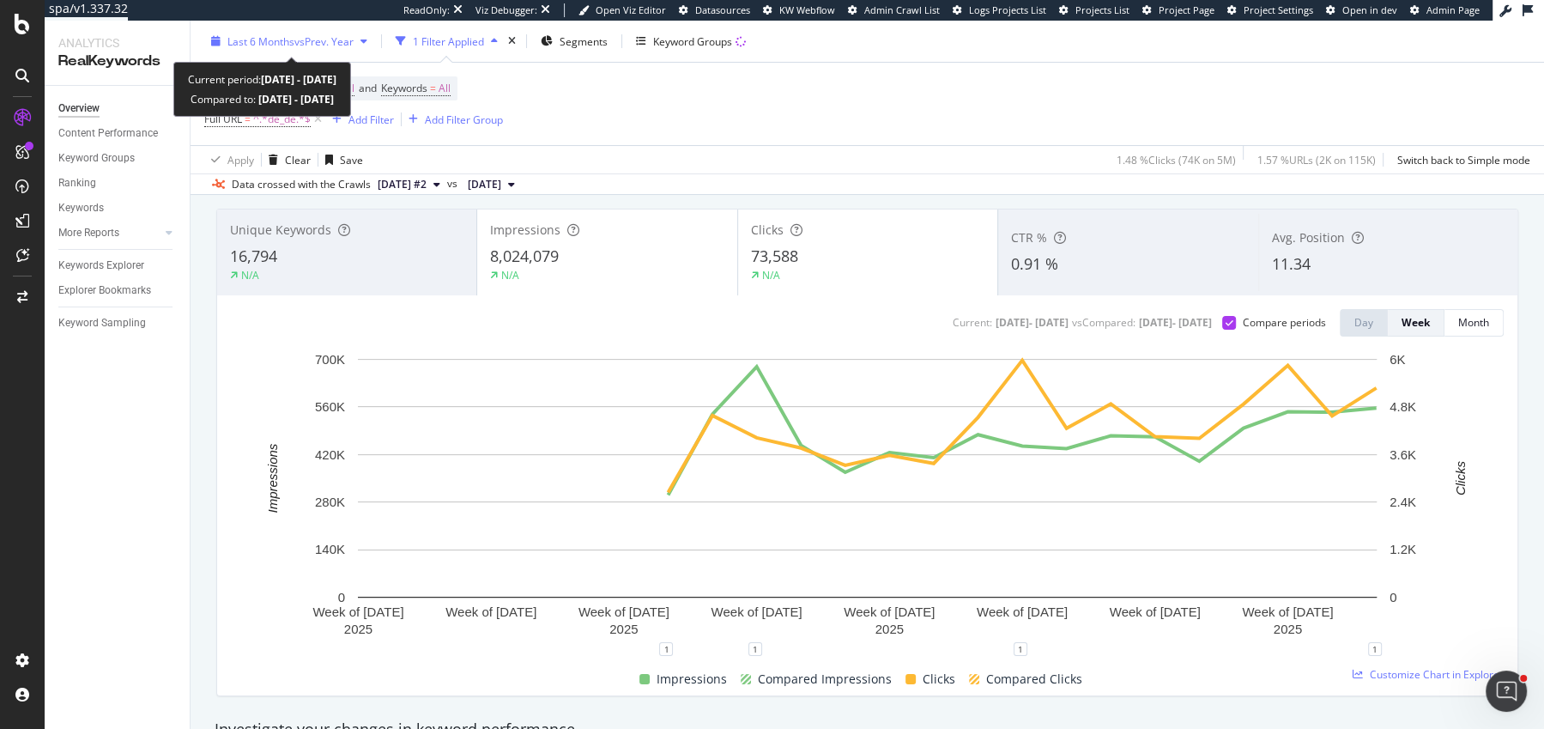
click at [253, 41] on span "Last 6 Months" at bounding box center [260, 40] width 67 height 15
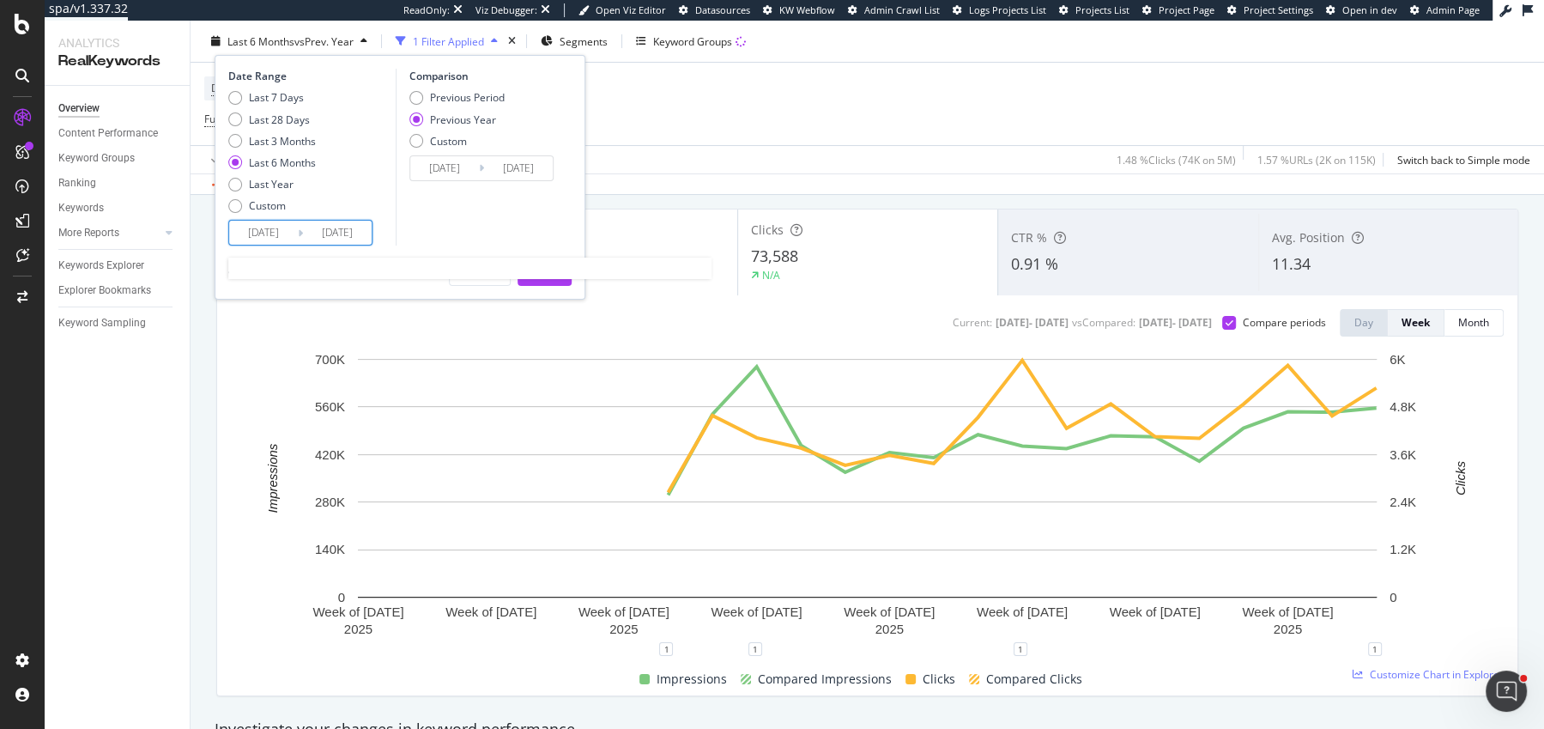
click at [246, 240] on input "2025/03/15" at bounding box center [263, 233] width 69 height 24
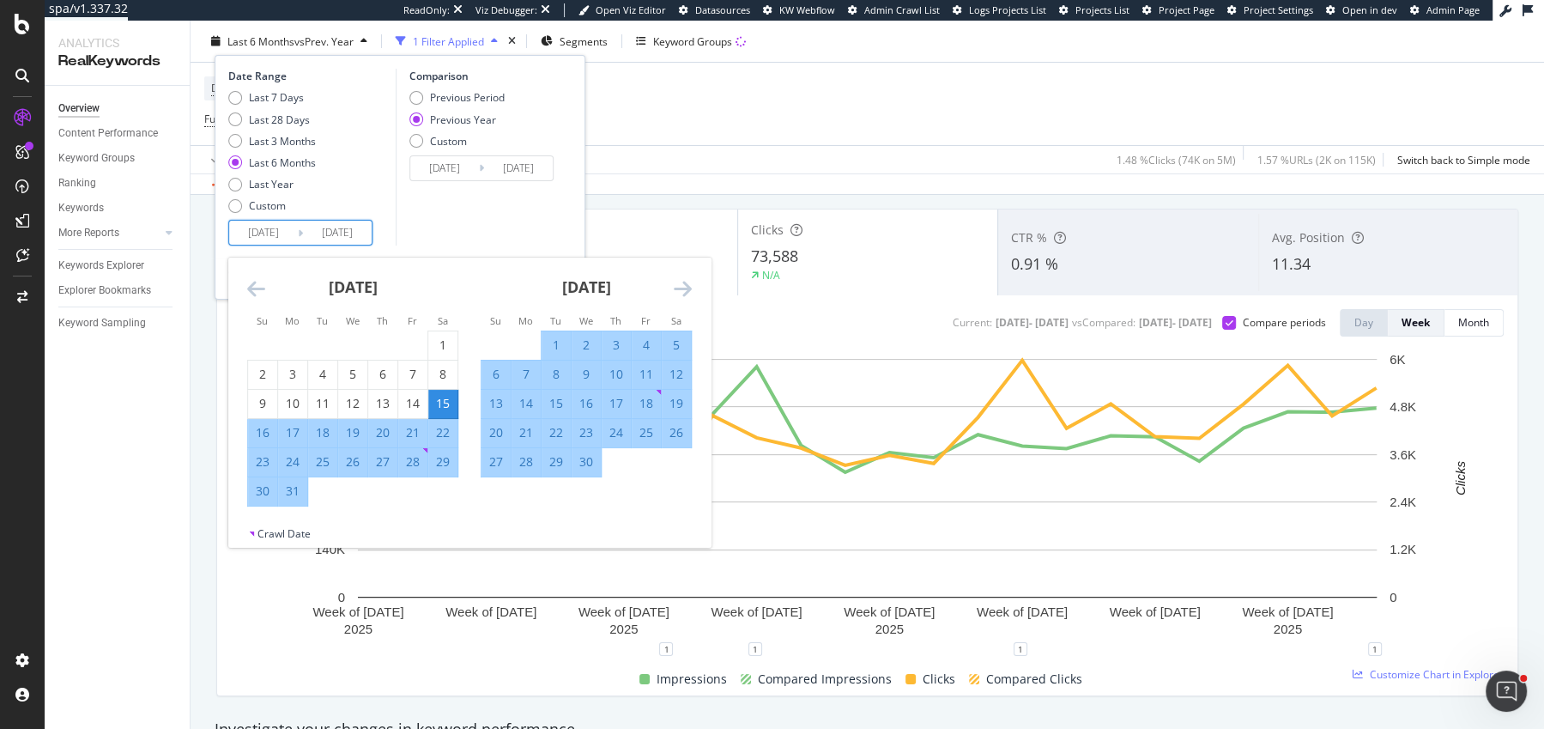
click at [683, 280] on icon "Move forward to switch to the next month." at bounding box center [683, 288] width 18 height 21
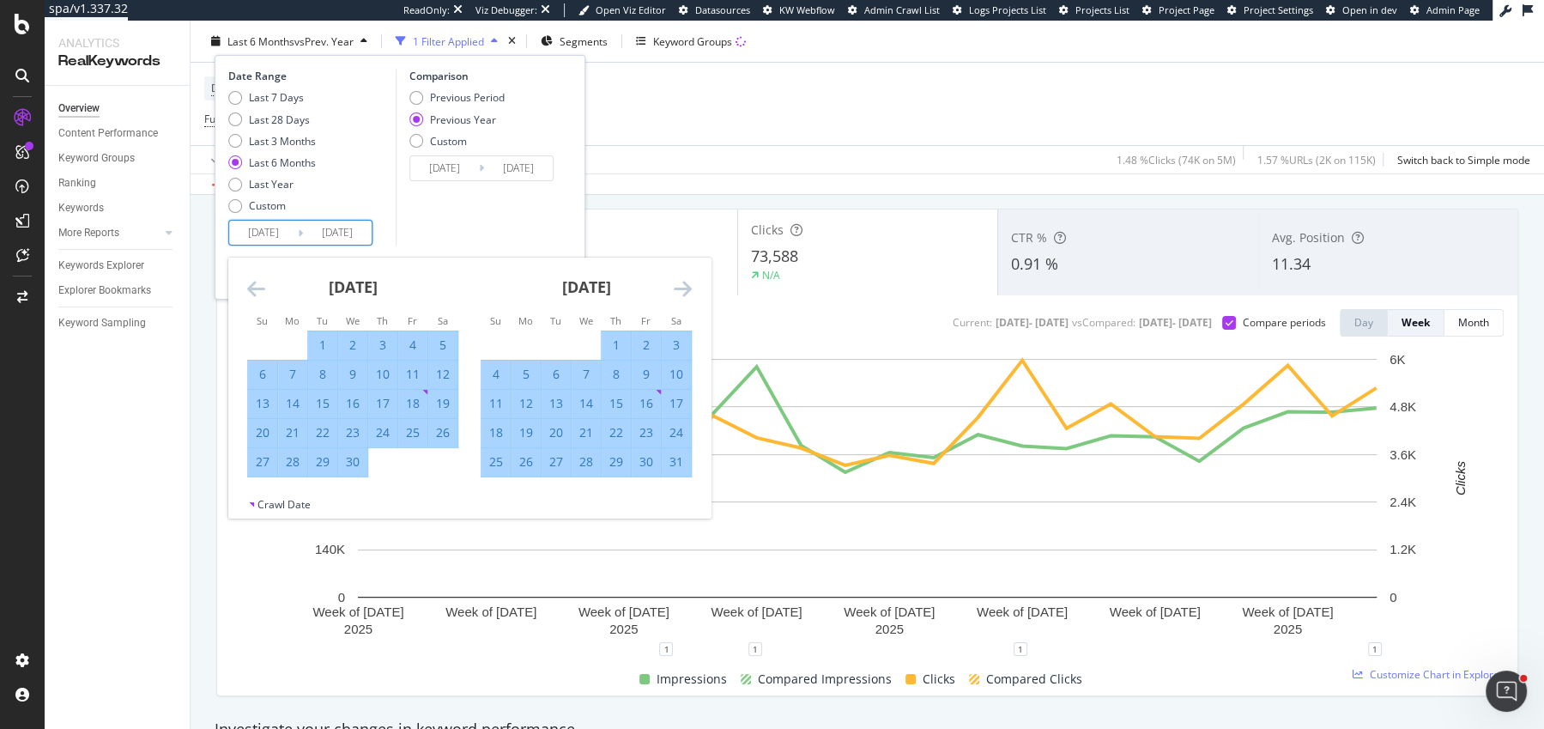
click at [670, 403] on div "17" at bounding box center [676, 403] width 29 height 17
type input "2025/05/17"
type input "2024/05/18"
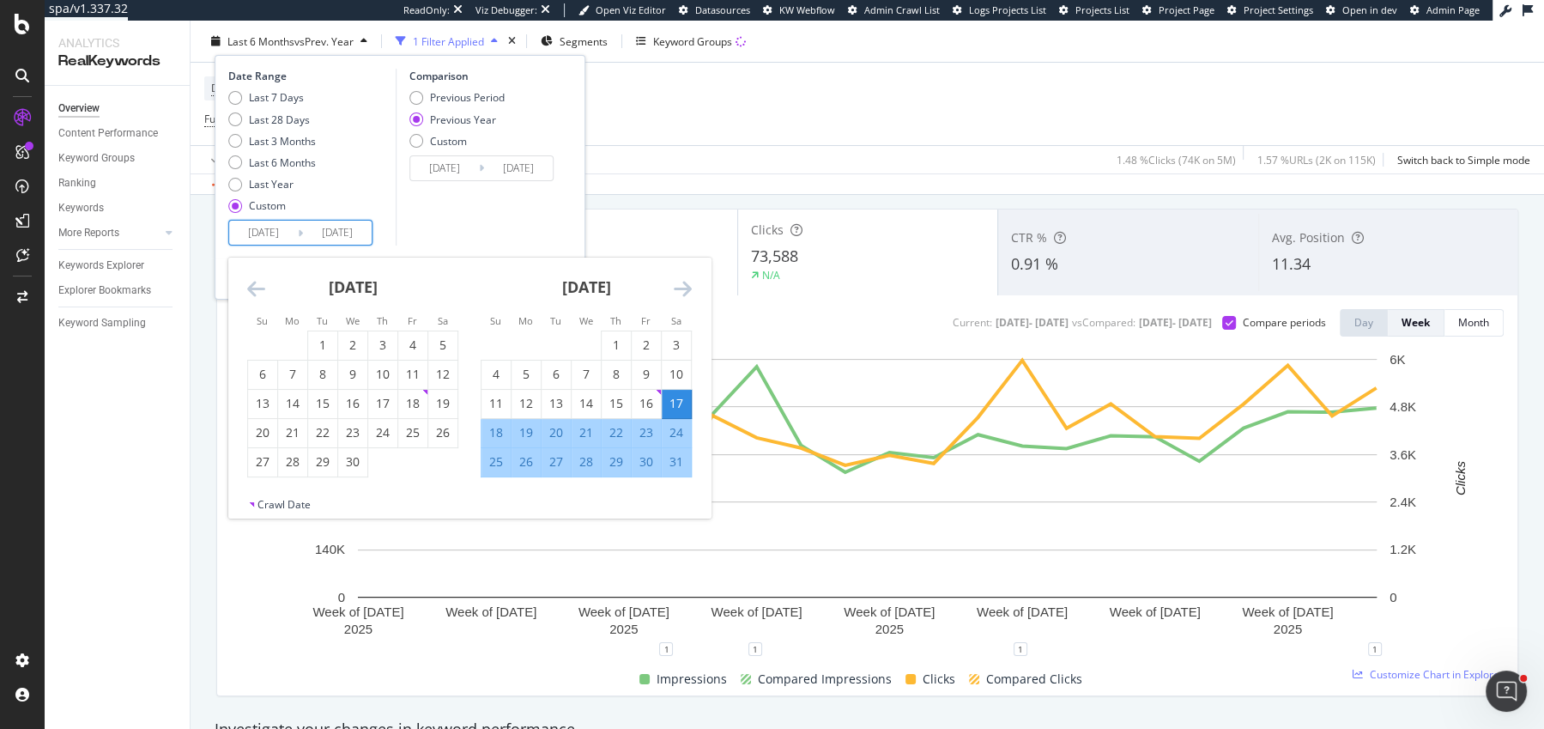
click at [524, 248] on div "Date Range Last 7 Days Last 28 Days Last 3 Months Last 6 Months Last Year Custo…" at bounding box center [400, 177] width 371 height 245
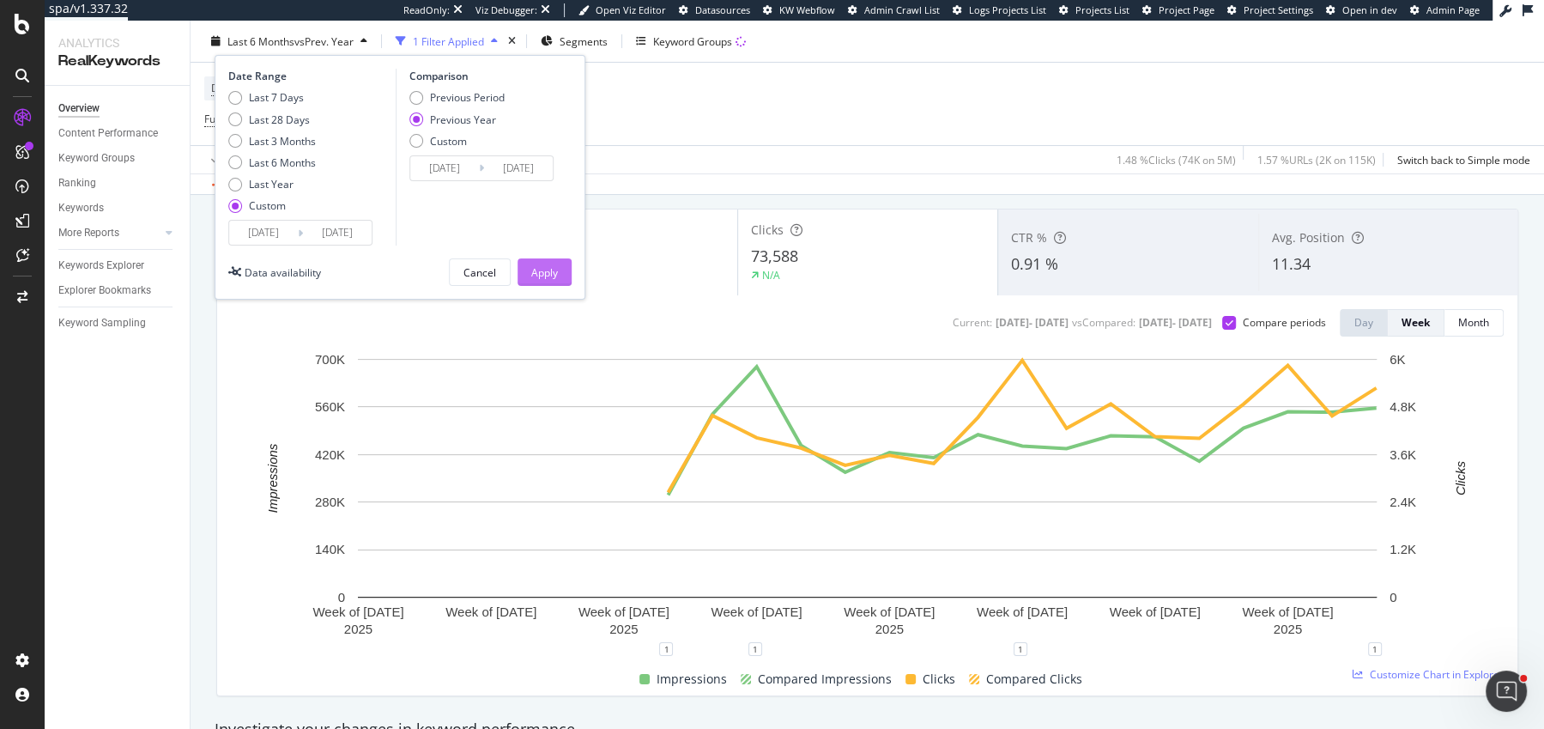
click at [557, 268] on div "Apply" at bounding box center [544, 271] width 27 height 15
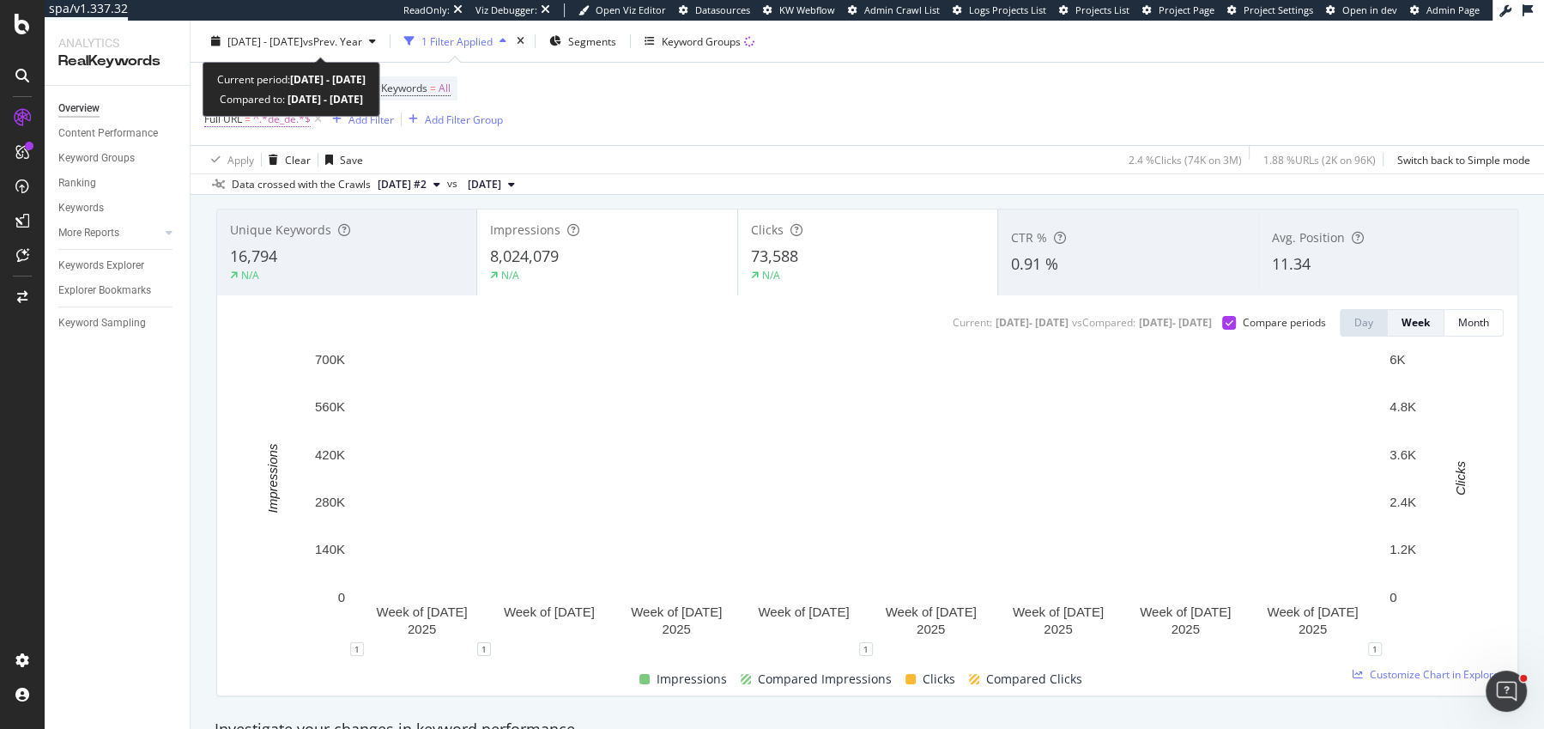
click at [287, 116] on span "^.*de_de.*$" at bounding box center [282, 119] width 58 height 24
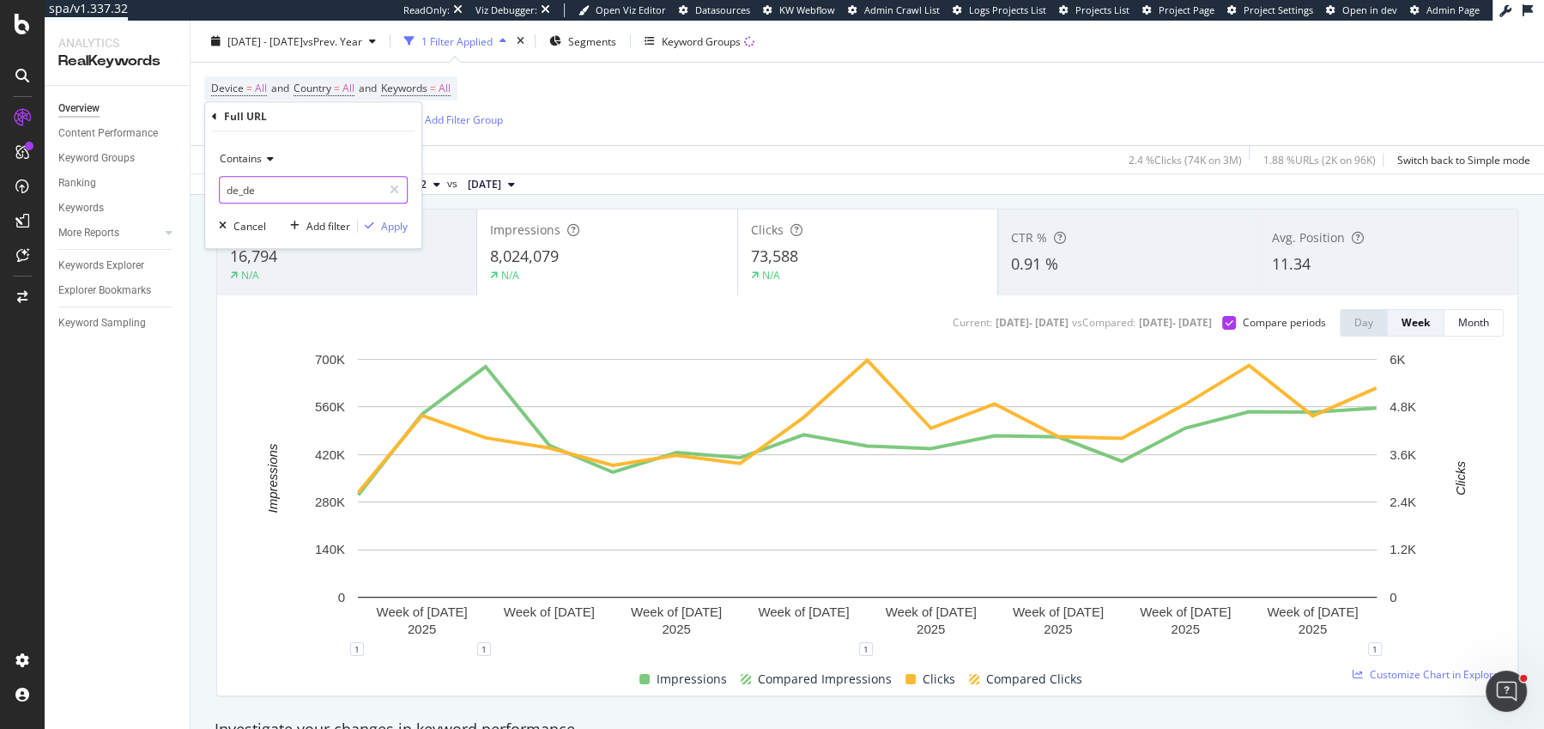
click at [309, 189] on input "de_de" at bounding box center [301, 189] width 162 height 27
click at [313, 190] on input "de_de" at bounding box center [301, 189] width 162 height 27
type input "de_en"
click at [378, 221] on div "button" at bounding box center [369, 226] width 23 height 10
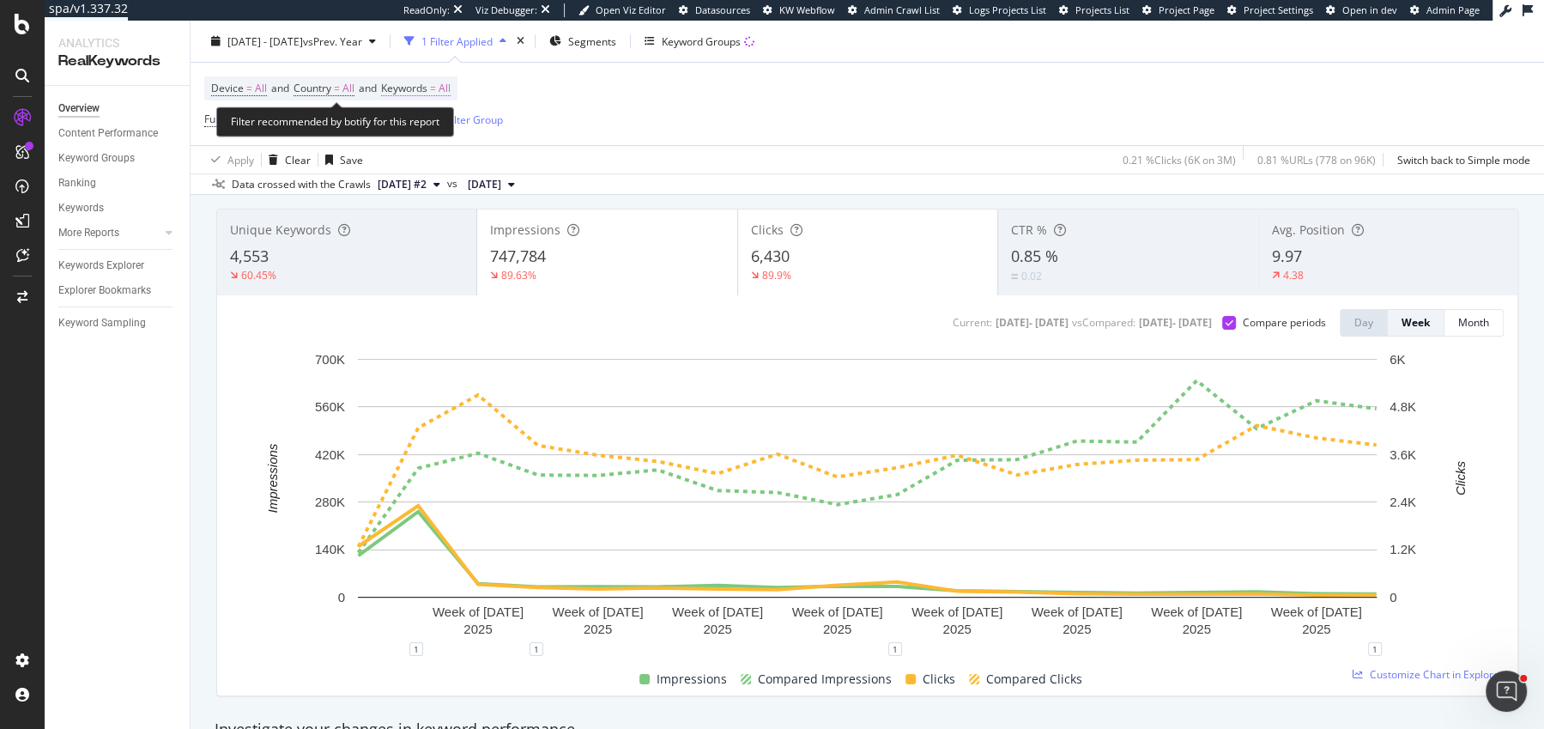
click at [451, 85] on span "All" at bounding box center [445, 88] width 12 height 24
click at [425, 135] on div "All" at bounding box center [425, 128] width 39 height 26
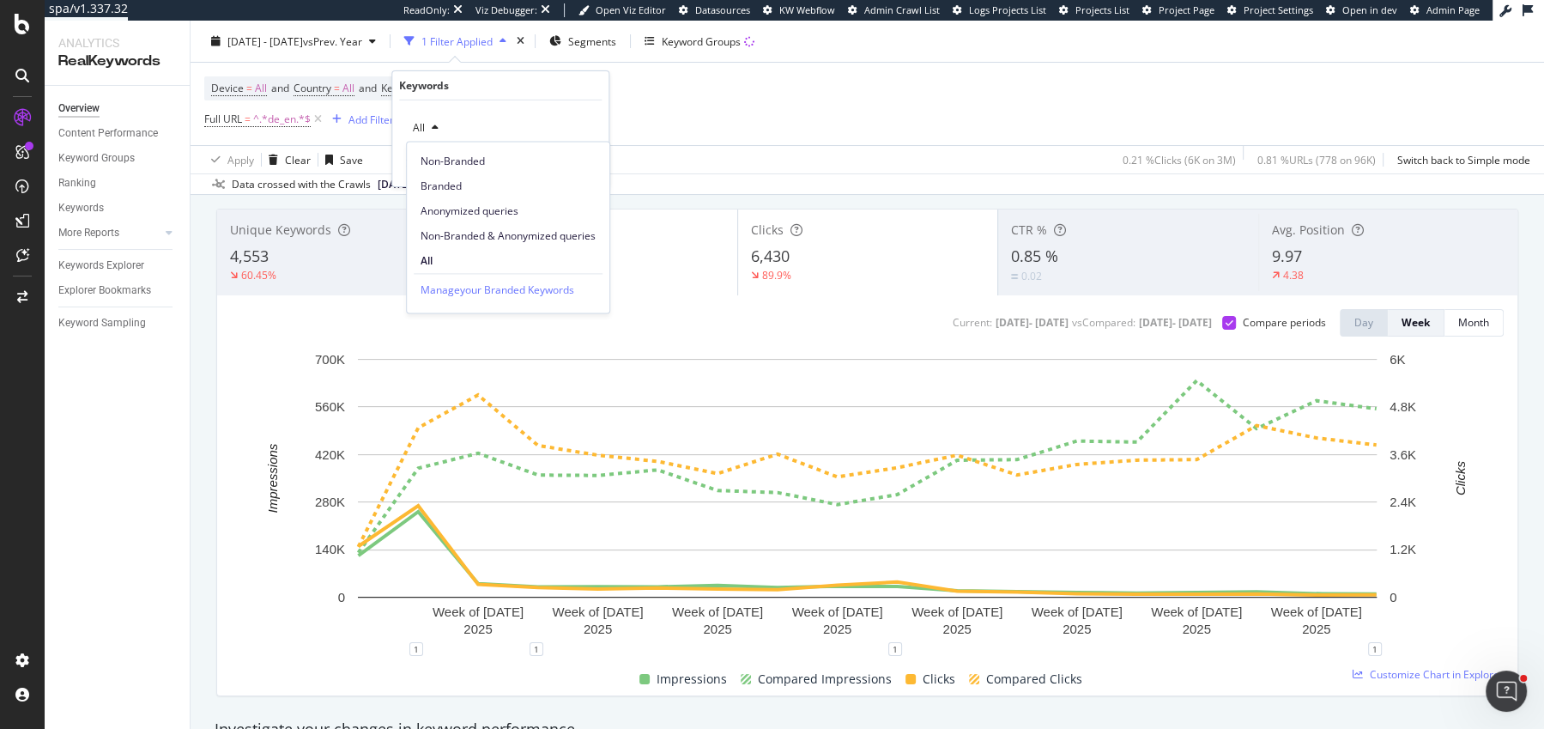
click at [454, 147] on div "Non-Branded" at bounding box center [508, 158] width 203 height 32
click at [561, 167] on div "button" at bounding box center [556, 164] width 23 height 10
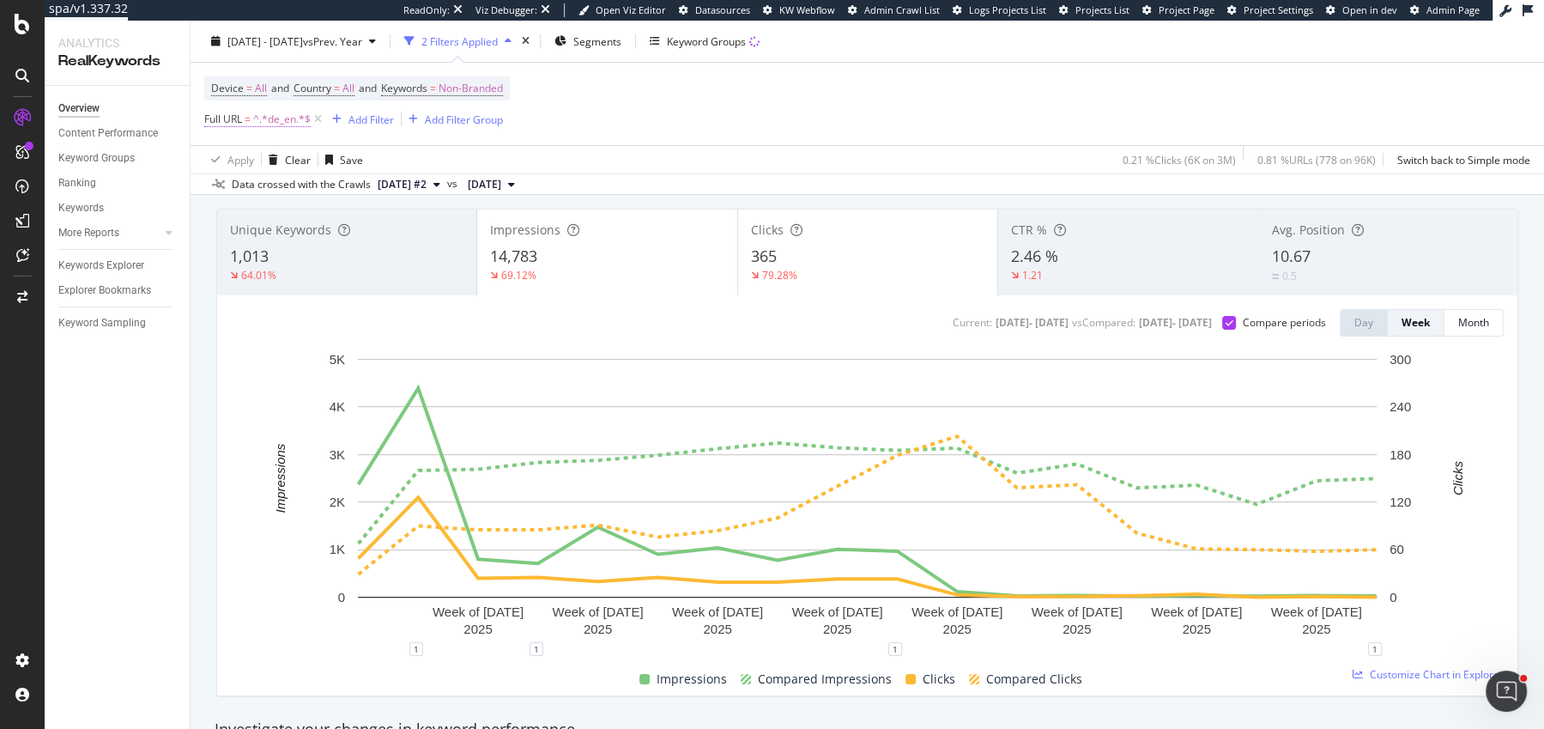
click at [286, 118] on span "^.*de_en.*$" at bounding box center [282, 119] width 58 height 24
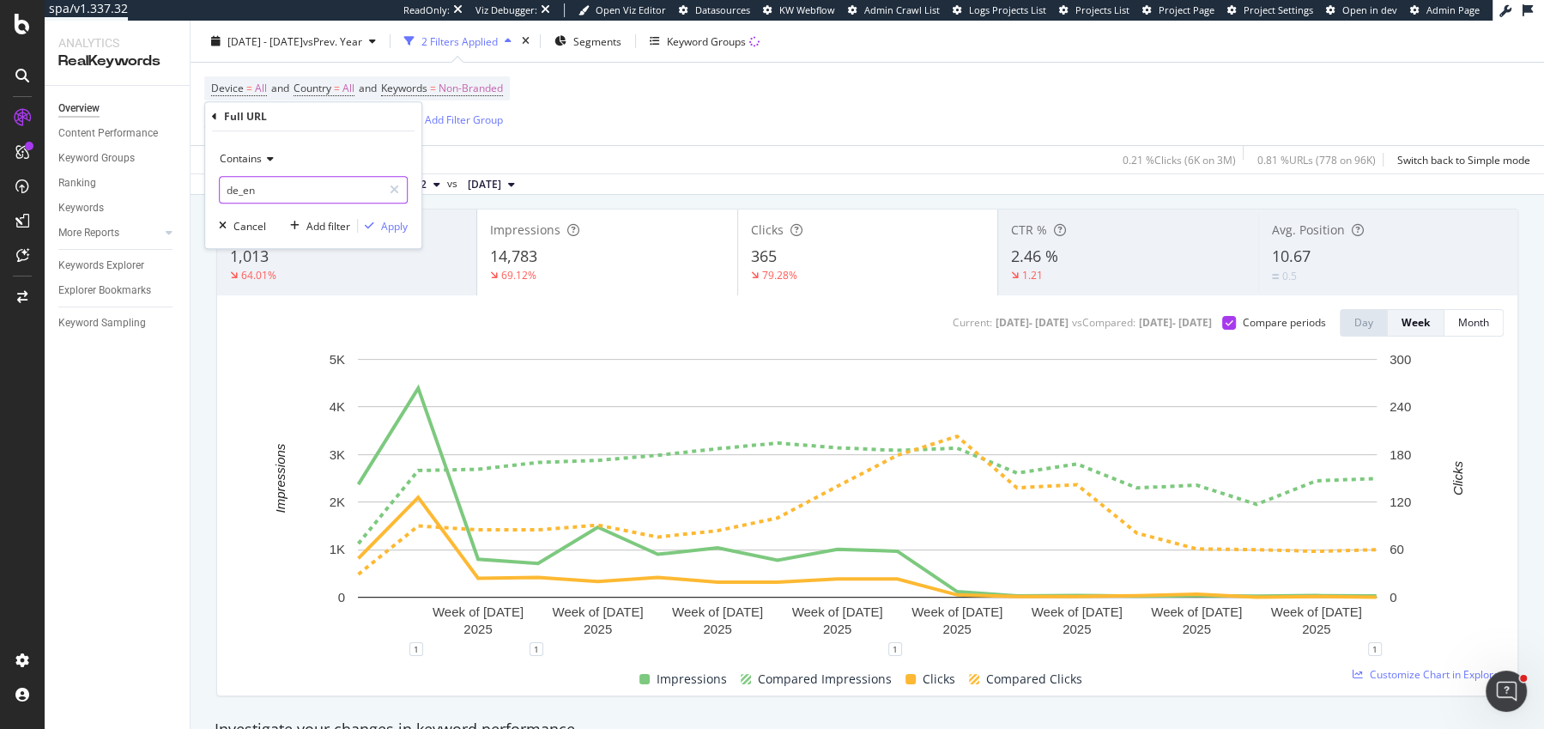
click at [325, 191] on input "de_en" at bounding box center [301, 189] width 162 height 27
type input "de_de"
click at [396, 221] on div "Apply" at bounding box center [394, 226] width 27 height 15
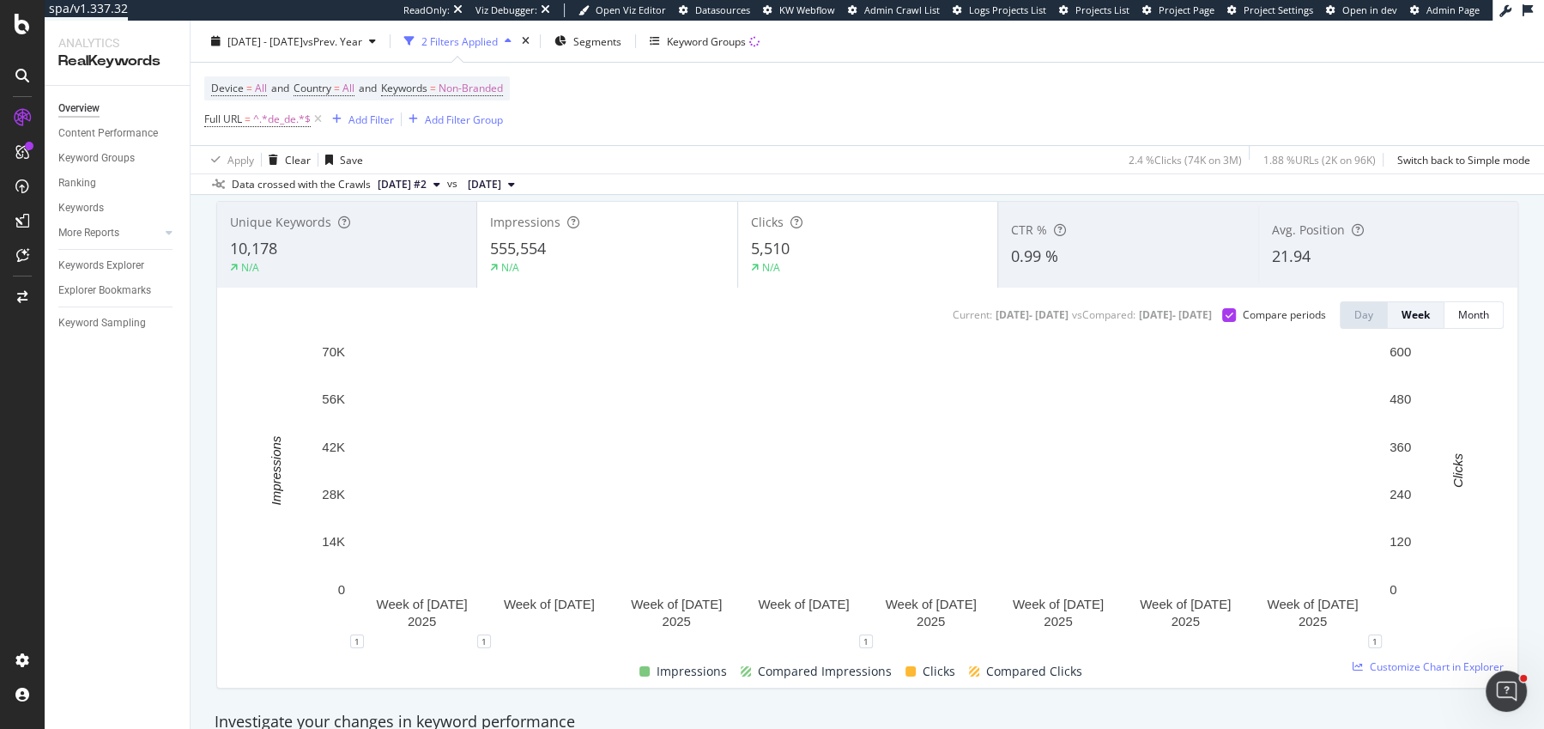
scroll to position [94, 0]
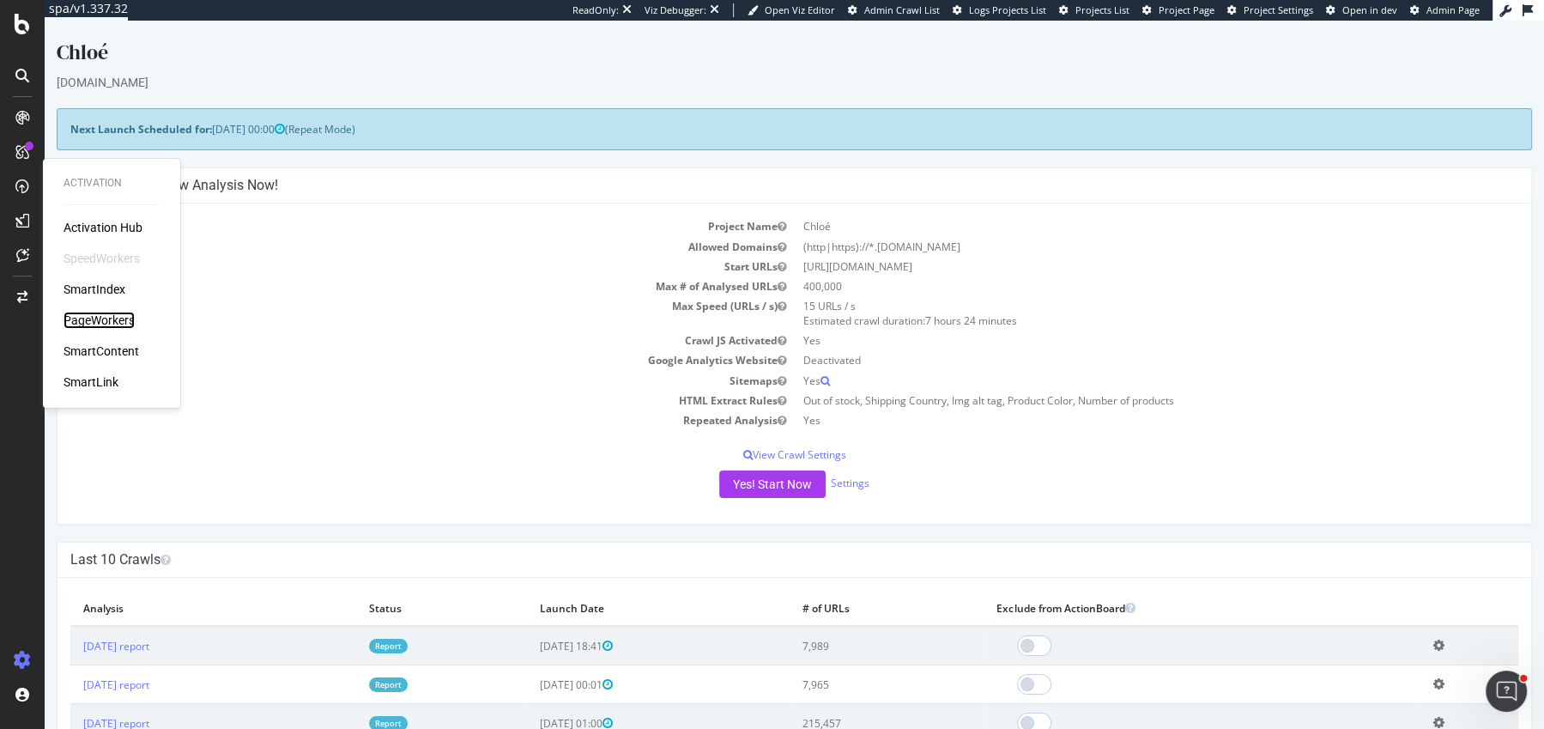
click at [99, 318] on div "PageWorkers" at bounding box center [99, 320] width 71 height 17
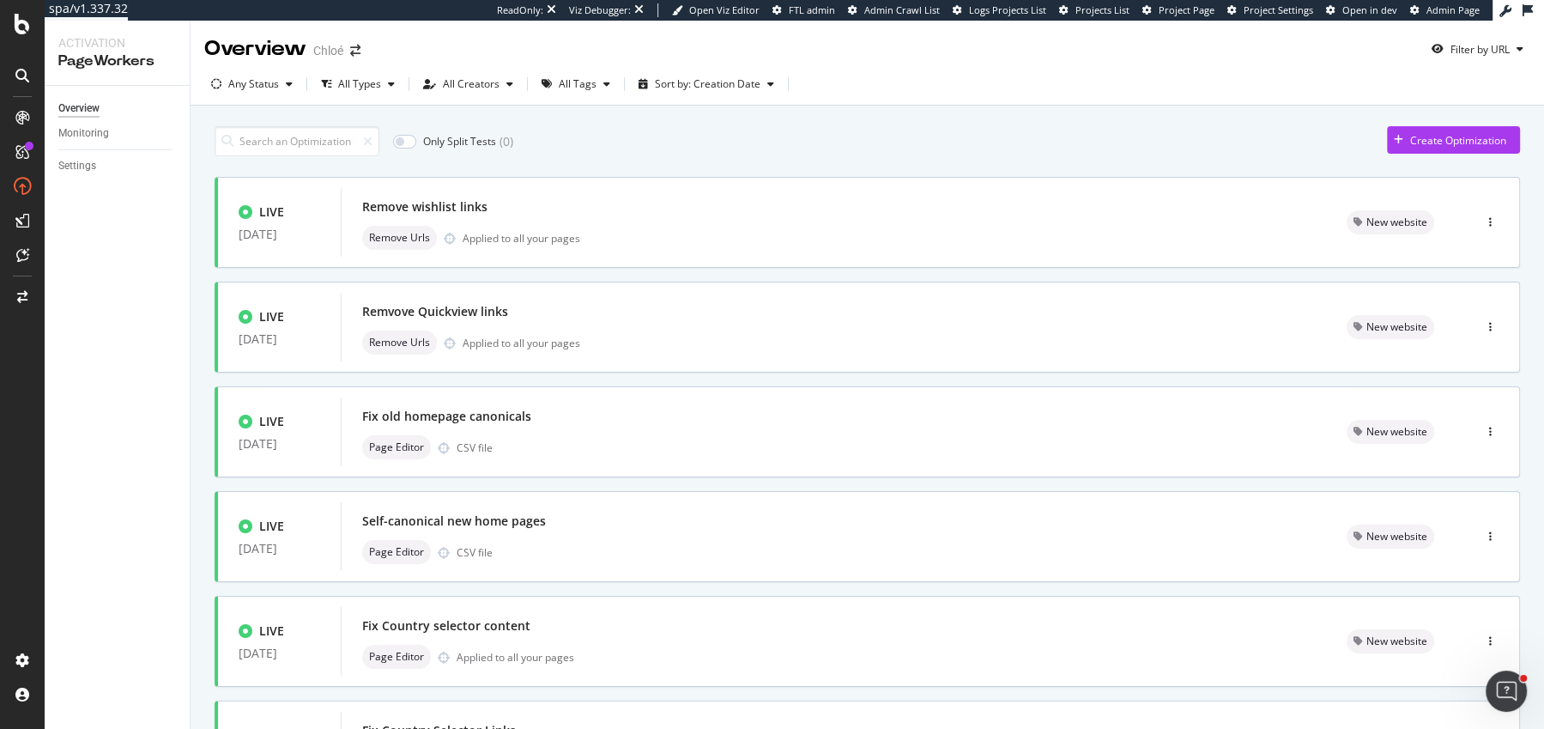
scroll to position [15, 0]
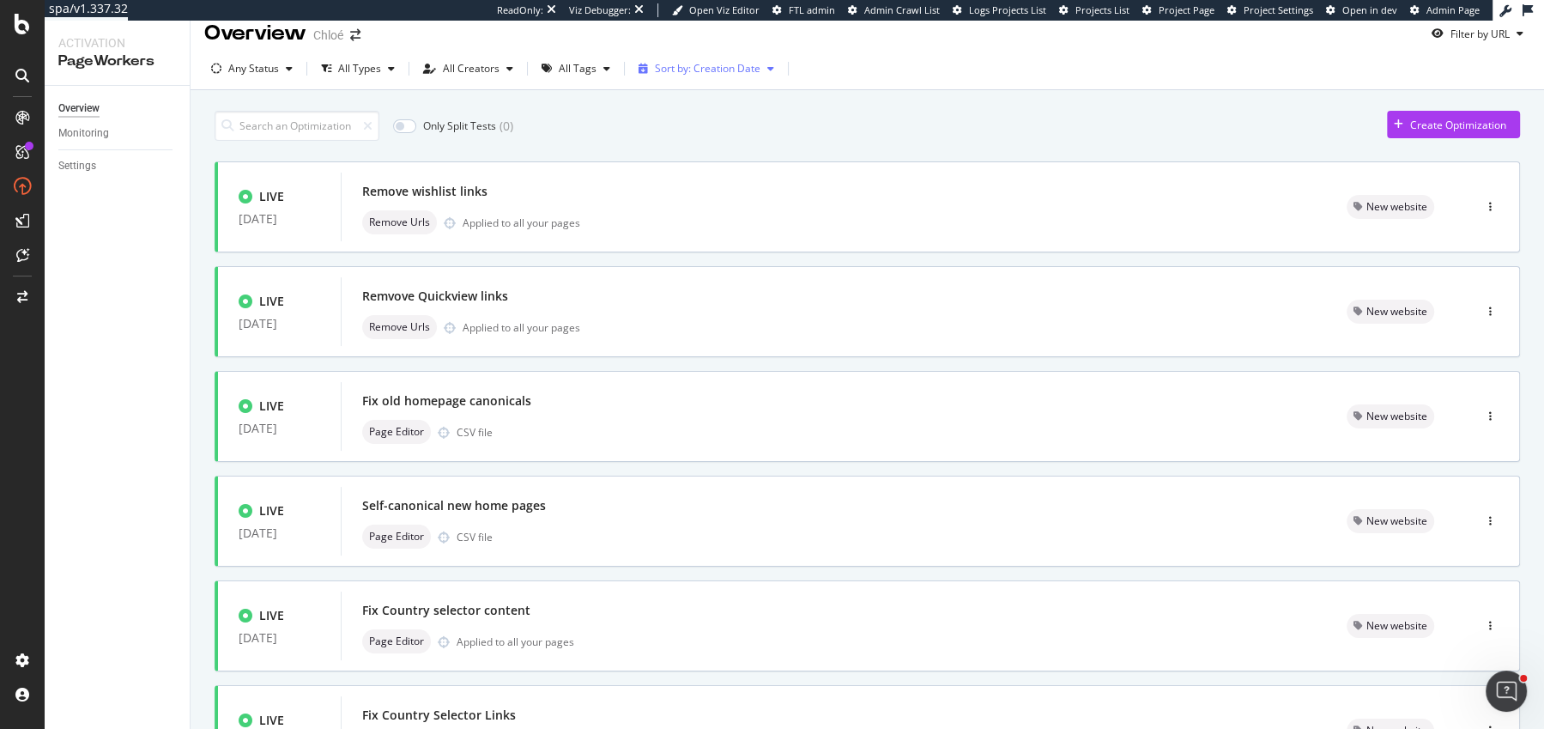
click at [742, 65] on div "Sort by: Creation Date" at bounding box center [708, 69] width 106 height 10
click at [735, 134] on div "Modification Date" at bounding box center [701, 125] width 136 height 21
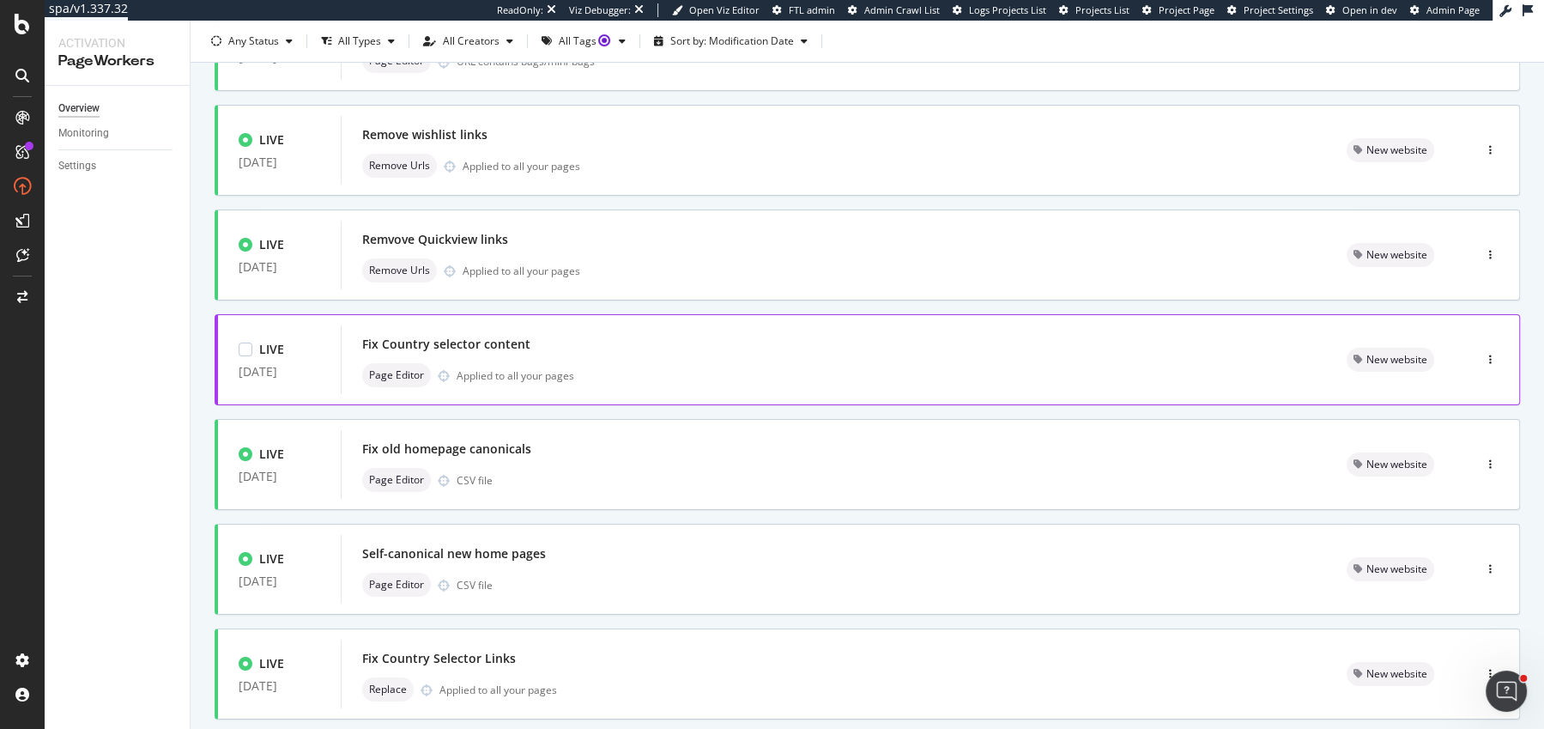
scroll to position [591, 0]
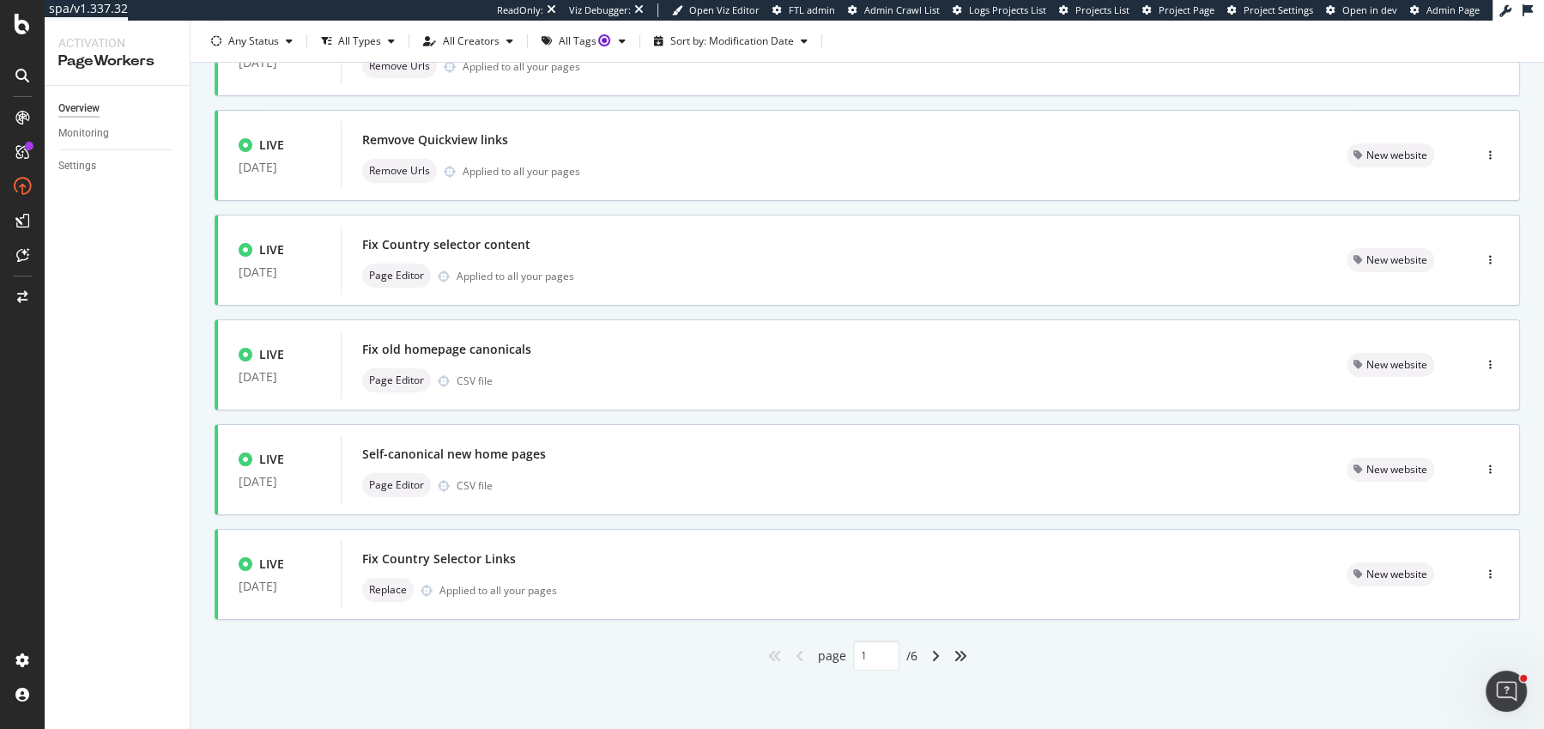
click at [942, 651] on div "angle-right" at bounding box center [935, 655] width 22 height 27
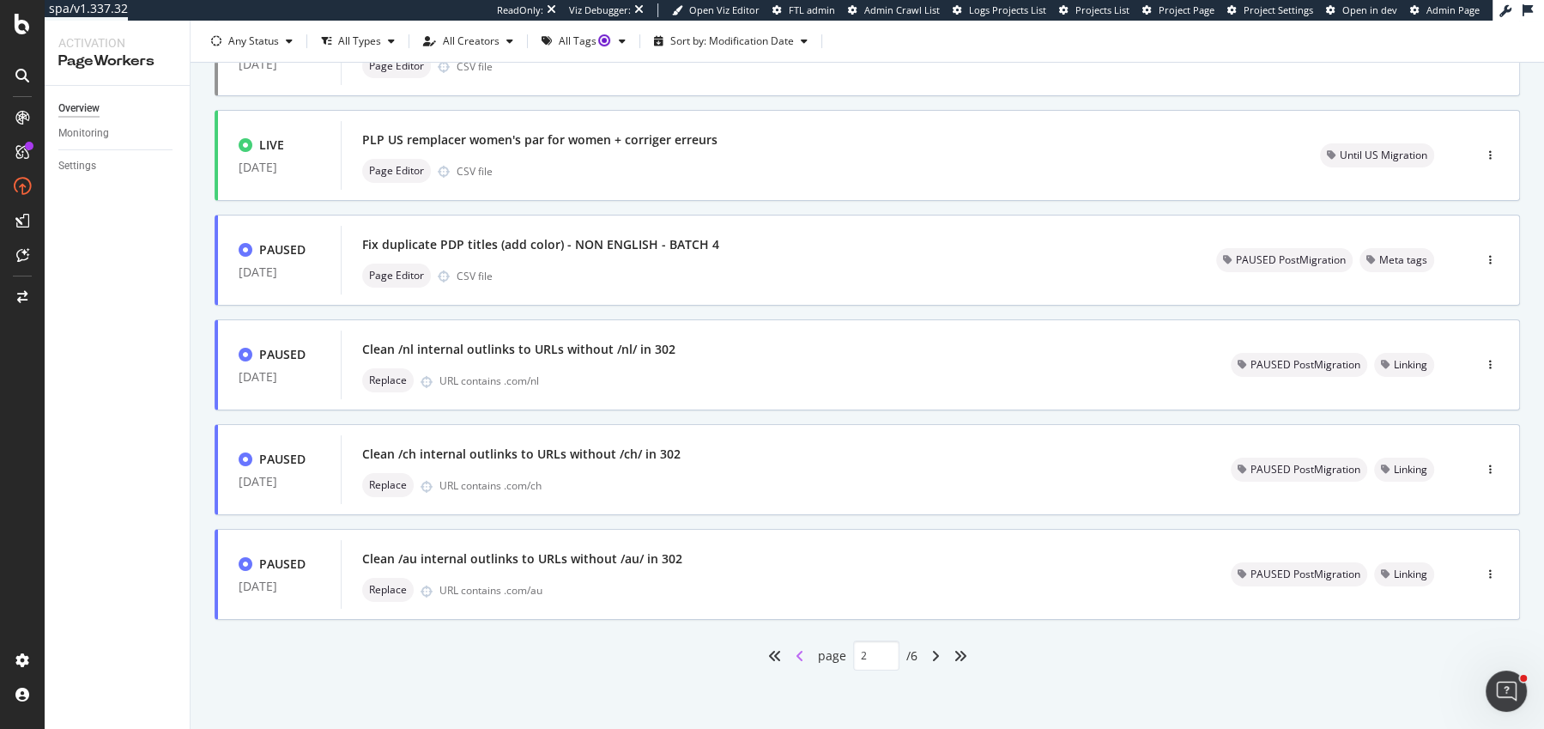
click at [797, 656] on icon "angle-left" at bounding box center [800, 656] width 9 height 14
type input "1"
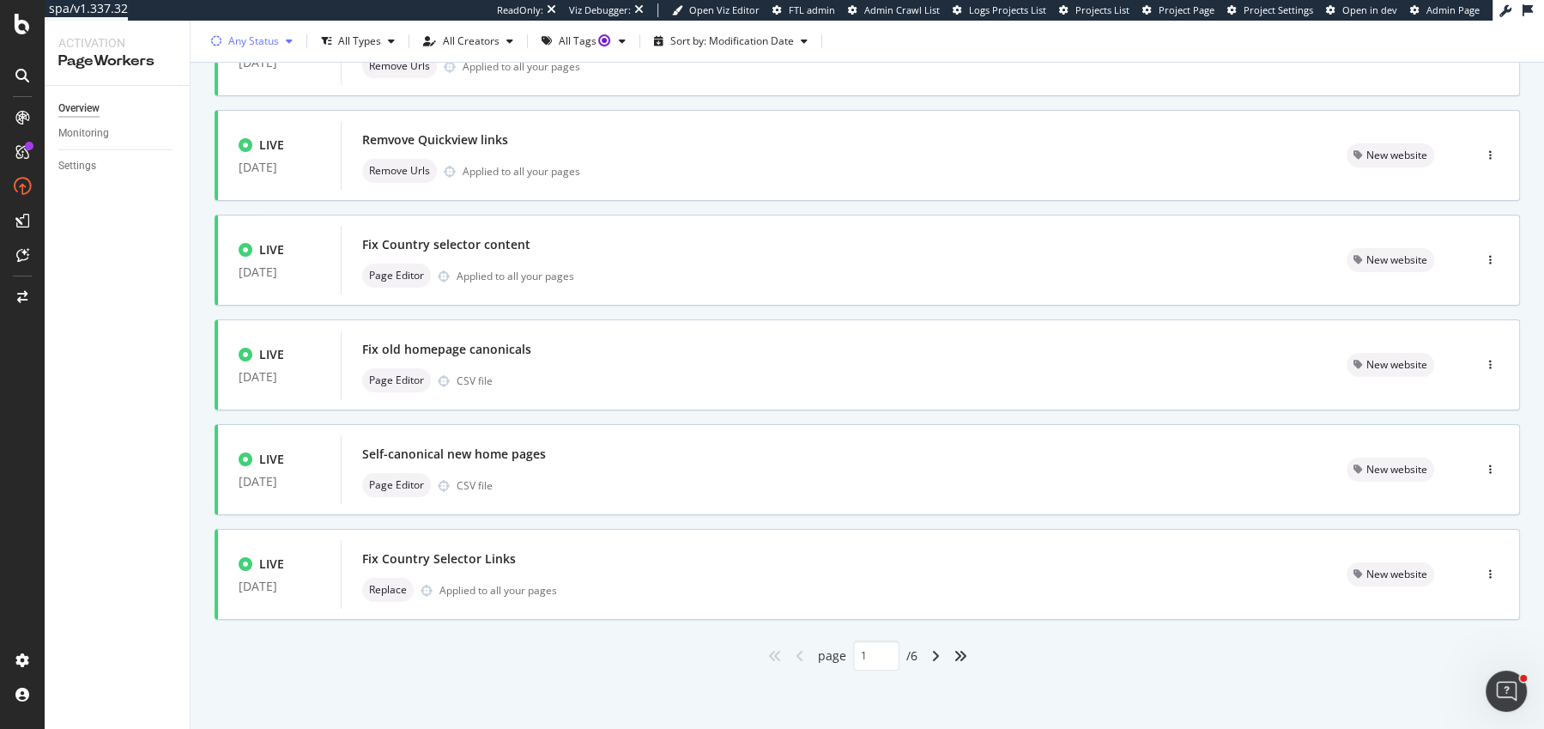
click at [248, 39] on div "Any Status" at bounding box center [253, 41] width 51 height 10
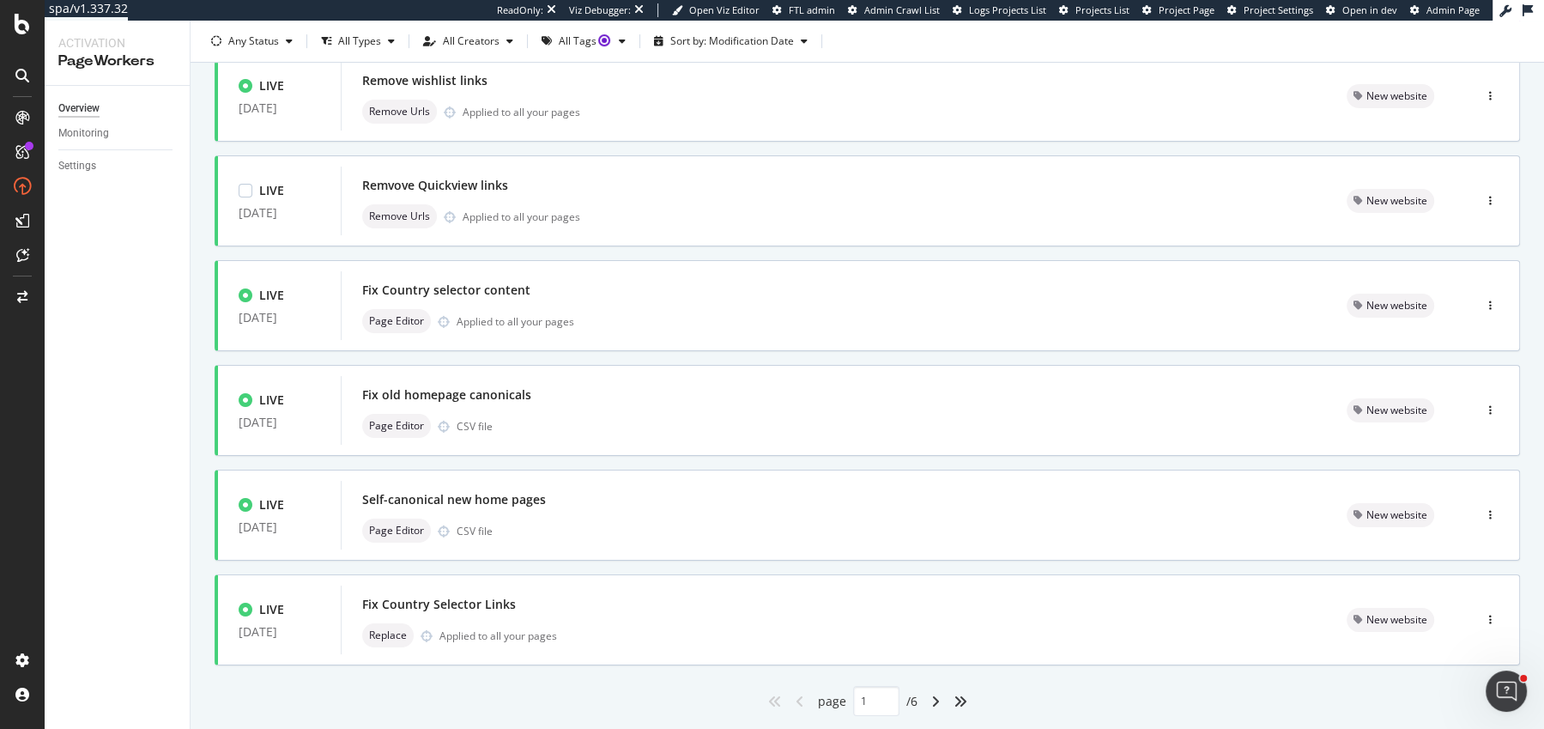
scroll to position [550, 0]
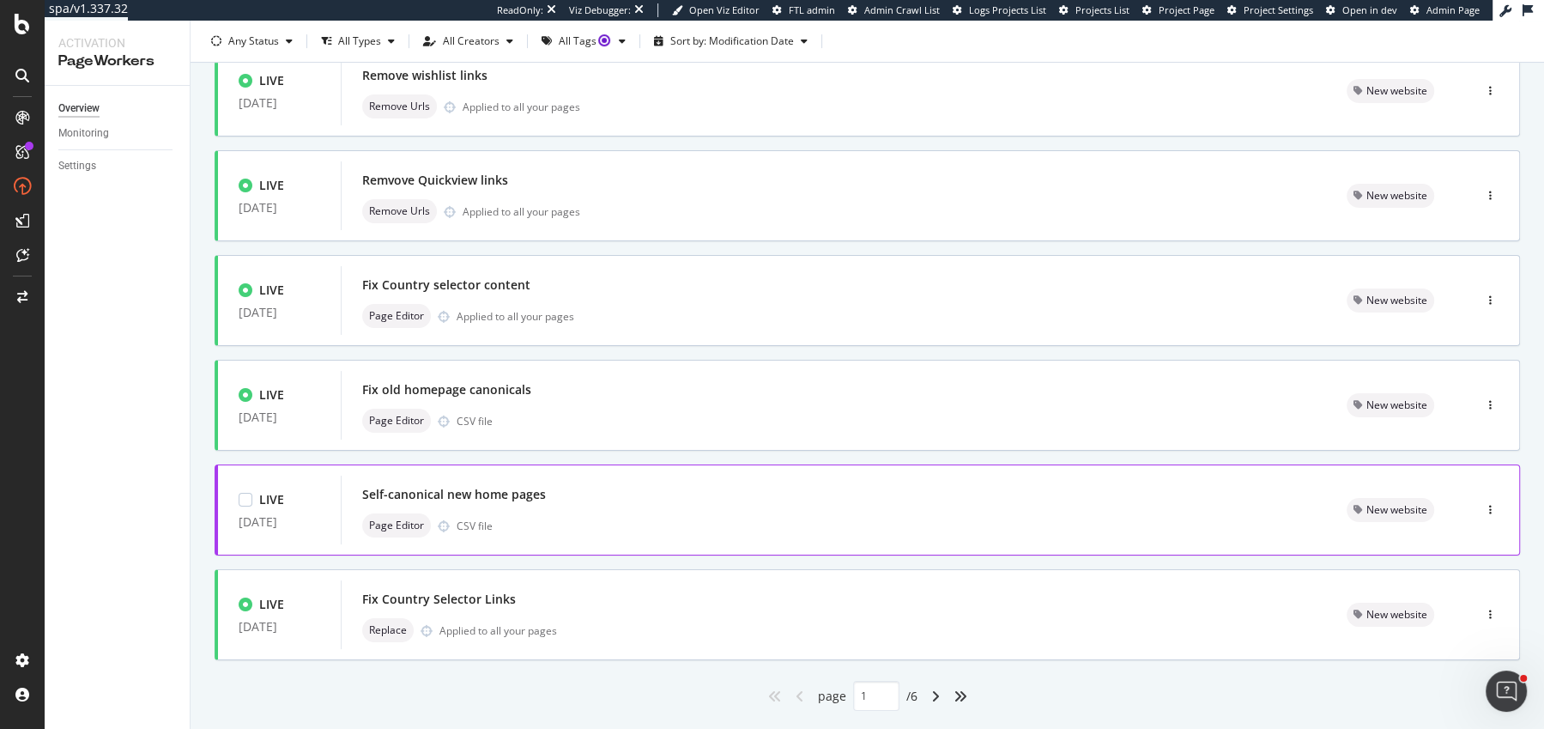
click at [562, 487] on div "Self-canonical new home pages" at bounding box center [833, 494] width 943 height 24
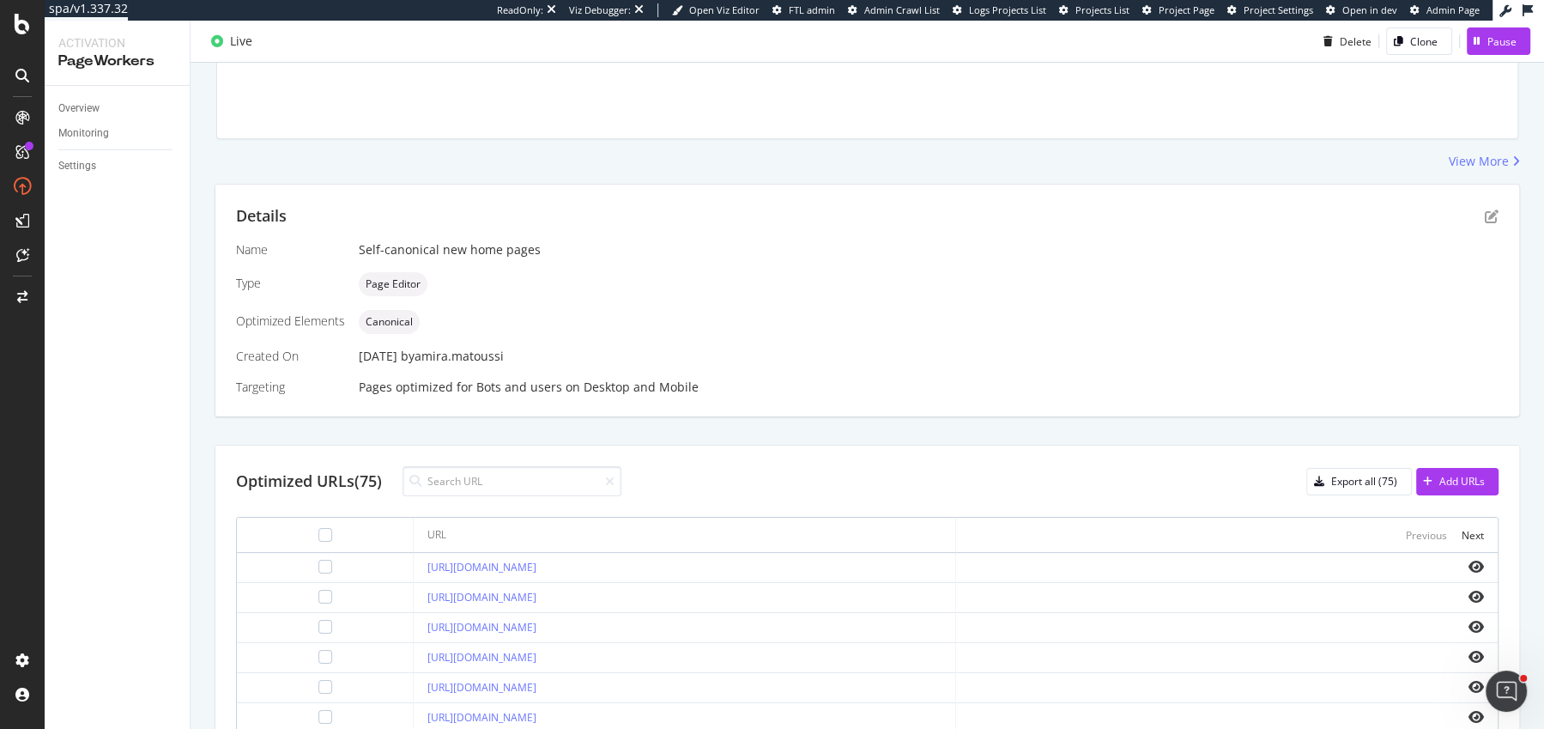
scroll to position [221, 0]
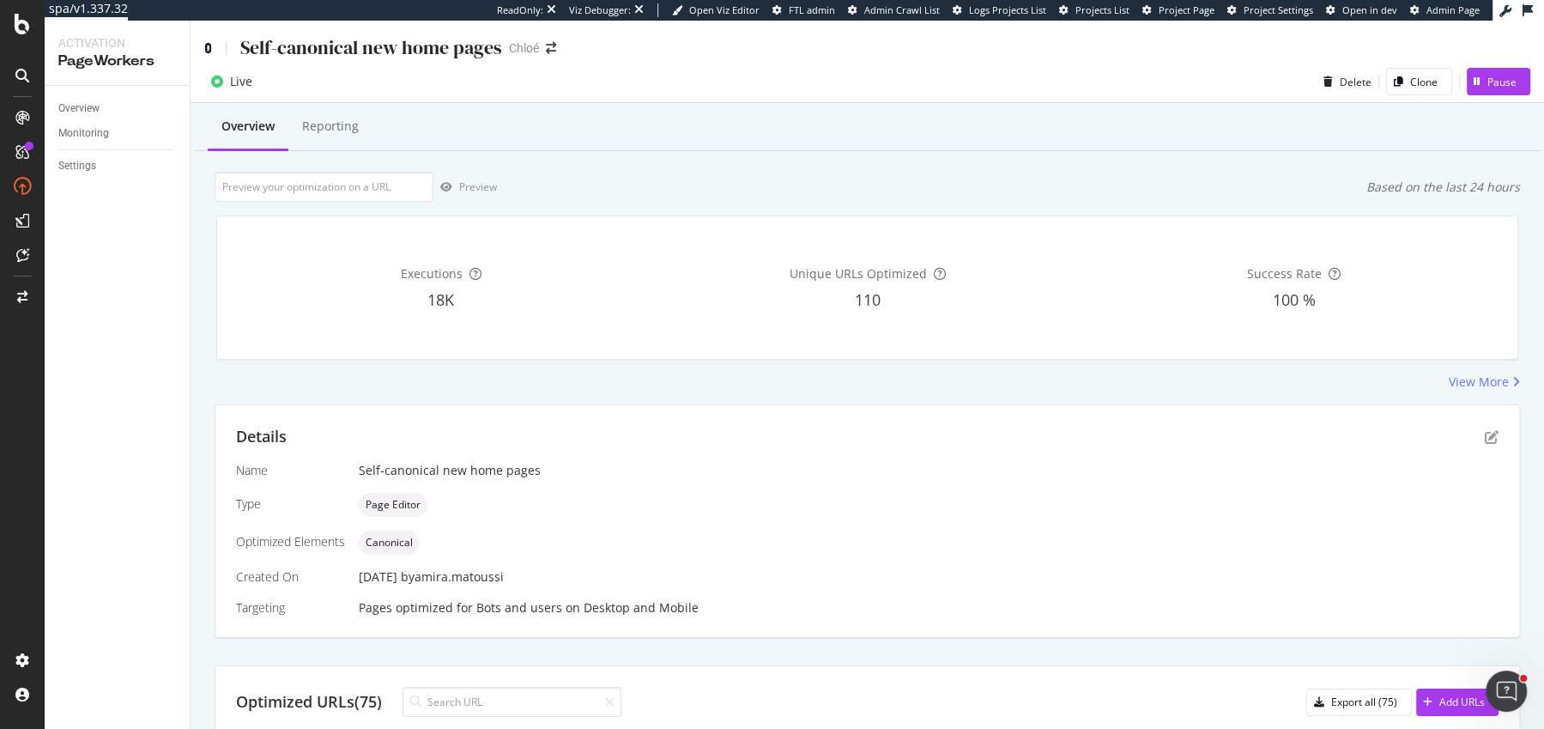
click at [208, 45] on icon at bounding box center [208, 48] width 8 height 12
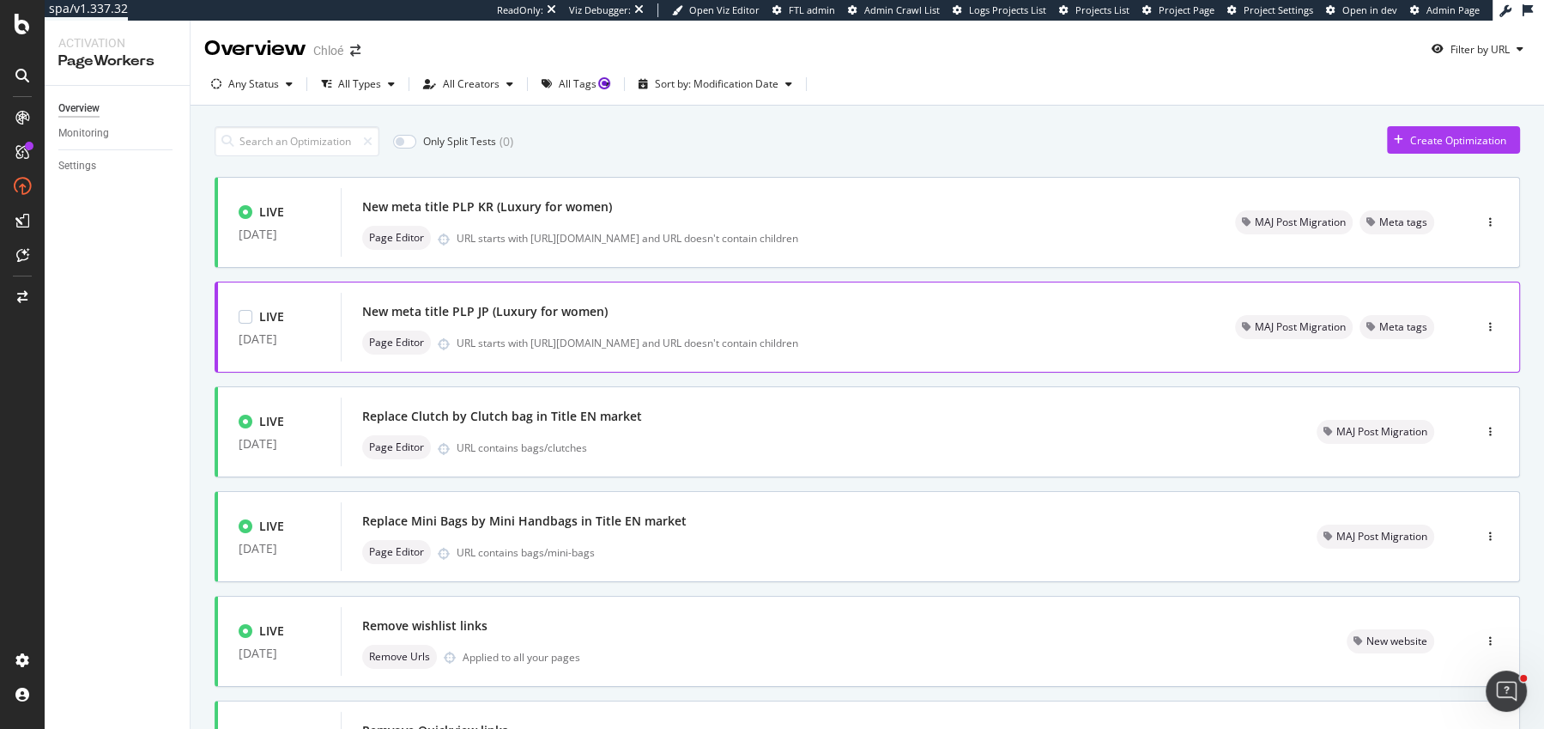
scroll to position [591, 0]
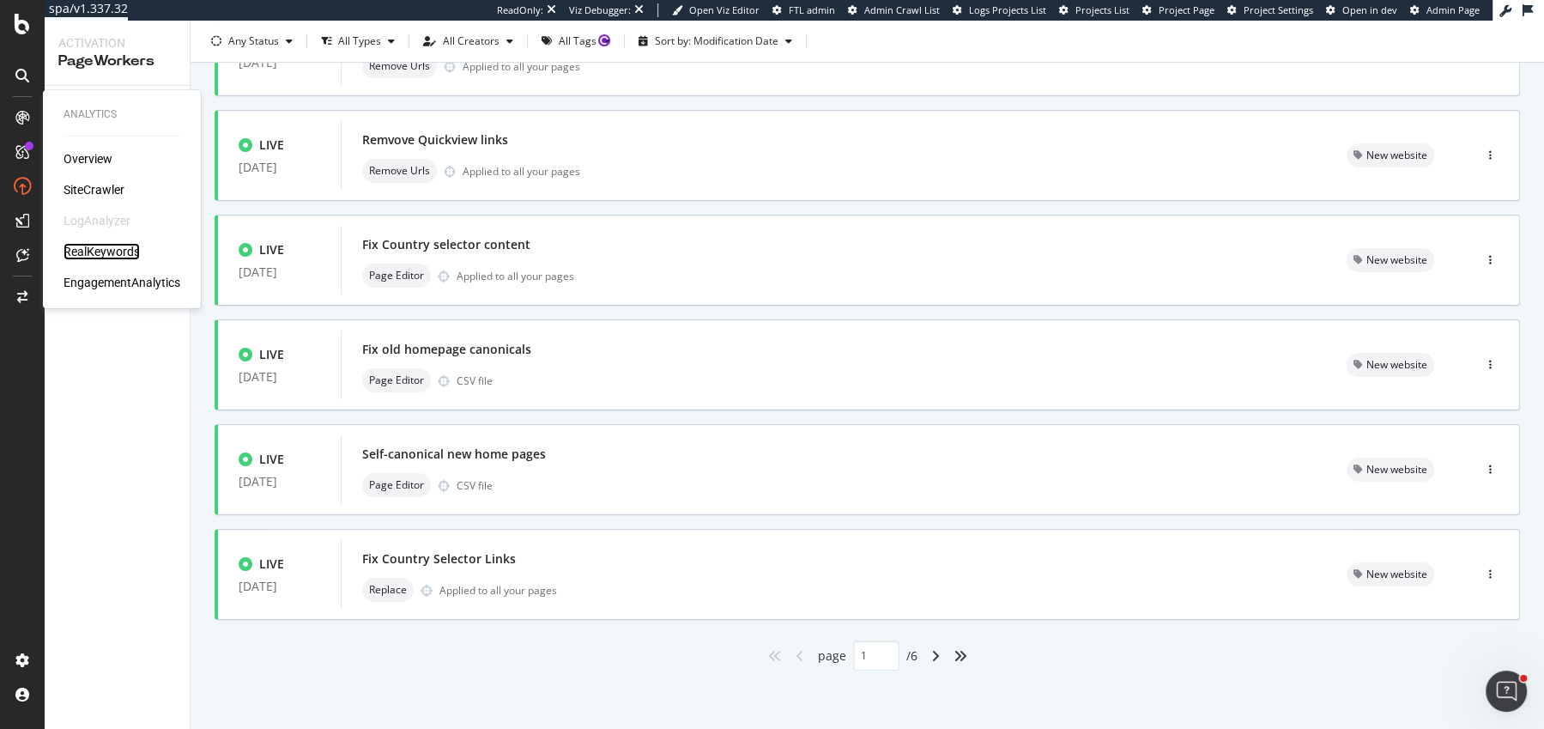
click at [128, 248] on div "RealKeywords" at bounding box center [102, 251] width 76 height 17
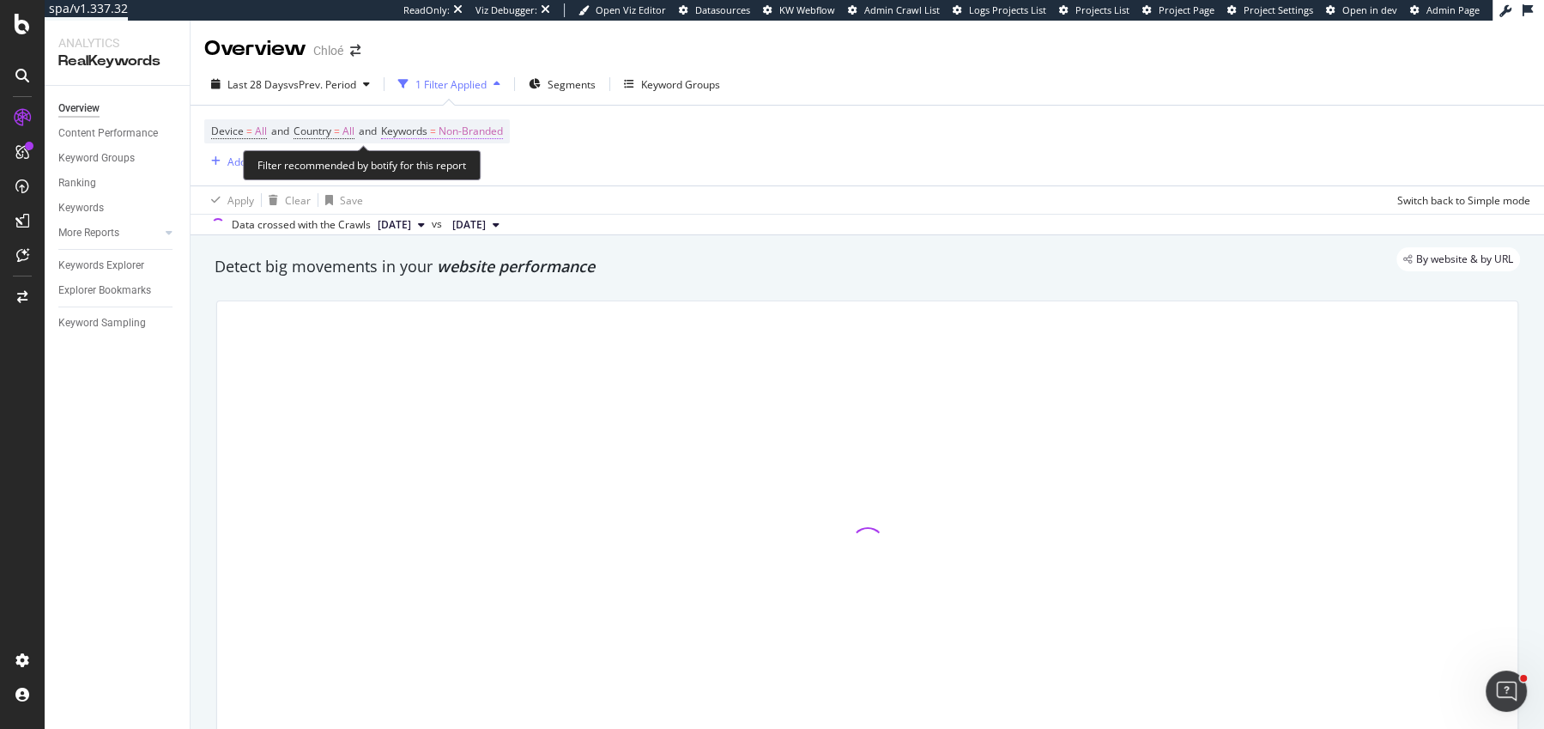
click at [454, 127] on span "Non-Branded" at bounding box center [471, 131] width 64 height 24
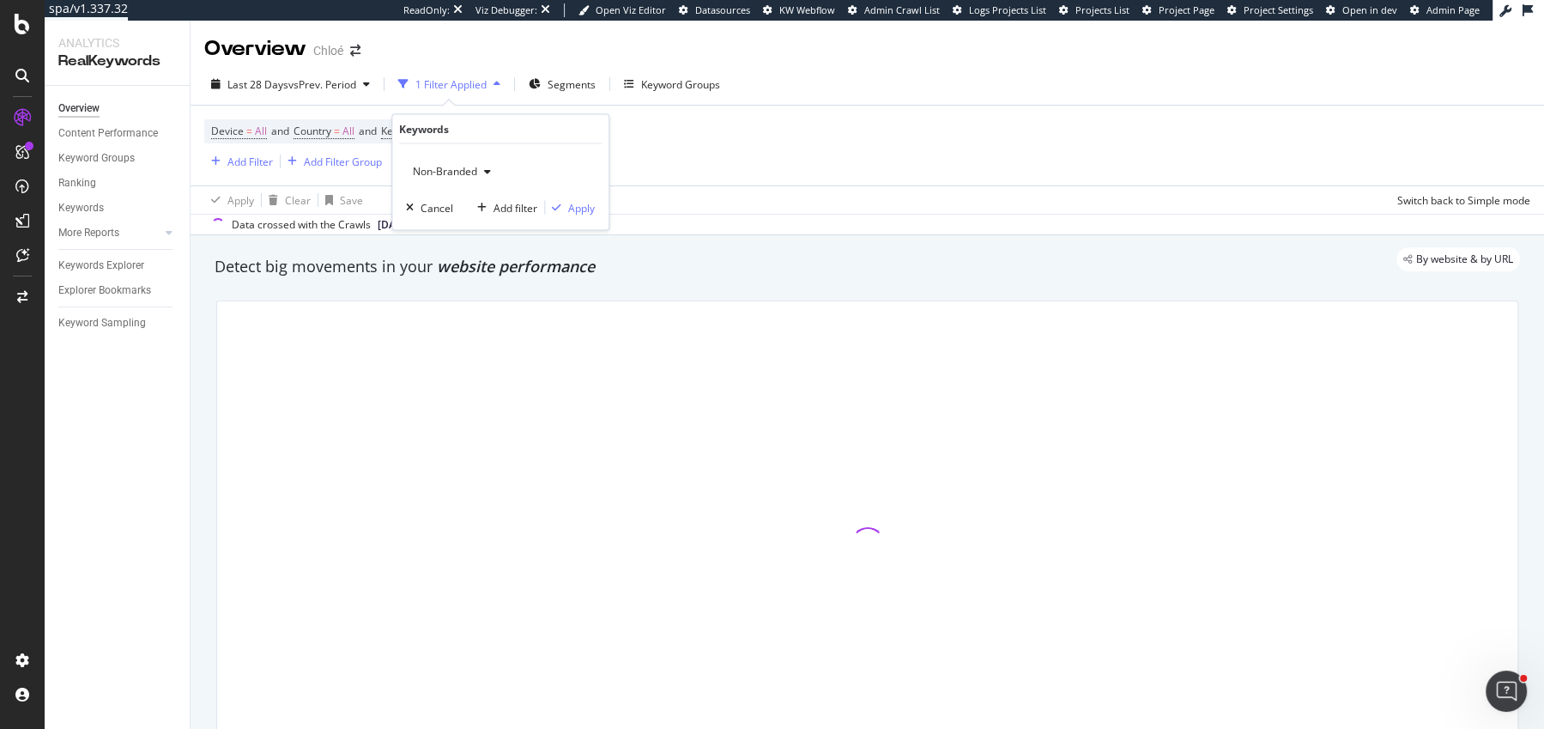
click at [451, 184] on button "Non-Branded" at bounding box center [452, 171] width 92 height 27
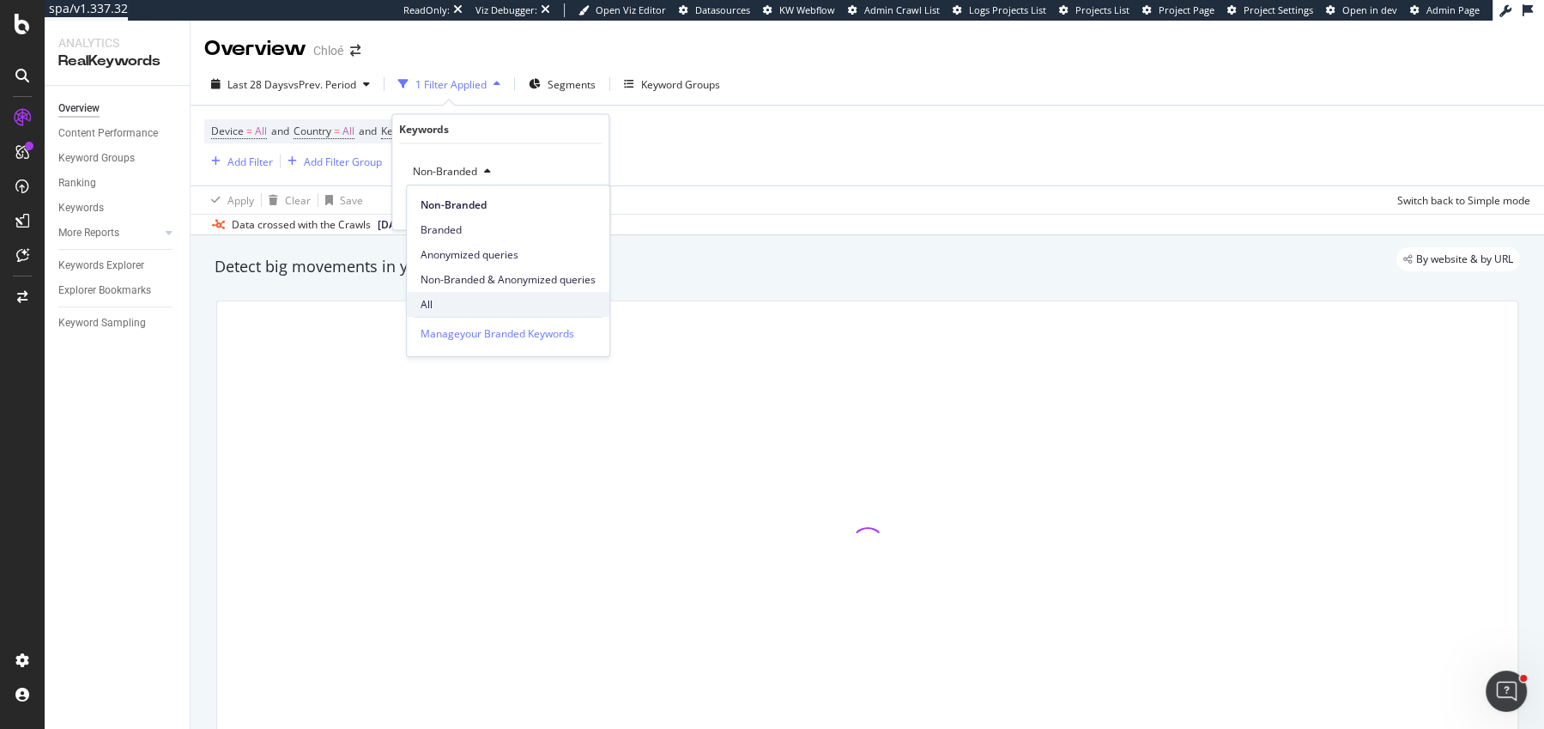
click at [442, 300] on span "All" at bounding box center [508, 304] width 175 height 15
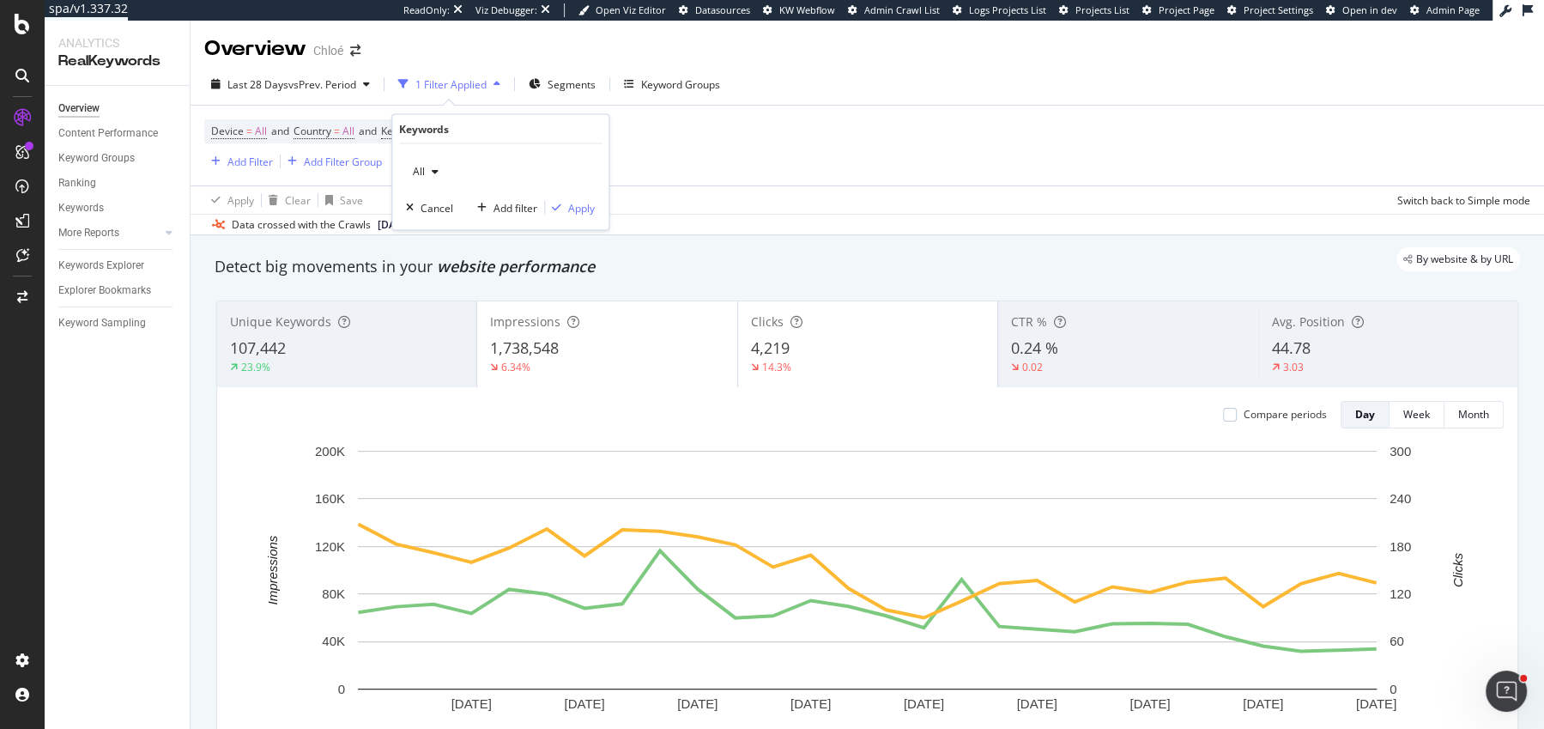
click at [567, 196] on div "All Cancel Add filter Apply" at bounding box center [500, 187] width 216 height 86
click at [567, 207] on div "button" at bounding box center [556, 208] width 23 height 10
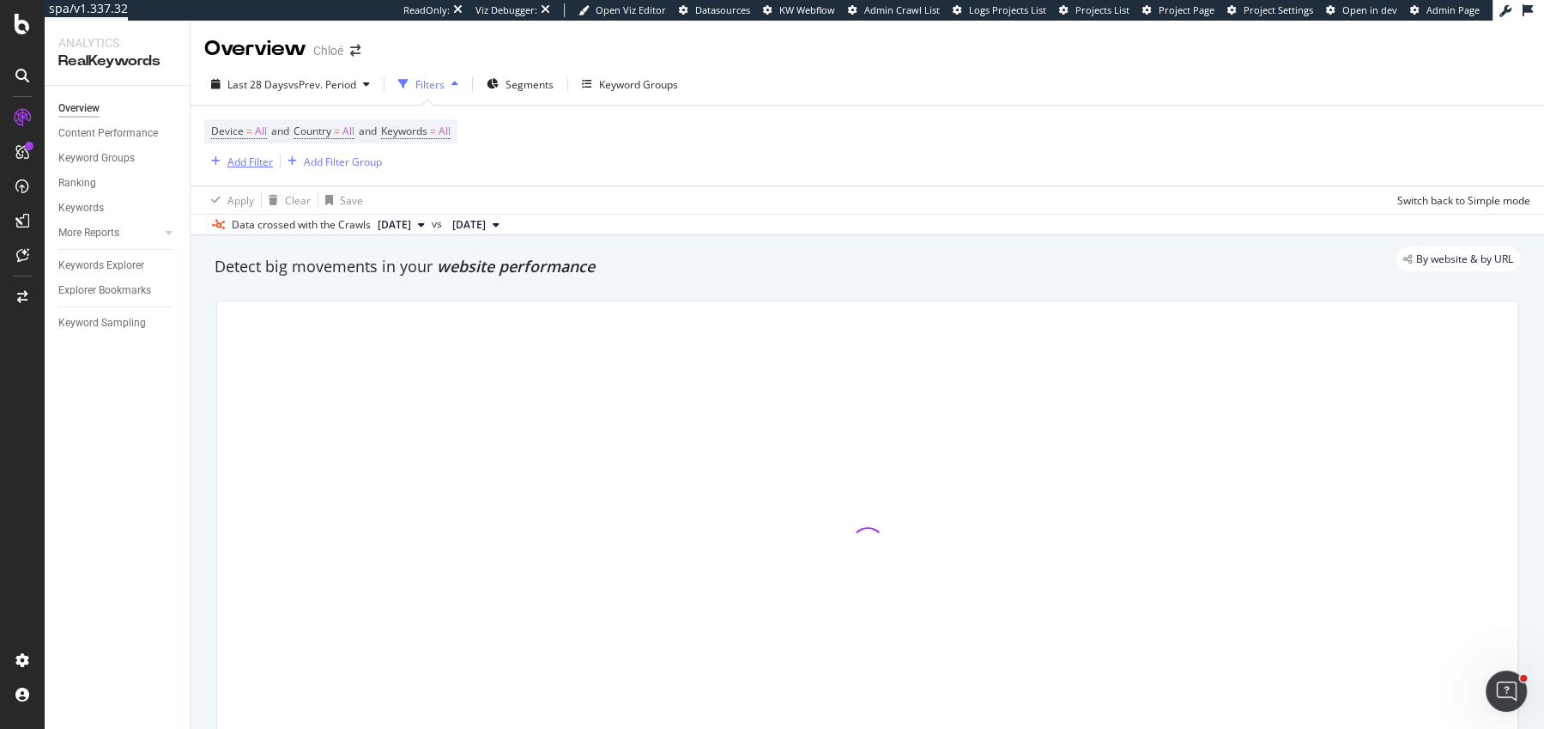
click at [227, 165] on div "Add Filter" at bounding box center [249, 162] width 45 height 15
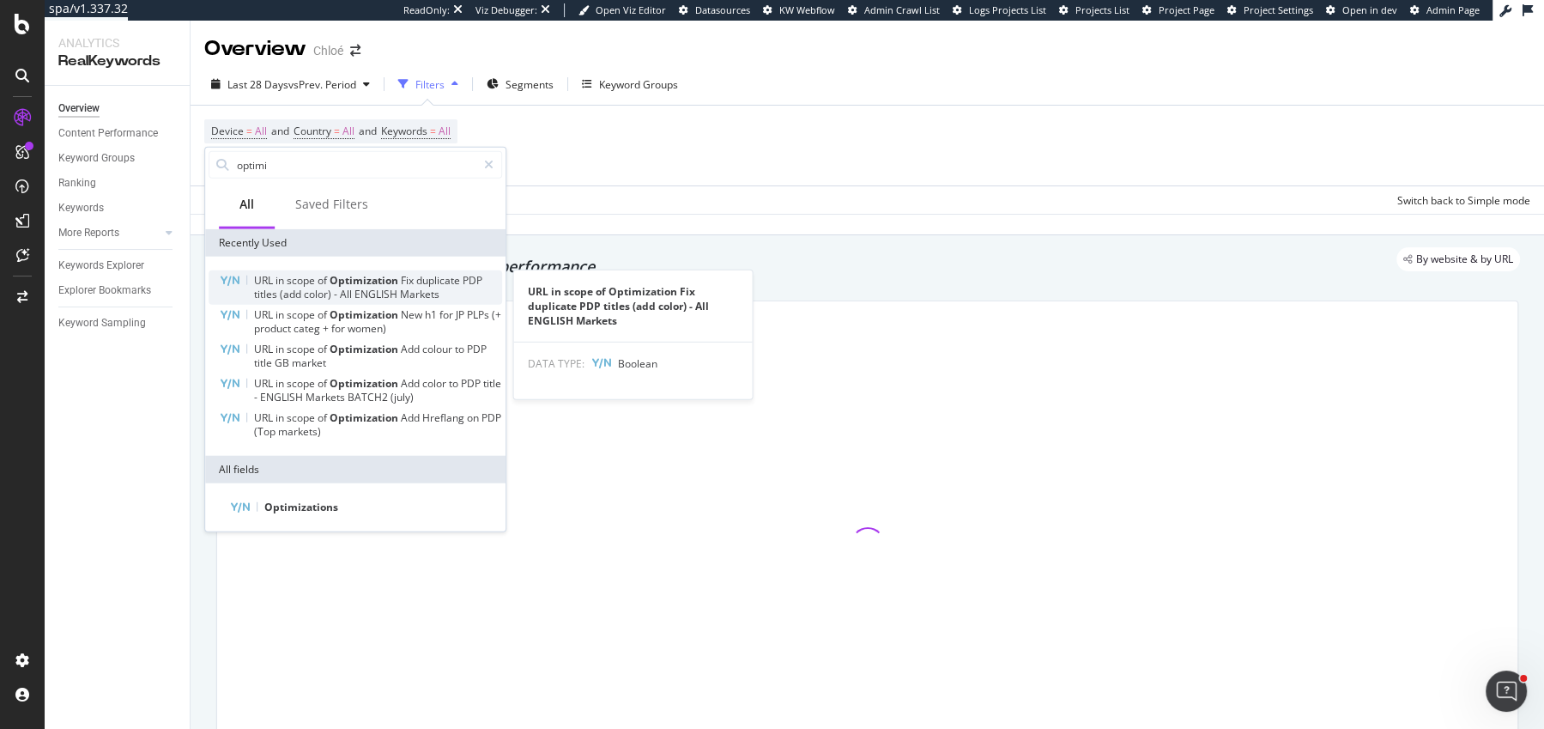
type input "optimi"
click at [301, 283] on span "scope" at bounding box center [302, 280] width 31 height 15
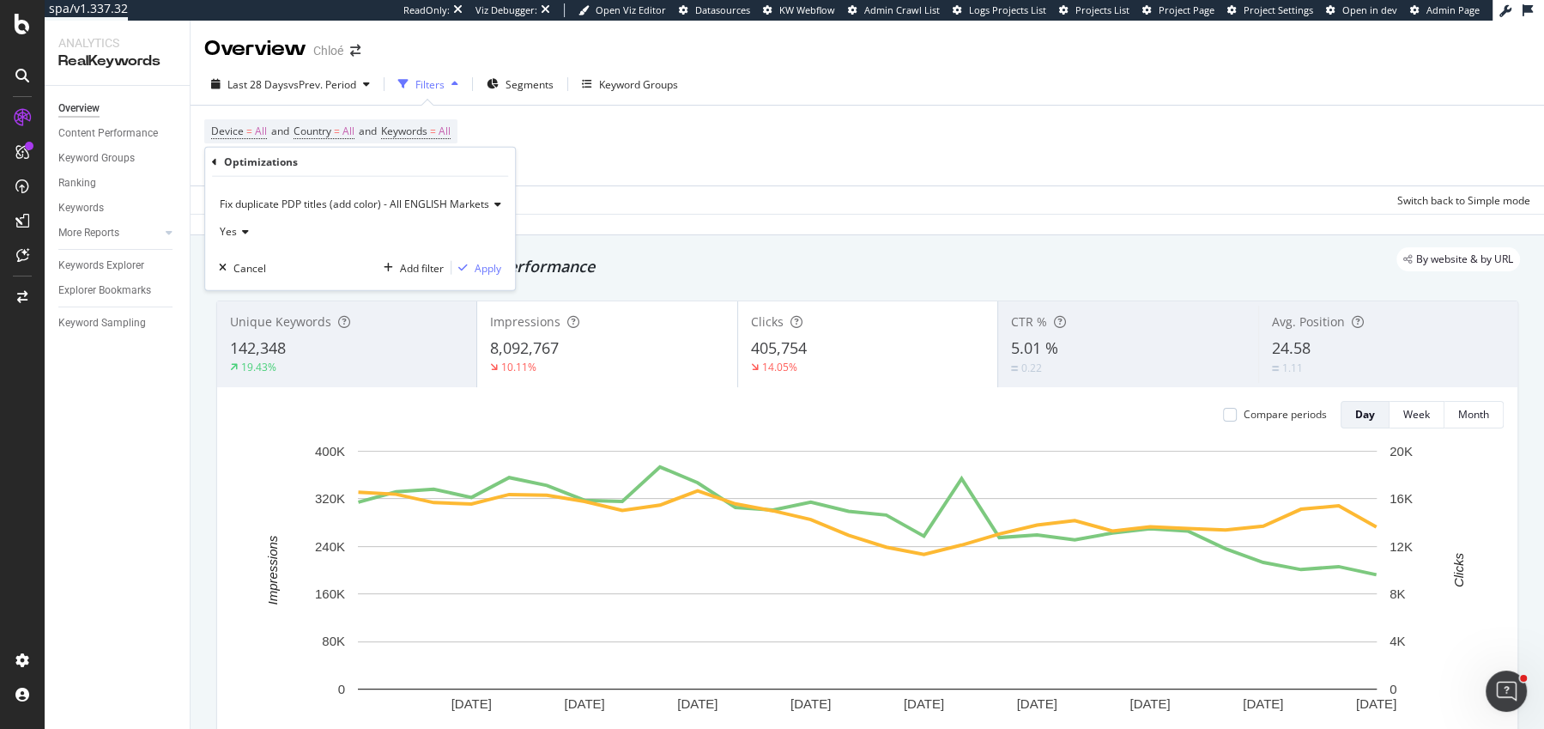
click at [315, 203] on span "Fix duplicate PDP titles (add color) - All ENGLISH Markets" at bounding box center [355, 204] width 270 height 15
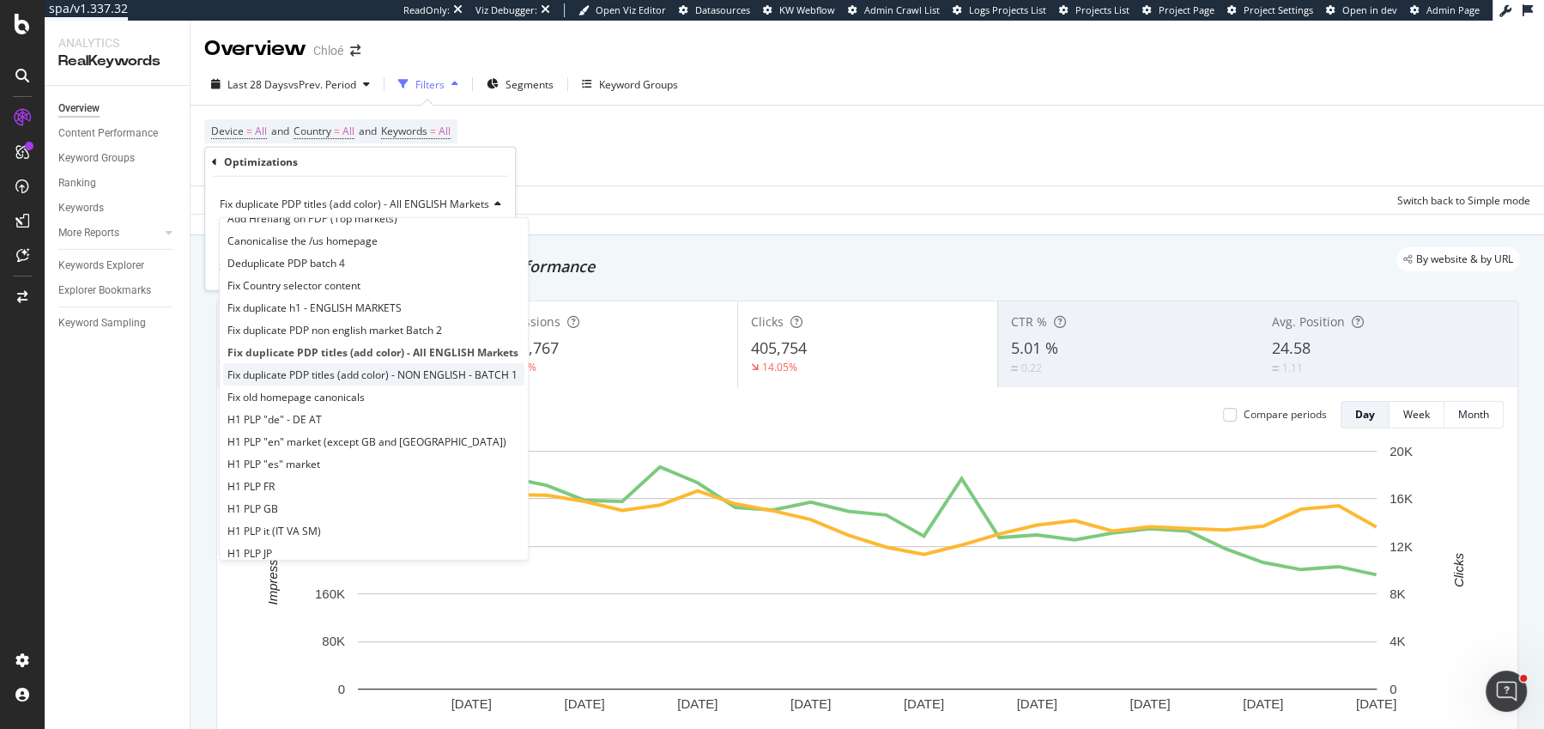
scroll to position [76, 0]
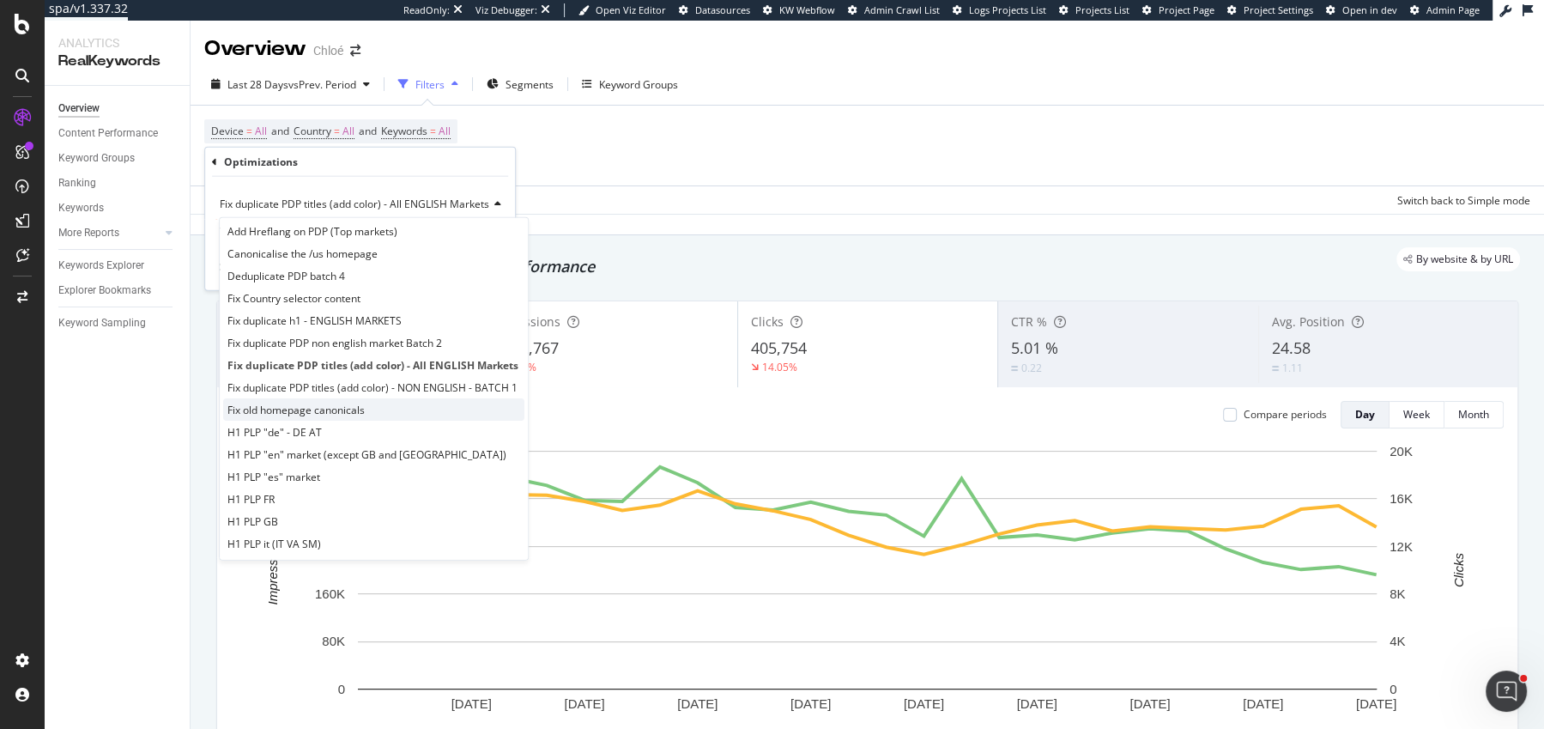
click at [325, 403] on span "Fix old homepage canonicals" at bounding box center [295, 409] width 137 height 15
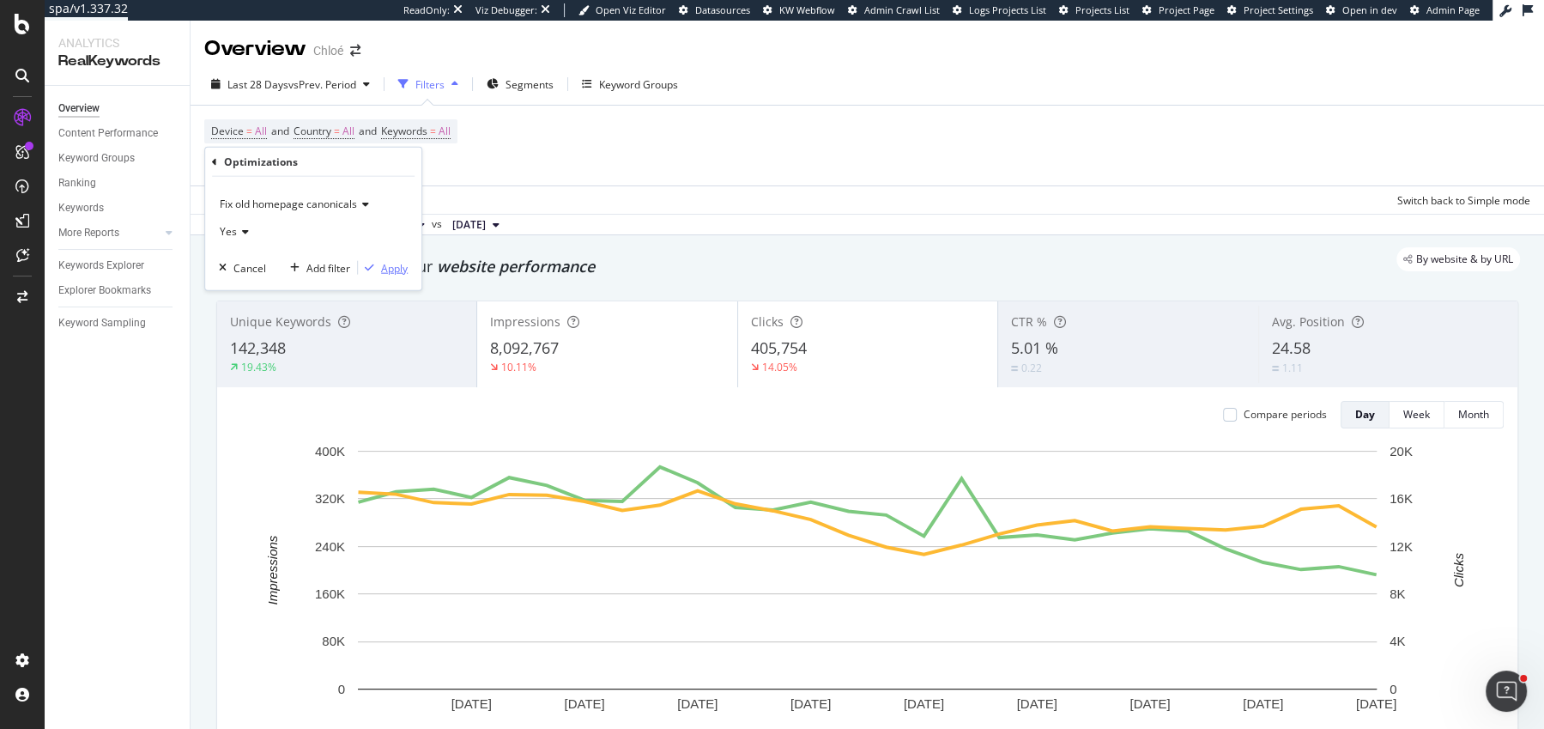
click at [391, 259] on button "Apply" at bounding box center [383, 267] width 50 height 17
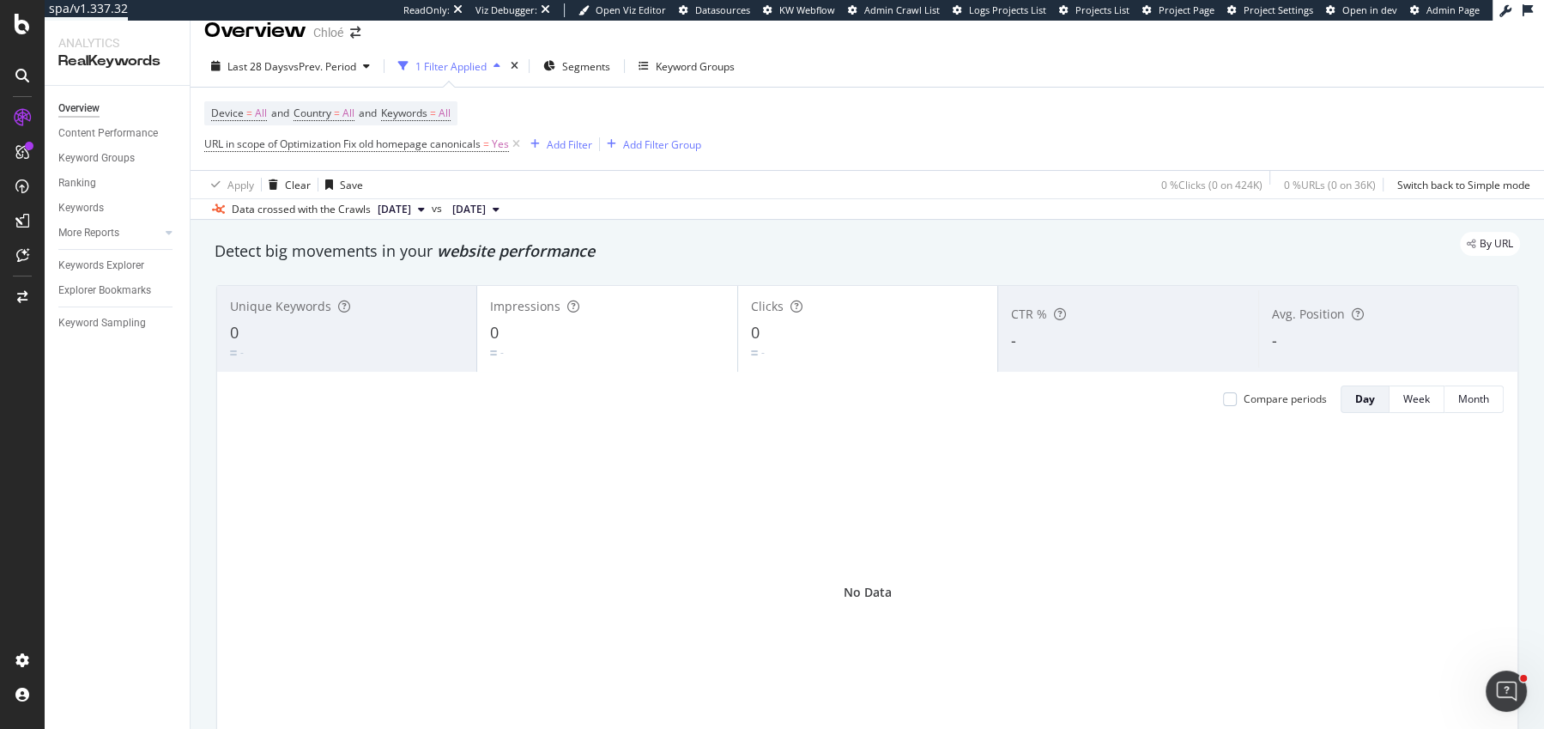
scroll to position [21, 0]
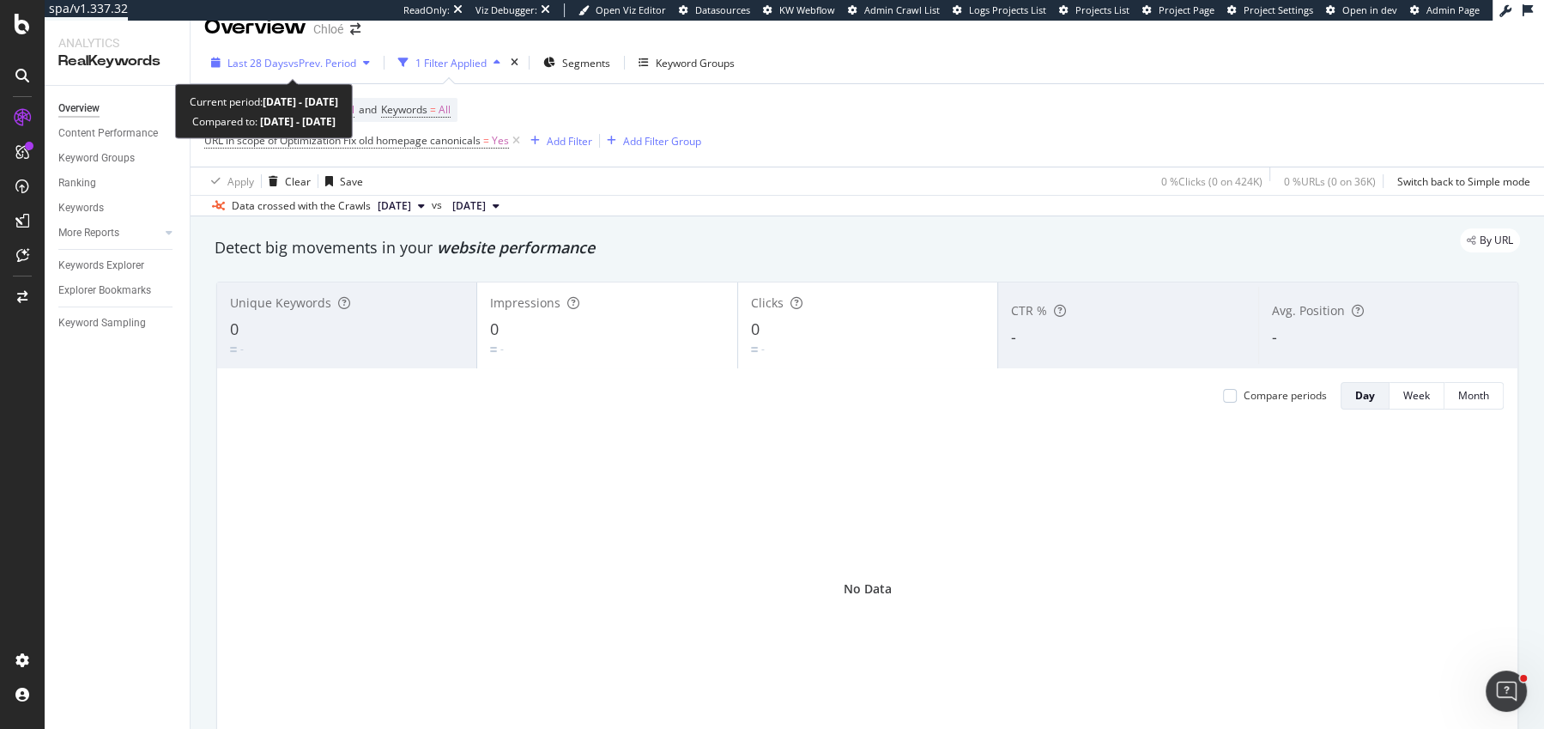
click at [318, 75] on div "Last 28 Days vs Prev. Period" at bounding box center [290, 63] width 173 height 26
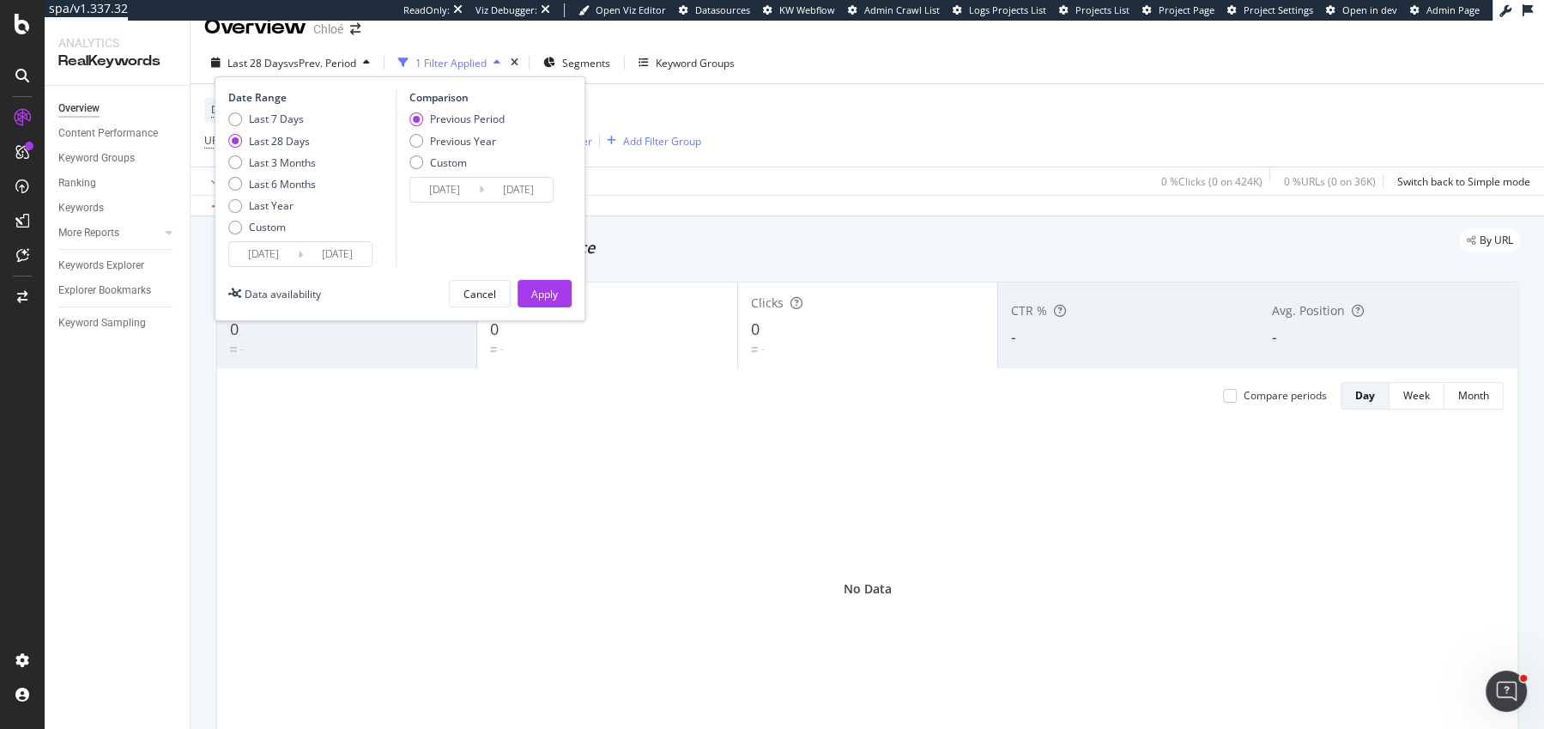
click at [439, 130] on div "Previous Period Previous Year Custom" at bounding box center [456, 144] width 95 height 64
click at [465, 137] on div "Previous Year" at bounding box center [463, 141] width 66 height 15
type input "[DATE]"
click at [543, 291] on div "Apply" at bounding box center [544, 294] width 27 height 15
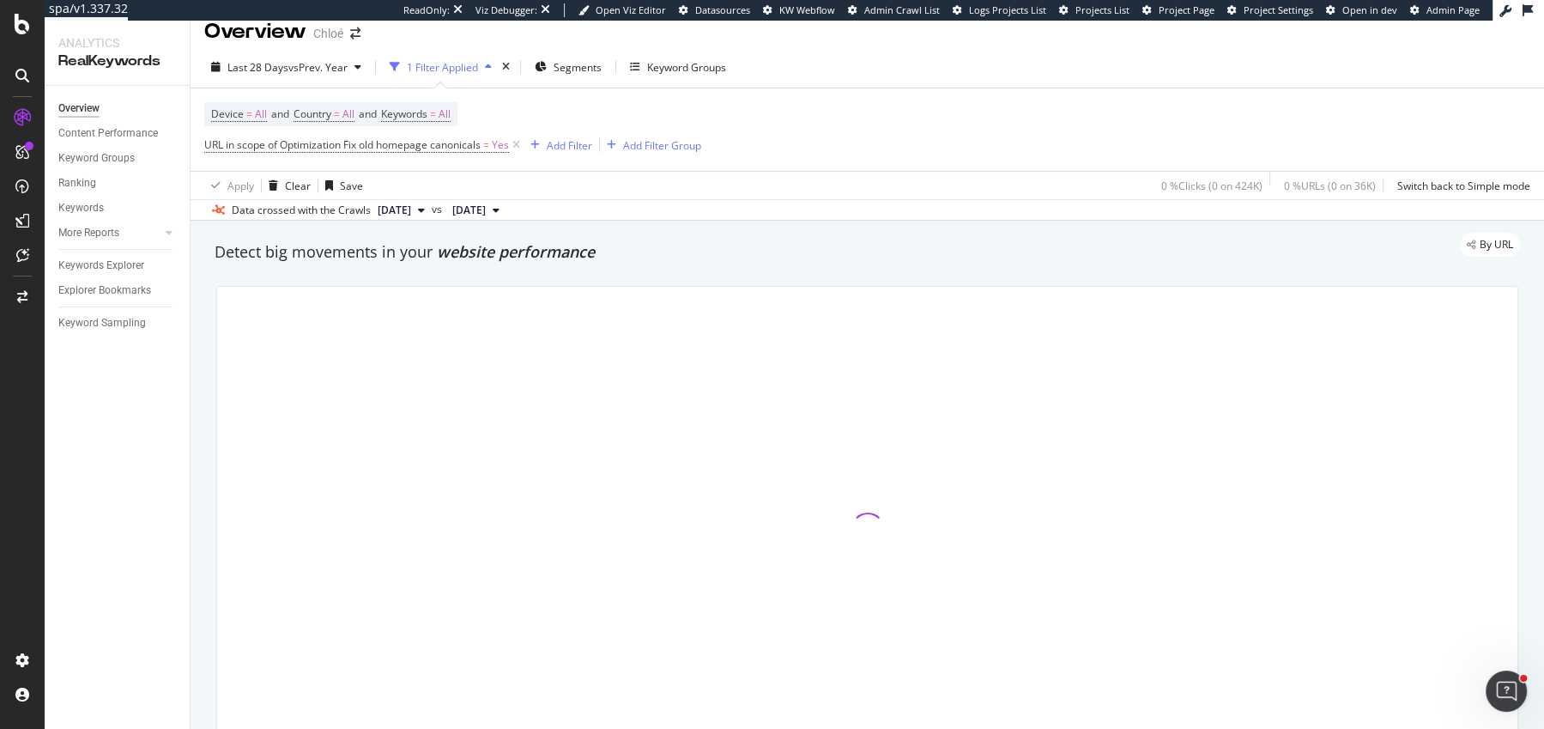
scroll to position [53, 0]
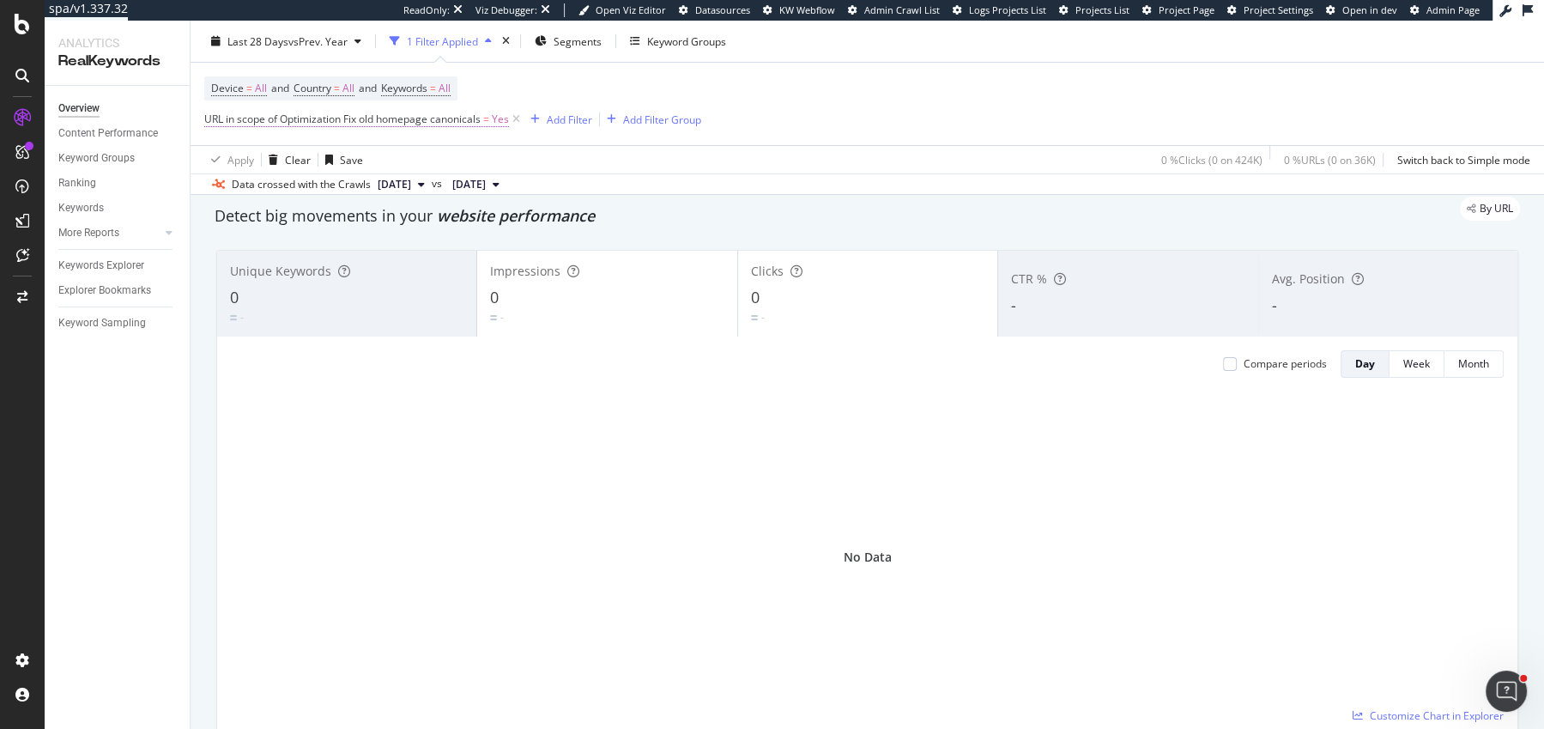
click at [321, 115] on span "URL in scope of Optimization Fix old homepage canonicals" at bounding box center [342, 119] width 276 height 15
click at [316, 164] on span "Fix old homepage canonicals" at bounding box center [288, 158] width 137 height 15
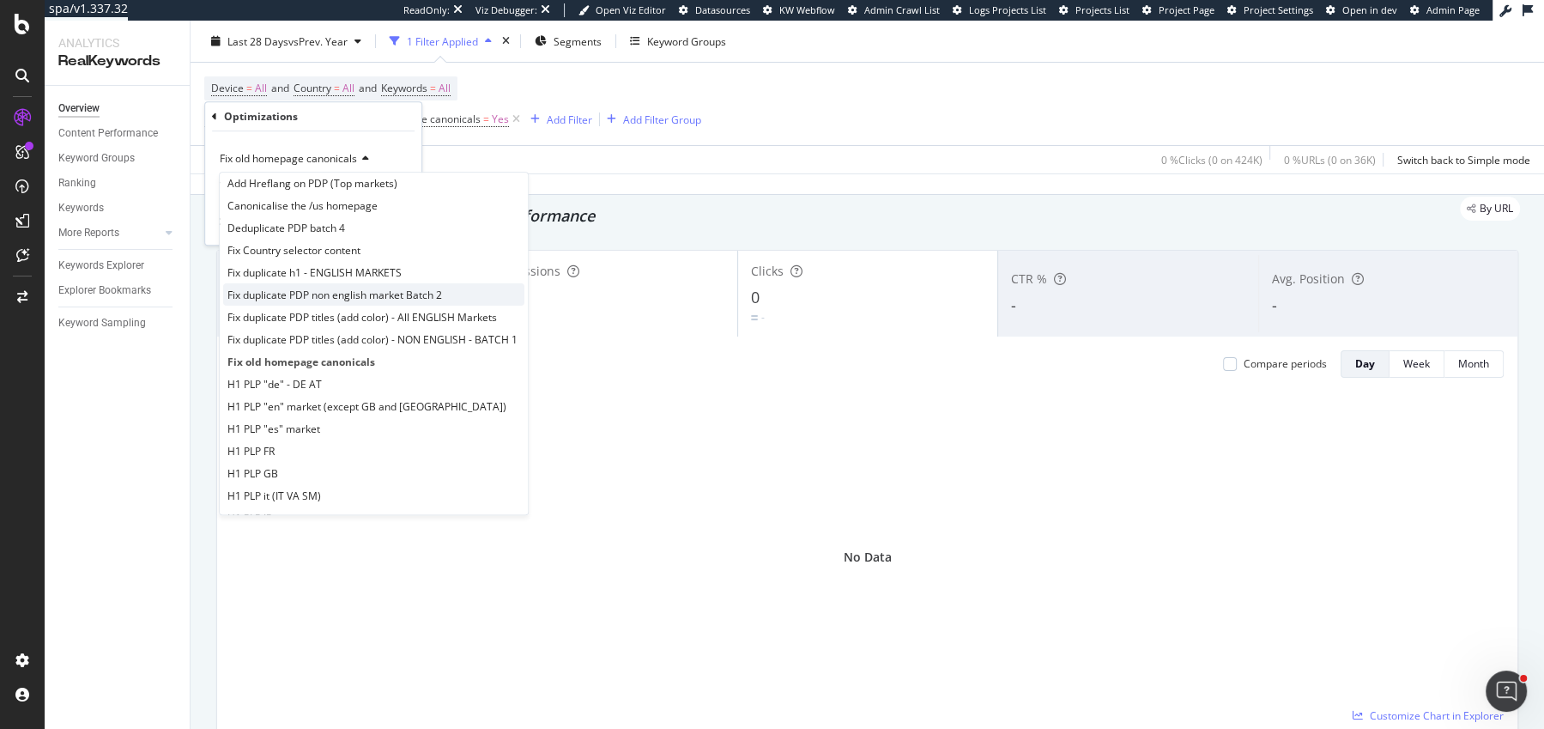
scroll to position [52, 0]
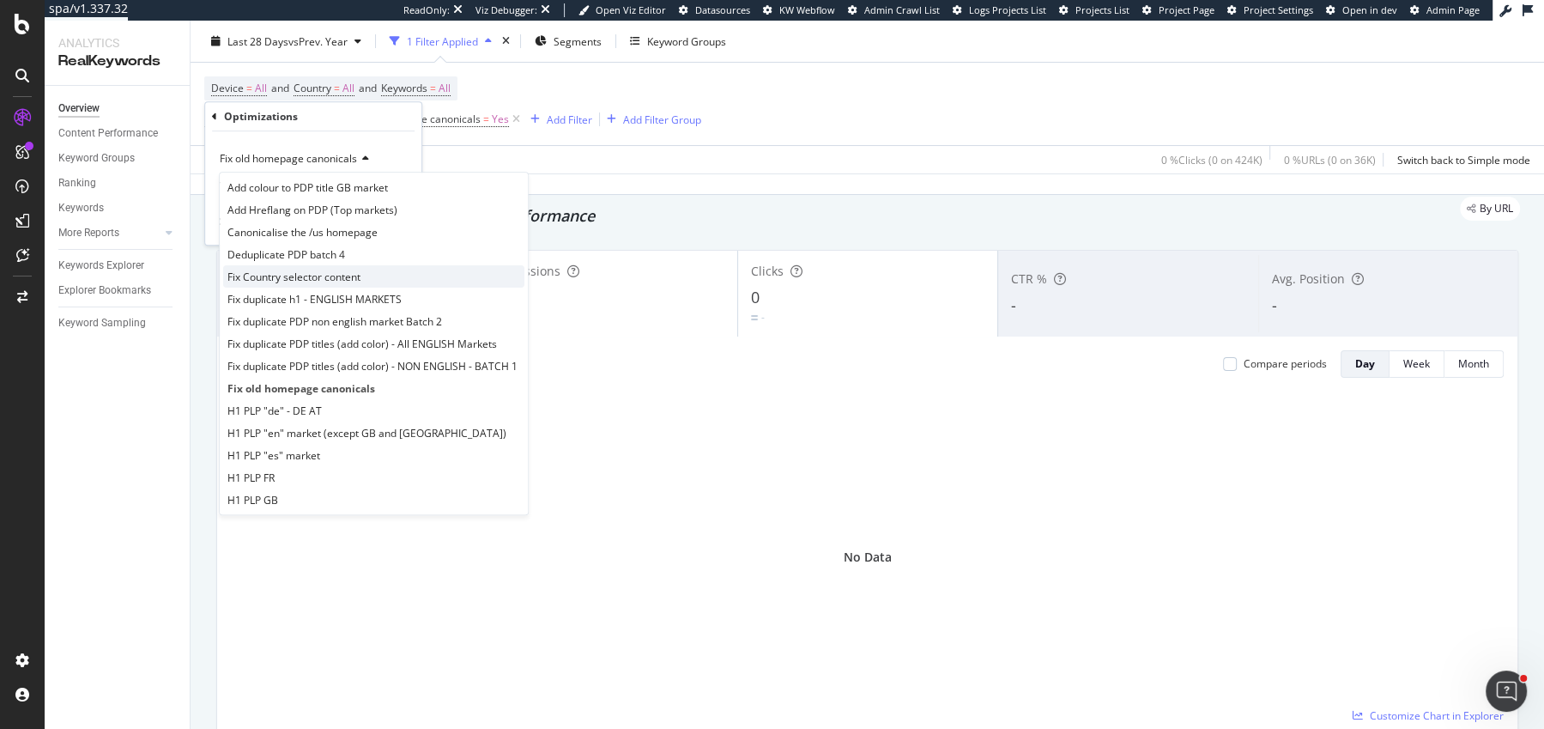
click at [339, 276] on span "Fix Country selector content" at bounding box center [293, 277] width 133 height 15
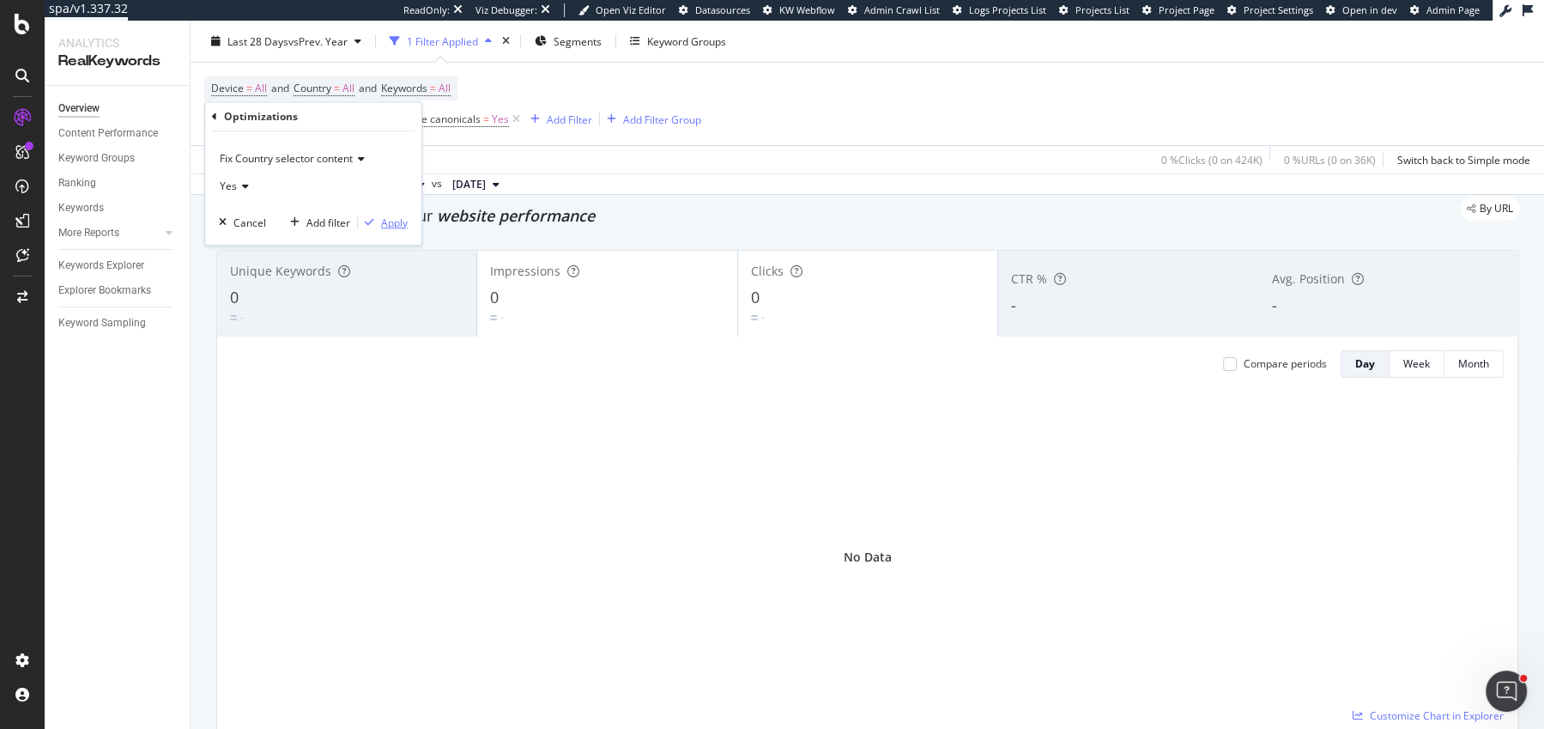
click at [395, 221] on div "Apply" at bounding box center [394, 222] width 27 height 15
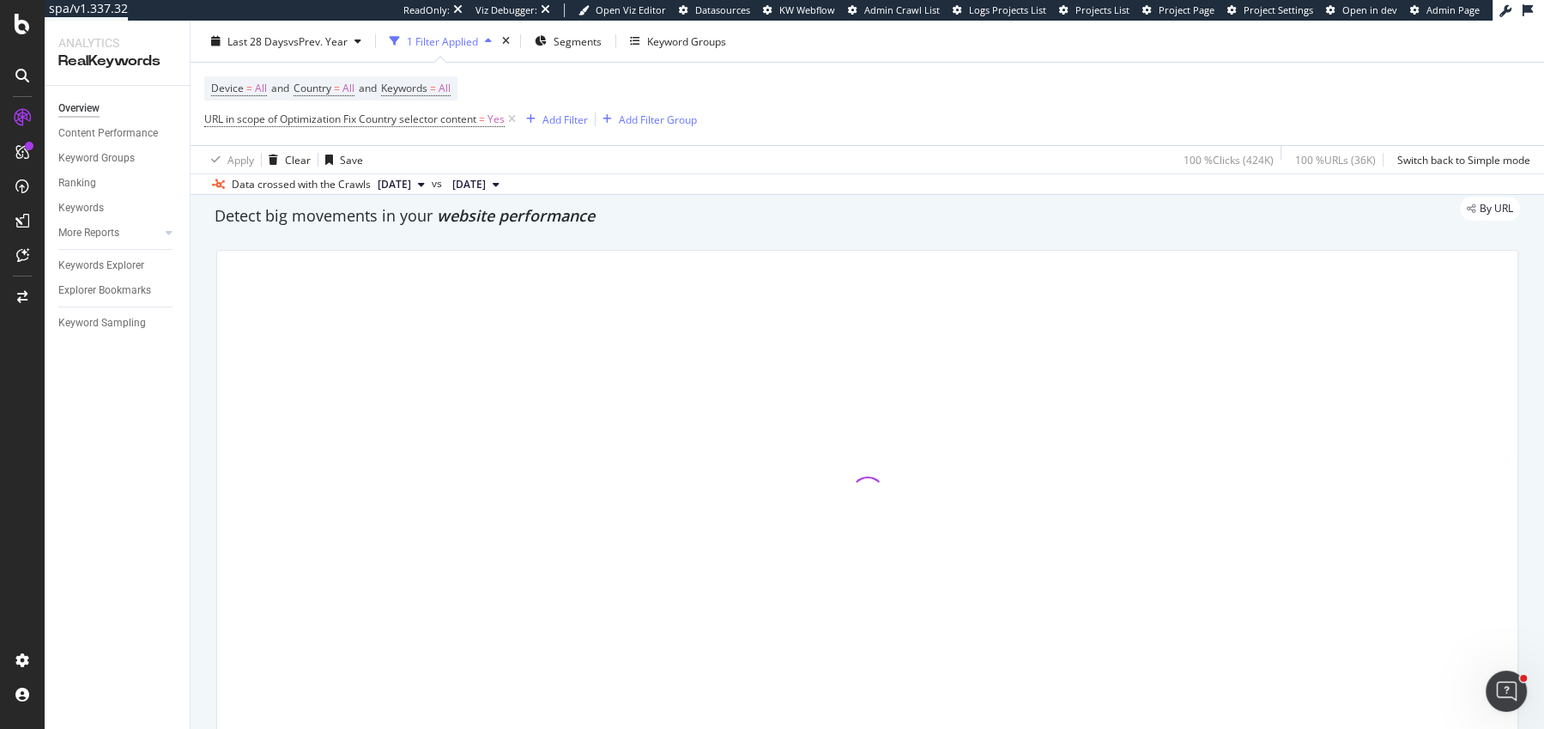
click at [578, 222] on span "website performance" at bounding box center [516, 215] width 158 height 21
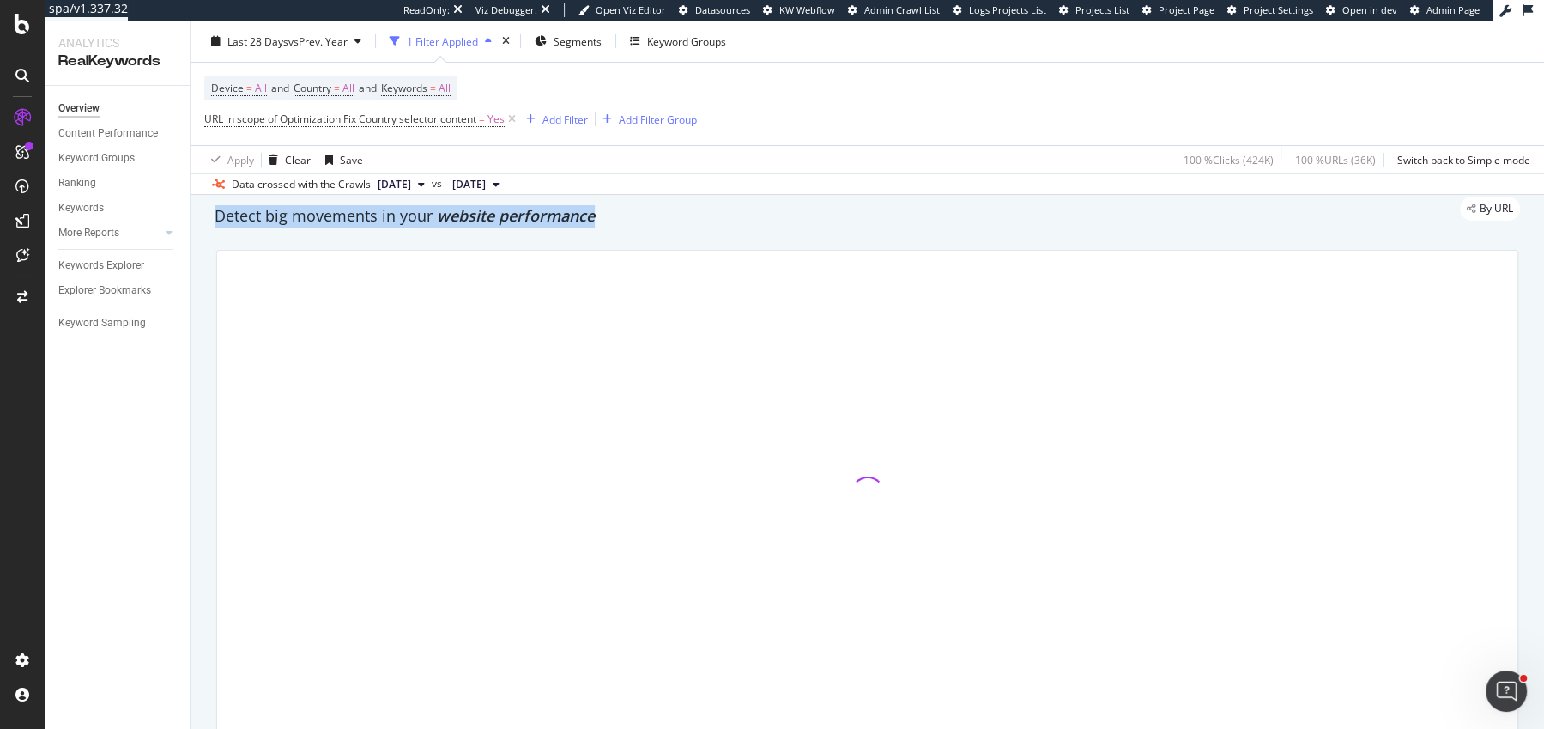
click at [578, 222] on span "website performance" at bounding box center [516, 215] width 158 height 21
click at [587, 222] on span "website performance" at bounding box center [516, 215] width 158 height 21
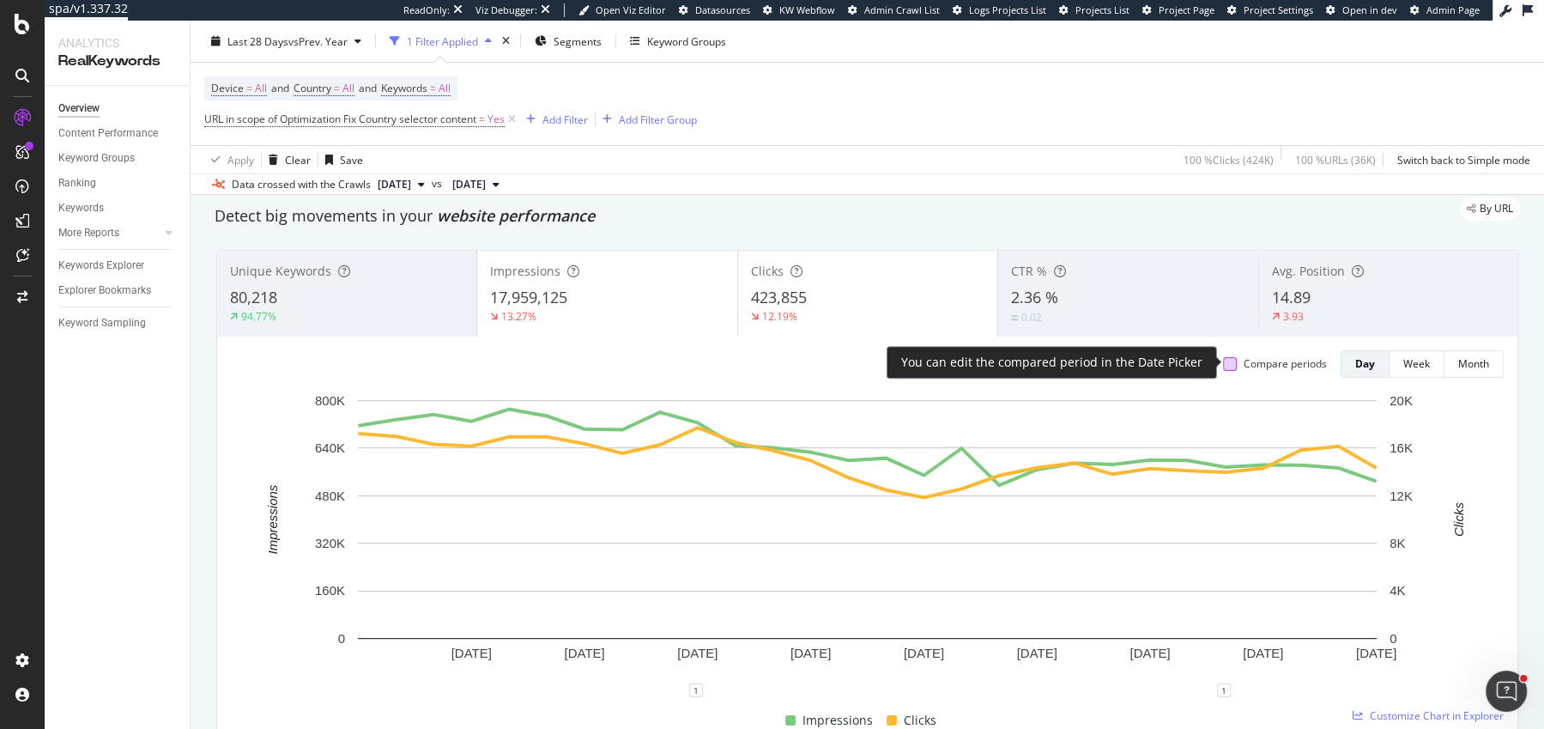
click at [1233, 361] on div at bounding box center [1230, 364] width 14 height 14
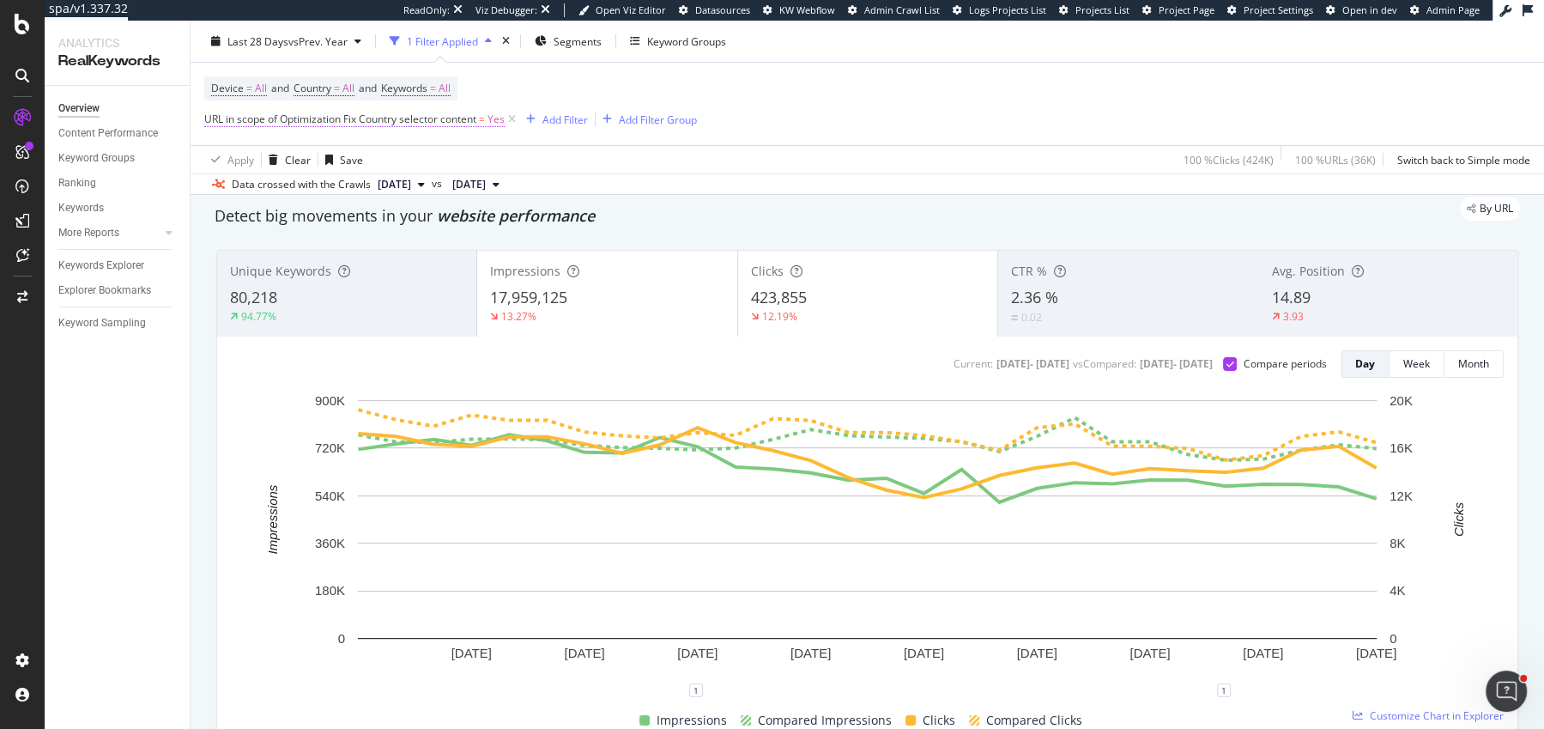
click at [416, 112] on span "URL in scope of Optimization Fix Country selector content" at bounding box center [340, 119] width 272 height 15
click at [341, 165] on span "Fix Country selector content" at bounding box center [286, 158] width 133 height 15
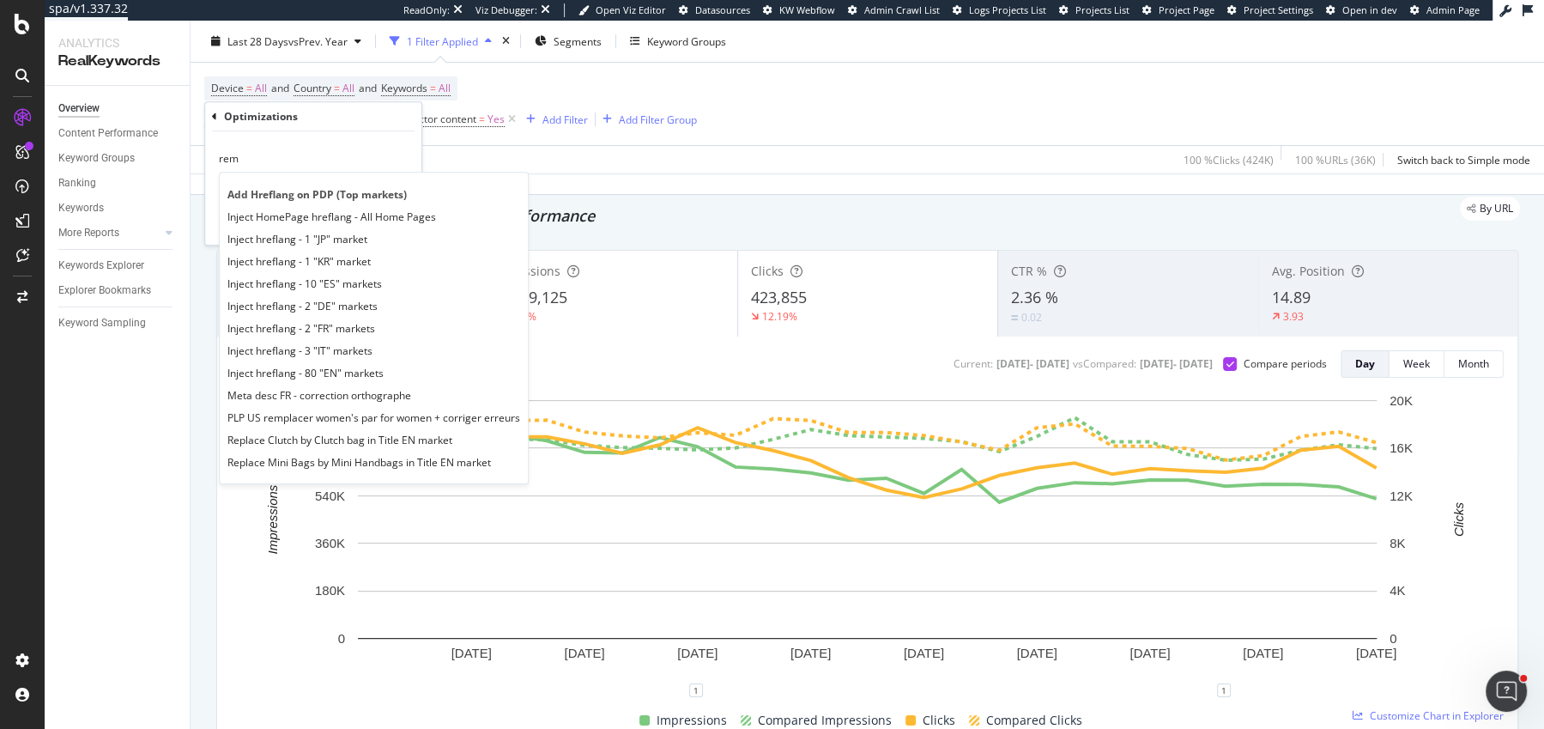
type input "remo"
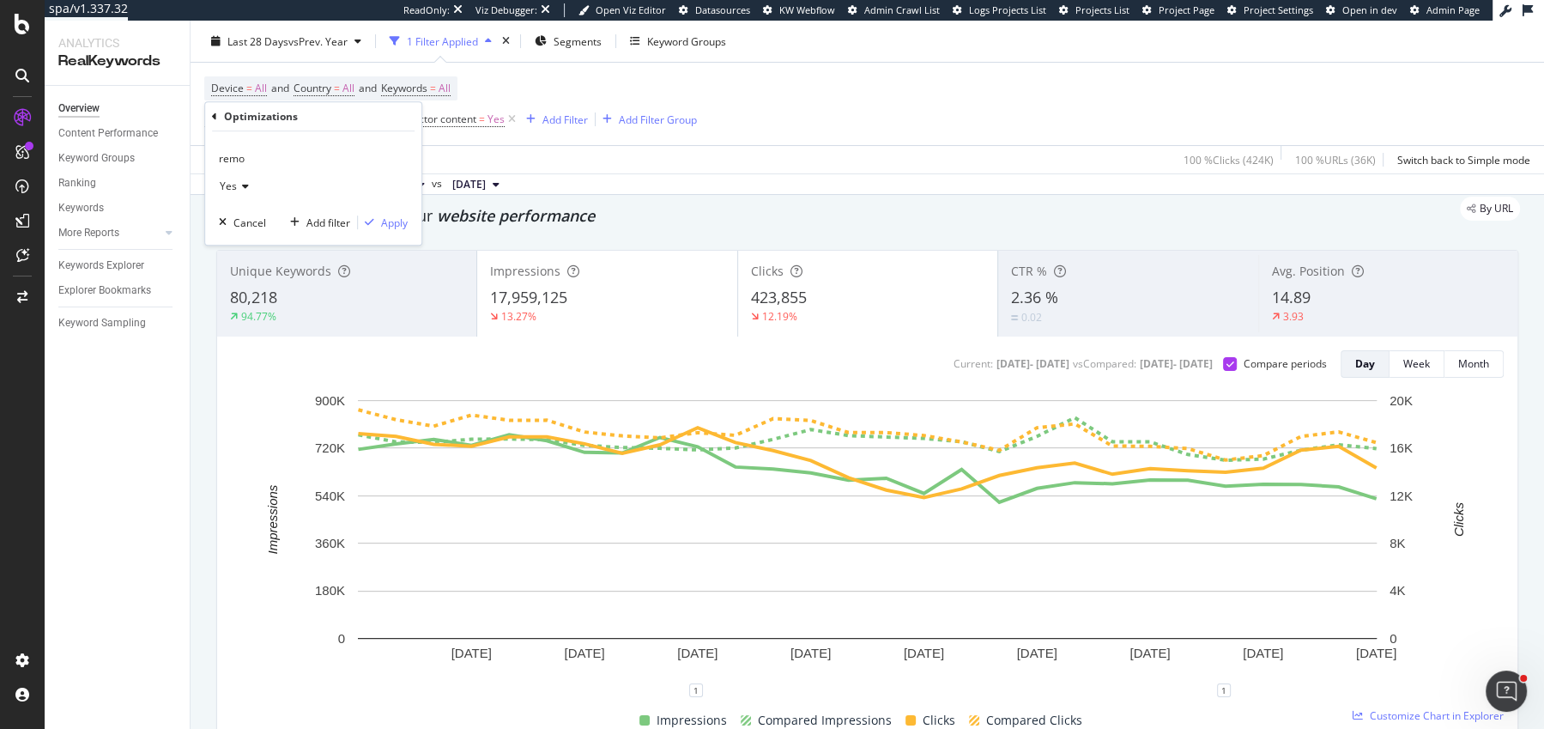
click at [606, 179] on div "Data crossed with the Crawls [DATE] vs [DATE]" at bounding box center [868, 183] width 1354 height 21
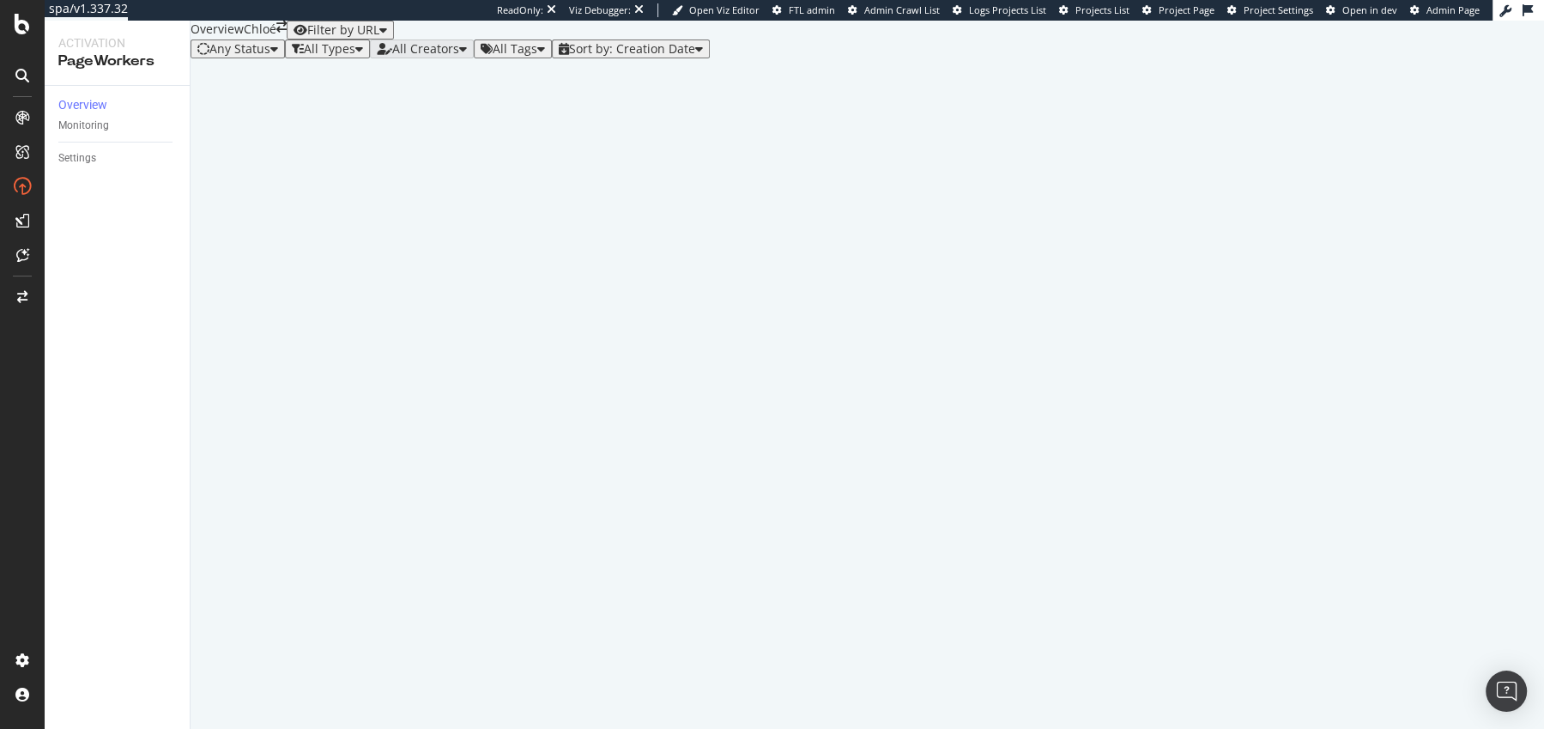
click at [681, 56] on div "Sort by: Creation Date" at bounding box center [631, 49] width 144 height 14
click at [713, 129] on div "Modification Date" at bounding box center [681, 121] width 108 height 15
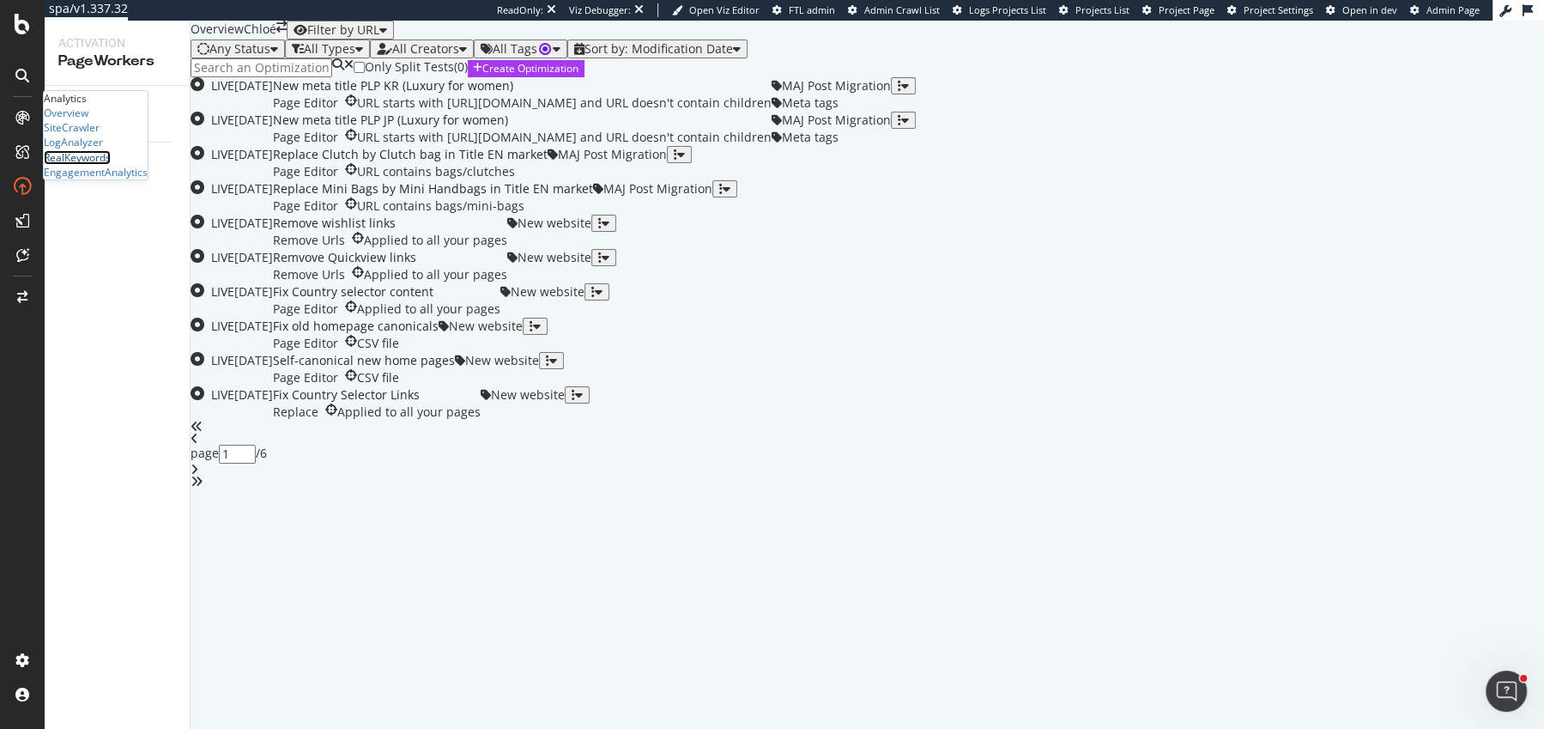
click at [111, 165] on div "RealKeywords" at bounding box center [77, 157] width 67 height 15
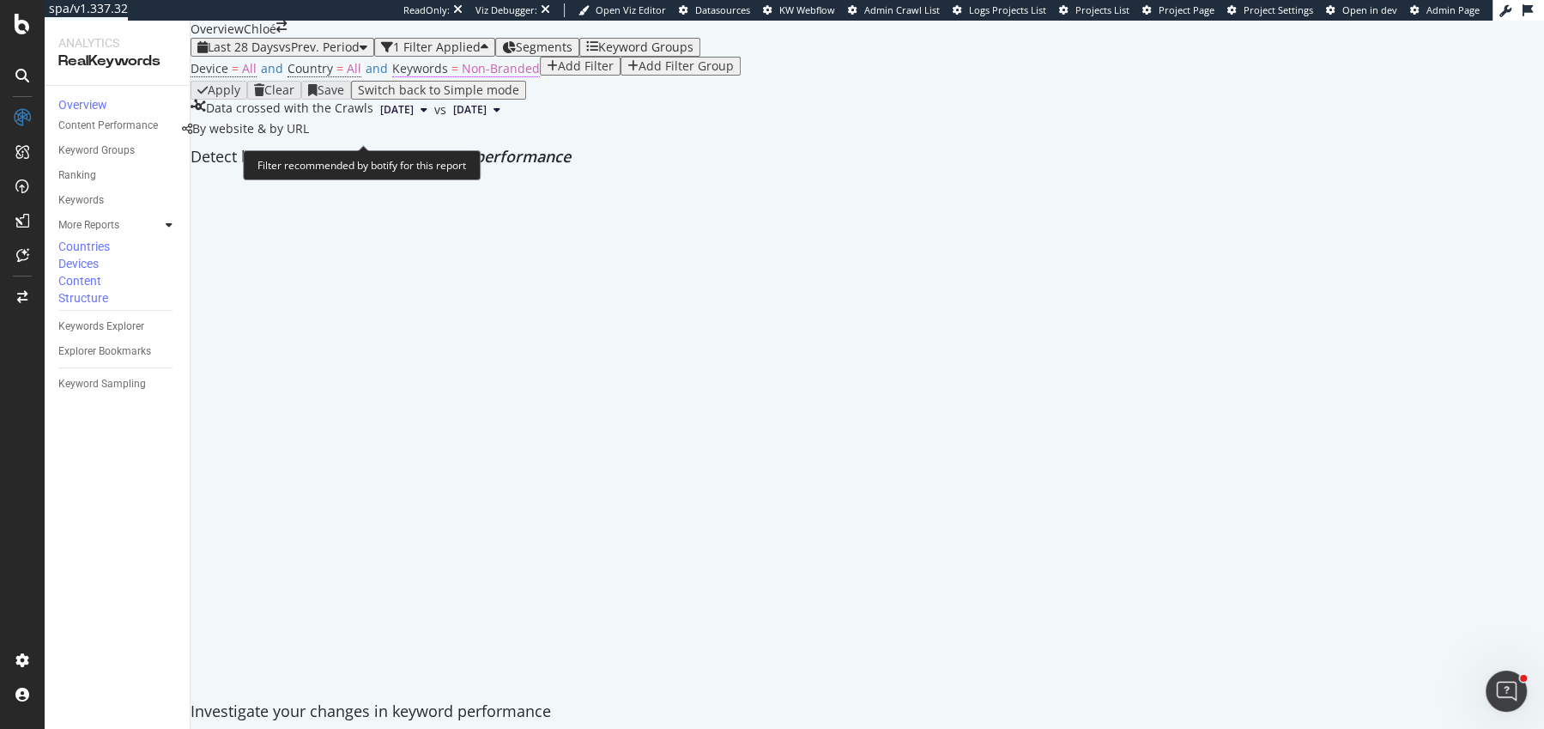
click at [498, 76] on span "Non-Branded" at bounding box center [501, 68] width 78 height 16
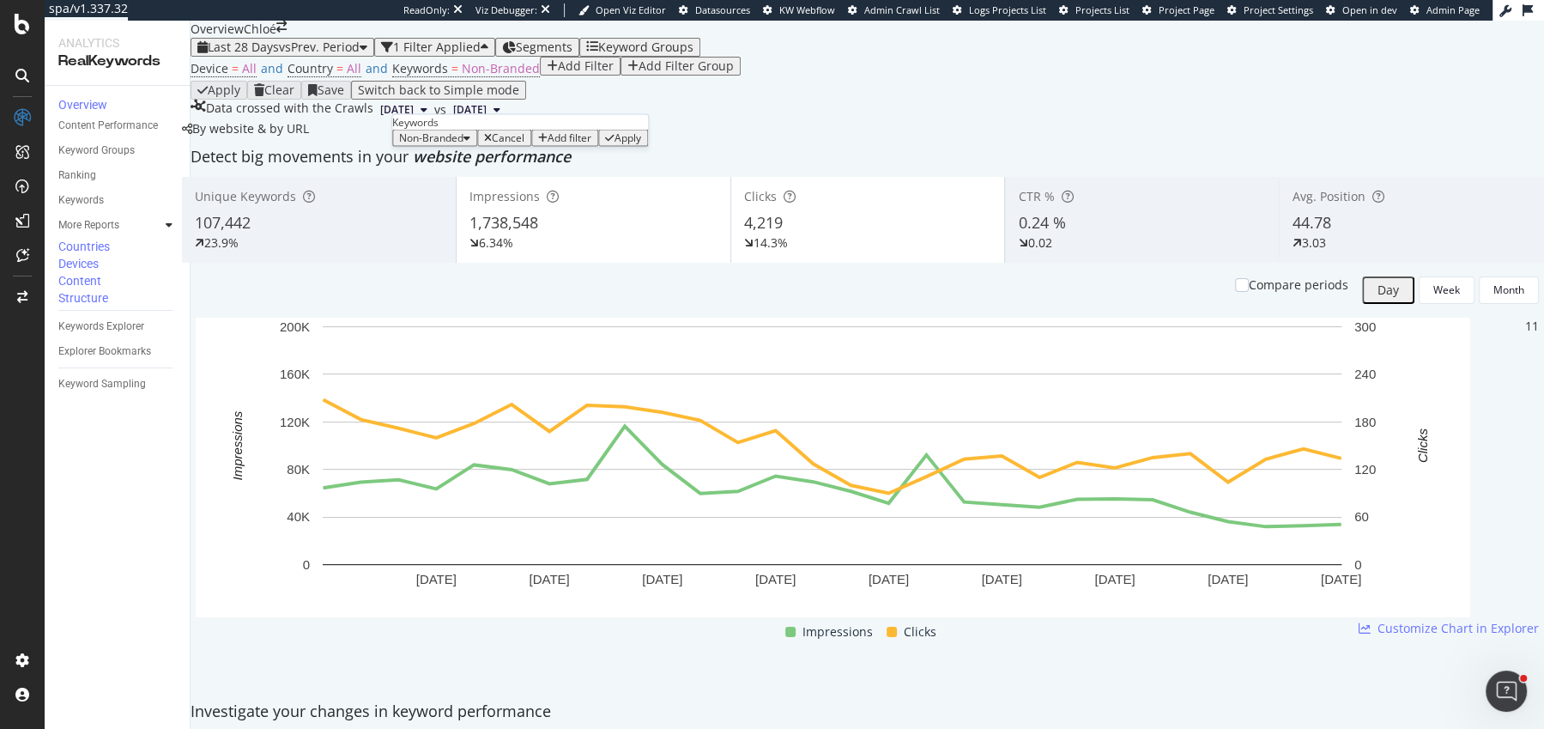
click at [470, 143] on div "button" at bounding box center [467, 138] width 7 height 10
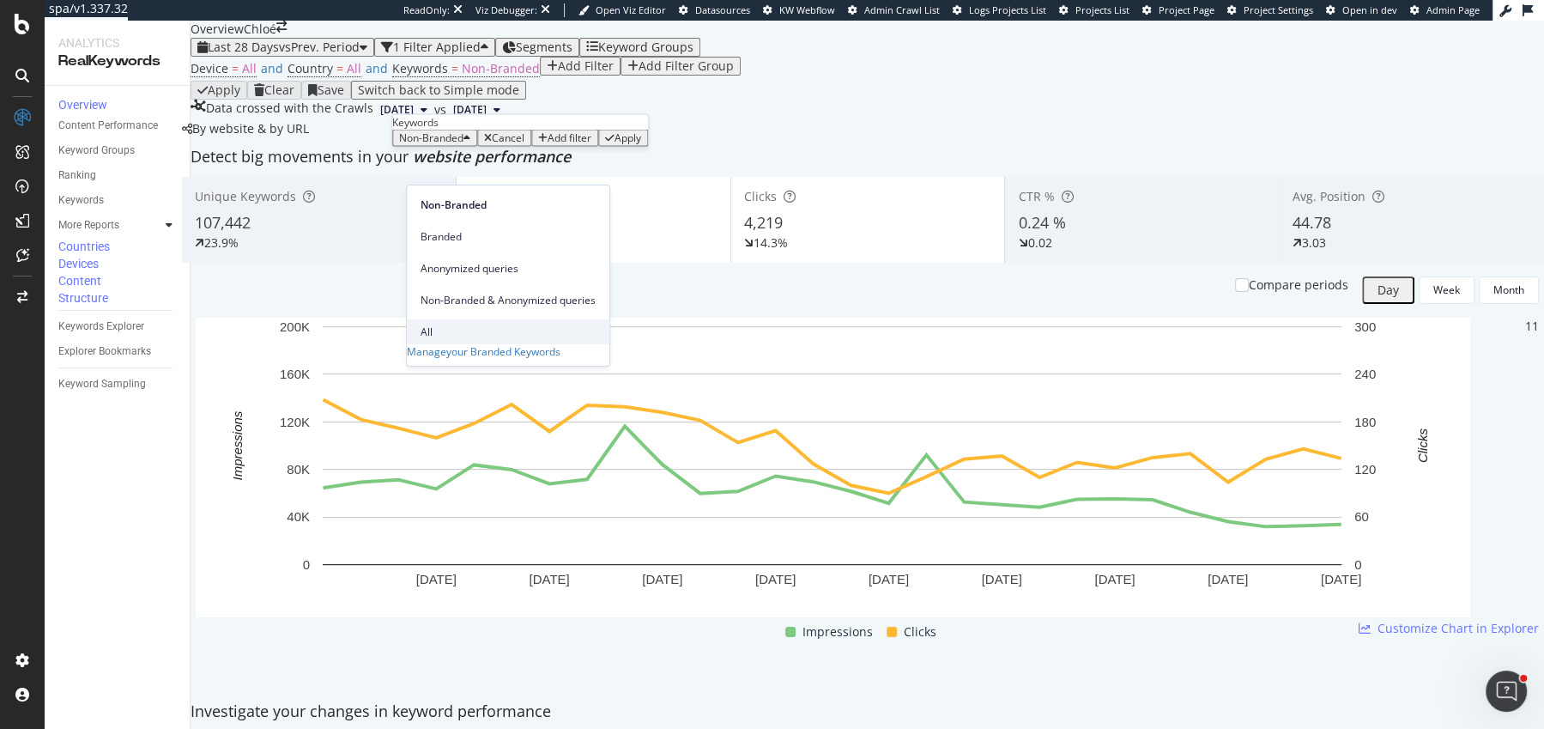
click at [477, 324] on span "All" at bounding box center [508, 331] width 175 height 15
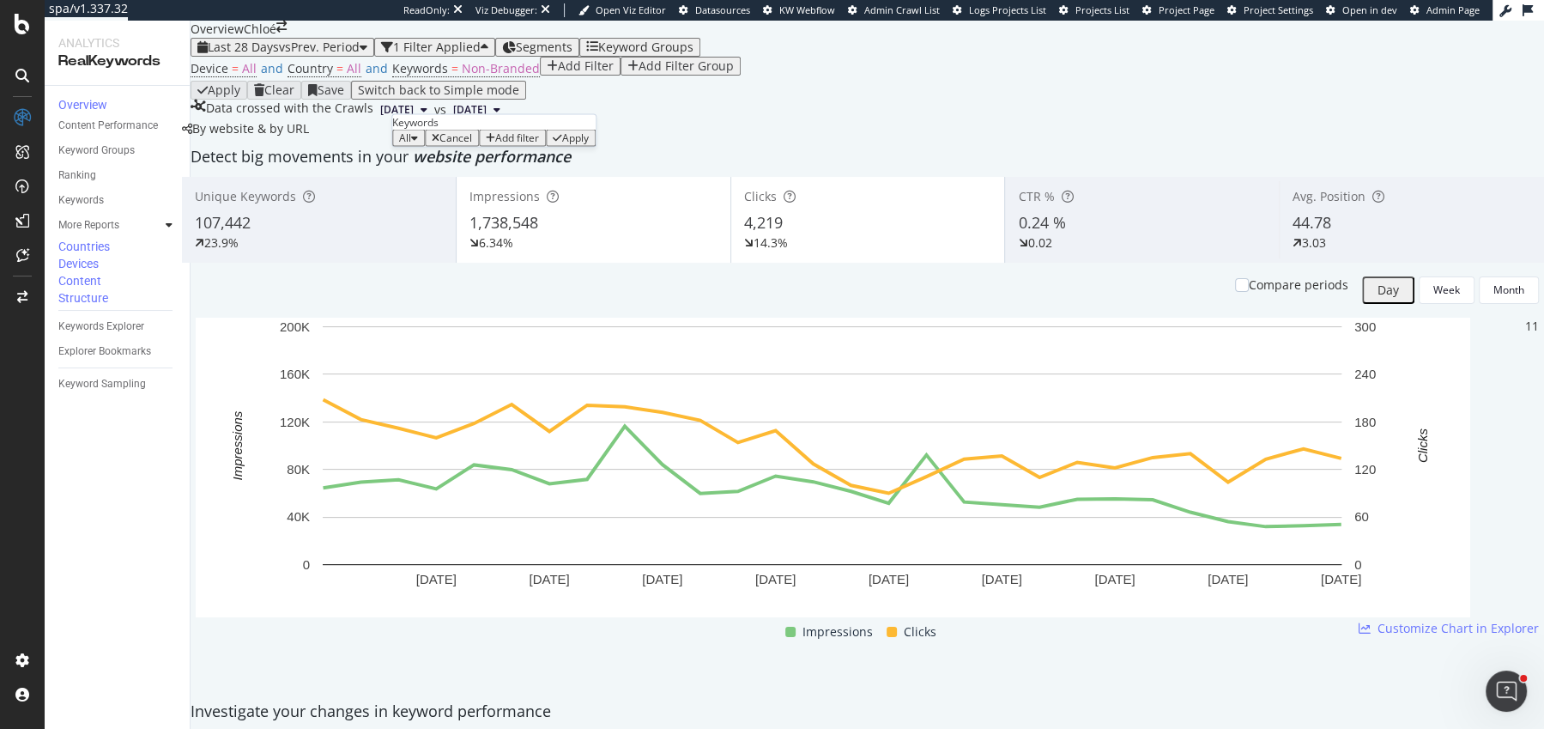
click at [582, 144] on div "Apply" at bounding box center [575, 138] width 27 height 12
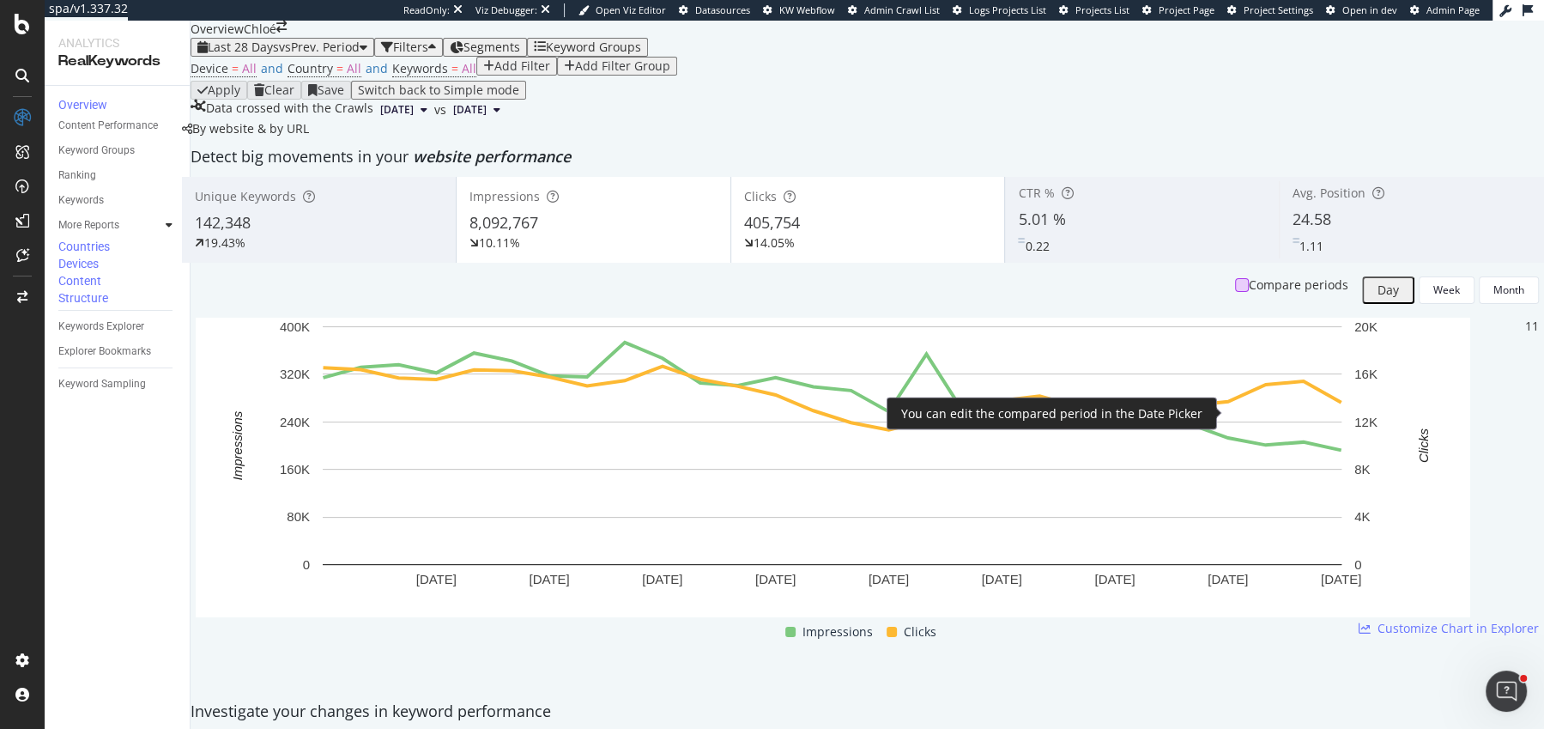
click at [1235, 292] on div at bounding box center [1242, 285] width 14 height 14
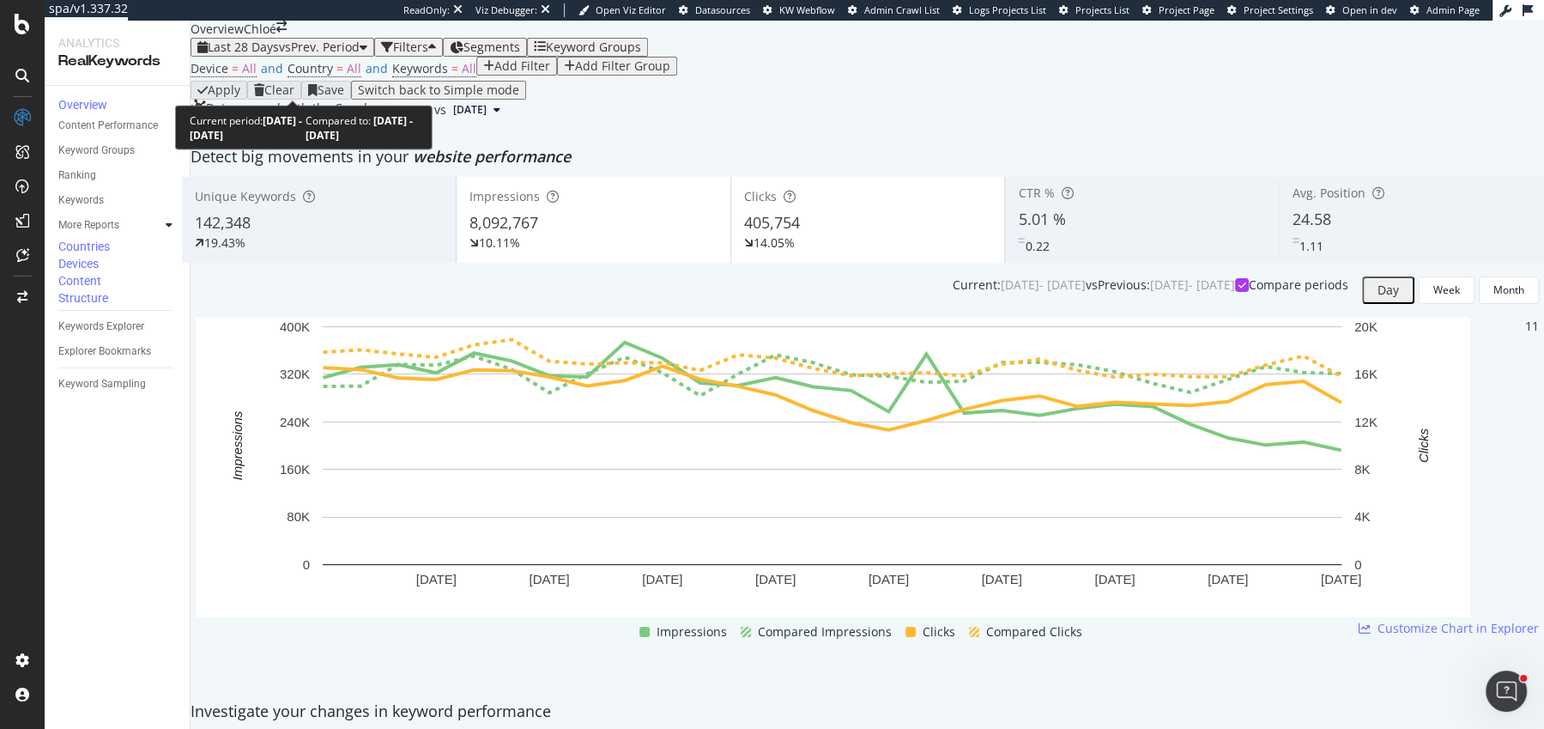
click at [301, 54] on div "Last 28 Days vs Prev. Period" at bounding box center [282, 47] width 170 height 14
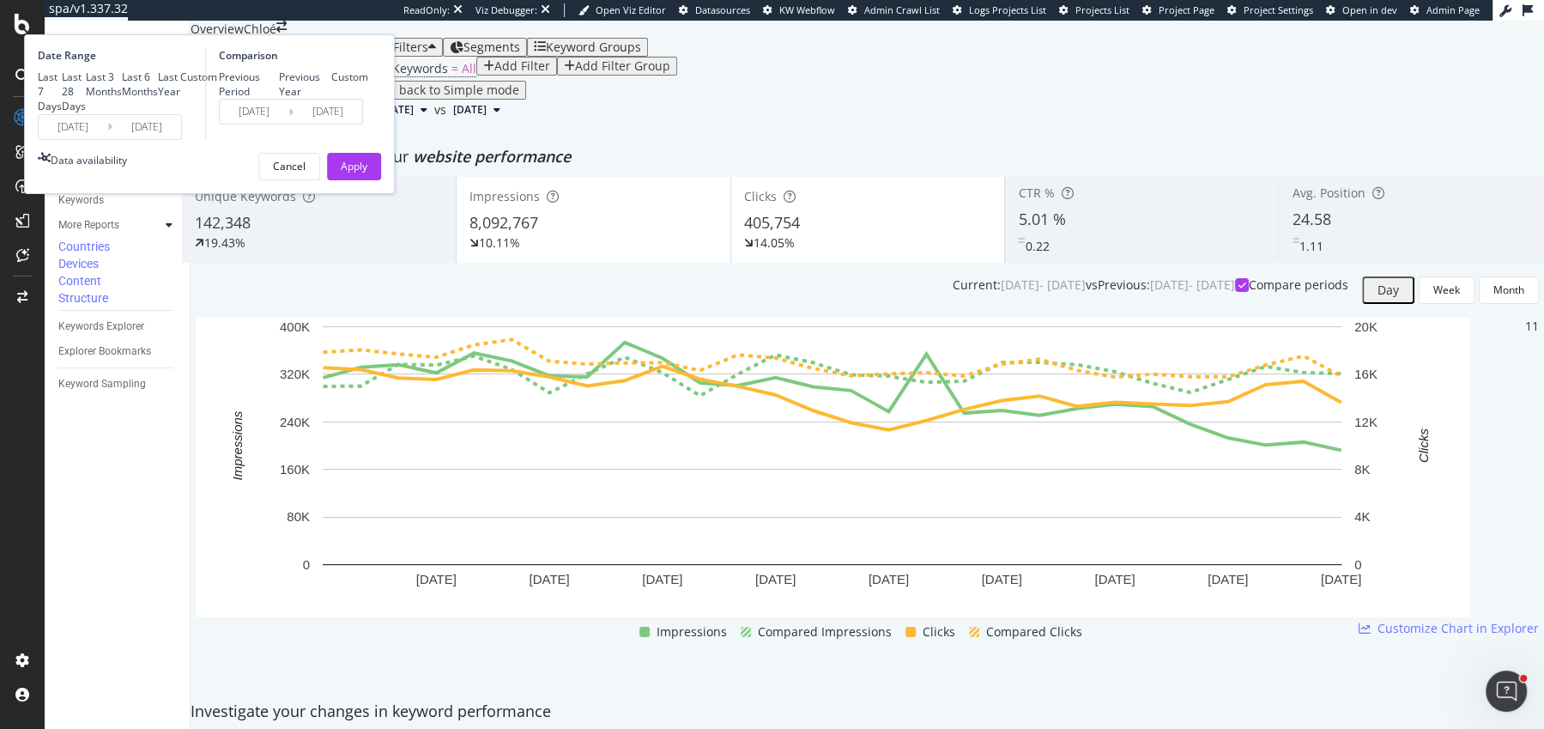
click at [332, 99] on div "Previous Year" at bounding box center [305, 84] width 53 height 29
type input "[DATE]"
click at [381, 180] on button "Apply" at bounding box center [354, 166] width 54 height 27
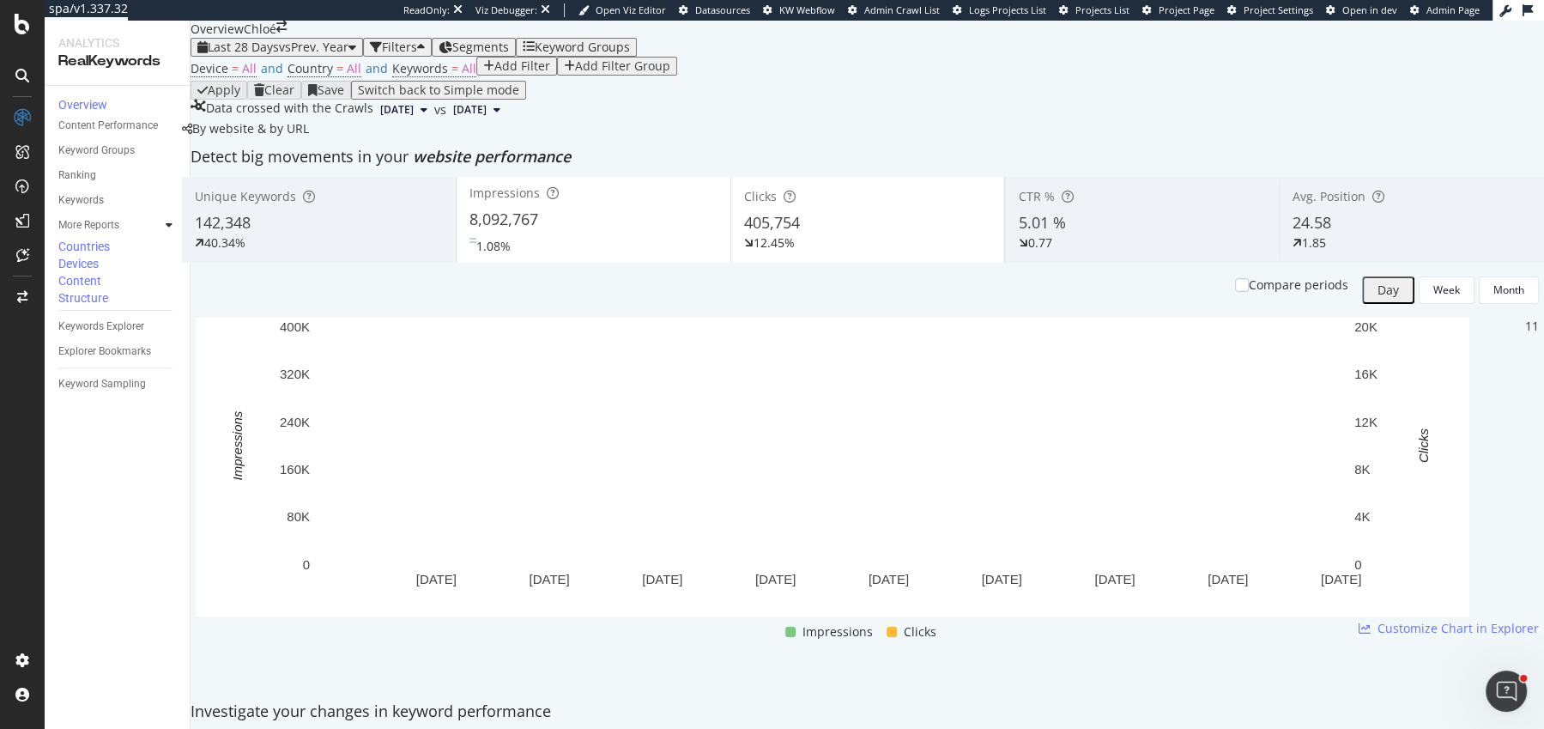
scroll to position [92, 0]
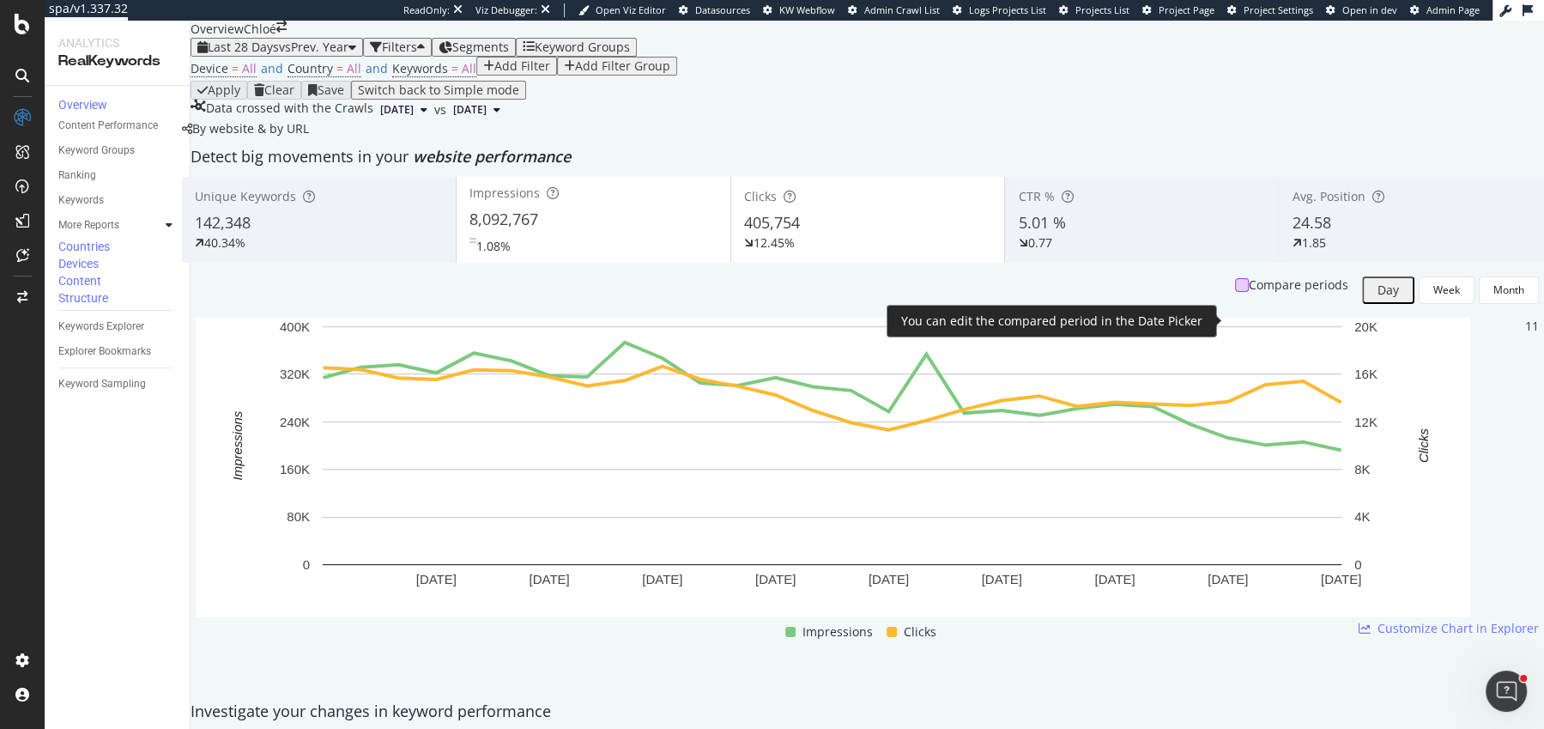
click at [1235, 292] on div at bounding box center [1242, 285] width 14 height 14
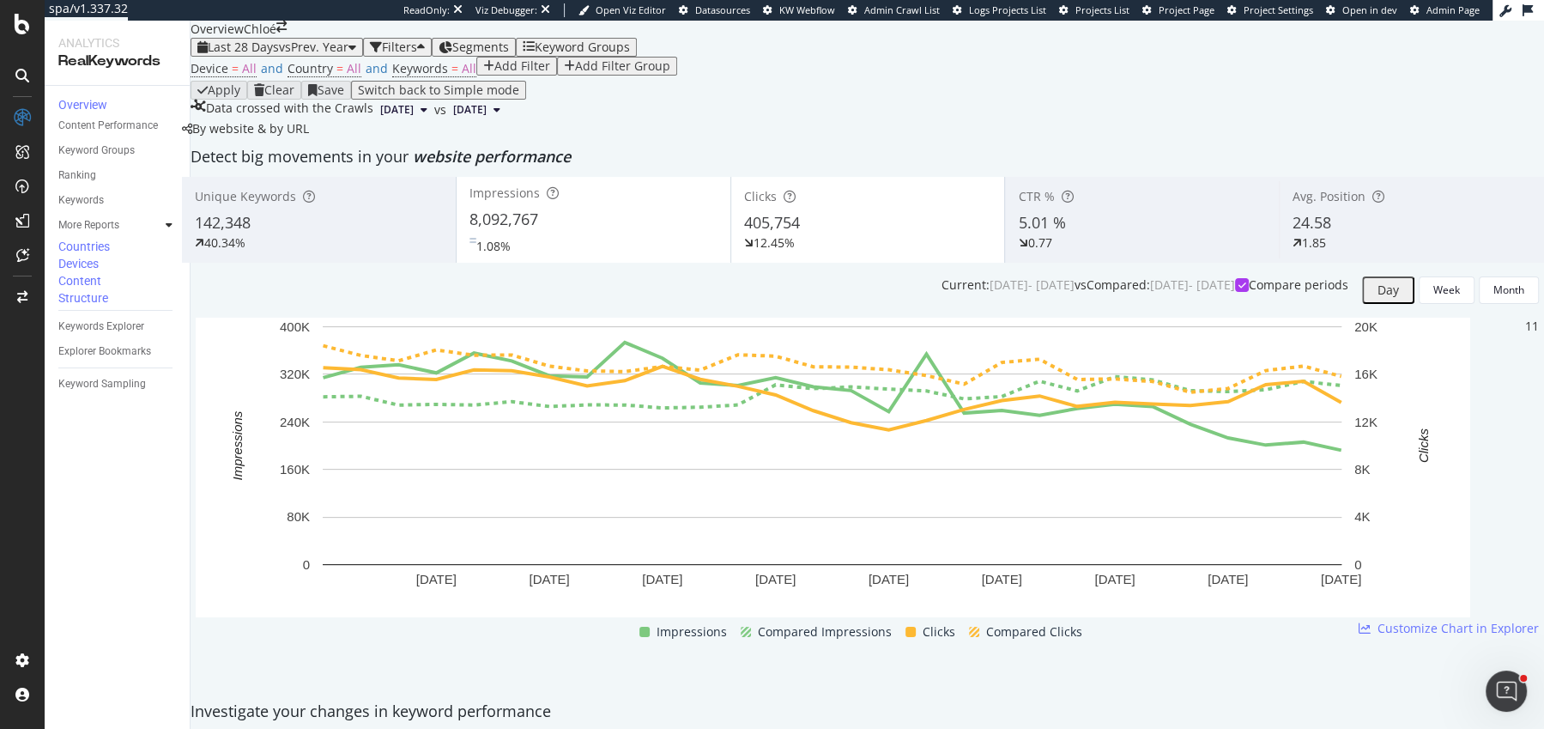
click at [607, 237] on div "Impressions 8,092,767 1.08%" at bounding box center [594, 219] width 274 height 77
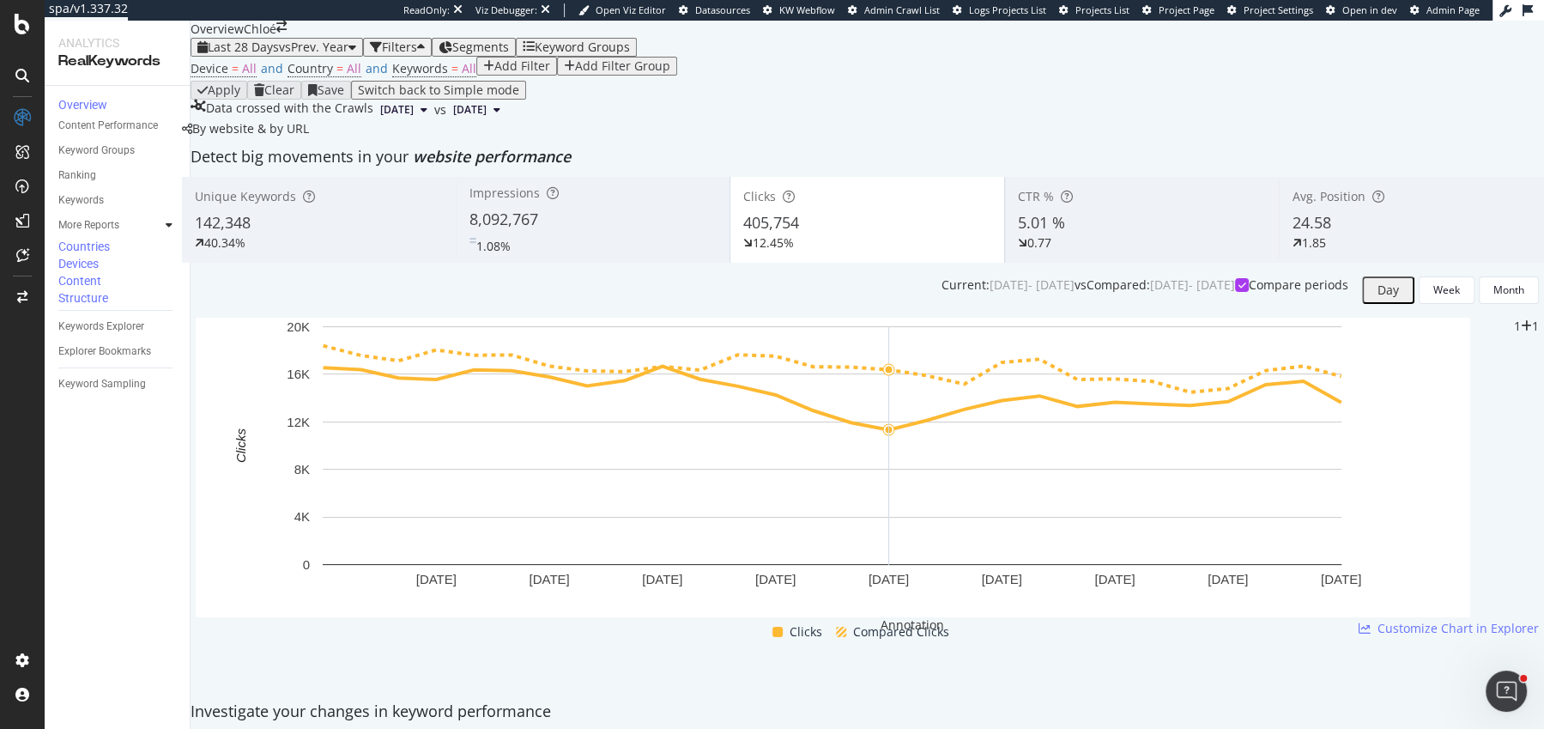
click at [1521, 332] on icon "plus" at bounding box center [1526, 326] width 11 height 12
click at [236, 559] on textarea at bounding box center [174, 573] width 124 height 29
type textarea "Mise à jour des optimisations pour le nouveau site avec PageWorkers"
click at [152, 594] on div "Save" at bounding box center [140, 600] width 23 height 12
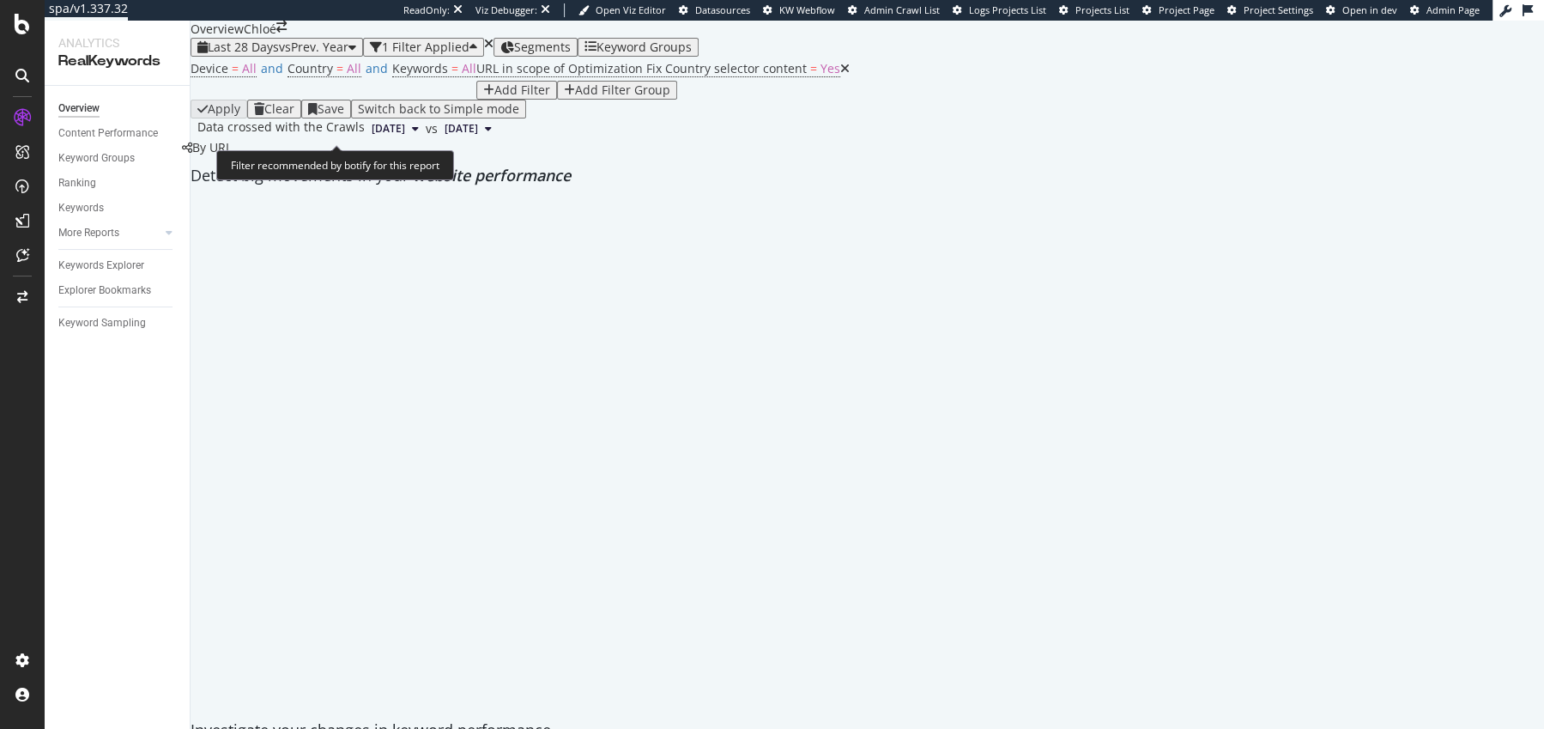
click at [277, 167] on div "Filter recommended by botify for this report" at bounding box center [335, 165] width 238 height 30
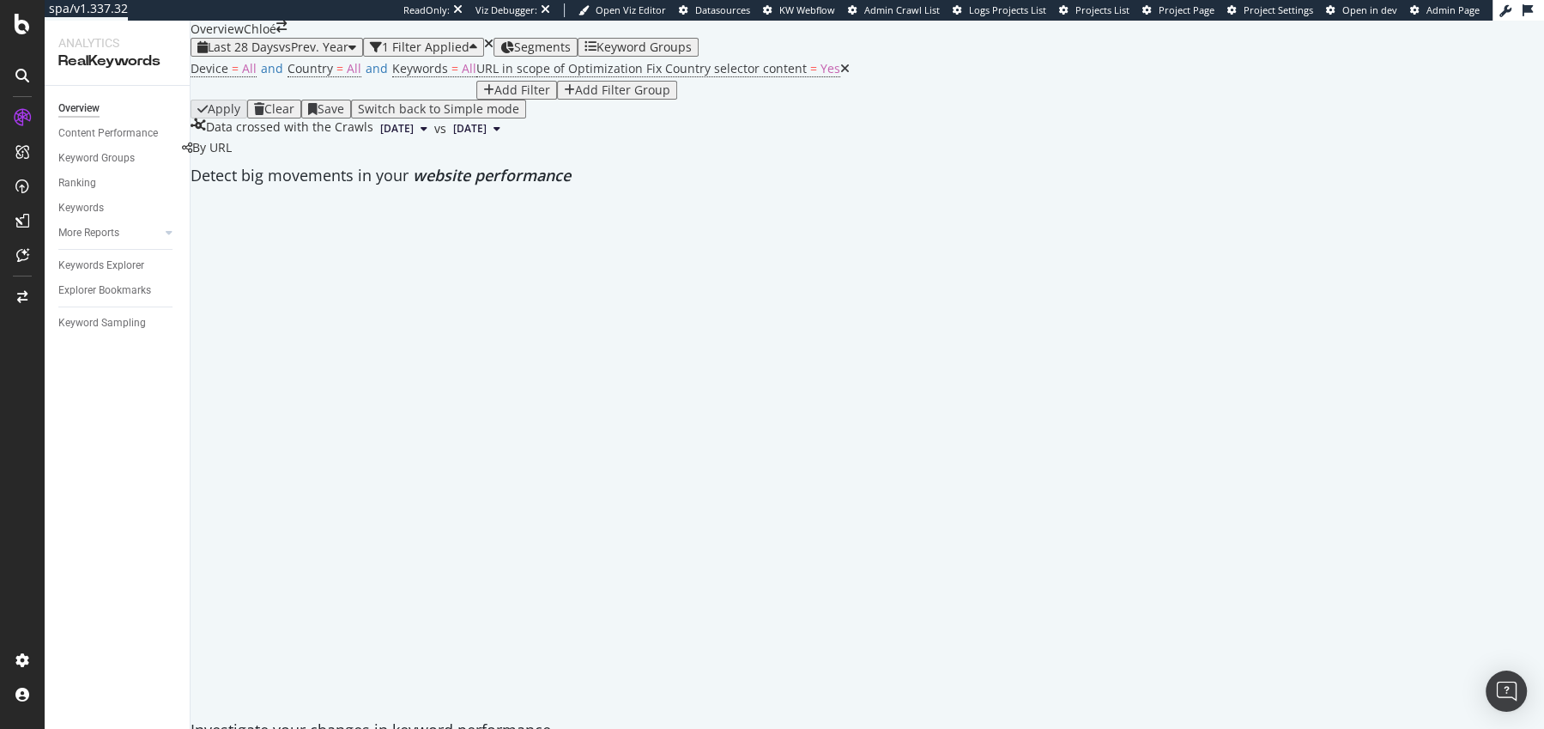
click at [476, 81] on span "URL in scope of Optimization Fix Country selector content = Yes" at bounding box center [662, 69] width 373 height 24
click at [476, 76] on span "URL in scope of Optimization Fix Country selector content" at bounding box center [641, 68] width 330 height 16
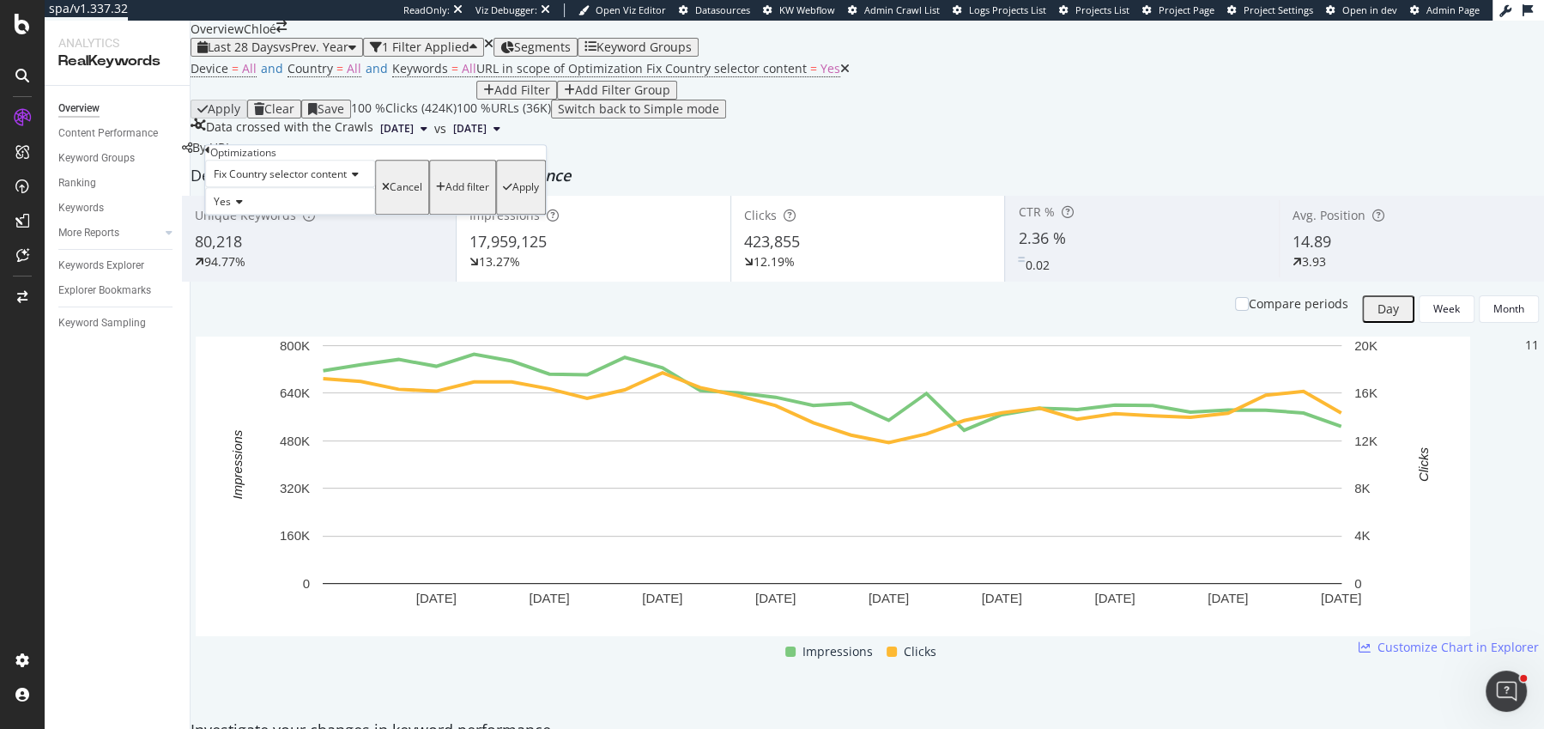
click at [210, 155] on icon at bounding box center [207, 150] width 5 height 10
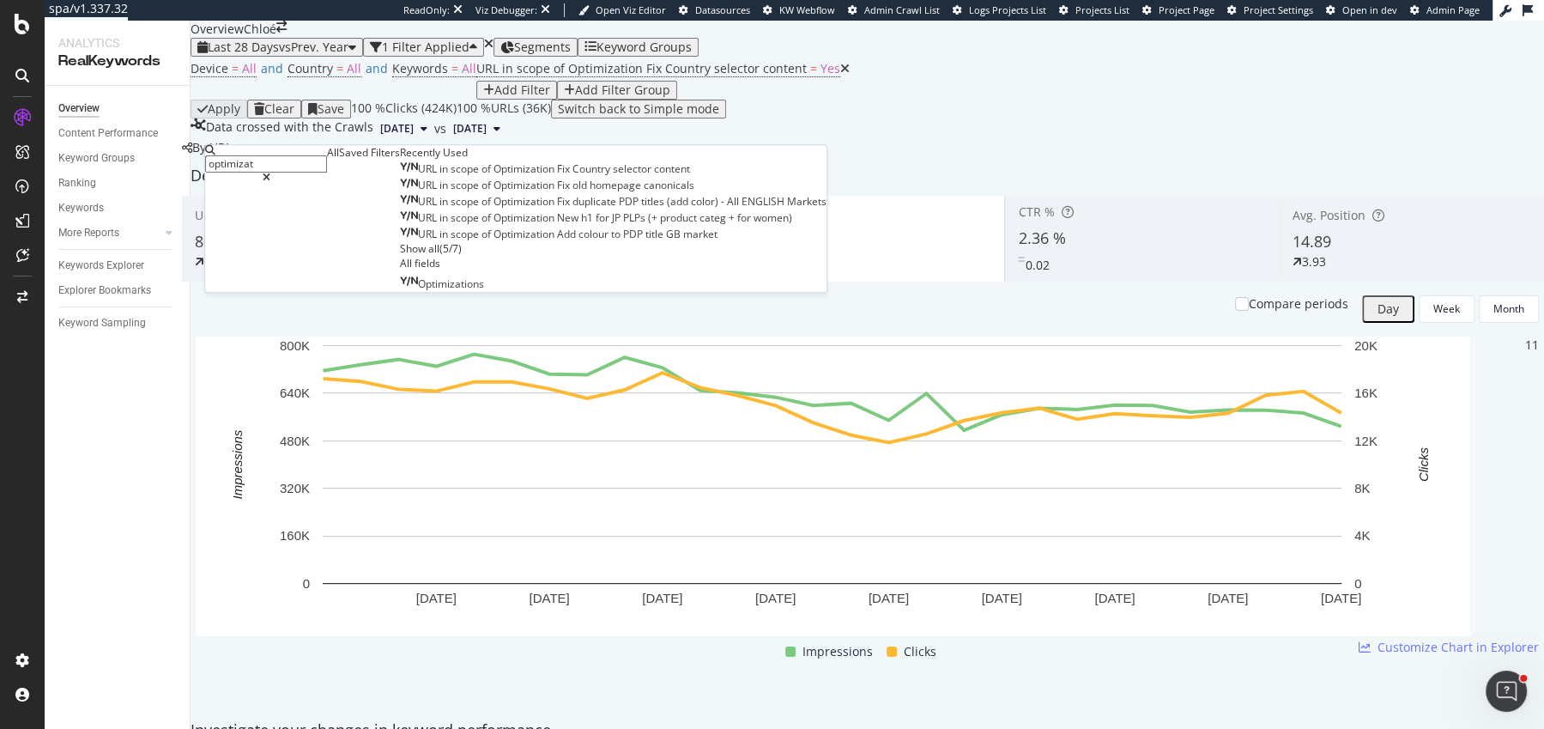
type input "optimizat"
click at [400, 292] on div "Optimizations" at bounding box center [613, 283] width 427 height 17
click at [418, 292] on span "Optimizations" at bounding box center [451, 284] width 66 height 15
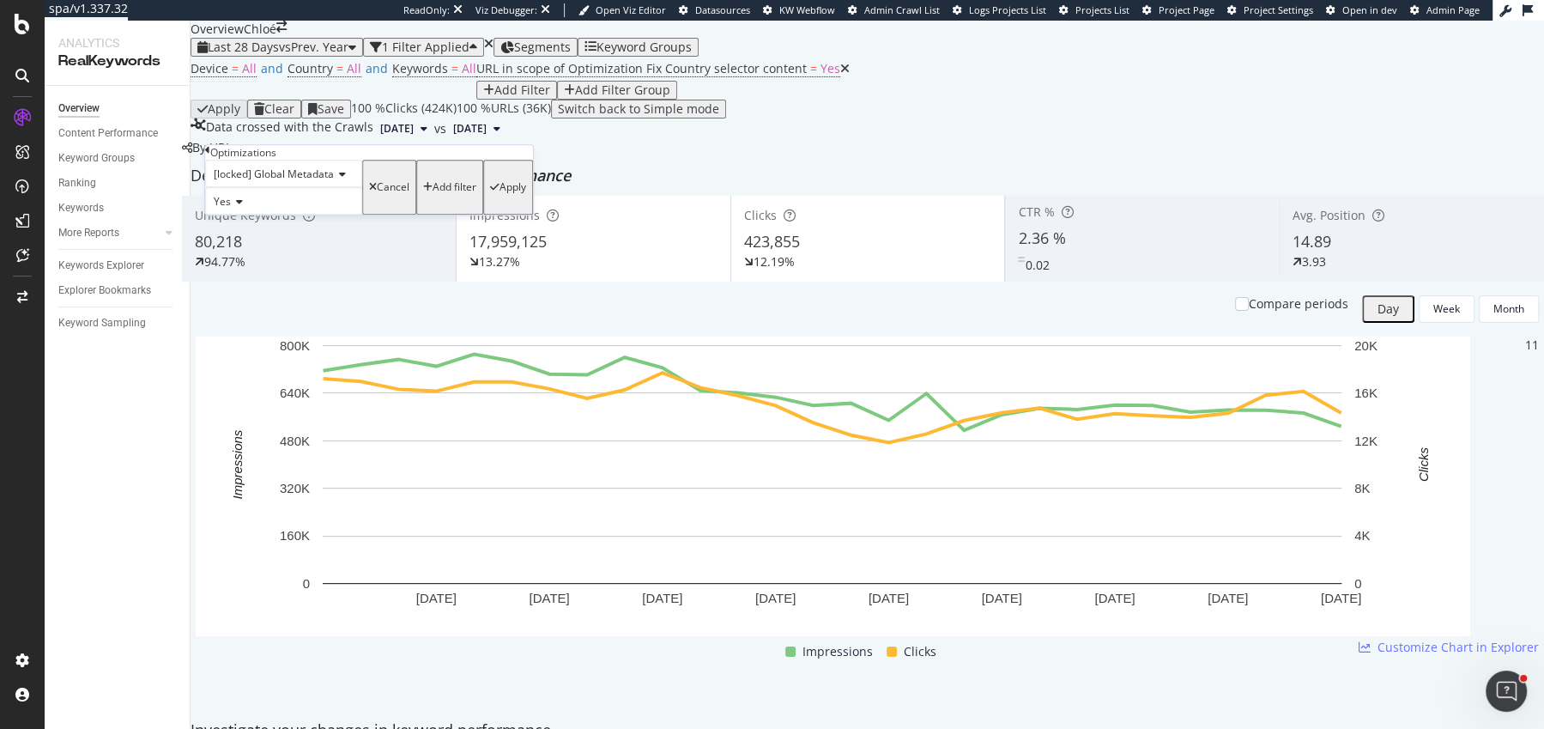
click at [299, 181] on span "[locked] Global Metadata" at bounding box center [274, 174] width 120 height 15
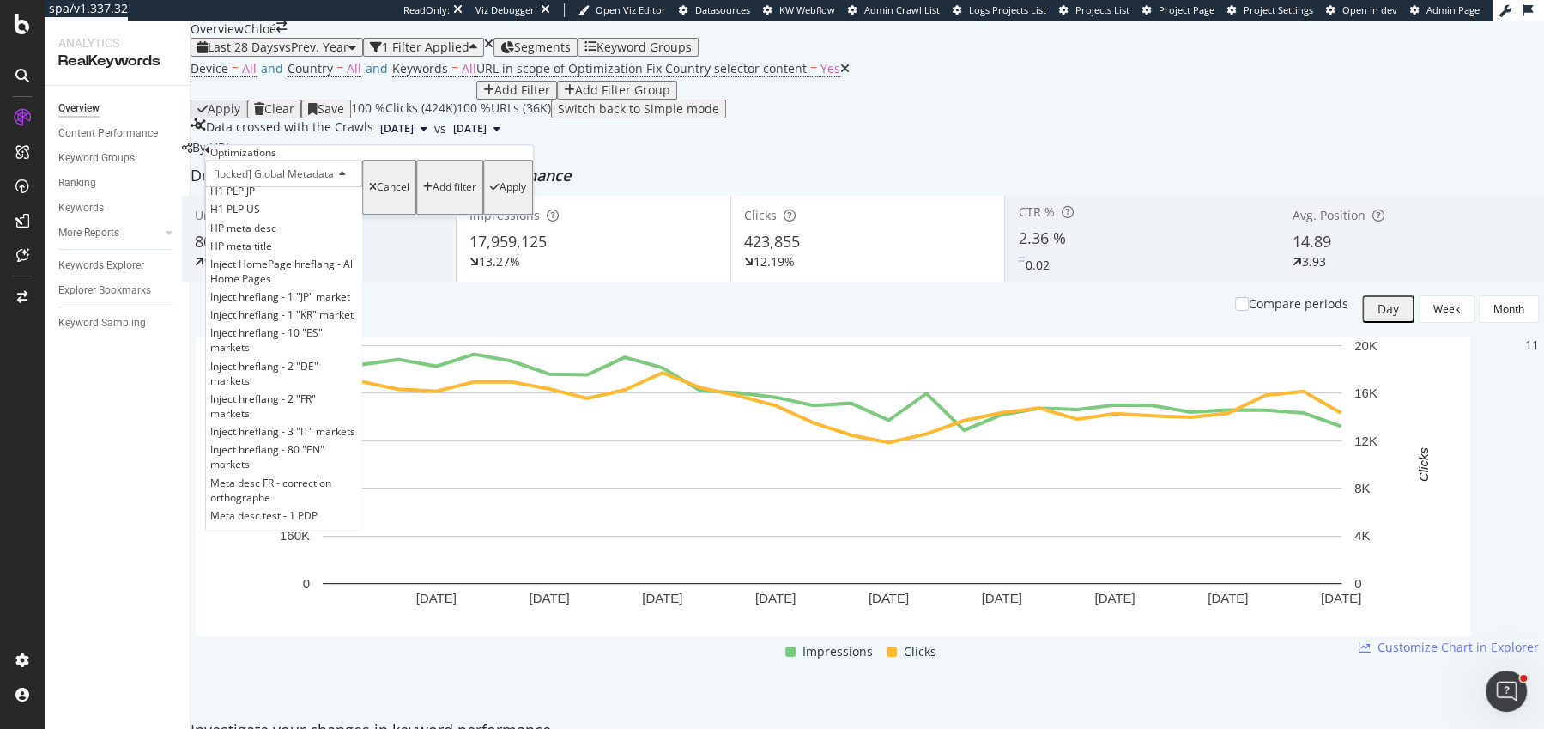
scroll to position [593, 0]
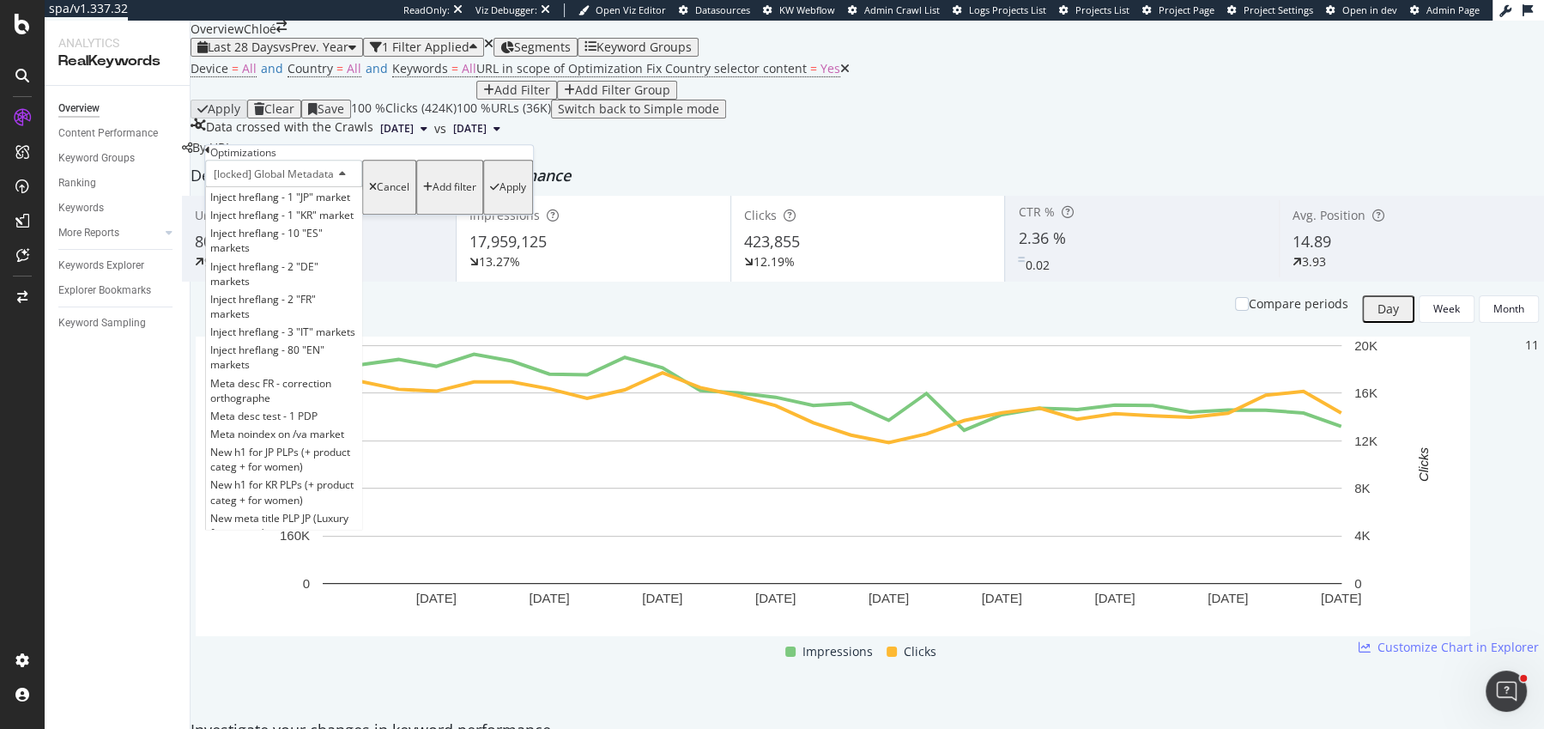
click at [347, 657] on span "Replace Mini Bags by Mini Handbags in Title EN market" at bounding box center [278, 671] width 136 height 29
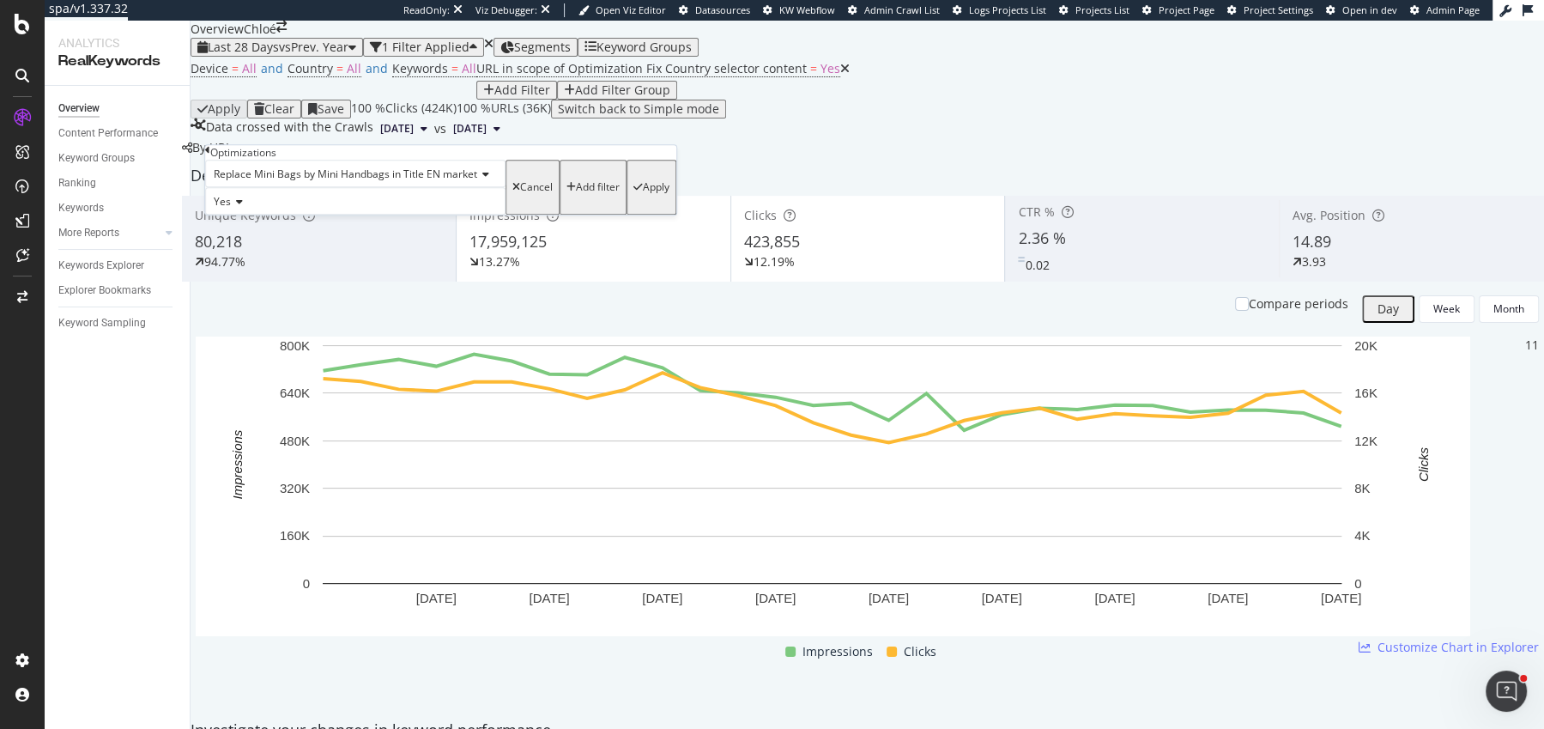
click at [633, 192] on icon "button" at bounding box center [637, 187] width 9 height 10
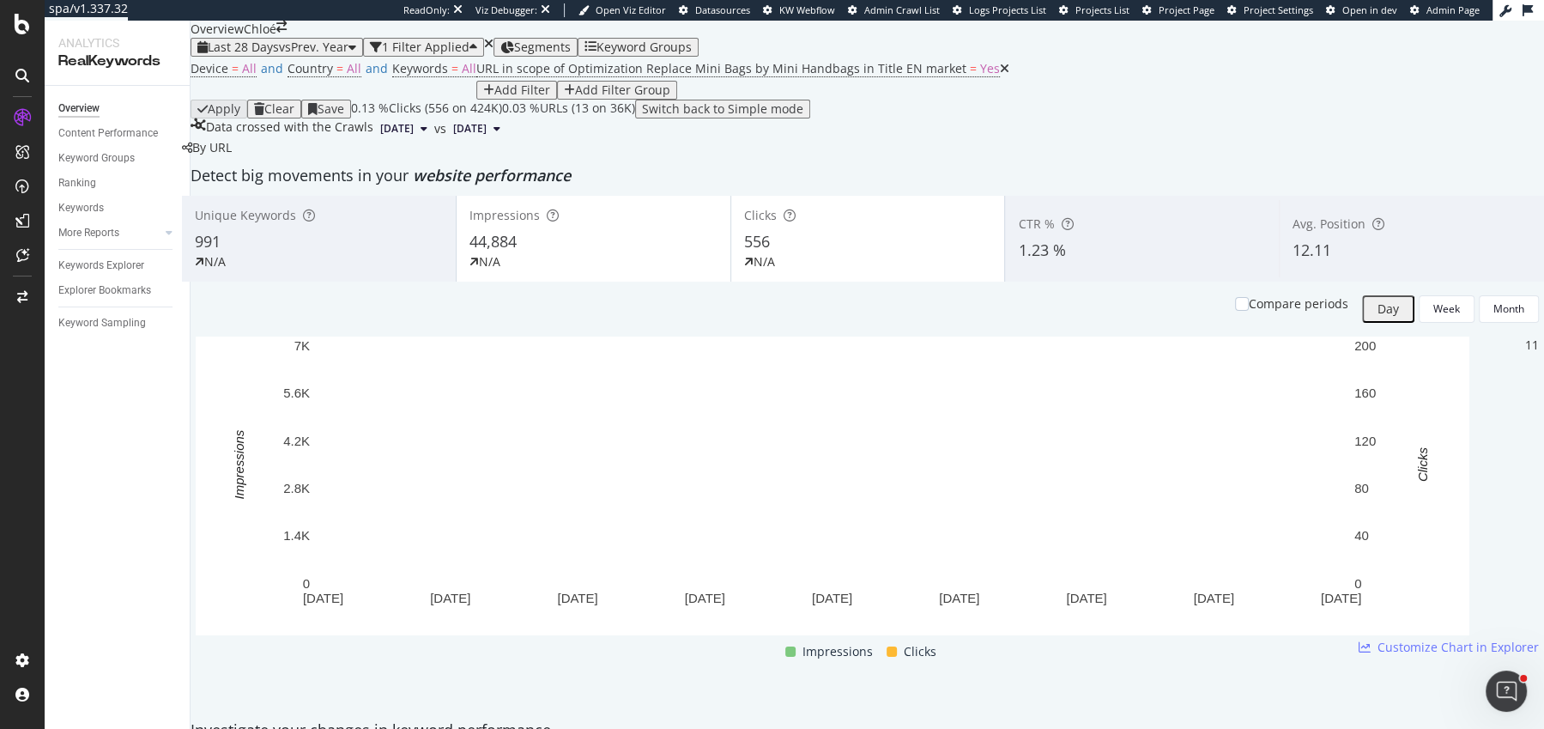
scroll to position [36, 0]
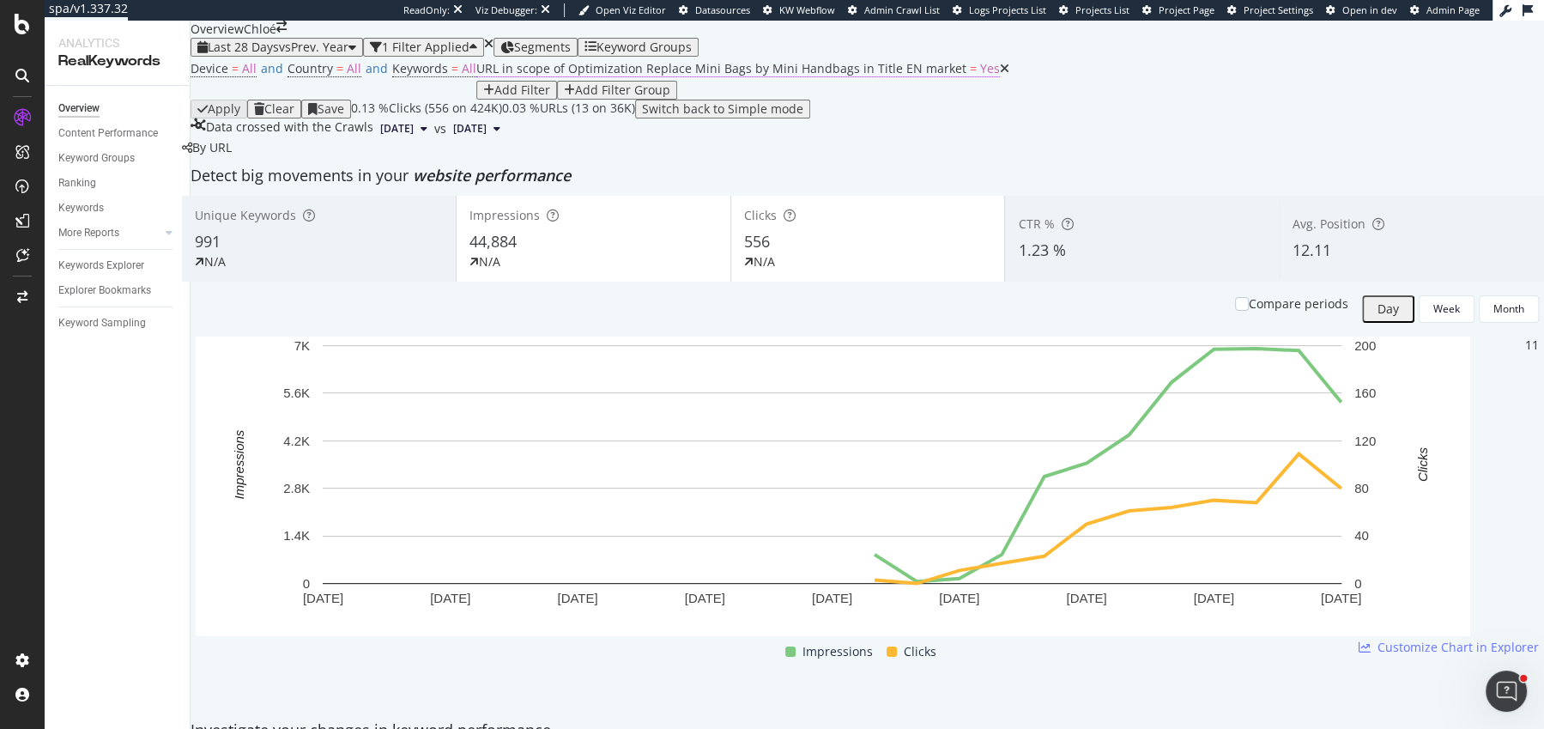
click at [541, 76] on span "URL in scope of Optimization Replace Mini Bags by Mini Handbags in Title EN mar…" at bounding box center [721, 68] width 490 height 16
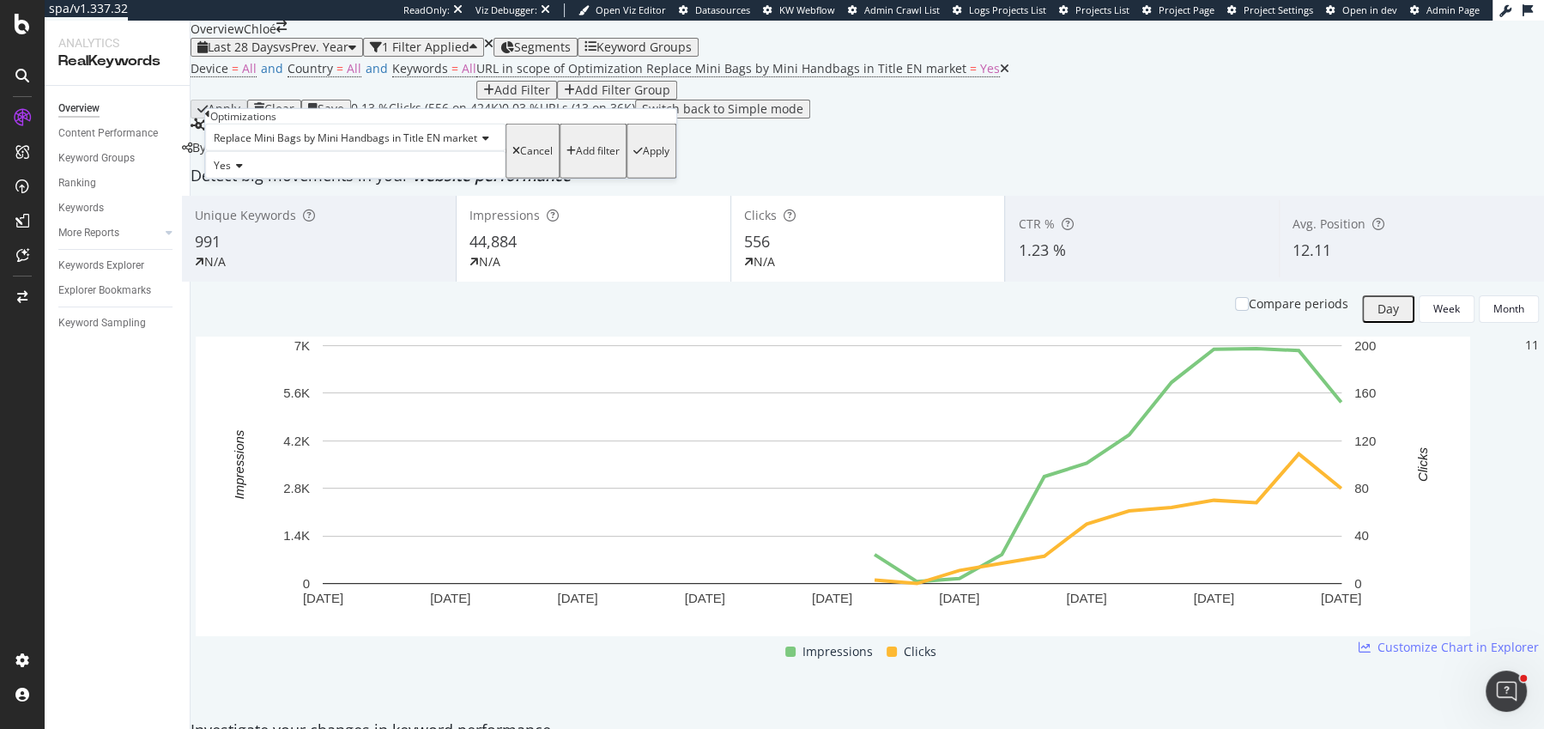
click at [302, 145] on span "Replace Mini Bags by Mini Handbags in Title EN market" at bounding box center [346, 137] width 264 height 15
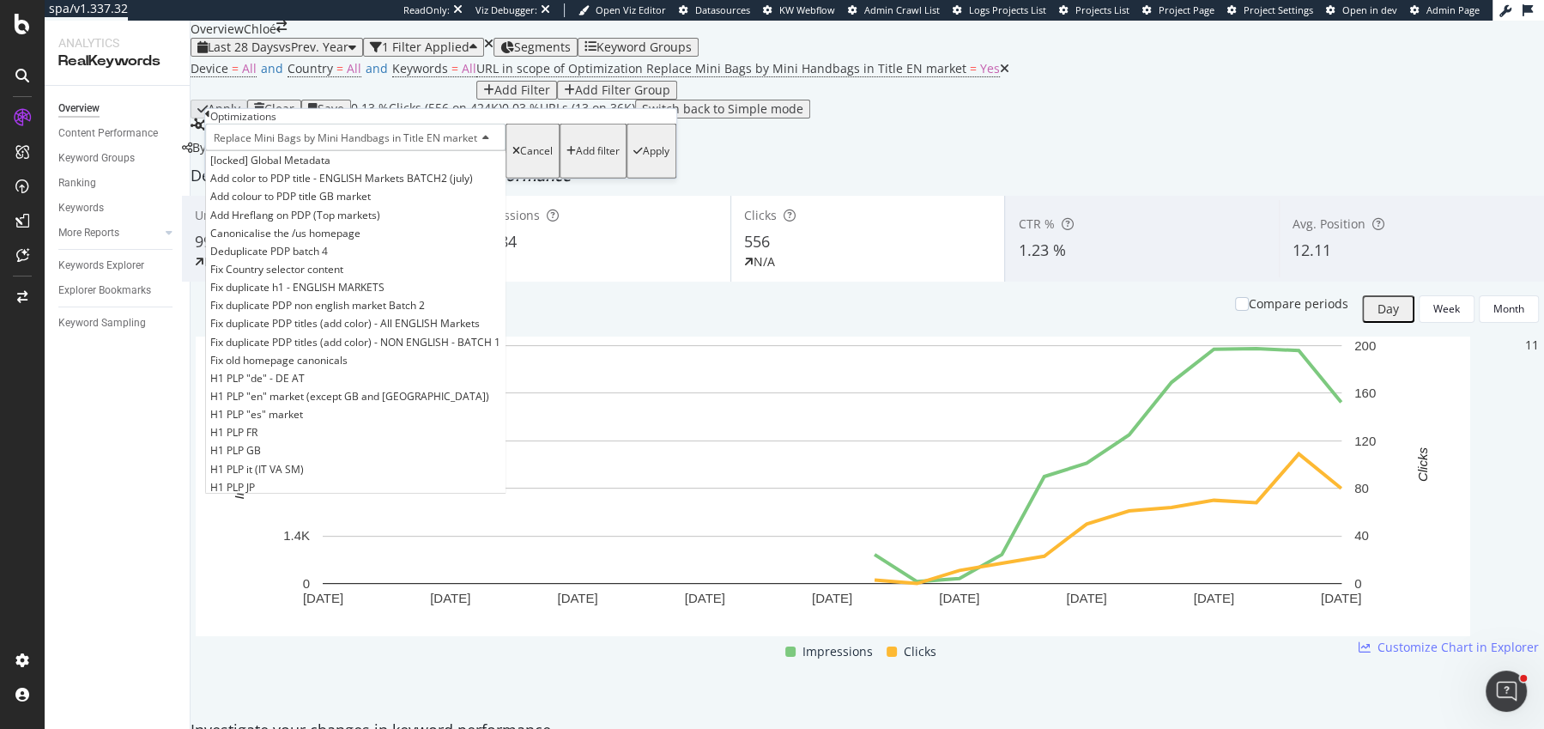
scroll to position [593, 0]
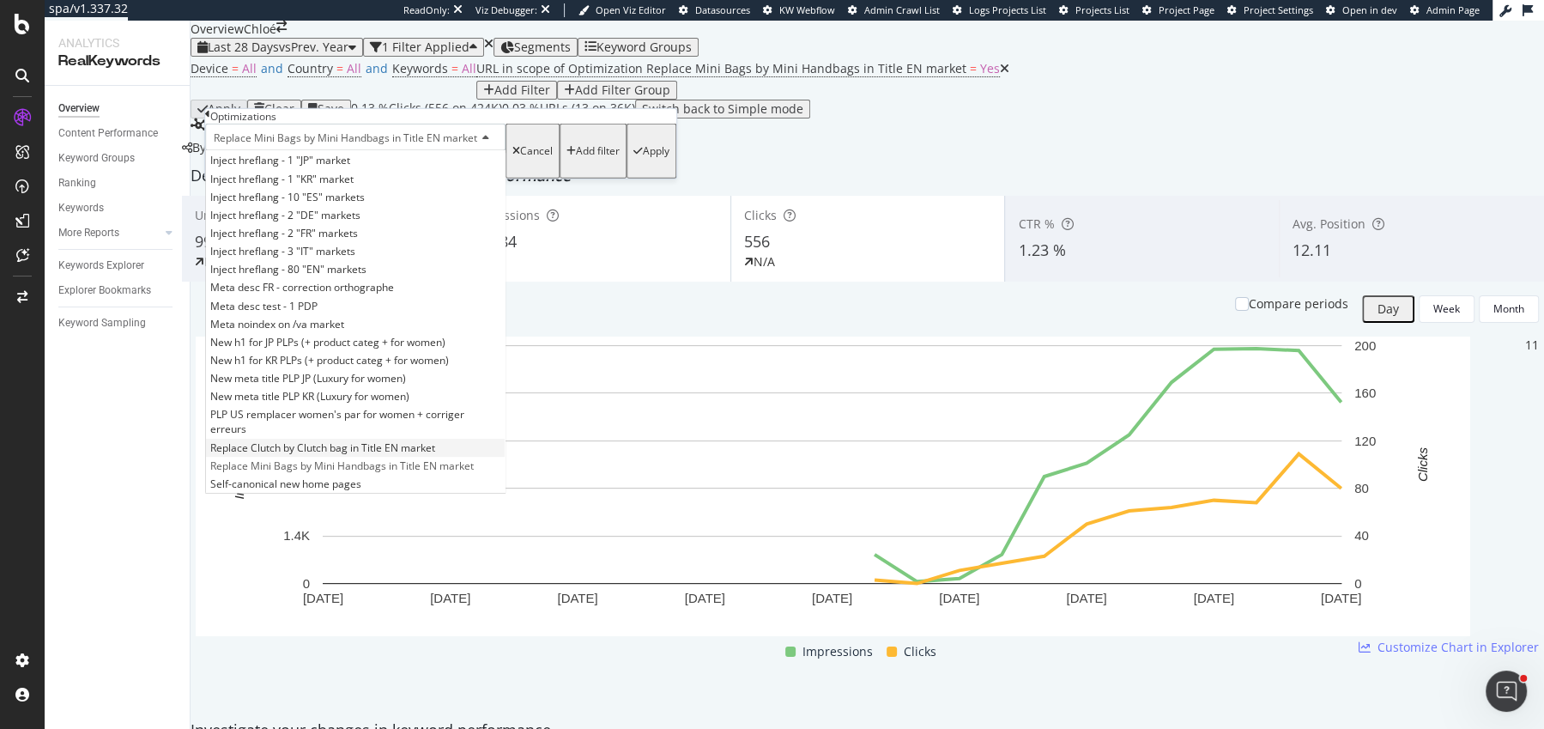
click at [282, 454] on span "Replace Clutch by Clutch bag in Title EN market" at bounding box center [322, 446] width 225 height 15
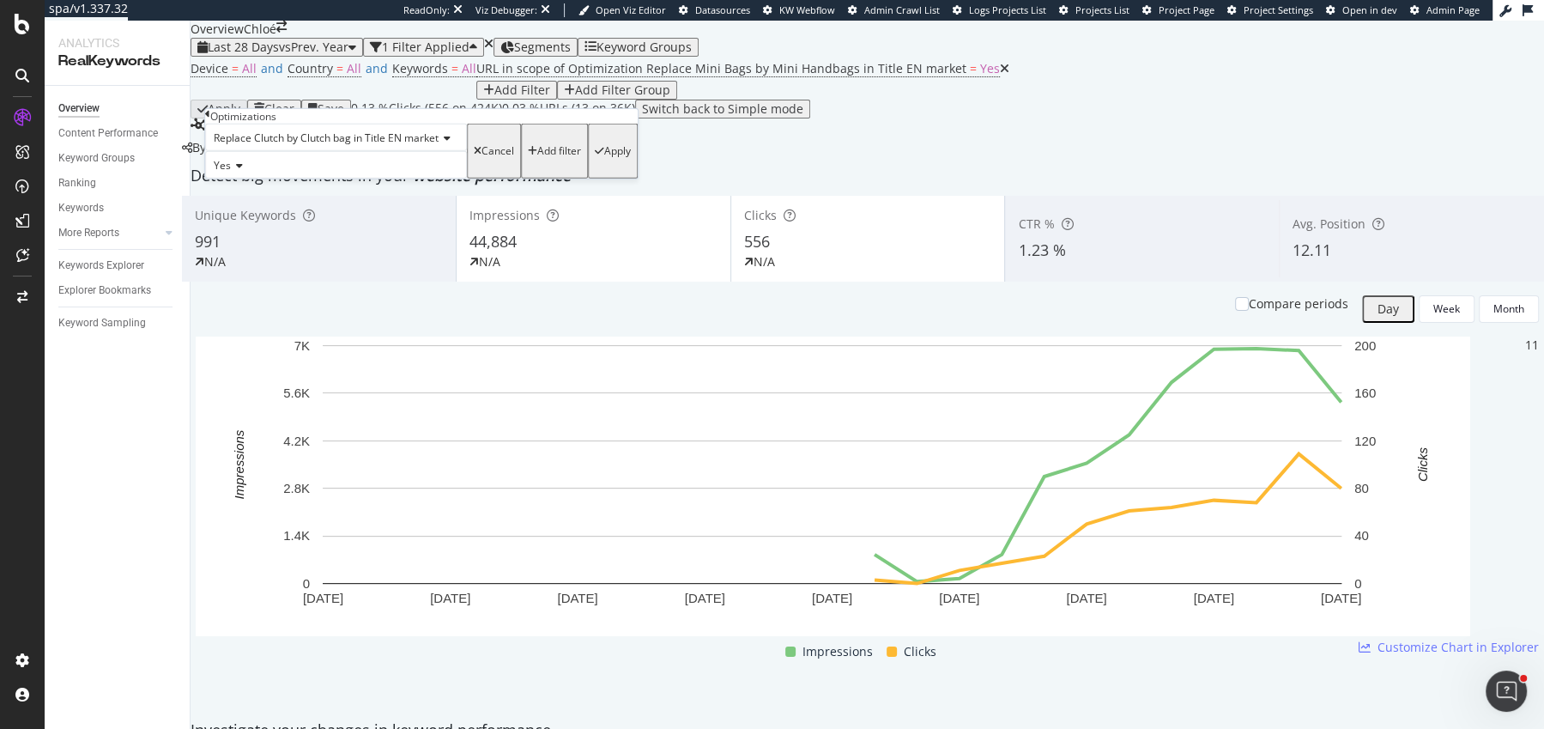
click at [604, 157] on div "Apply" at bounding box center [617, 151] width 27 height 12
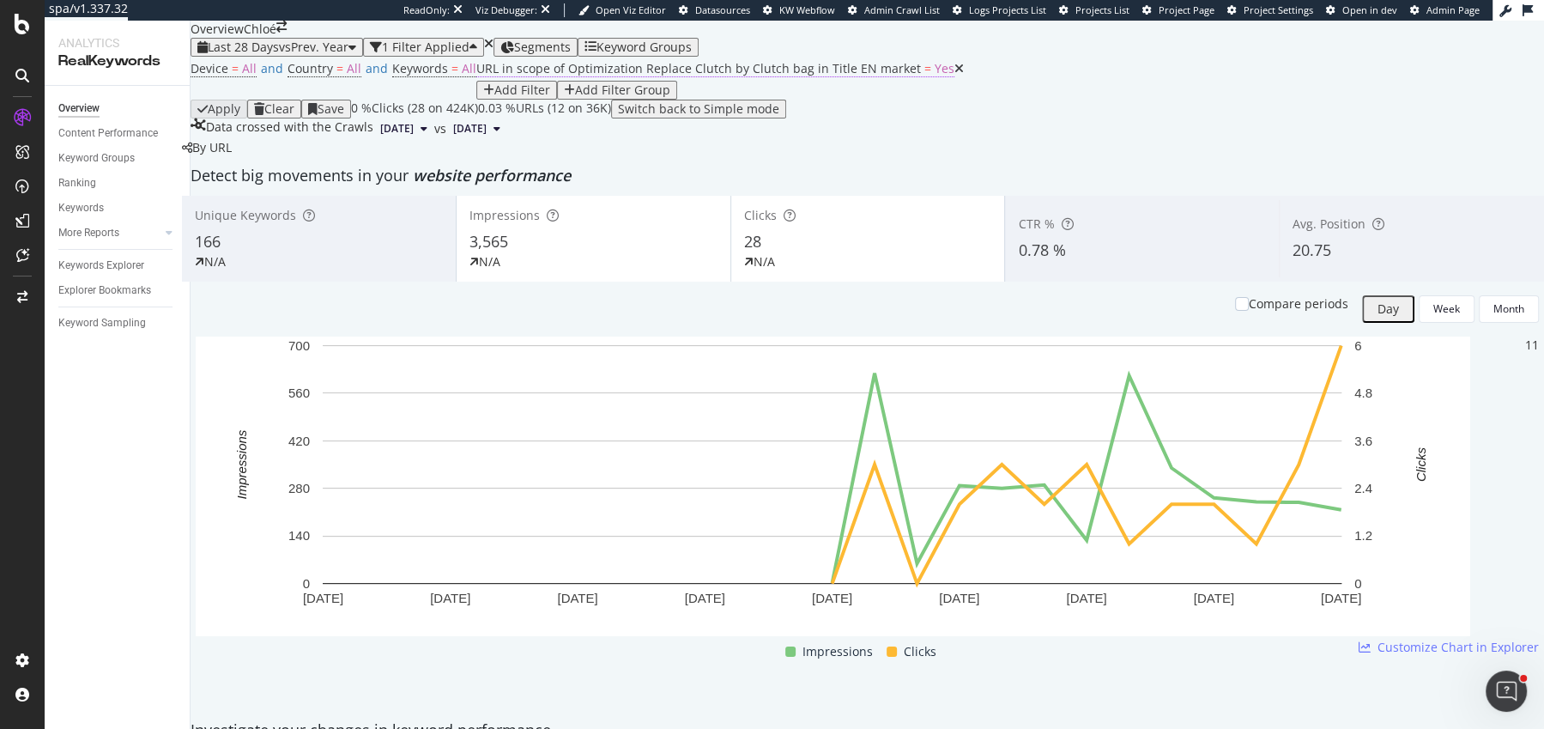
click at [476, 76] on span "URL in scope of Optimization Replace Clutch by Clutch bag in Title EN market" at bounding box center [698, 68] width 445 height 16
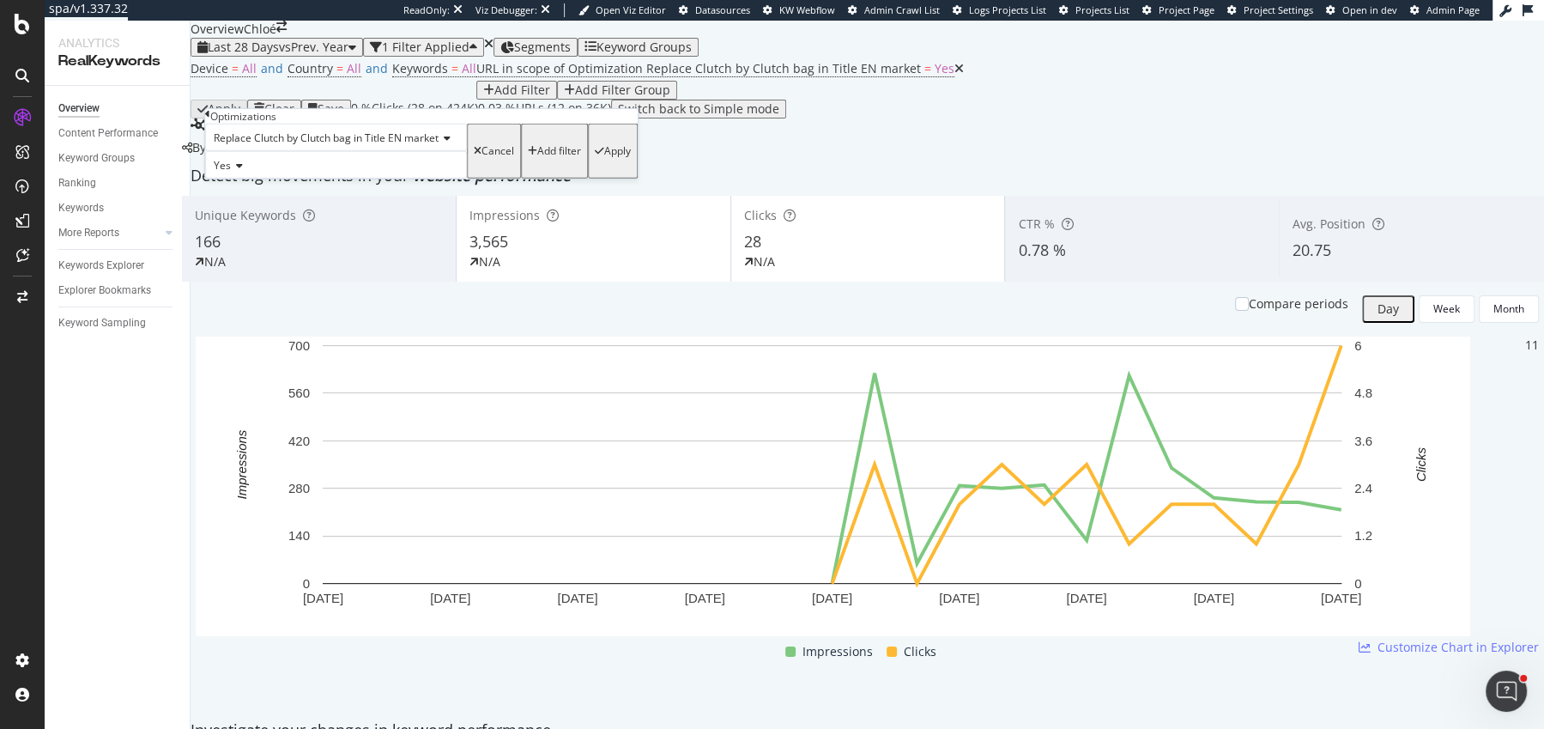
click at [328, 145] on span "Replace Clutch by Clutch bag in Title EN market" at bounding box center [326, 137] width 225 height 15
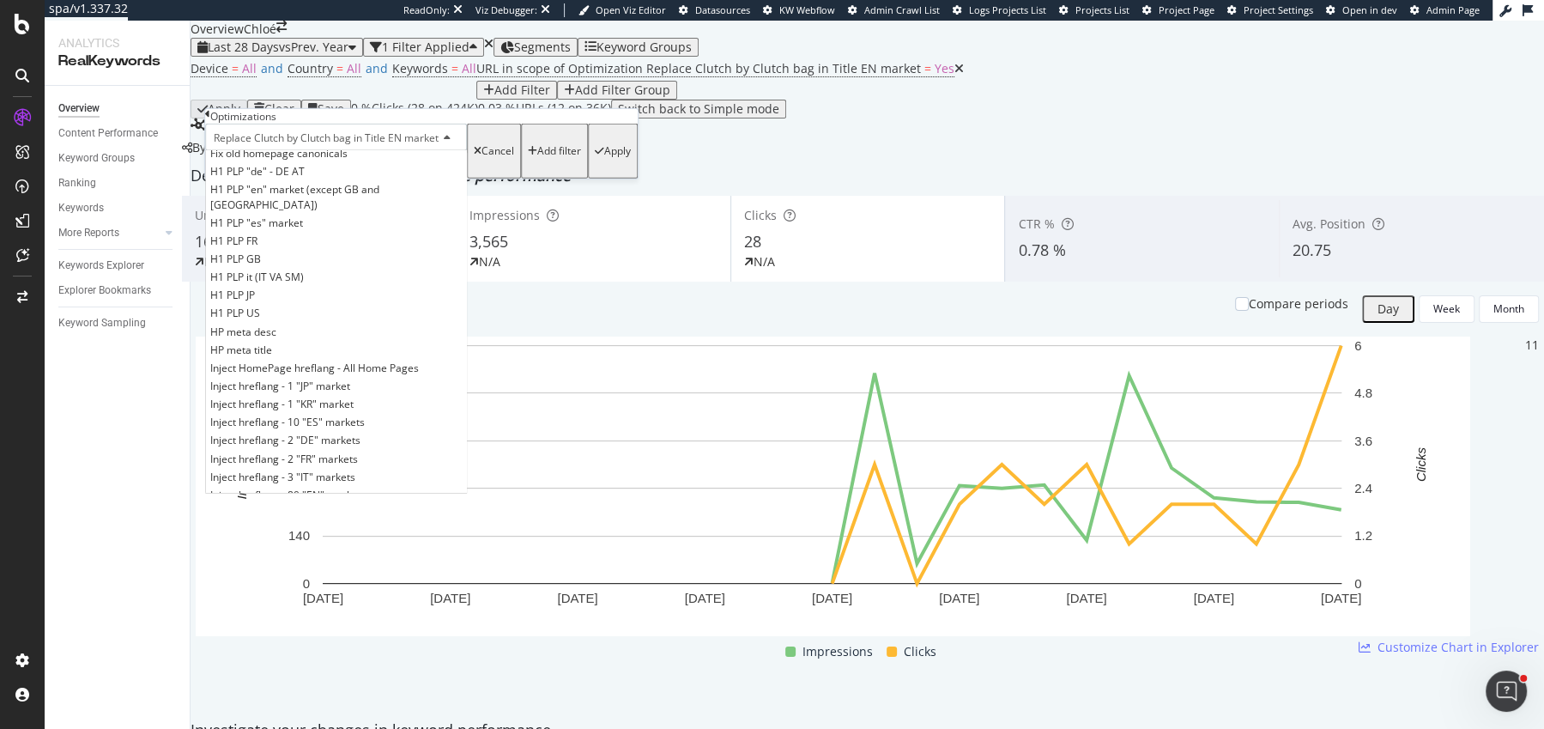
scroll to position [593, 0]
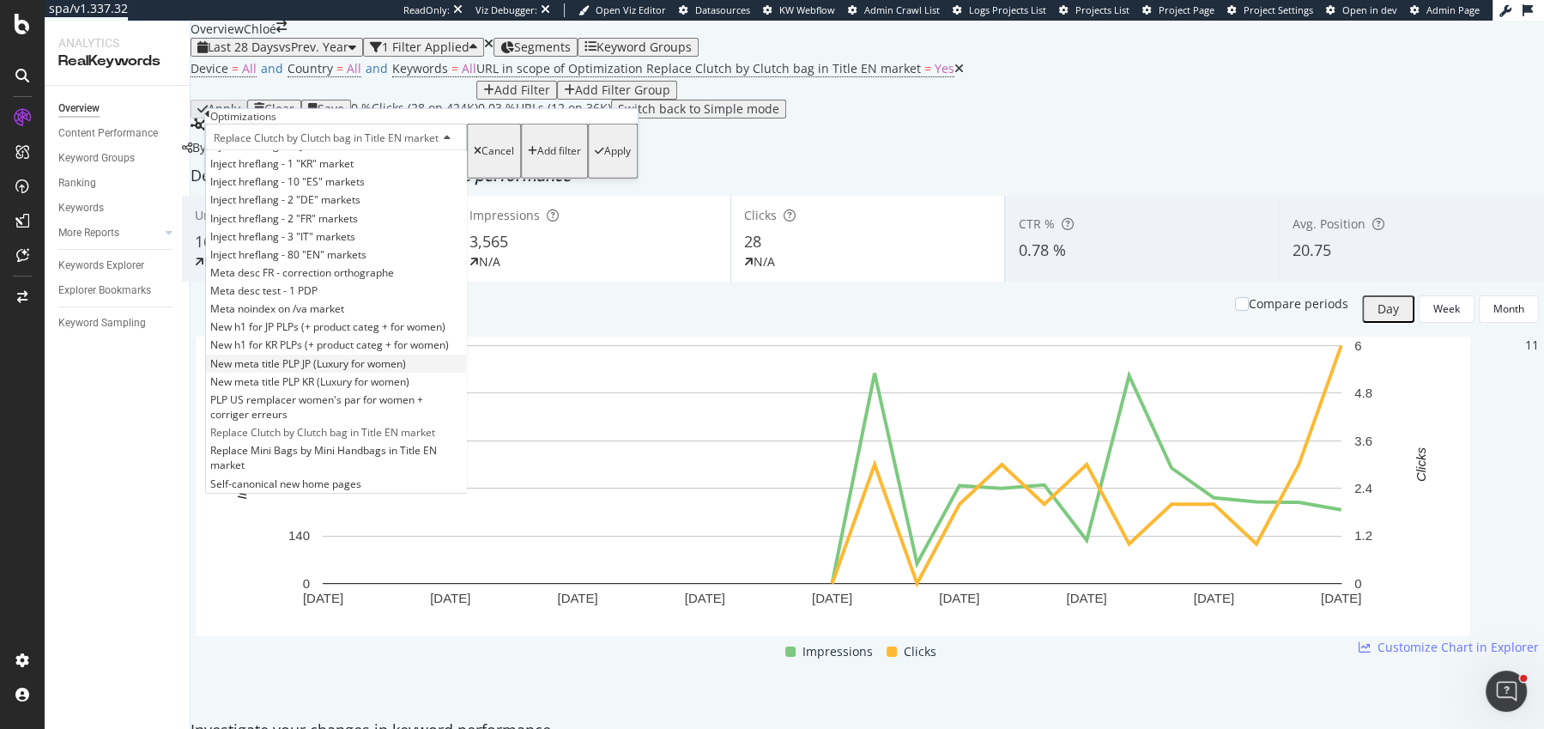
click at [318, 370] on span "New meta title PLP JP (Luxury for women)" at bounding box center [308, 362] width 196 height 15
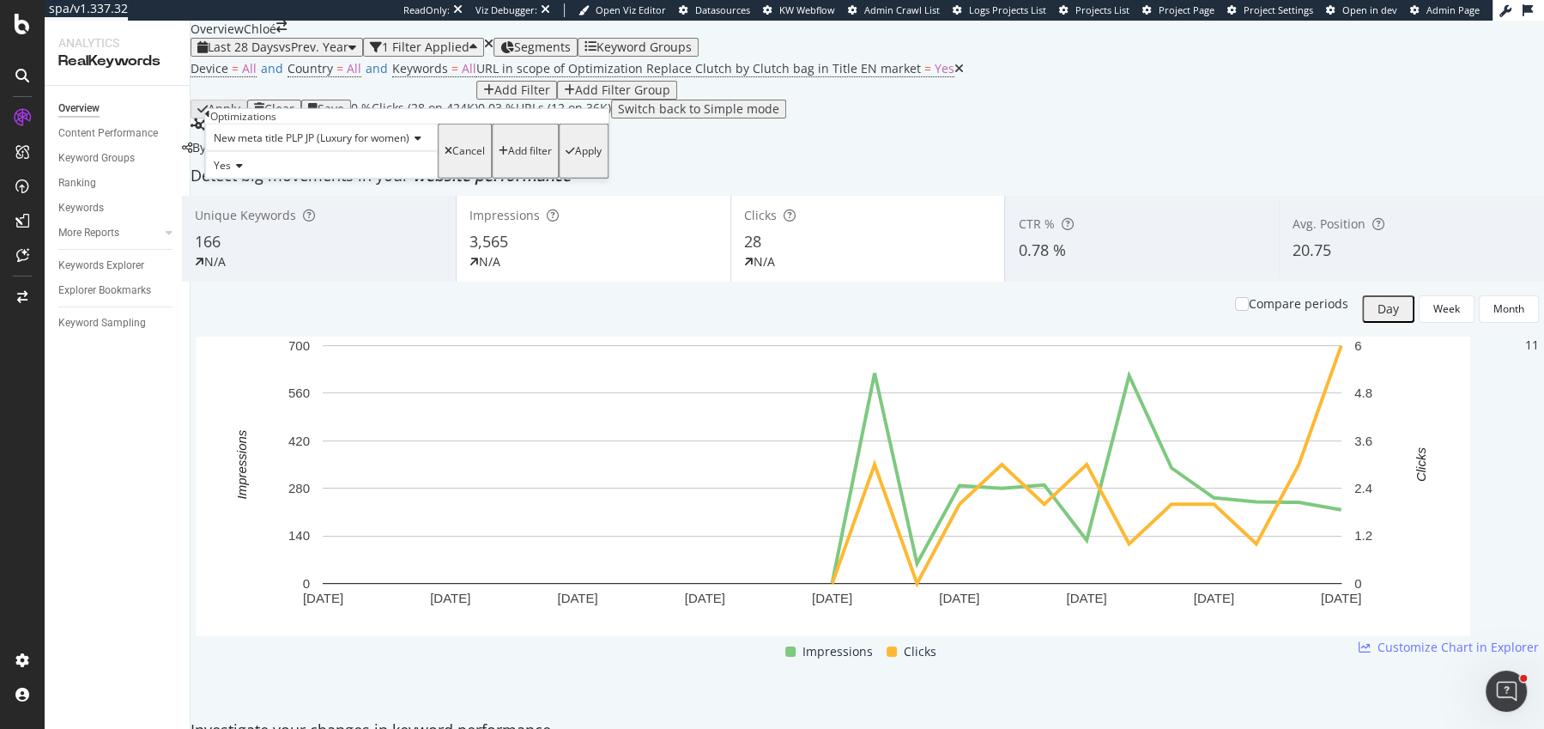
click at [575, 157] on div "Apply" at bounding box center [588, 151] width 27 height 12
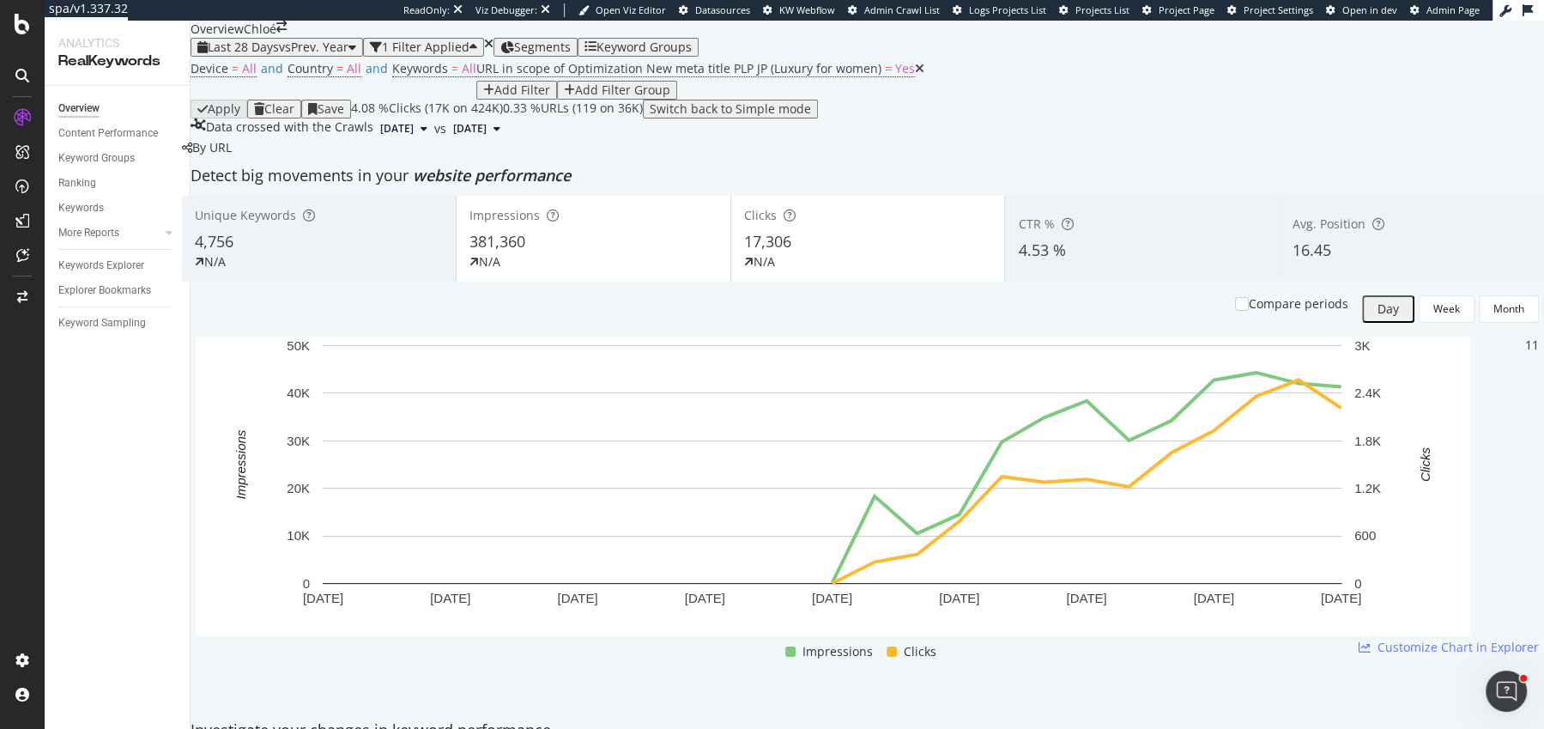
click at [550, 97] on div "Add Filter" at bounding box center [522, 90] width 56 height 14
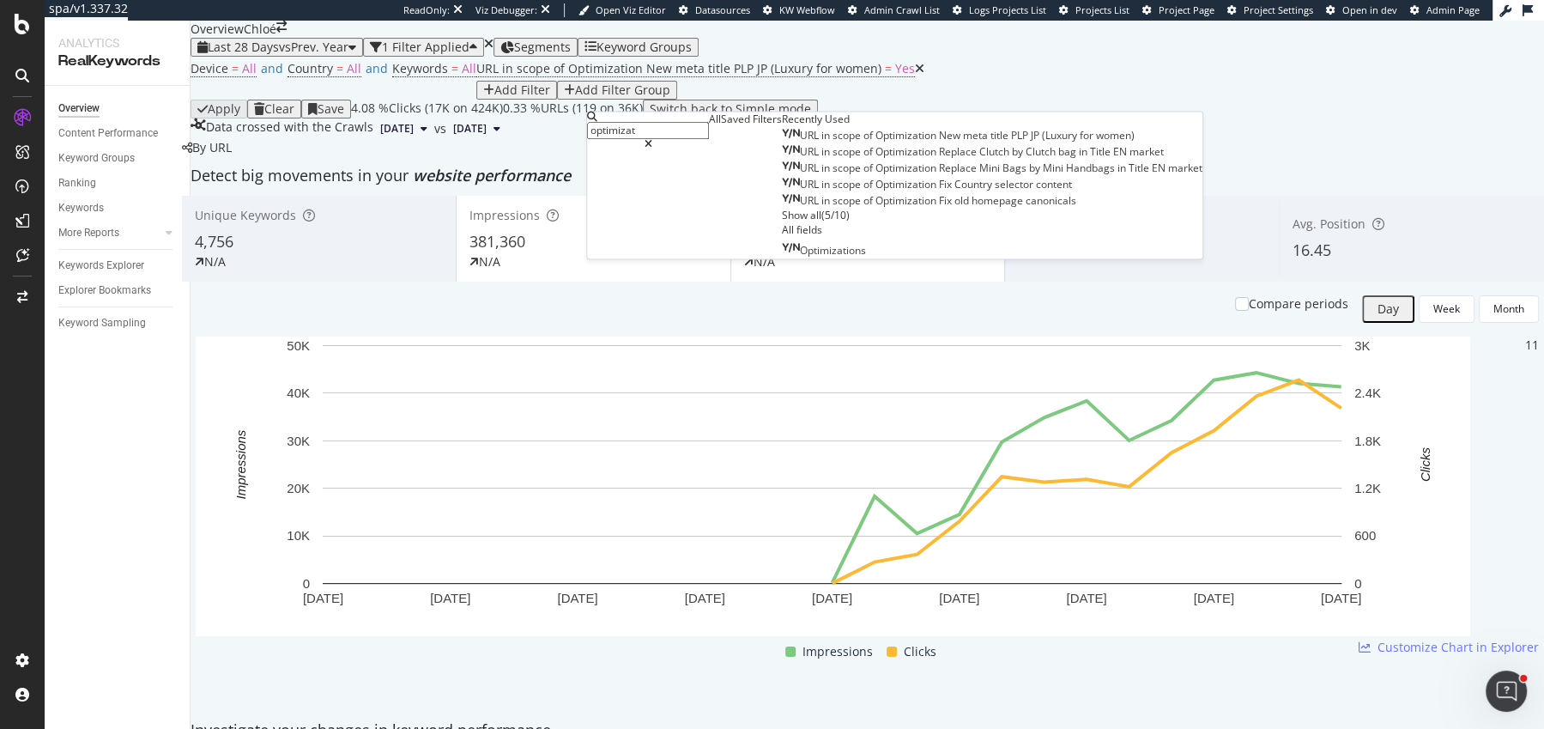
click at [833, 143] on span "scope" at bounding box center [848, 136] width 31 height 15
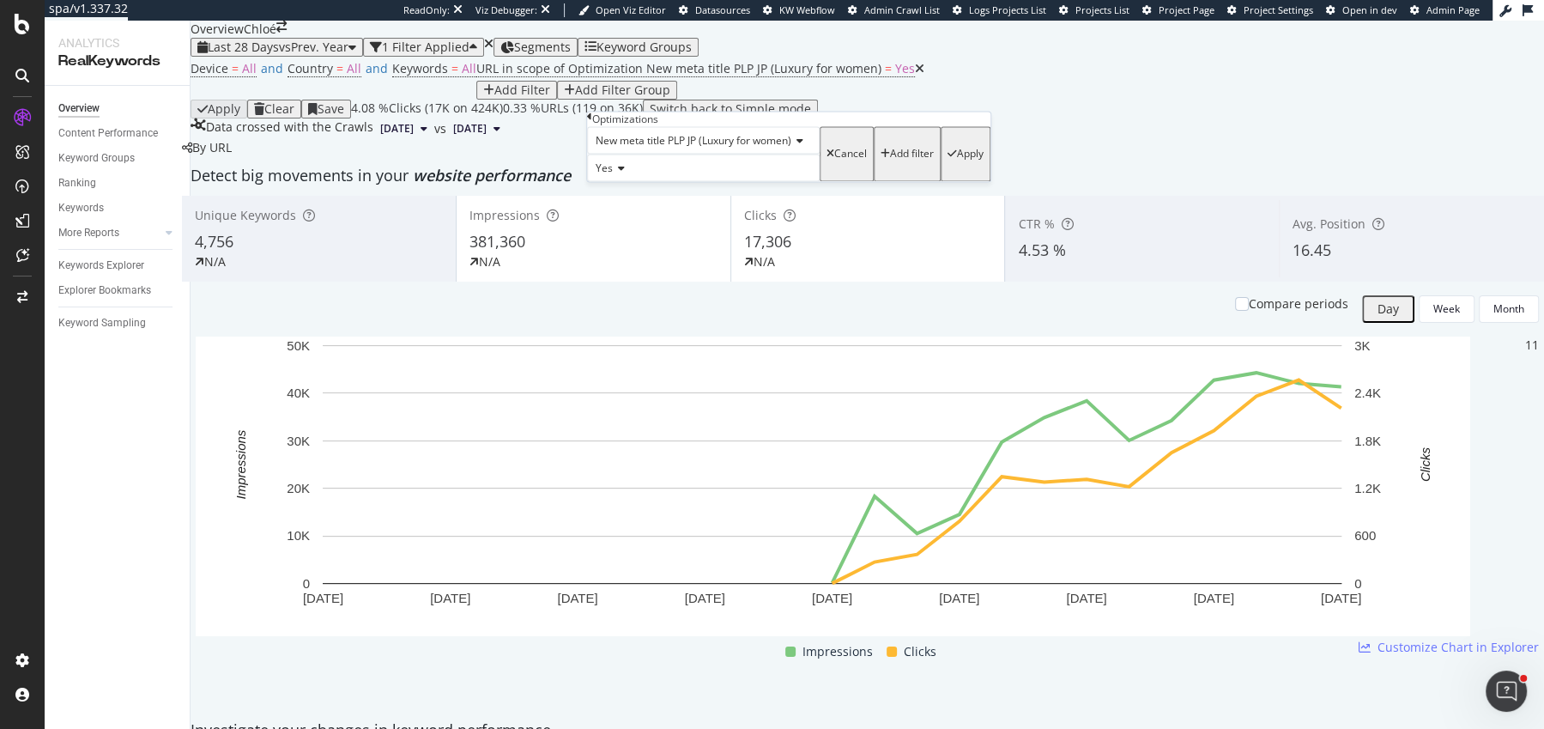
click at [645, 148] on span "New meta title PLP JP (Luxury for women)" at bounding box center [694, 141] width 196 height 15
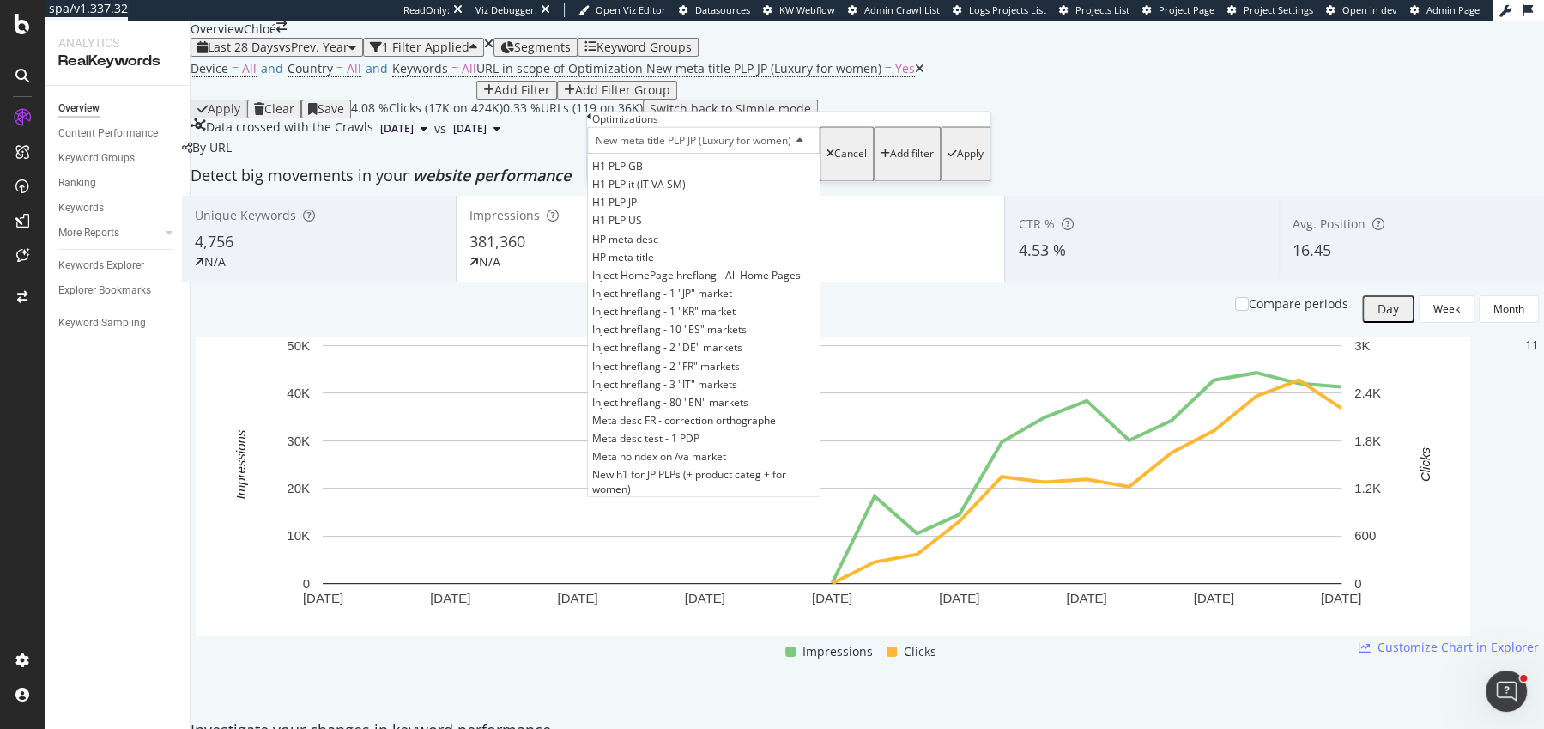
scroll to position [593, 0]
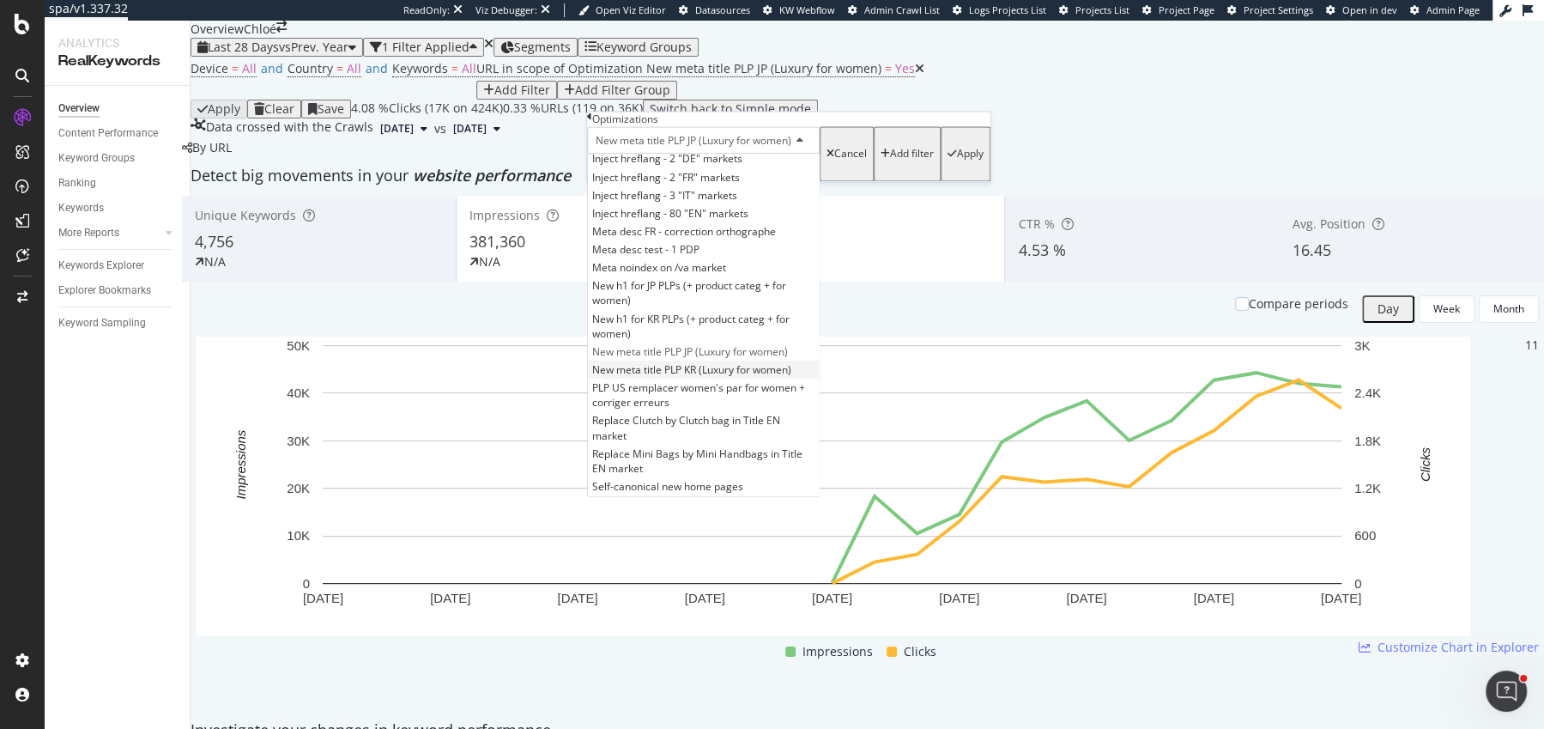
click at [692, 377] on span "New meta title PLP KR (Luxury for women)" at bounding box center [691, 369] width 199 height 15
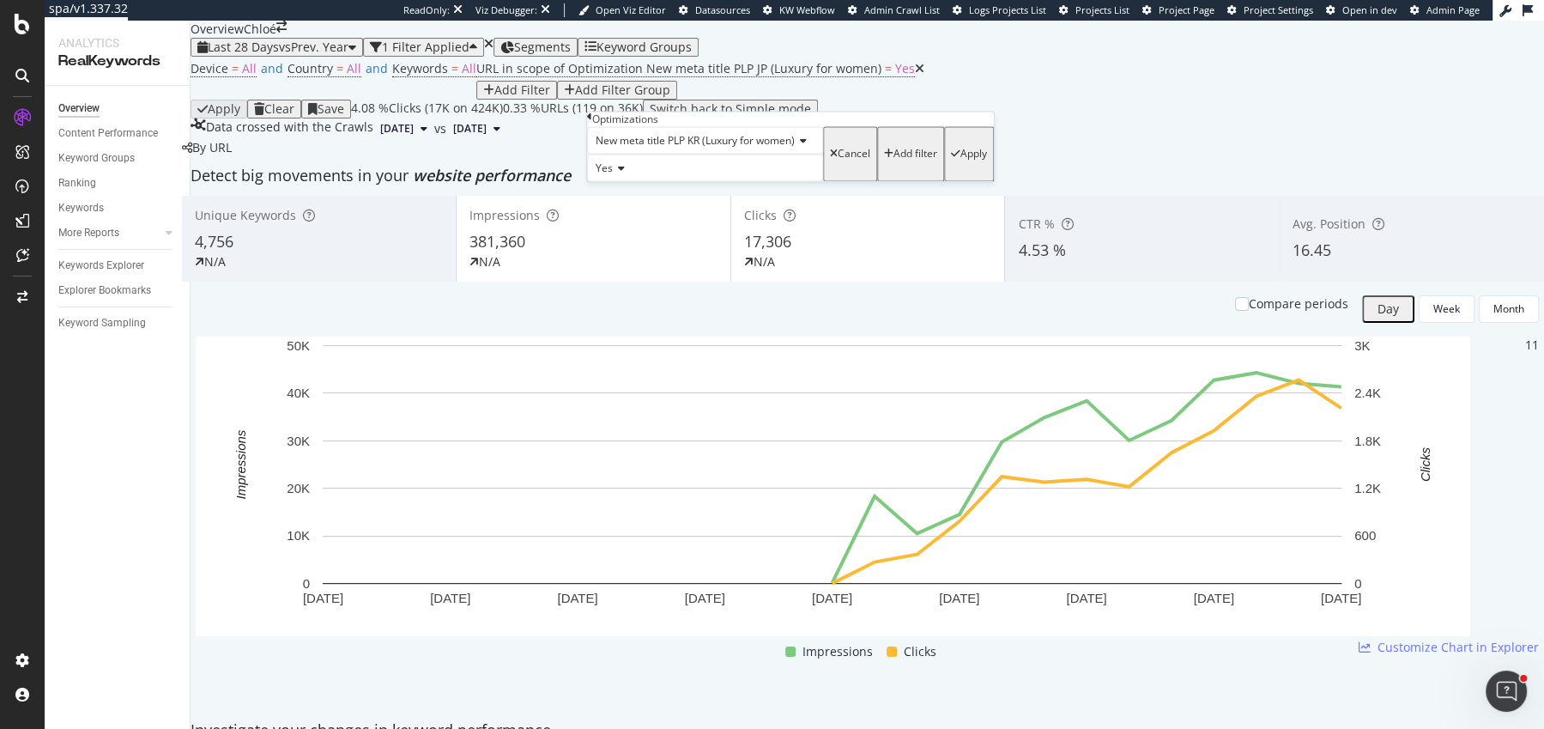
click at [795, 182] on div "New meta title PLP KR (Luxury for women) Yes Cancel Add filter Apply" at bounding box center [790, 154] width 407 height 55
click at [960, 161] on div "Apply" at bounding box center [973, 154] width 27 height 12
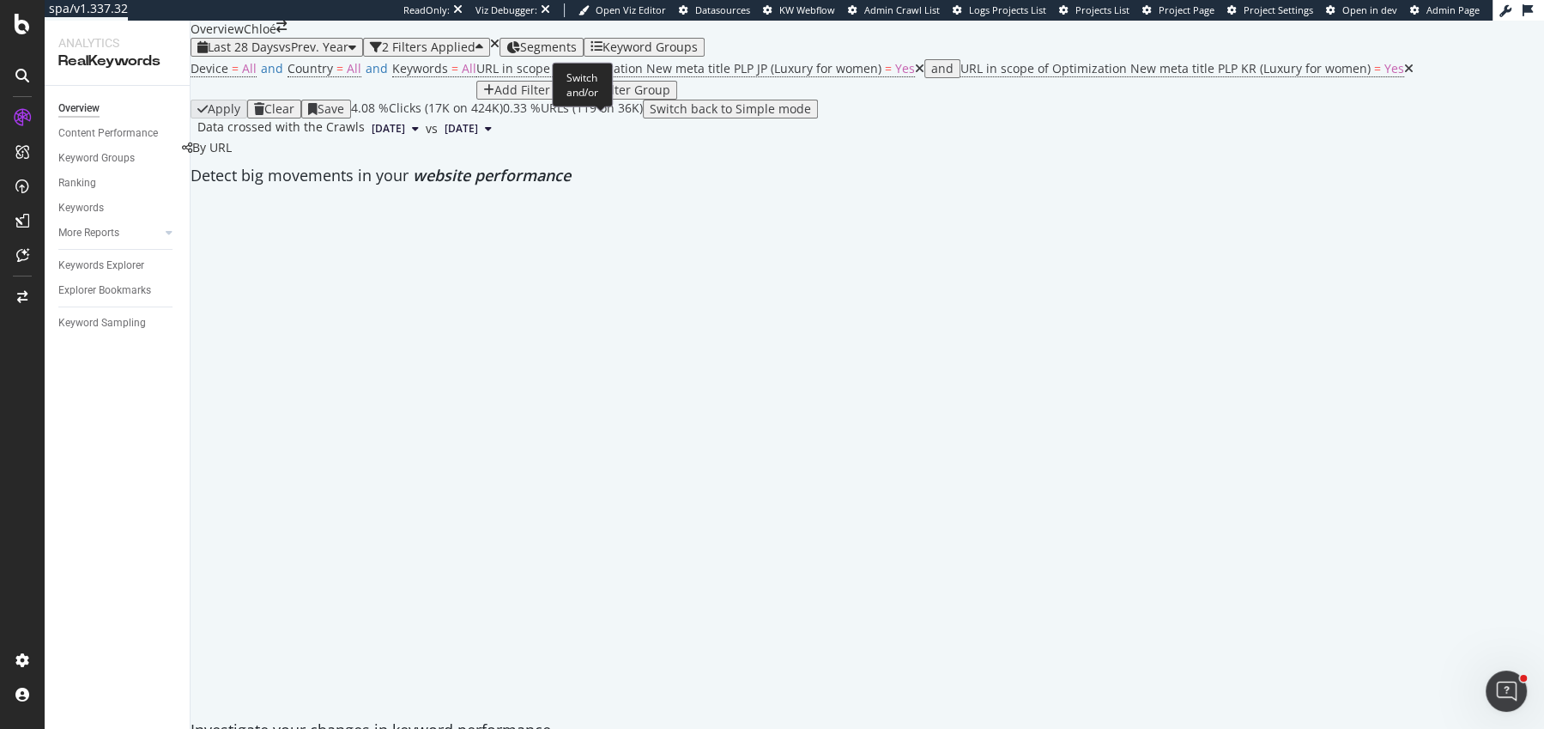
click at [931, 76] on div "and" at bounding box center [942, 69] width 22 height 14
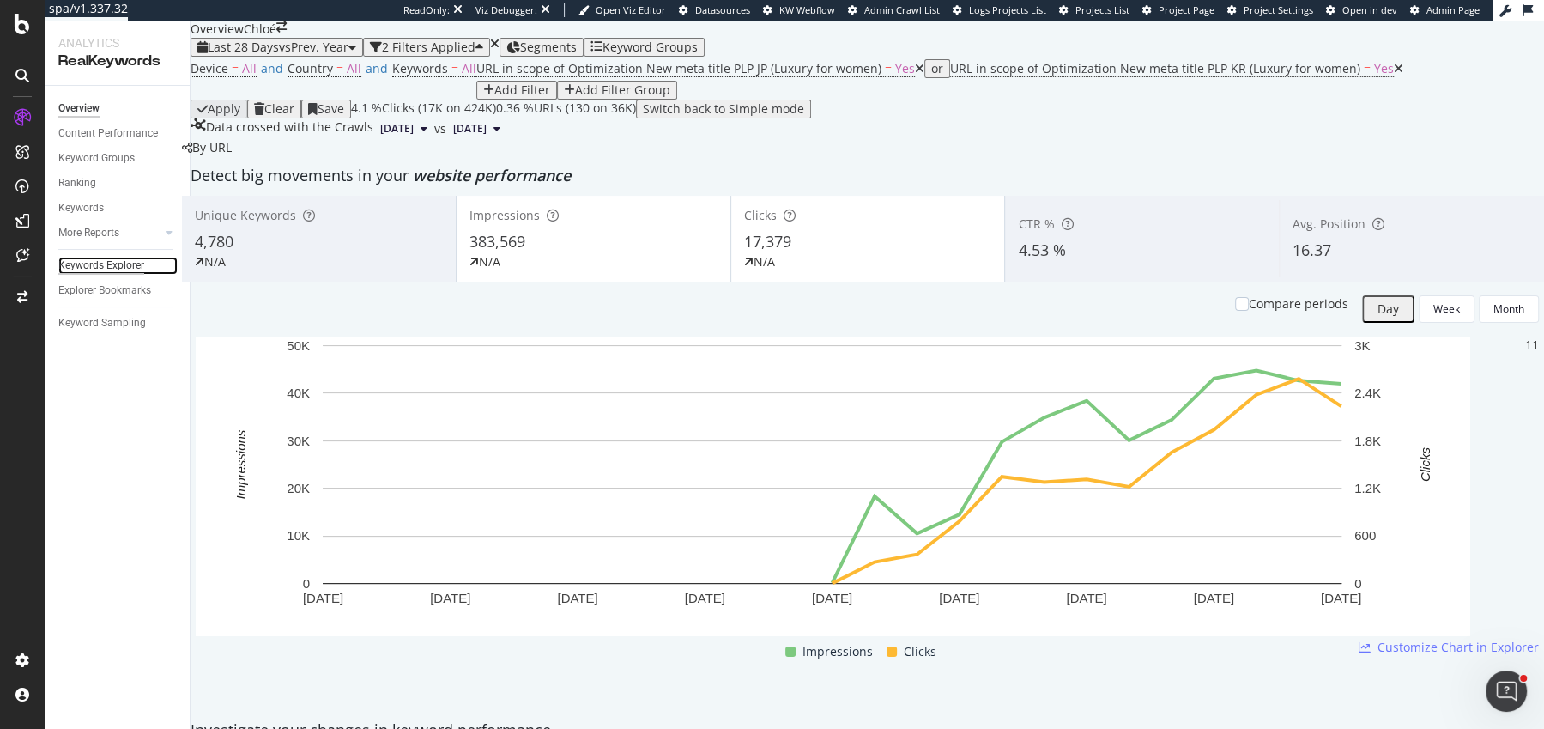
click at [127, 264] on div "Keywords Explorer" at bounding box center [101, 266] width 86 height 18
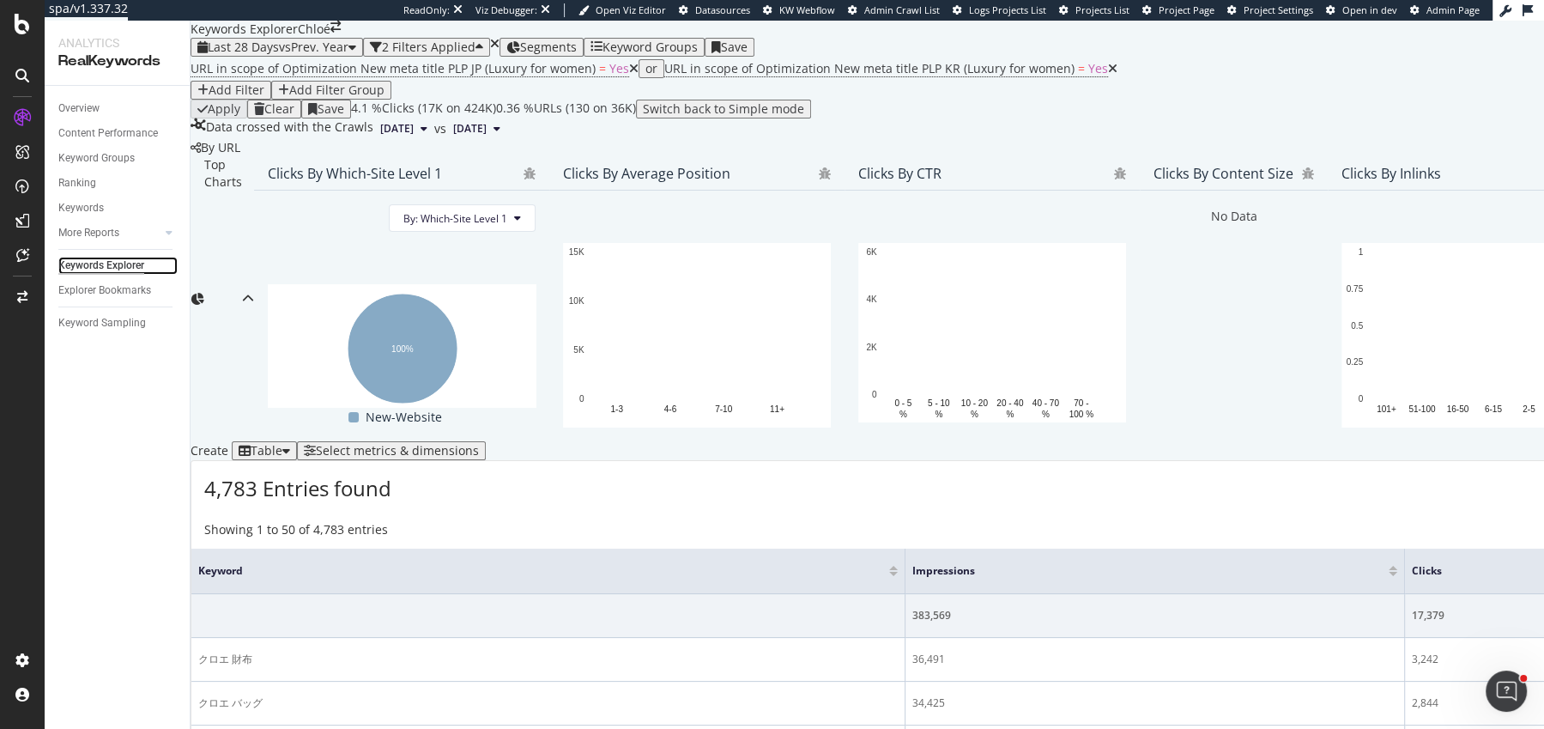
scroll to position [430, 0]
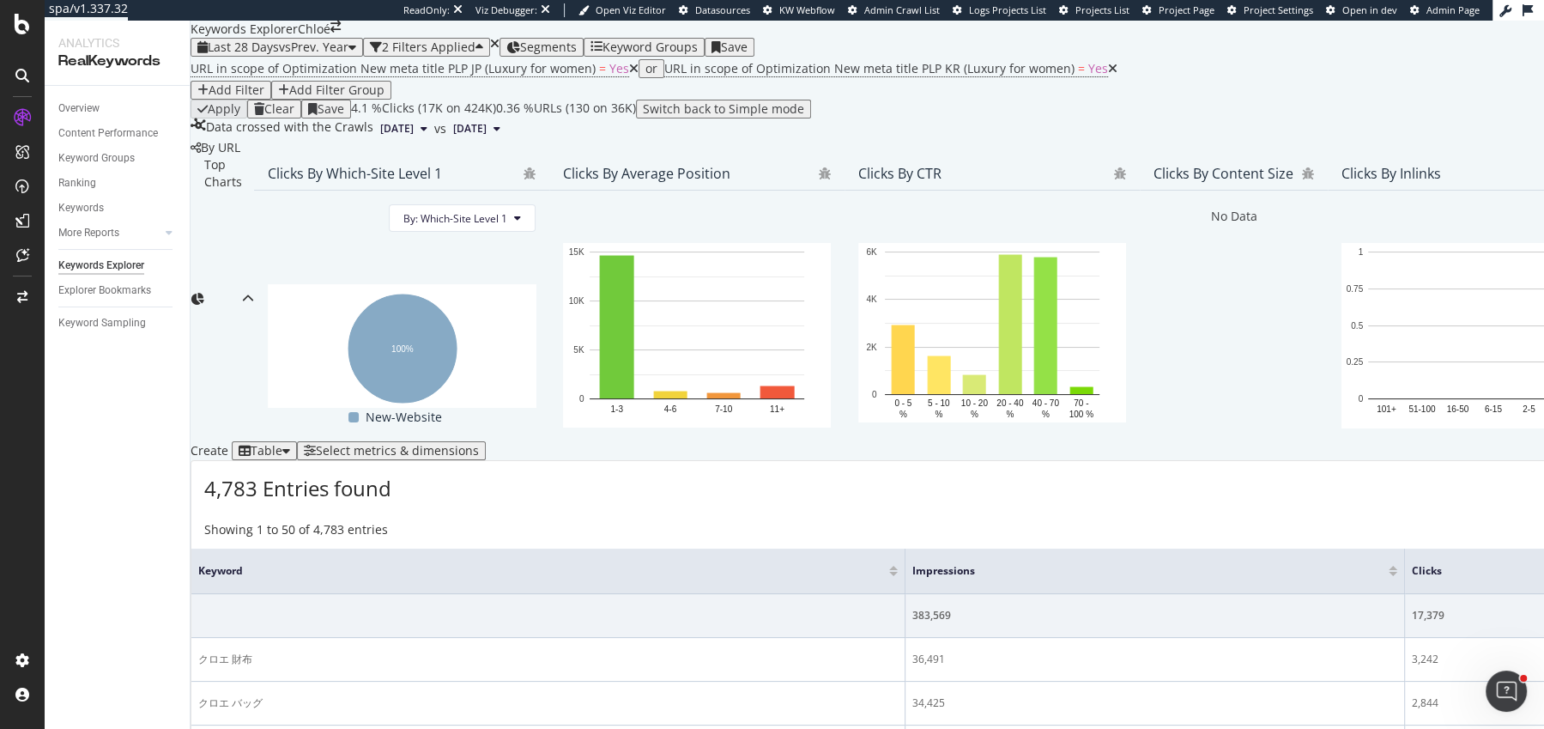
click at [479, 444] on div "Select metrics & dimensions" at bounding box center [397, 451] width 163 height 14
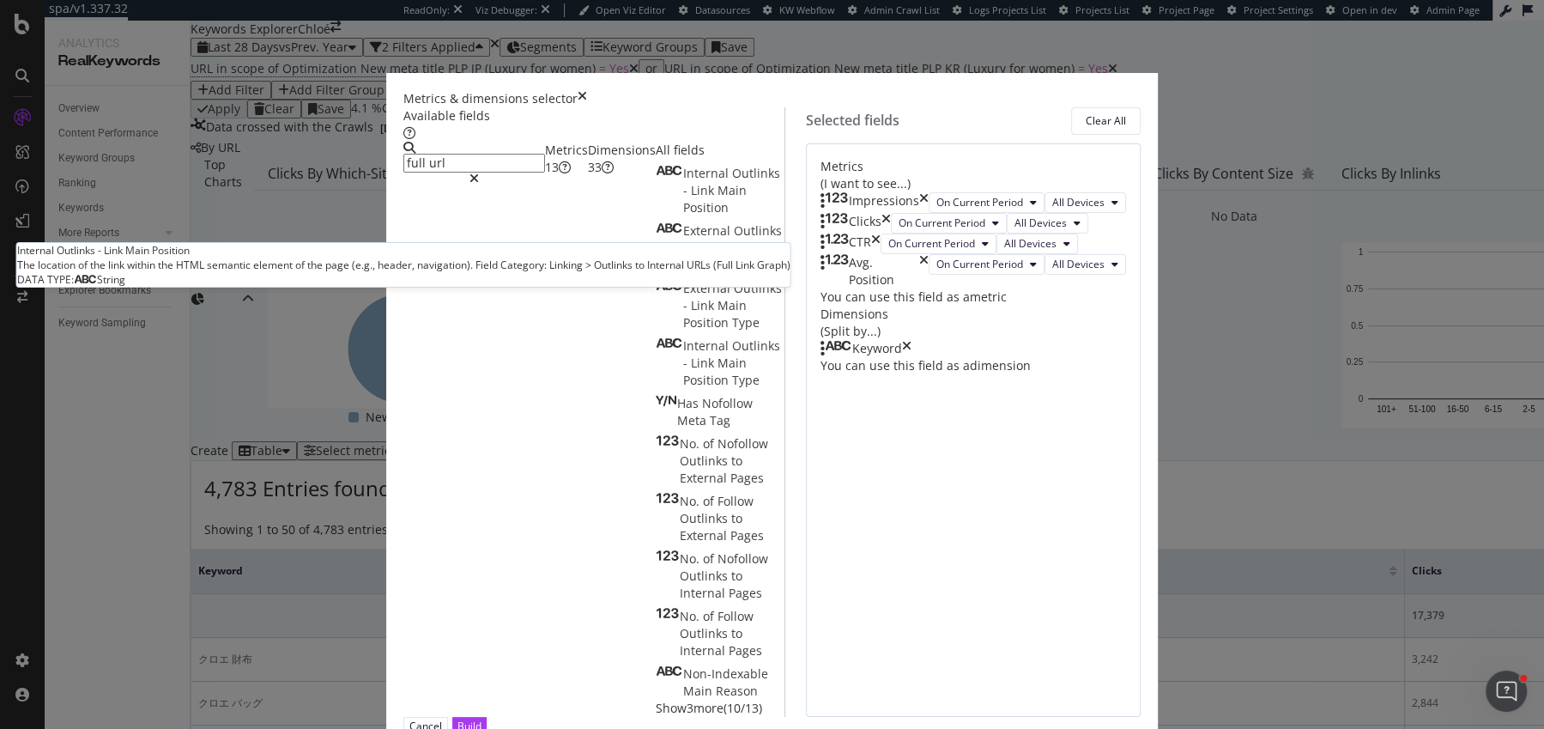
type input "full url"
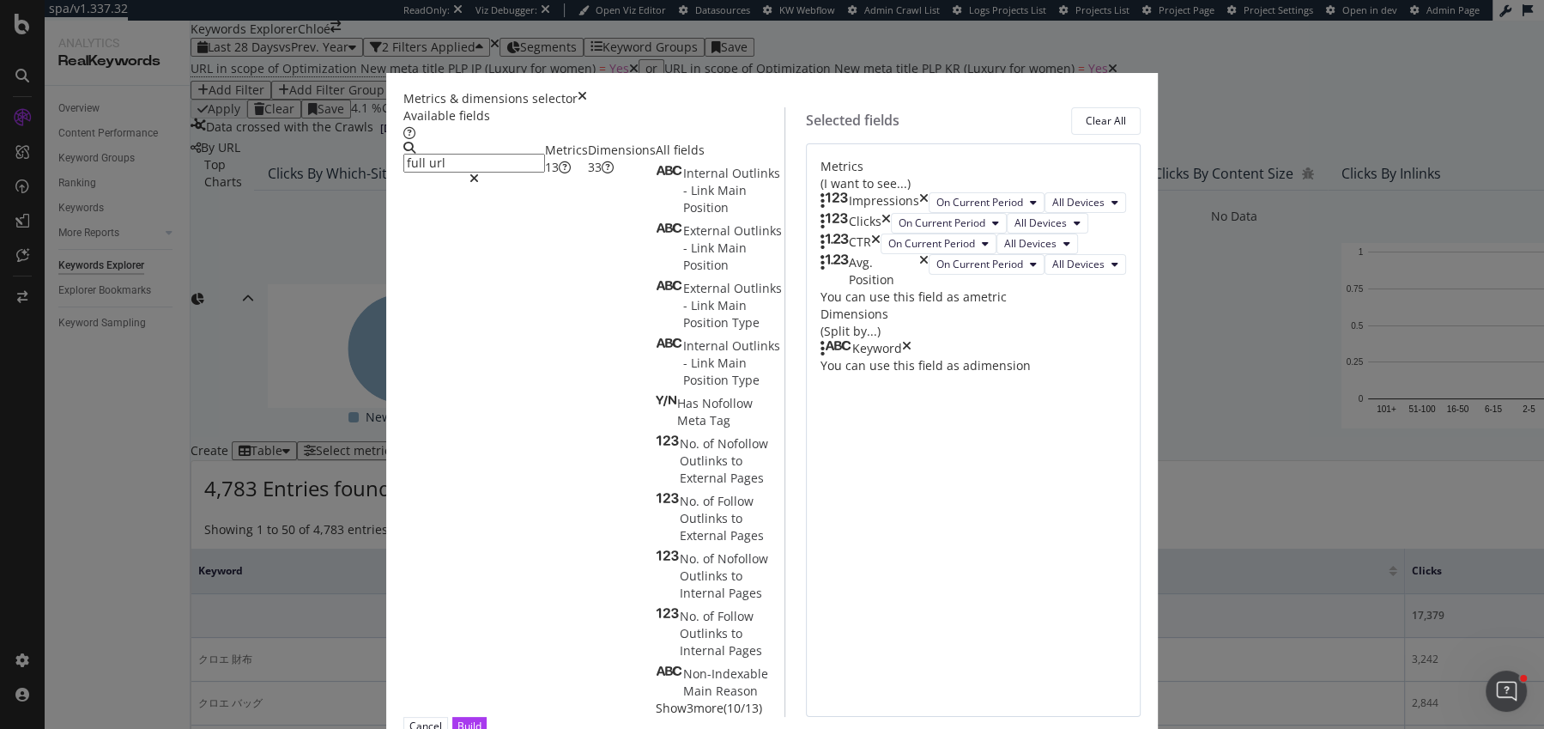
click at [617, 176] on div "Dimensions 33" at bounding box center [622, 159] width 68 height 34
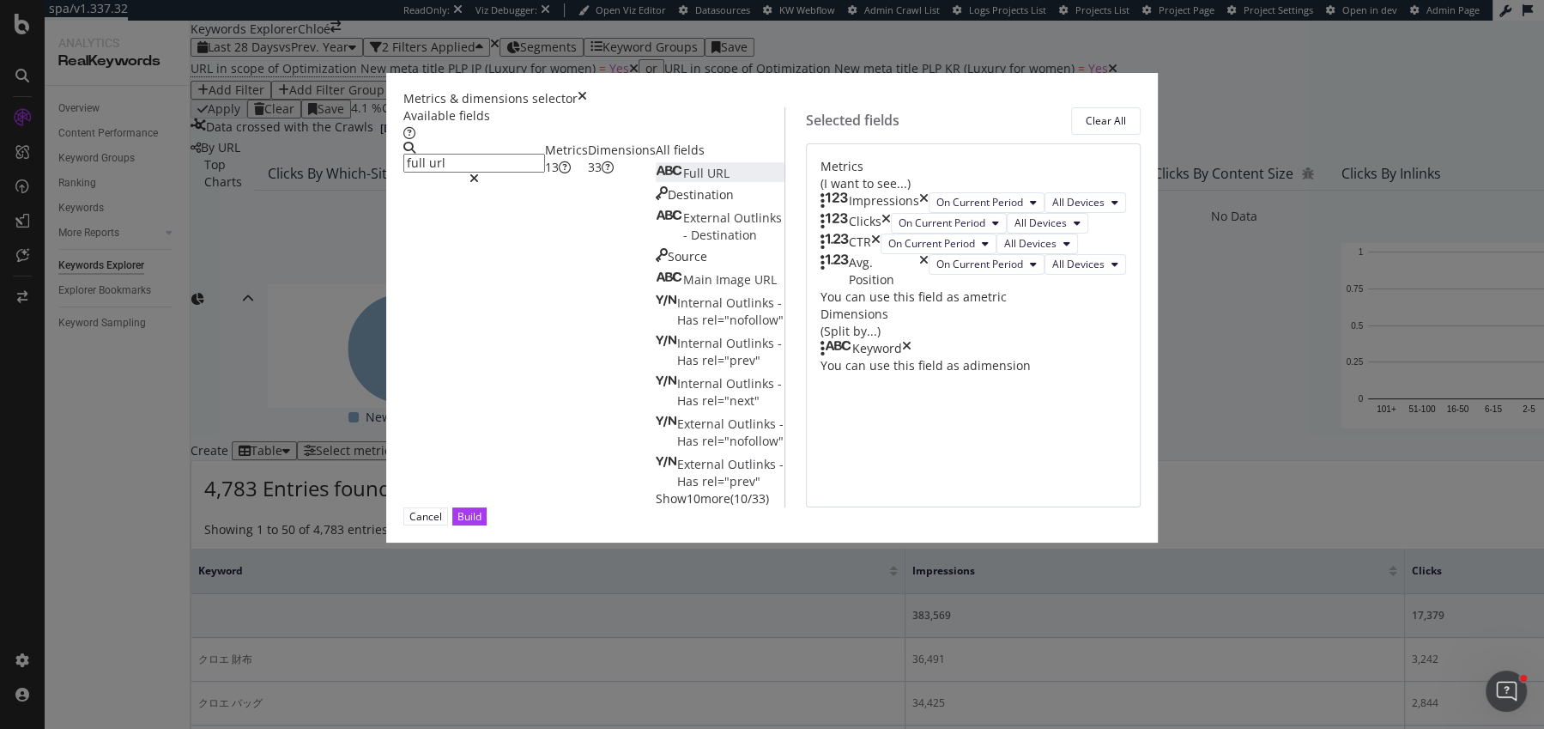
click at [656, 182] on div "Full URL" at bounding box center [693, 173] width 74 height 17
click at [1113, 525] on div "Cancel Build" at bounding box center [772, 516] width 738 height 18
click at [912, 357] on icon "times" at bounding box center [906, 348] width 9 height 17
click at [482, 524] on div "Build" at bounding box center [469, 516] width 24 height 15
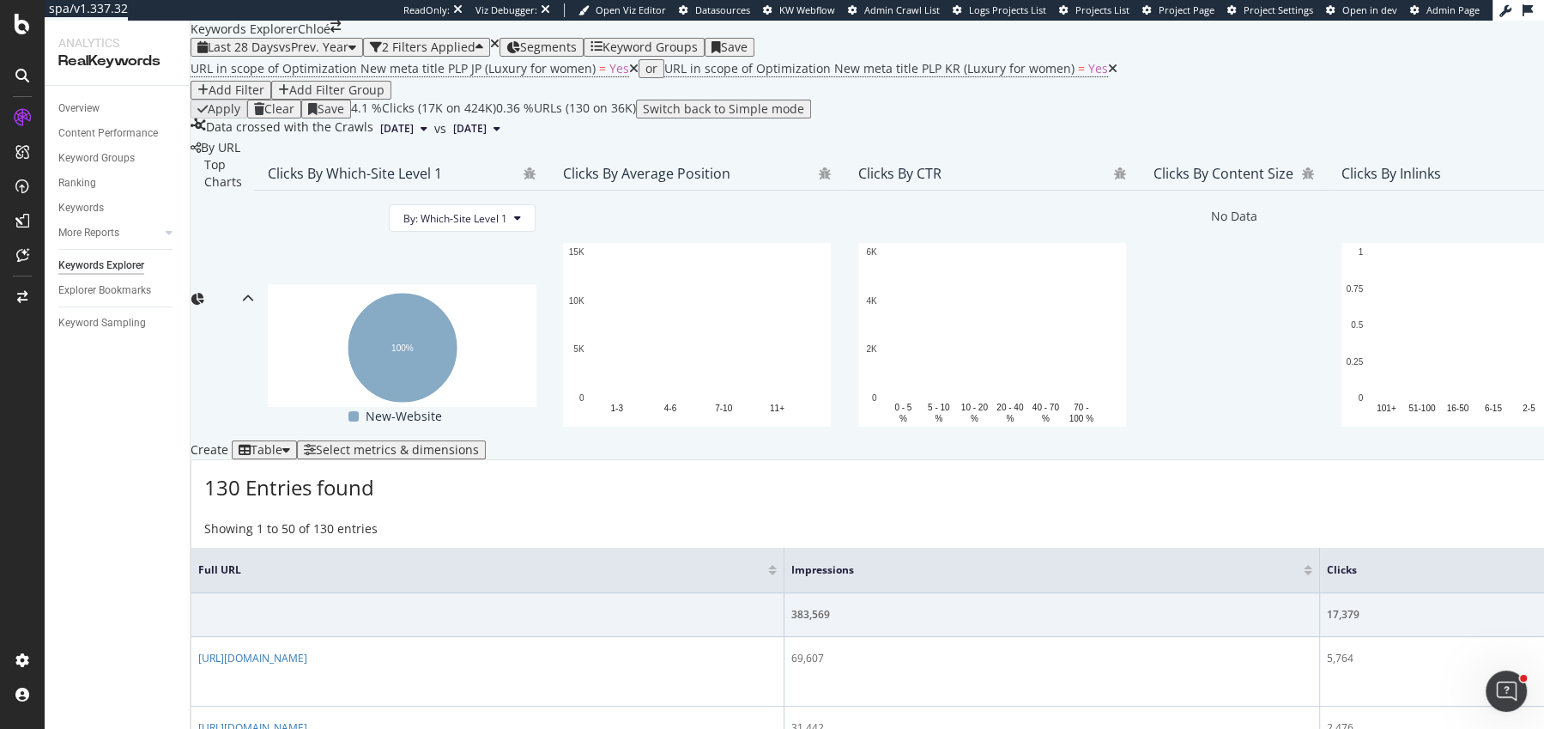
scroll to position [708, 0]
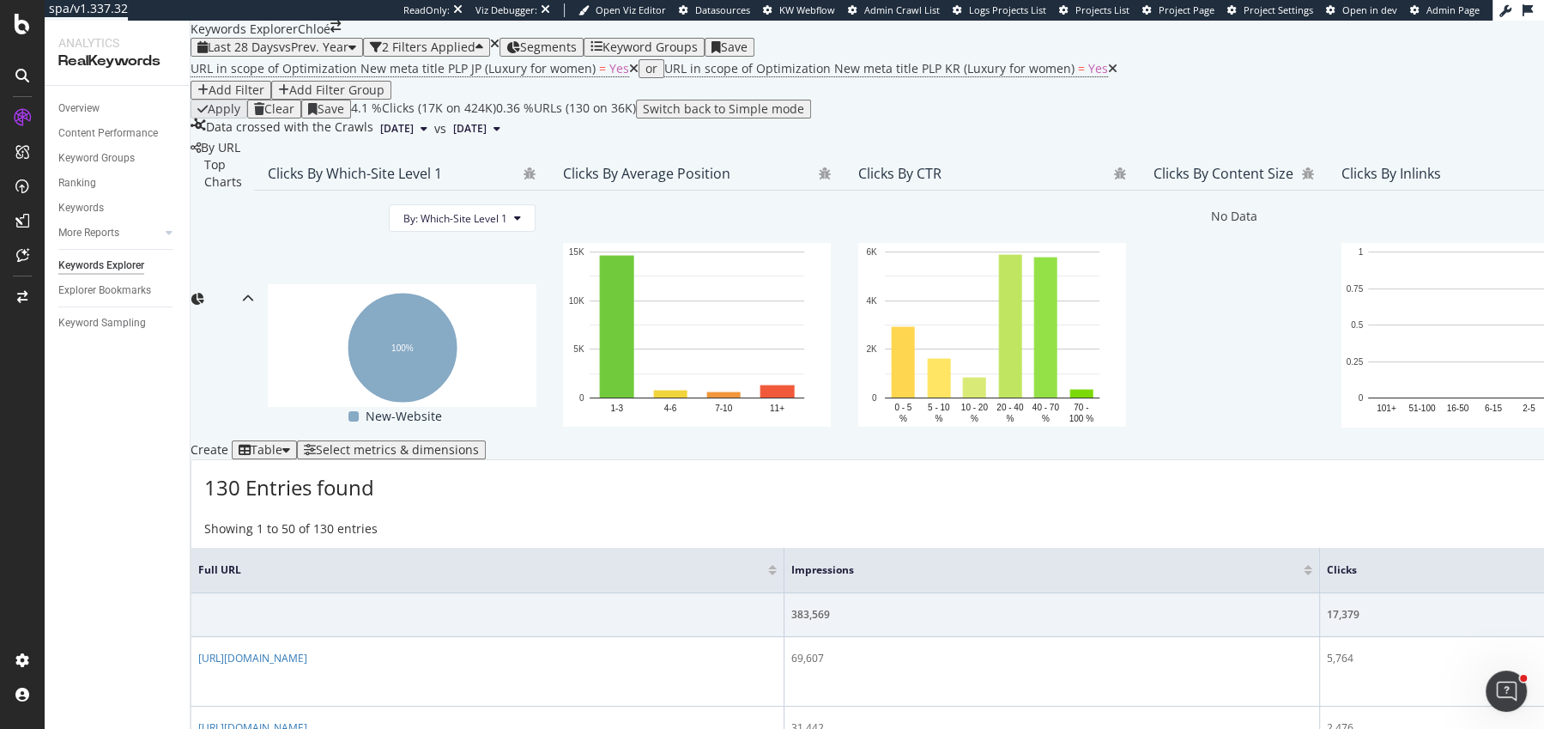
click at [106, 233] on div "PageWorkers" at bounding box center [76, 226] width 64 height 15
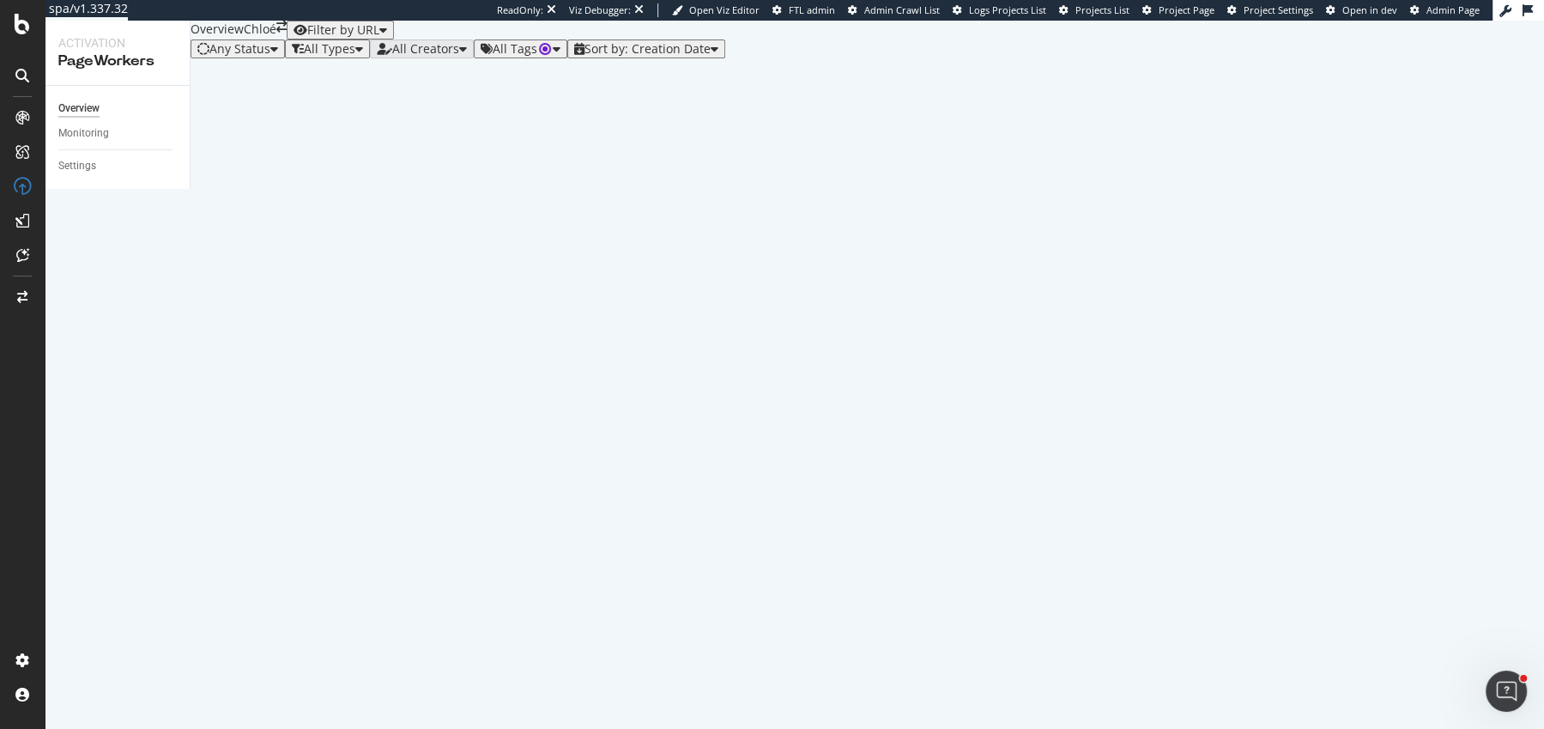
click at [718, 56] on div "Sort by: Creation Date" at bounding box center [646, 49] width 144 height 14
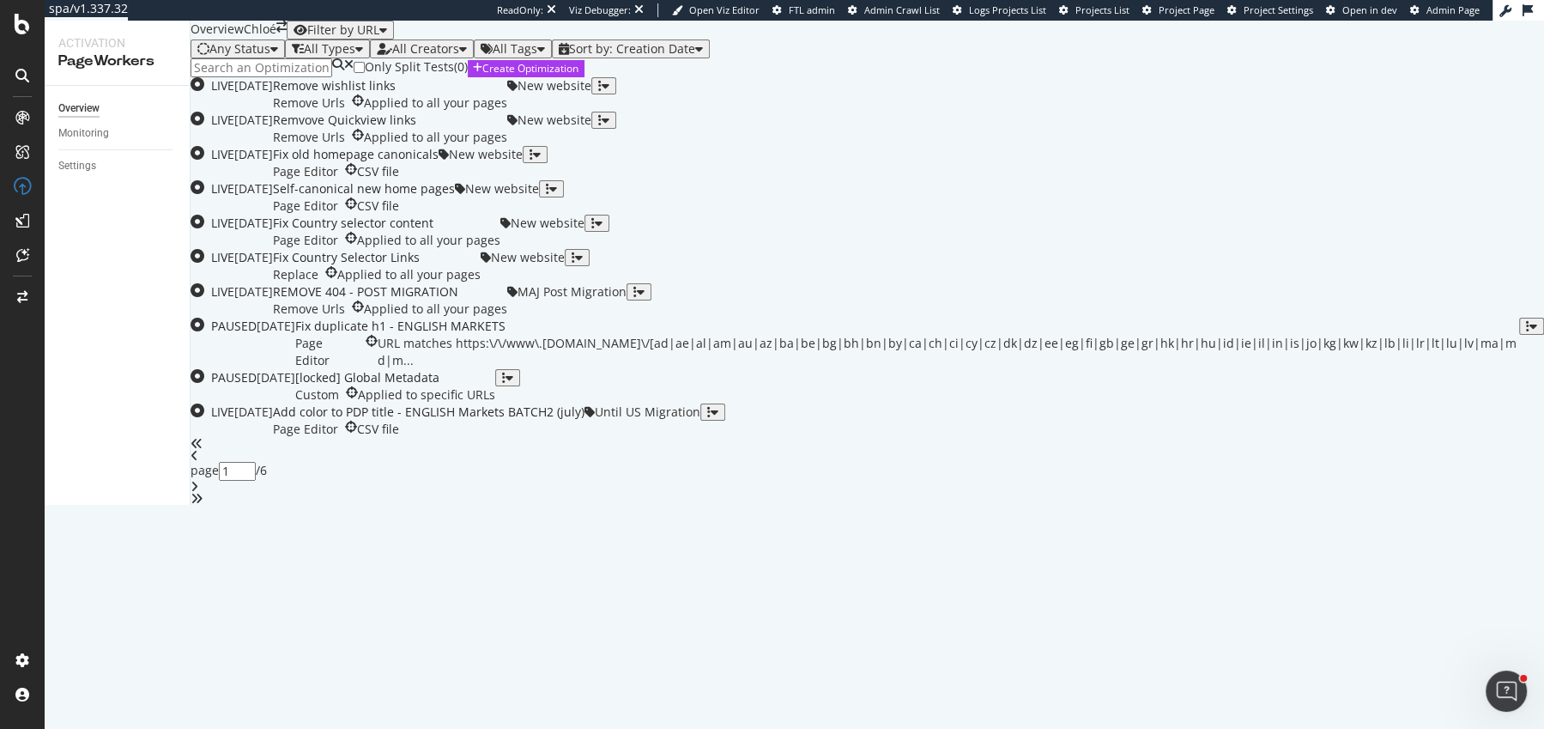
click at [736, 58] on div "Any Status All Types All Creators All Tags Sort by: Creation Date" at bounding box center [868, 48] width 1354 height 19
drag, startPoint x: 738, startPoint y: 82, endPoint x: 738, endPoint y: 93, distance: 10.3
click at [695, 56] on div "Sort by: Creation Date" at bounding box center [632, 49] width 126 height 14
click at [730, 129] on div "Modification Date" at bounding box center [681, 121] width 108 height 15
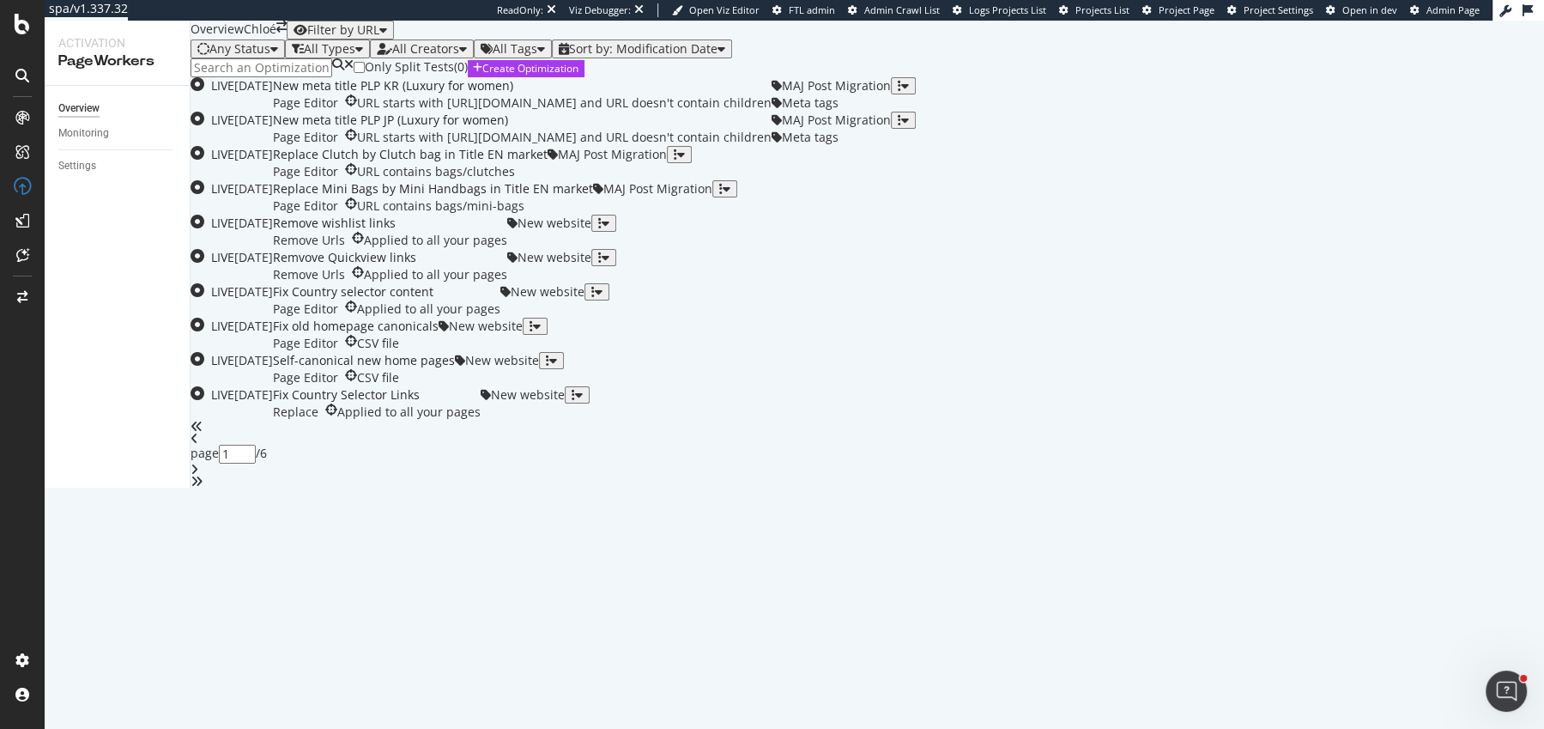
scroll to position [591, 0]
click at [198, 476] on icon "angle-right" at bounding box center [195, 470] width 8 height 12
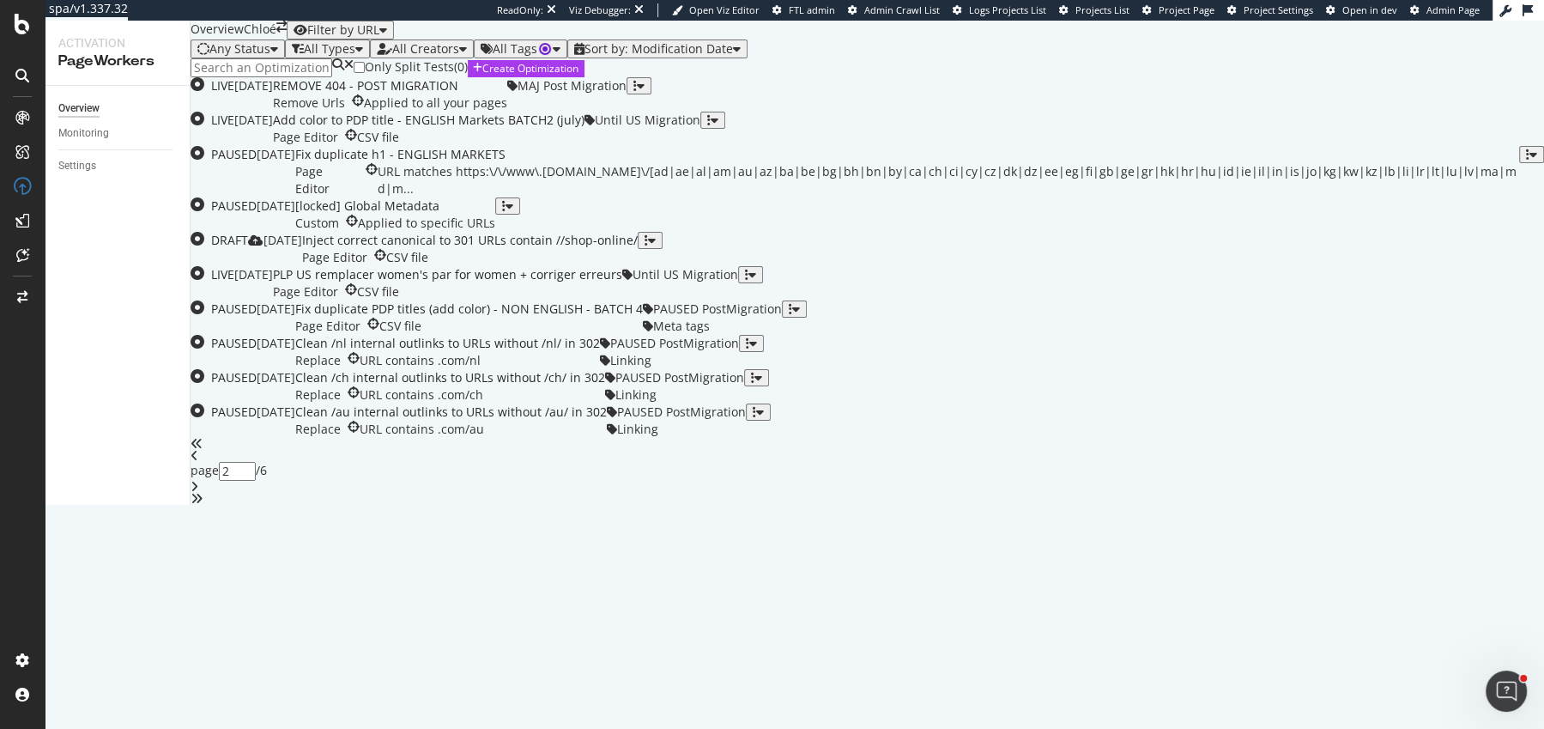
click at [198, 462] on icon "angle-left" at bounding box center [195, 456] width 8 height 12
type input "1"
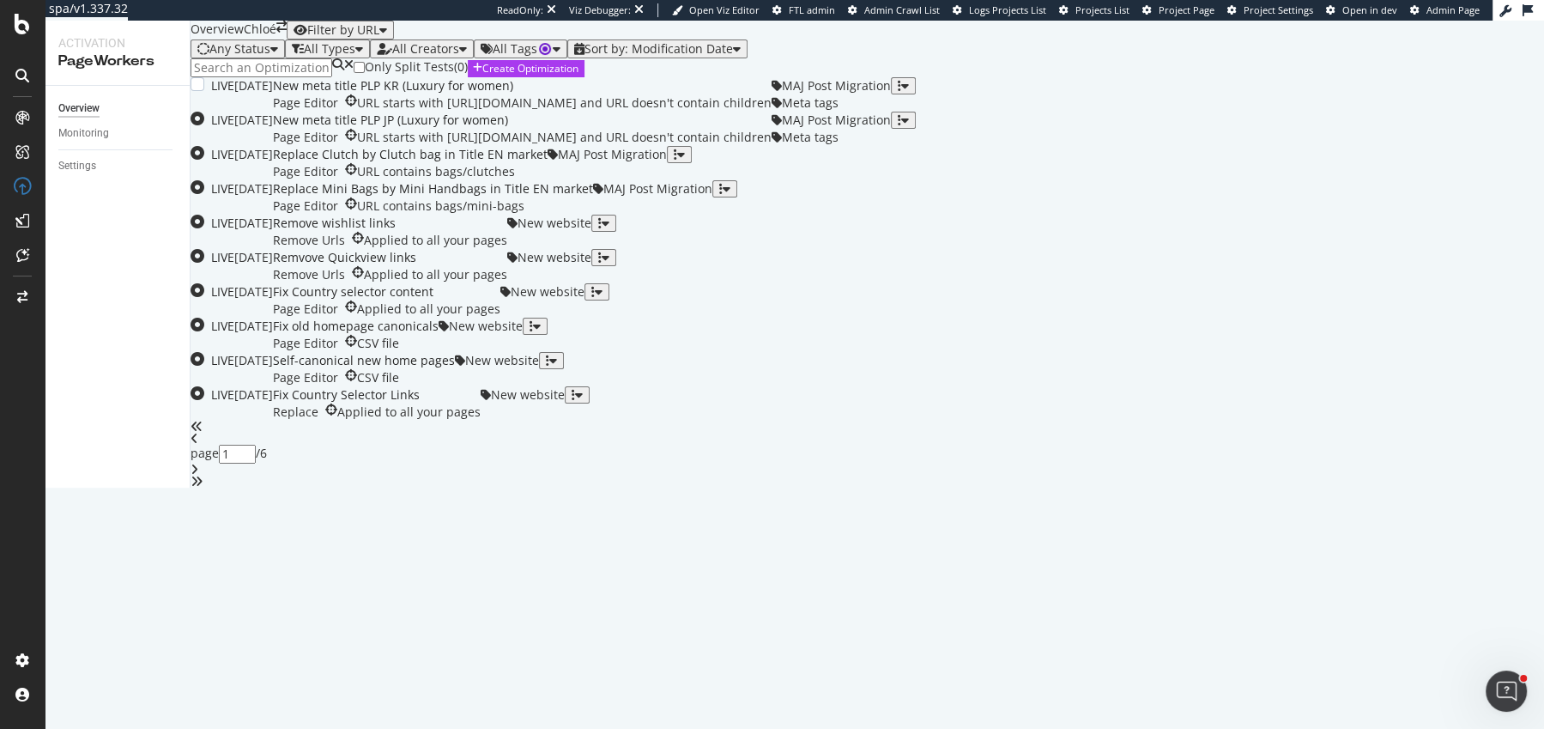
scroll to position [45, 0]
